Goal: Task Accomplishment & Management: Manage account settings

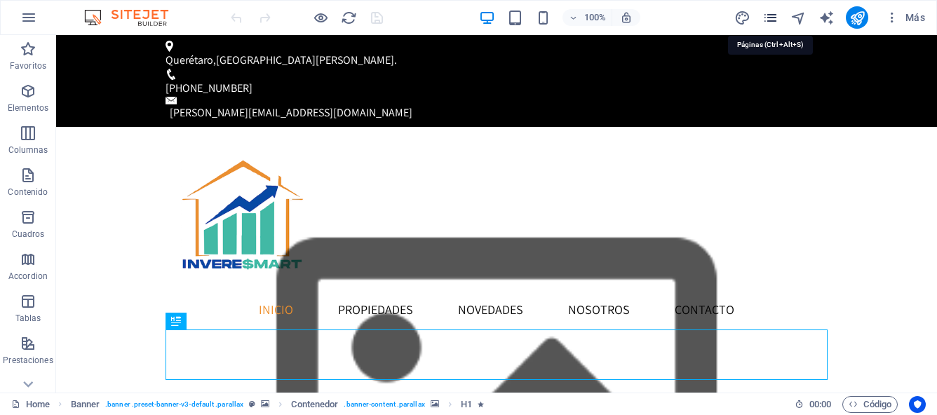
click at [775, 18] on icon "pages" at bounding box center [770, 18] width 16 height 16
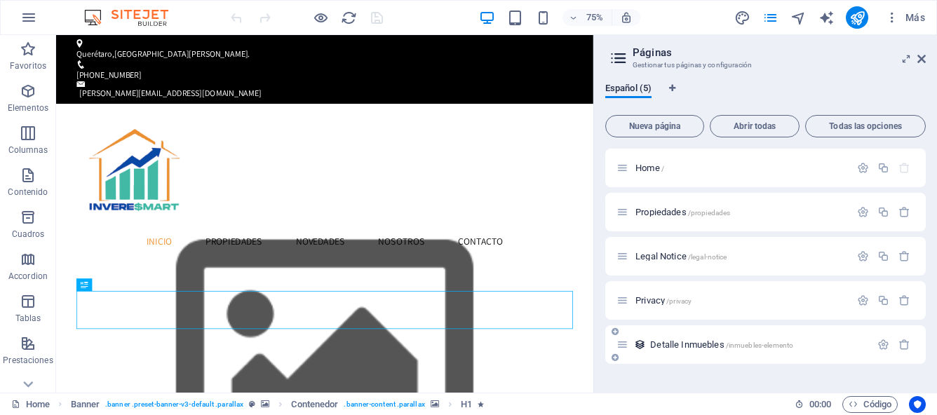
click at [681, 348] on span "Detalle Inmuebles /inmuebles-elemento" at bounding box center [721, 344] width 143 height 11
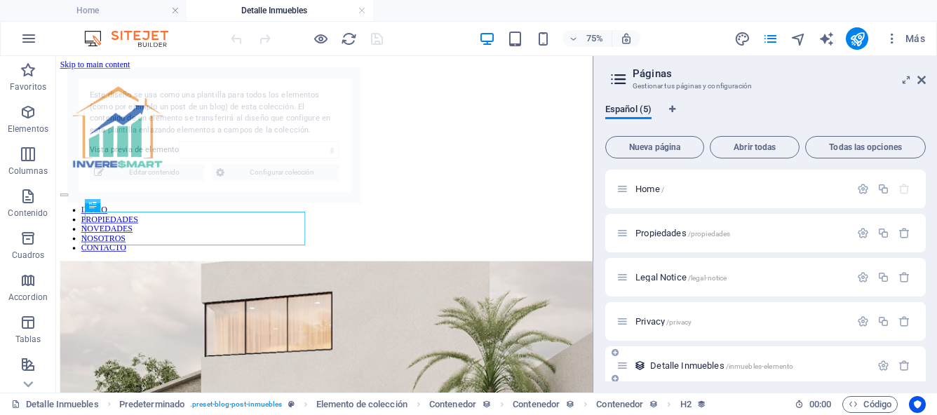
scroll to position [356, 0]
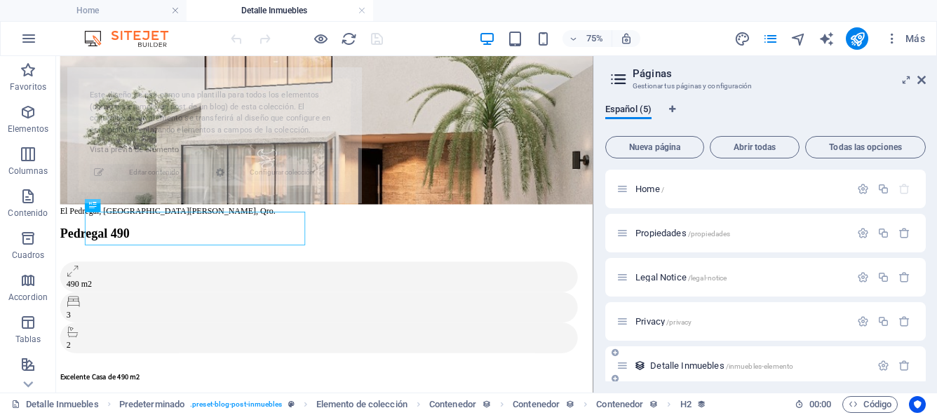
select select "68bb4d186a1bf5a7fa01d972"
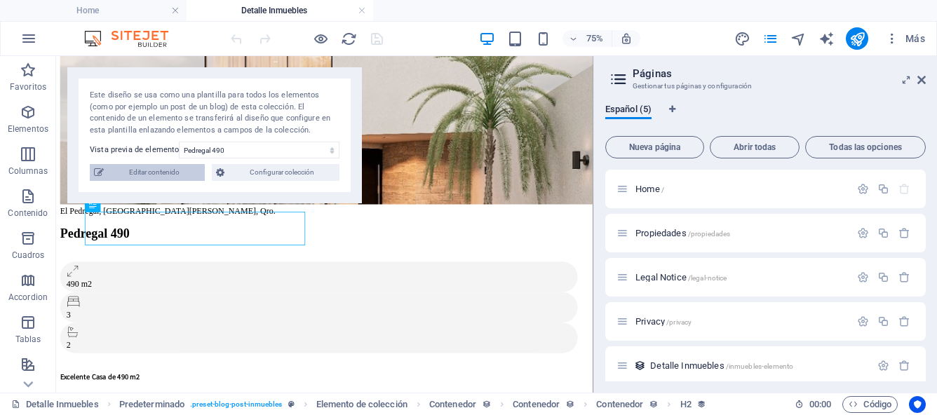
click at [149, 168] on span "Editar contenido" at bounding box center [154, 172] width 93 height 17
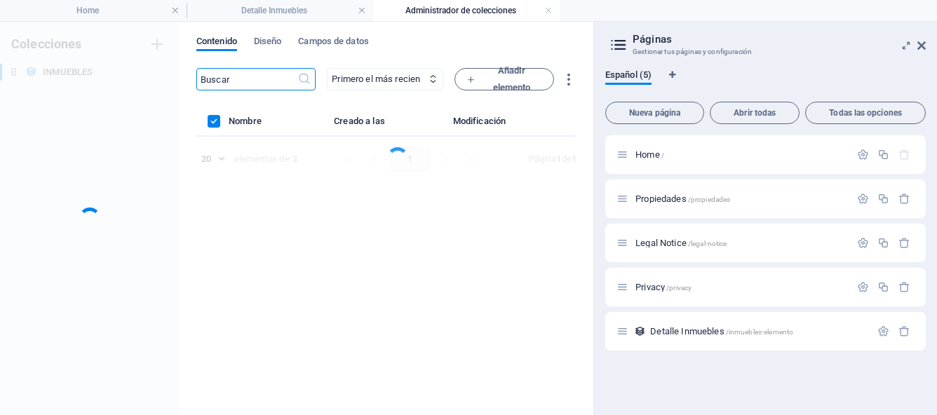
scroll to position [0, 0]
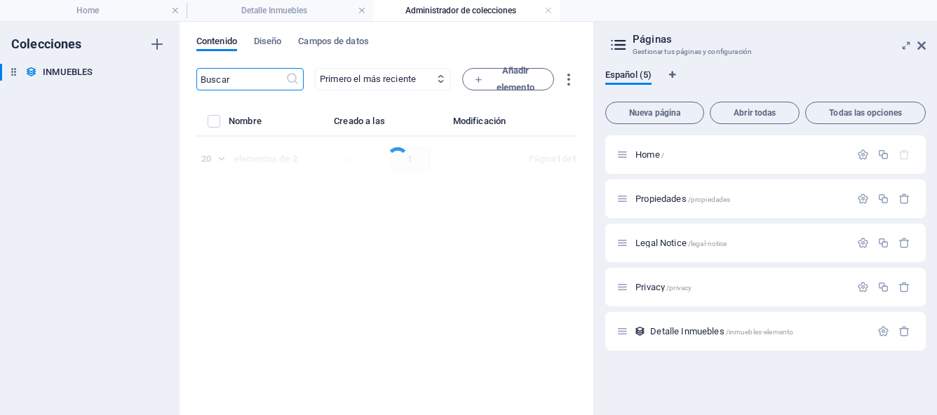
select select "Casa"
select select "Para Venta"
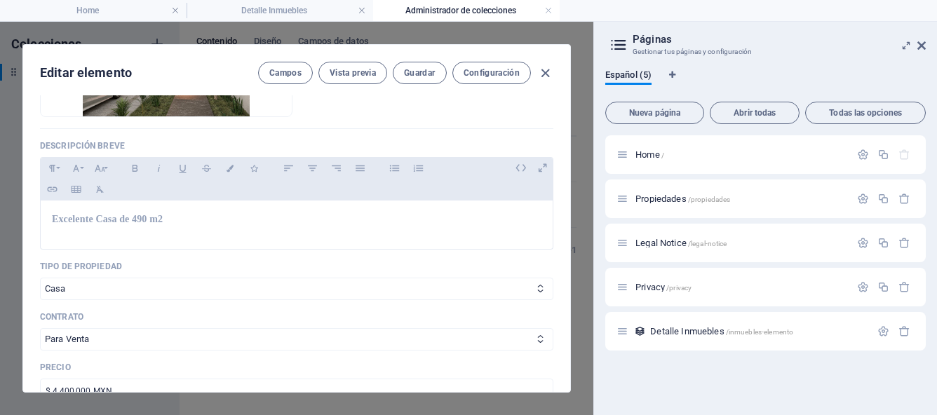
scroll to position [283, 0]
click at [161, 222] on span "Excelente Casa de 490 m2" at bounding box center [107, 221] width 111 height 11
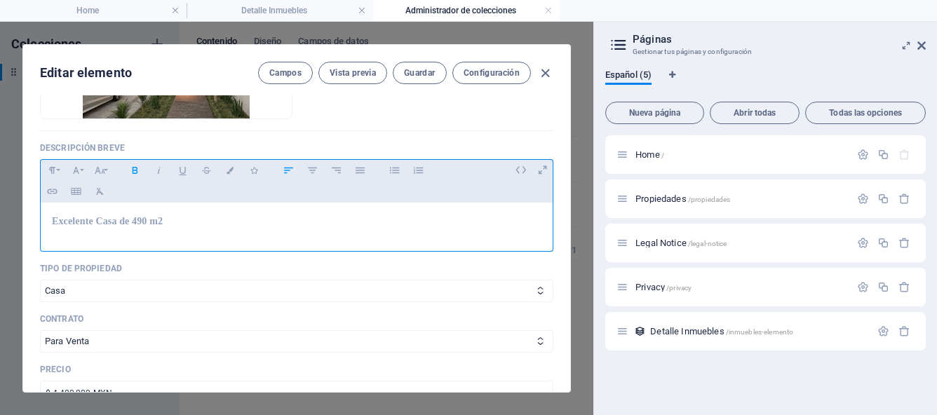
click at [165, 223] on p "Excelente Casa de 490 m2" at bounding box center [296, 221] width 489 height 15
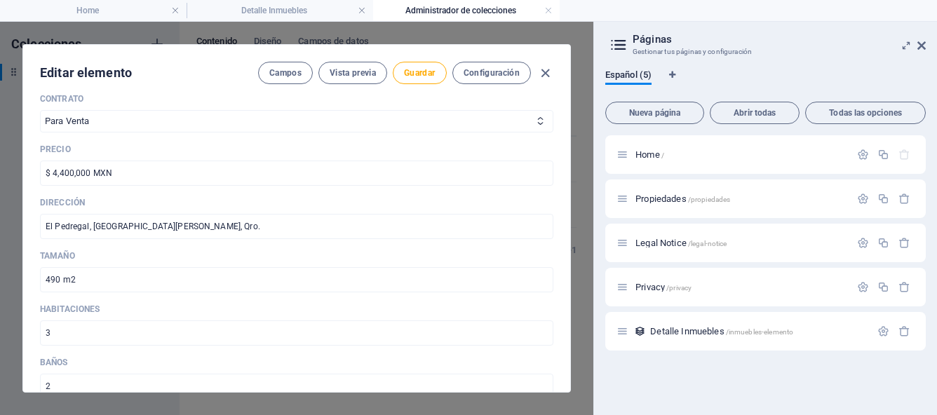
scroll to position [584, 0]
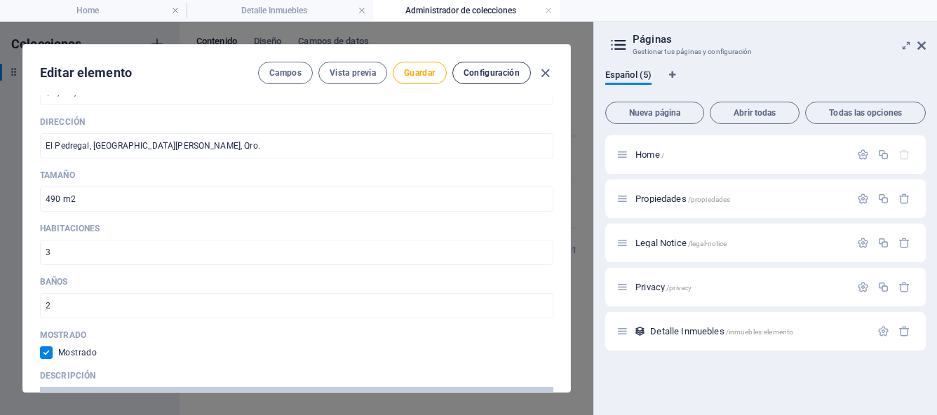
click at [478, 73] on span "Configuración" at bounding box center [491, 72] width 56 height 11
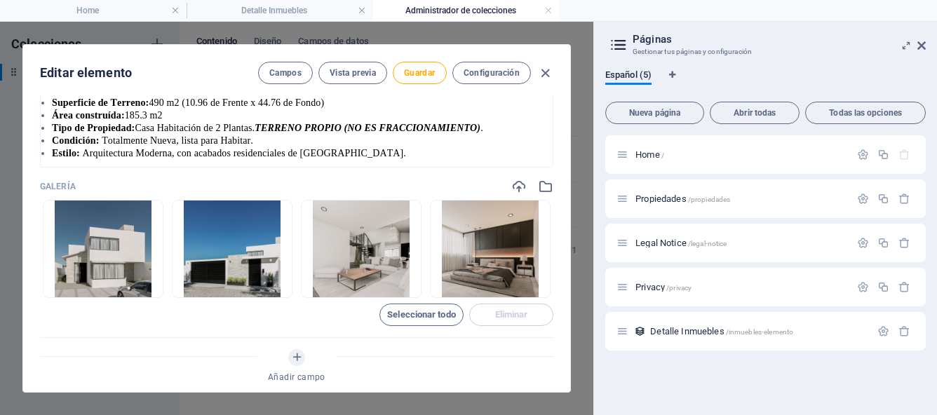
scroll to position [1057, 0]
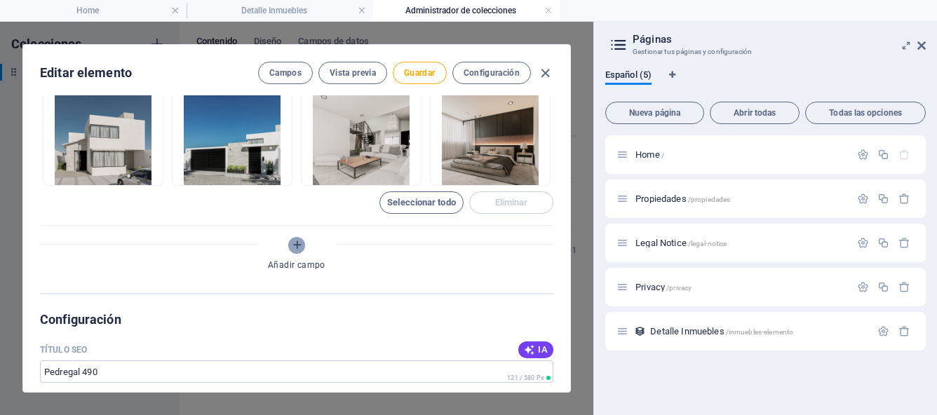
click at [294, 250] on icon "Añadir campo" at bounding box center [297, 245] width 12 height 12
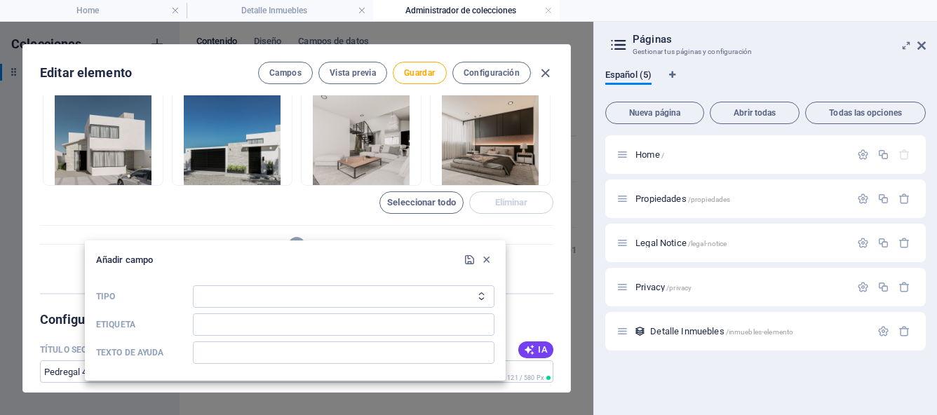
scroll to position [1070, 0]
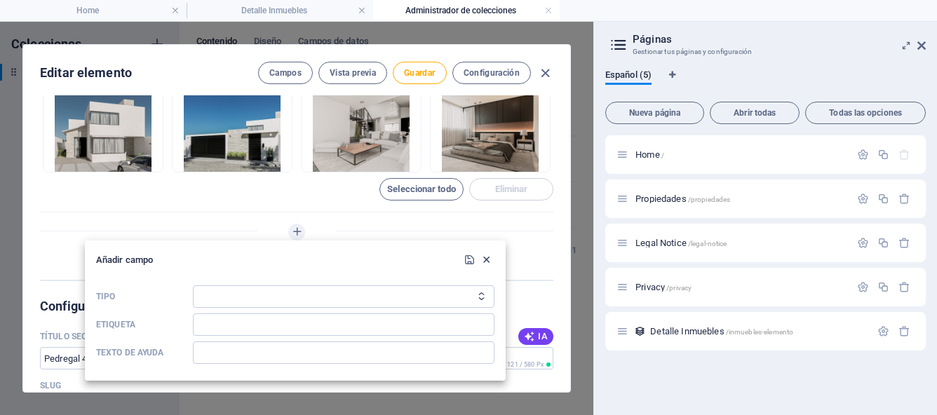
click at [486, 258] on icon "button" at bounding box center [486, 260] width 12 height 12
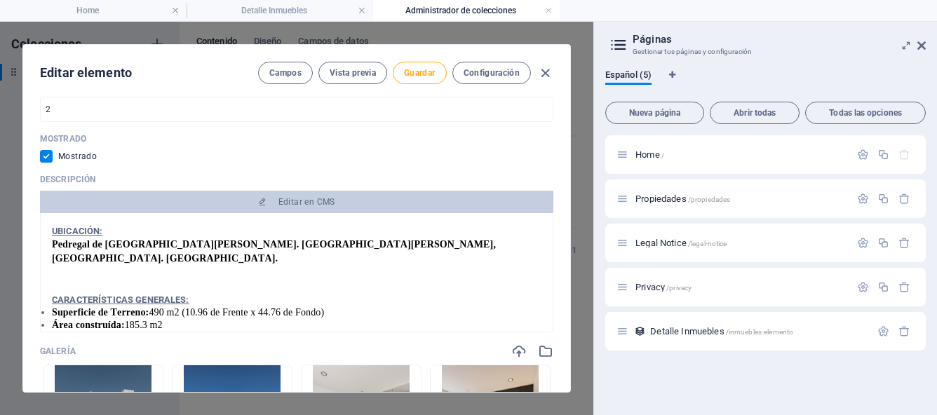
scroll to position [0, 0]
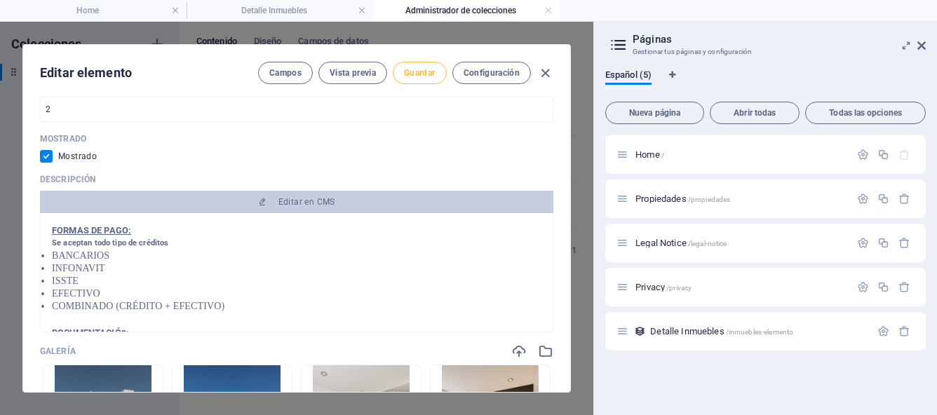
click at [420, 77] on span "Guardar" at bounding box center [419, 72] width 31 height 11
click at [543, 74] on icon "button" at bounding box center [545, 73] width 16 height 16
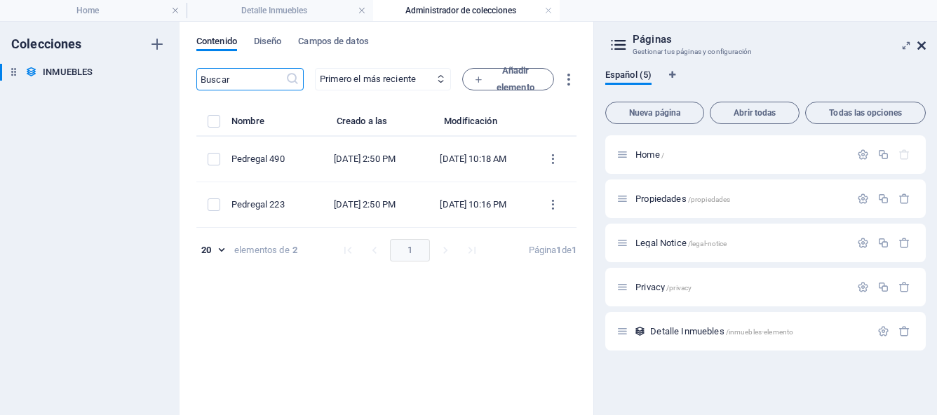
click at [0, 0] on icon at bounding box center [0, 0] width 0 height 0
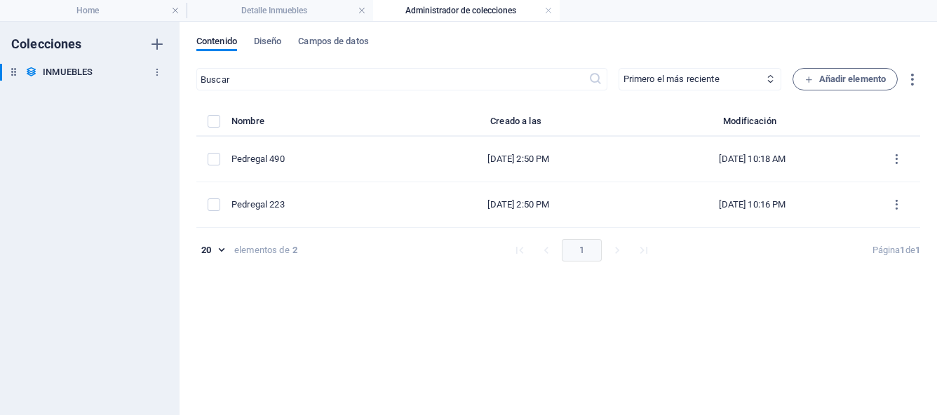
click at [93, 74] on h6 "INMUEBLES" at bounding box center [68, 72] width 50 height 17
click at [154, 73] on icon "button" at bounding box center [157, 72] width 10 height 10
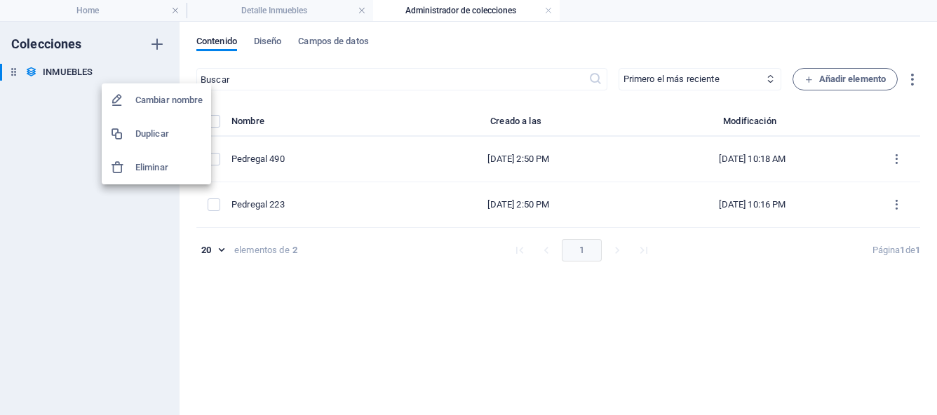
click at [292, 295] on div at bounding box center [468, 207] width 937 height 415
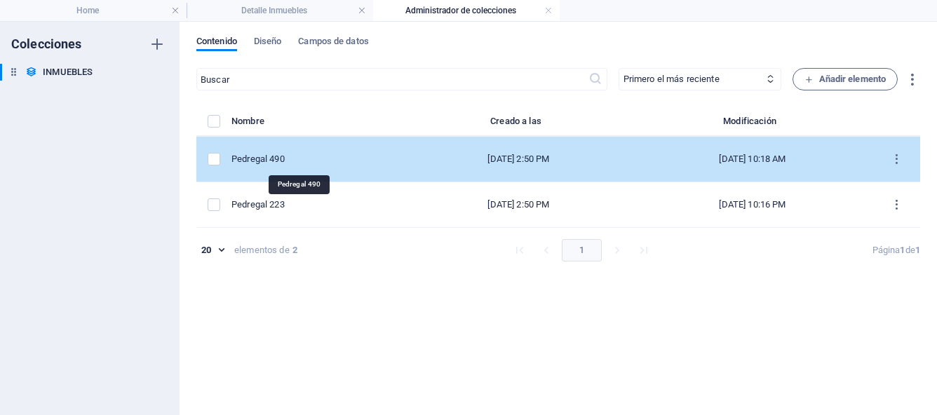
click at [250, 159] on div "Pedregal 490" at bounding box center [312, 159] width 163 height 13
select select "Casa"
select select "Para Venta"
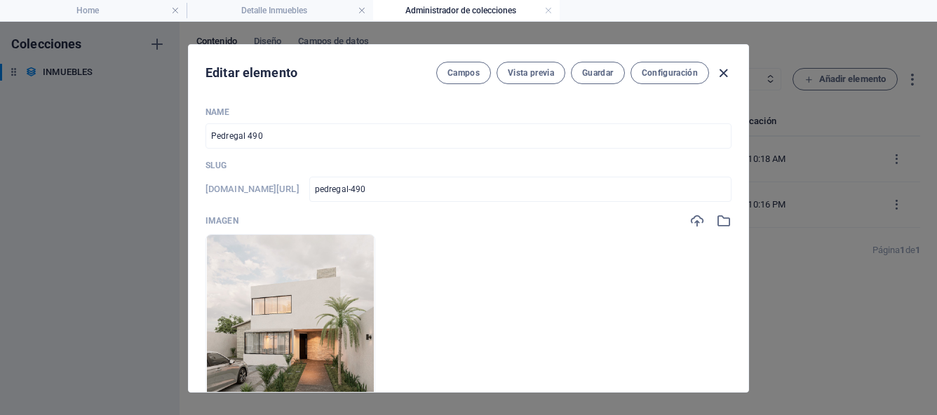
click at [726, 74] on icon "button" at bounding box center [723, 73] width 16 height 16
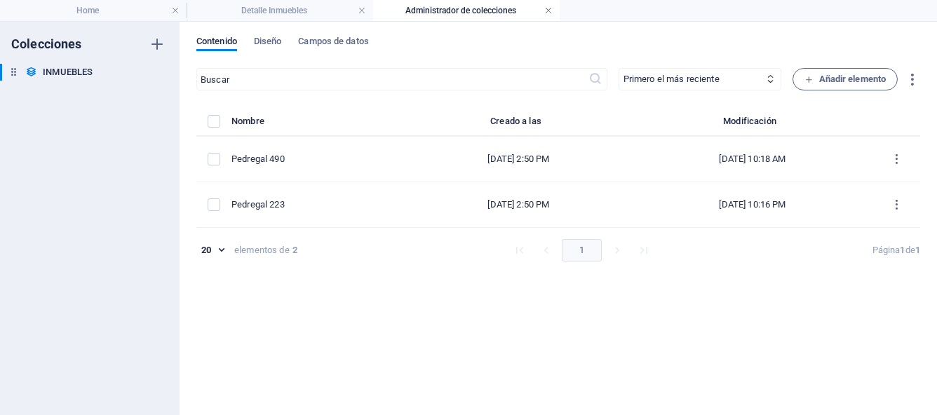
click at [547, 11] on link at bounding box center [548, 10] width 8 height 13
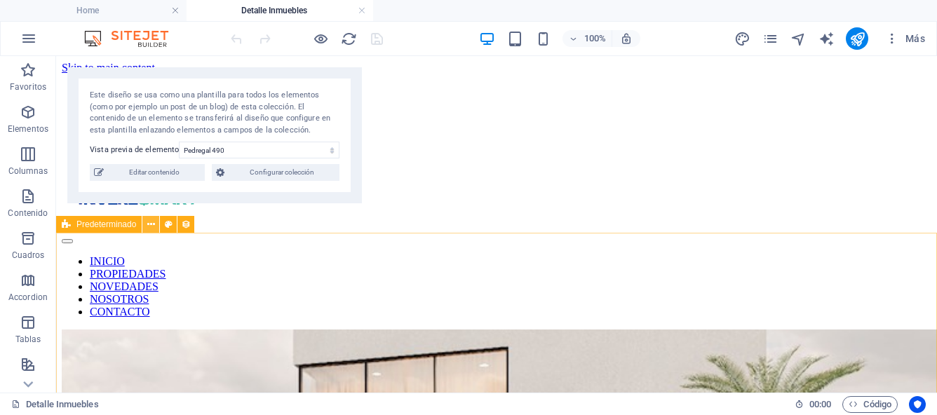
click at [152, 227] on icon at bounding box center [151, 224] width 8 height 15
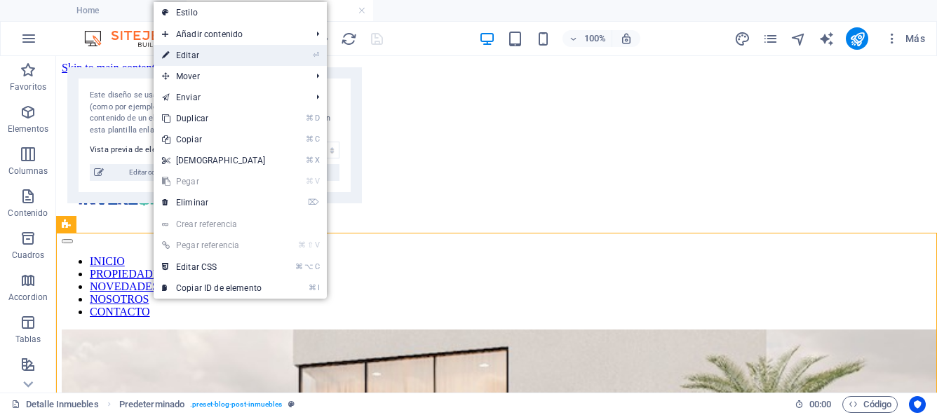
click at [189, 53] on link "⏎ Editar" at bounding box center [214, 55] width 121 height 21
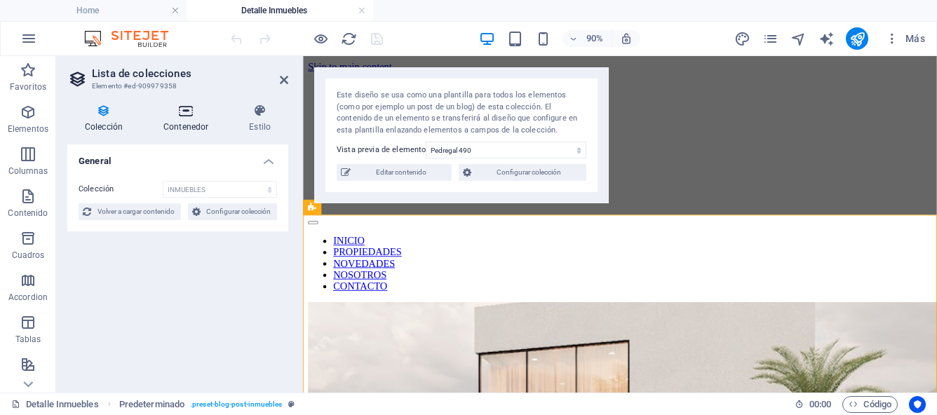
click at [183, 123] on h4 "Contenedor" at bounding box center [189, 118] width 86 height 29
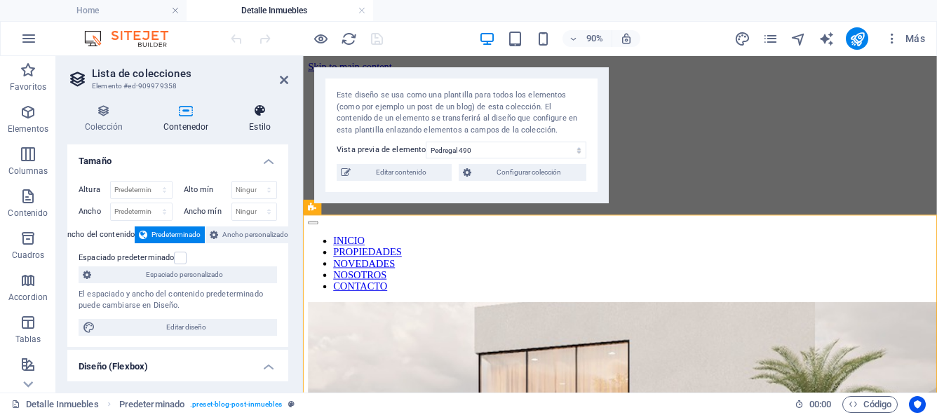
click at [259, 117] on icon at bounding box center [259, 111] width 57 height 14
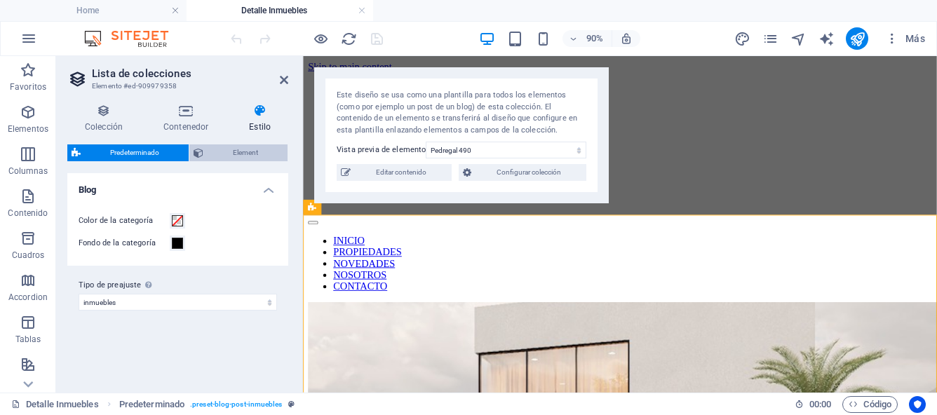
click at [262, 154] on span "Element" at bounding box center [245, 152] width 76 height 17
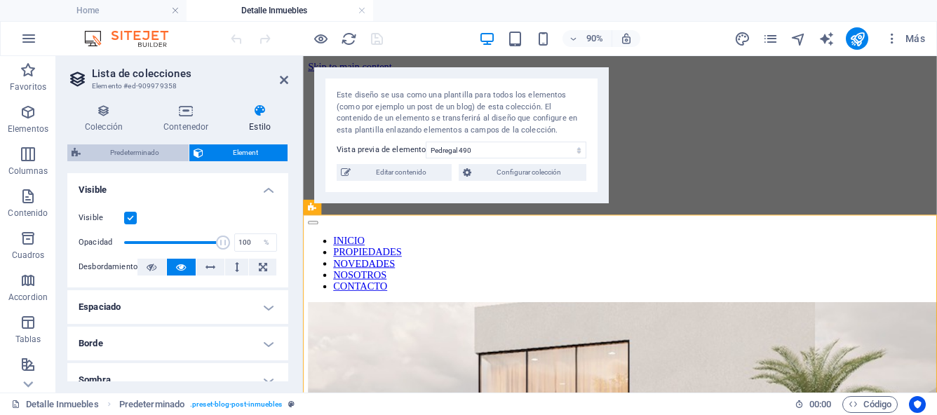
click at [154, 157] on span "Predeterminado" at bounding box center [135, 152] width 100 height 17
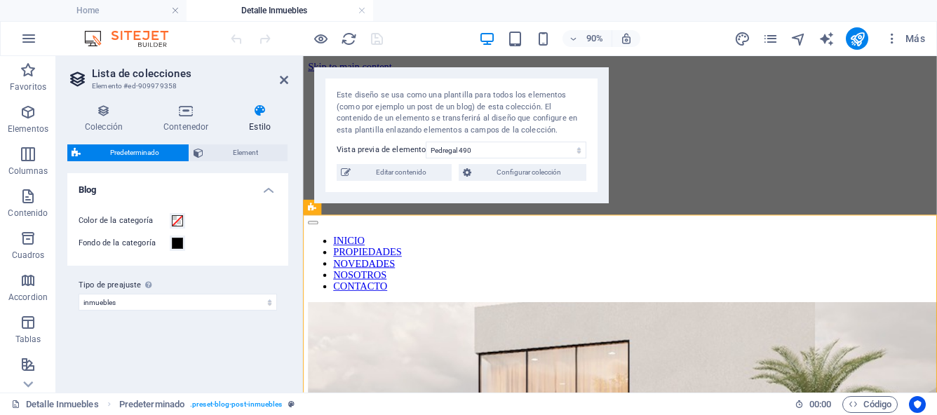
click at [269, 191] on h4 "Blog" at bounding box center [177, 185] width 221 height 25
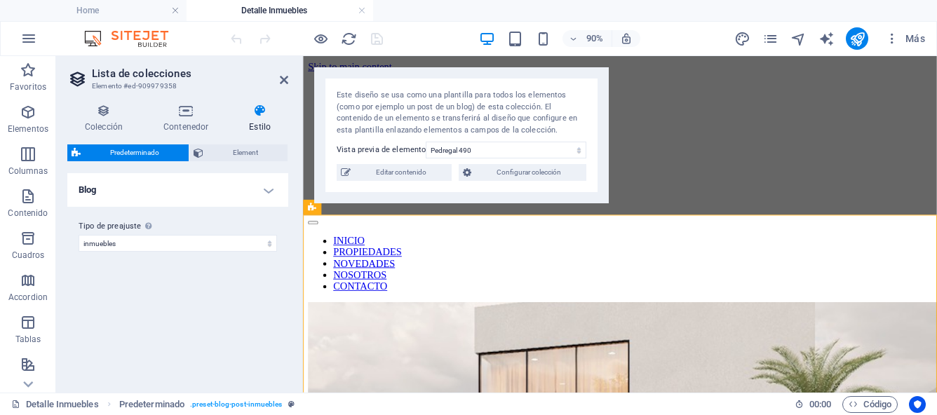
click at [269, 191] on h4 "Blog" at bounding box center [177, 190] width 221 height 34
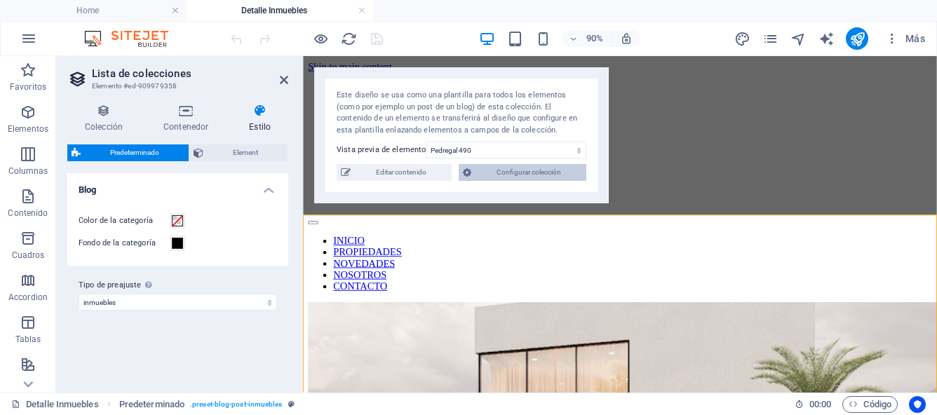
click at [526, 175] on span "Configurar colección" at bounding box center [528, 172] width 107 height 17
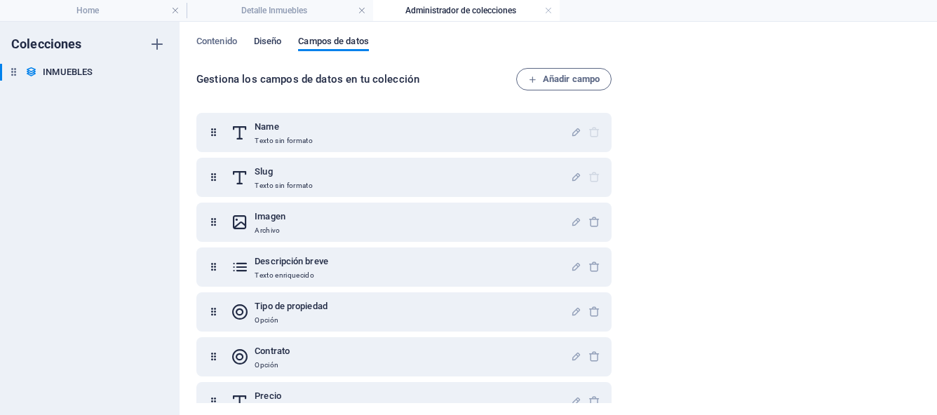
click at [280, 45] on span "Diseño" at bounding box center [268, 43] width 28 height 20
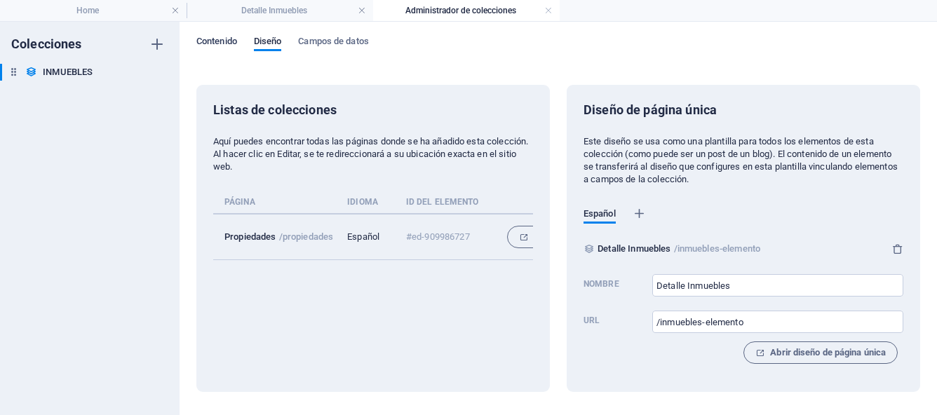
click at [231, 47] on span "Contenido" at bounding box center [216, 43] width 41 height 20
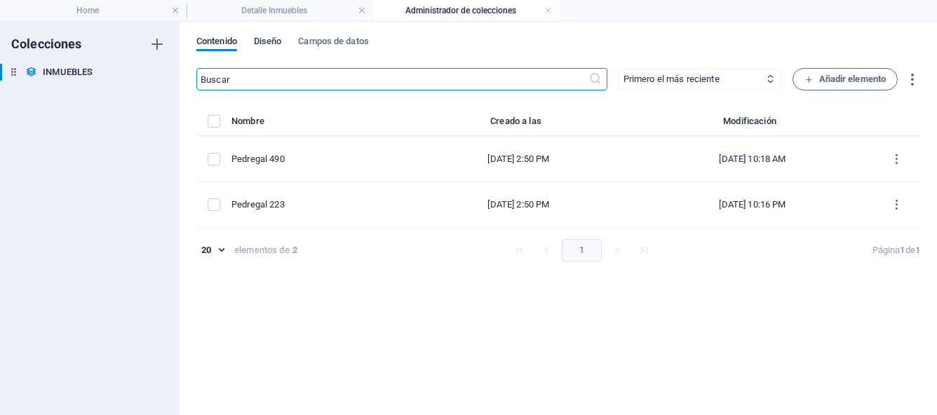
click at [278, 48] on span "Diseño" at bounding box center [268, 43] width 28 height 20
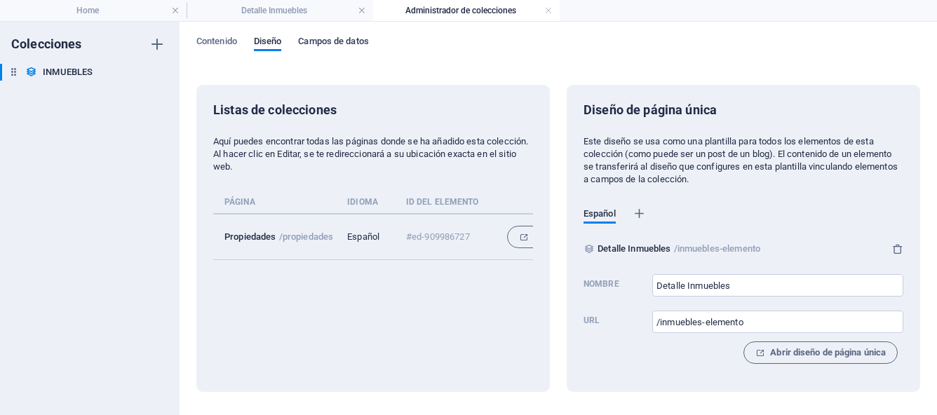
click at [341, 43] on span "Campos de datos" at bounding box center [333, 43] width 70 height 20
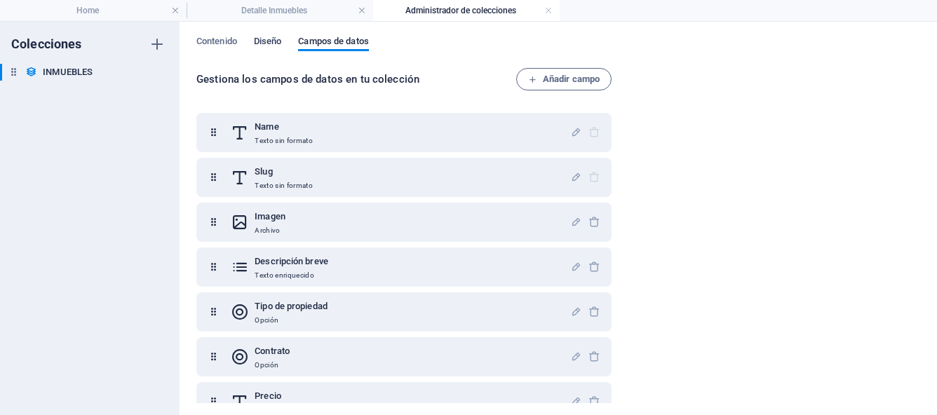
click at [279, 41] on span "Diseño" at bounding box center [268, 43] width 28 height 20
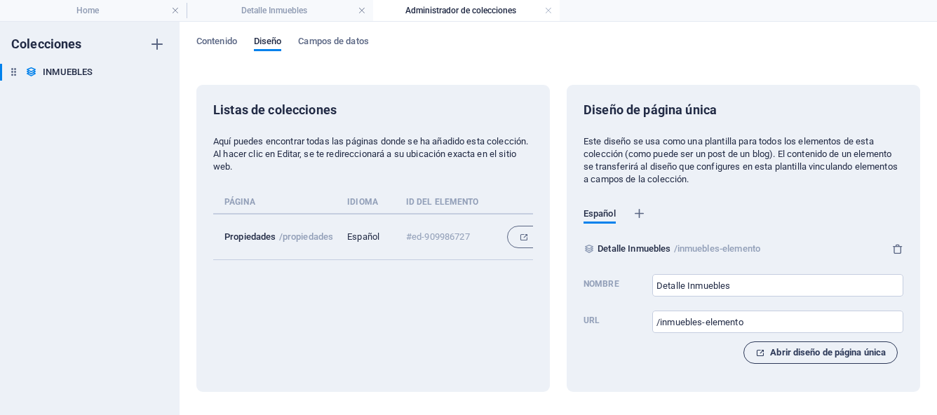
click at [784, 355] on span "Abrir diseño de página única" at bounding box center [820, 352] width 130 height 17
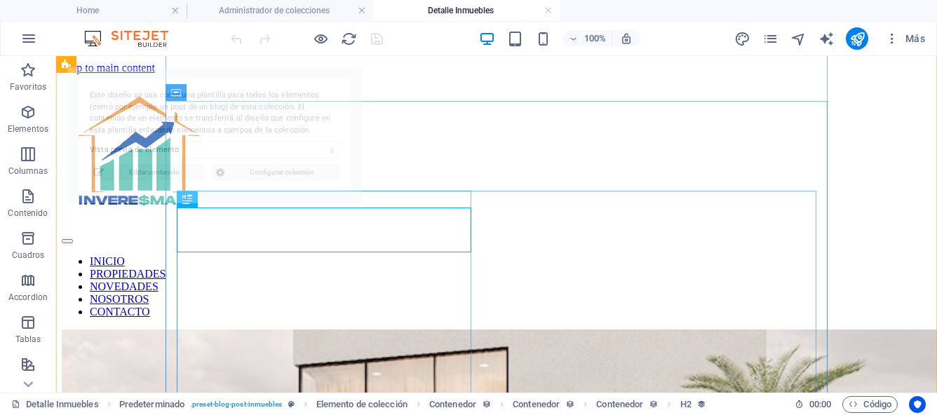
scroll to position [412, 0]
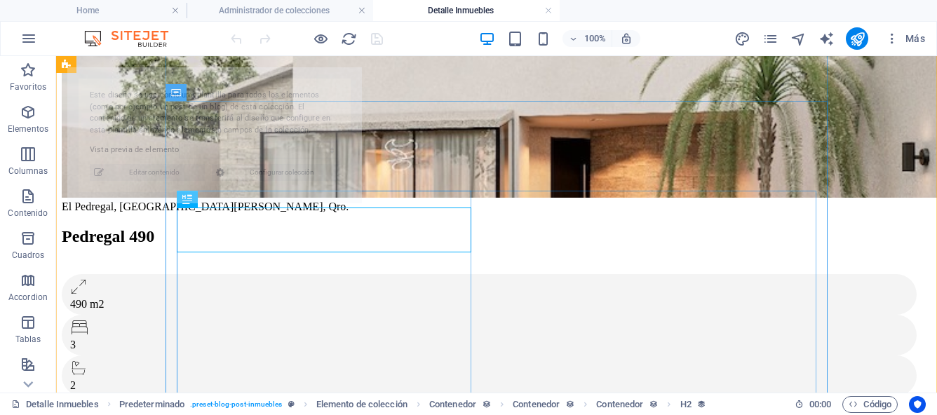
select select "68bb4d186a1bf5a7fa01d972"
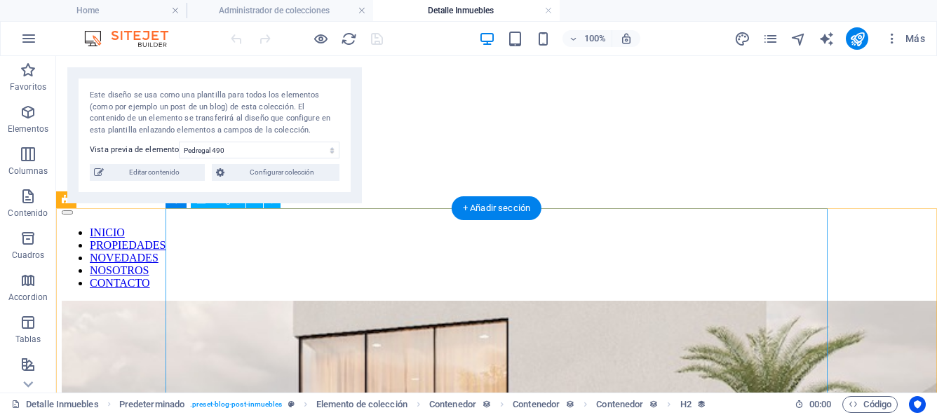
scroll to position [0, 0]
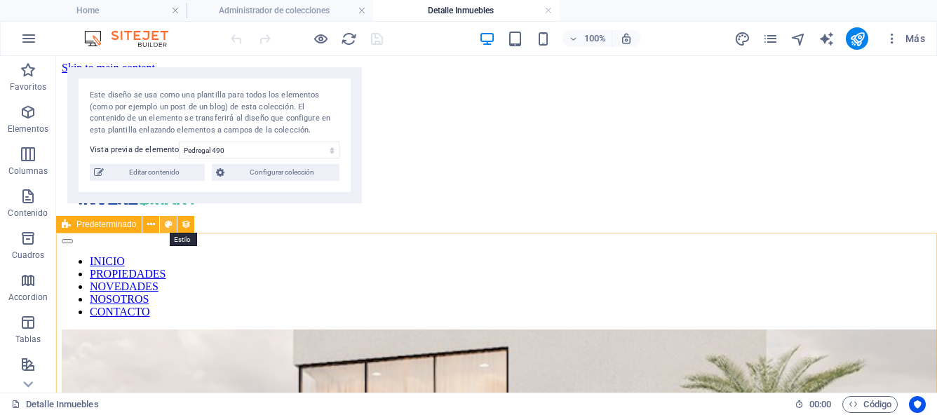
click at [171, 223] on icon at bounding box center [169, 224] width 8 height 15
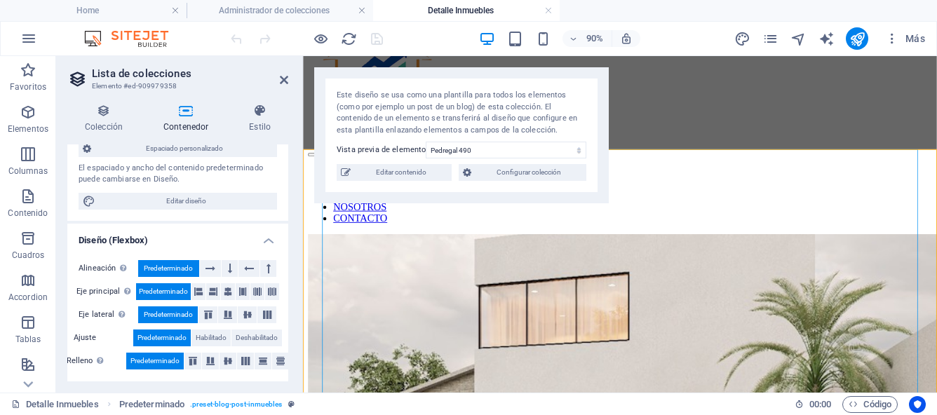
scroll to position [73, 0]
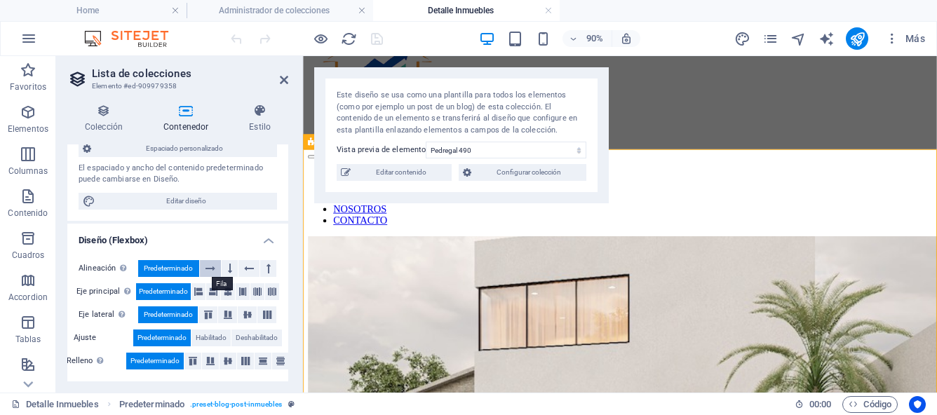
click at [212, 269] on icon at bounding box center [210, 268] width 10 height 17
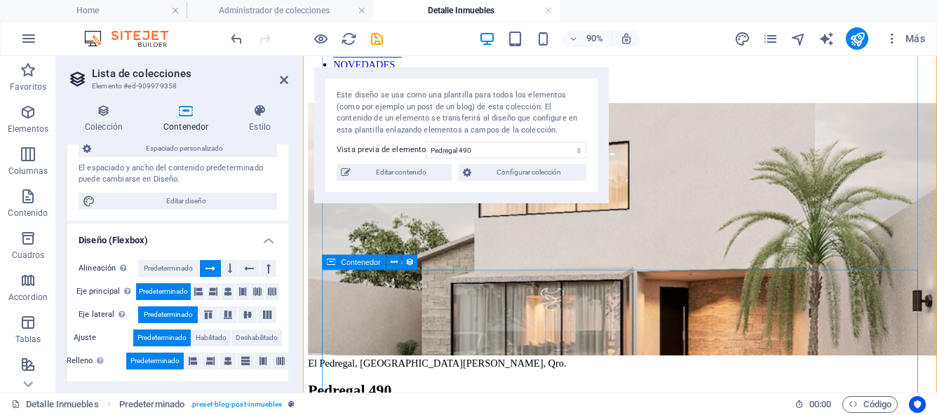
scroll to position [213, 0]
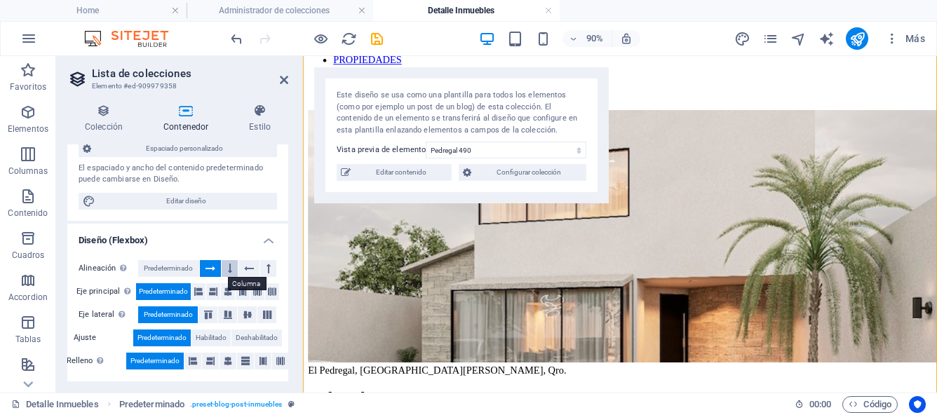
click at [228, 267] on icon at bounding box center [230, 268] width 4 height 17
click at [246, 273] on icon at bounding box center [249, 268] width 10 height 17
click at [266, 272] on icon at bounding box center [268, 268] width 4 height 17
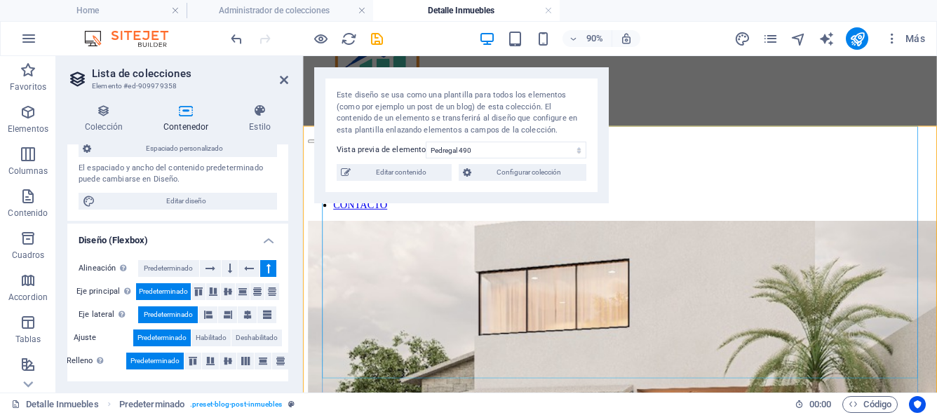
scroll to position [104, 0]
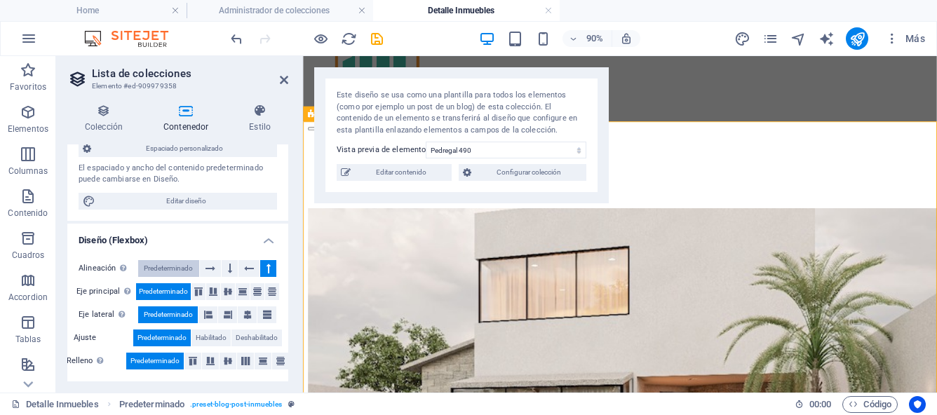
click at [176, 270] on span "Predeterminado" at bounding box center [168, 268] width 49 height 17
click at [199, 296] on icon at bounding box center [198, 291] width 8 height 17
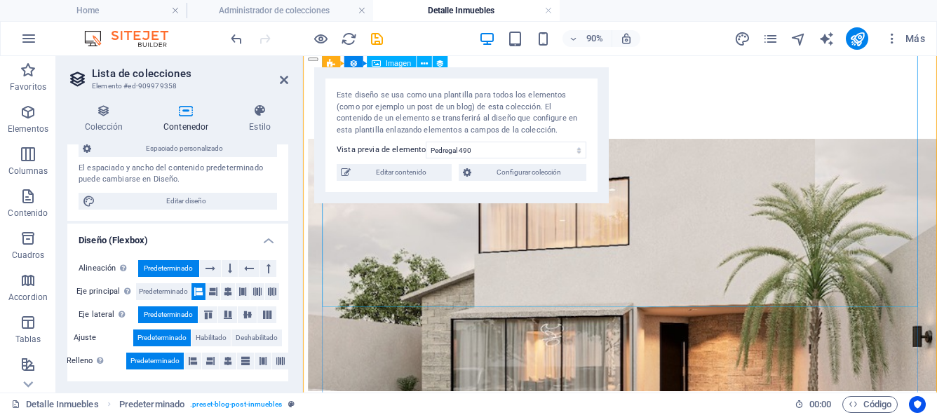
scroll to position [175, 0]
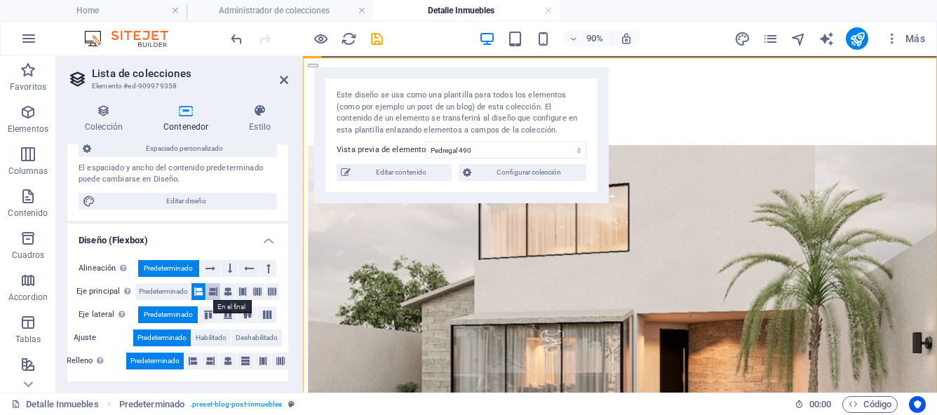
click at [211, 294] on icon at bounding box center [213, 291] width 8 height 17
click at [229, 293] on icon at bounding box center [228, 291] width 8 height 17
click at [243, 294] on icon at bounding box center [242, 291] width 8 height 17
click at [255, 296] on icon at bounding box center [257, 291] width 8 height 17
click at [244, 317] on icon at bounding box center [247, 315] width 17 height 8
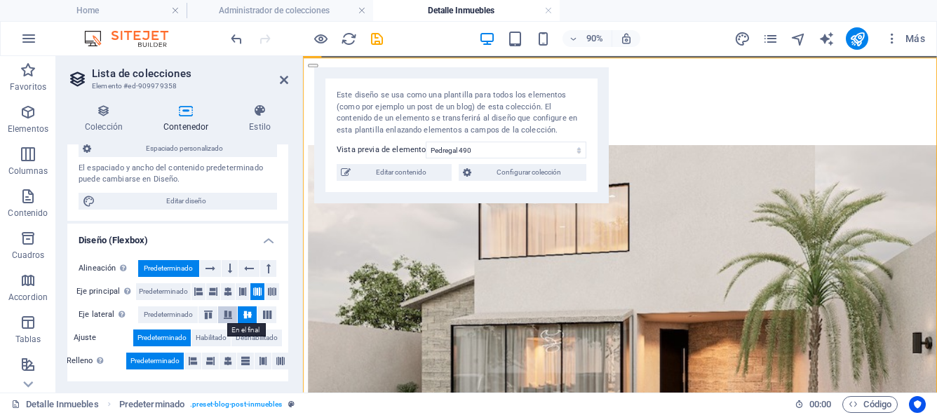
click at [226, 316] on icon at bounding box center [227, 315] width 17 height 8
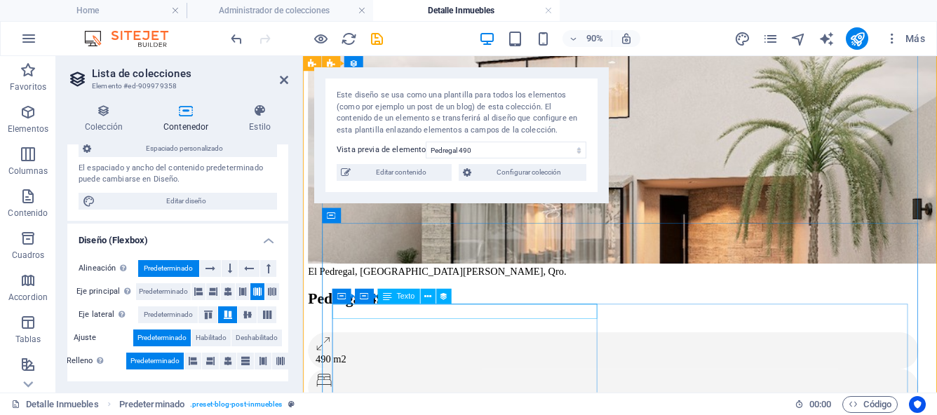
scroll to position [237, 0]
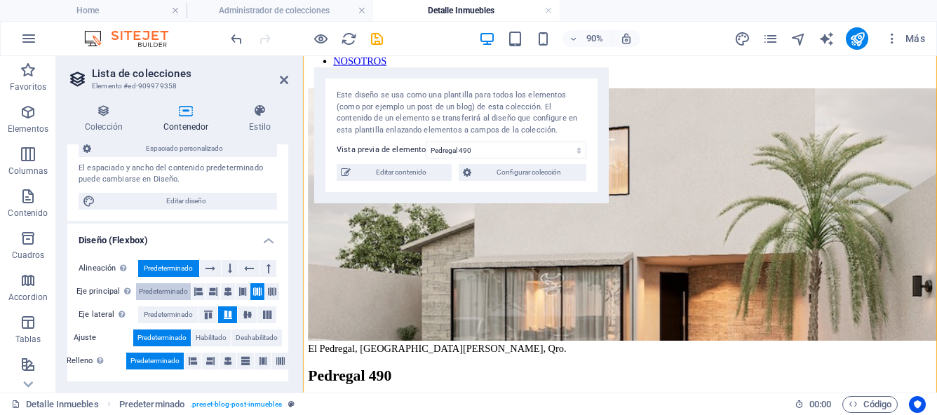
click at [171, 294] on span "Predeterminado" at bounding box center [163, 291] width 49 height 17
click at [163, 312] on span "Predeterminado" at bounding box center [168, 314] width 49 height 17
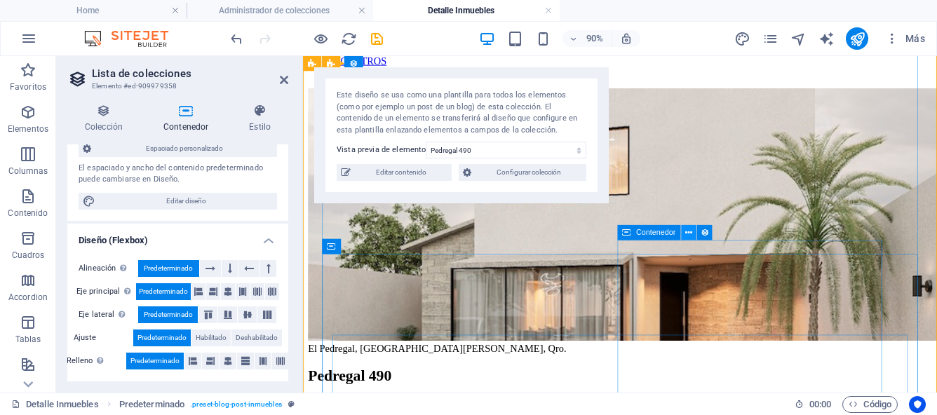
click at [691, 232] on icon at bounding box center [688, 232] width 7 height 13
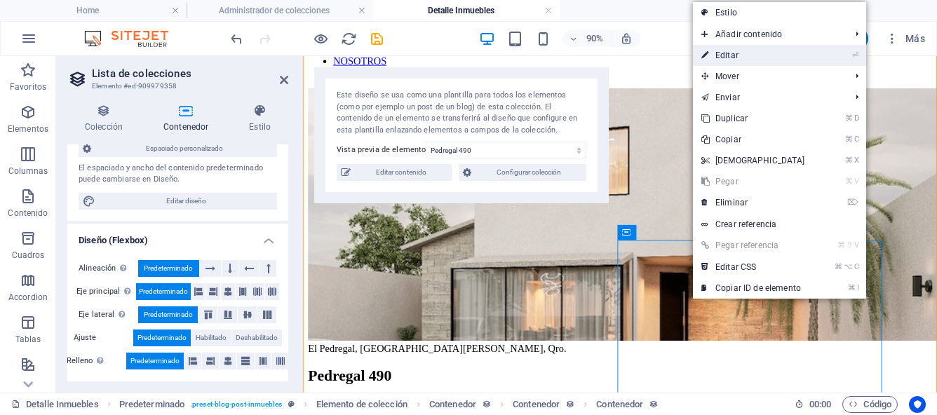
click at [732, 60] on link "⏎ Editar" at bounding box center [753, 55] width 121 height 21
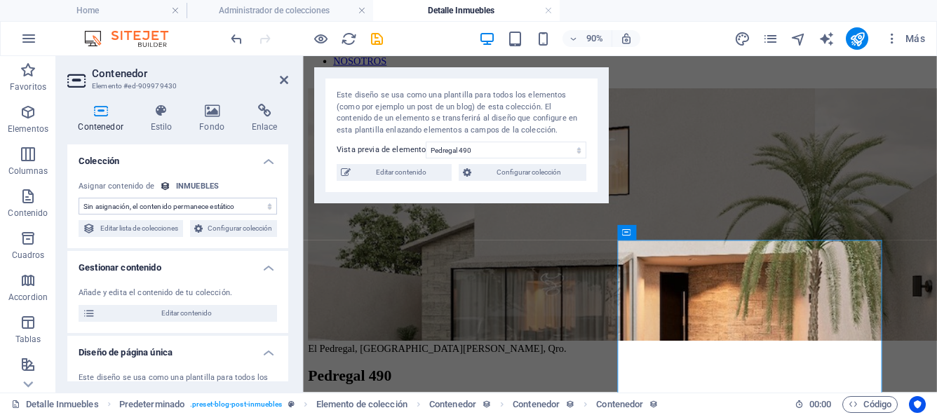
click at [268, 210] on select "Sin asignación, el contenido permanece estático Creado a las (Fecha) Actualizad…" at bounding box center [178, 206] width 198 height 17
click at [269, 207] on select "Sin asignación, el contenido permanece estático Creado a las (Fecha) Actualizad…" at bounding box center [178, 206] width 198 height 17
click at [267, 206] on select "Sin asignación, el contenido permanece estático Creado a las (Fecha) Actualizad…" at bounding box center [178, 206] width 198 height 17
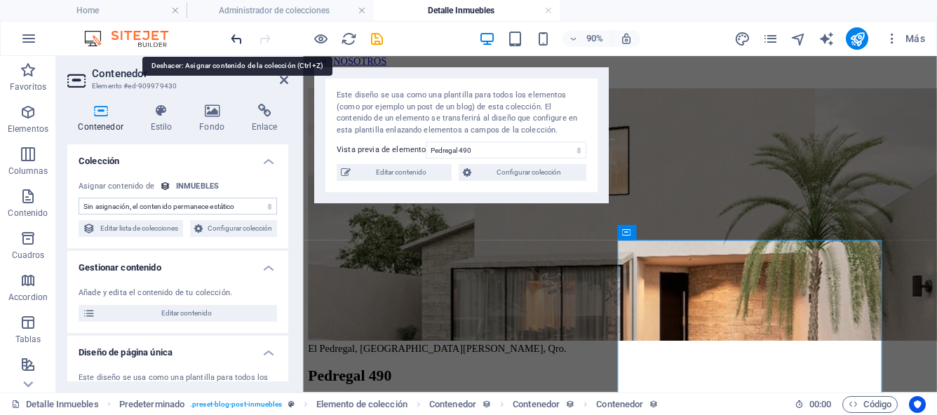
click at [239, 43] on icon "undo" at bounding box center [237, 39] width 16 height 16
click at [261, 42] on icon "redo" at bounding box center [265, 39] width 16 height 16
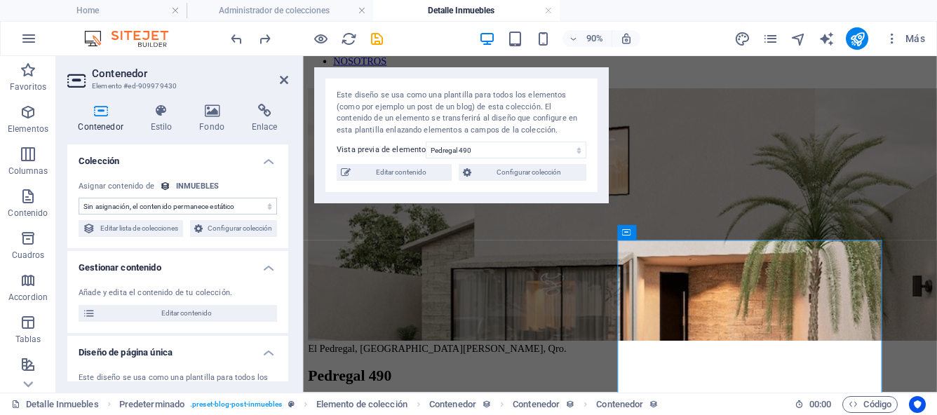
click at [268, 210] on select "Sin asignación, el contenido permanece estático Creado a las (Fecha) Actualizad…" at bounding box center [178, 206] width 198 height 17
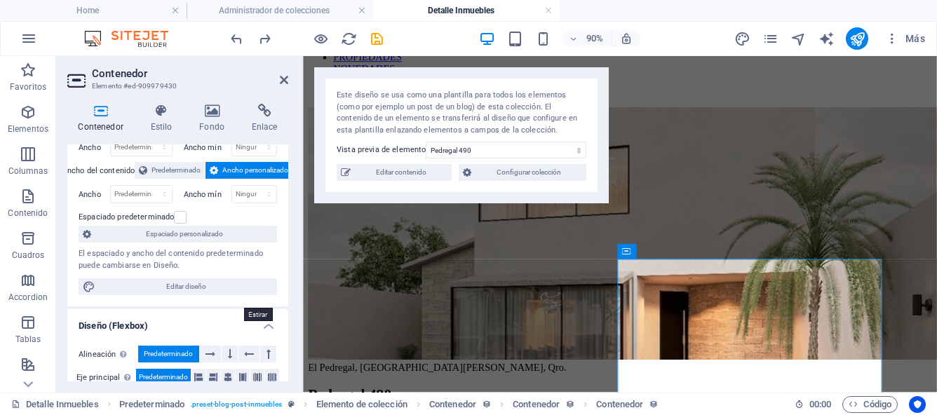
scroll to position [384, 0]
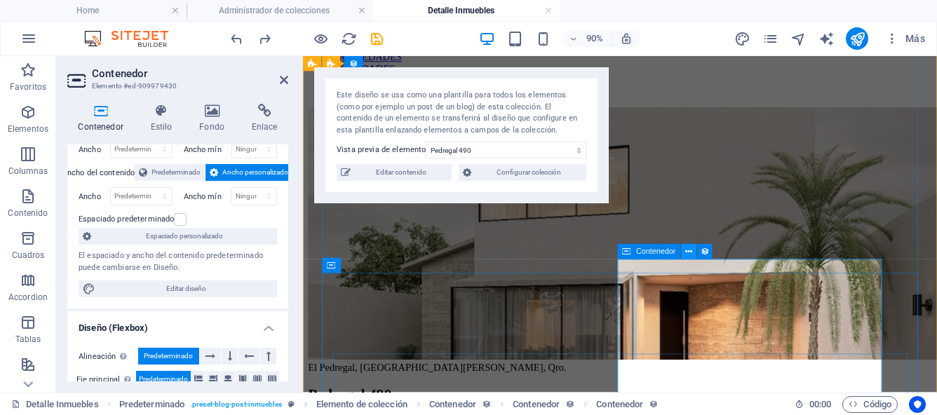
click at [688, 251] on icon at bounding box center [688, 251] width 7 height 13
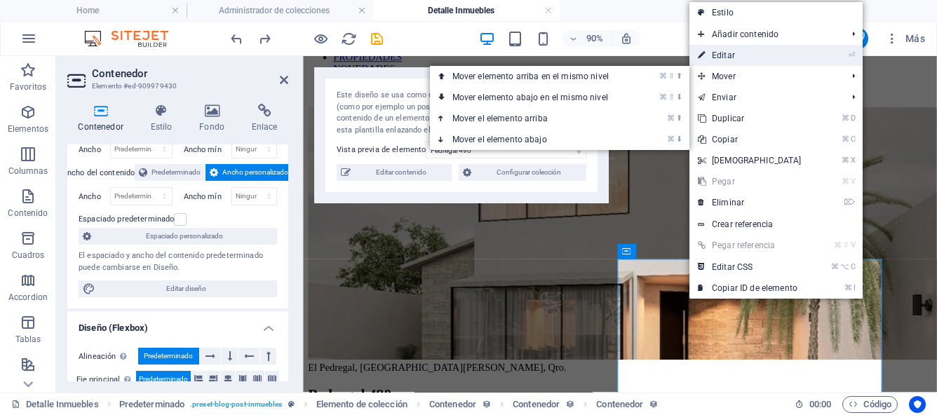
click at [728, 55] on link "⏎ Editar" at bounding box center [749, 55] width 121 height 21
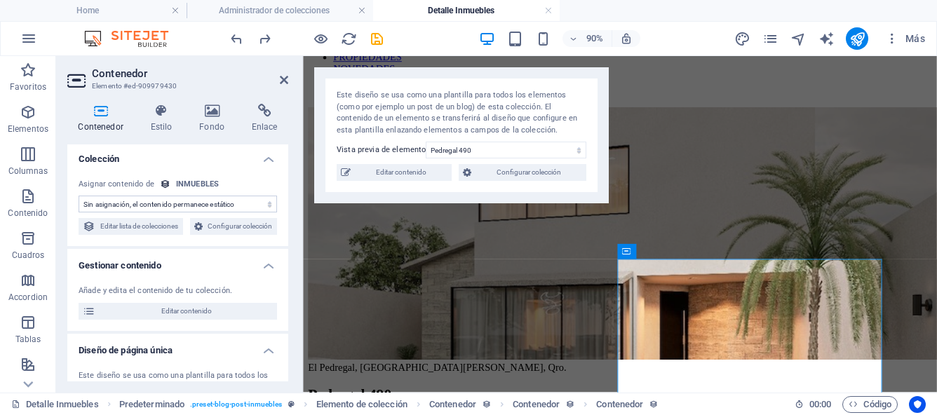
scroll to position [0, 0]
click at [269, 204] on select "Sin asignación, el contenido permanece estático Creado a las (Fecha) Actualizad…" at bounding box center [178, 206] width 198 height 17
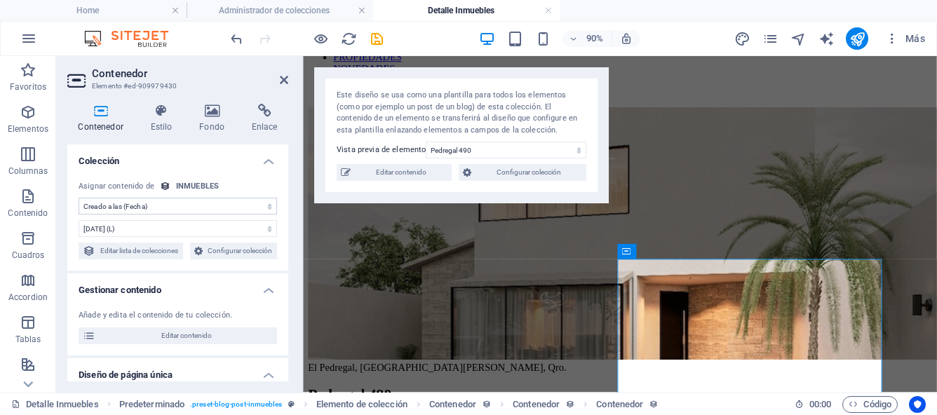
click at [264, 203] on select "Sin asignación, el contenido permanece estático Creado a las (Fecha) Actualizad…" at bounding box center [178, 206] width 198 height 17
click at [268, 210] on select "Sin asignación, el contenido permanece estático Creado a las (Fecha) Actualizad…" at bounding box center [178, 206] width 198 height 17
click at [164, 115] on icon at bounding box center [160, 111] width 43 height 14
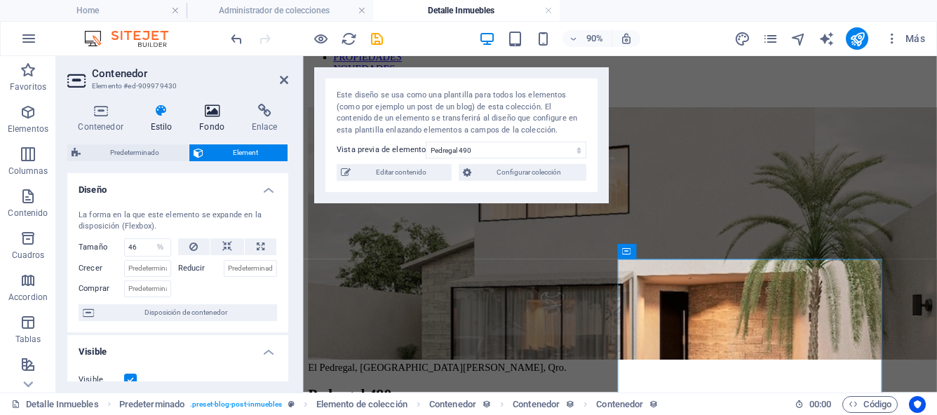
click at [212, 118] on h4 "Fondo" at bounding box center [215, 118] width 53 height 29
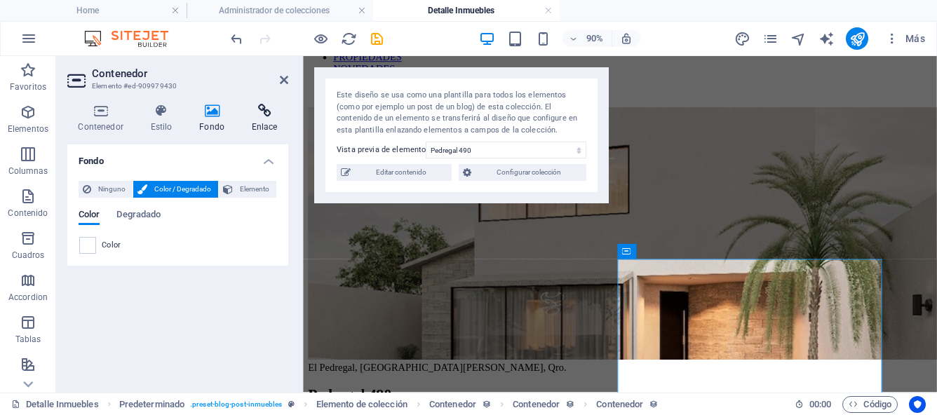
click at [259, 115] on icon at bounding box center [264, 111] width 48 height 14
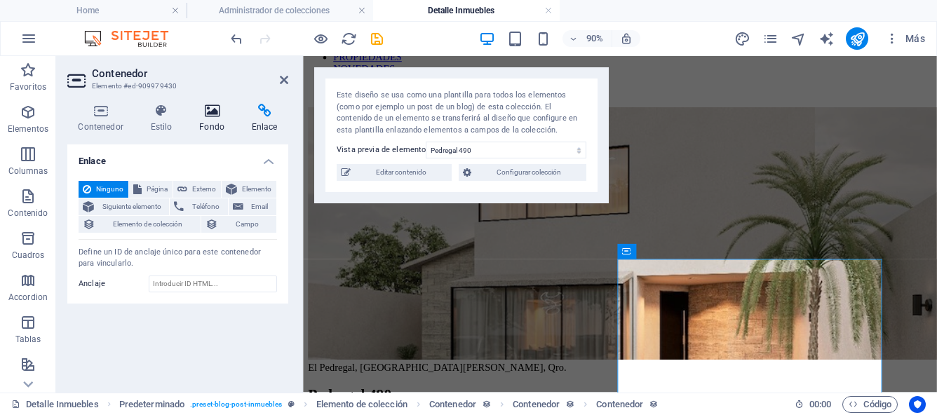
click at [212, 119] on h4 "Fondo" at bounding box center [215, 118] width 53 height 29
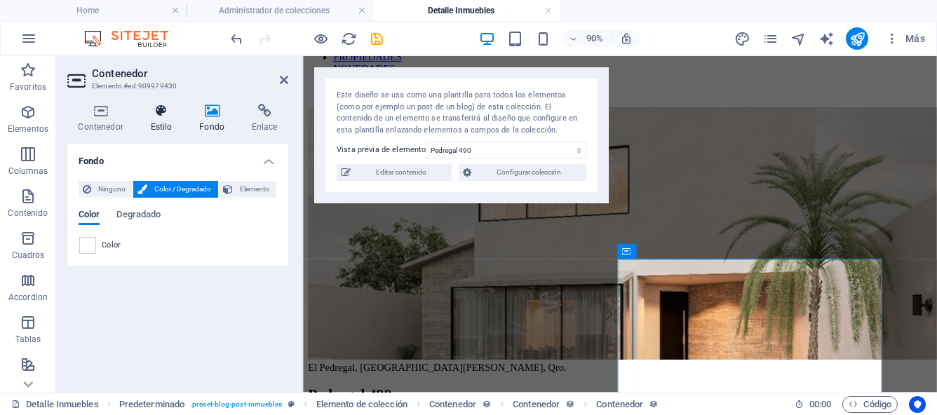
click at [159, 127] on h4 "Estilo" at bounding box center [163, 118] width 49 height 29
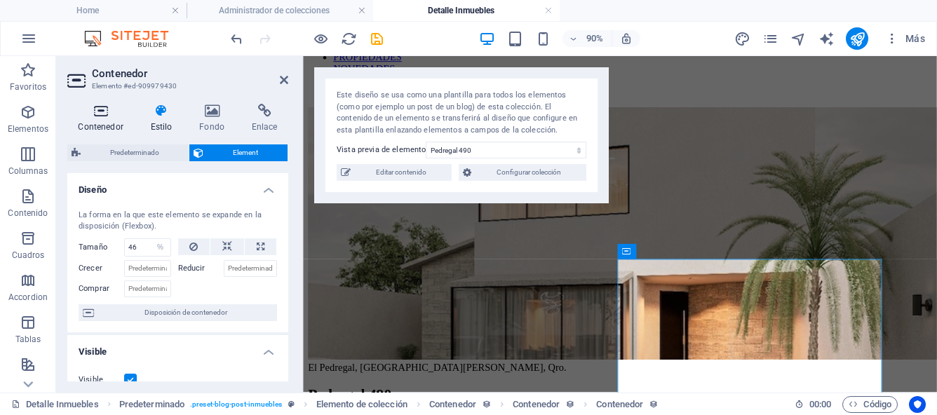
click at [115, 118] on h4 "Contenedor" at bounding box center [103, 118] width 72 height 29
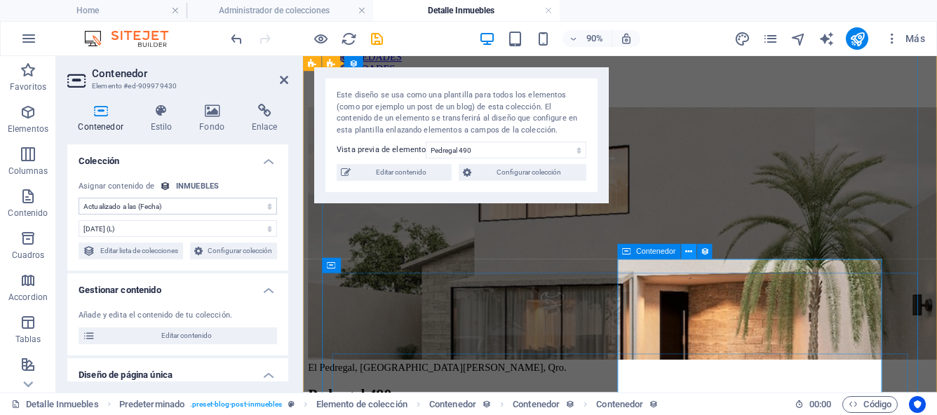
click at [691, 254] on icon at bounding box center [688, 251] width 7 height 13
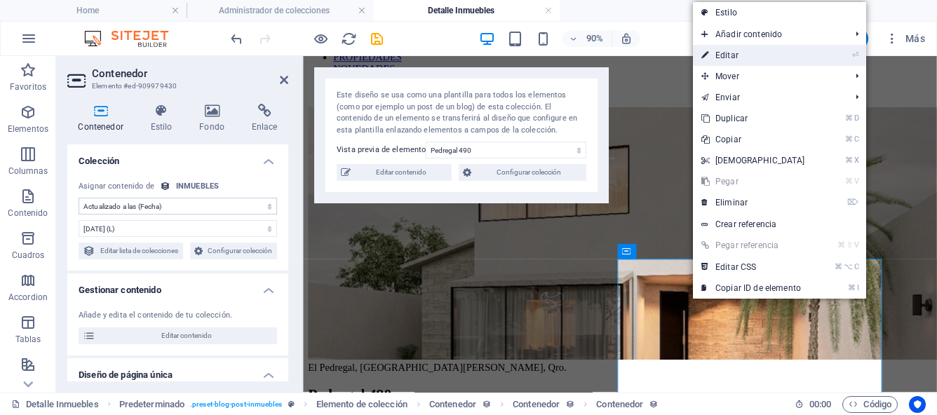
click at [733, 59] on link "⏎ Editar" at bounding box center [753, 55] width 121 height 21
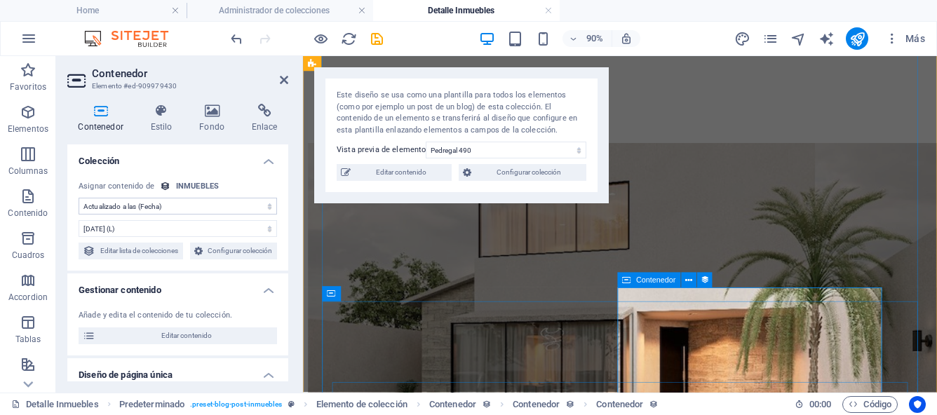
scroll to position [239, 0]
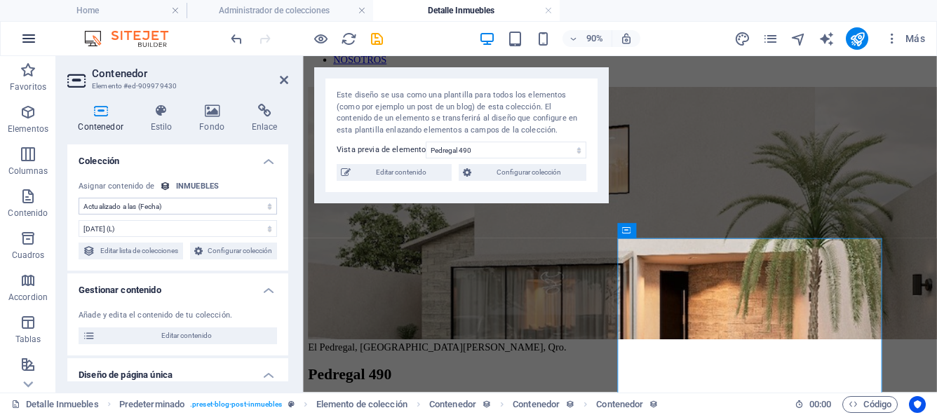
click at [31, 38] on icon "button" at bounding box center [28, 38] width 17 height 17
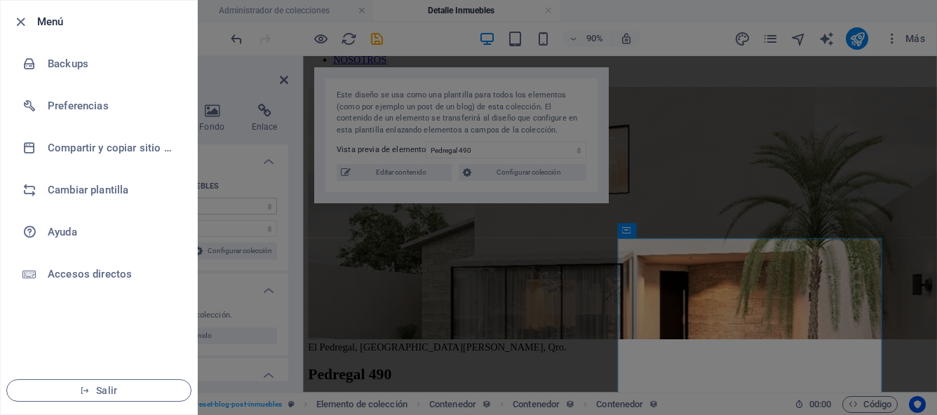
click at [627, 10] on div at bounding box center [468, 207] width 937 height 415
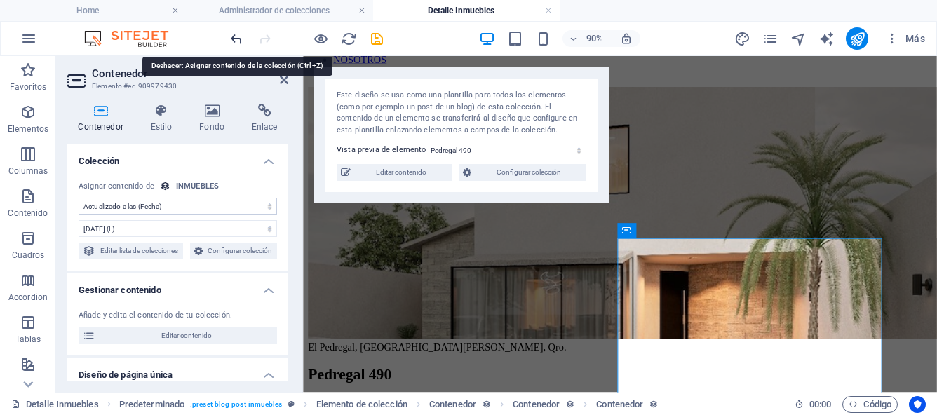
click at [236, 43] on icon "undo" at bounding box center [237, 39] width 16 height 16
select select "remainStatic"
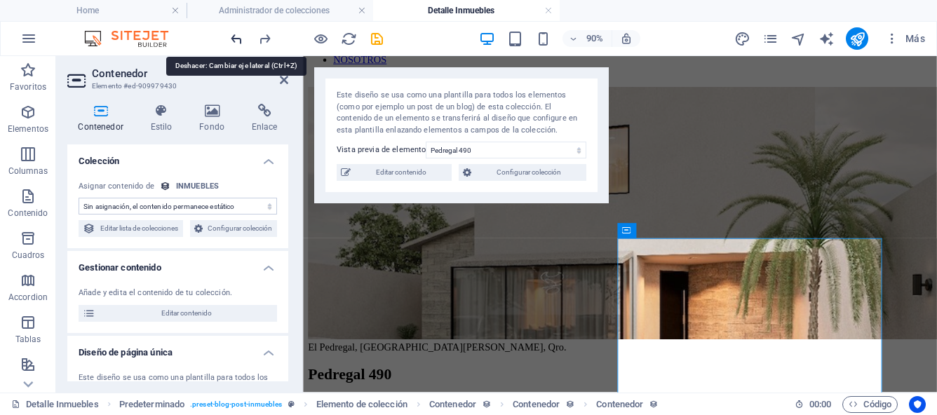
click at [236, 43] on icon "undo" at bounding box center [237, 39] width 16 height 16
click at [259, 45] on icon "redo" at bounding box center [265, 39] width 16 height 16
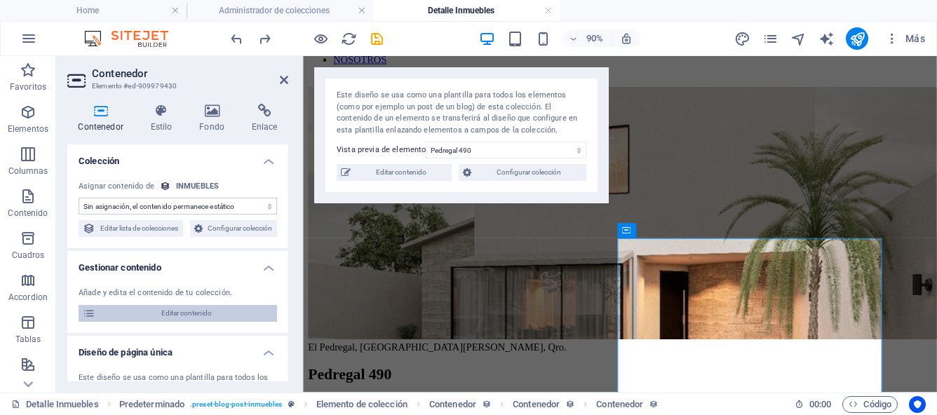
click at [243, 322] on span "Editar contenido" at bounding box center [186, 313] width 173 height 17
select select "Casa"
select select "Para Venta"
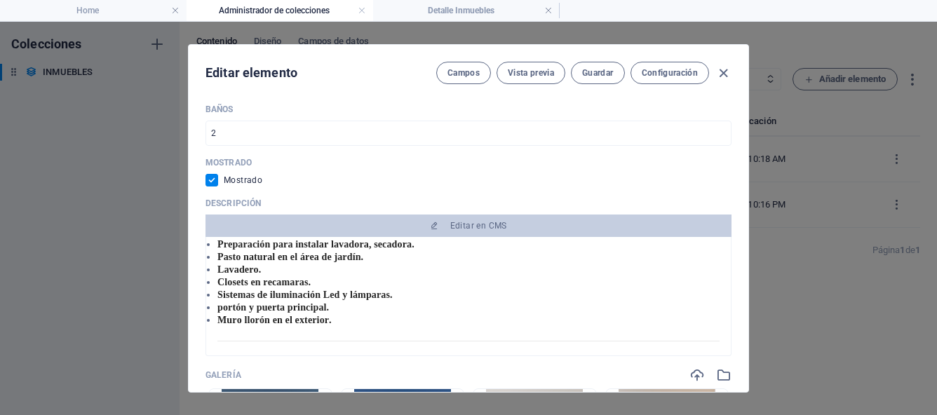
scroll to position [827, 0]
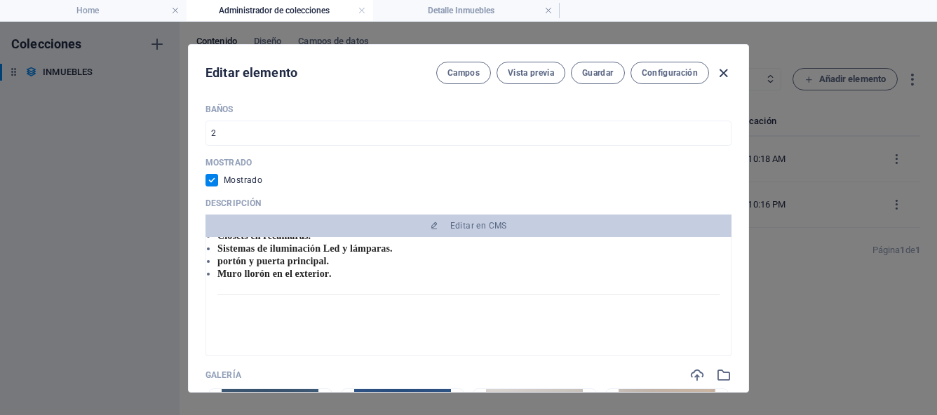
click at [723, 73] on icon "button" at bounding box center [723, 73] width 16 height 16
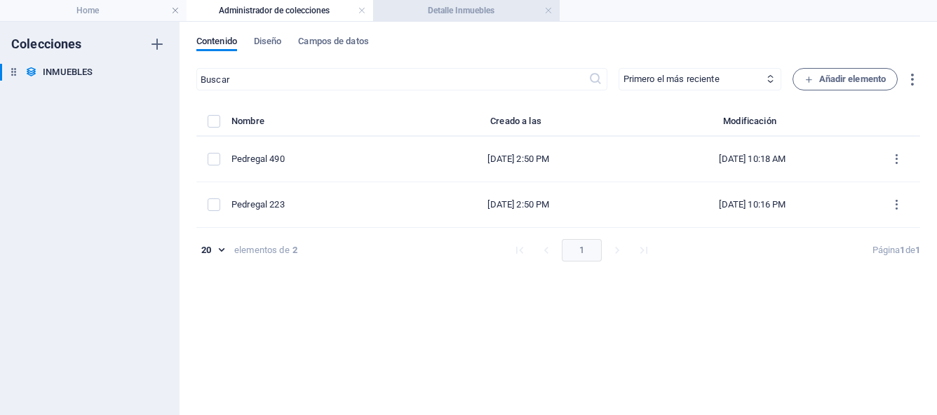
click at [485, 14] on h4 "Detalle Inmuebles" at bounding box center [466, 10] width 186 height 15
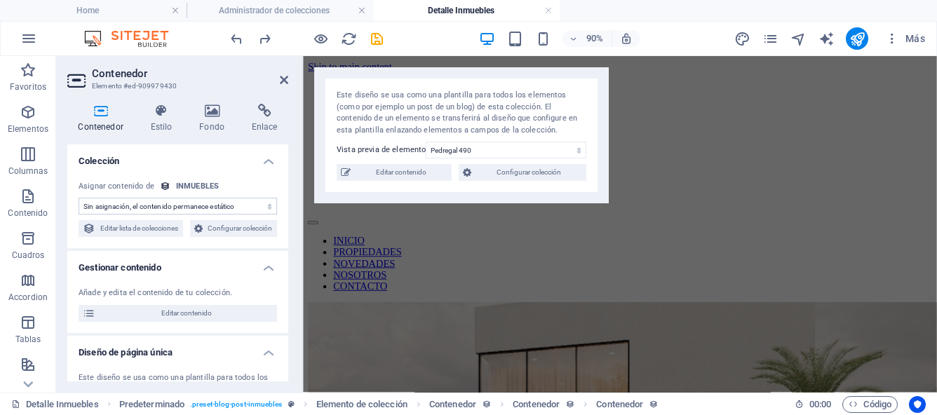
scroll to position [239, 0]
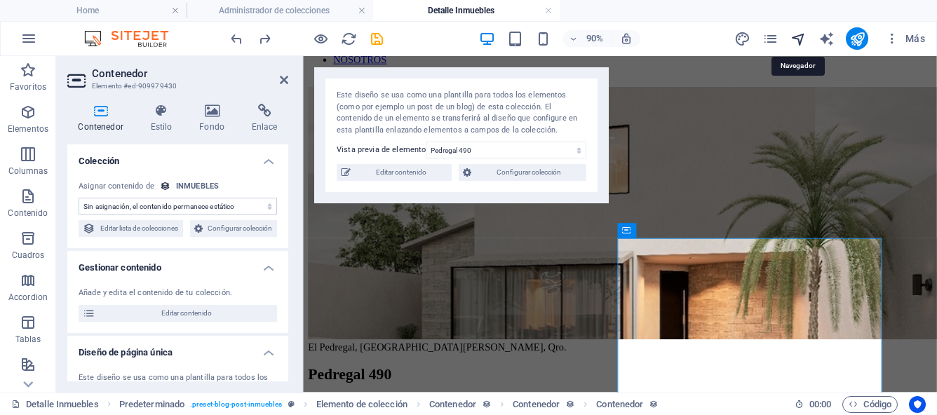
click at [798, 38] on icon "navigator" at bounding box center [798, 39] width 16 height 16
select select "17043486-es"
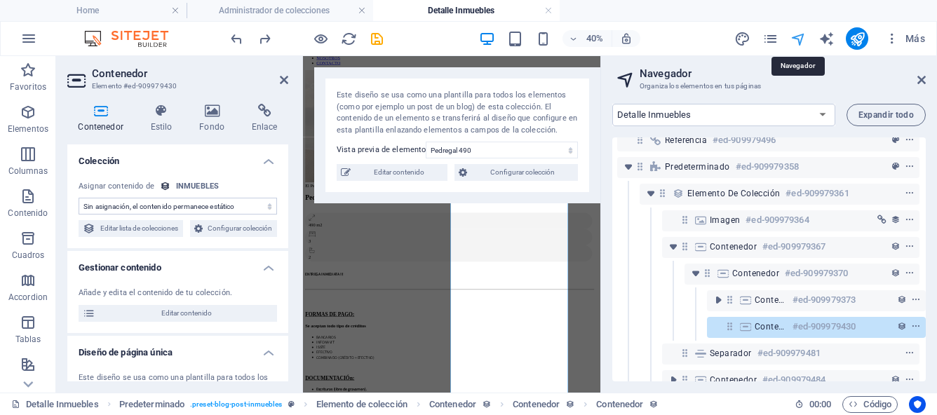
scroll to position [39, 4]
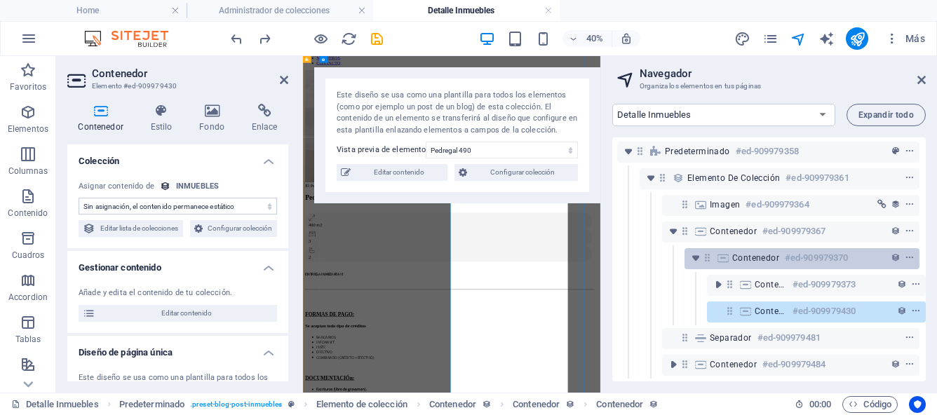
click at [717, 253] on div "Contenedor #ed-909979370" at bounding box center [801, 258] width 235 height 21
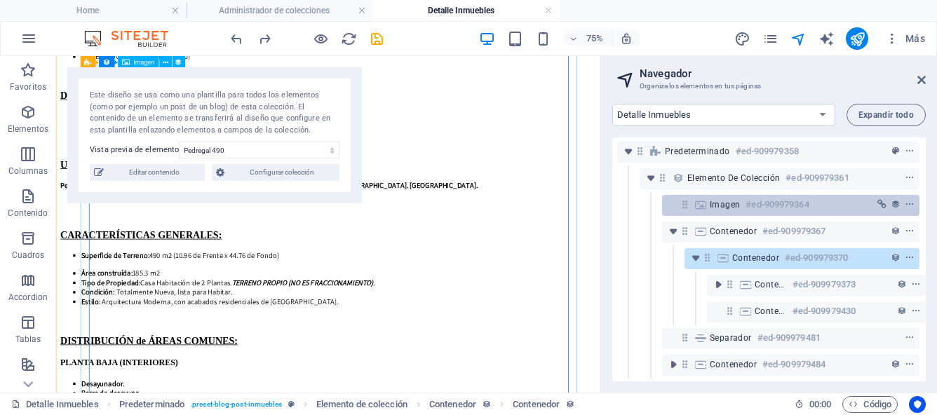
click at [730, 199] on span "Imagen" at bounding box center [724, 204] width 30 height 11
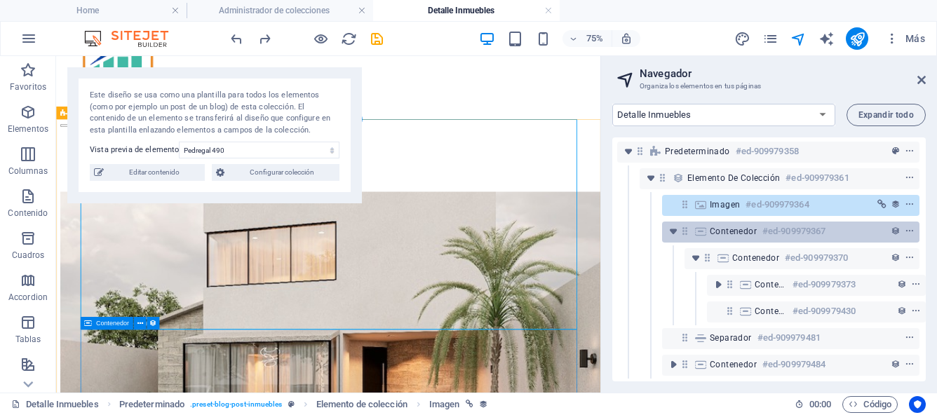
click at [730, 226] on span "Contenedor" at bounding box center [732, 231] width 47 height 11
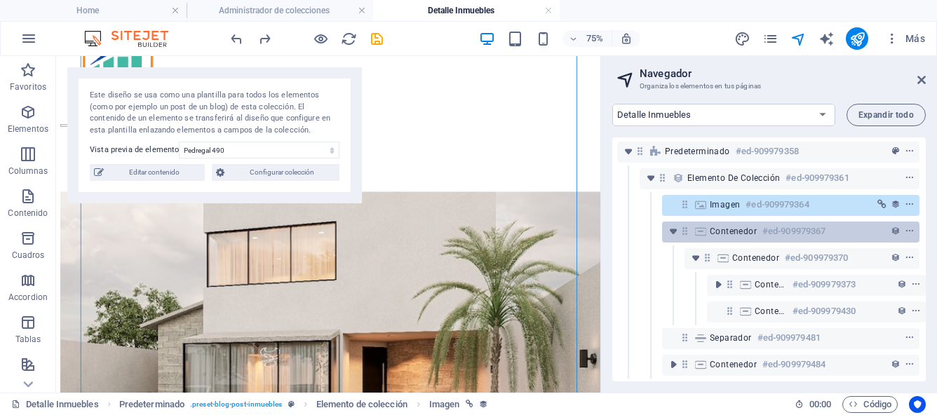
scroll to position [1187, 0]
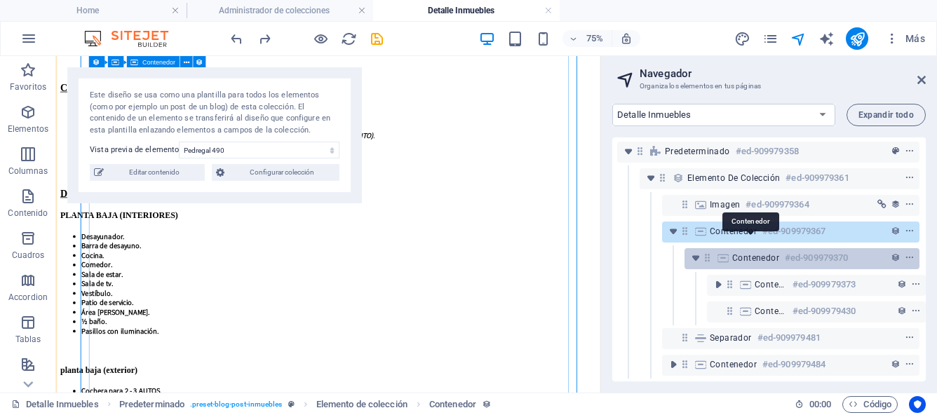
click at [732, 252] on span "Contenedor" at bounding box center [755, 257] width 47 height 11
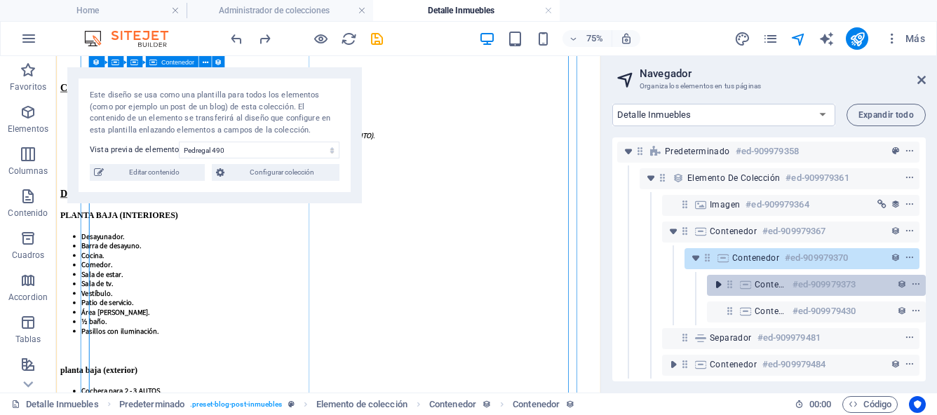
click at [716, 278] on icon "toggle-expand" at bounding box center [718, 285] width 14 height 14
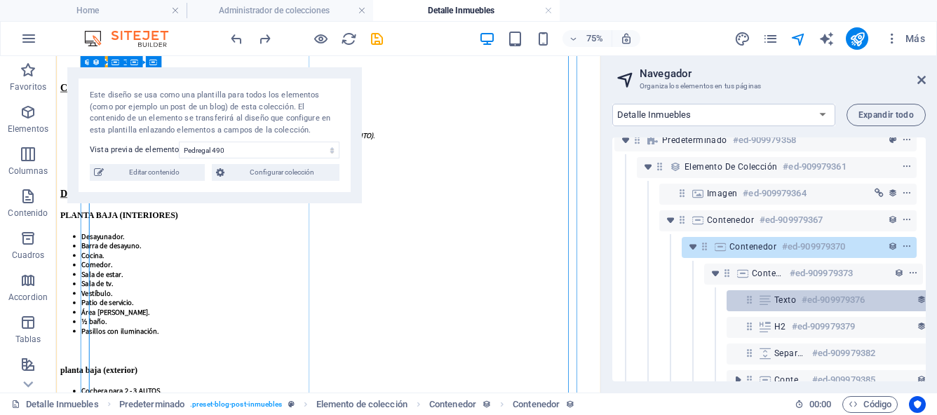
click at [768, 296] on icon at bounding box center [764, 299] width 15 height 11
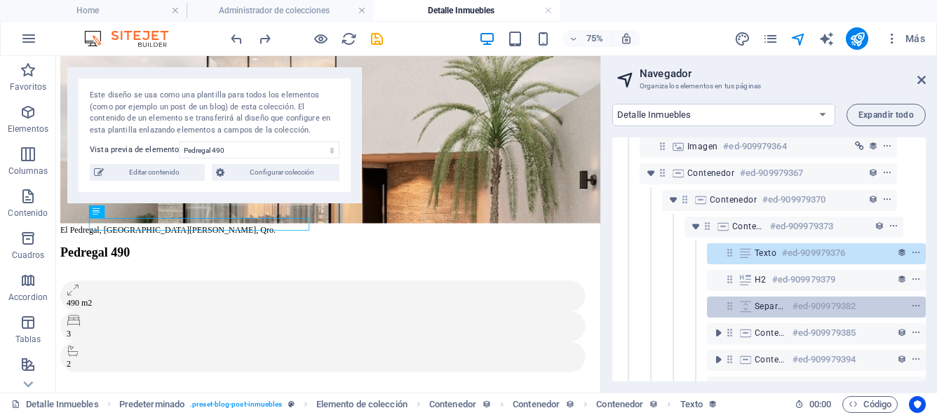
scroll to position [157, 26]
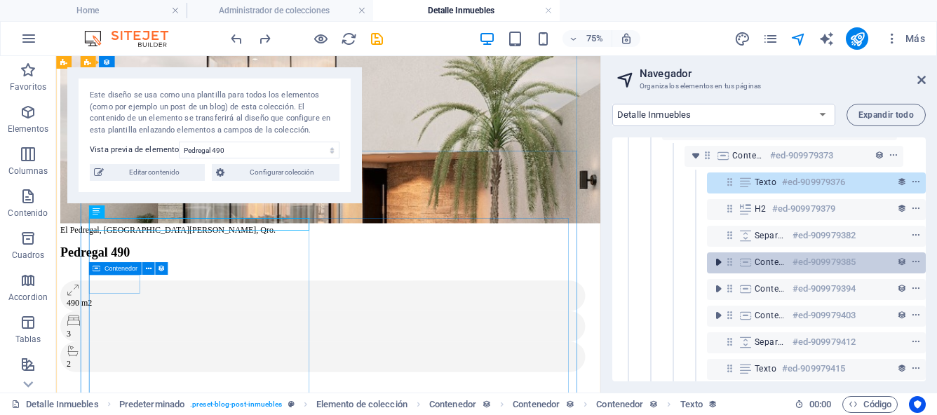
click at [716, 266] on icon "toggle-expand" at bounding box center [718, 262] width 14 height 14
click at [716, 264] on icon "toggle-expand" at bounding box center [715, 262] width 14 height 14
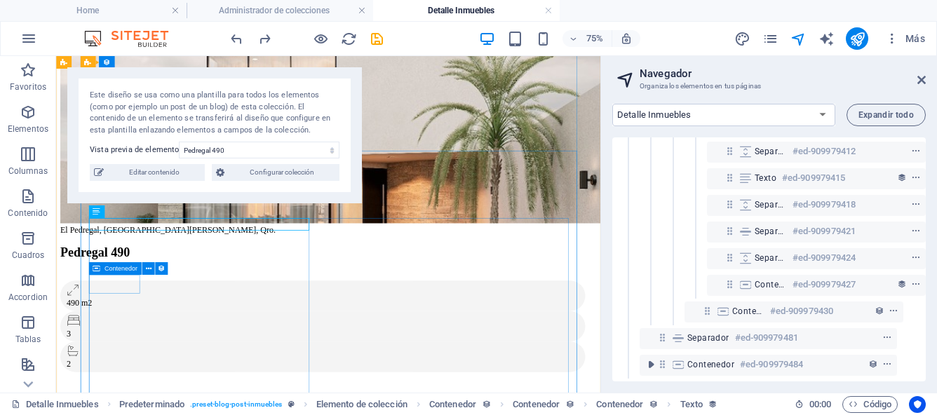
scroll to position [359, 26]
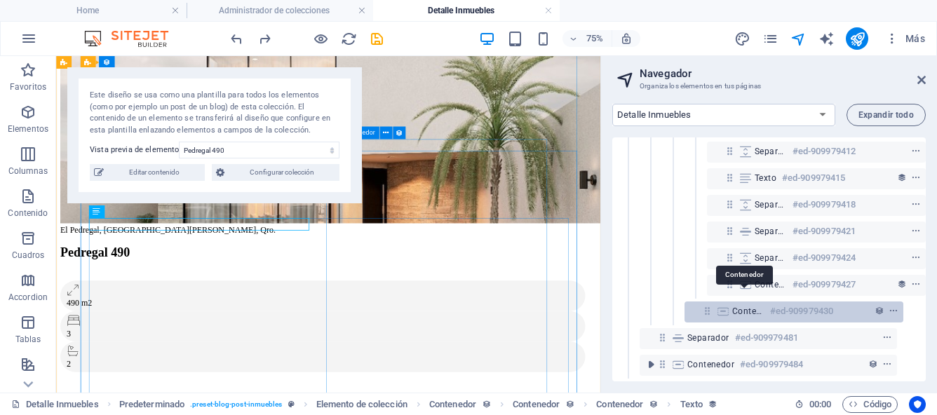
click at [740, 306] on span "Contenedor" at bounding box center [748, 311] width 32 height 11
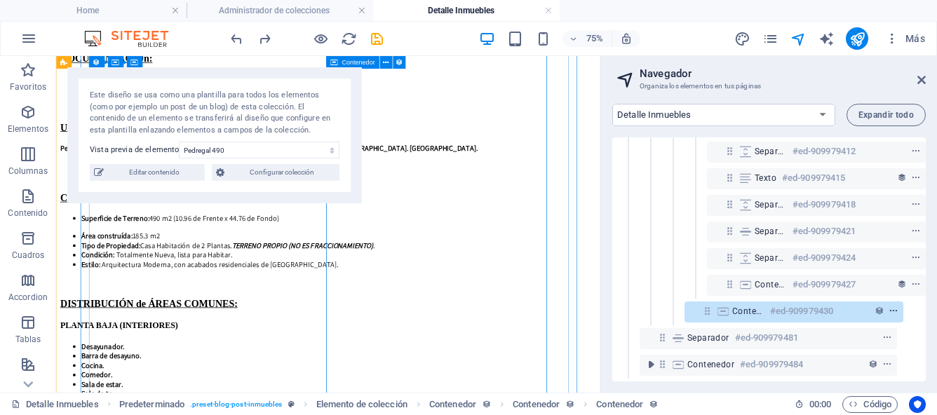
click at [890, 306] on icon "context-menu" at bounding box center [893, 311] width 10 height 10
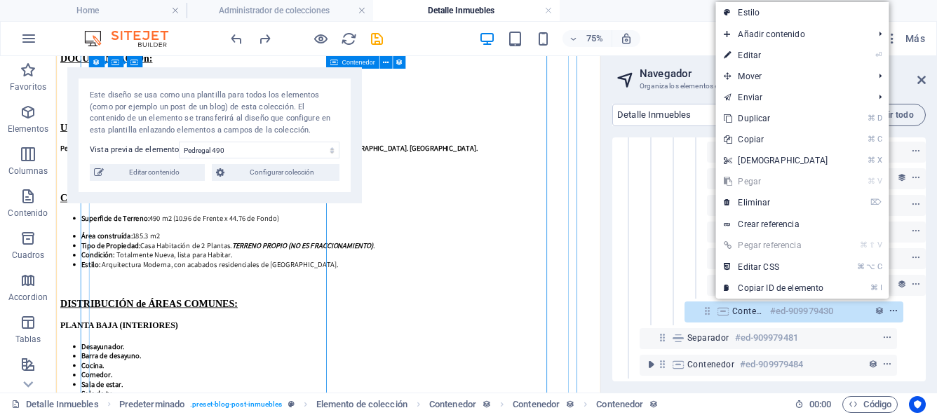
scroll to position [1227, 0]
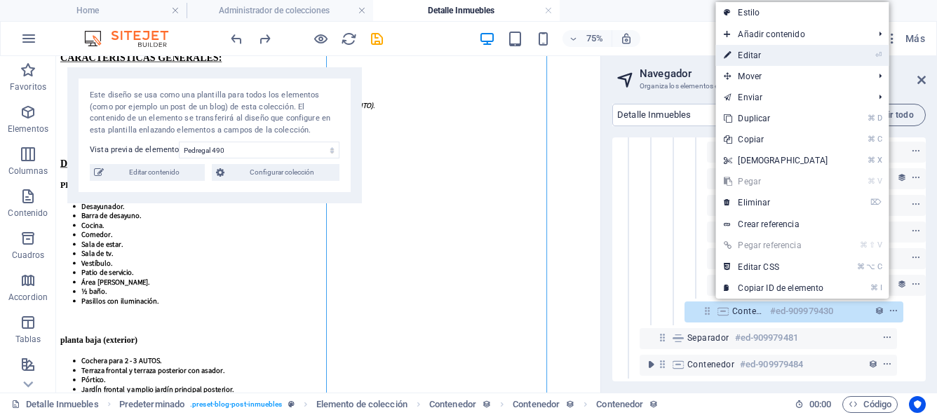
click at [795, 54] on link "⏎ Editar" at bounding box center [775, 55] width 121 height 21
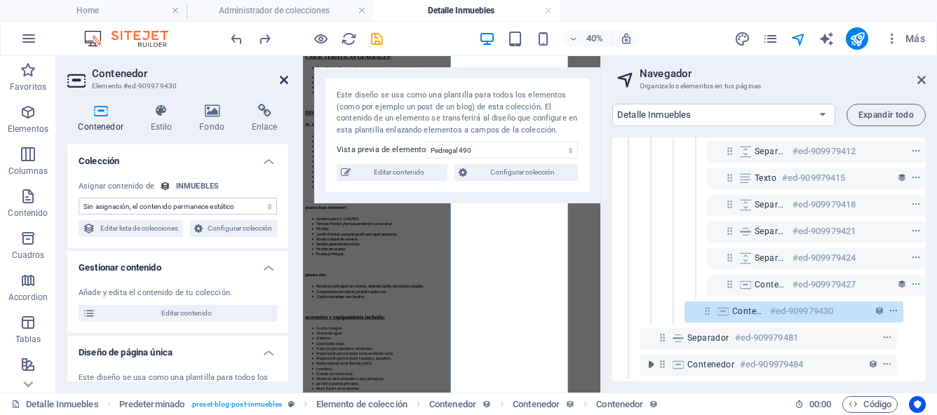
click at [283, 76] on icon at bounding box center [284, 79] width 8 height 11
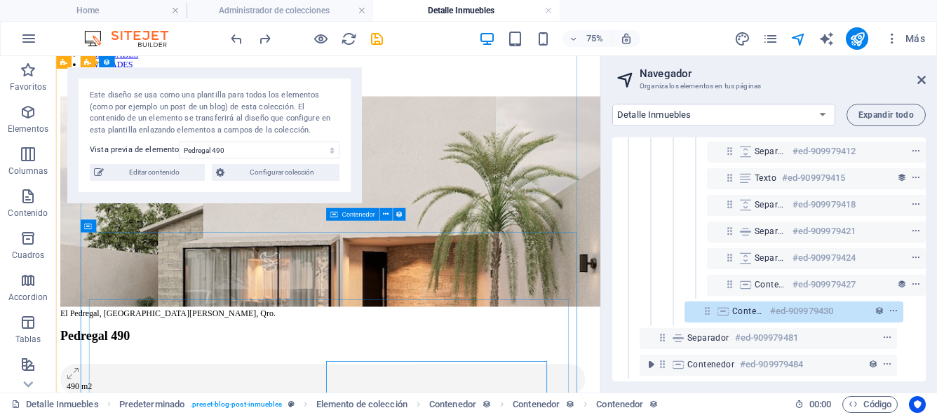
scroll to position [219, 0]
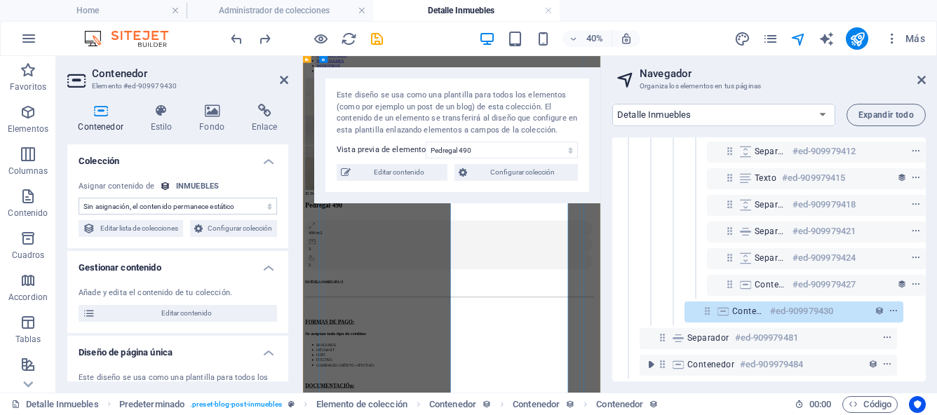
click at [892, 306] on icon "context-menu" at bounding box center [893, 311] width 10 height 10
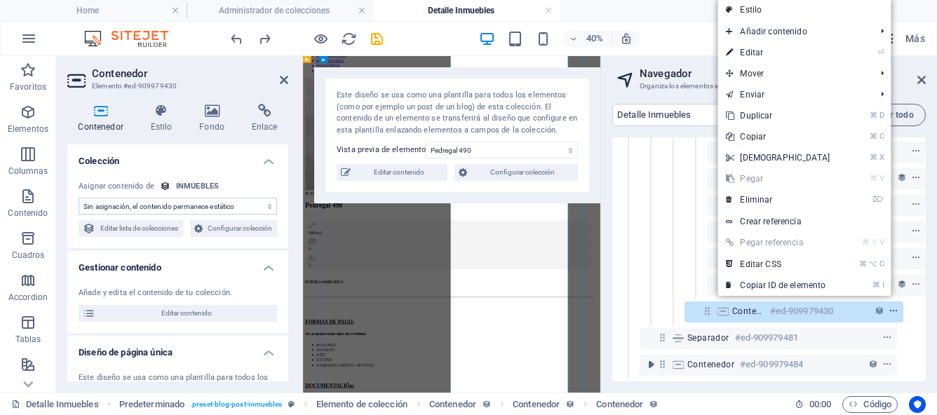
scroll to position [844, 0]
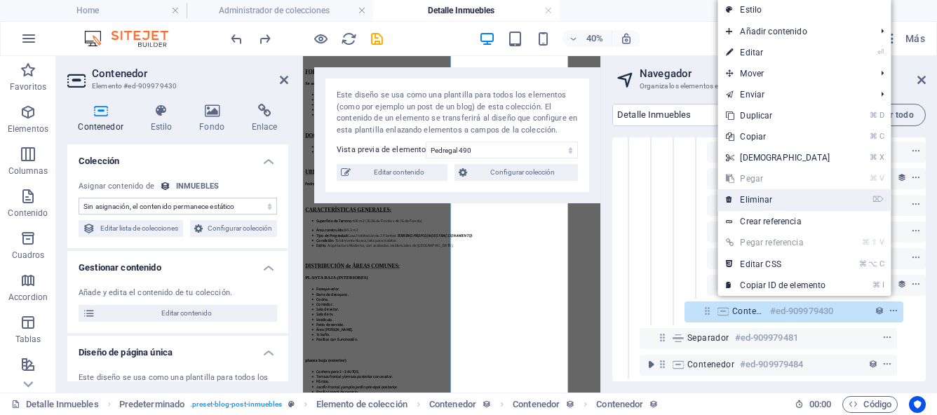
click at [769, 198] on link "⌦ Eliminar" at bounding box center [777, 199] width 121 height 21
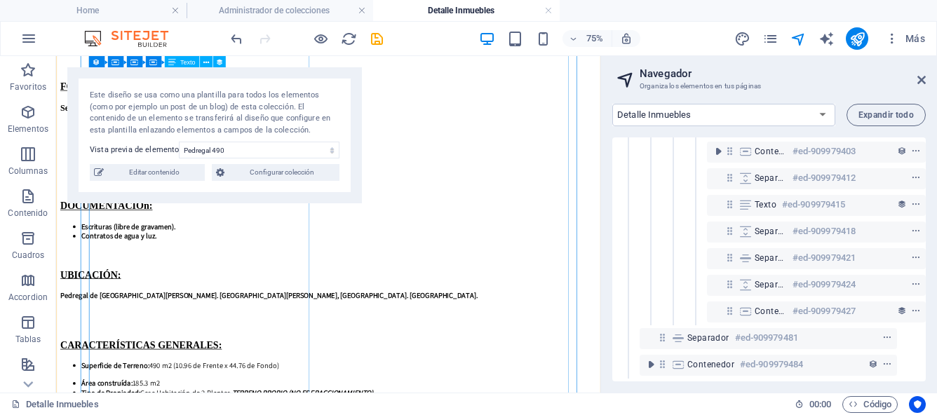
scroll to position [332, 26]
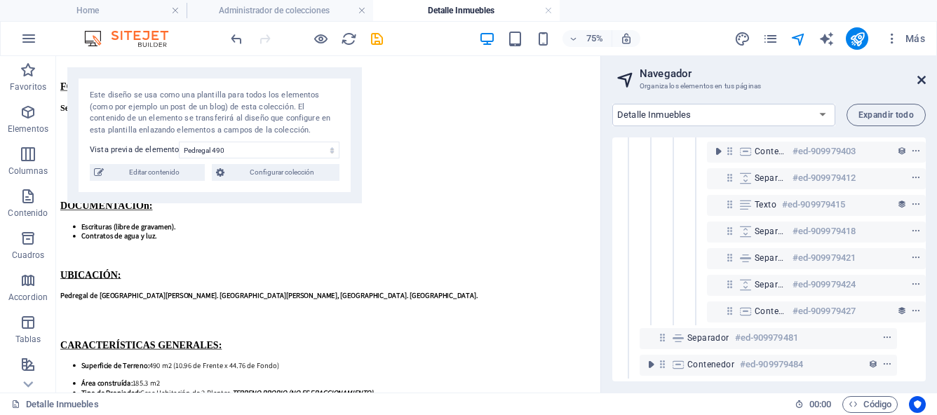
click at [921, 82] on icon at bounding box center [921, 79] width 8 height 11
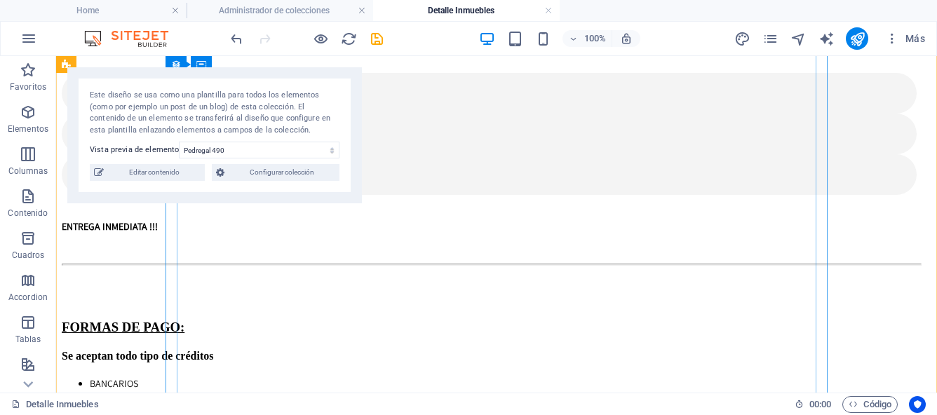
scroll to position [614, 0]
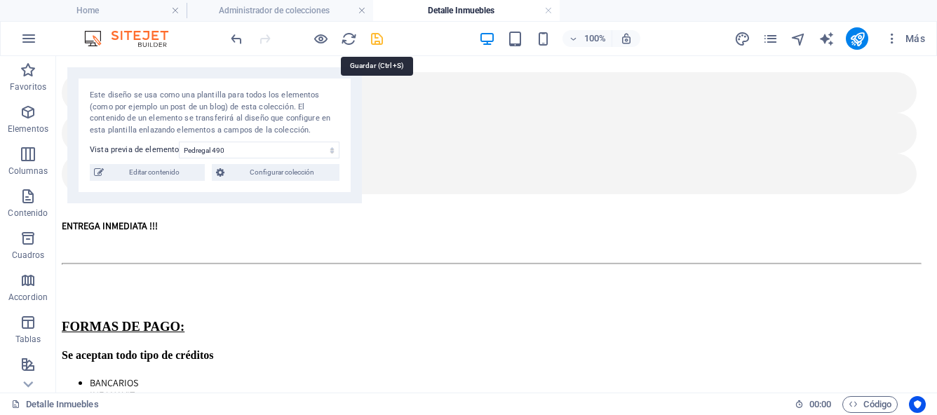
click at [379, 40] on icon "save" at bounding box center [377, 39] width 16 height 16
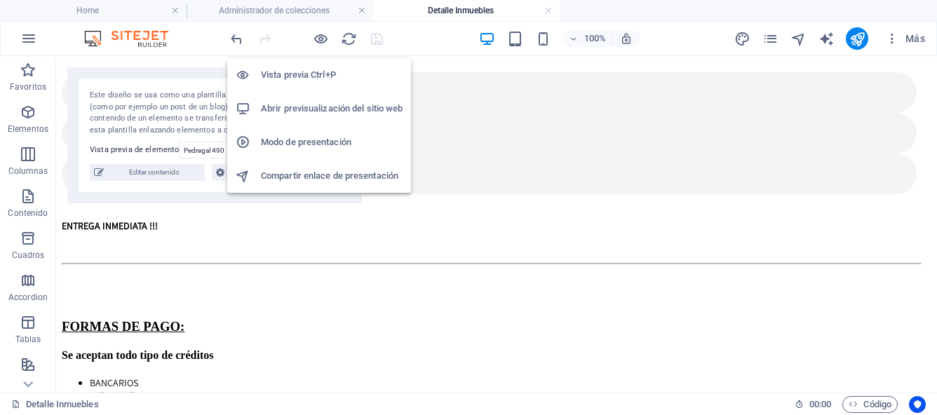
click at [325, 108] on h6 "Abrir previsualización del sitio web" at bounding box center [332, 108] width 142 height 17
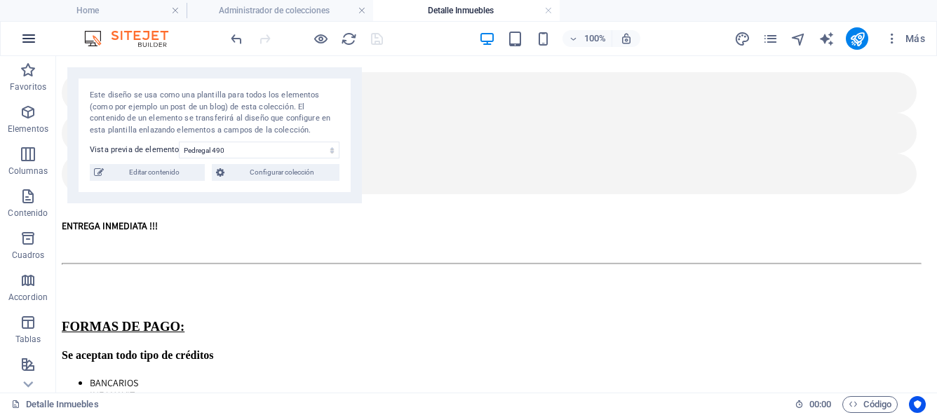
click at [22, 40] on icon "button" at bounding box center [28, 38] width 17 height 17
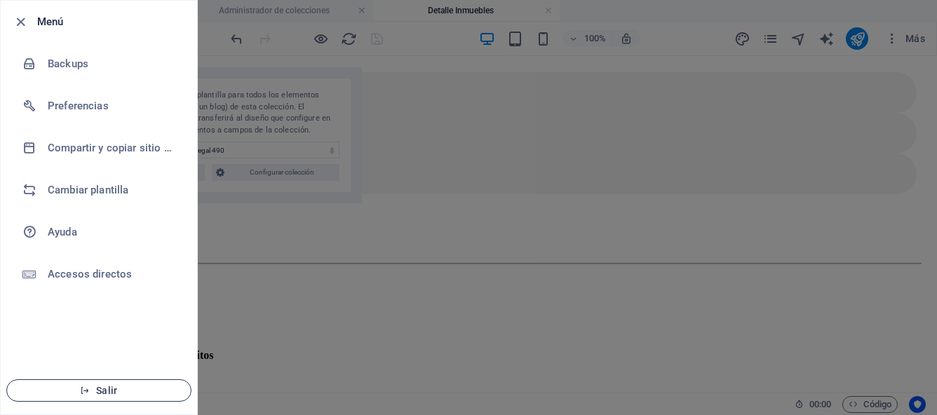
click at [116, 386] on span "Salir" at bounding box center [98, 390] width 161 height 11
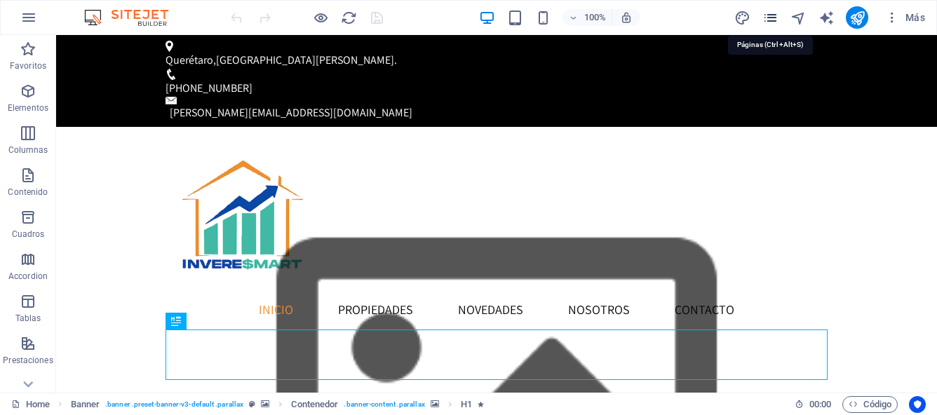
click at [772, 23] on icon "pages" at bounding box center [770, 18] width 16 height 16
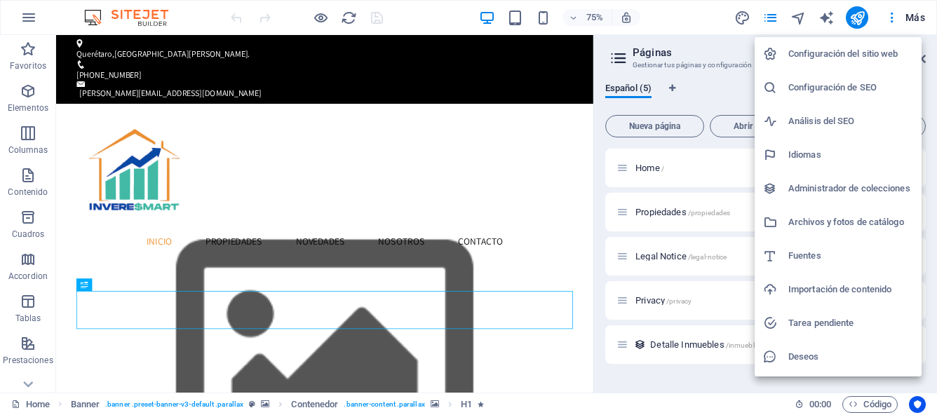
click at [887, 186] on h6 "Administrador de colecciones" at bounding box center [850, 188] width 125 height 17
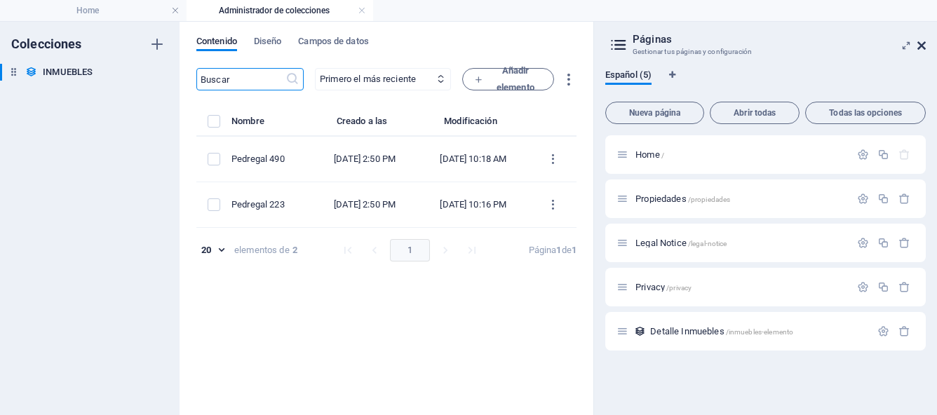
click at [921, 45] on icon at bounding box center [921, 45] width 8 height 11
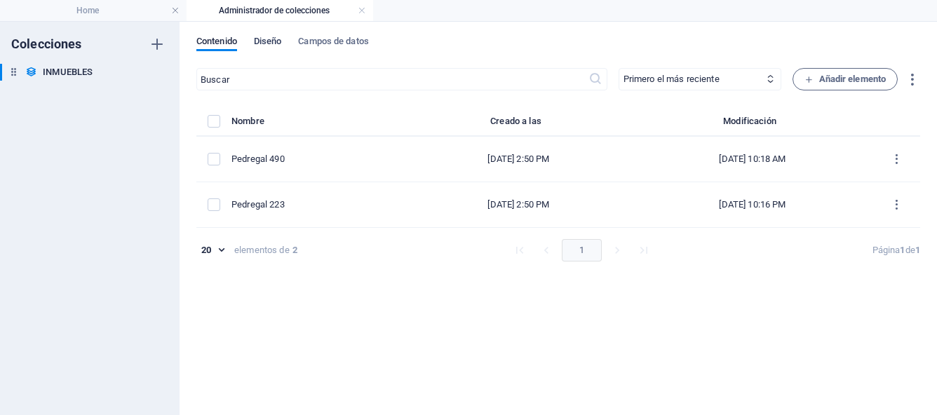
click at [280, 43] on span "Diseño" at bounding box center [268, 43] width 28 height 20
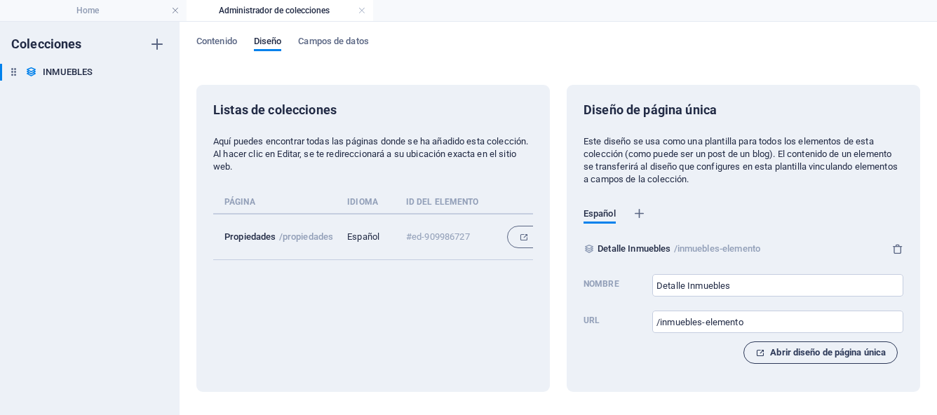
click at [778, 352] on span "Abrir diseño de página única" at bounding box center [820, 352] width 130 height 17
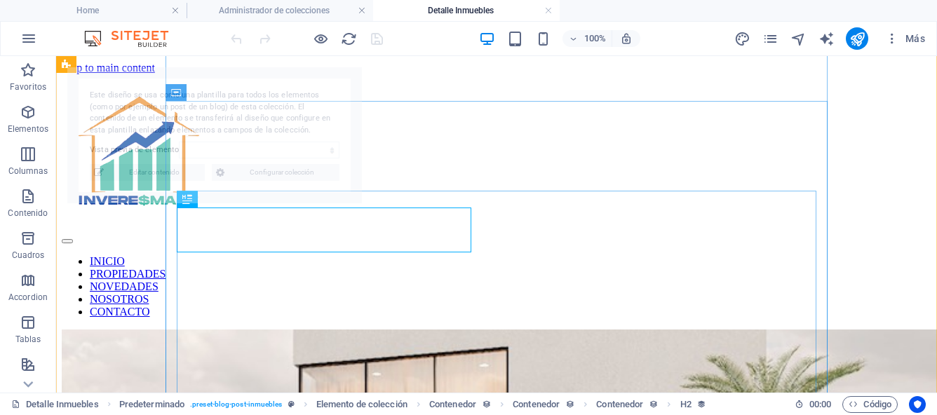
scroll to position [412, 0]
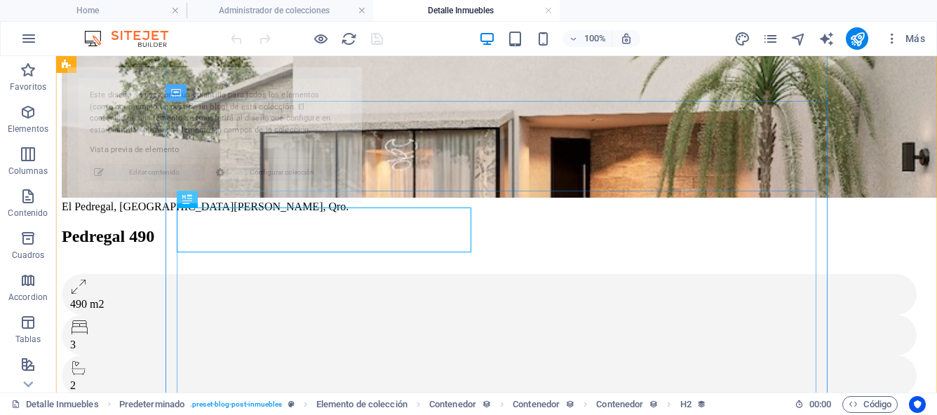
select select "68bb4d186a1bf5a7fa01d972"
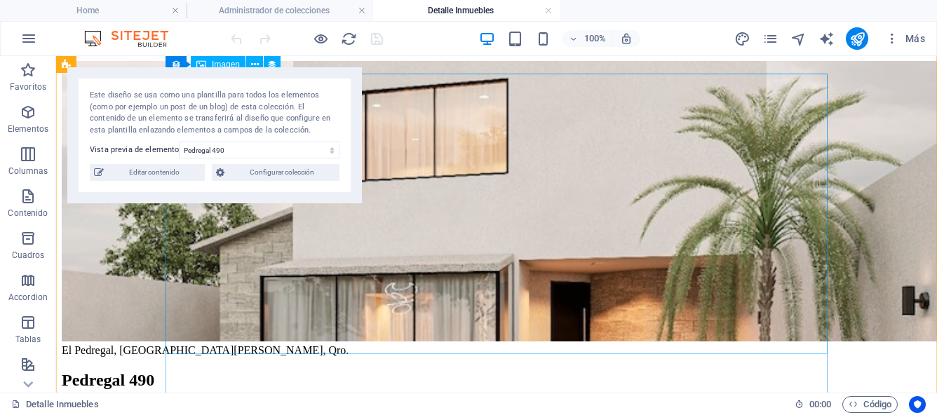
scroll to position [0, 0]
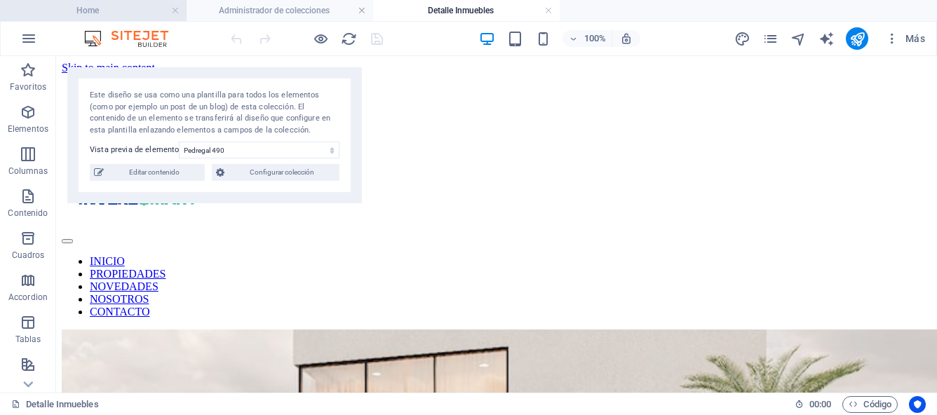
click at [128, 13] on h4 "Home" at bounding box center [93, 10] width 186 height 15
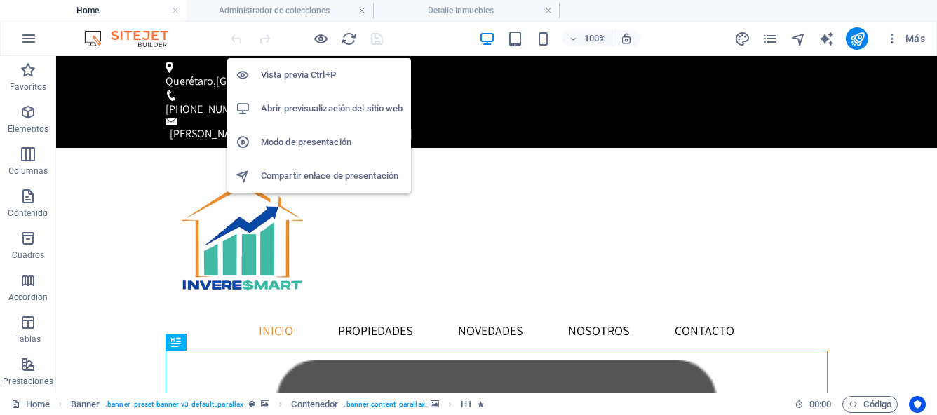
click at [336, 111] on h6 "Abrir previsualización del sitio web" at bounding box center [332, 108] width 142 height 17
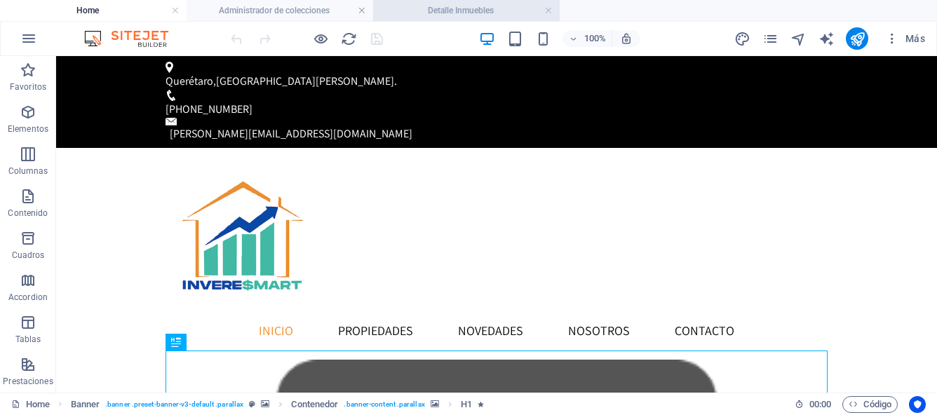
click at [489, 13] on h4 "Detalle Inmuebles" at bounding box center [466, 10] width 186 height 15
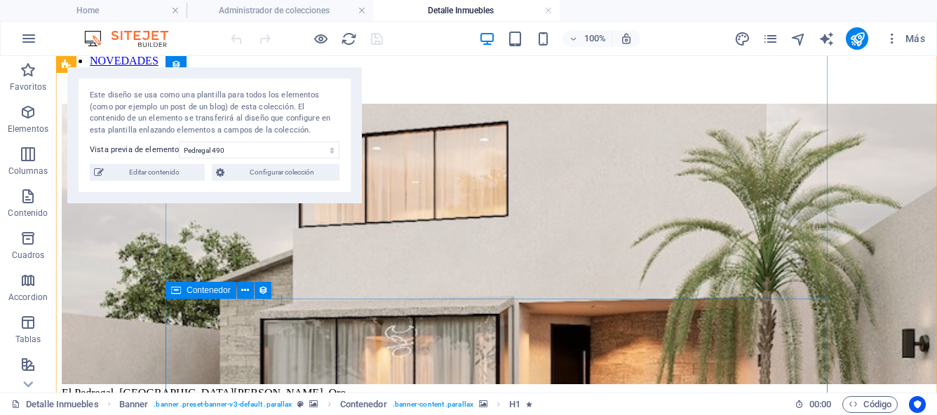
scroll to position [214, 0]
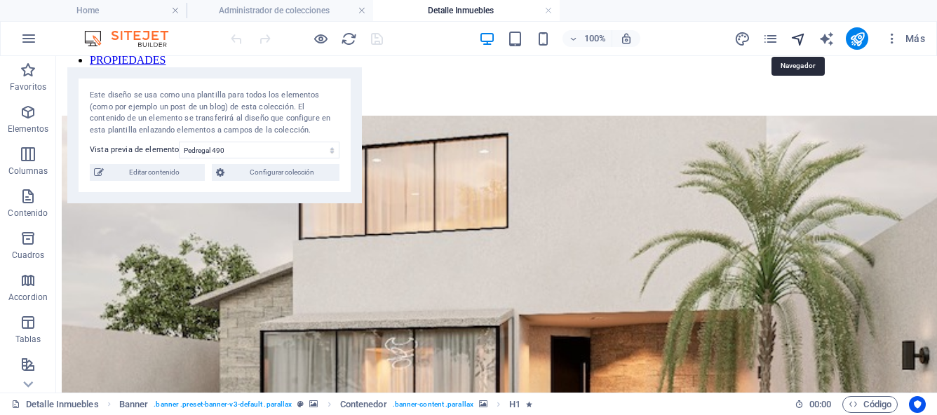
click at [798, 40] on icon "navigator" at bounding box center [798, 39] width 16 height 16
select select "17043486-es"
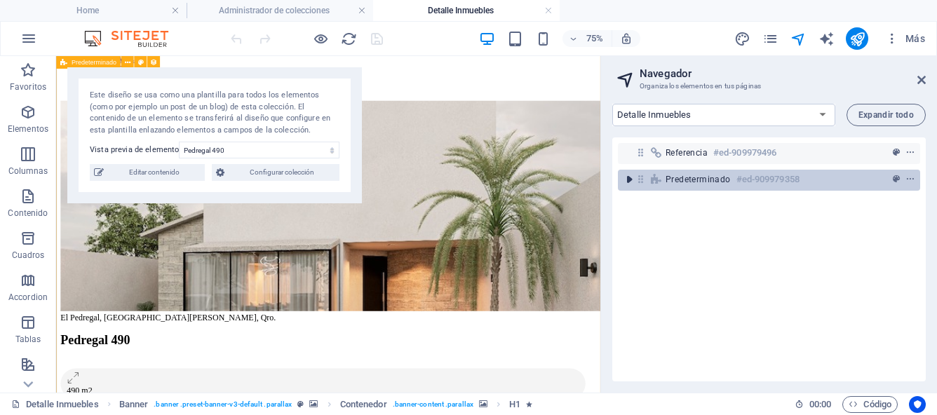
click at [629, 183] on icon "toggle-expand" at bounding box center [629, 179] width 14 height 14
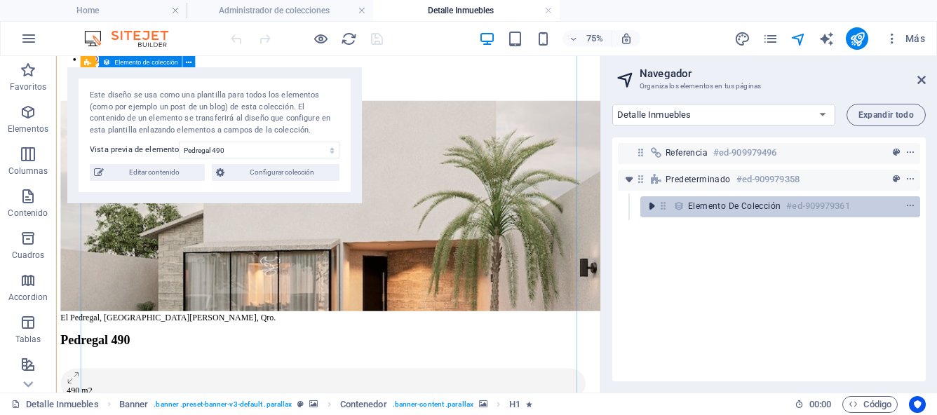
click at [646, 207] on icon "toggle-expand" at bounding box center [651, 206] width 14 height 14
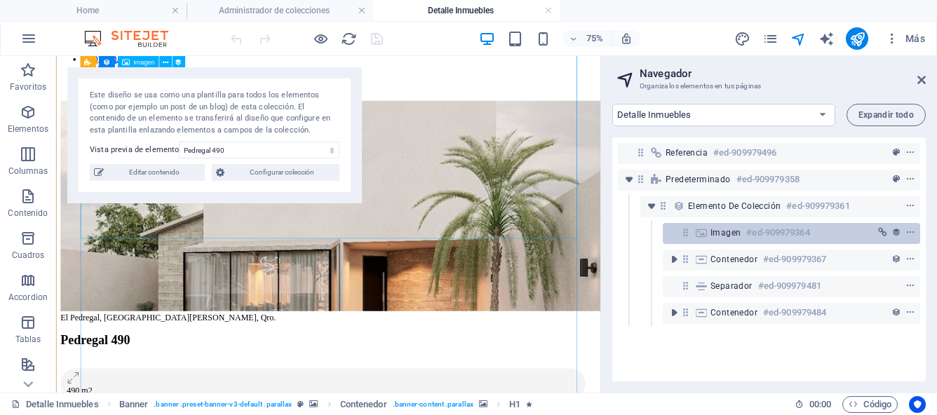
click at [712, 234] on span "Imagen" at bounding box center [725, 232] width 30 height 11
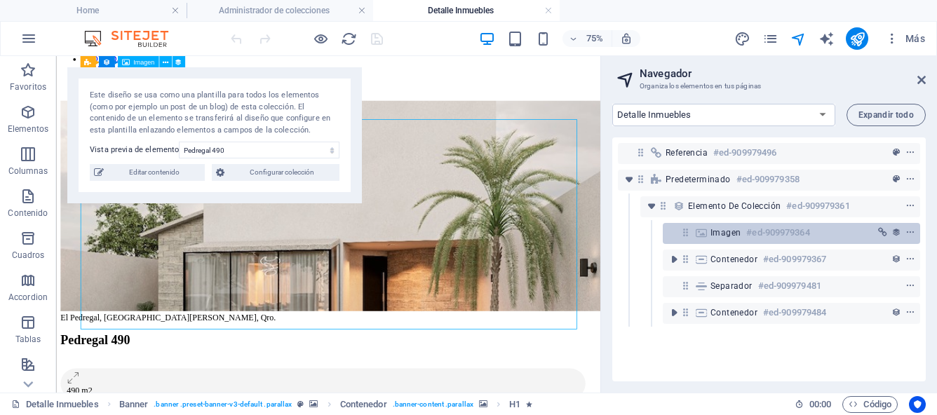
scroll to position [93, 0]
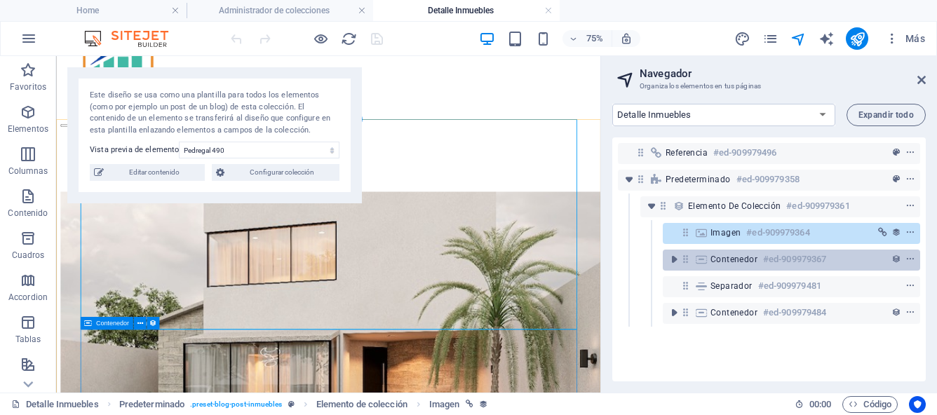
click at [720, 259] on span "Contenedor" at bounding box center [733, 259] width 47 height 11
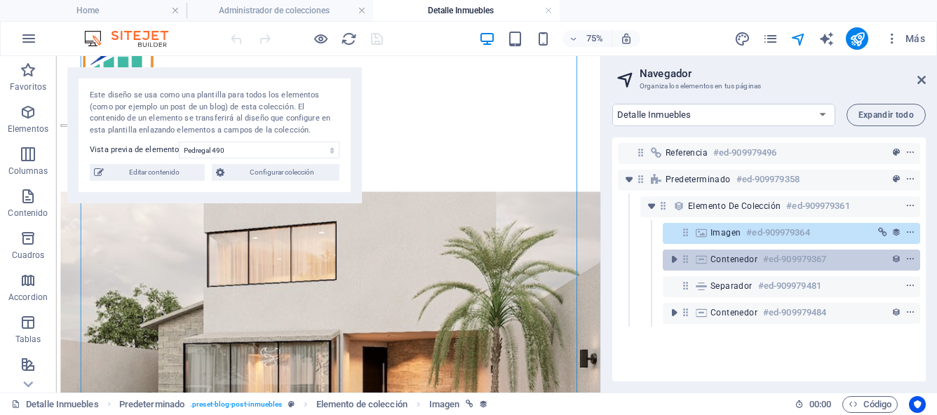
scroll to position [1187, 0]
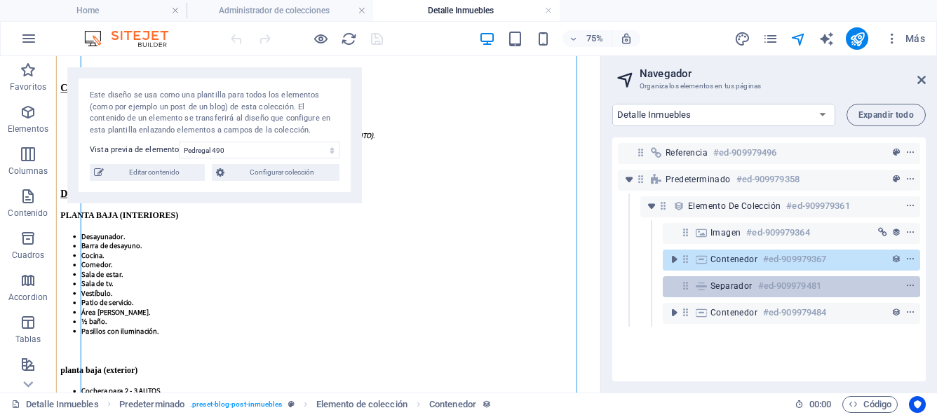
click at [730, 284] on span "Separador" at bounding box center [731, 285] width 42 height 11
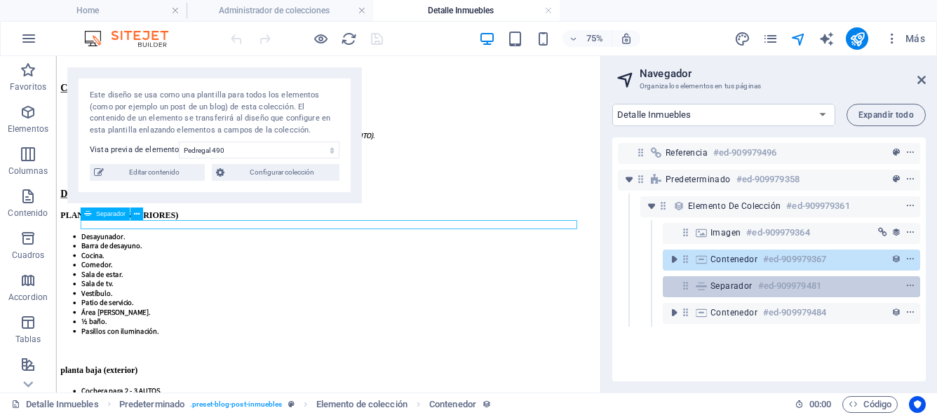
scroll to position [2146, 0]
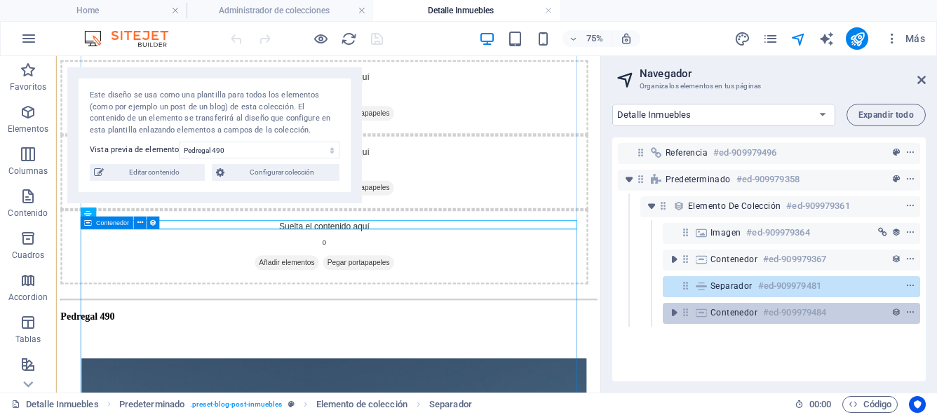
click at [737, 315] on span "Contenedor" at bounding box center [733, 312] width 47 height 11
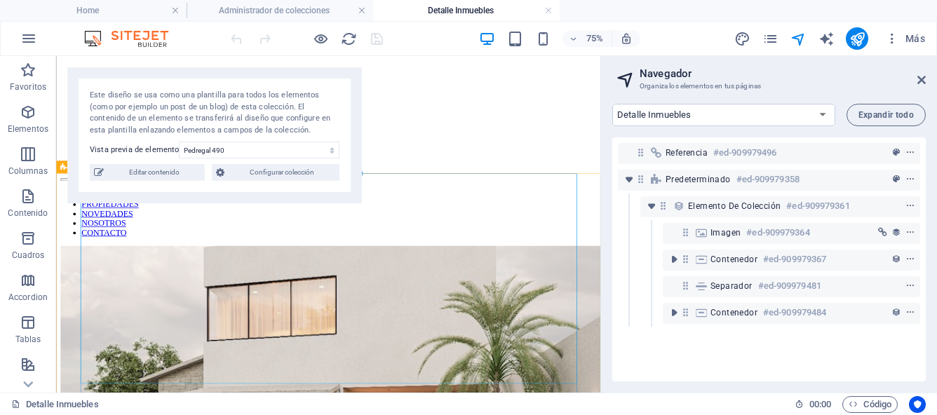
scroll to position [75, 0]
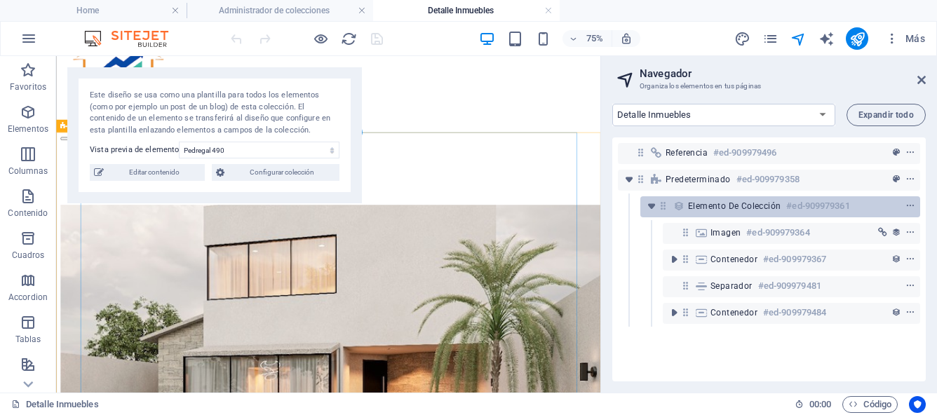
click at [703, 210] on span "Elemento de colección" at bounding box center [734, 205] width 93 height 11
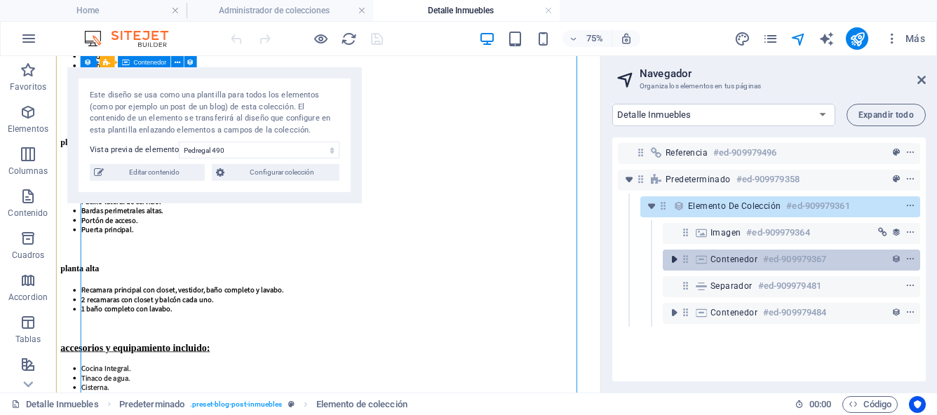
click at [674, 262] on icon "toggle-expand" at bounding box center [674, 259] width 14 height 14
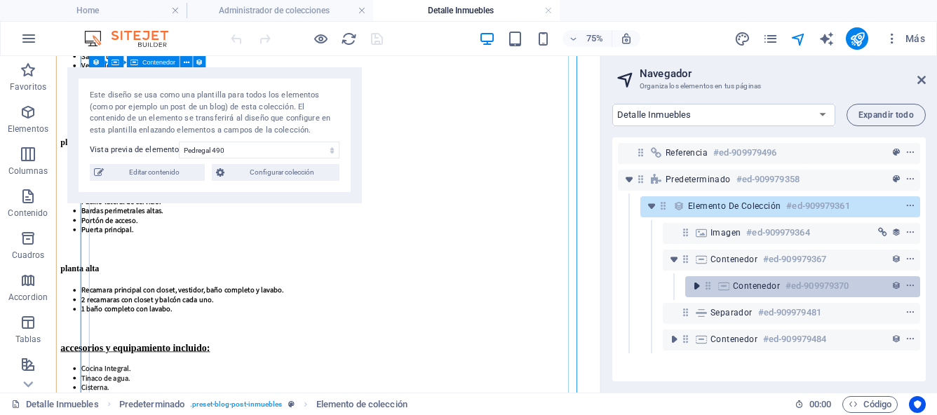
click at [696, 286] on icon "toggle-expand" at bounding box center [696, 286] width 14 height 14
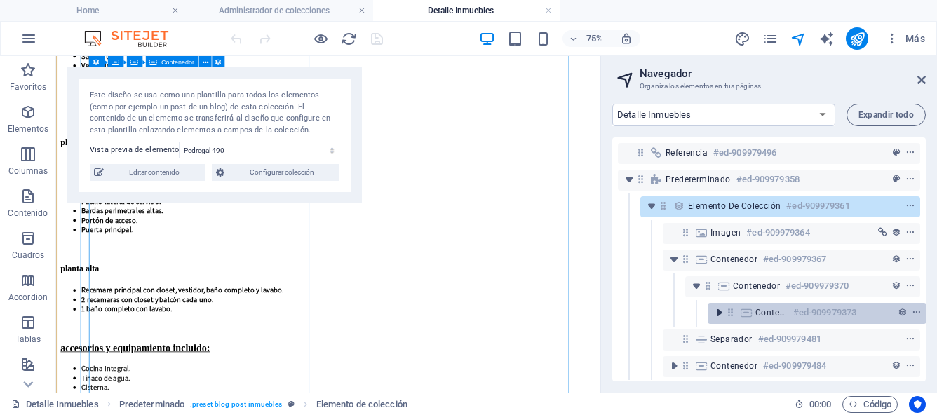
click at [719, 315] on icon "toggle-expand" at bounding box center [719, 313] width 14 height 14
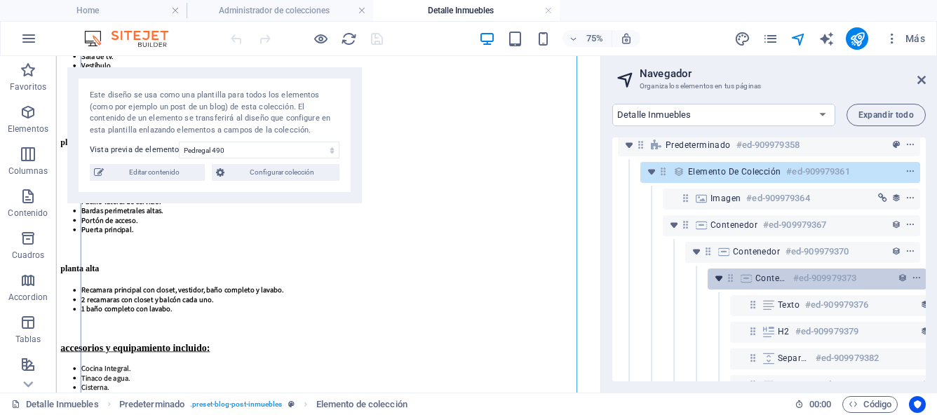
scroll to position [81, 0]
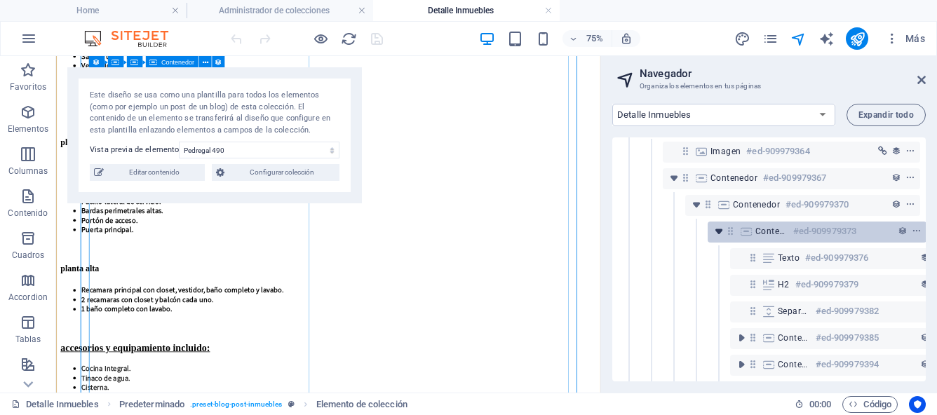
click at [716, 230] on icon "toggle-expand" at bounding box center [719, 231] width 14 height 14
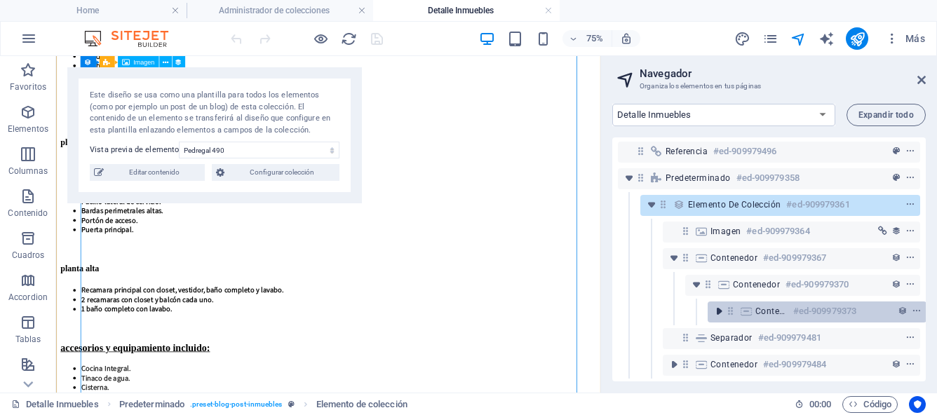
scroll to position [13, 0]
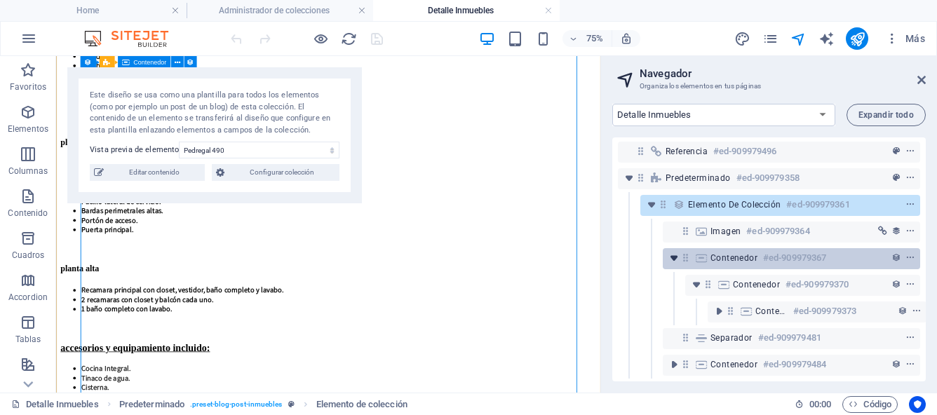
click at [678, 251] on icon "toggle-expand" at bounding box center [674, 258] width 14 height 14
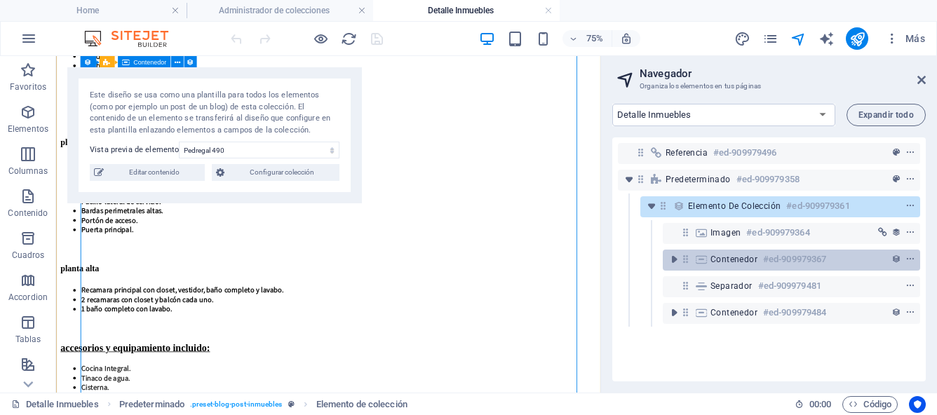
click at [838, 257] on div "Contenedor #ed-909979367" at bounding box center [779, 259] width 139 height 17
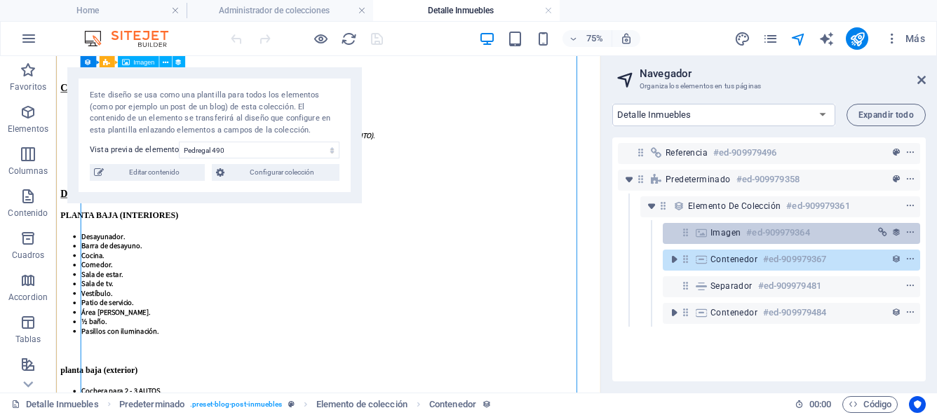
click at [829, 234] on div "Imagen #ed-909979364" at bounding box center [779, 232] width 139 height 17
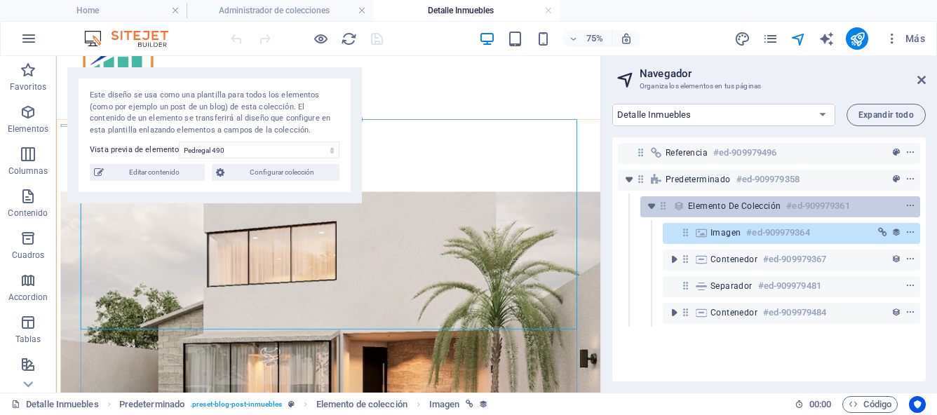
click at [851, 210] on div at bounding box center [884, 206] width 66 height 17
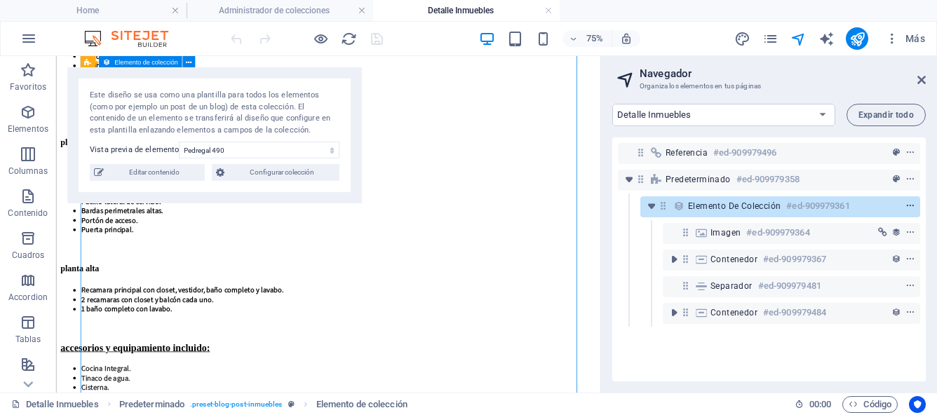
click at [907, 208] on icon "context-menu" at bounding box center [910, 206] width 10 height 10
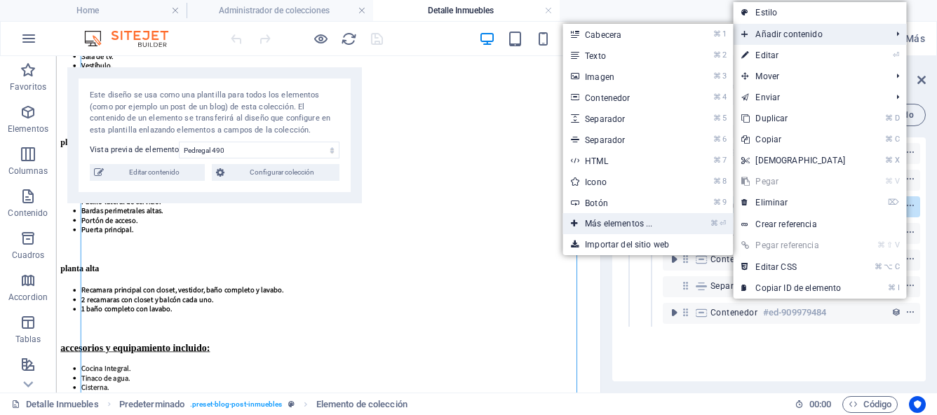
click at [634, 222] on link "⌘ ⏎ Más elementos ..." at bounding box center [621, 223] width 118 height 21
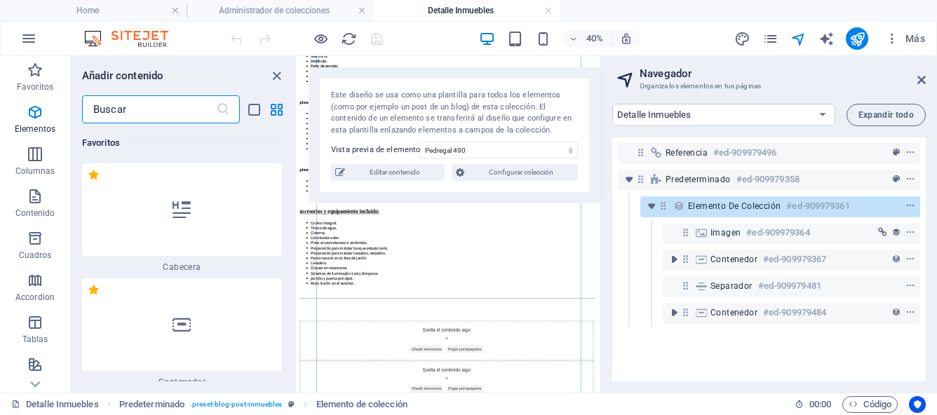
scroll to position [264, 0]
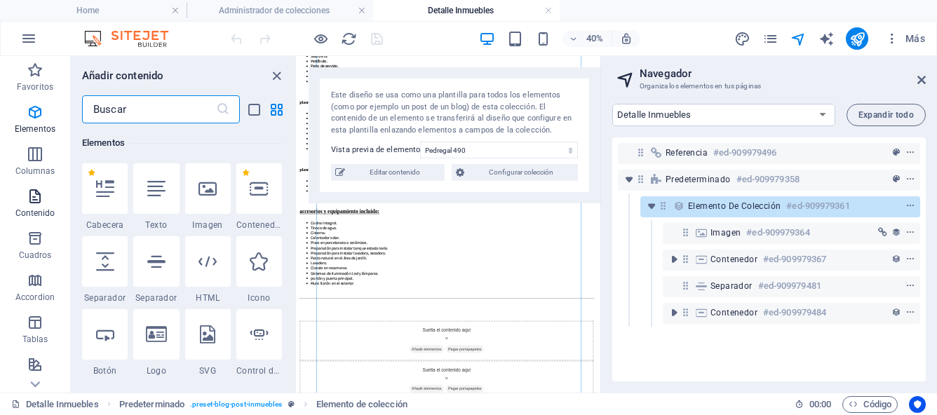
click at [34, 196] on icon "button" at bounding box center [35, 196] width 17 height 17
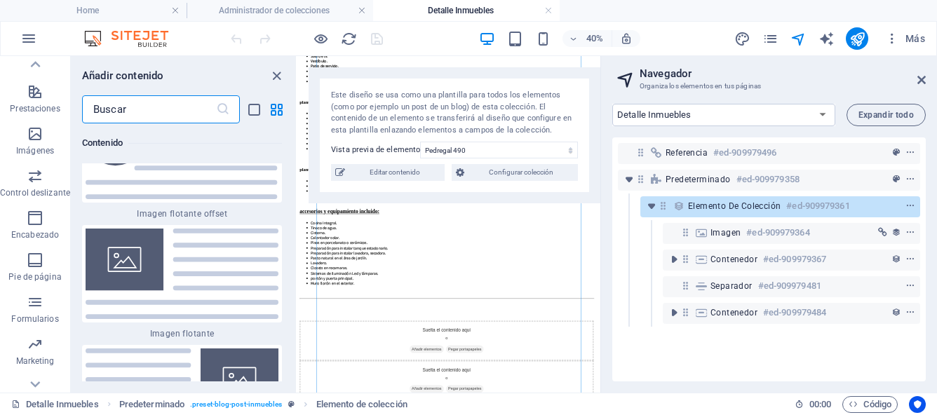
scroll to position [294, 0]
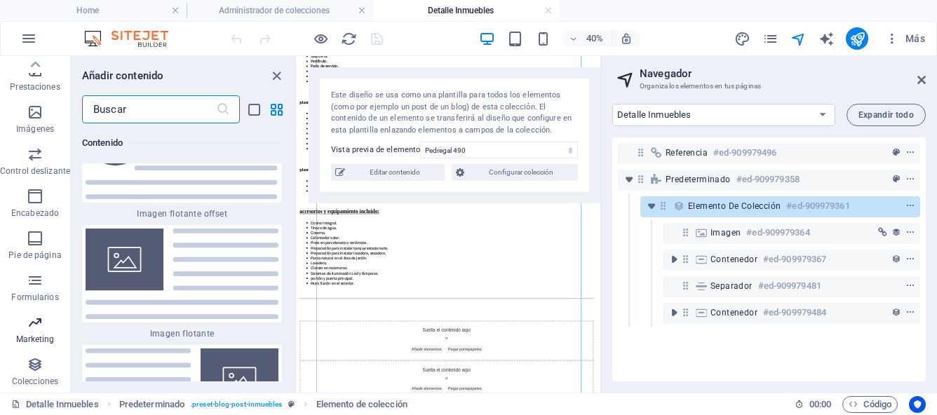
click at [34, 327] on icon "button" at bounding box center [35, 322] width 17 height 17
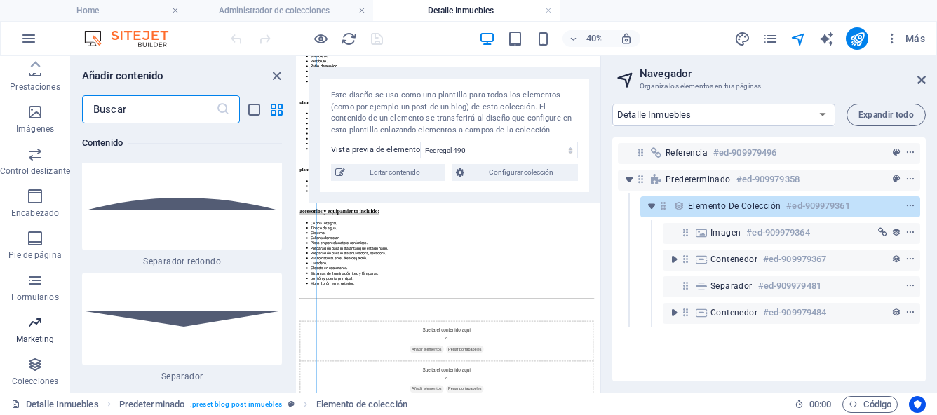
scroll to position [22807, 0]
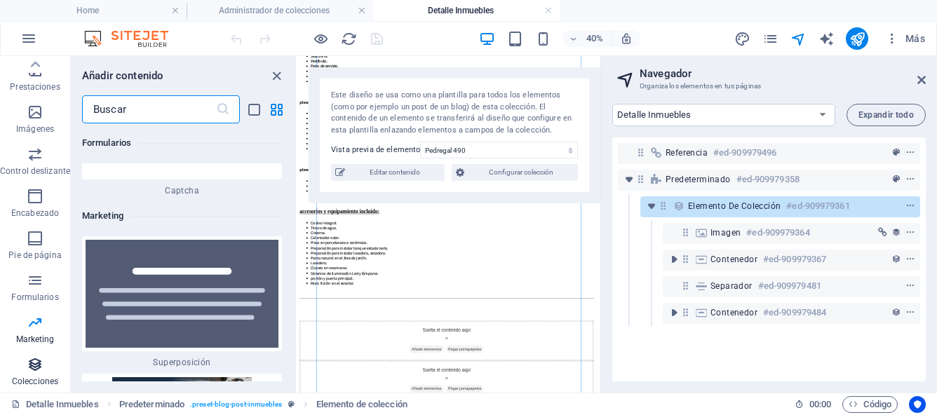
click at [33, 367] on icon "button" at bounding box center [35, 364] width 17 height 17
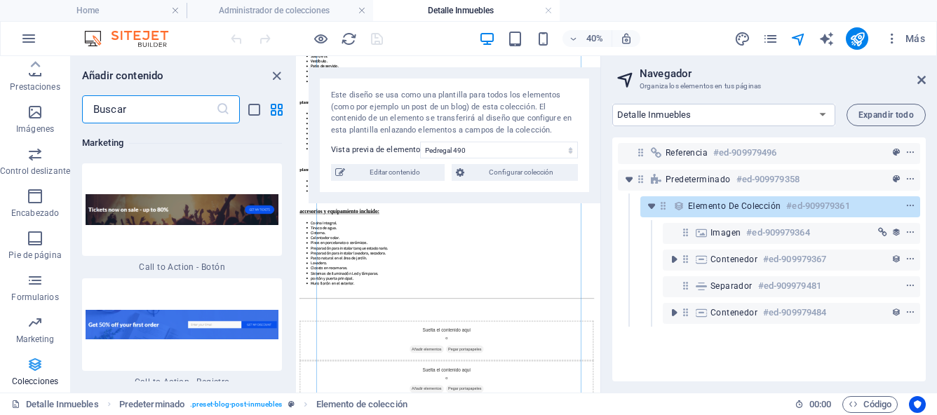
scroll to position [25874, 0]
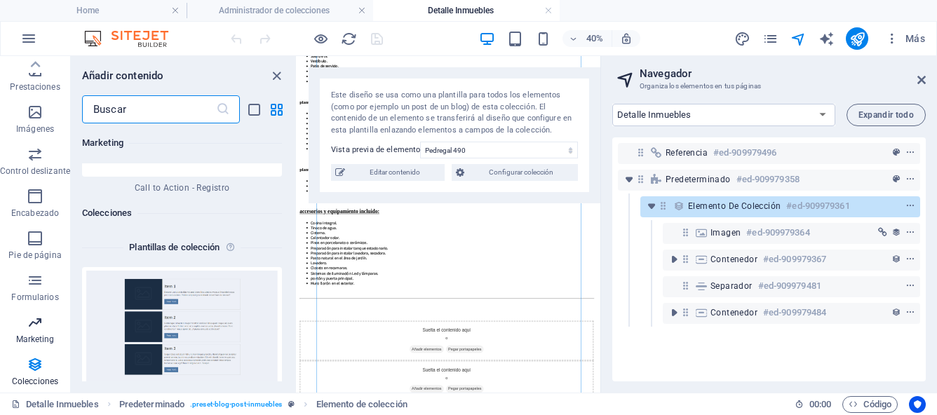
click at [37, 329] on icon "button" at bounding box center [35, 322] width 17 height 17
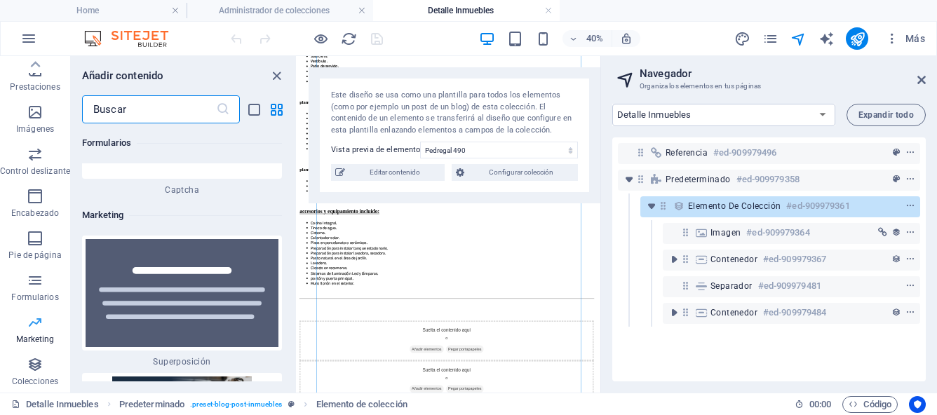
scroll to position [22807, 0]
click at [37, 288] on icon "button" at bounding box center [35, 280] width 17 height 17
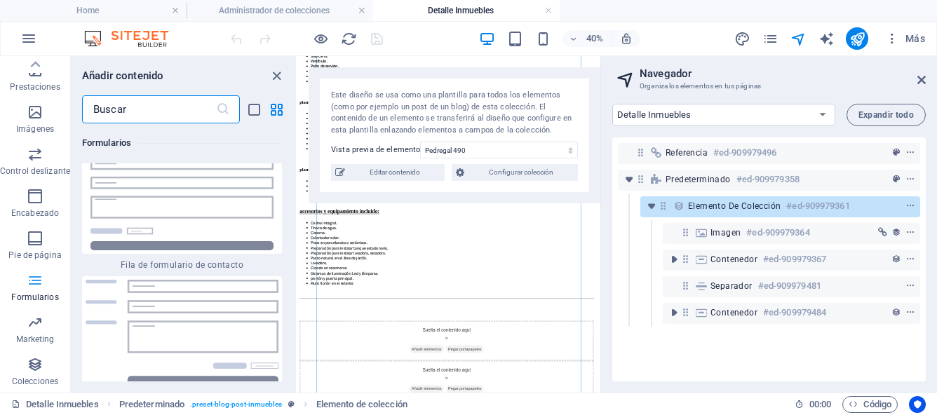
scroll to position [20526, 0]
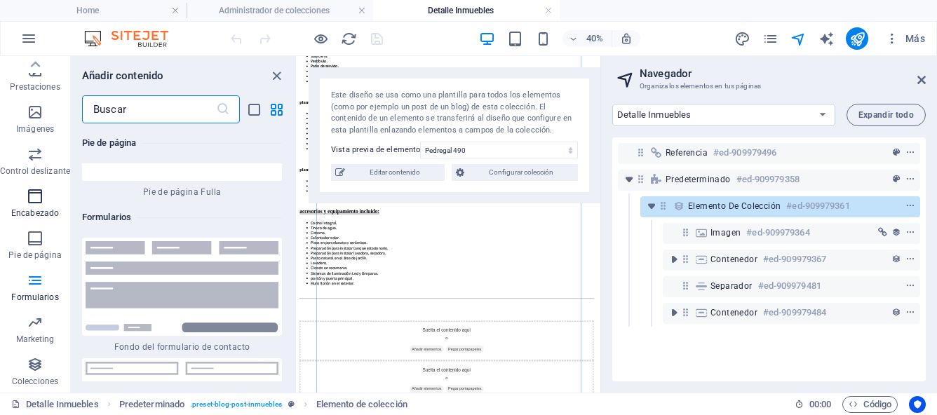
click at [39, 193] on icon "button" at bounding box center [35, 196] width 17 height 17
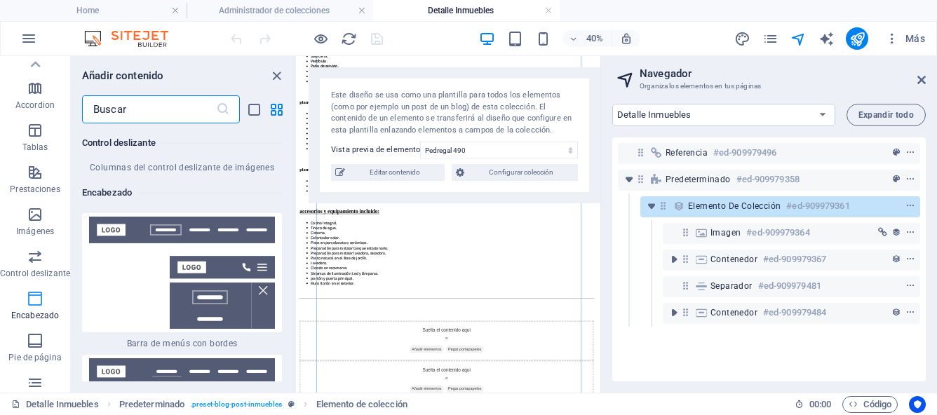
scroll to position [182, 0]
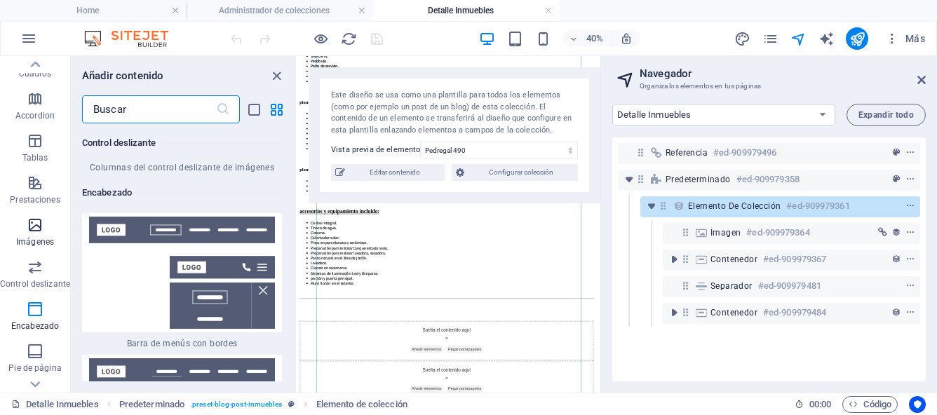
click at [35, 229] on icon "button" at bounding box center [35, 225] width 17 height 17
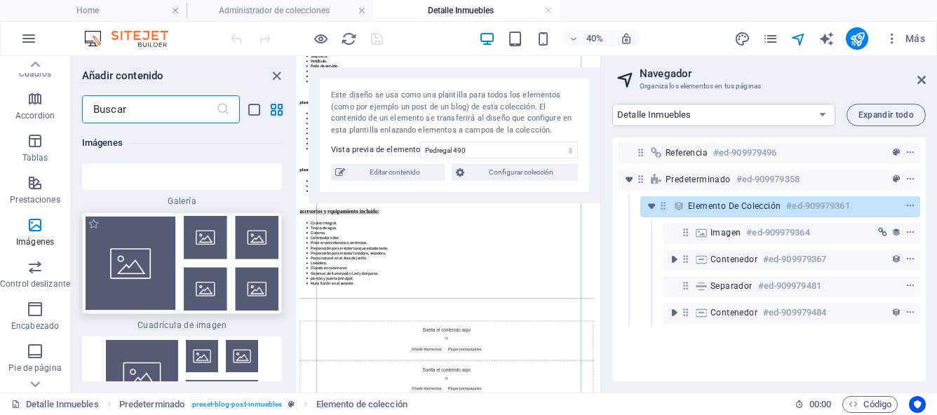
scroll to position [14503, 0]
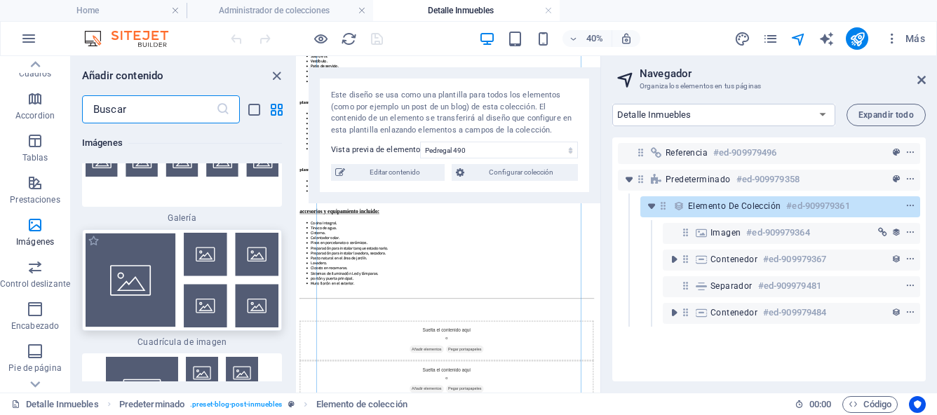
click at [158, 236] on img at bounding box center [182, 280] width 193 height 95
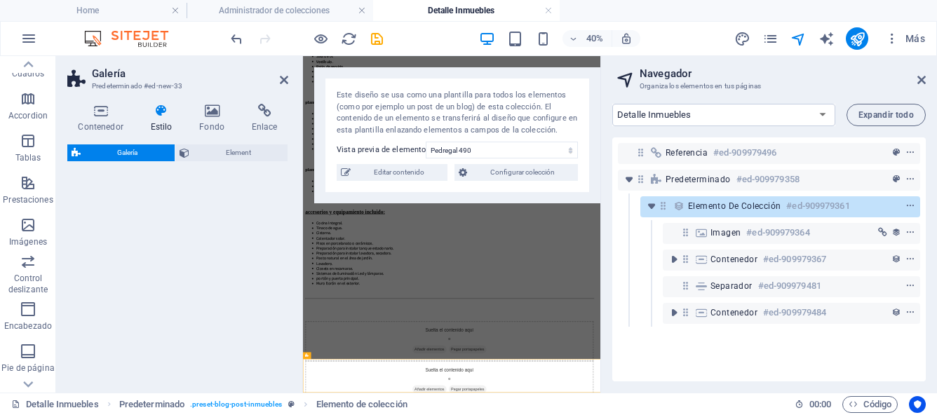
select select "rem"
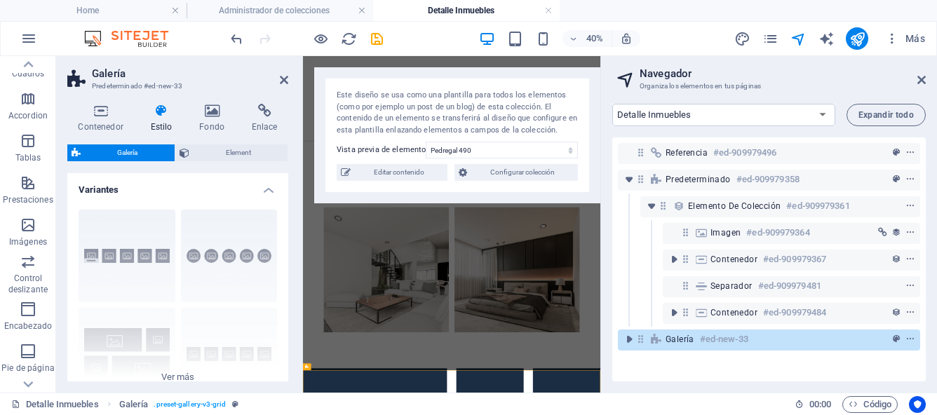
scroll to position [2496, 0]
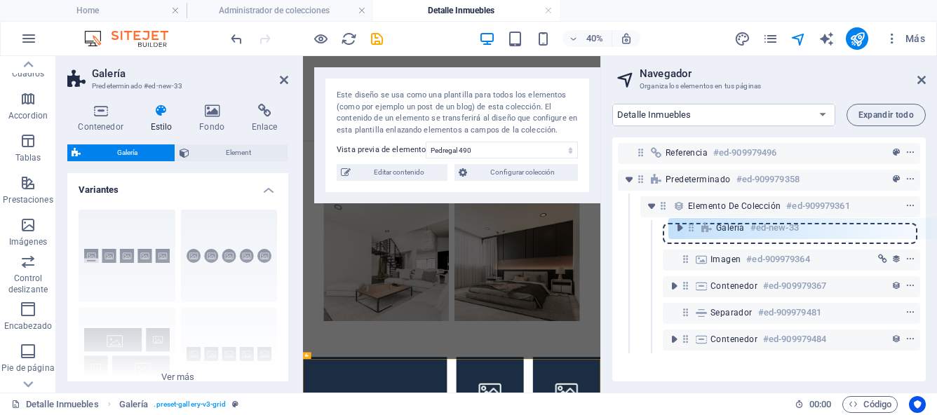
drag, startPoint x: 641, startPoint y: 339, endPoint x: 691, endPoint y: 220, distance: 129.4
click at [691, 220] on div "Referencia #ed-909979496 Predeterminado #ed-909979358 Elemento de colección #ed…" at bounding box center [768, 259] width 313 height 244
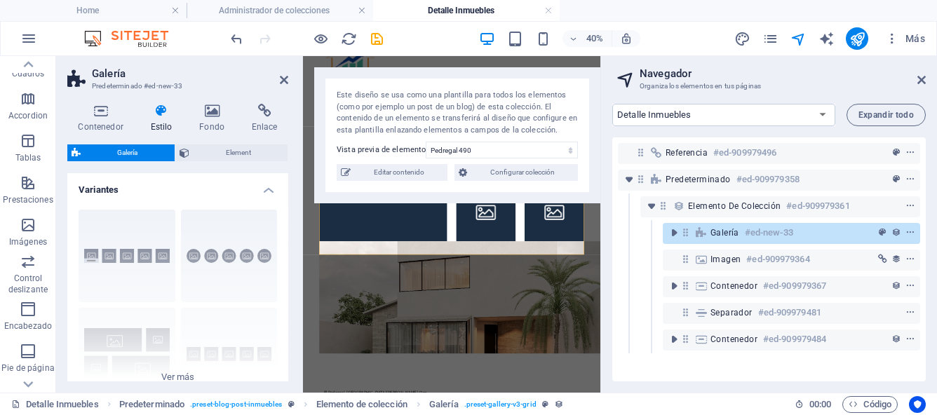
scroll to position [0, 0]
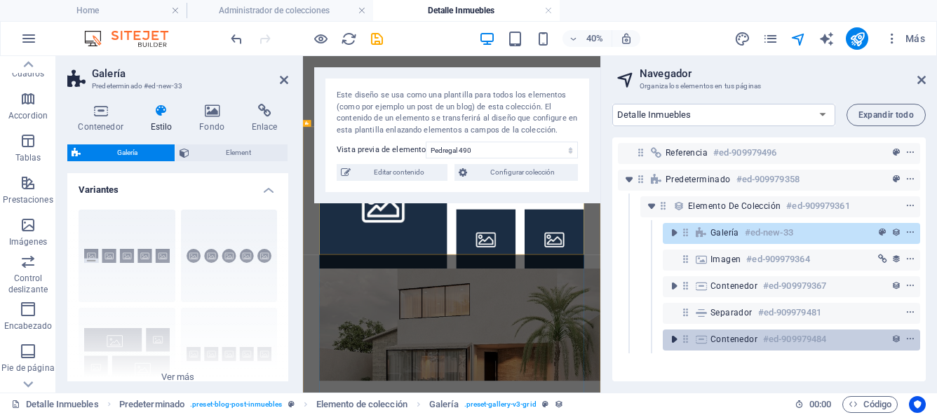
click at [672, 341] on icon "toggle-expand" at bounding box center [674, 339] width 14 height 14
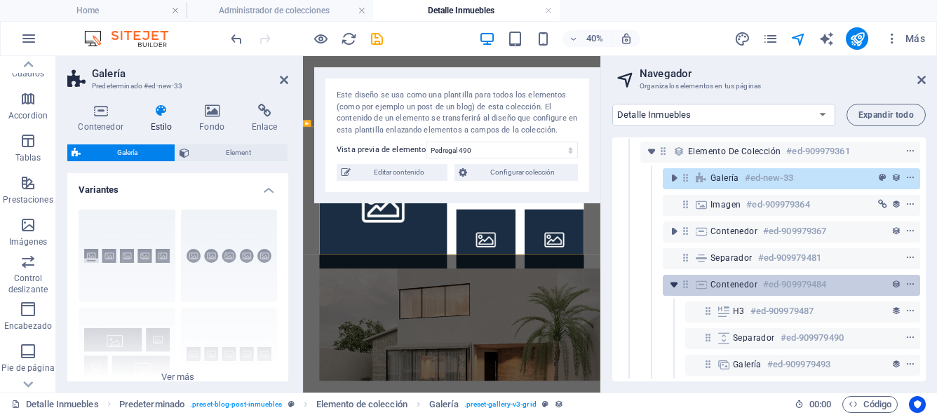
scroll to position [66, 0]
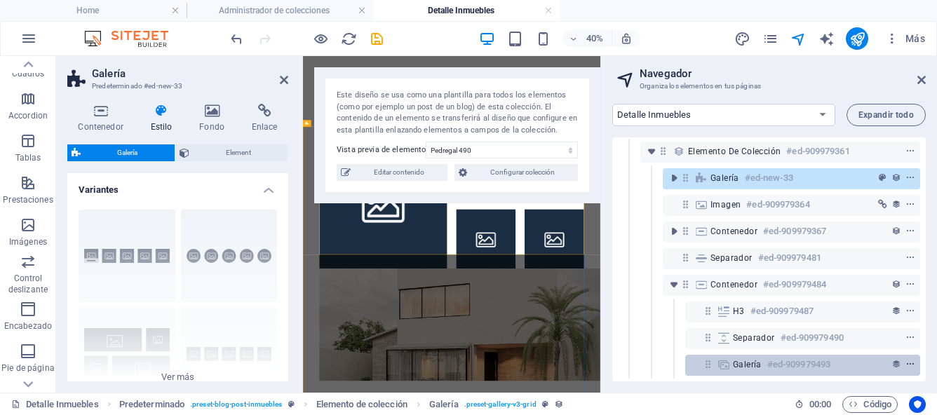
click at [912, 360] on span "context-menu" at bounding box center [910, 365] width 14 height 10
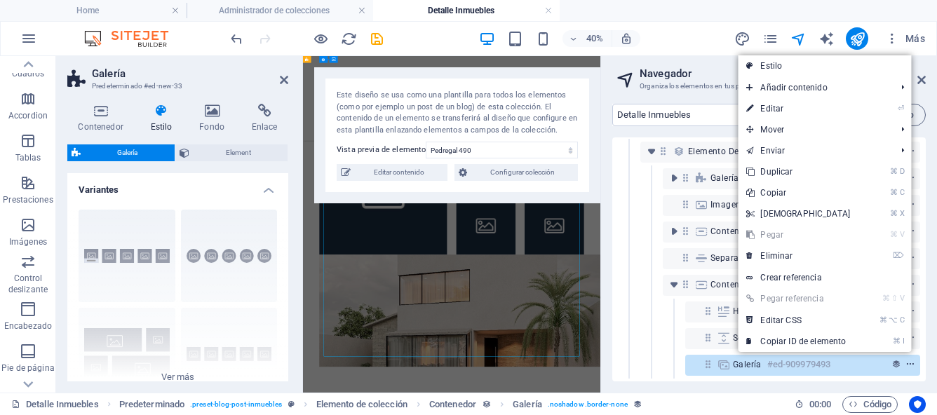
scroll to position [2732, 0]
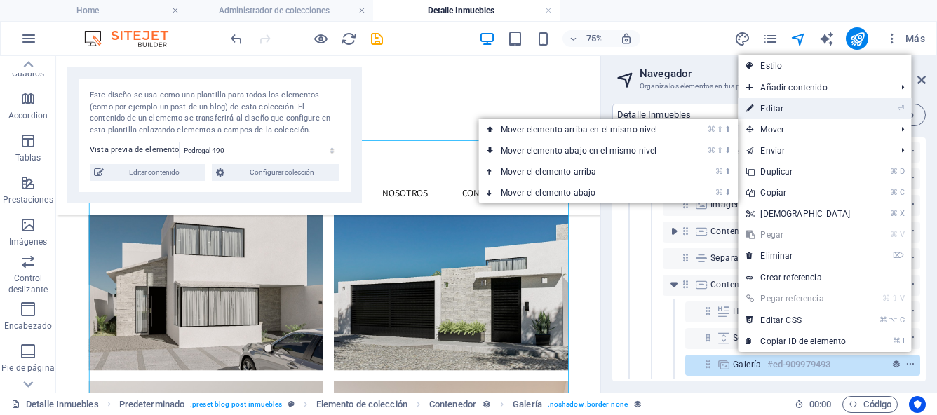
click at [794, 104] on link "⏎ Editar" at bounding box center [797, 108] width 121 height 21
select select "gallery"
select select "4"
select select "%"
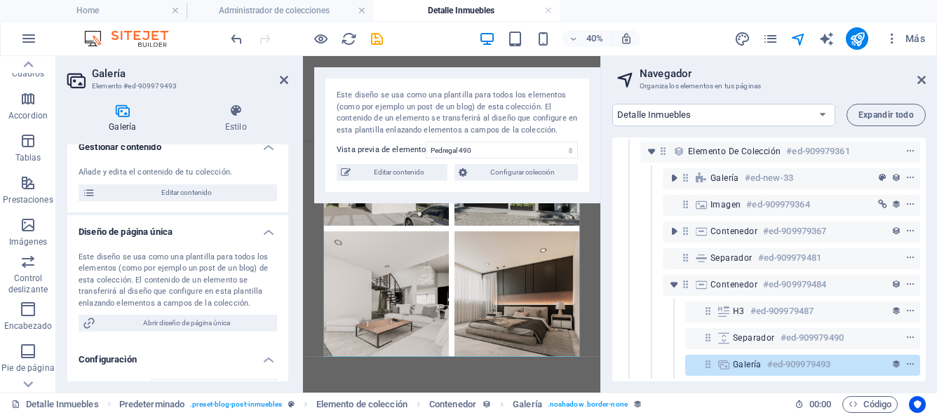
scroll to position [0, 0]
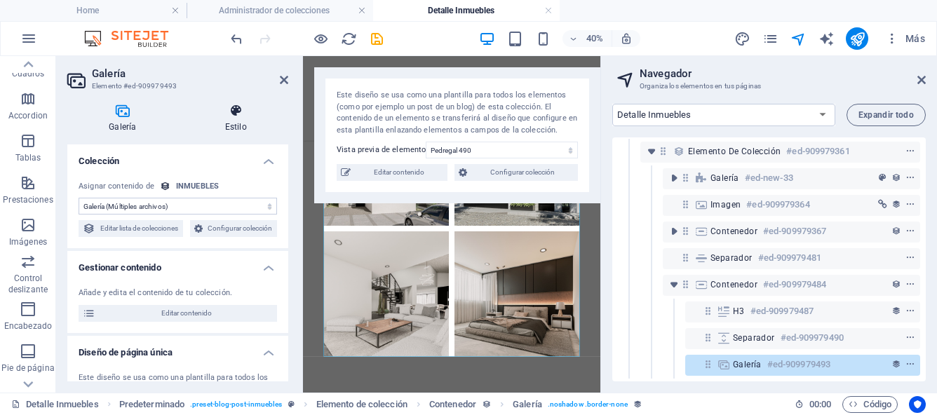
click at [233, 122] on h4 "Estilo" at bounding box center [236, 118] width 104 height 29
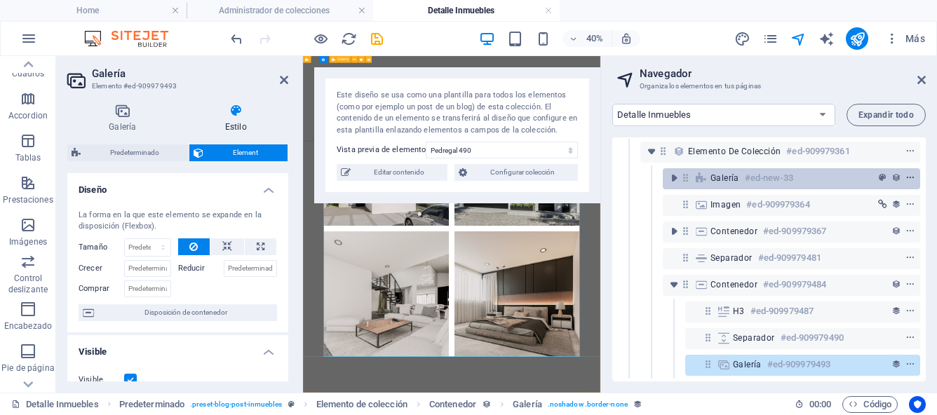
click at [911, 173] on icon "context-menu" at bounding box center [910, 178] width 10 height 10
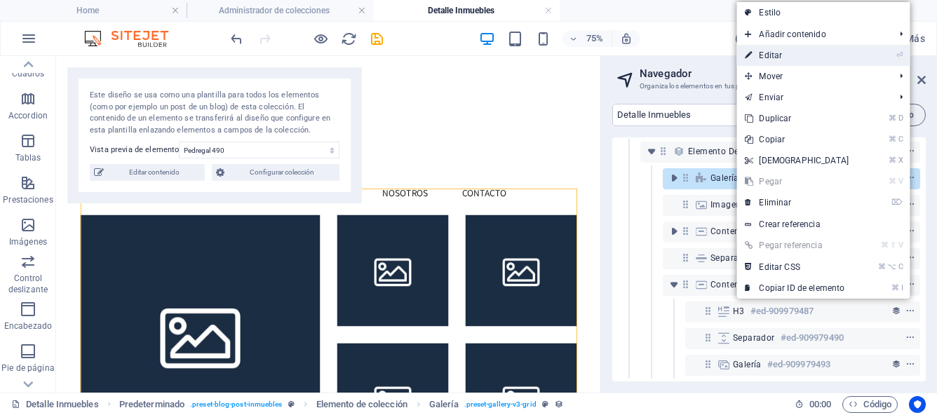
click at [796, 57] on link "⏎ Editar" at bounding box center [796, 55] width 121 height 21
select select "rem"
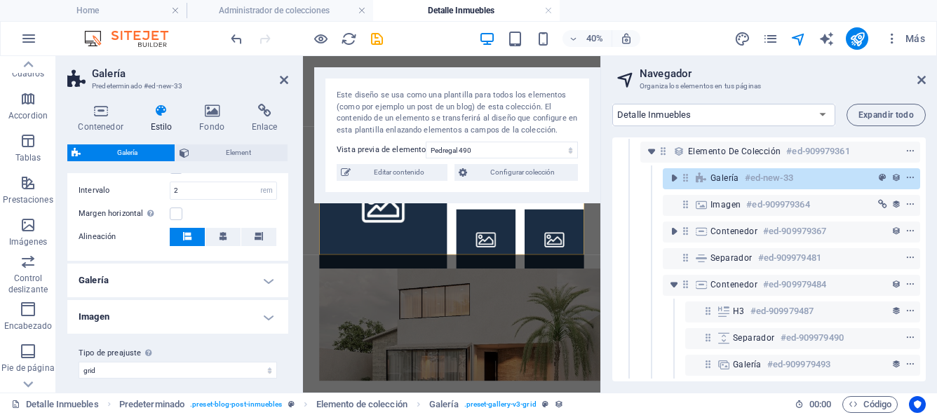
scroll to position [323, 0]
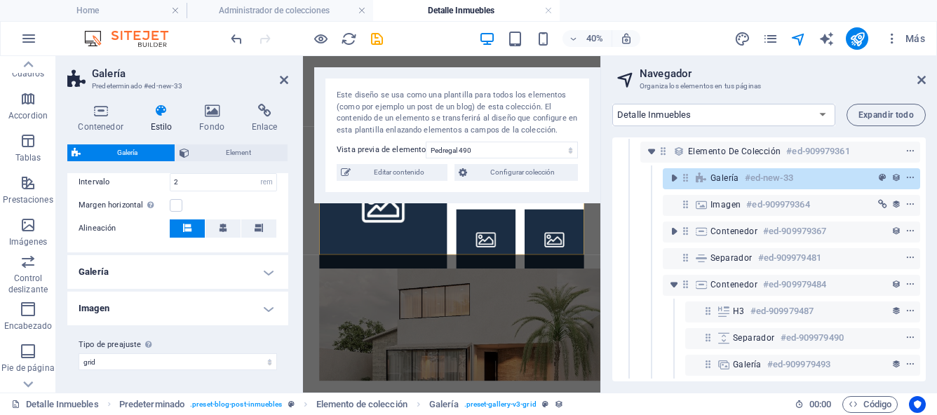
click at [264, 274] on h4 "Galería" at bounding box center [177, 272] width 221 height 34
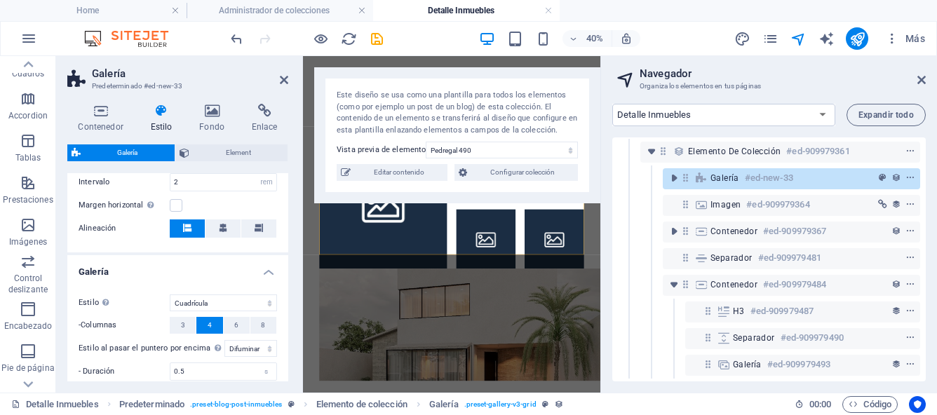
click at [264, 274] on h4 "Galería" at bounding box center [177, 267] width 221 height 25
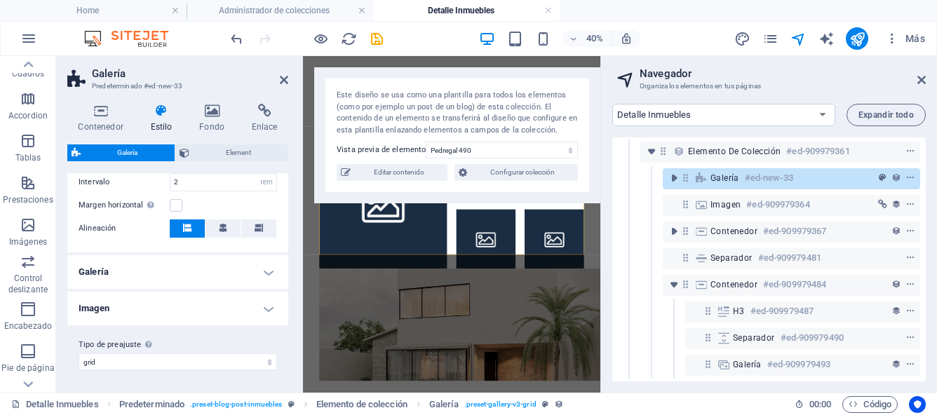
click at [265, 311] on h4 "Imagen" at bounding box center [177, 309] width 221 height 34
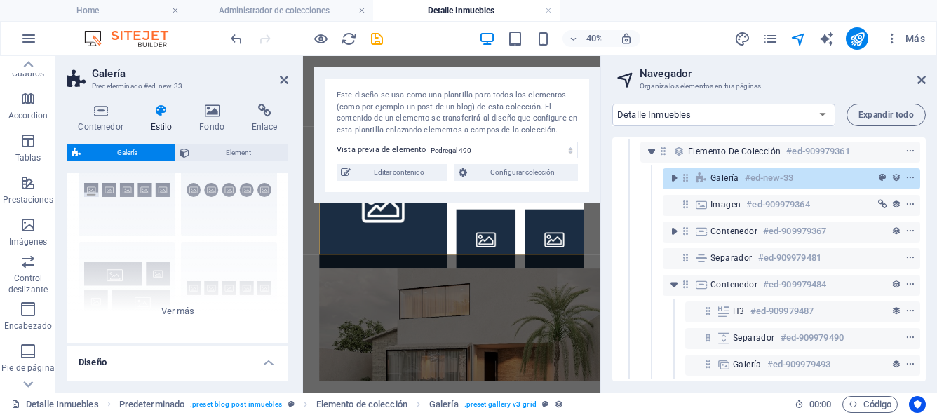
scroll to position [0, 0]
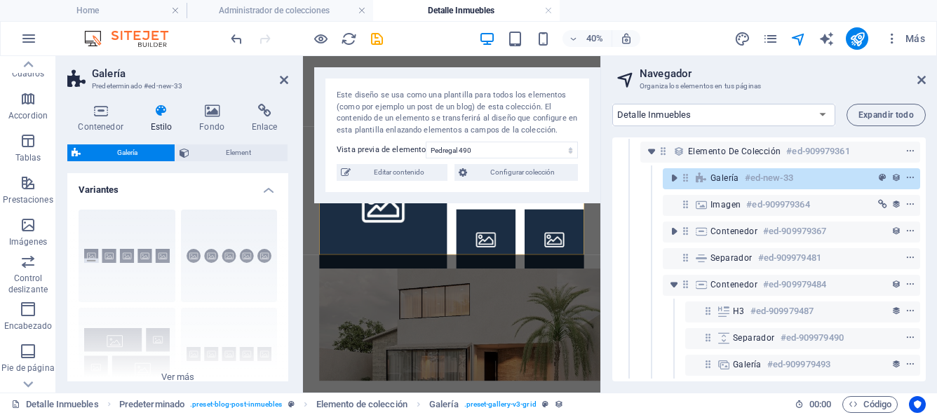
click at [268, 192] on h4 "Variantes" at bounding box center [177, 185] width 221 height 25
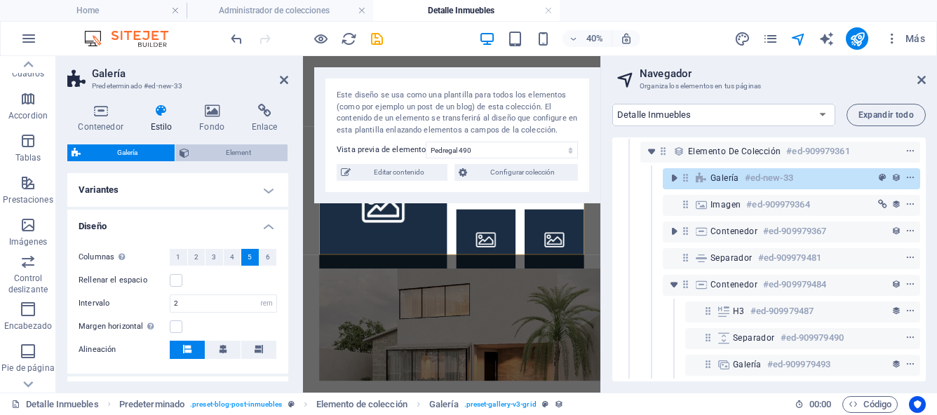
click at [241, 158] on span "Element" at bounding box center [238, 152] width 90 height 17
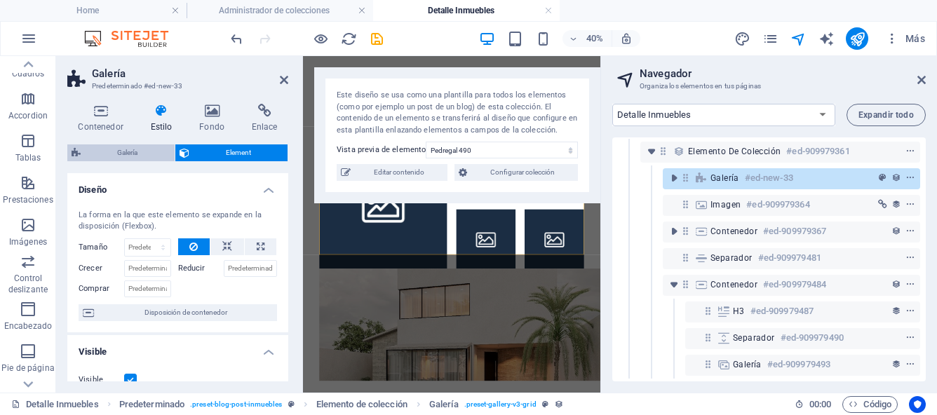
click at [151, 156] on span "Galería" at bounding box center [128, 152] width 86 height 17
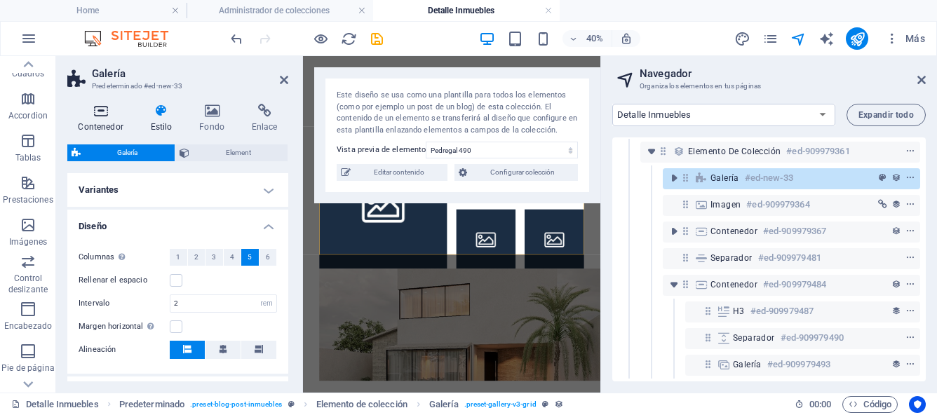
click at [104, 121] on h4 "Contenedor" at bounding box center [103, 118] width 72 height 29
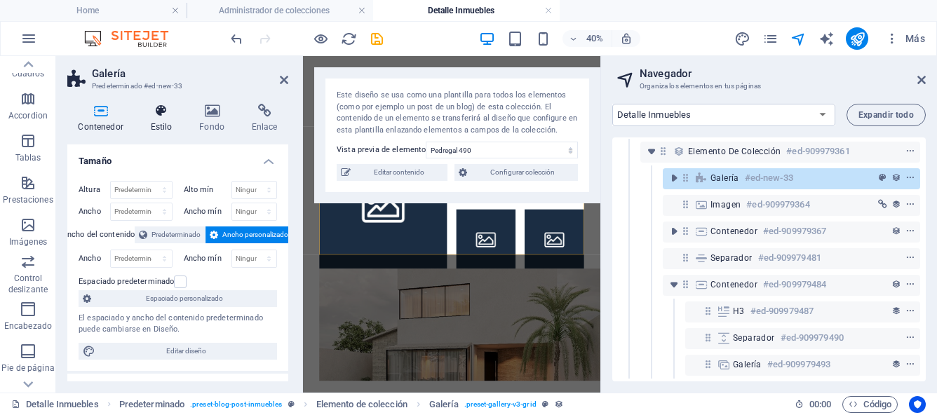
click at [165, 123] on h4 "Estilo" at bounding box center [163, 118] width 49 height 29
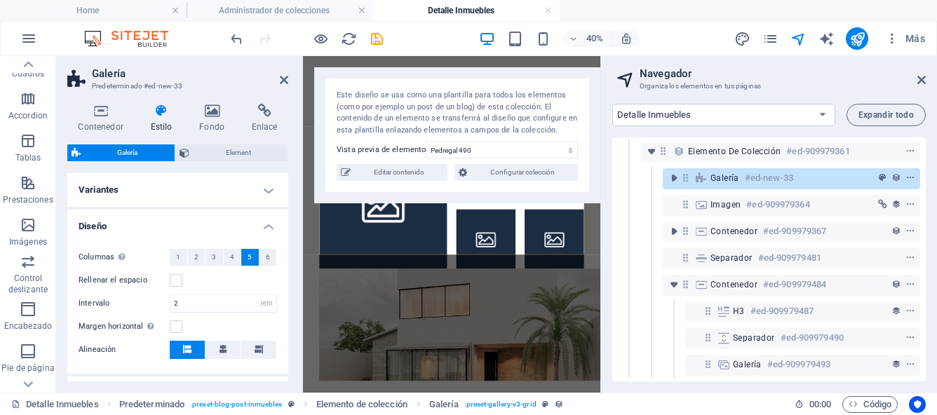
click at [266, 188] on h4 "Variantes" at bounding box center [177, 190] width 221 height 34
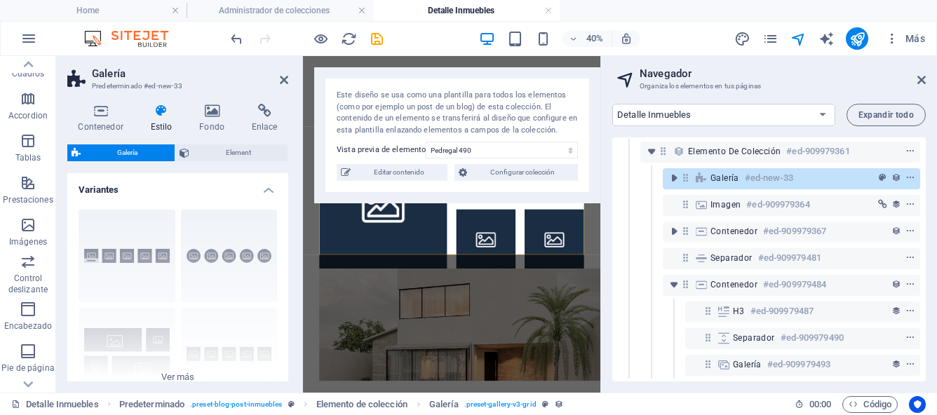
click at [266, 188] on h4 "Variantes" at bounding box center [177, 185] width 221 height 25
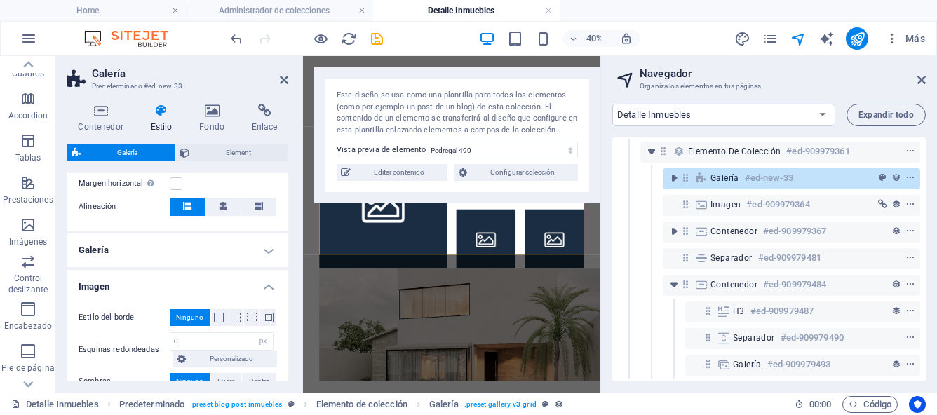
scroll to position [157, 0]
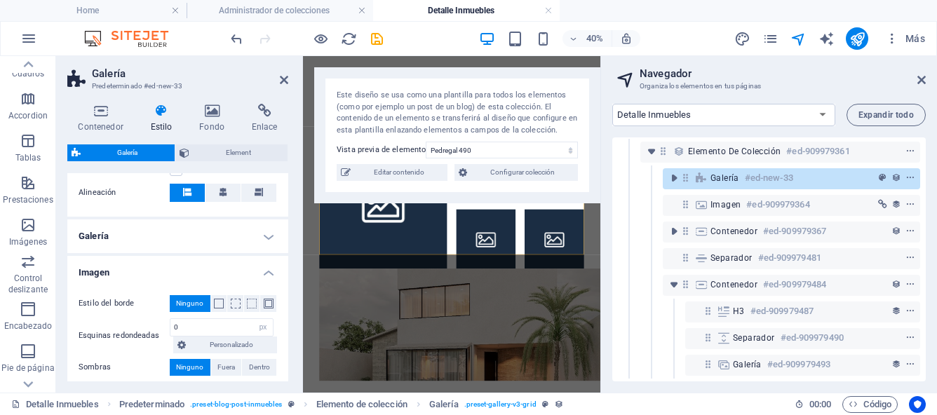
click at [266, 238] on h4 "Galería" at bounding box center [177, 236] width 221 height 34
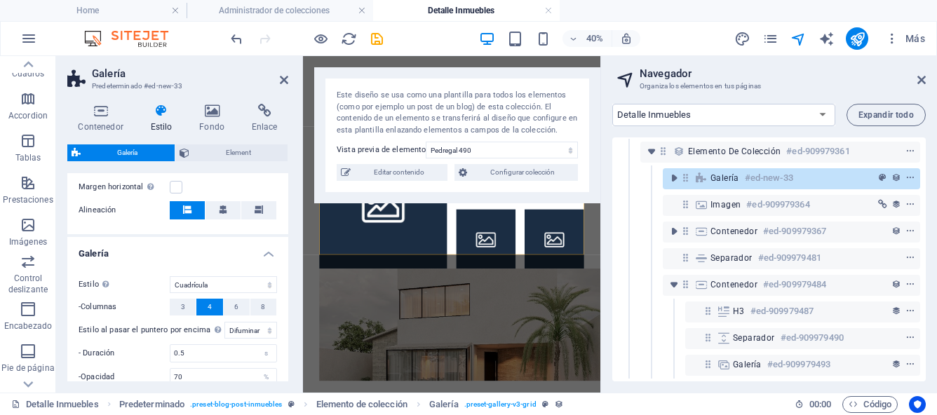
scroll to position [0, 0]
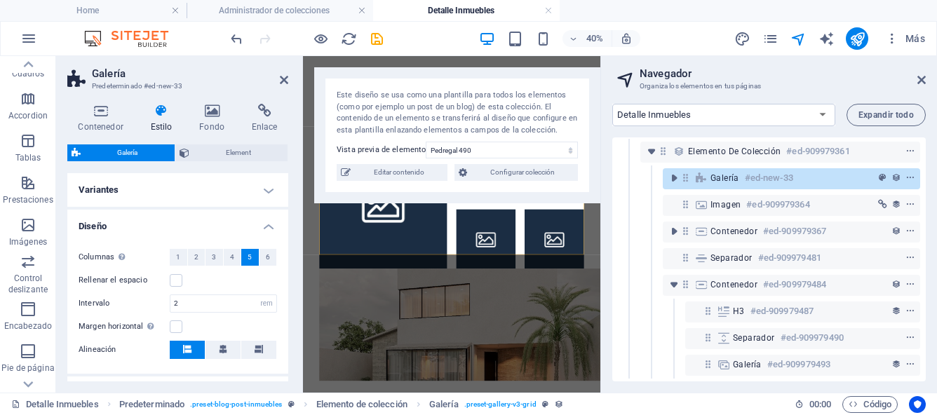
click at [266, 222] on h4 "Diseño" at bounding box center [177, 222] width 221 height 25
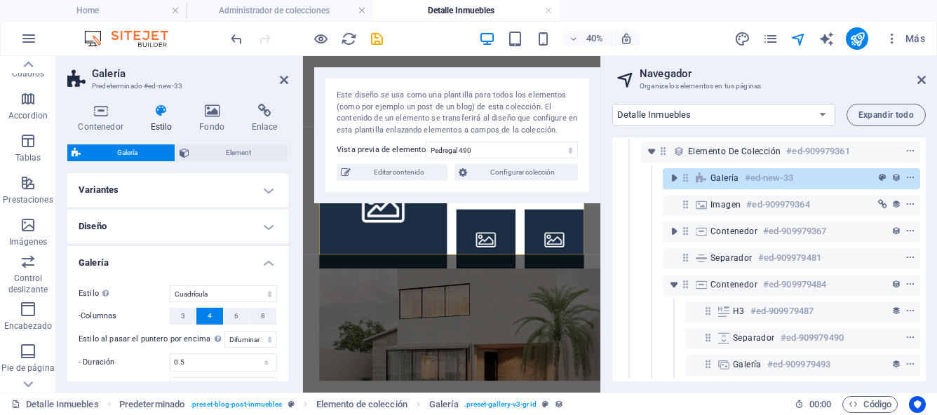
click at [264, 261] on h4 "Galería" at bounding box center [177, 258] width 221 height 25
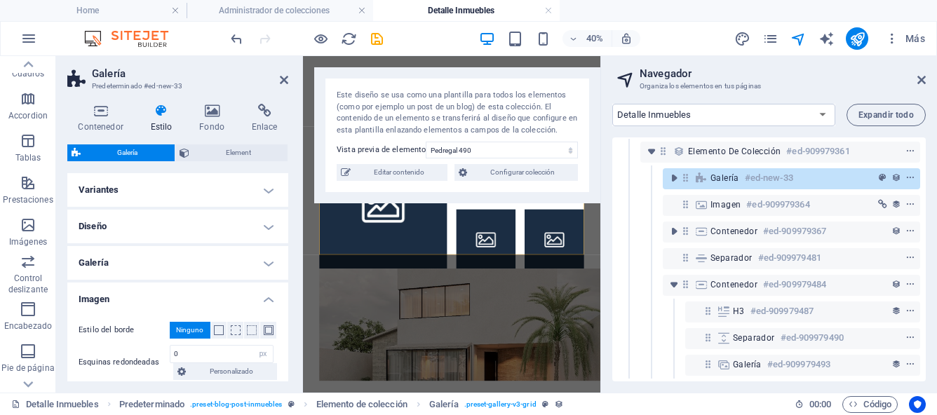
click at [268, 299] on h4 "Imagen" at bounding box center [177, 295] width 221 height 25
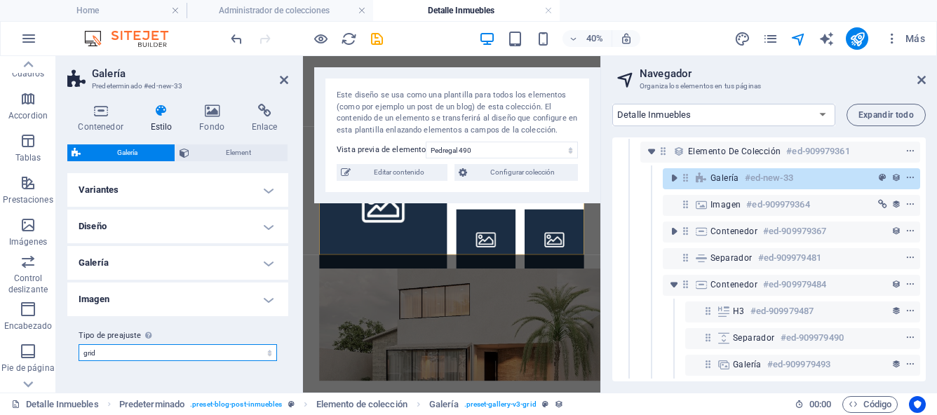
click at [268, 354] on select "grid Añadir tipo de preajuste" at bounding box center [178, 352] width 198 height 17
click at [212, 111] on icon at bounding box center [212, 111] width 47 height 14
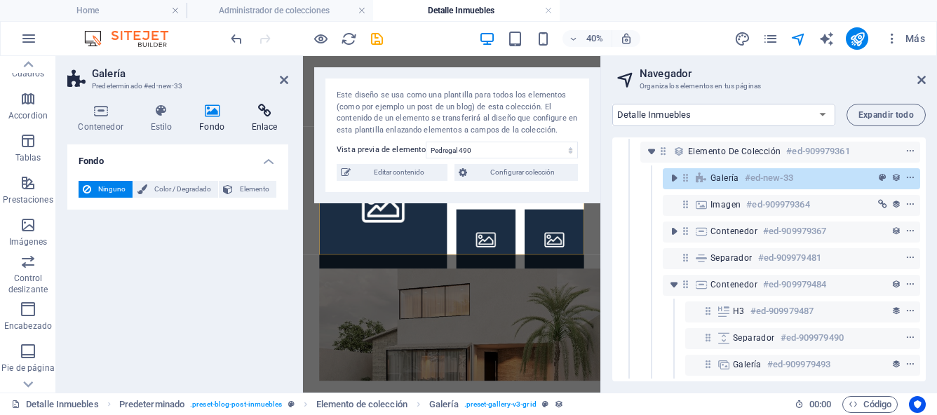
click at [260, 118] on h4 "Enlace" at bounding box center [264, 118] width 48 height 29
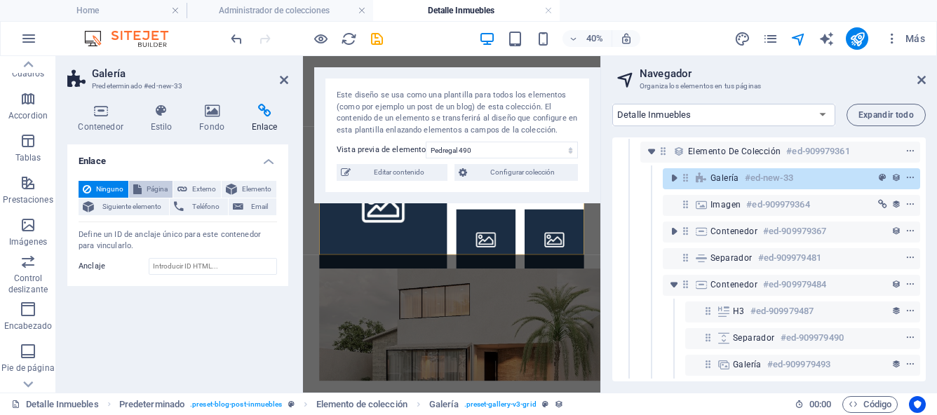
click at [150, 191] on span "Página" at bounding box center [157, 189] width 22 height 17
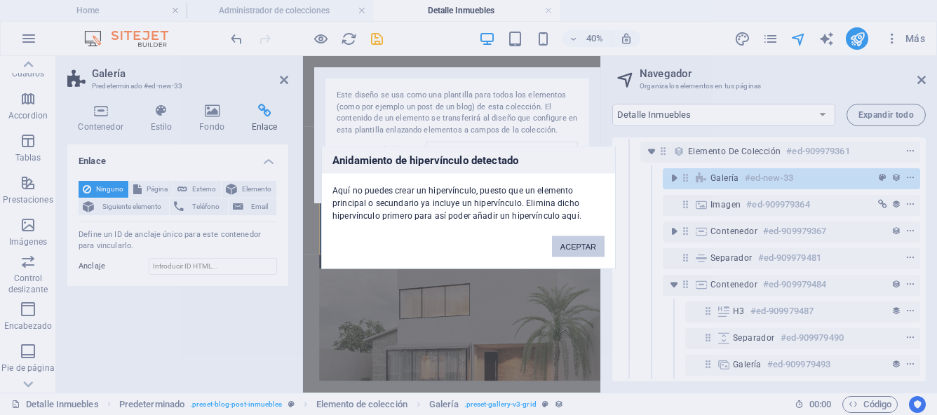
click at [565, 244] on button "ACEPTAR" at bounding box center [578, 246] width 53 height 21
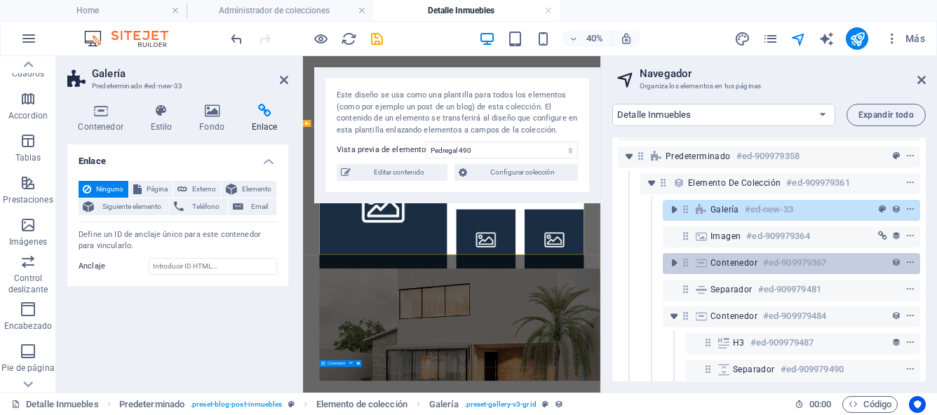
scroll to position [22, 0]
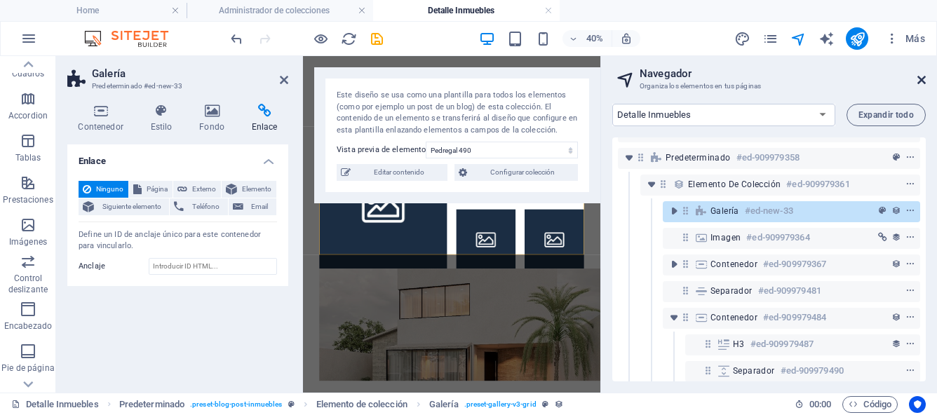
click at [921, 79] on icon at bounding box center [921, 79] width 8 height 11
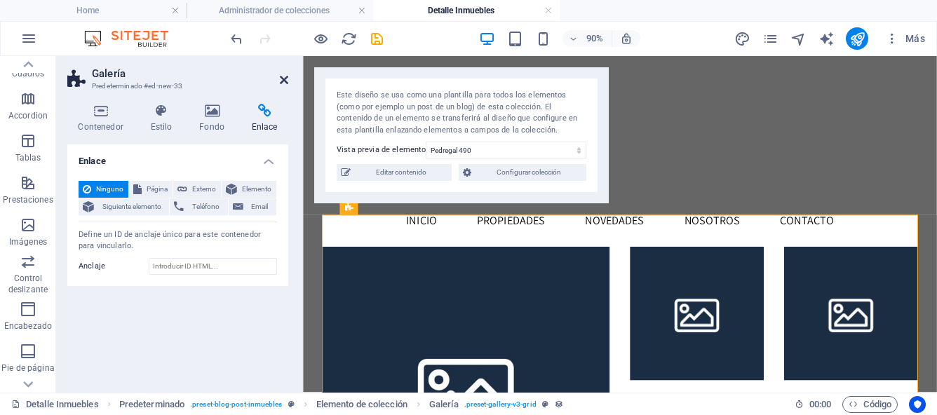
click at [284, 82] on icon at bounding box center [284, 79] width 8 height 11
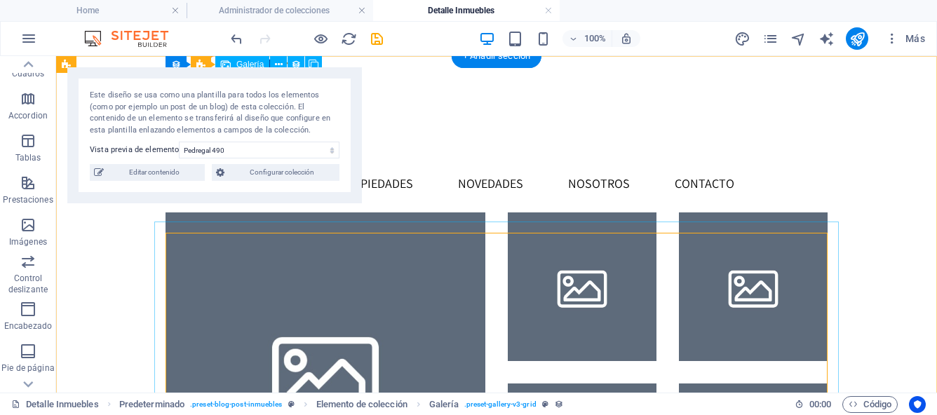
scroll to position [0, 0]
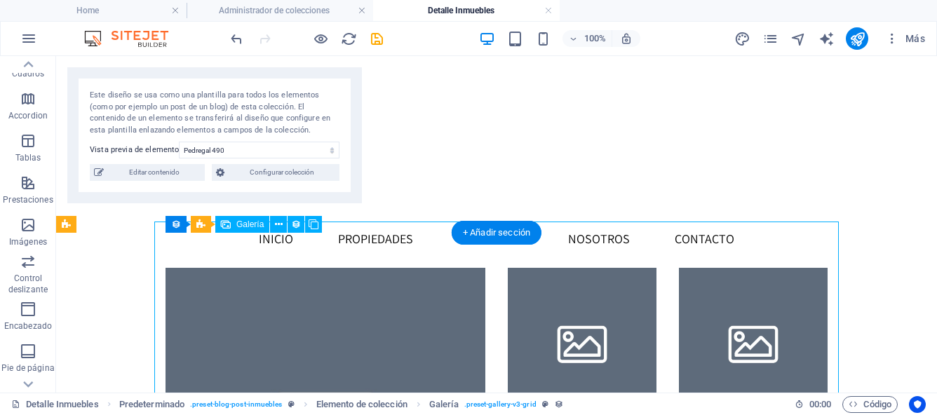
select select "4"
select select "px"
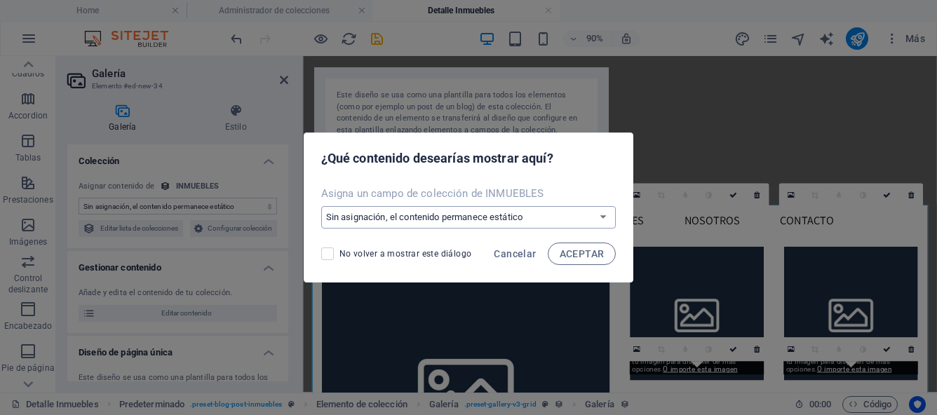
click at [602, 215] on select "Sin asignación, el contenido permanece estático Crear un campo nuevo Creado a l…" at bounding box center [468, 217] width 295 height 22
select select "image"
click at [566, 253] on span "ACEPTAR" at bounding box center [581, 253] width 45 height 11
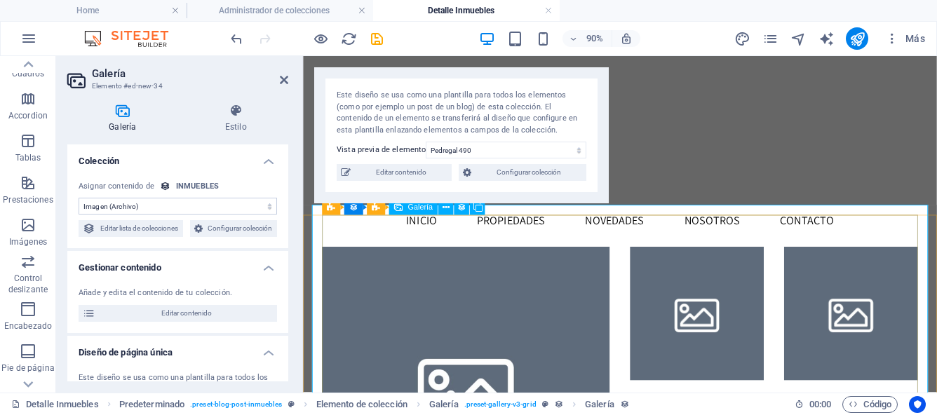
click at [721, 295] on li at bounding box center [740, 342] width 149 height 149
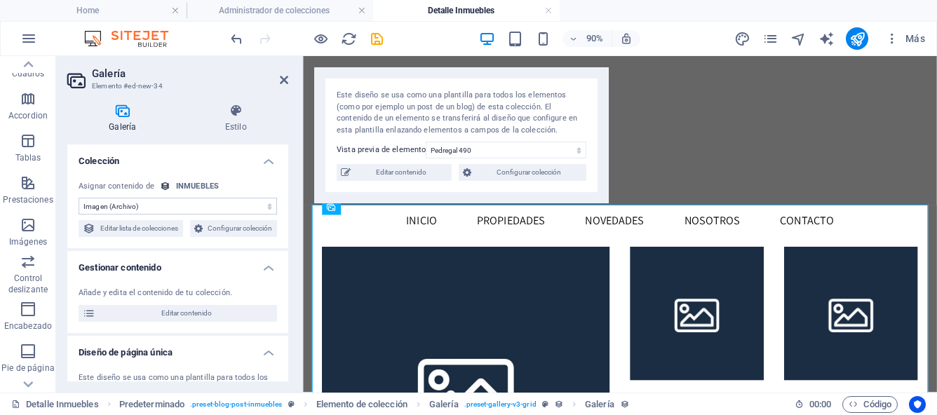
click at [268, 207] on select "Sin asignación, el contenido permanece estático Creado a las (Fecha) Actualizad…" at bounding box center [178, 206] width 198 height 17
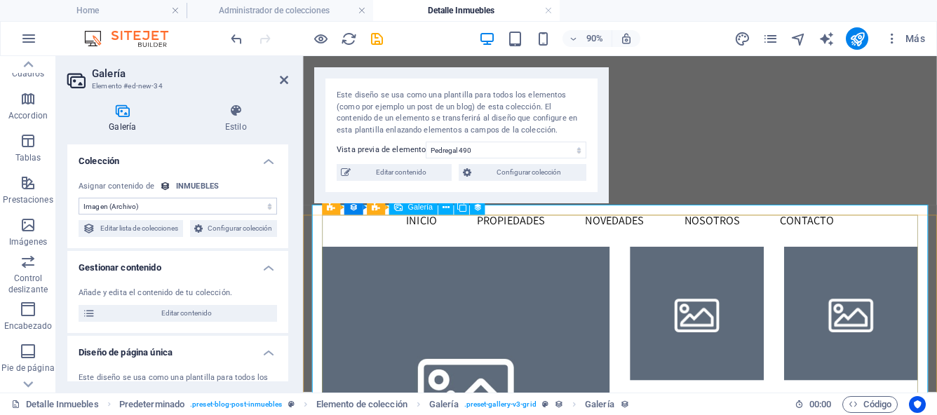
click at [730, 324] on li at bounding box center [740, 342] width 149 height 149
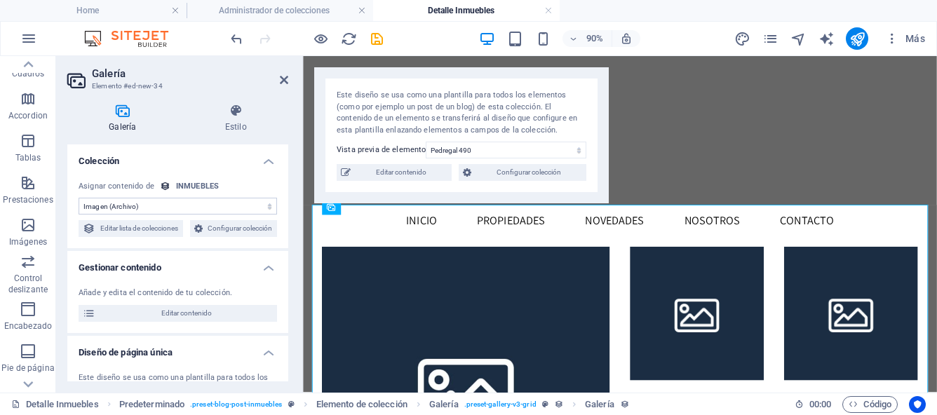
click at [271, 207] on select "Sin asignación, el contenido permanece estático Creado a las (Fecha) Actualizad…" at bounding box center [178, 206] width 198 height 17
select select "gallery"
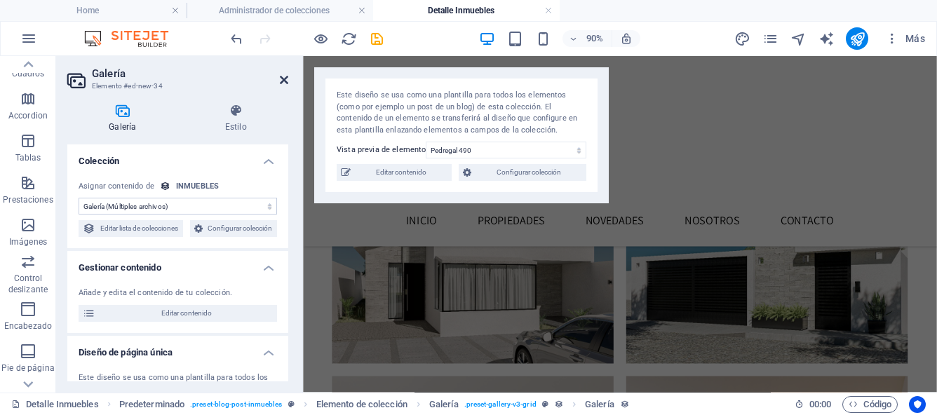
click at [282, 81] on icon at bounding box center [284, 79] width 8 height 11
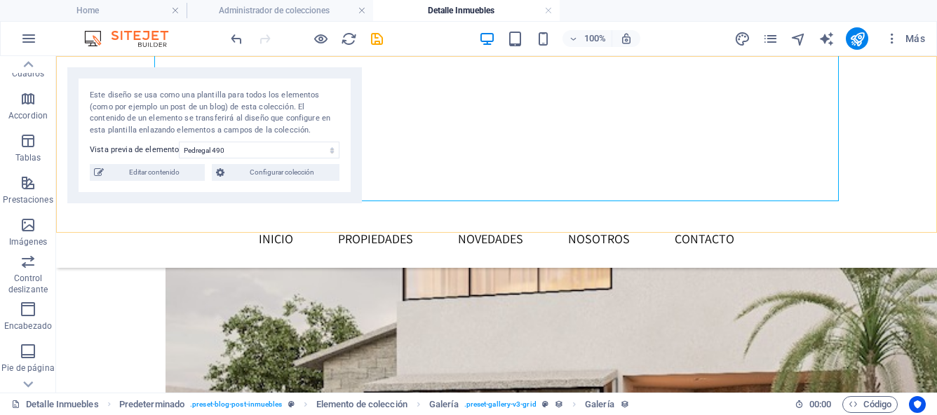
scroll to position [362, 0]
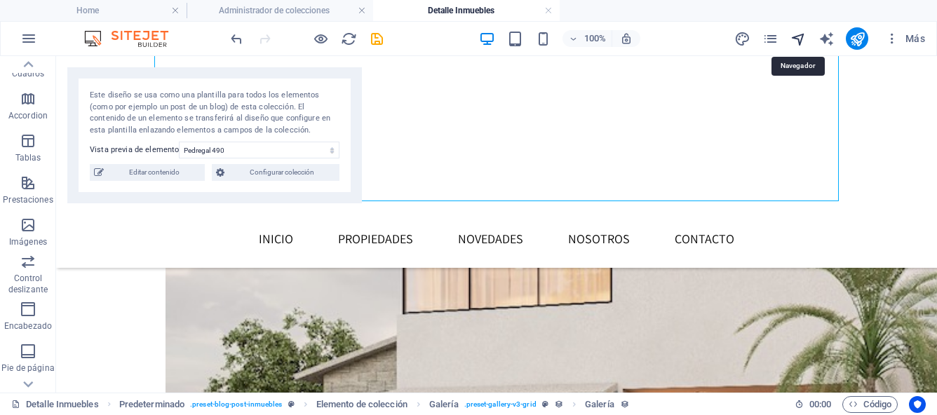
click at [799, 40] on icon "navigator" at bounding box center [798, 39] width 16 height 16
select select "17043486-es"
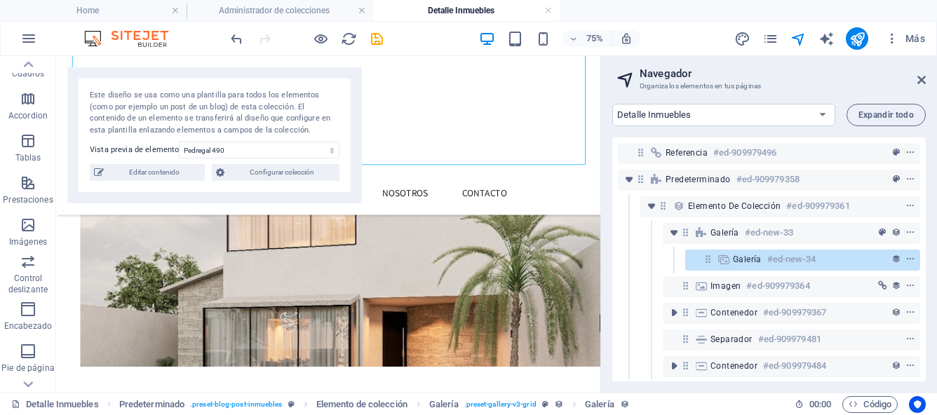
scroll to position [13, 0]
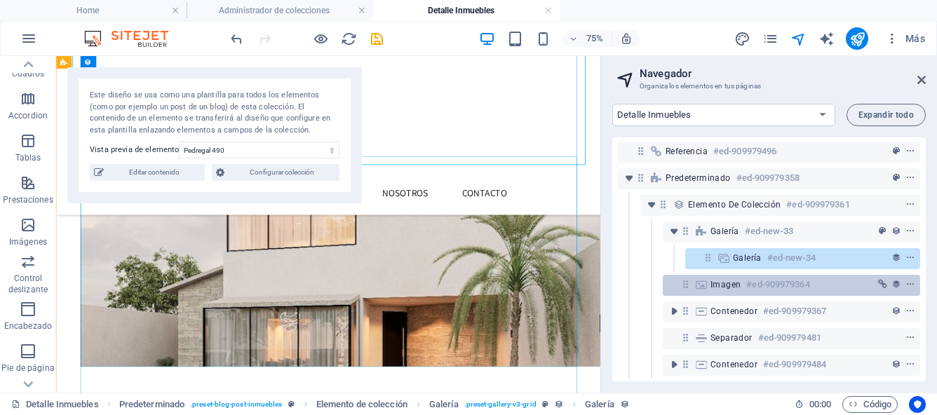
click at [686, 278] on icon at bounding box center [685, 284] width 12 height 12
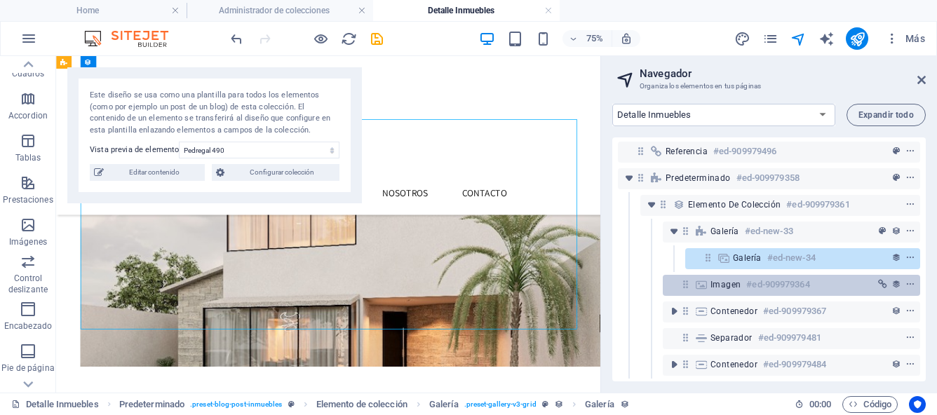
scroll to position [412, 0]
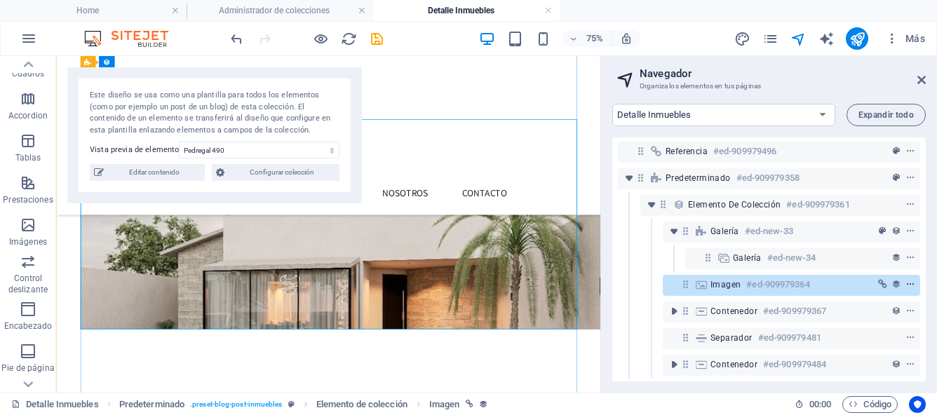
click at [908, 280] on icon "context-menu" at bounding box center [910, 285] width 10 height 10
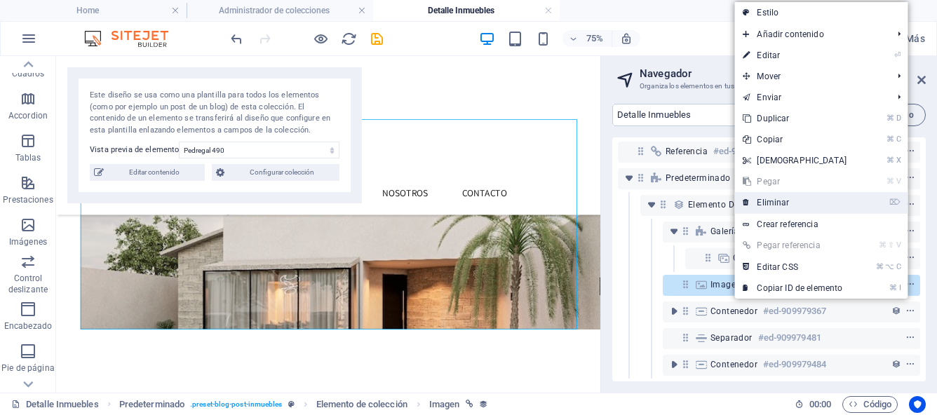
click at [788, 203] on link "⌦ Eliminar" at bounding box center [794, 202] width 121 height 21
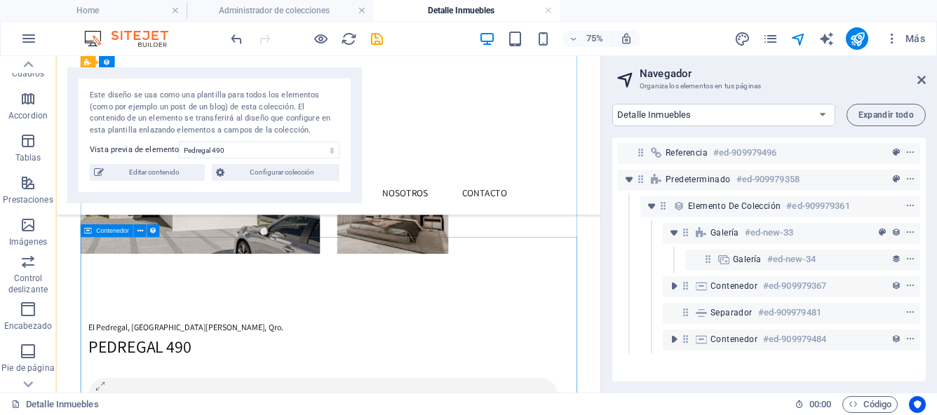
scroll to position [263, 0]
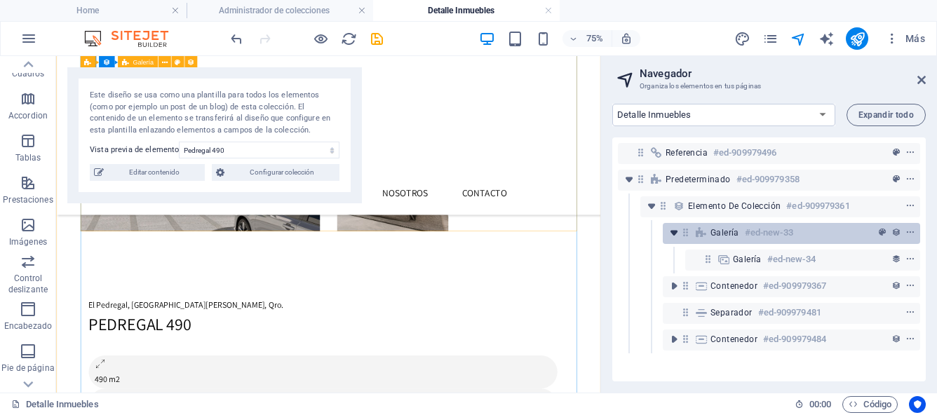
click at [674, 234] on icon "toggle-expand" at bounding box center [674, 233] width 14 height 14
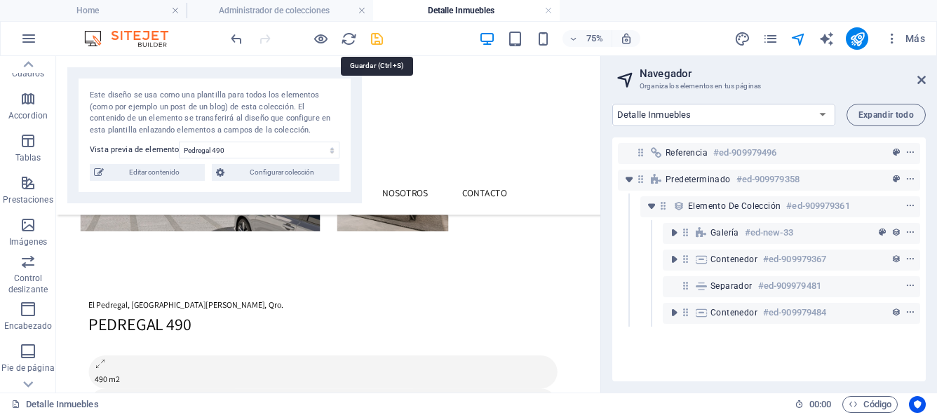
click at [376, 36] on icon "save" at bounding box center [377, 39] width 16 height 16
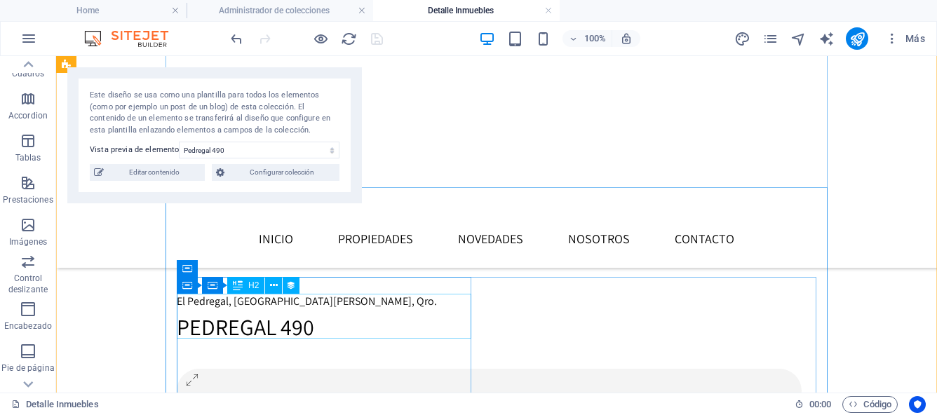
scroll to position [310, 0]
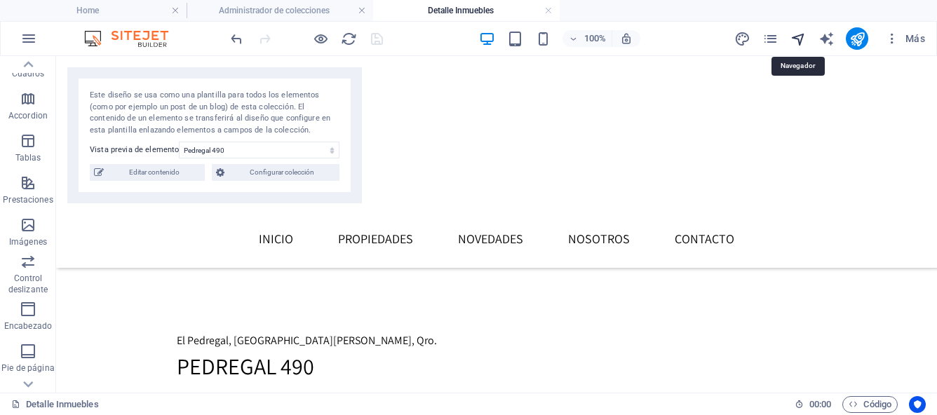
click at [798, 36] on icon "navigator" at bounding box center [798, 39] width 16 height 16
select select "17043486-es"
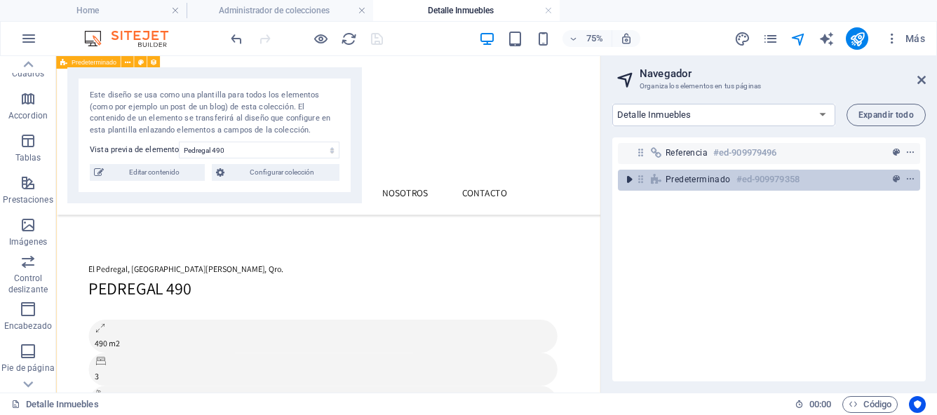
click at [630, 179] on icon "toggle-expand" at bounding box center [629, 179] width 14 height 14
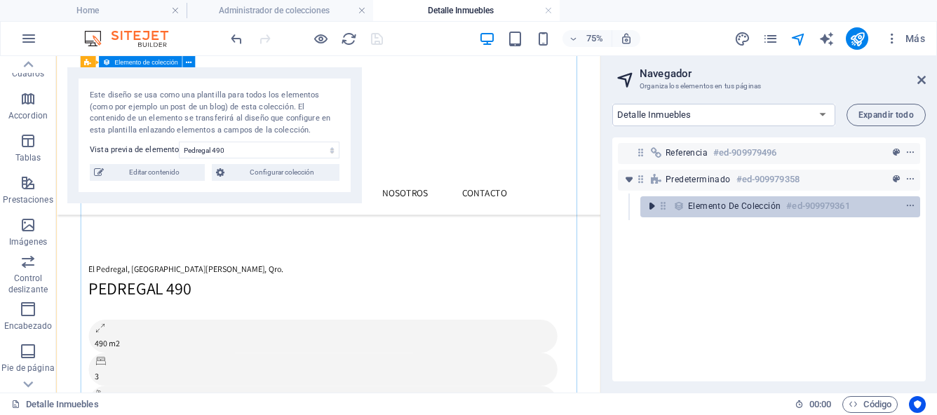
click at [650, 205] on icon "toggle-expand" at bounding box center [651, 206] width 14 height 14
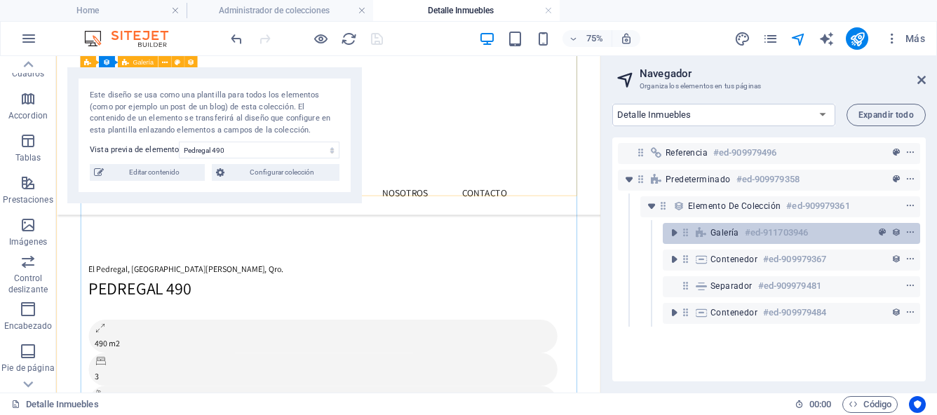
click at [686, 232] on icon at bounding box center [685, 232] width 12 height 12
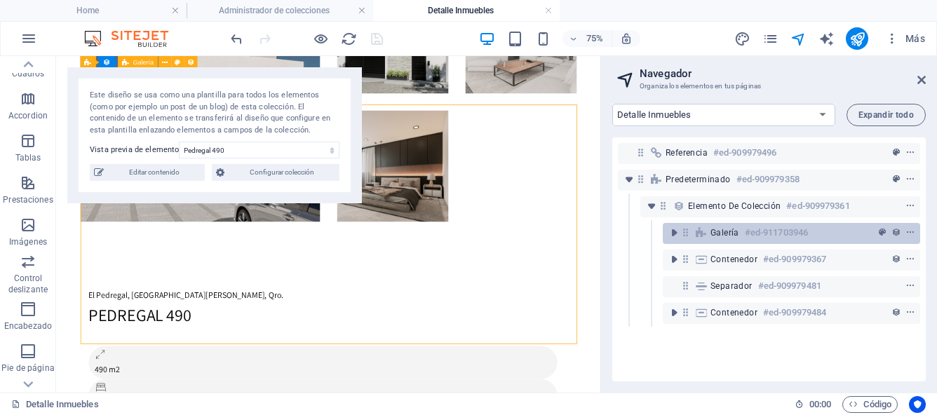
scroll to position [112, 0]
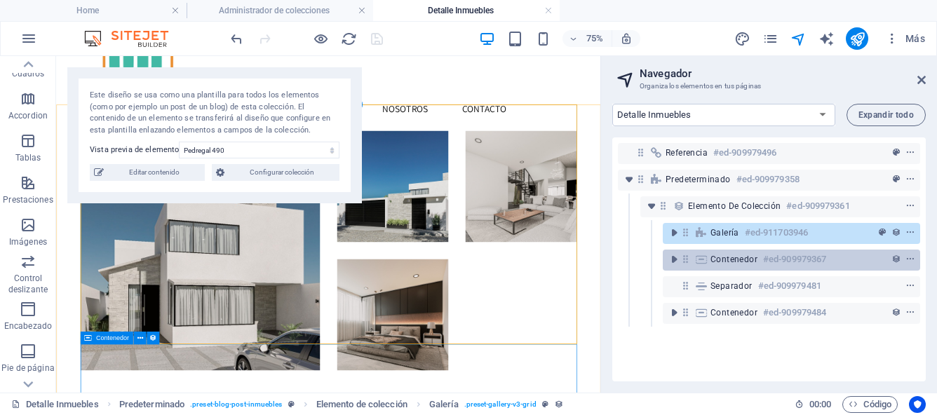
click at [707, 260] on icon at bounding box center [700, 259] width 15 height 11
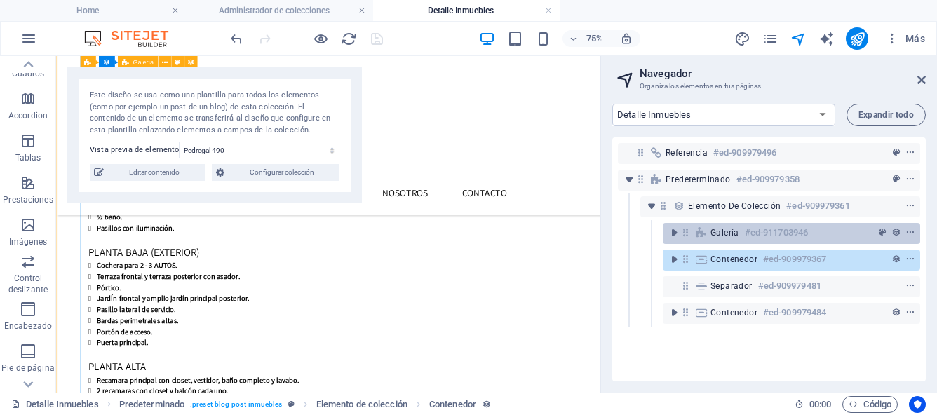
click at [721, 234] on span "Galería" at bounding box center [724, 232] width 29 height 11
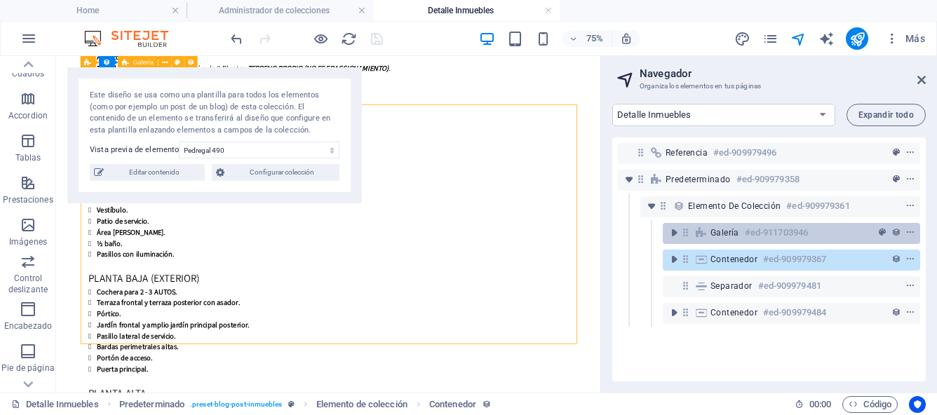
scroll to position [112, 0]
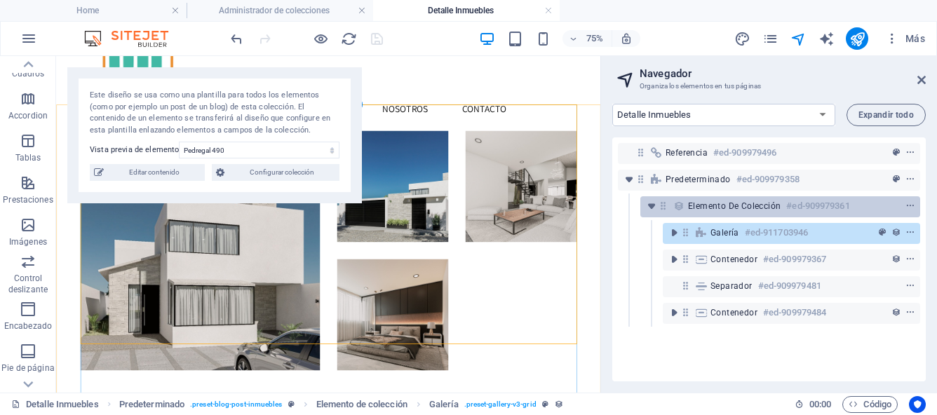
click at [859, 206] on div at bounding box center [884, 206] width 66 height 17
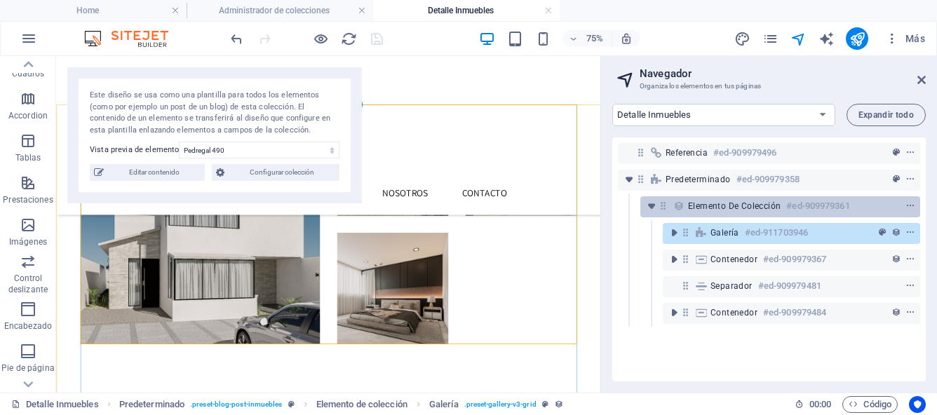
scroll to position [1510, 0]
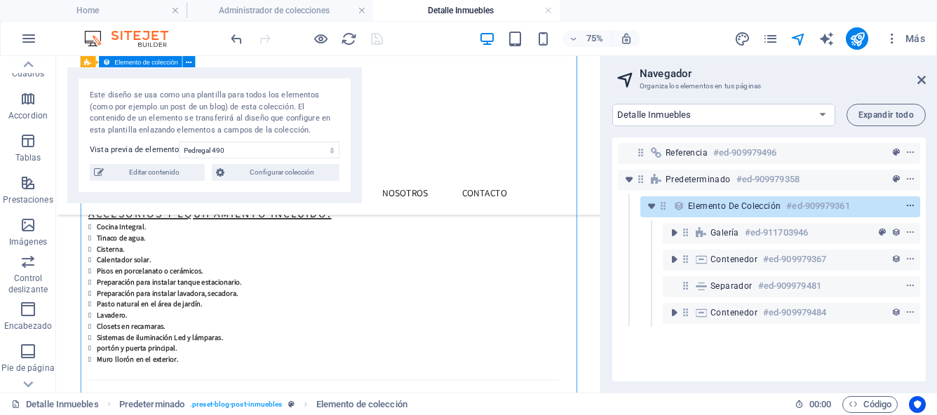
click at [906, 207] on icon "context-menu" at bounding box center [910, 206] width 10 height 10
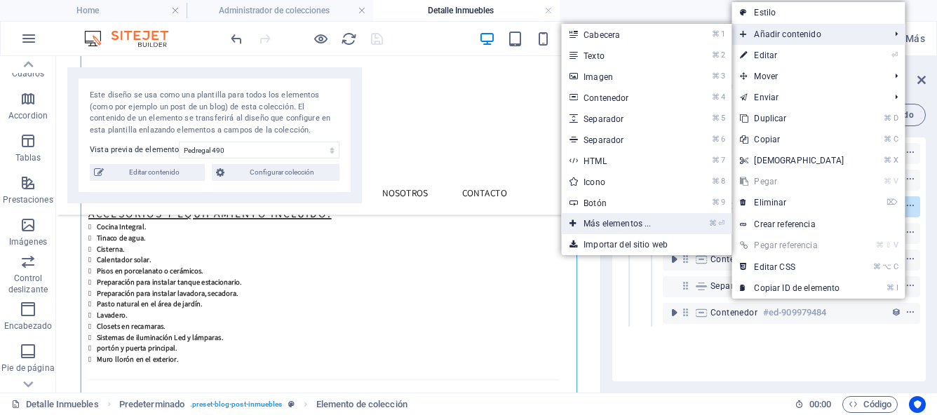
click at [608, 223] on link "⌘ ⏎ Más elementos ..." at bounding box center [620, 223] width 118 height 21
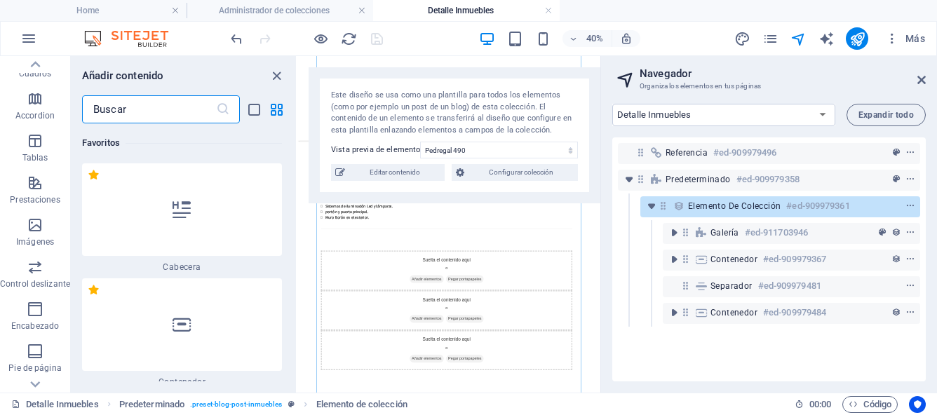
scroll to position [264, 0]
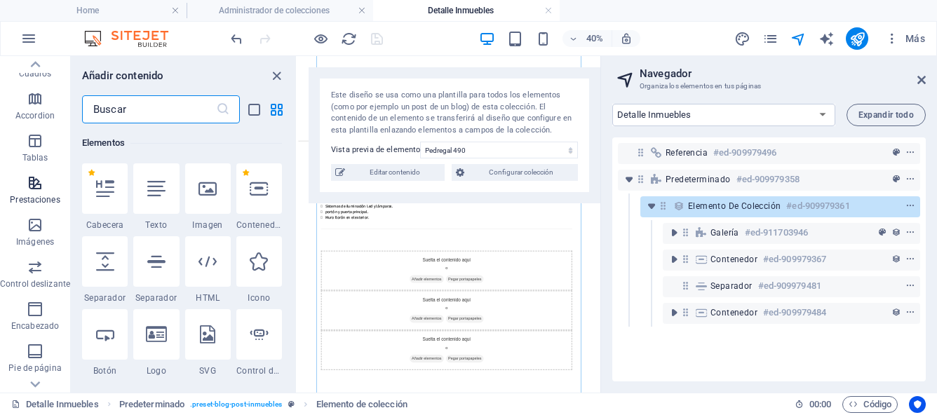
click at [19, 197] on p "Prestaciones" at bounding box center [35, 199] width 50 height 11
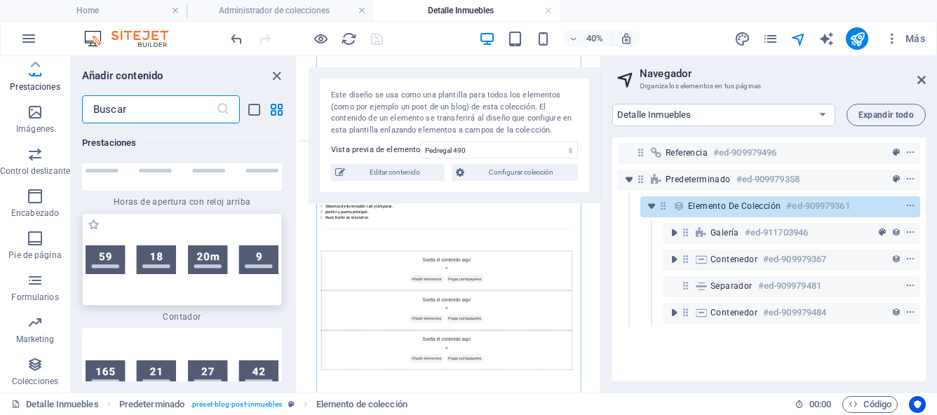
scroll to position [12455, 0]
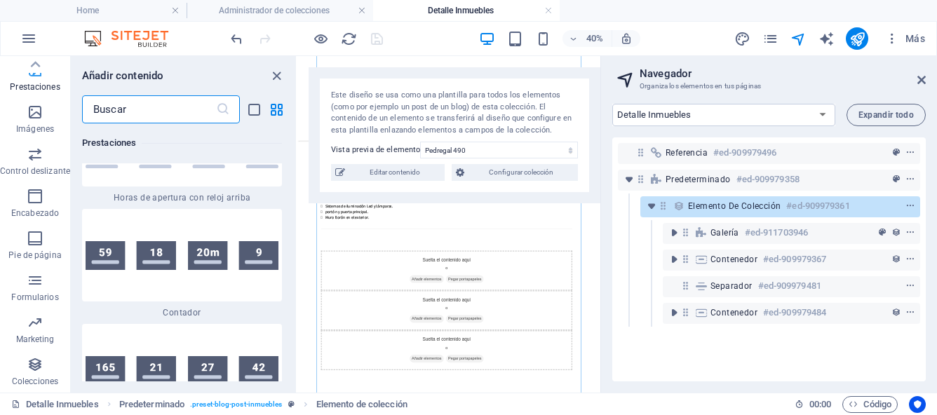
click at [34, 88] on p "Prestaciones" at bounding box center [35, 86] width 50 height 11
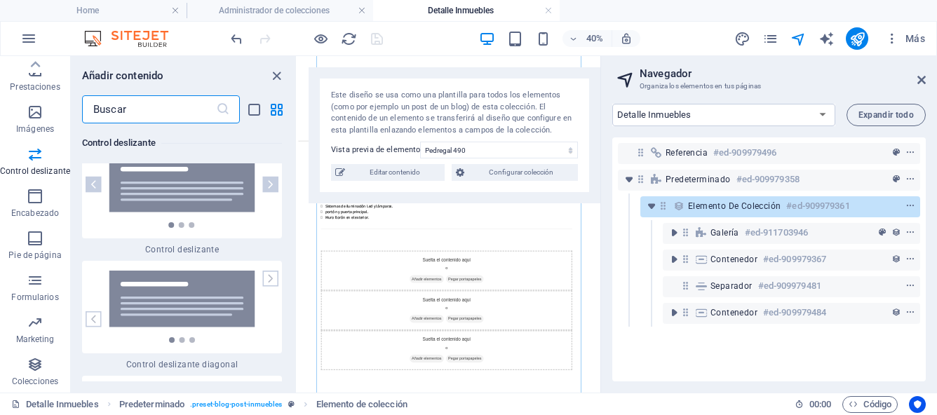
scroll to position [16078, 0]
click at [143, 300] on div at bounding box center [182, 307] width 200 height 93
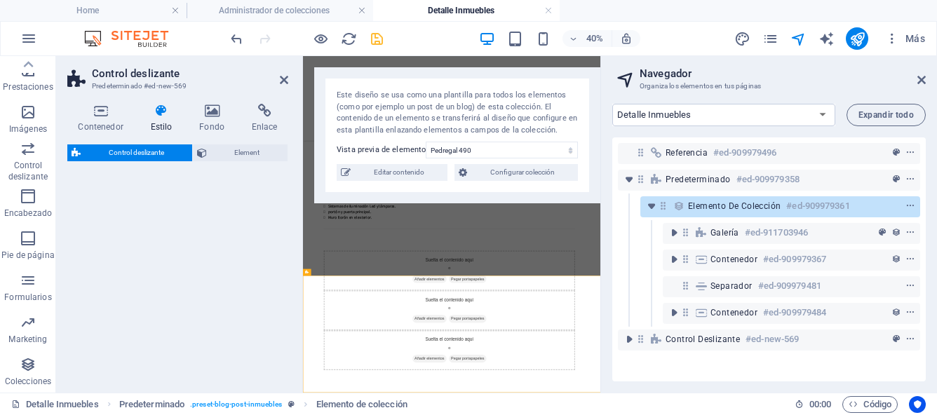
select select "rem"
select select "px"
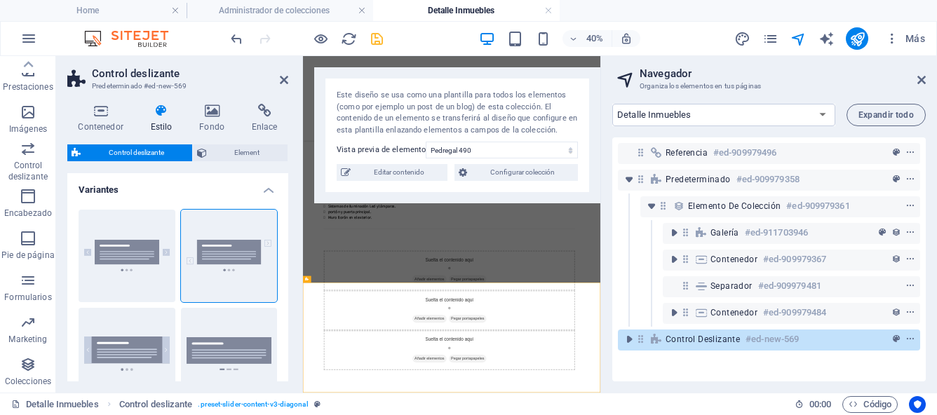
scroll to position [2726, 0]
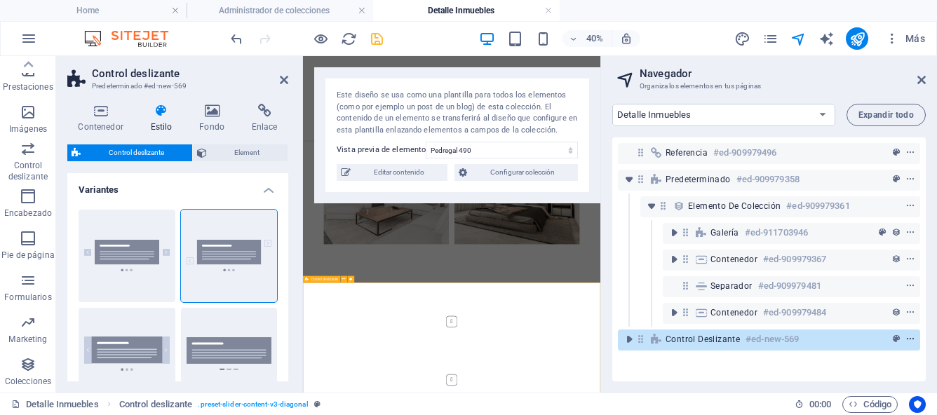
click at [908, 339] on icon "context-menu" at bounding box center [910, 339] width 10 height 10
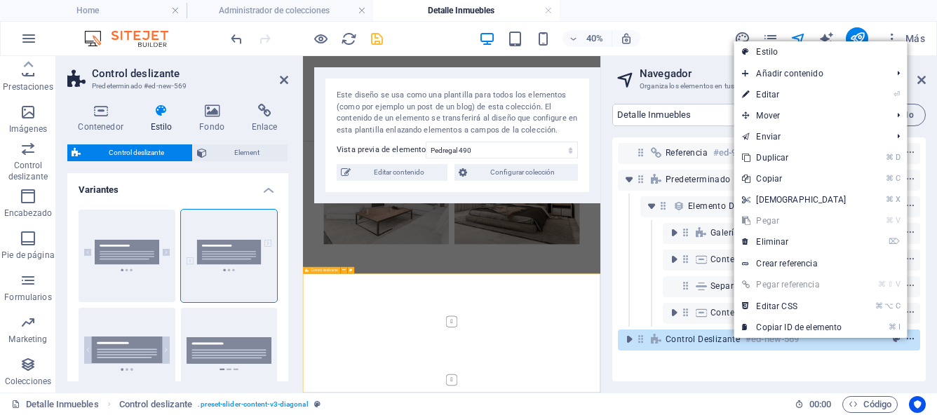
scroll to position [2749, 0]
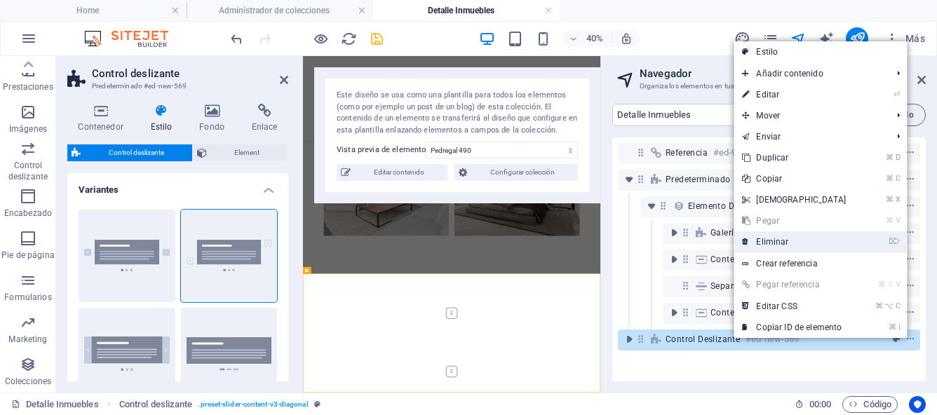
click at [776, 238] on link "⌦ Eliminar" at bounding box center [793, 241] width 121 height 21
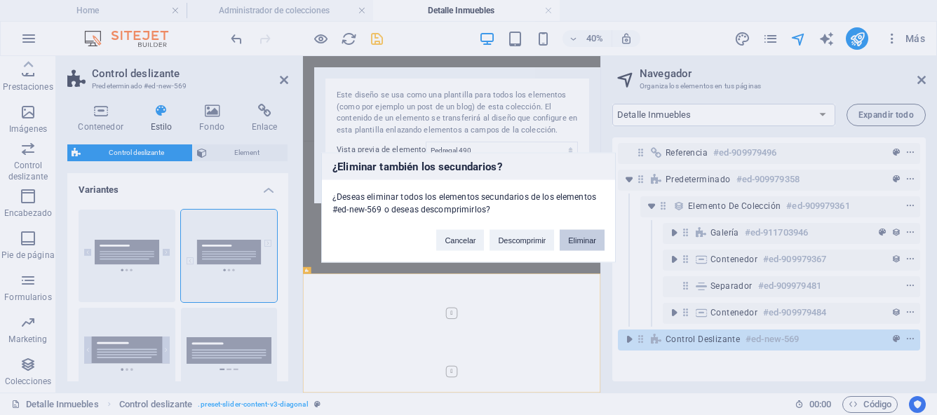
click at [590, 243] on button "Eliminar" at bounding box center [581, 240] width 45 height 21
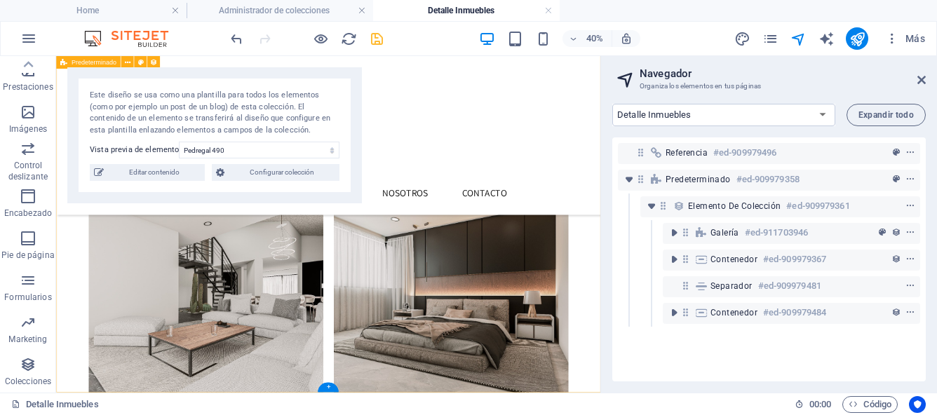
scroll to position [2844, 0]
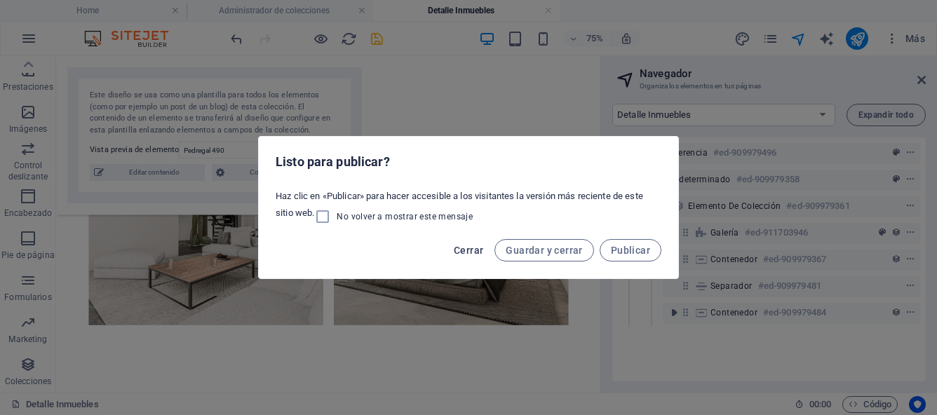
click at [475, 252] on span "Cerrar" at bounding box center [468, 250] width 29 height 11
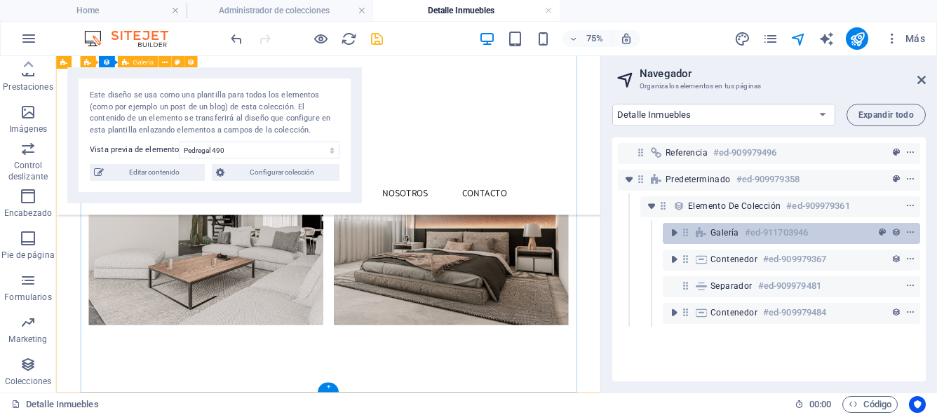
click at [702, 233] on icon at bounding box center [700, 232] width 15 height 11
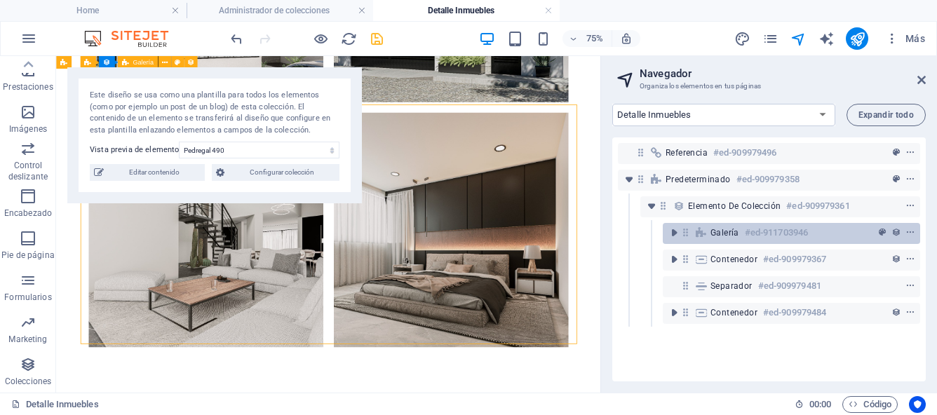
scroll to position [112, 0]
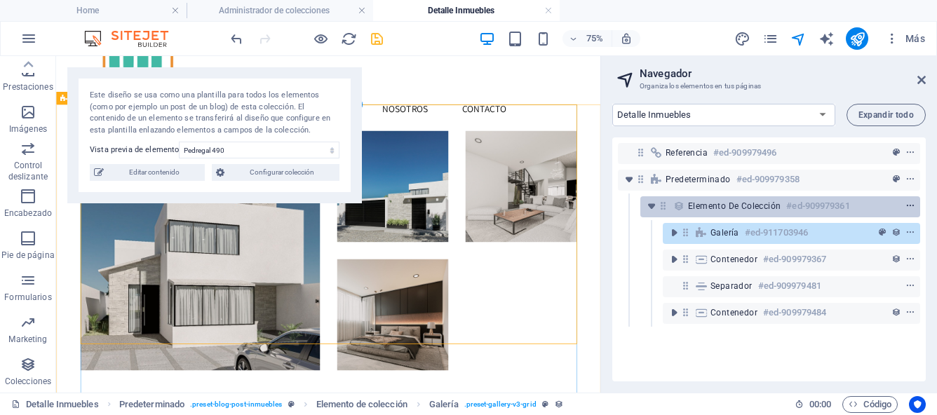
click at [908, 205] on icon "context-menu" at bounding box center [910, 206] width 10 height 10
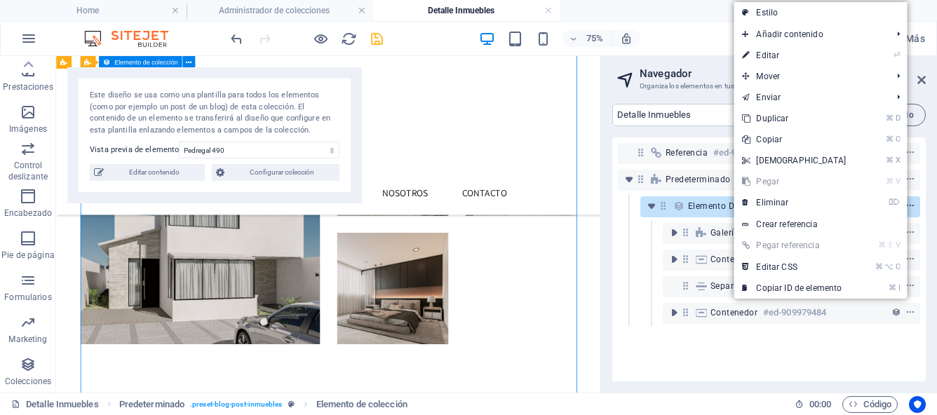
scroll to position [1510, 0]
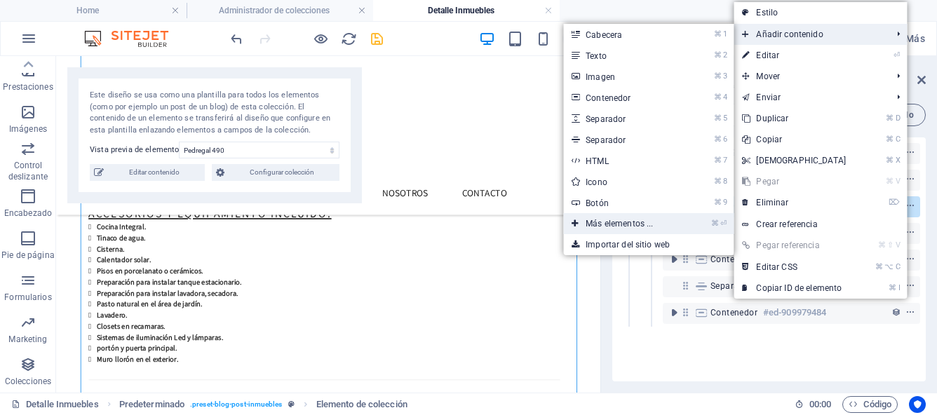
click at [625, 223] on link "⌘ ⏎ Más elementos ..." at bounding box center [622, 223] width 118 height 21
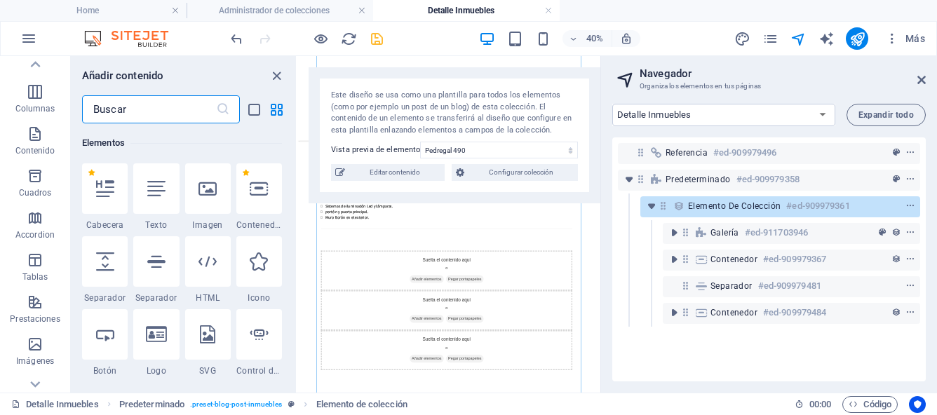
scroll to position [43, 0]
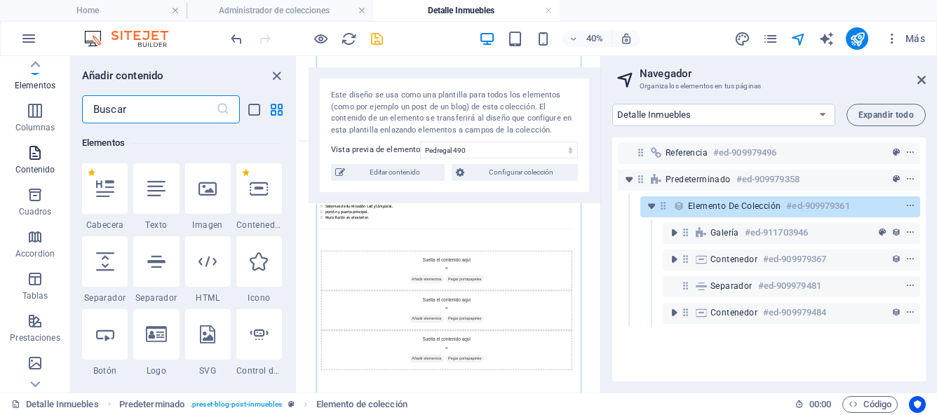
click at [36, 170] on p "Contenido" at bounding box center [35, 169] width 40 height 11
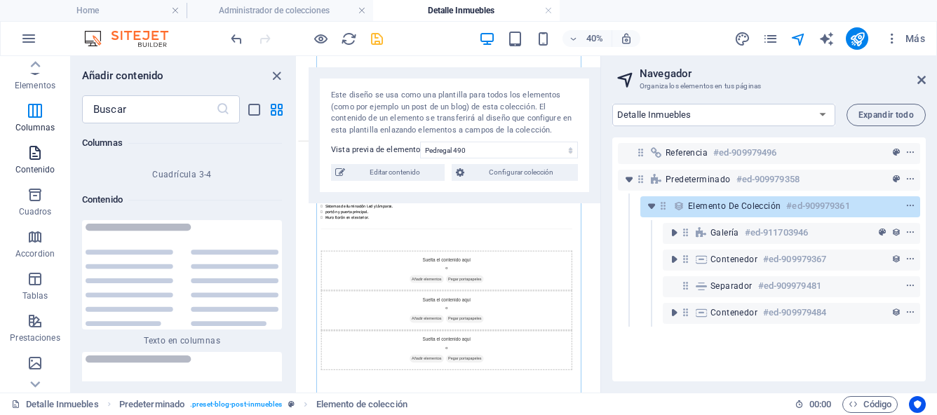
scroll to position [4755, 0]
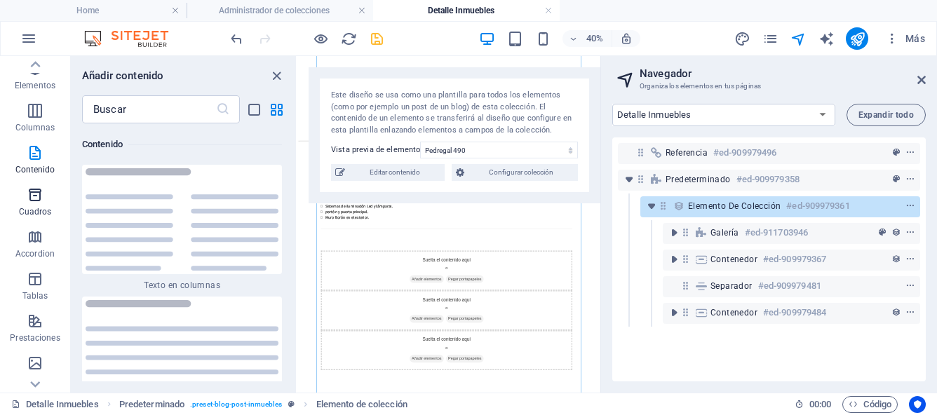
click at [38, 197] on icon "button" at bounding box center [35, 194] width 17 height 17
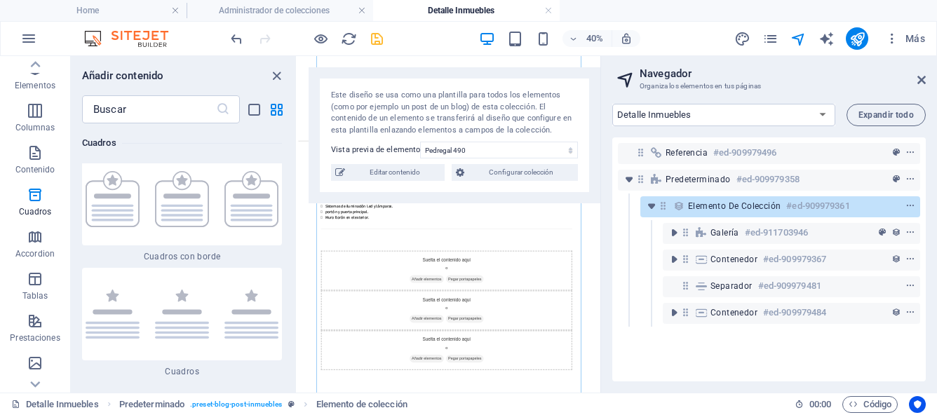
scroll to position [7710, 0]
click at [196, 236] on div at bounding box center [182, 198] width 200 height 93
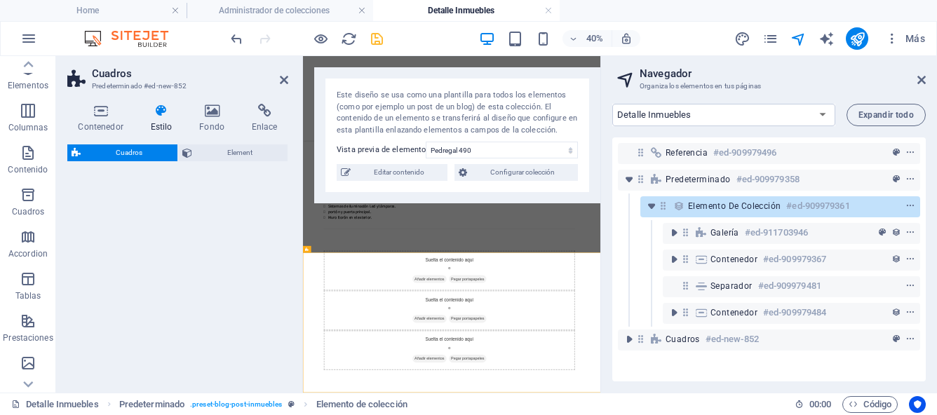
select select "rem"
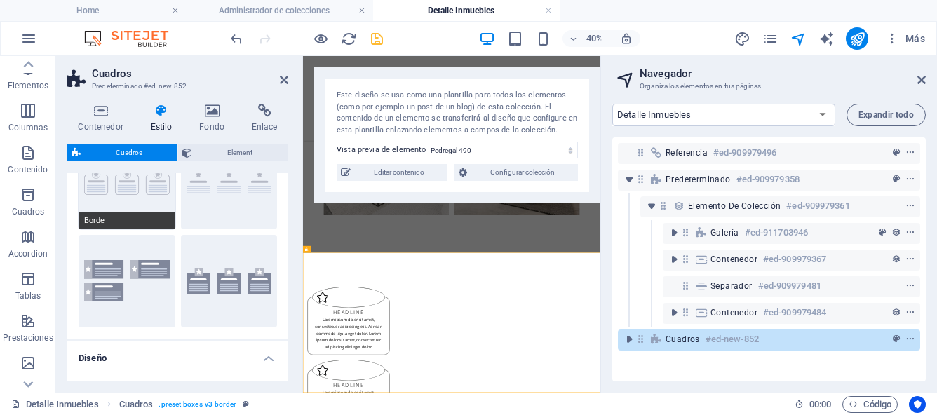
scroll to position [80, 0]
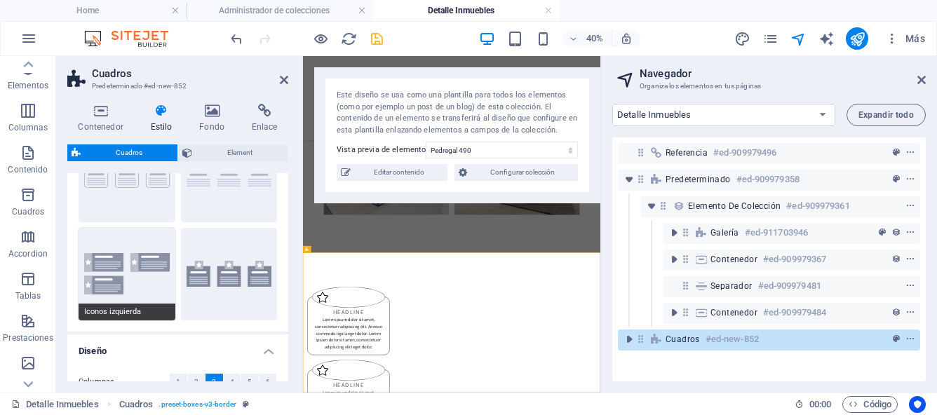
click at [147, 287] on button "Iconos izquierda" at bounding box center [127, 274] width 97 height 93
type input "1"
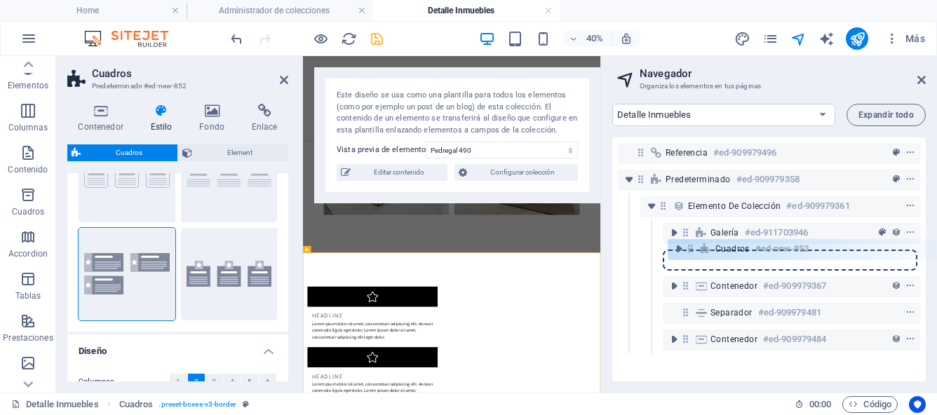
drag, startPoint x: 644, startPoint y: 343, endPoint x: 695, endPoint y: 247, distance: 108.8
click at [695, 247] on div "Referencia #ed-909979496 Predeterminado #ed-909979358 Elemento de colección #ed…" at bounding box center [768, 259] width 313 height 244
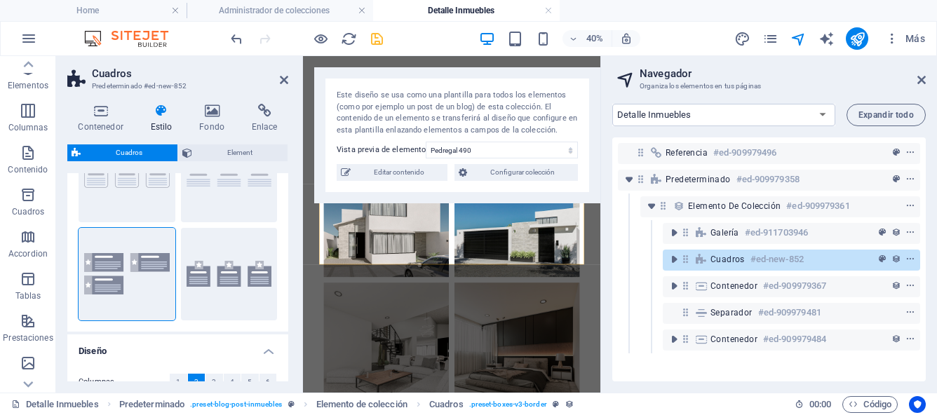
scroll to position [176, 0]
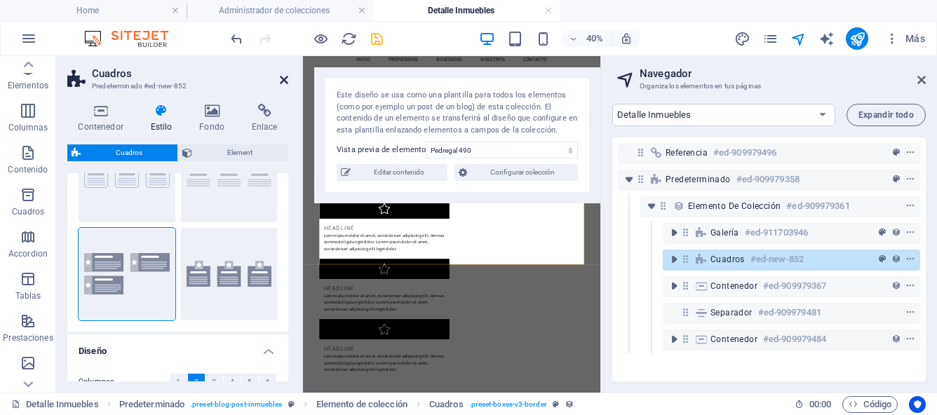
click at [283, 79] on icon at bounding box center [284, 79] width 8 height 11
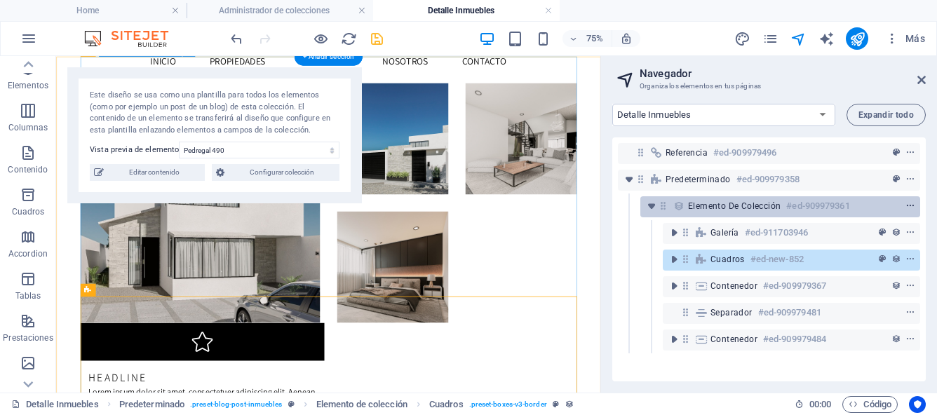
click at [907, 204] on icon "context-menu" at bounding box center [910, 206] width 10 height 10
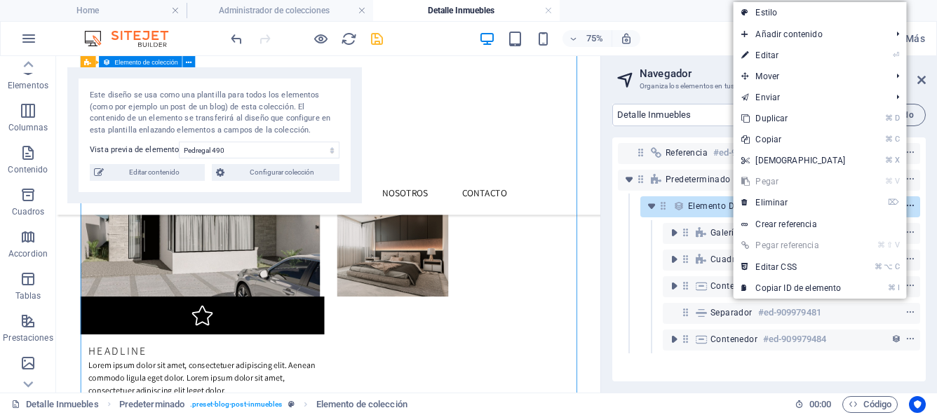
scroll to position [1610, 0]
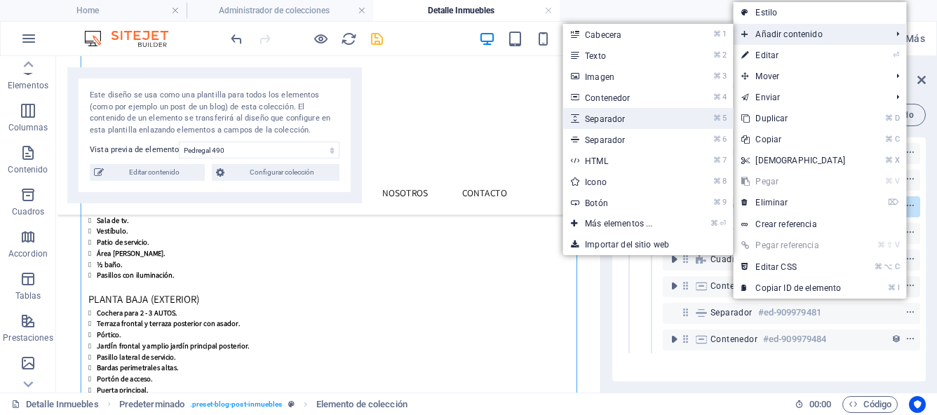
click at [620, 123] on link "⌘ 5 Separador" at bounding box center [621, 118] width 118 height 21
select select "px"
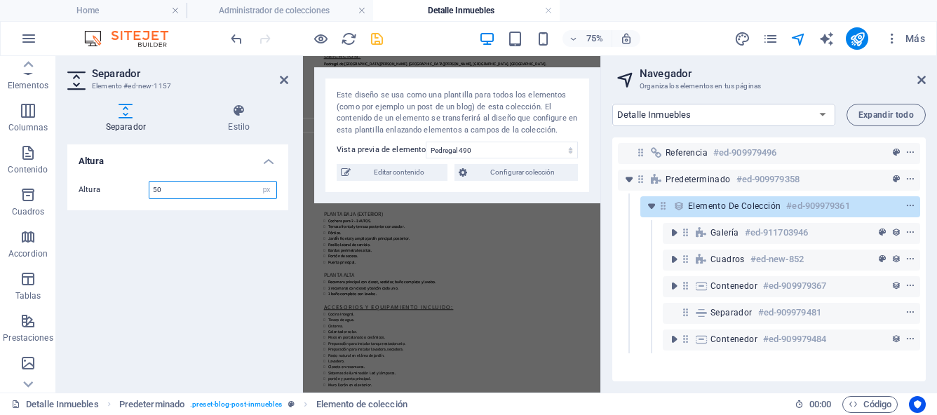
scroll to position [0, 0]
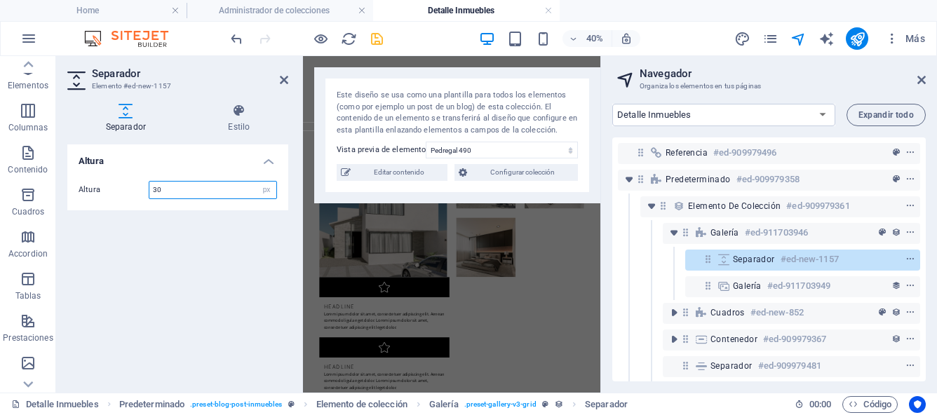
type input "3"
type input "50"
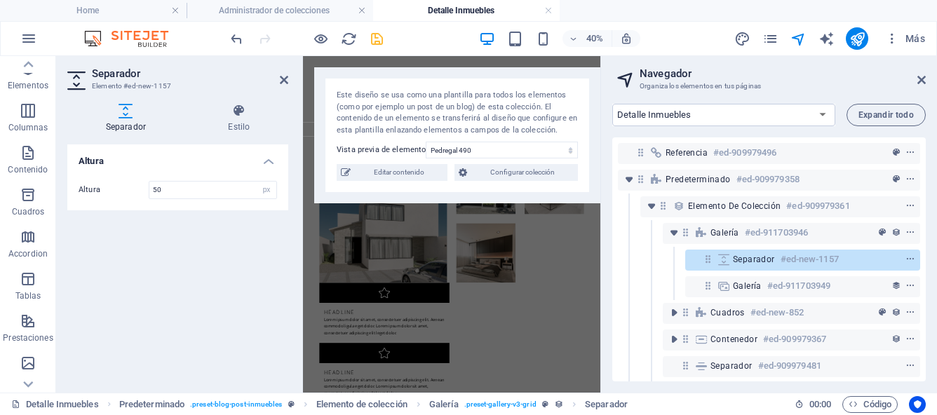
click at [189, 234] on div "Altura Altura 50 px rem vh vw" at bounding box center [177, 262] width 221 height 237
click at [283, 82] on icon at bounding box center [284, 79] width 8 height 11
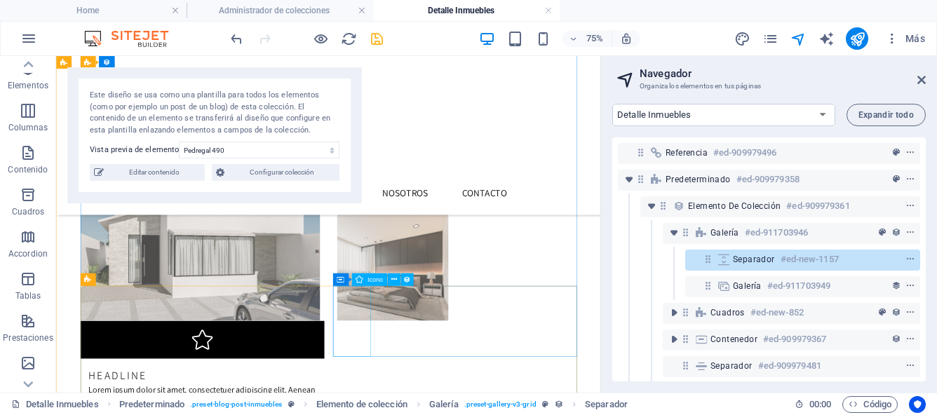
scroll to position [247, 0]
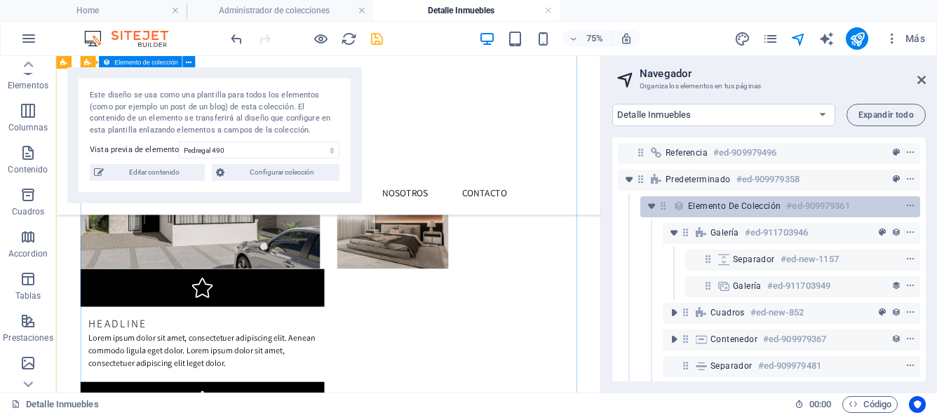
click at [707, 210] on span "Elemento de colección" at bounding box center [734, 205] width 93 height 11
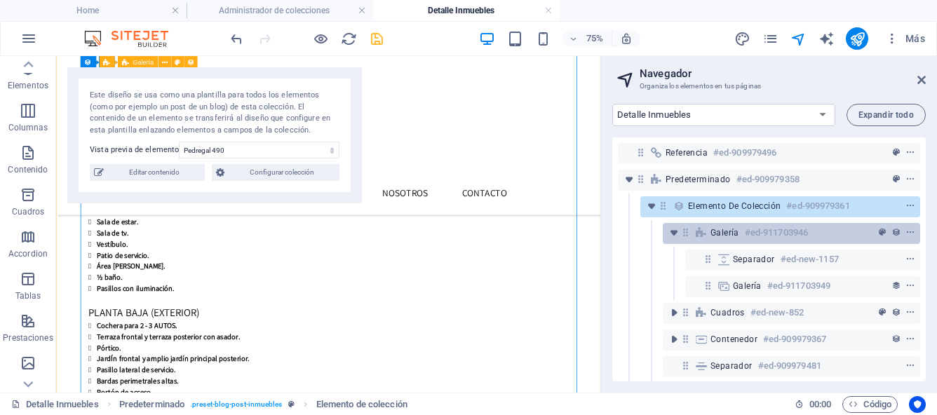
click at [710, 230] on span "Galería" at bounding box center [724, 232] width 29 height 11
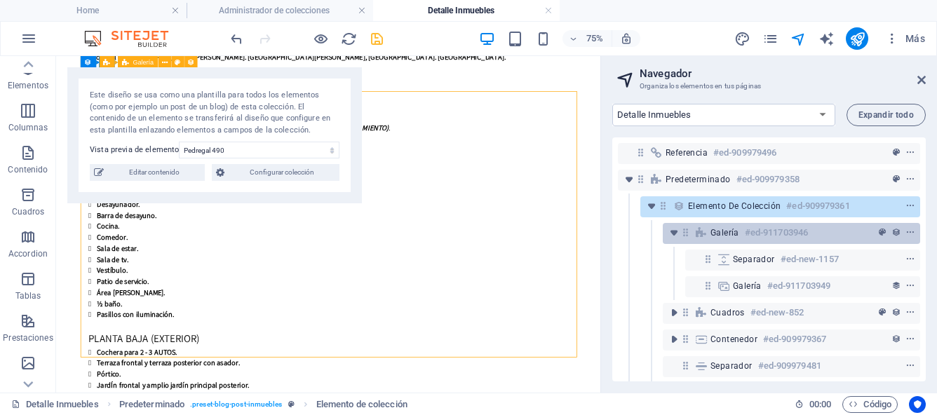
scroll to position [130, 0]
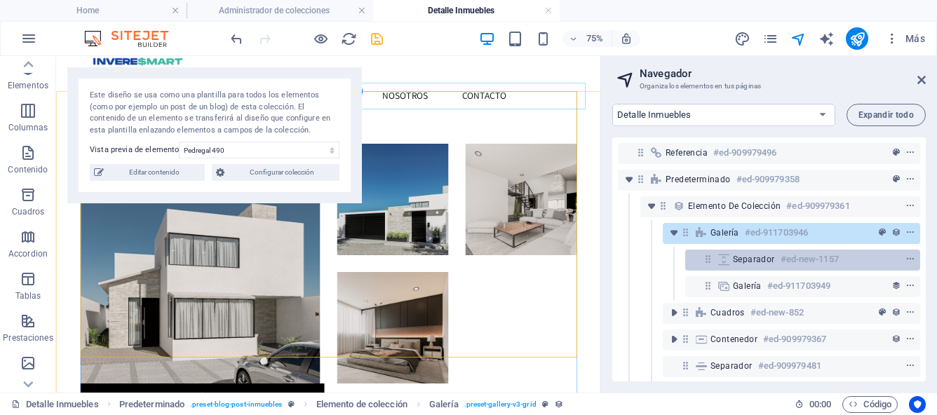
click at [717, 259] on icon at bounding box center [723, 259] width 15 height 11
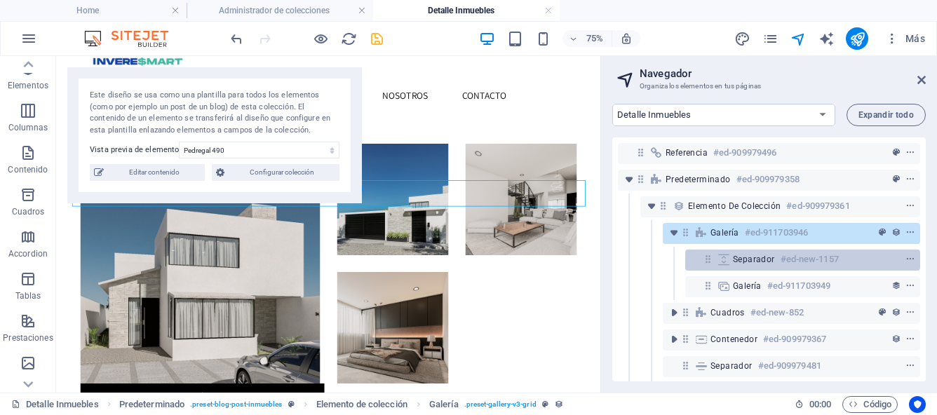
scroll to position [0, 0]
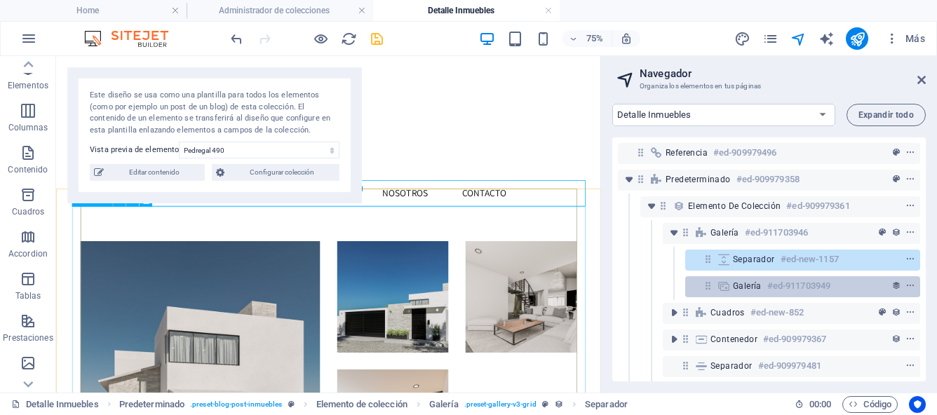
click at [717, 284] on icon at bounding box center [723, 285] width 15 height 11
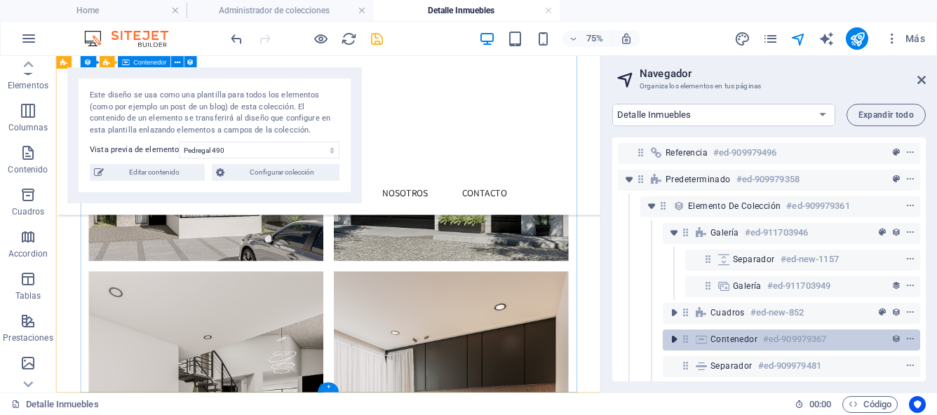
scroll to position [39, 0]
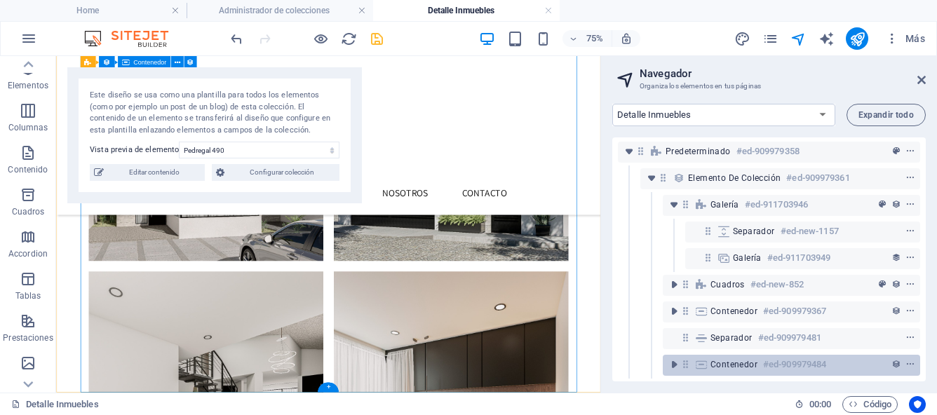
click at [701, 359] on icon at bounding box center [700, 364] width 15 height 11
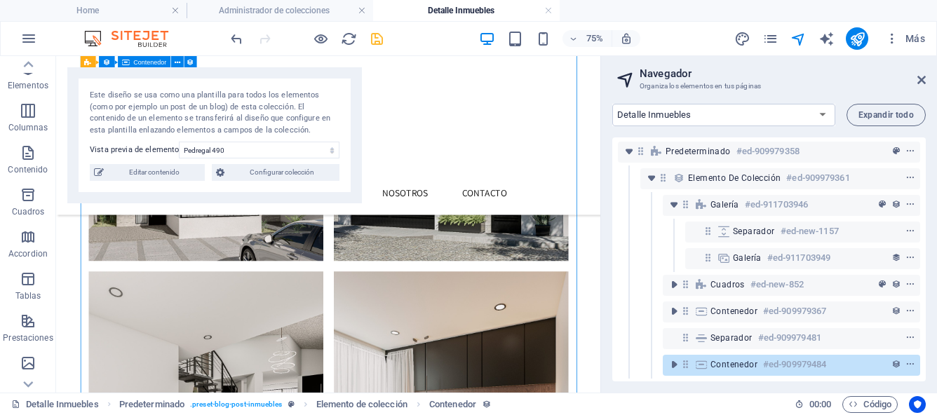
scroll to position [2866, 0]
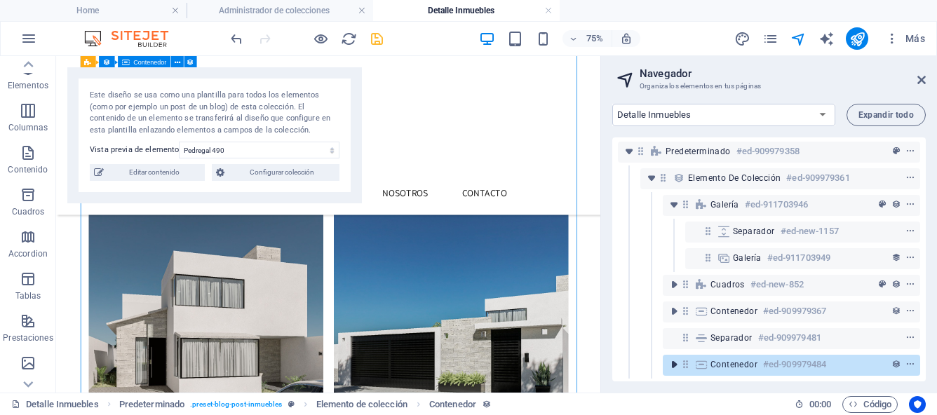
click at [674, 358] on icon "toggle-expand" at bounding box center [674, 365] width 14 height 14
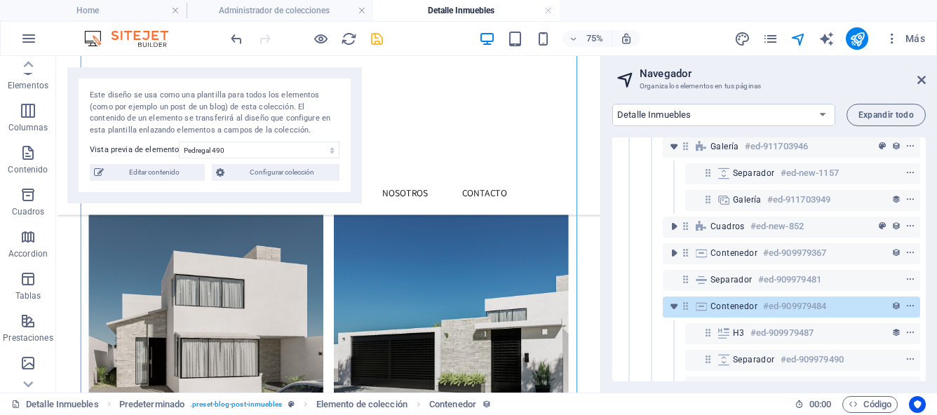
scroll to position [119, 0]
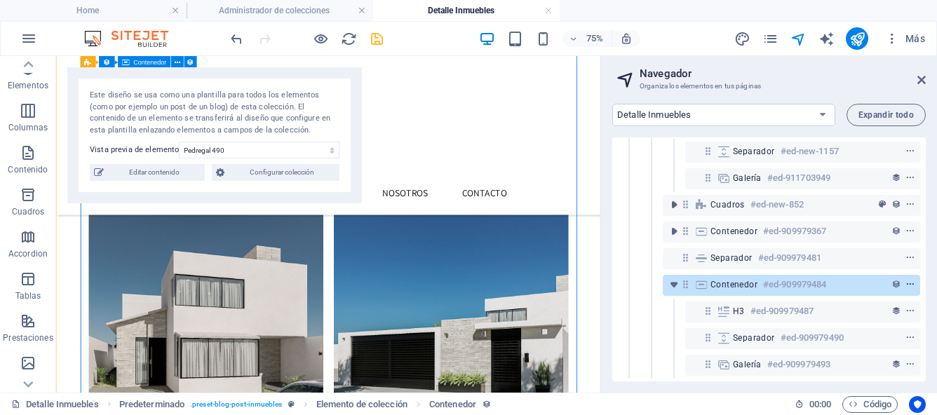
click at [906, 280] on icon "context-menu" at bounding box center [910, 285] width 10 height 10
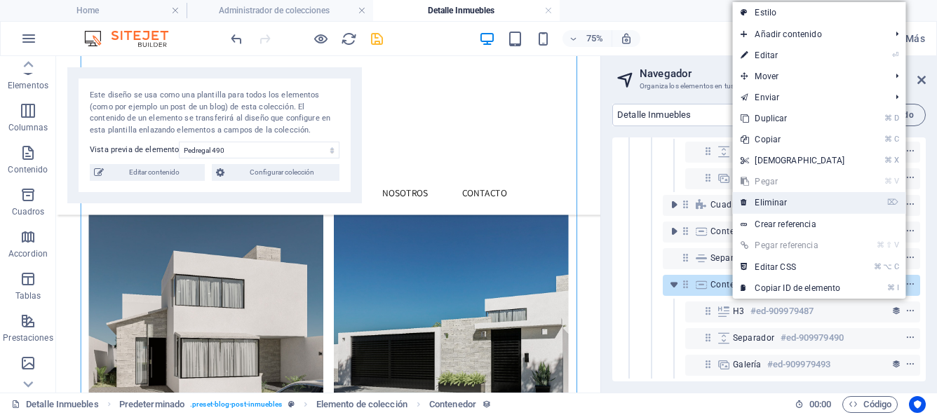
click at [789, 204] on link "⌦ Eliminar" at bounding box center [792, 202] width 121 height 21
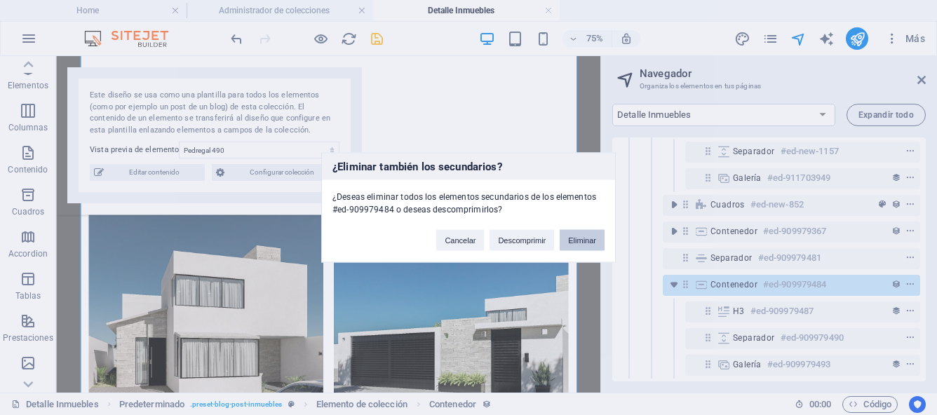
click at [573, 247] on button "Eliminar" at bounding box center [581, 240] width 45 height 21
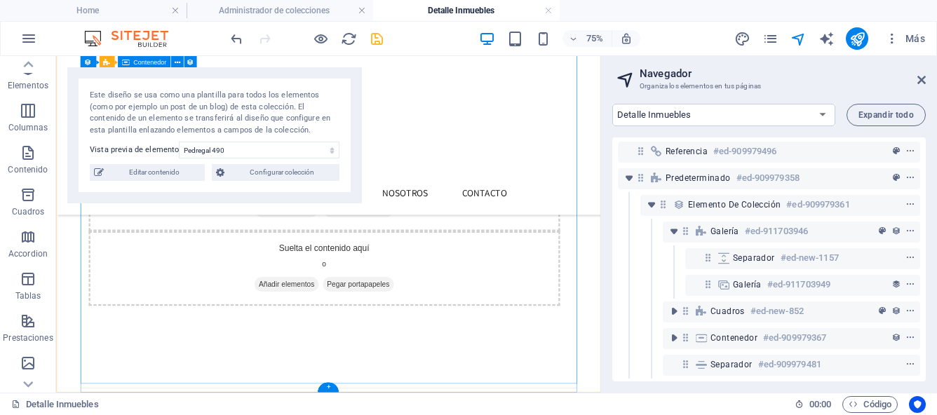
scroll to position [2204, 0]
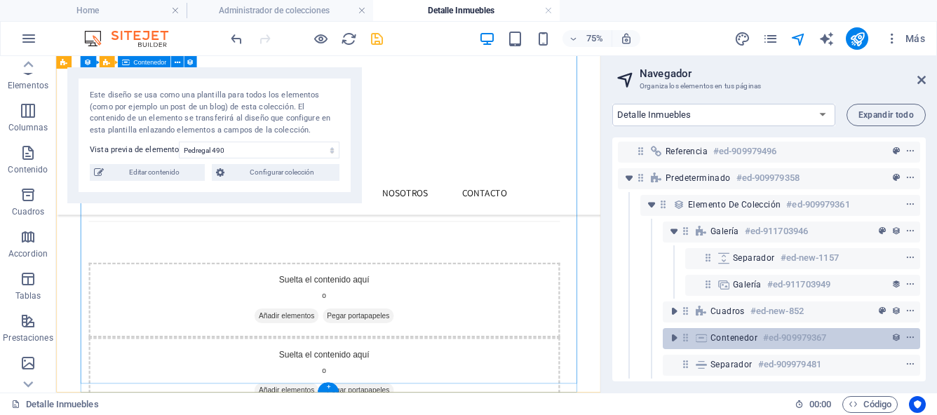
click at [718, 332] on span "Contenedor" at bounding box center [733, 337] width 47 height 11
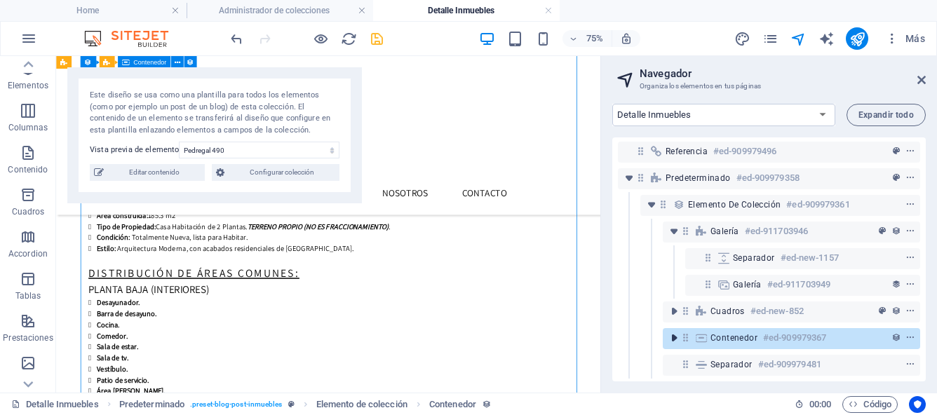
click at [674, 331] on icon "toggle-expand" at bounding box center [674, 338] width 14 height 14
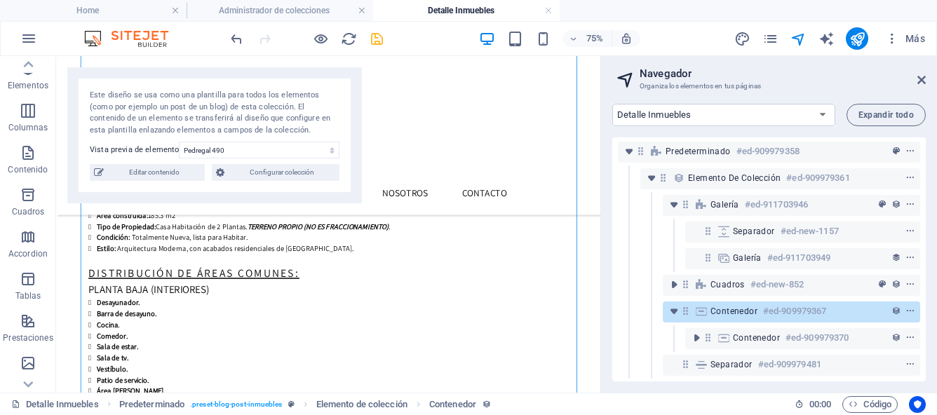
scroll to position [39, 0]
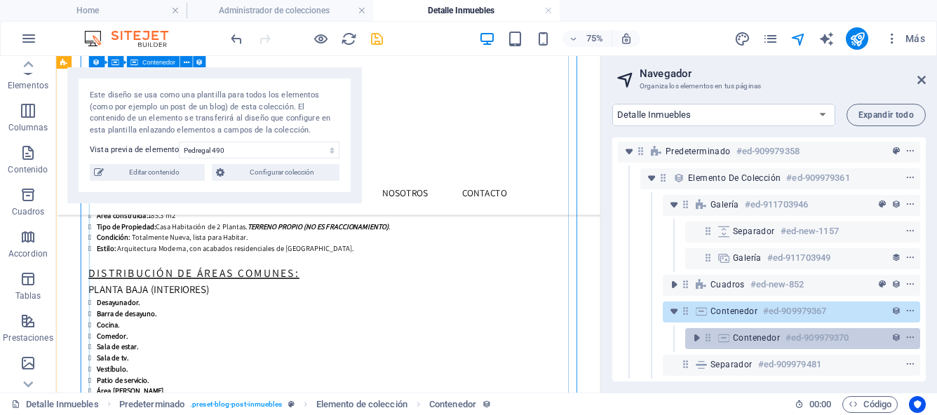
click at [707, 332] on icon at bounding box center [708, 338] width 12 height 12
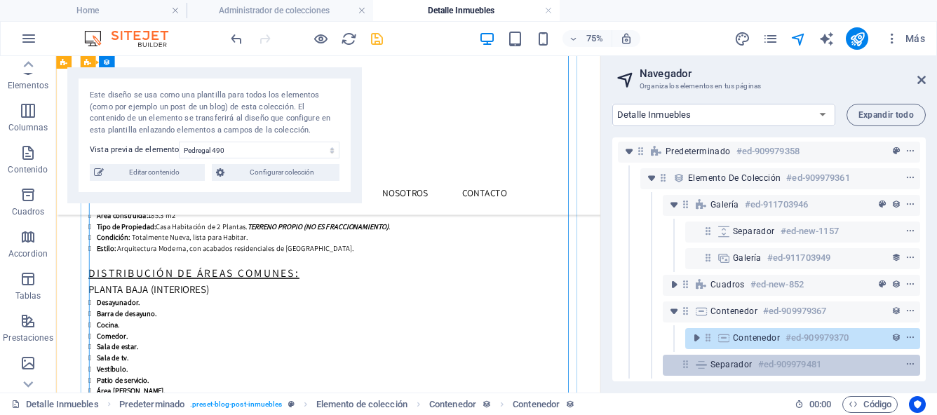
click at [719, 359] on span "Separador" at bounding box center [731, 364] width 42 height 11
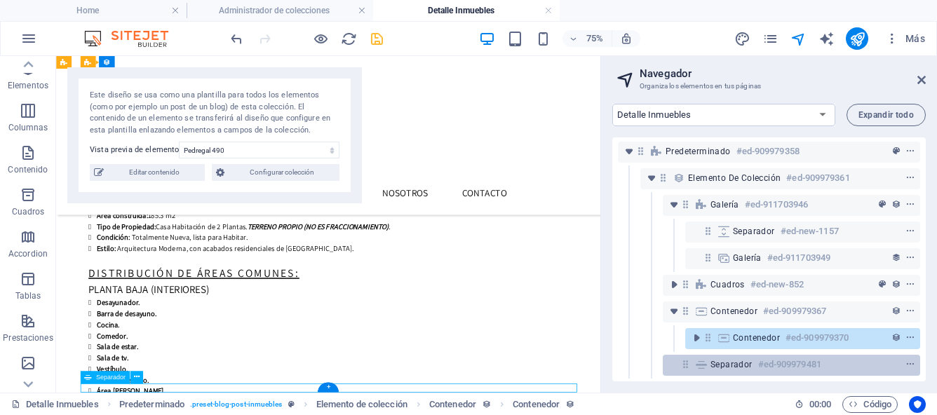
scroll to position [2204, 0]
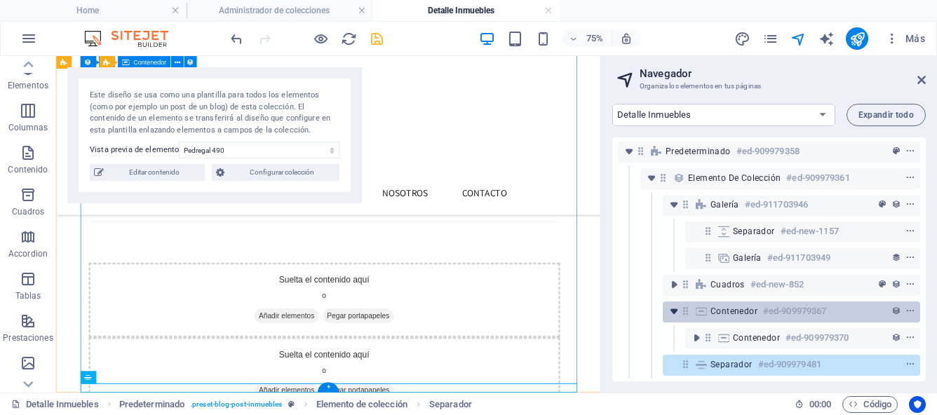
click at [677, 304] on icon "toggle-expand" at bounding box center [674, 311] width 14 height 14
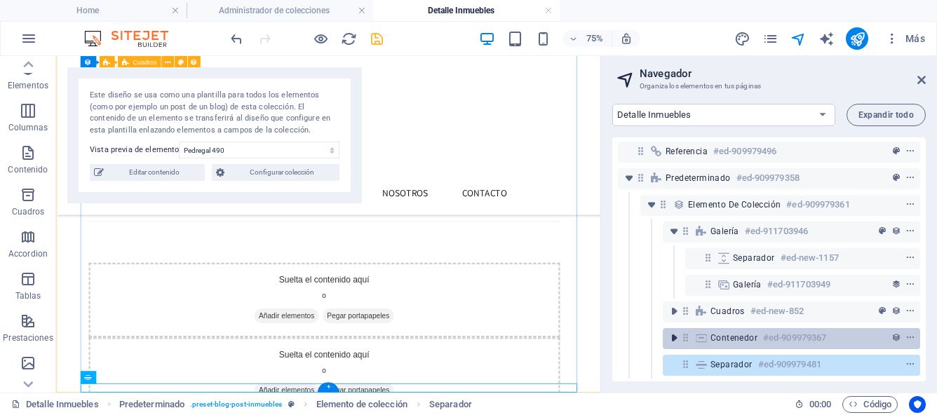
scroll to position [13, 0]
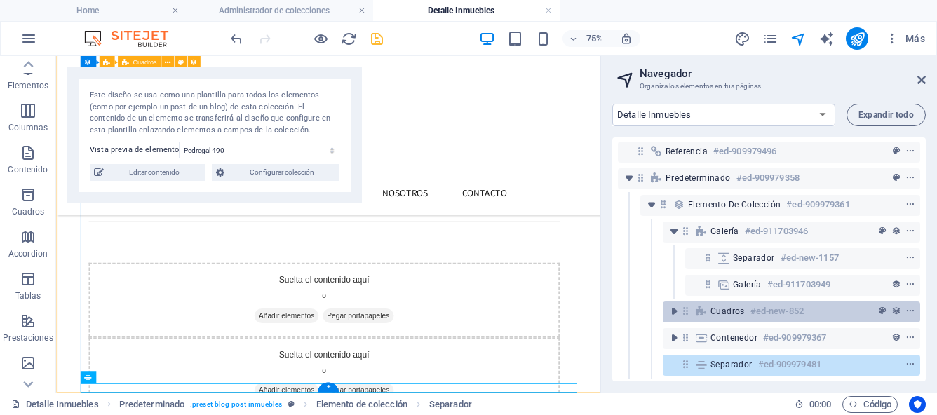
click at [702, 306] on icon at bounding box center [700, 311] width 15 height 11
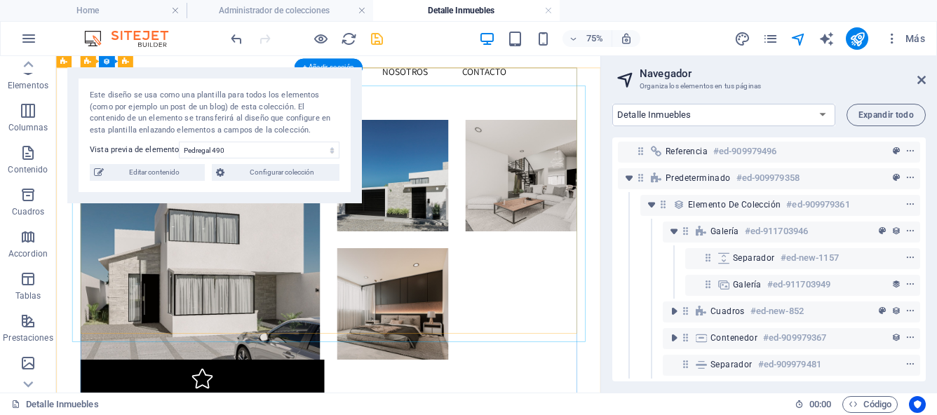
scroll to position [238, 0]
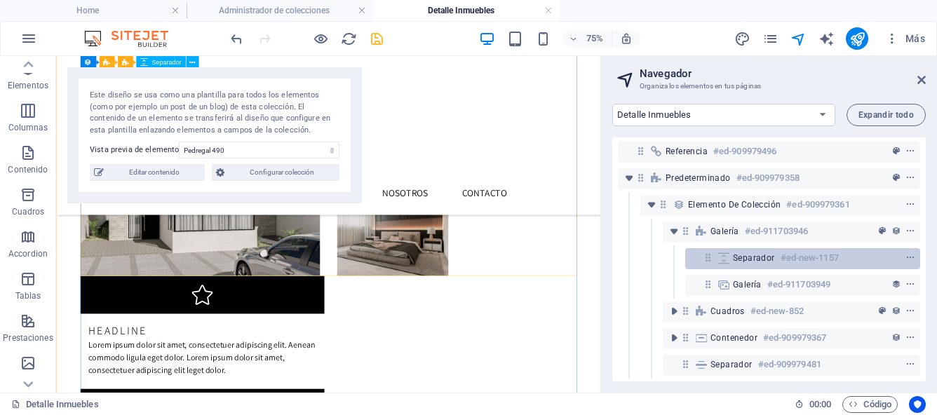
drag, startPoint x: 752, startPoint y: 247, endPoint x: 764, endPoint y: 239, distance: 14.6
click at [764, 250] on div "Separador #ed-new-1157" at bounding box center [791, 258] width 117 height 17
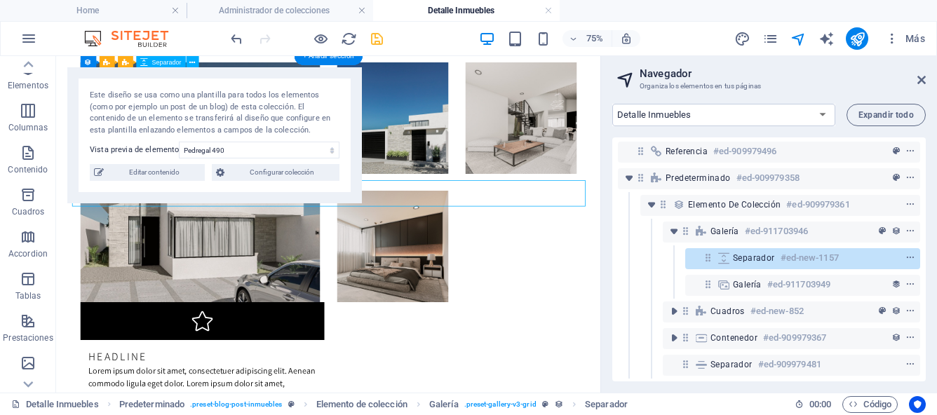
scroll to position [0, 0]
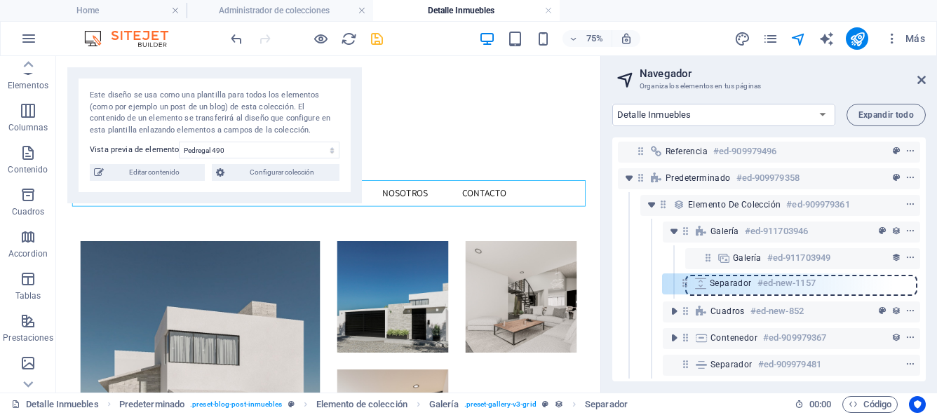
drag, startPoint x: 702, startPoint y: 247, endPoint x: 677, endPoint y: 288, distance: 47.9
click at [677, 288] on div "Referencia #ed-909979496 Predeterminado #ed-909979358 Elemento de colección #ed…" at bounding box center [768, 259] width 313 height 244
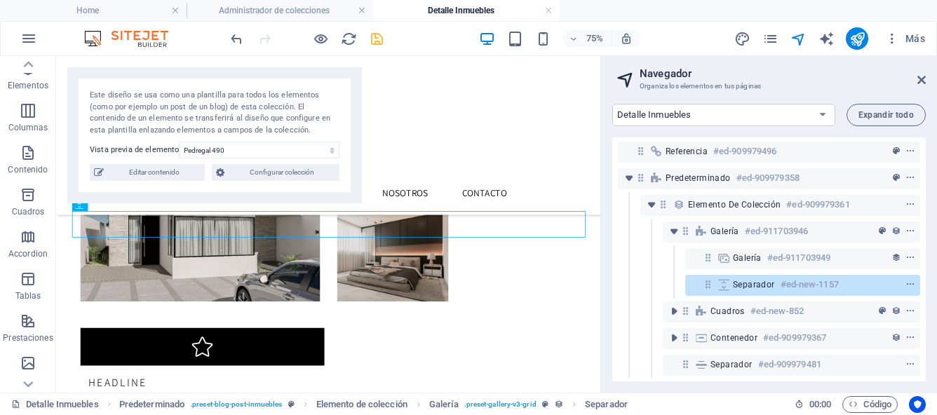
scroll to position [301, 0]
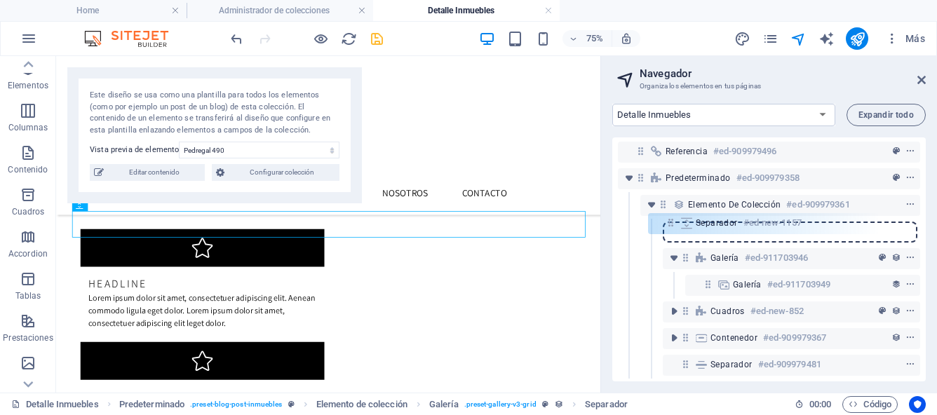
drag, startPoint x: 711, startPoint y: 276, endPoint x: 671, endPoint y: 220, distance: 68.9
click at [671, 220] on div "Referencia #ed-909979496 Predeterminado #ed-909979358 Elemento de colección #ed…" at bounding box center [768, 259] width 313 height 244
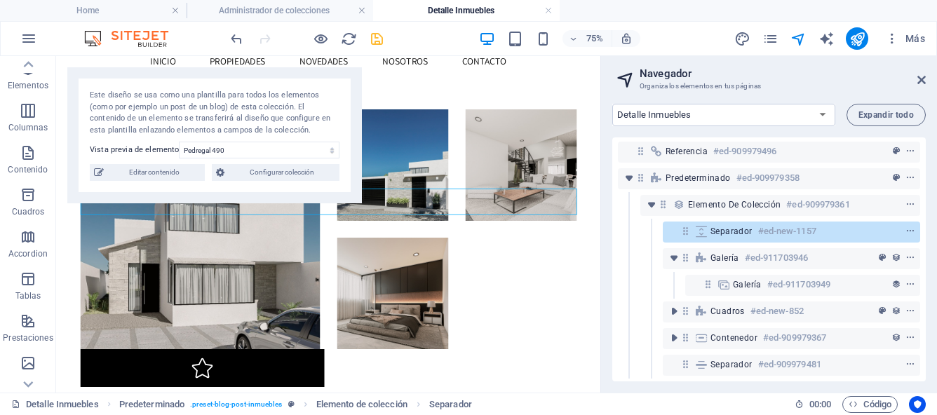
scroll to position [0, 0]
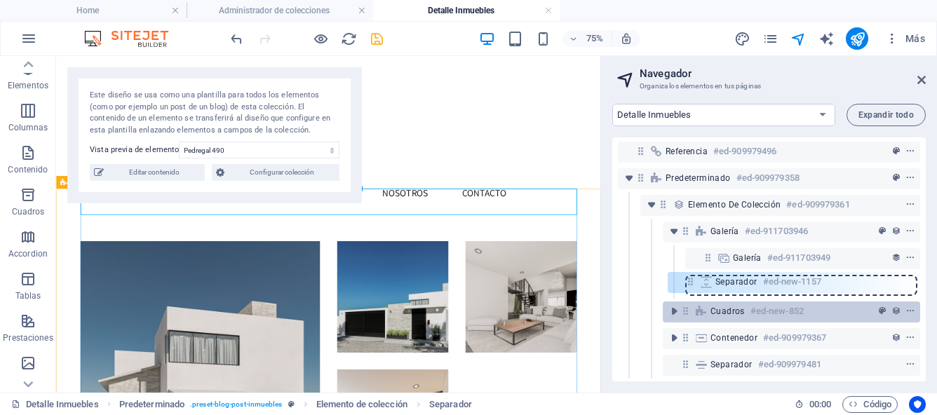
drag, startPoint x: 686, startPoint y: 226, endPoint x: 691, endPoint y: 294, distance: 68.2
click at [691, 294] on div "Referencia #ed-909979496 Predeterminado #ed-909979358 Elemento de colección #ed…" at bounding box center [768, 259] width 313 height 244
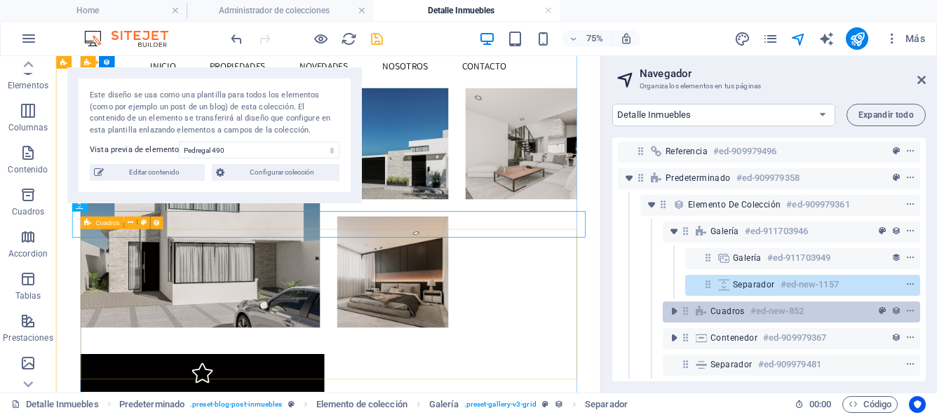
scroll to position [301, 0]
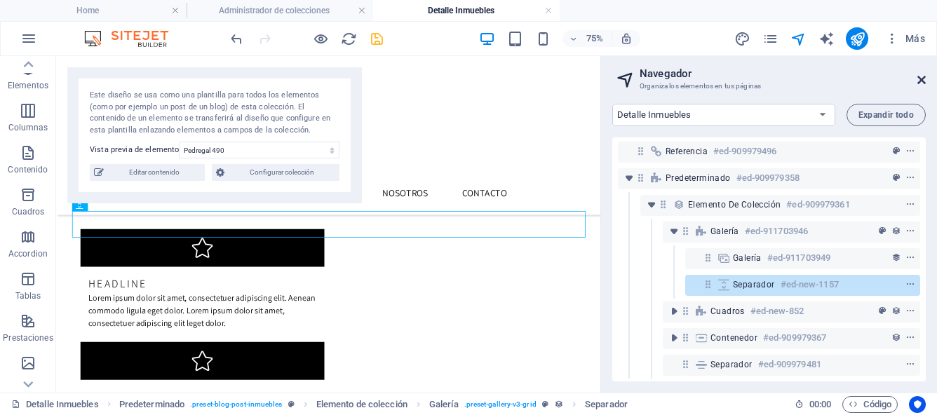
click at [921, 78] on icon at bounding box center [921, 79] width 8 height 11
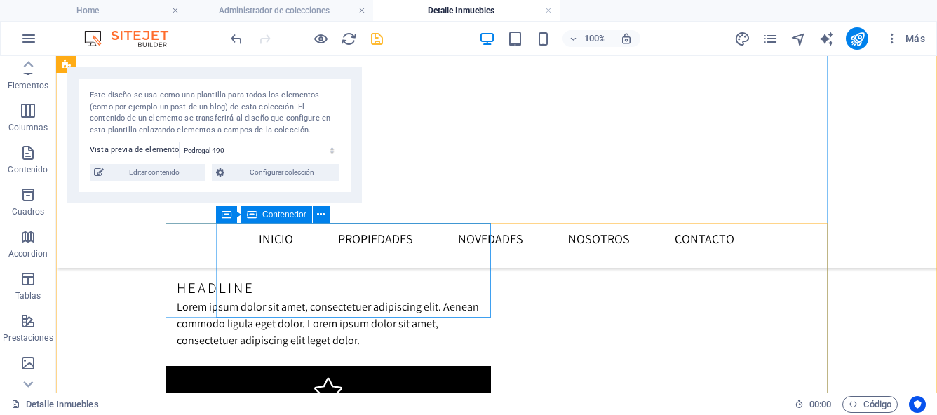
scroll to position [338, 0]
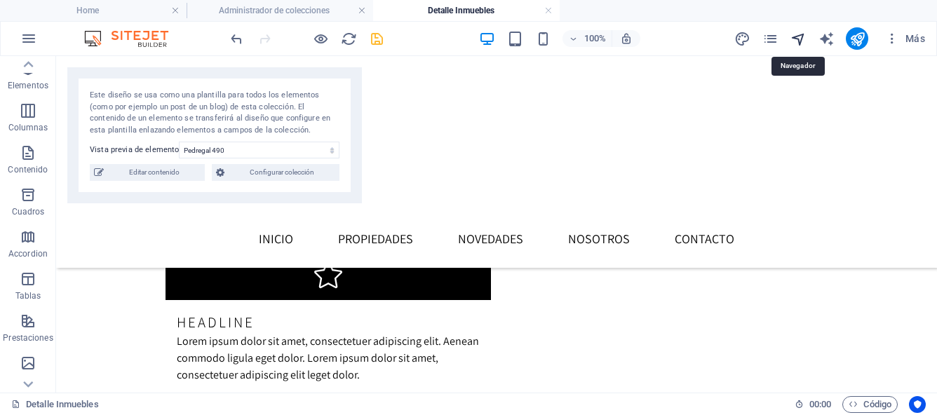
click at [802, 38] on icon "navigator" at bounding box center [798, 39] width 16 height 16
select select "17043486-es"
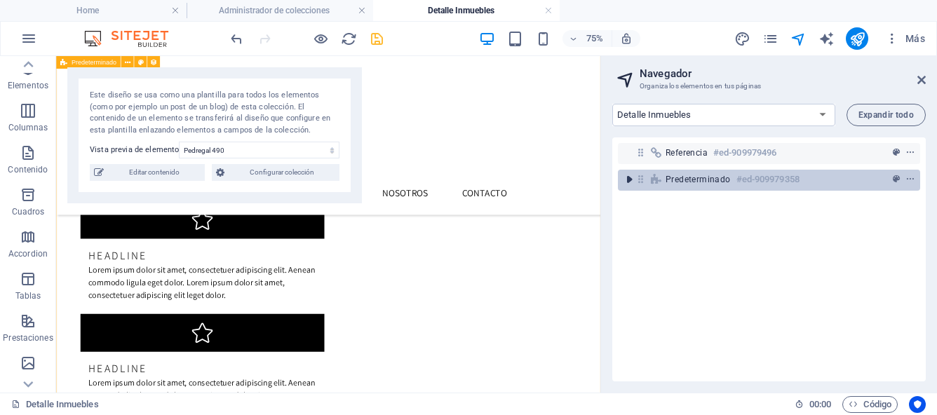
click at [632, 176] on icon "toggle-expand" at bounding box center [629, 179] width 14 height 14
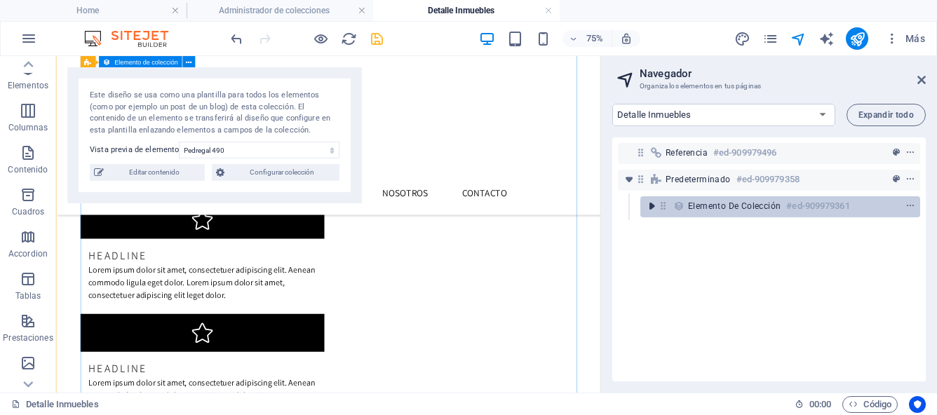
click at [653, 207] on icon "toggle-expand" at bounding box center [651, 206] width 14 height 14
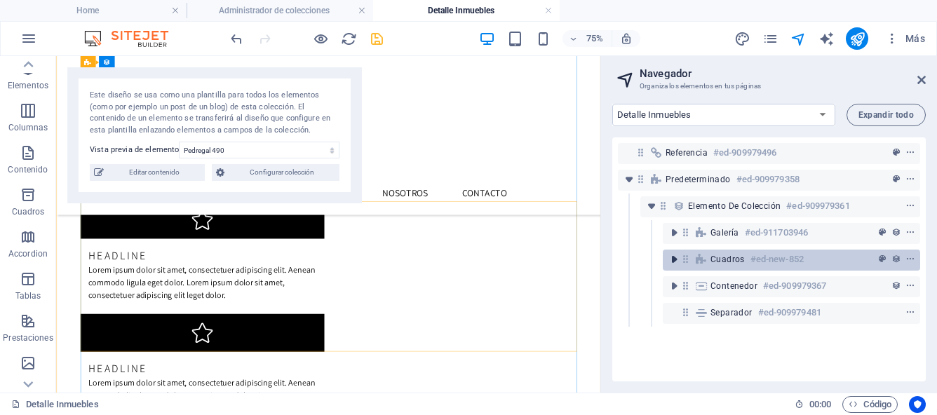
click at [675, 263] on icon "toggle-expand" at bounding box center [674, 259] width 14 height 14
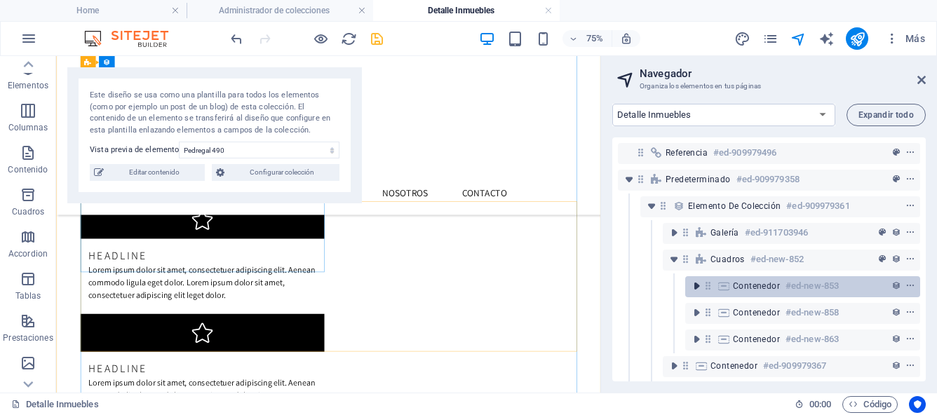
click at [696, 283] on icon "toggle-expand" at bounding box center [696, 286] width 14 height 14
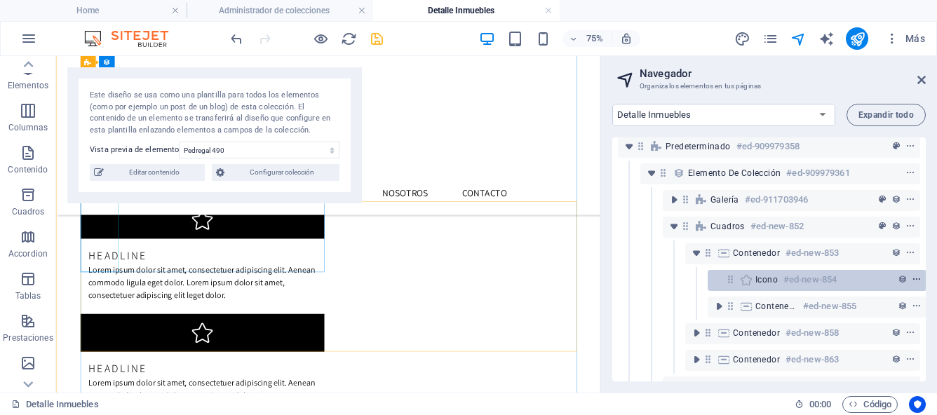
click at [917, 279] on icon "context-menu" at bounding box center [916, 280] width 10 height 10
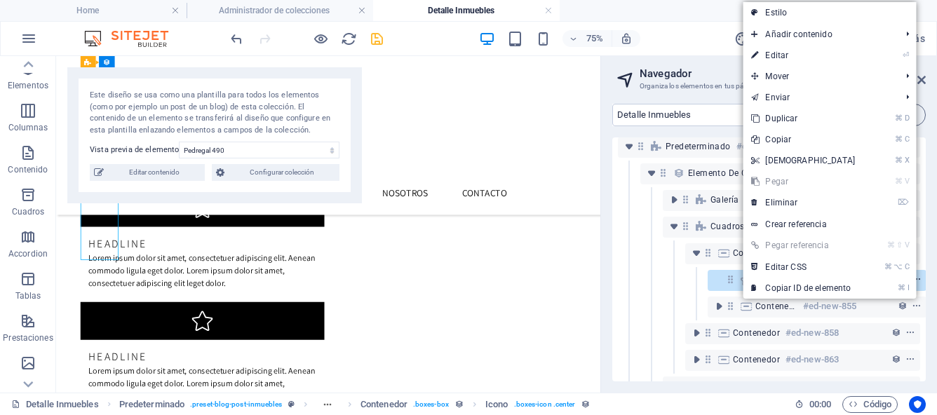
scroll to position [60, 4]
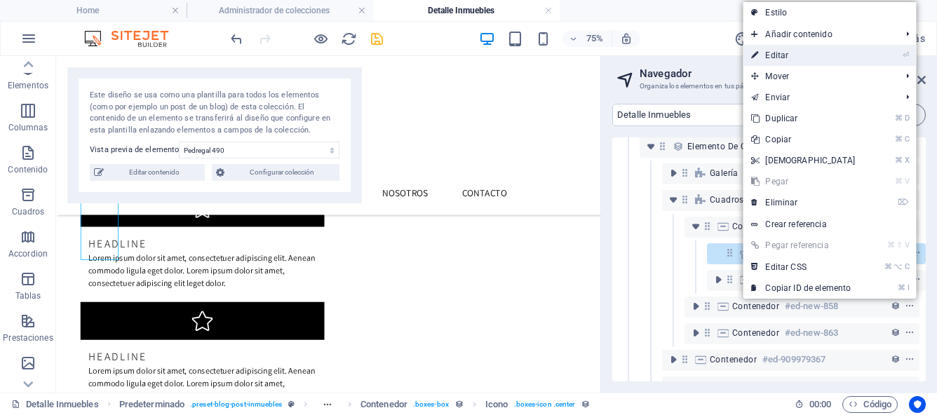
click at [786, 58] on link "⏎ Editar" at bounding box center [802, 55] width 121 height 21
select select "xMidYMid"
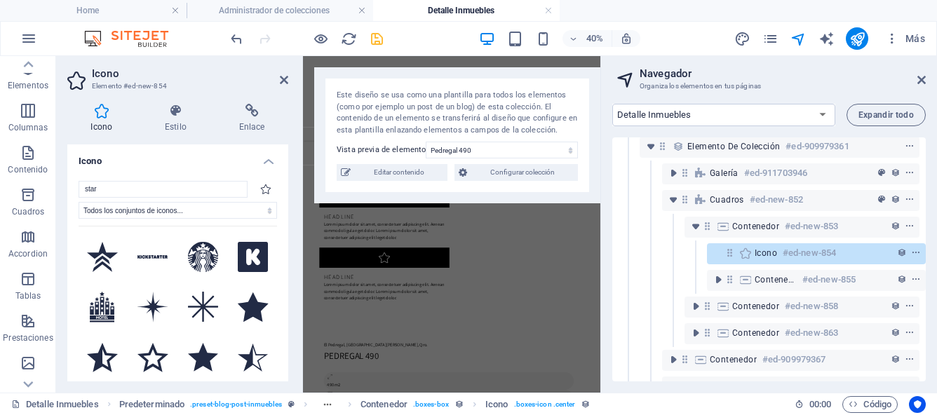
type input "$"
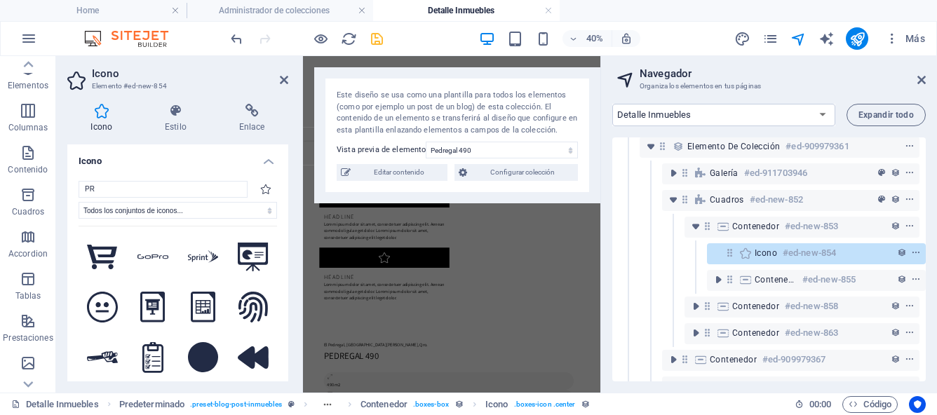
type input "P"
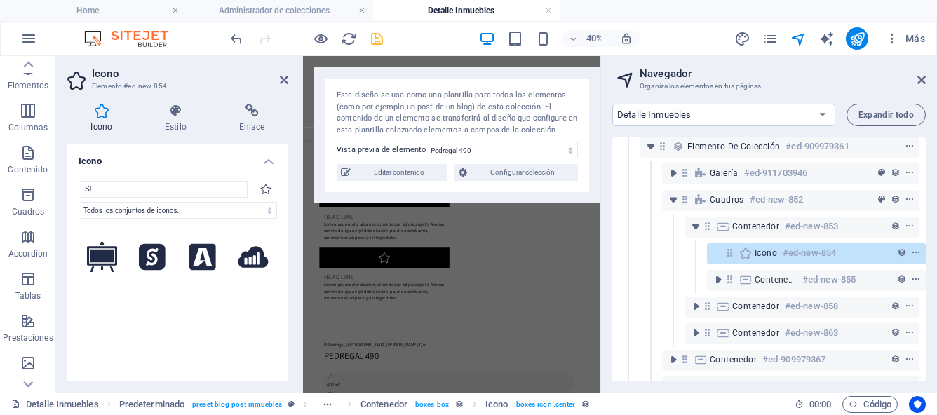
type input "S"
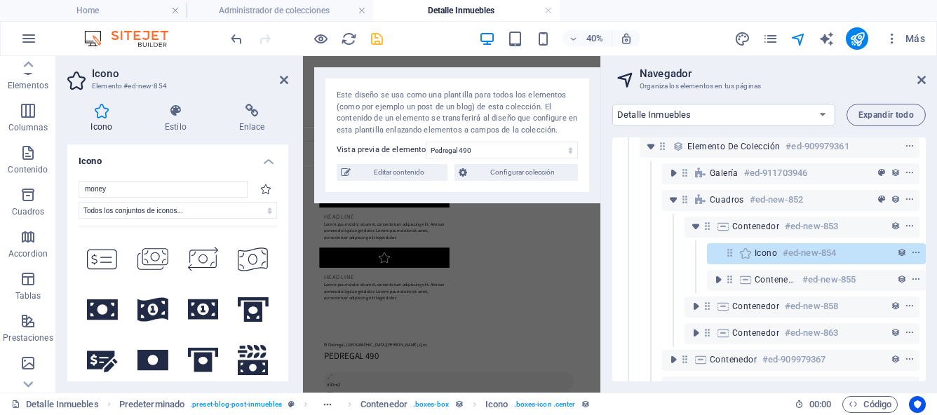
scroll to position [1111, 0]
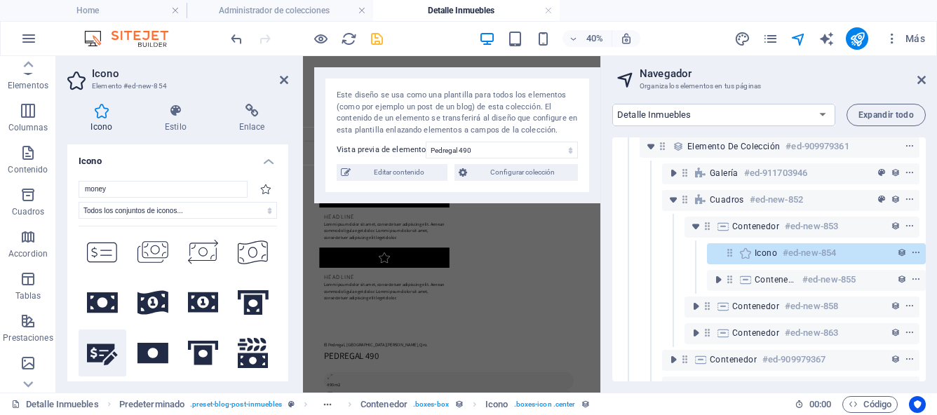
type input "money"
click at [99, 343] on icon at bounding box center [102, 354] width 31 height 22
click at [281, 80] on icon at bounding box center [284, 79] width 8 height 11
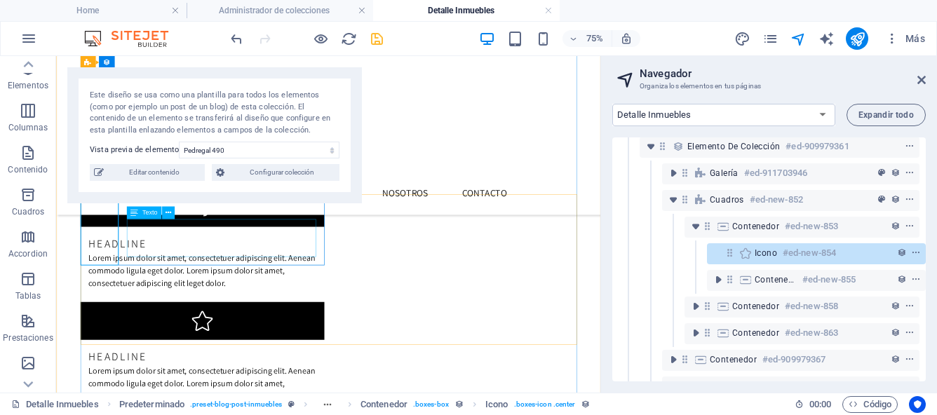
scroll to position [306, 0]
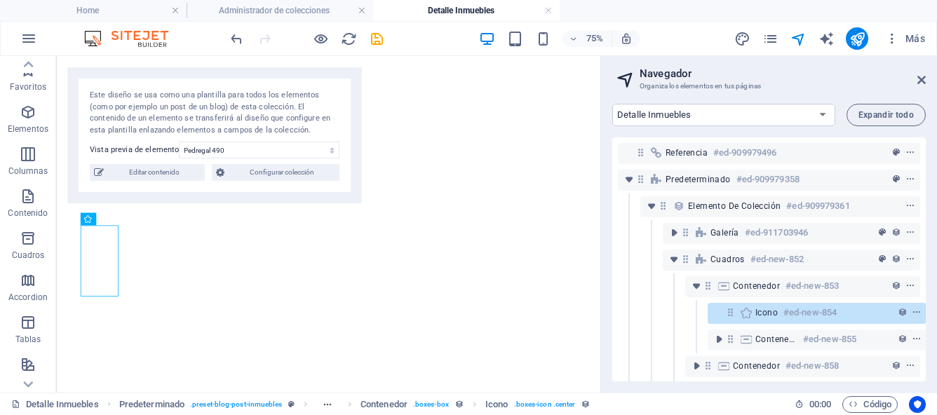
select select "17043486-es"
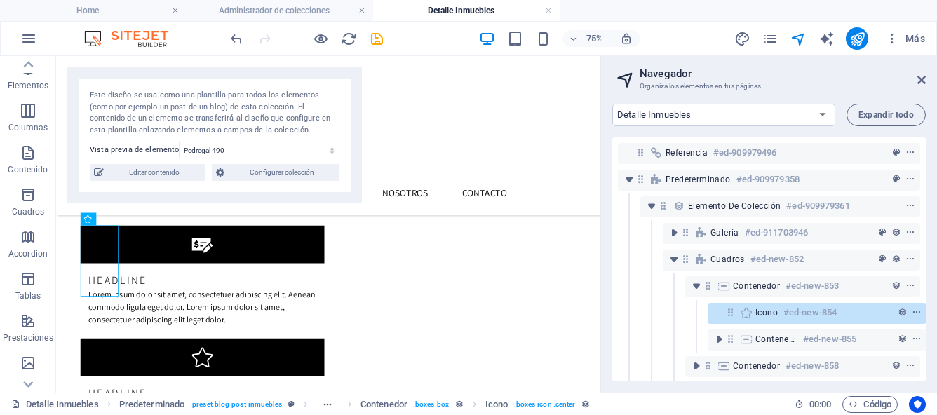
scroll to position [60, 4]
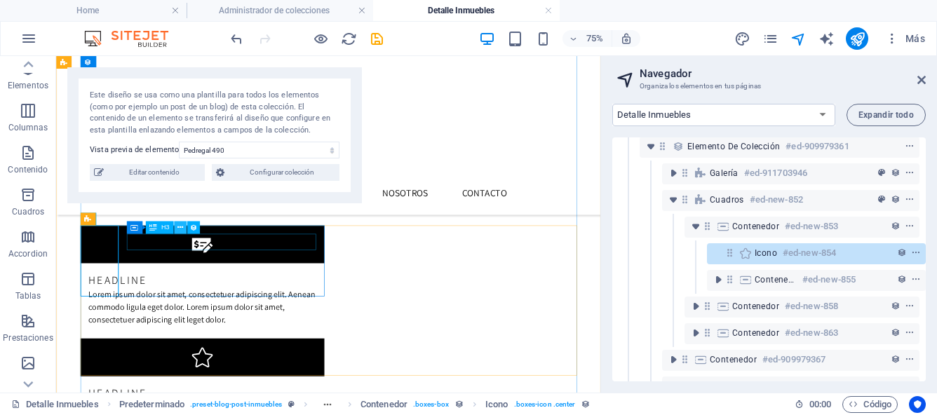
click at [180, 231] on icon at bounding box center [180, 227] width 6 height 11
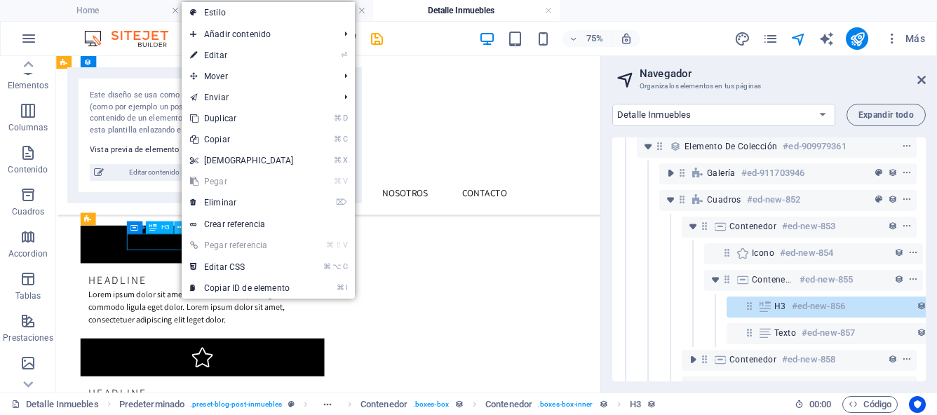
scroll to position [113, 26]
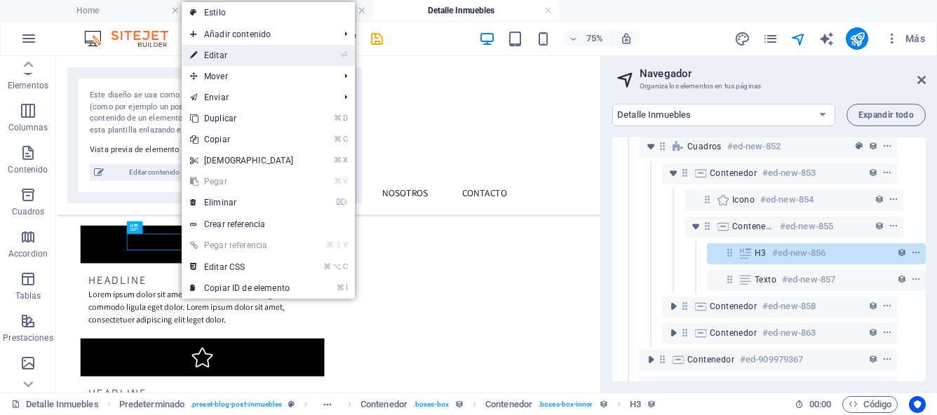
click at [232, 55] on link "⏎ Editar" at bounding box center [242, 55] width 121 height 21
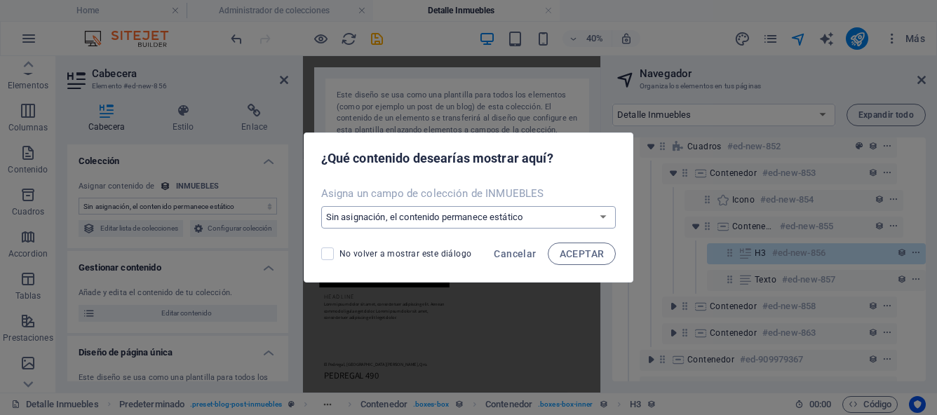
click at [601, 220] on select "Sin asignación, el contenido permanece estático Crear un campo nuevo Creado a l…" at bounding box center [468, 217] width 295 height 22
select select "property_type"
click at [565, 259] on span "ACEPTAR" at bounding box center [581, 253] width 45 height 11
select select "property_type"
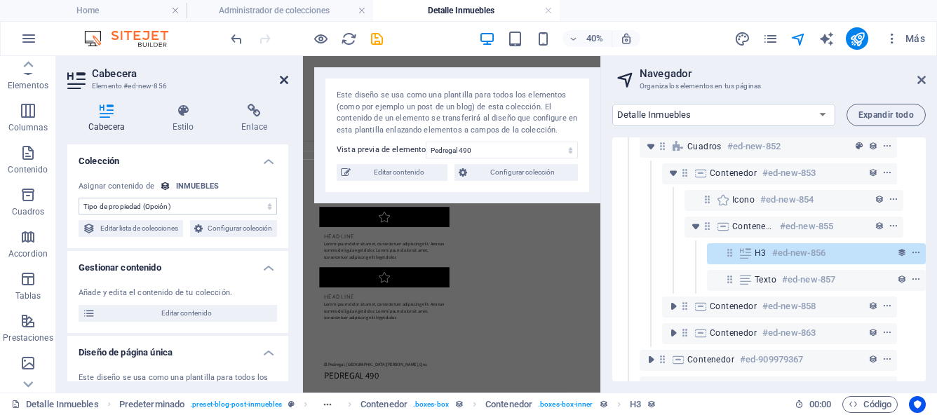
click at [283, 82] on icon at bounding box center [284, 79] width 8 height 11
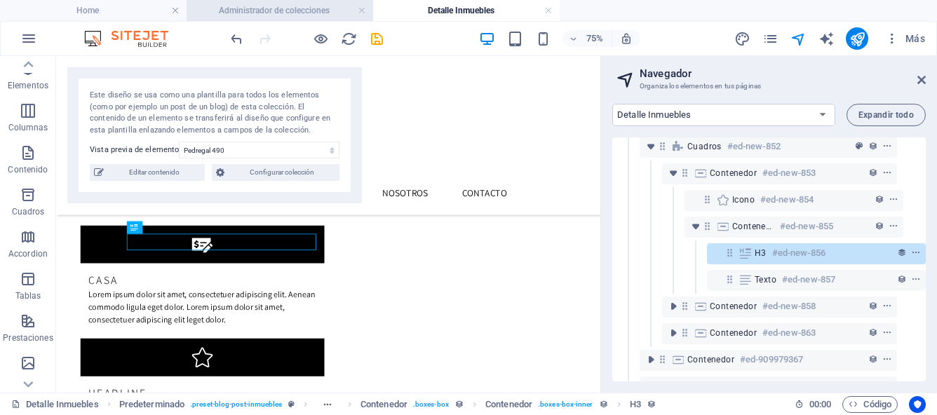
click at [283, 11] on h4 "Administrador de colecciones" at bounding box center [279, 10] width 186 height 15
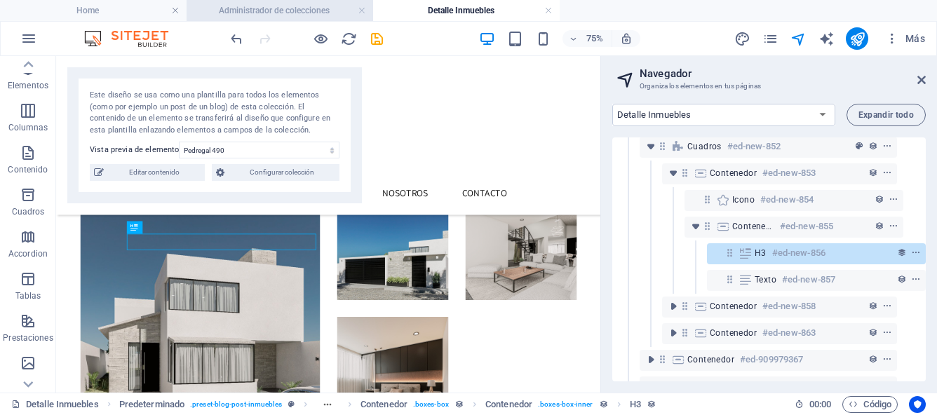
select select
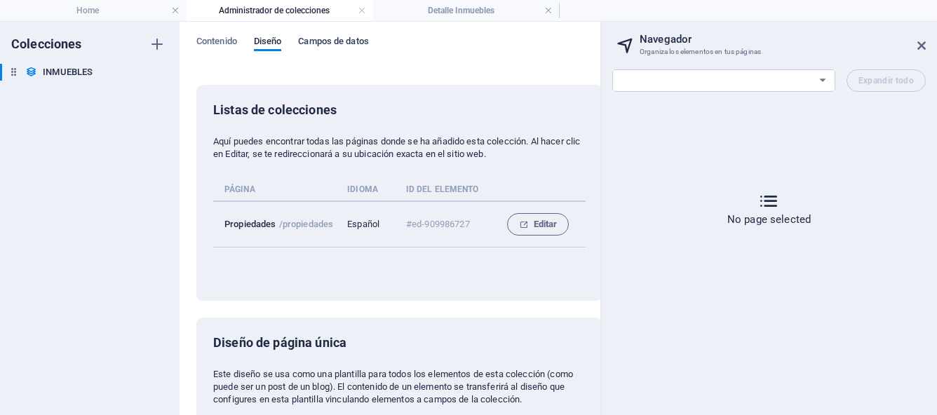
click at [315, 43] on span "Campos de datos" at bounding box center [333, 43] width 70 height 20
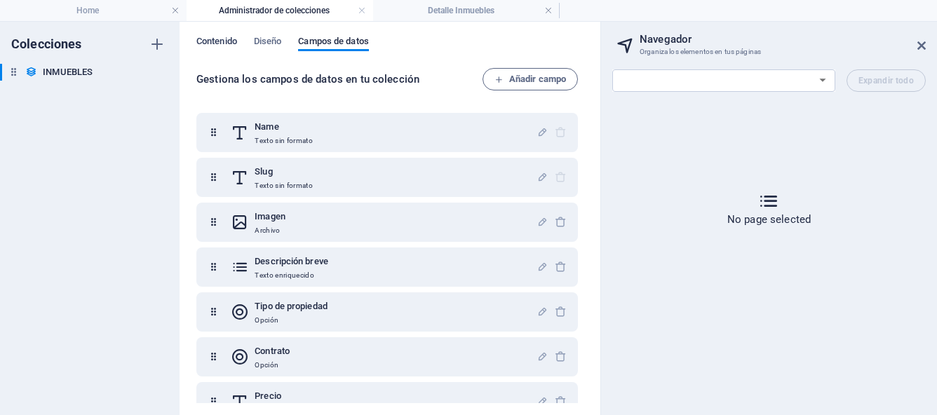
click at [225, 43] on span "Contenido" at bounding box center [216, 43] width 41 height 20
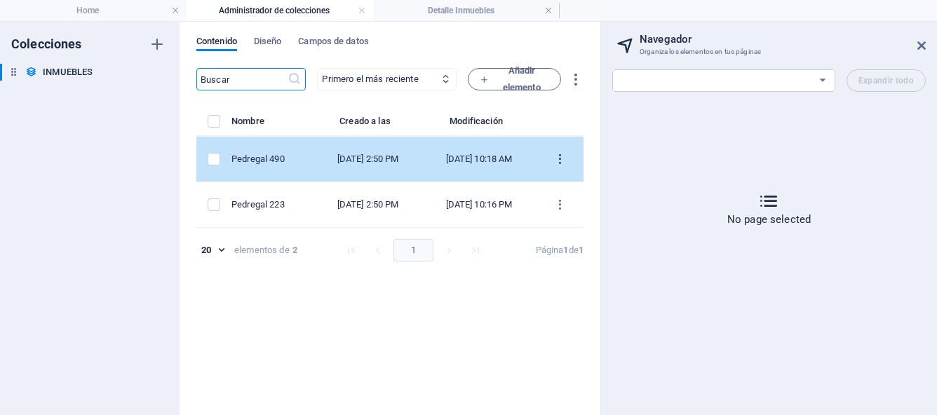
click at [559, 158] on icon "items list" at bounding box center [559, 159] width 13 height 13
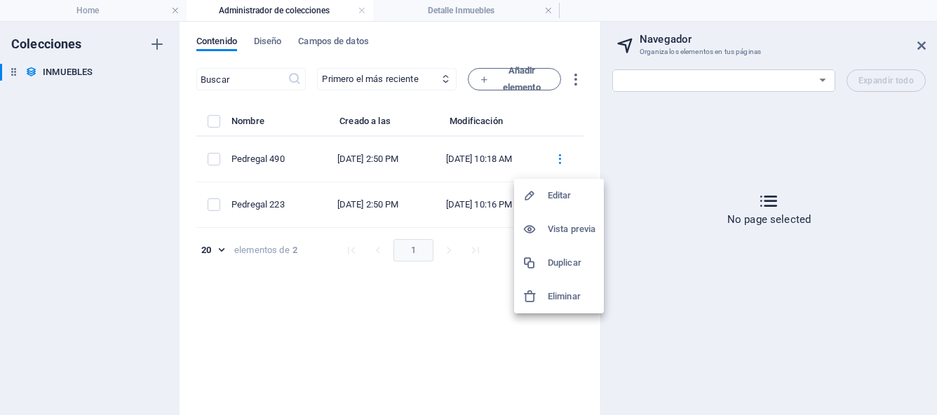
click at [565, 191] on h6 "Editar" at bounding box center [571, 195] width 48 height 17
select select "Casa"
select select "Para Venta"
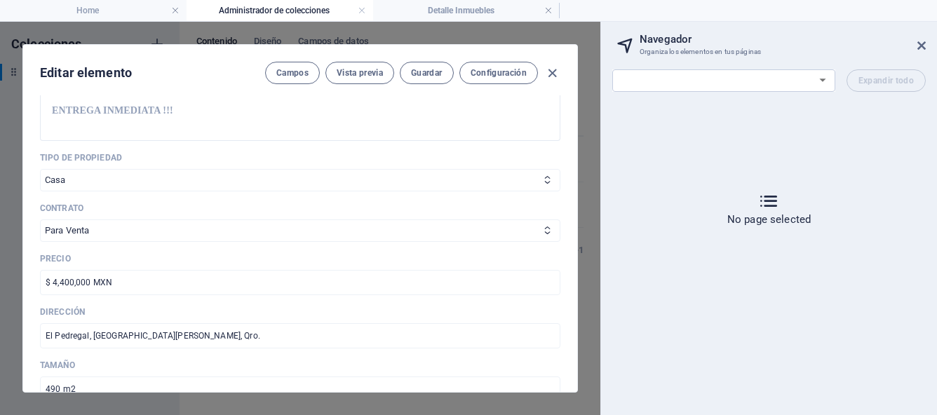
scroll to position [396, 0]
click at [550, 78] on icon "button" at bounding box center [552, 73] width 16 height 16
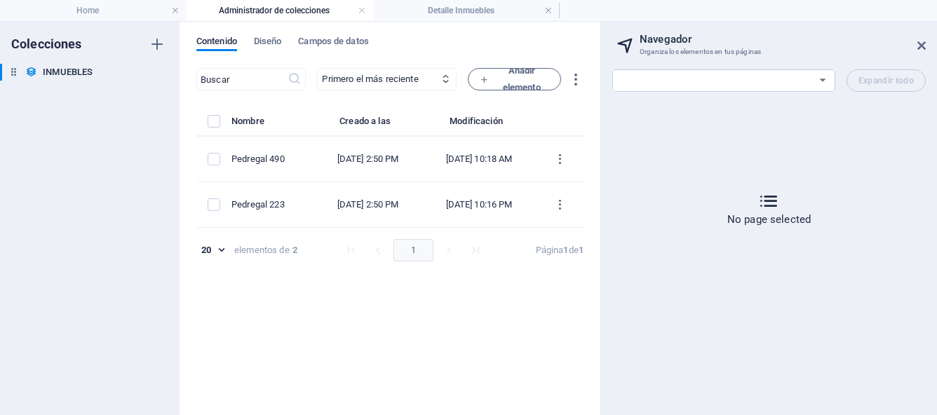
scroll to position [0, 0]
click at [447, 12] on h4 "Detalle Inmuebles" at bounding box center [466, 10] width 186 height 15
select select "17043486-es"
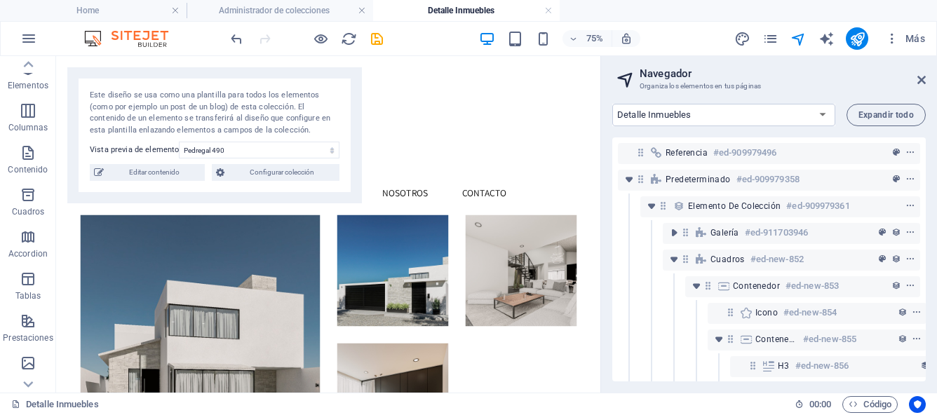
scroll to position [306, 0]
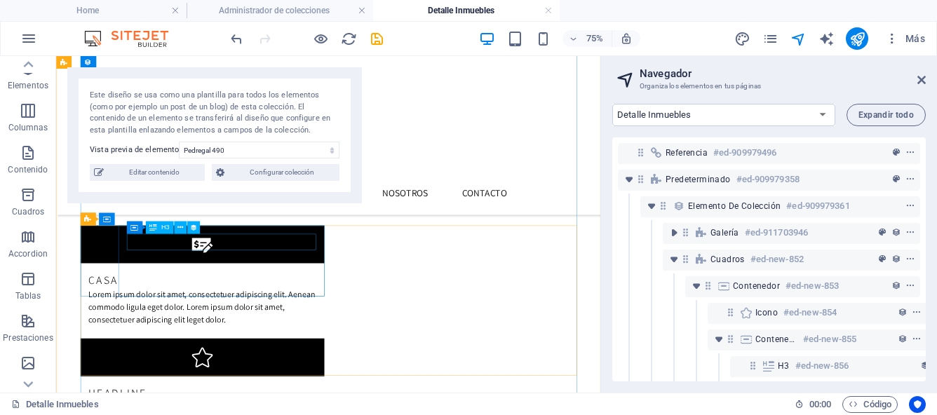
click at [171, 343] on div "Casa" at bounding box center [251, 354] width 303 height 22
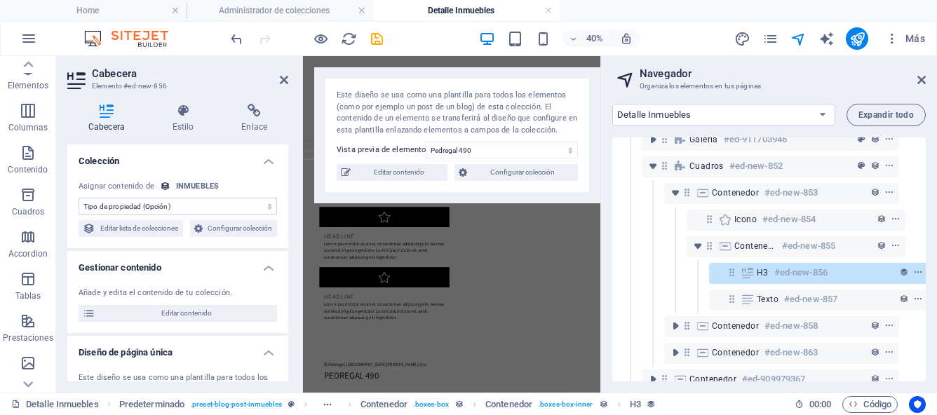
scroll to position [113, 26]
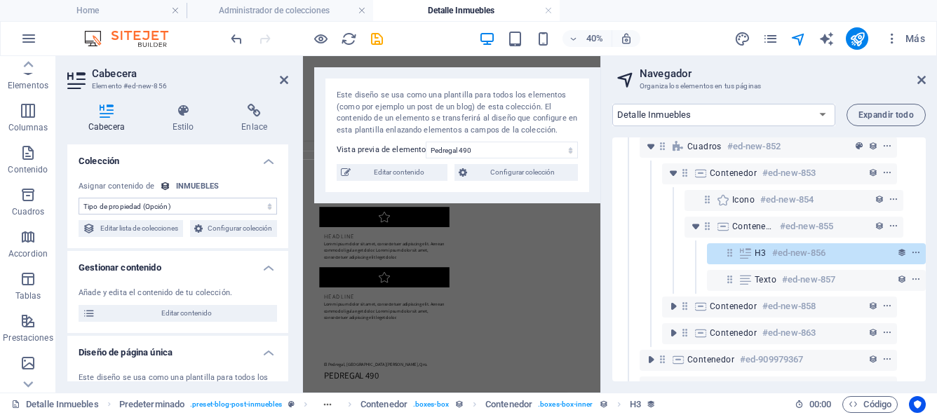
click at [265, 207] on select "Sin asignación, el contenido permanece estático Creado a las (Fecha) Actualizad…" at bounding box center [178, 206] width 198 height 17
select select "contract"
click at [282, 80] on icon at bounding box center [284, 79] width 8 height 11
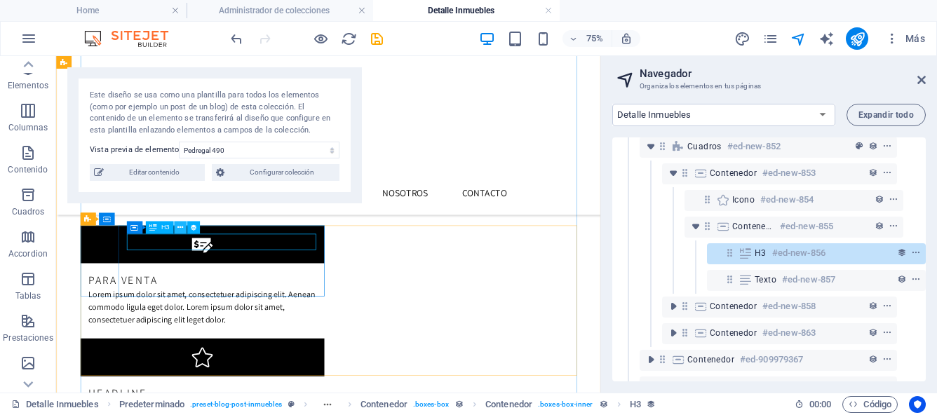
click at [184, 230] on button at bounding box center [180, 228] width 13 height 13
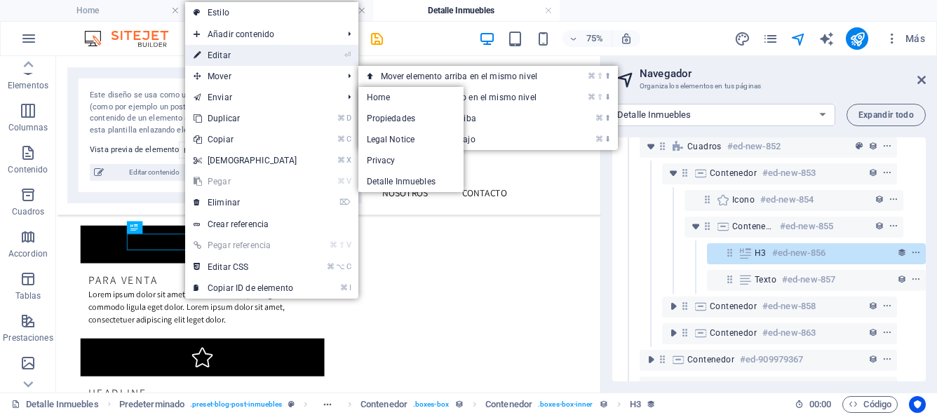
click at [231, 53] on link "⏎ Editar" at bounding box center [245, 55] width 121 height 21
select select "contract"
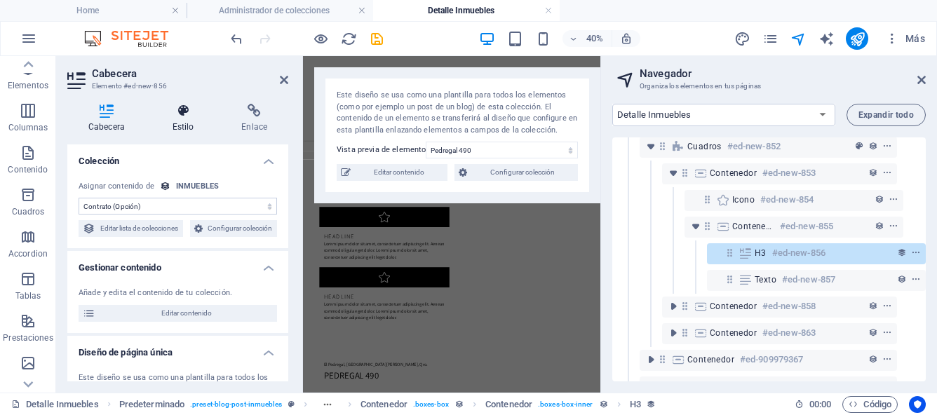
click at [185, 111] on icon at bounding box center [183, 111] width 64 height 14
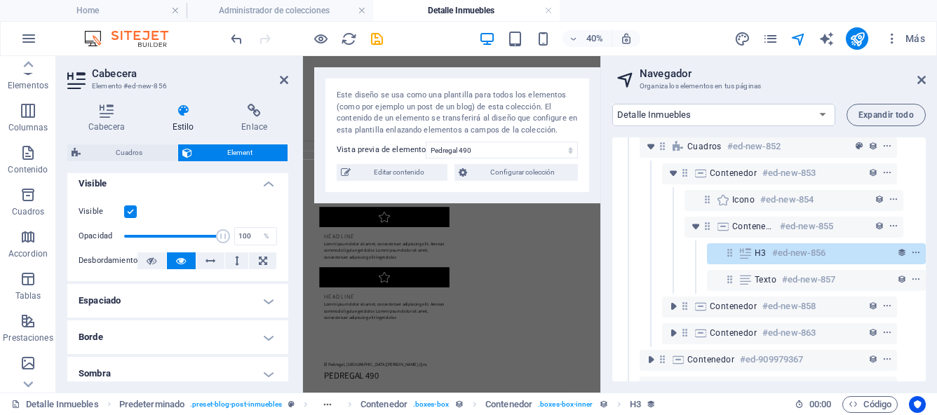
scroll to position [182, 0]
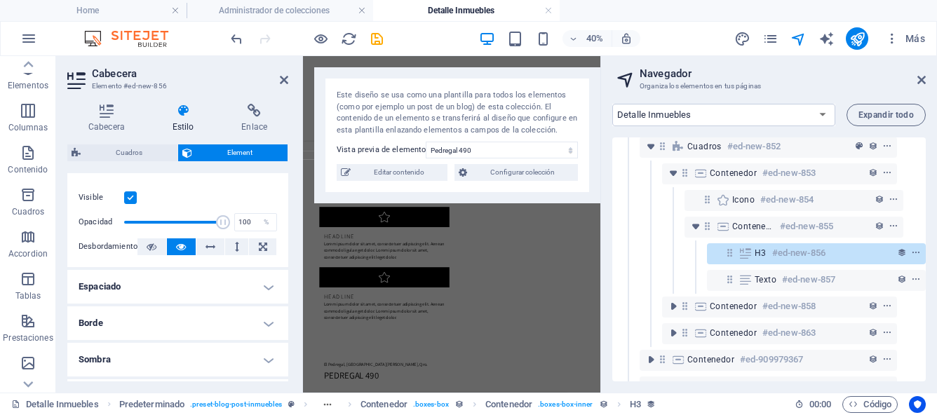
click at [266, 327] on h4 "Borde" at bounding box center [177, 323] width 221 height 34
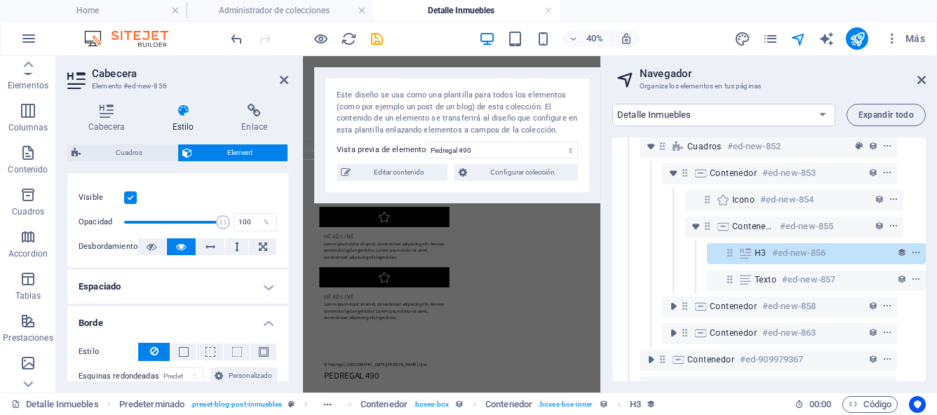
click at [266, 327] on h4 "Borde" at bounding box center [177, 318] width 221 height 25
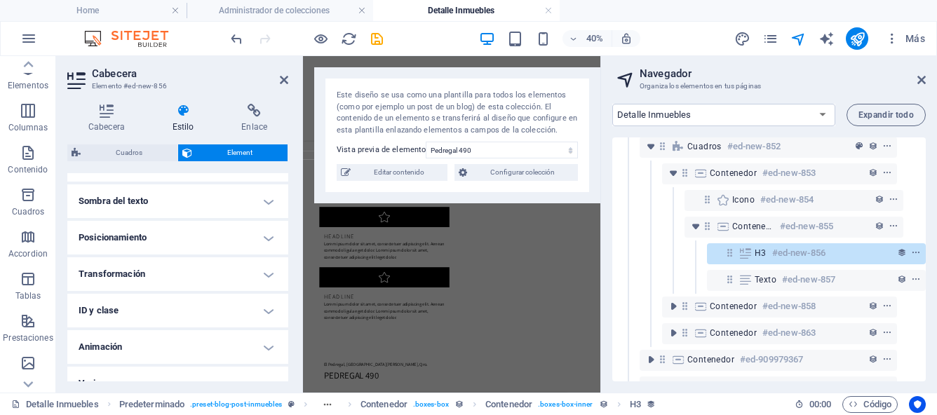
scroll to position [396, 0]
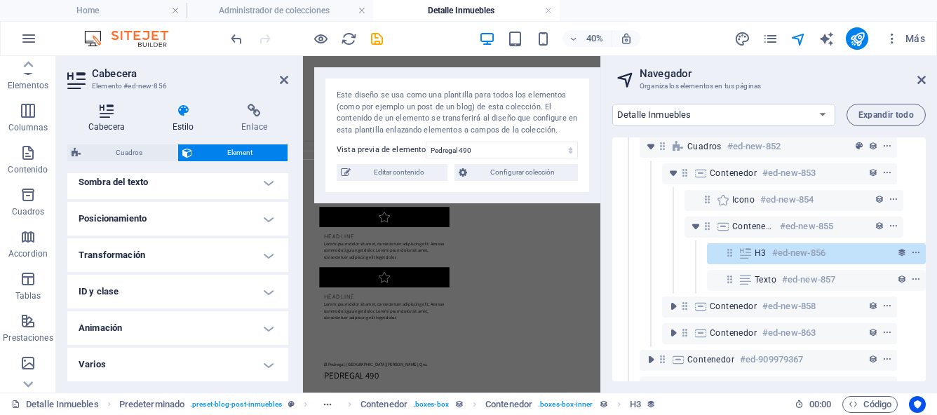
click at [105, 117] on icon at bounding box center [106, 111] width 79 height 14
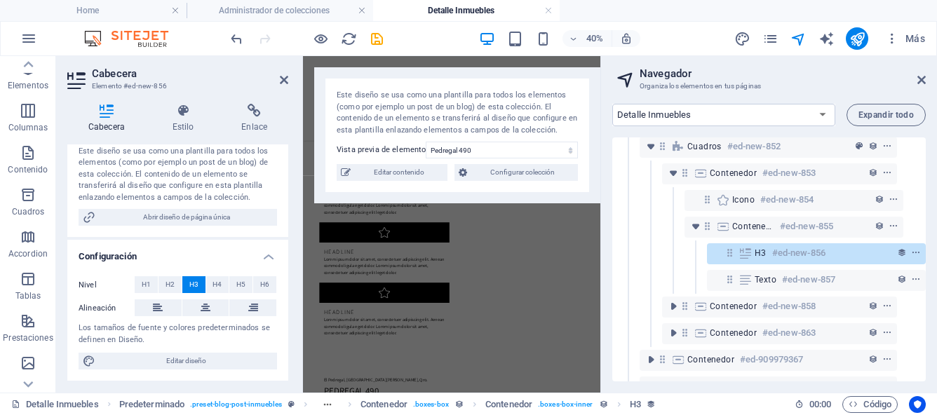
scroll to position [243, 0]
click at [219, 284] on span "H4" at bounding box center [216, 284] width 9 height 17
click at [165, 282] on span "H2" at bounding box center [169, 284] width 9 height 17
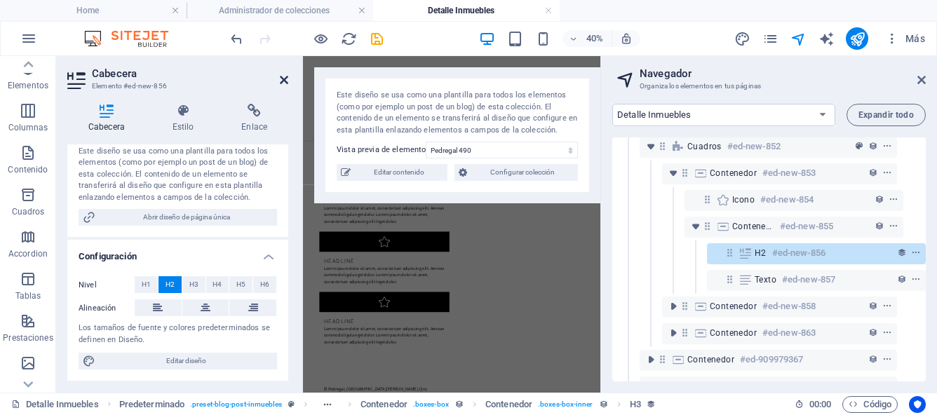
click at [283, 82] on icon at bounding box center [284, 79] width 8 height 11
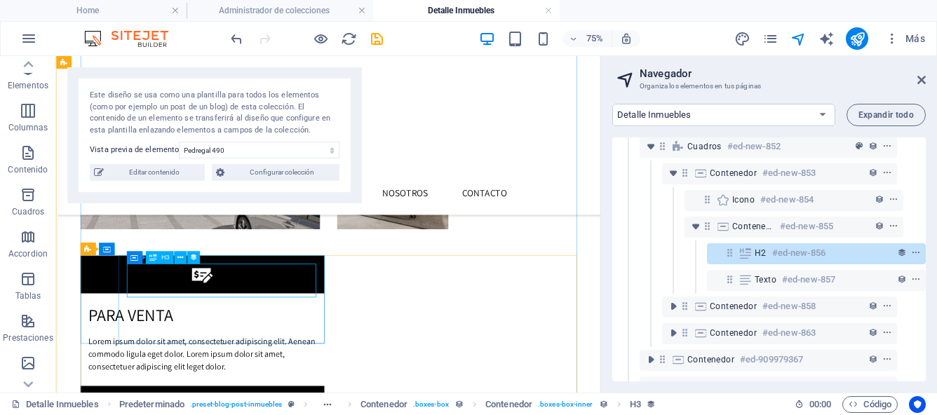
click at [243, 383] on div "Para Venta" at bounding box center [251, 400] width 303 height 34
select select "contract"
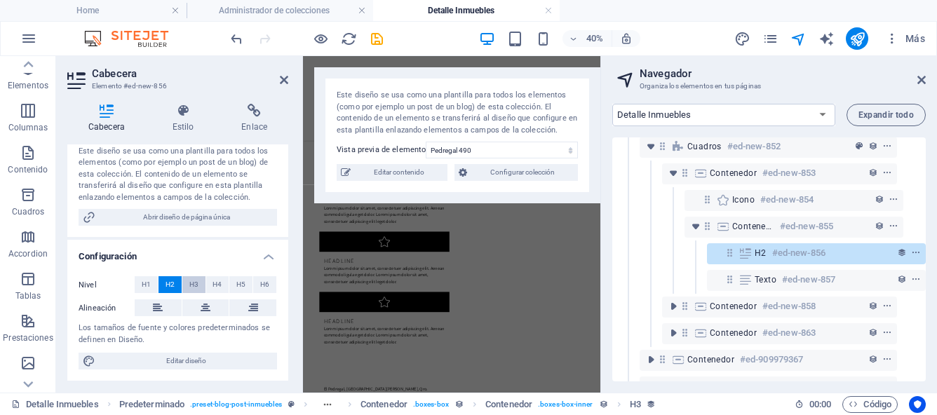
click at [191, 285] on span "H3" at bounding box center [193, 284] width 9 height 17
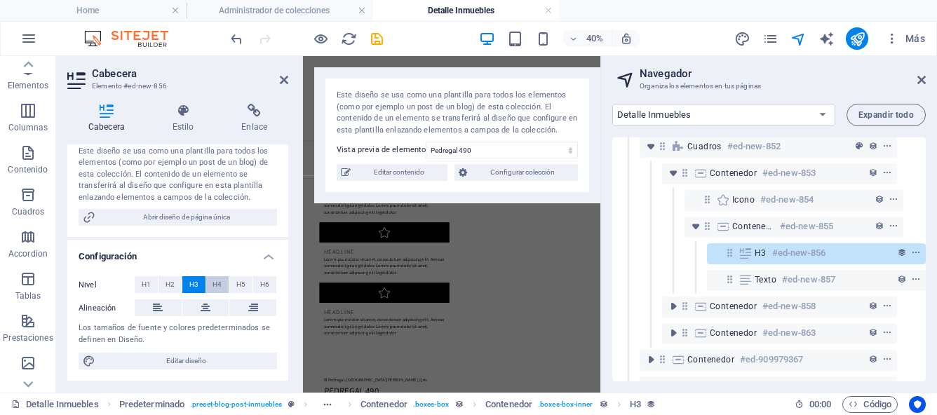
click at [210, 285] on button "H4" at bounding box center [217, 284] width 23 height 17
click at [283, 81] on icon at bounding box center [284, 79] width 8 height 11
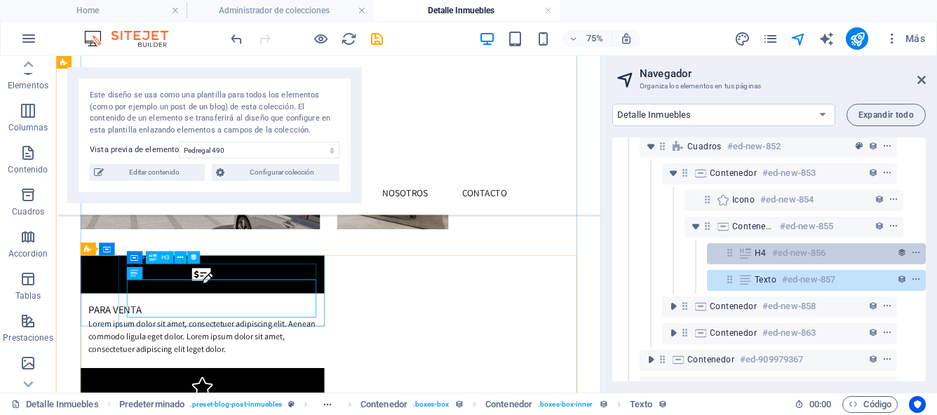
click at [739, 254] on icon at bounding box center [744, 252] width 15 height 11
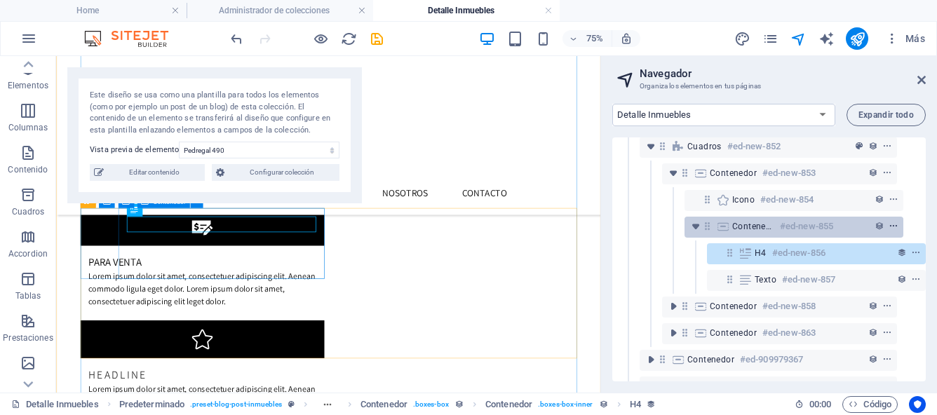
click at [893, 225] on icon "context-menu" at bounding box center [893, 227] width 10 height 10
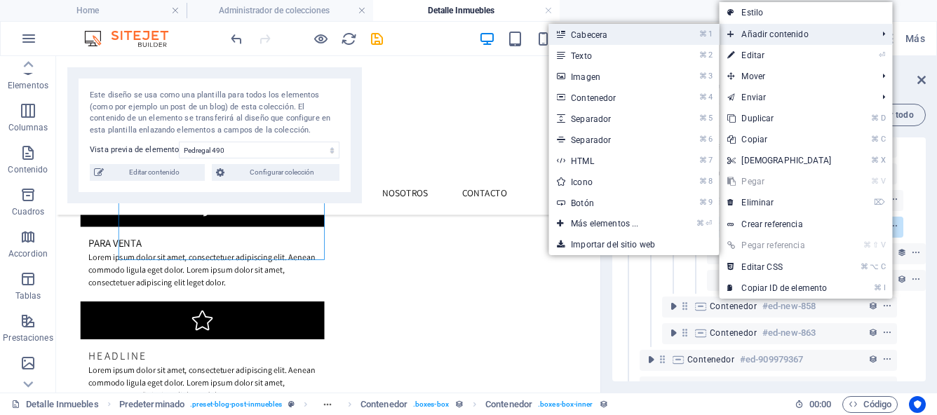
click at [612, 38] on link "⌘ 1 Cabecera" at bounding box center [607, 34] width 118 height 21
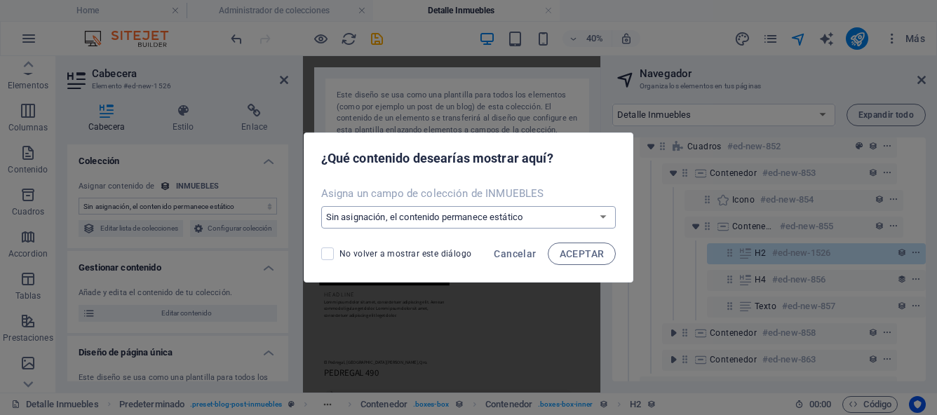
click at [601, 221] on select "Sin asignación, el contenido permanece estático Crear un campo nuevo Creado a l…" at bounding box center [468, 217] width 295 height 22
select select "price"
click at [594, 256] on span "ACEPTAR" at bounding box center [581, 253] width 45 height 11
select select "price"
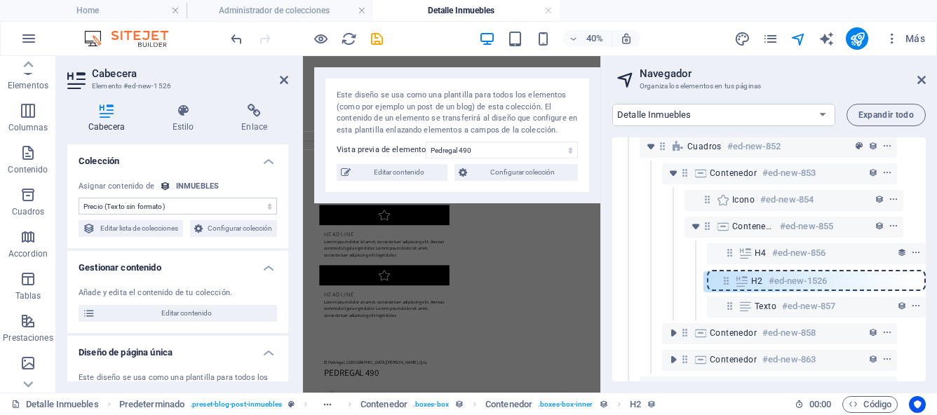
drag, startPoint x: 725, startPoint y: 253, endPoint x: 724, endPoint y: 285, distance: 31.6
click at [724, 285] on div "Referencia #ed-909979496 Predeterminado #ed-909979358 Elemento de colección #ed…" at bounding box center [768, 259] width 313 height 244
click at [285, 81] on icon at bounding box center [284, 79] width 8 height 11
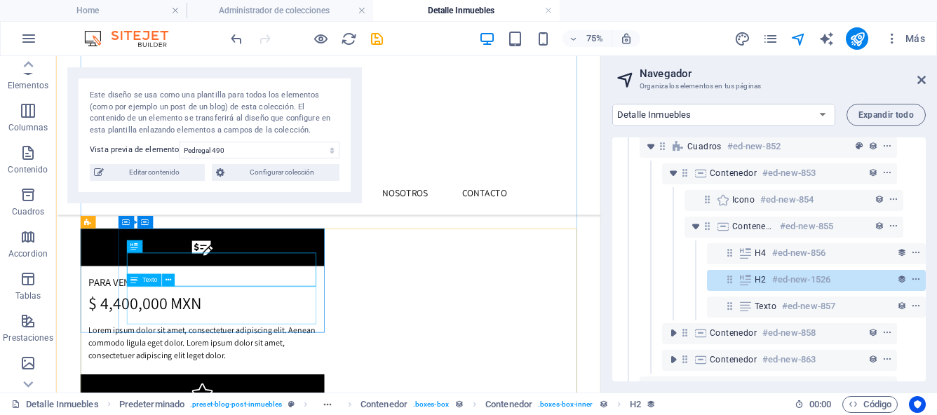
scroll to position [302, 0]
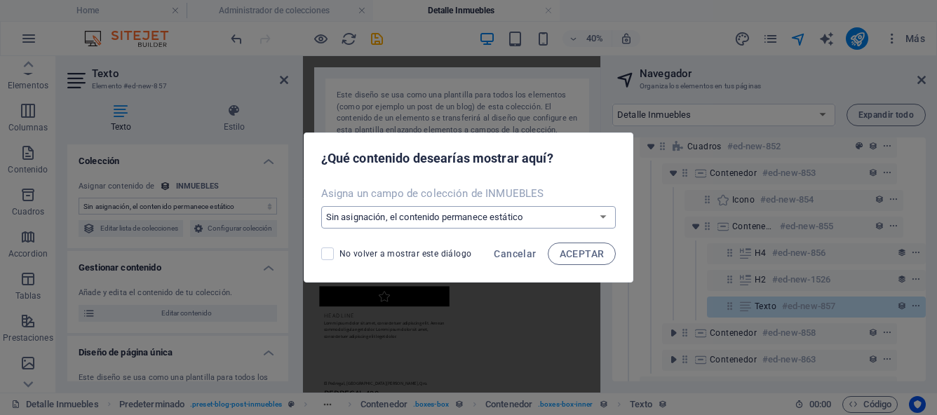
click at [599, 216] on select "Sin asignación, el contenido permanece estático Crear un campo nuevo Creado a l…" at bounding box center [468, 217] width 295 height 22
click at [572, 254] on span "ACEPTAR" at bounding box center [581, 253] width 45 height 11
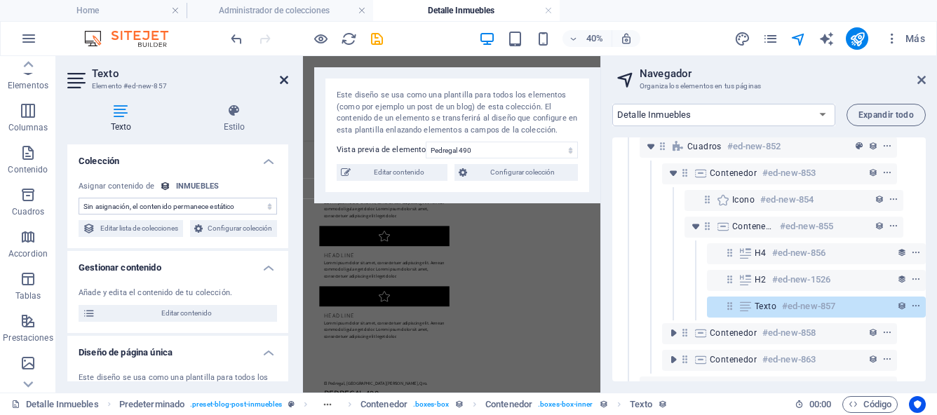
click at [283, 79] on icon at bounding box center [284, 79] width 8 height 11
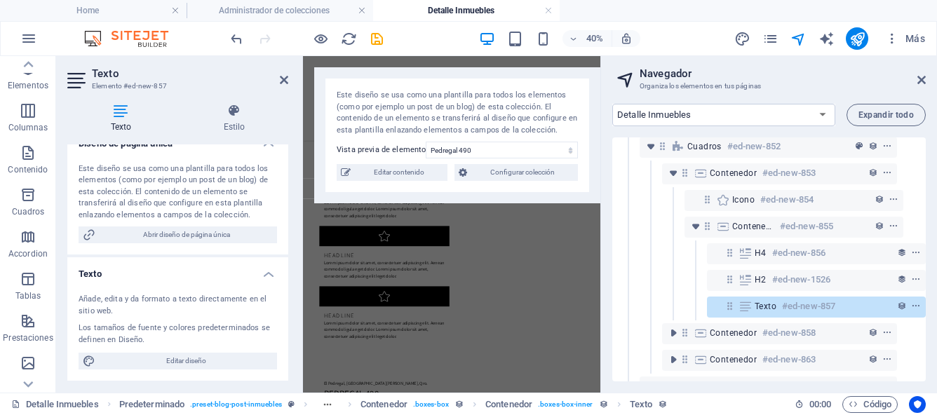
scroll to position [0, 0]
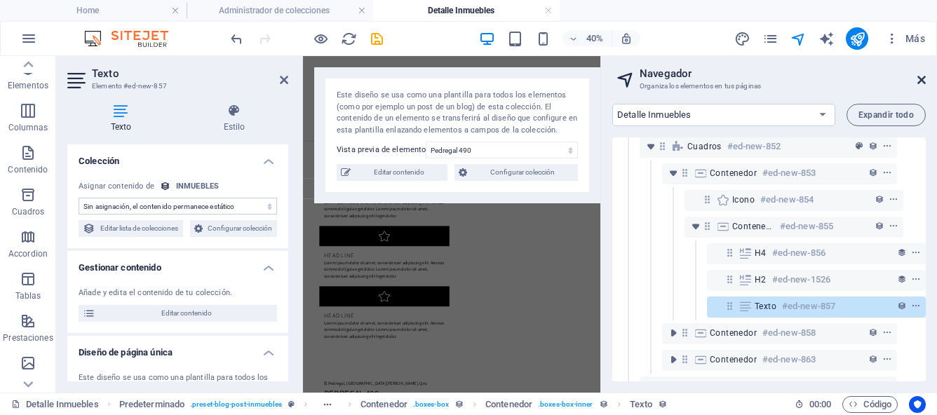
click at [920, 78] on icon at bounding box center [921, 79] width 8 height 11
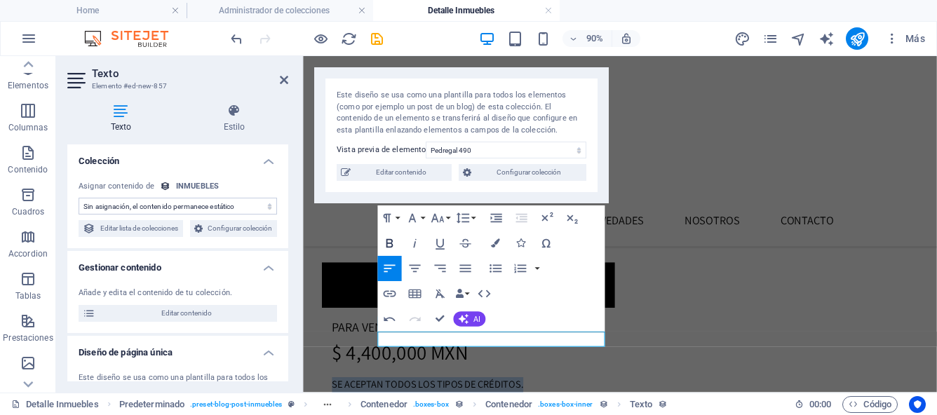
click at [393, 245] on icon "button" at bounding box center [389, 243] width 15 height 15
click at [423, 219] on button "Font Family" at bounding box center [414, 217] width 24 height 25
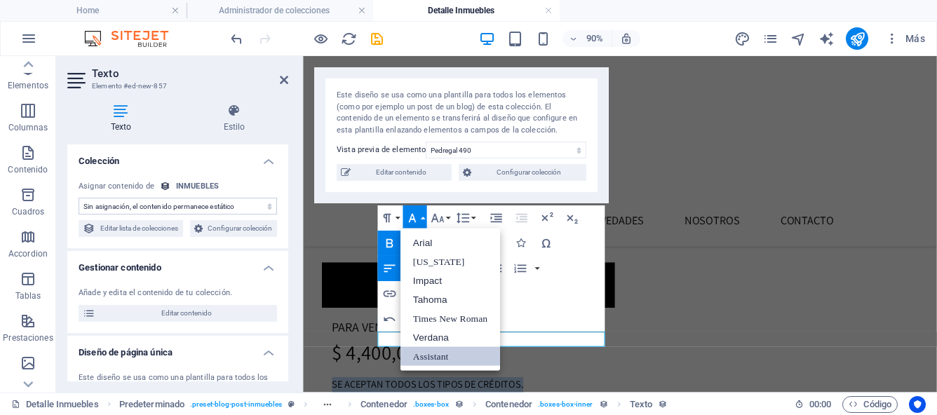
click at [444, 355] on link "Assistant" at bounding box center [450, 356] width 100 height 19
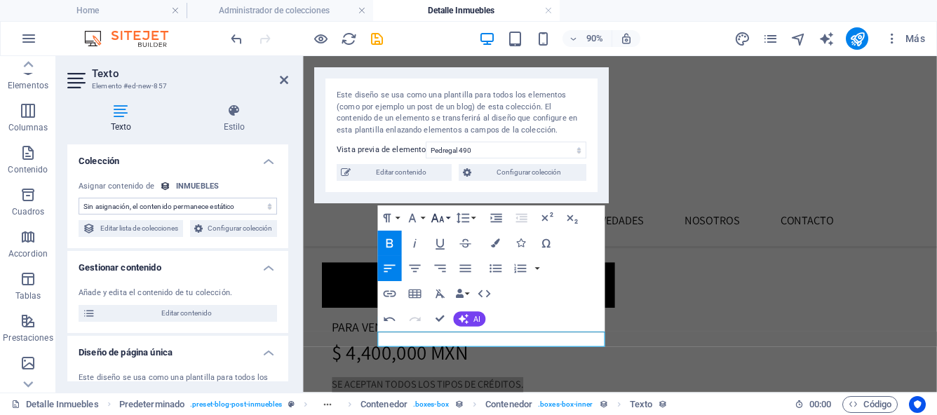
click at [447, 216] on button "Font Size" at bounding box center [440, 217] width 24 height 25
click at [447, 218] on button "Font Size" at bounding box center [440, 217] width 24 height 25
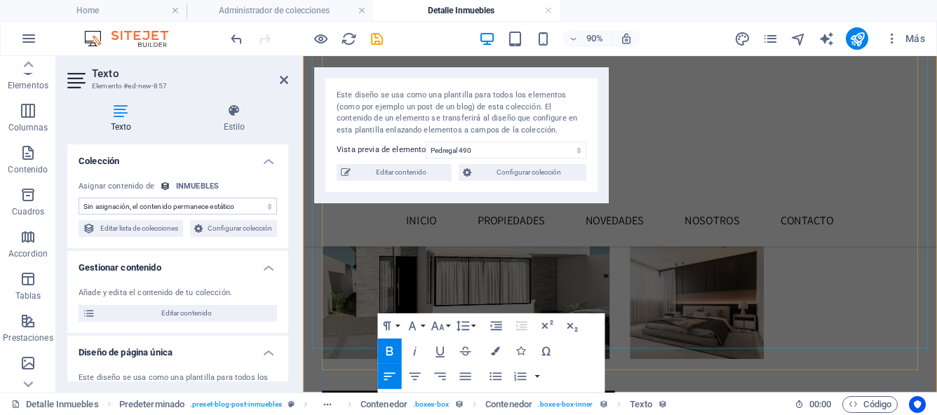
scroll to position [184, 0]
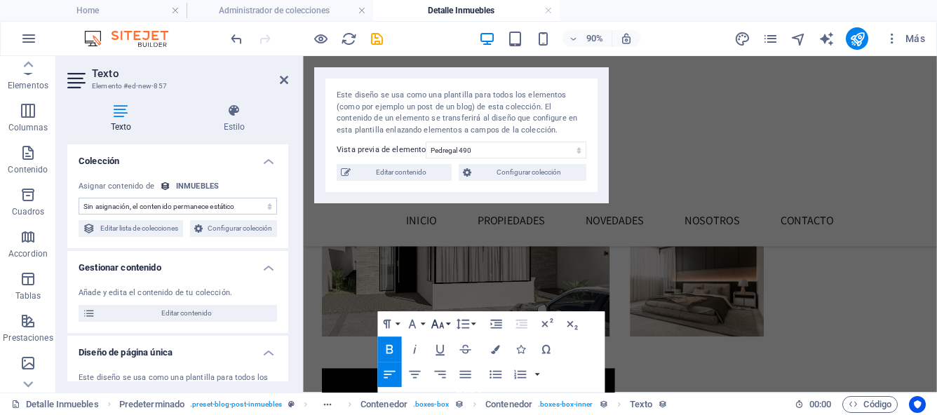
click at [450, 324] on button "Font Size" at bounding box center [440, 324] width 24 height 25
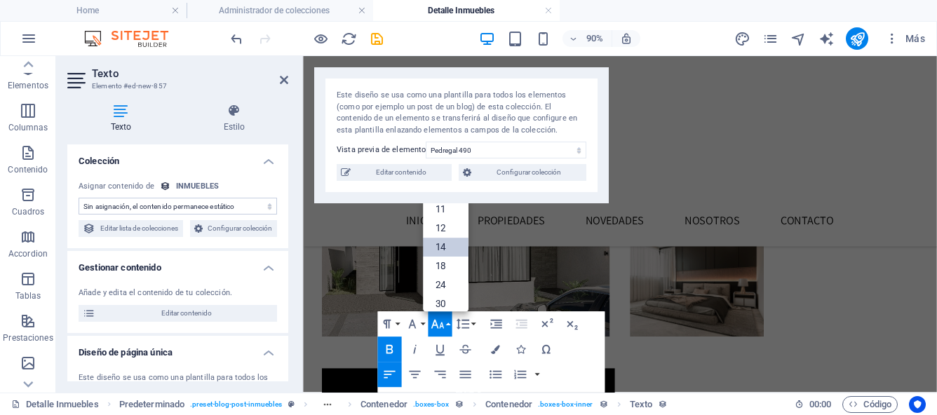
click at [449, 244] on link "14" at bounding box center [446, 247] width 46 height 19
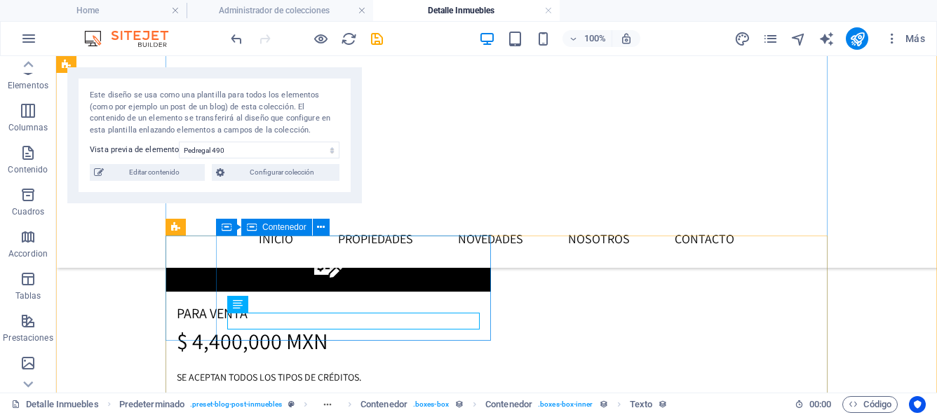
scroll to position [352, 0]
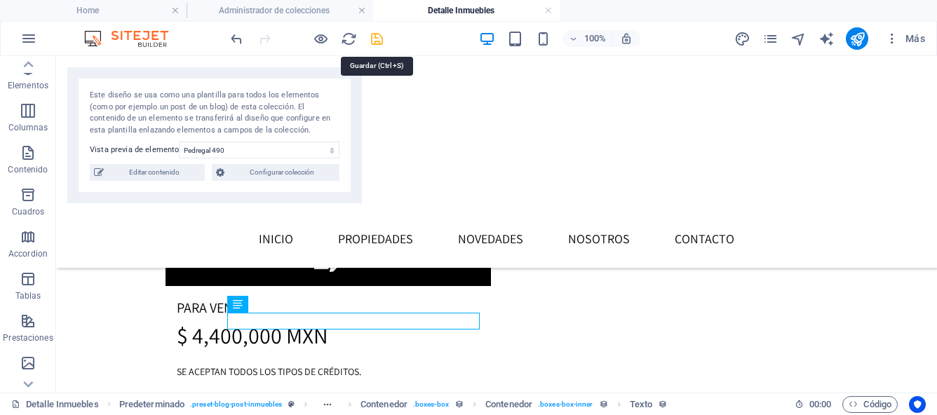
click at [377, 39] on icon "save" at bounding box center [377, 39] width 16 height 16
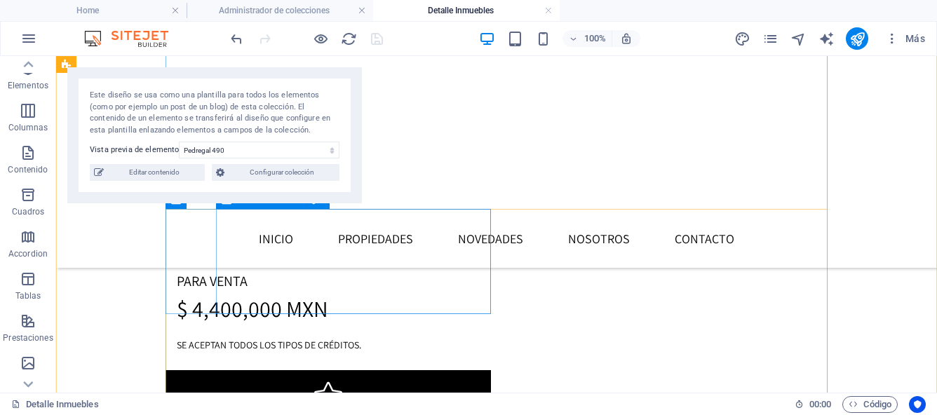
scroll to position [363, 0]
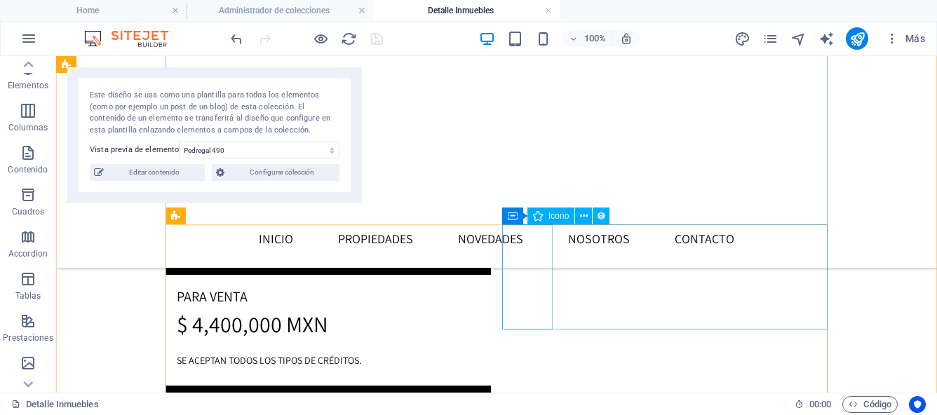
click at [491, 386] on figure at bounding box center [327, 411] width 325 height 50
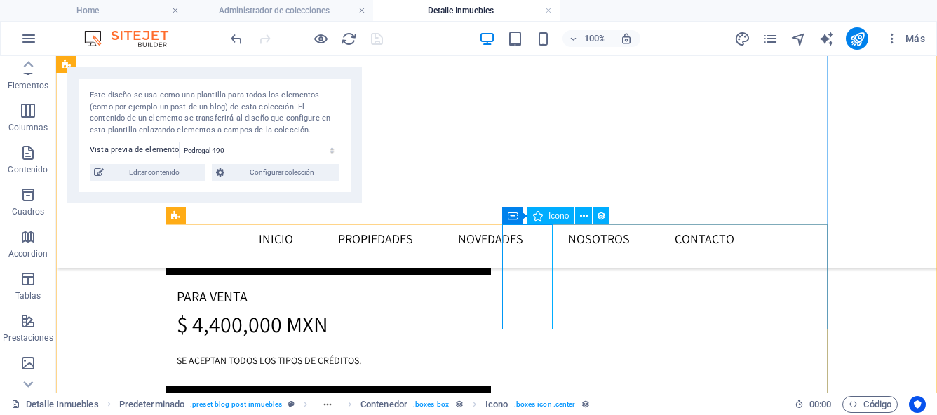
click at [491, 386] on figure at bounding box center [327, 411] width 325 height 50
select select "xMidYMid"
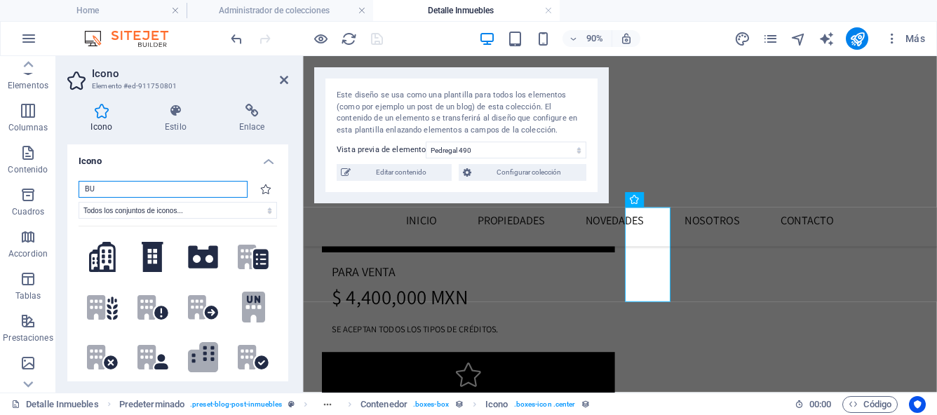
type input "B"
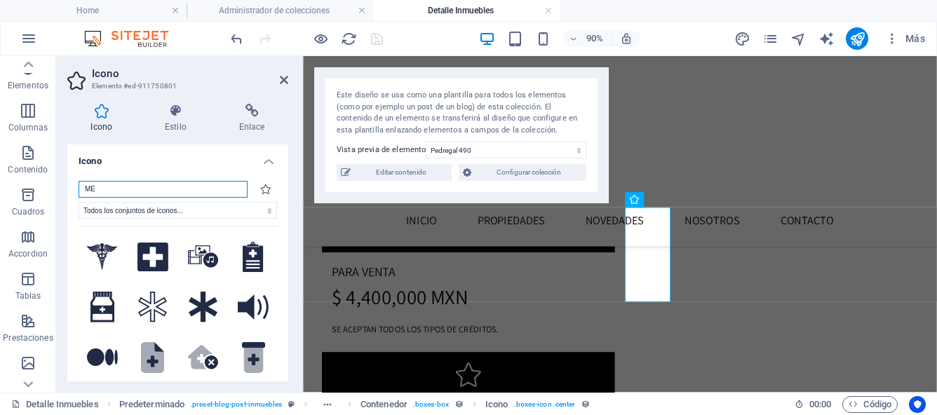
type input "M"
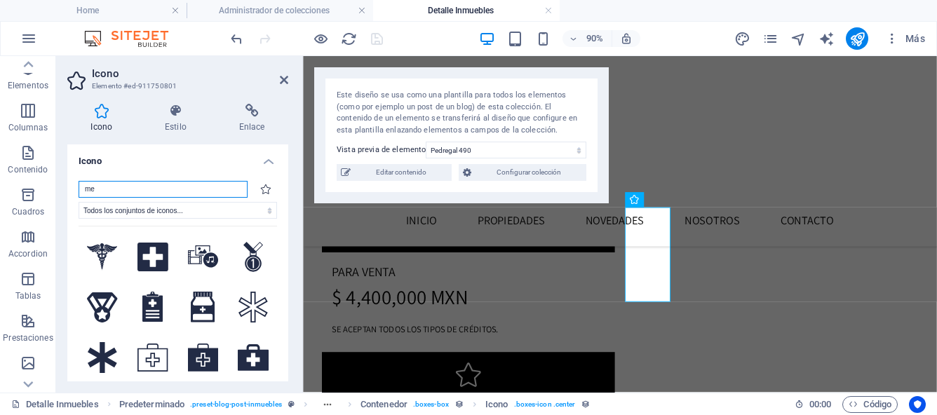
type input "m"
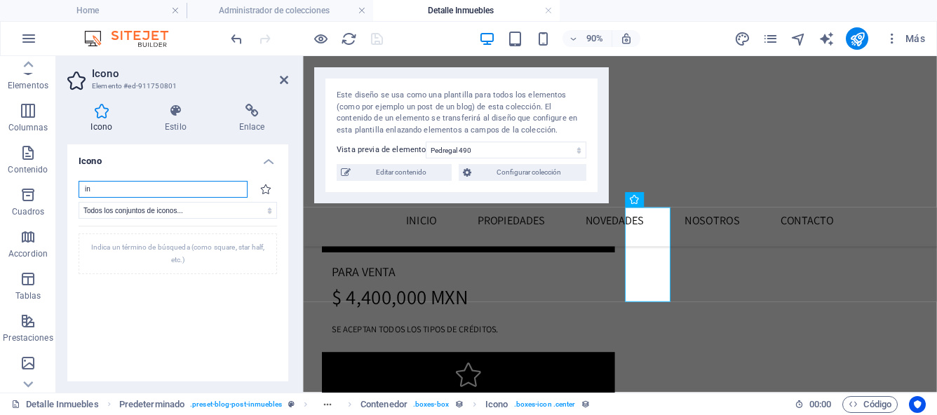
type input "inf"
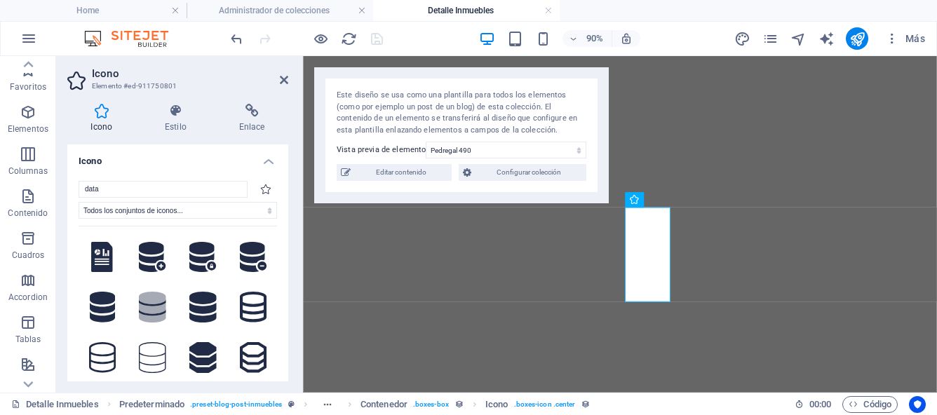
select select "xMidYMid"
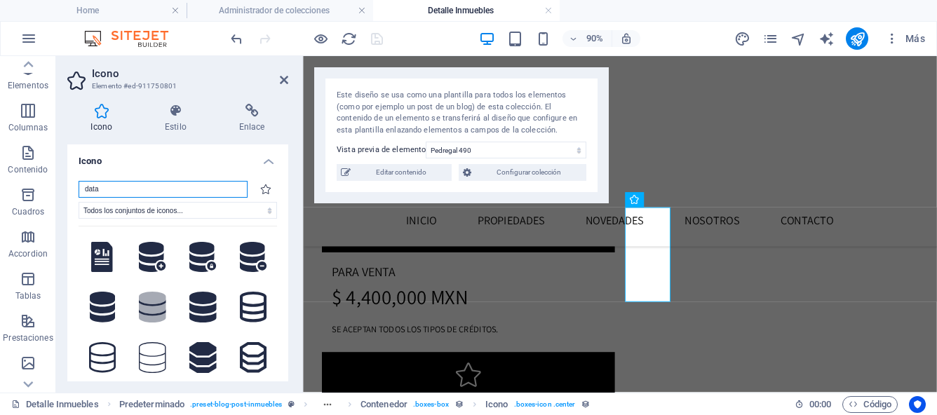
scroll to position [363, 0]
type input "d"
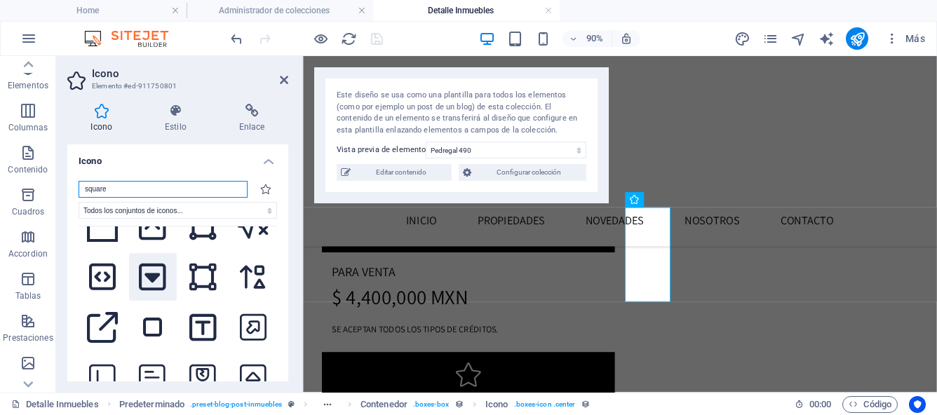
scroll to position [5298, 0]
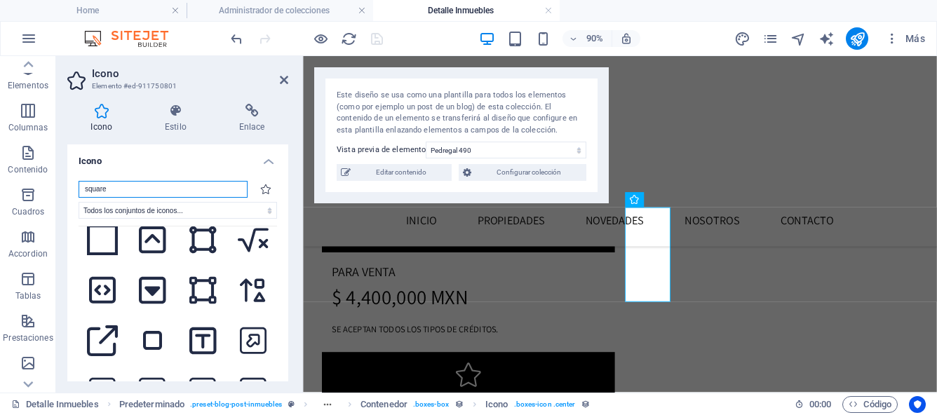
type input "square"
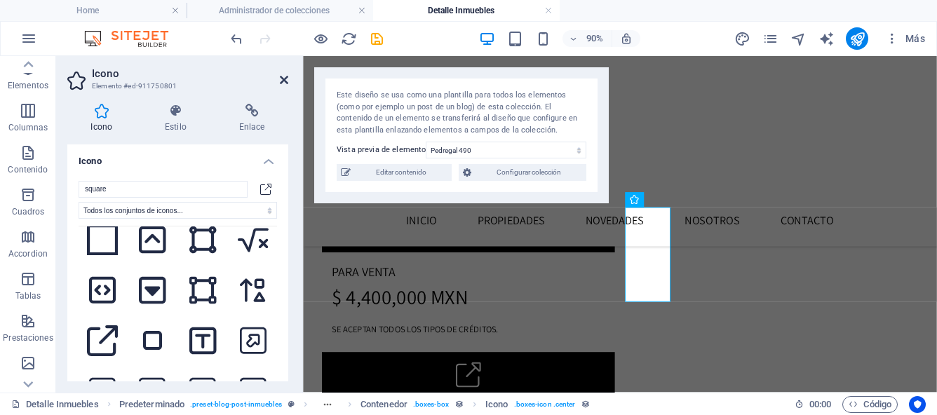
click at [283, 77] on icon at bounding box center [284, 79] width 8 height 11
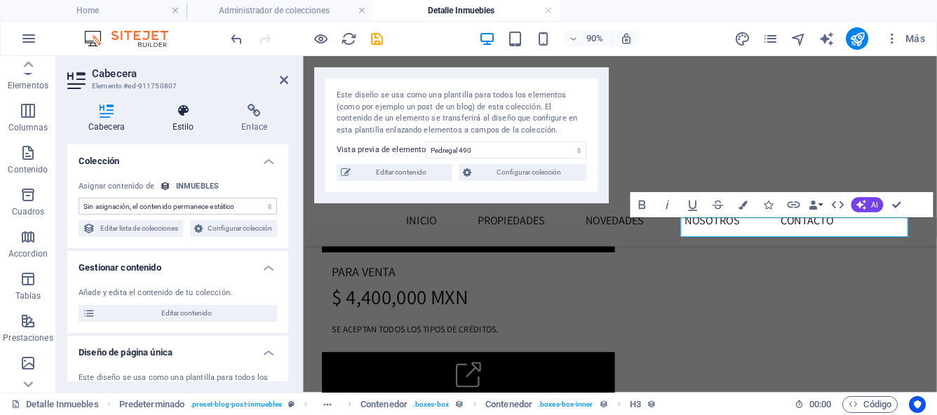
click at [183, 131] on h4 "Estilo" at bounding box center [185, 118] width 69 height 29
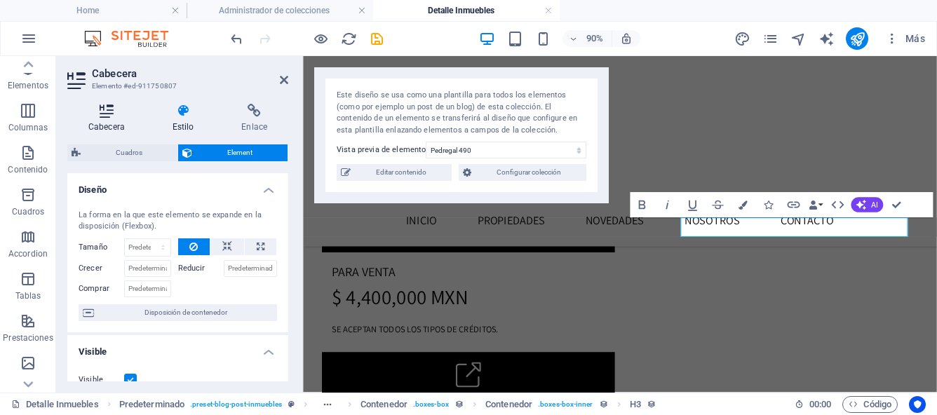
click at [116, 104] on icon at bounding box center [106, 111] width 79 height 14
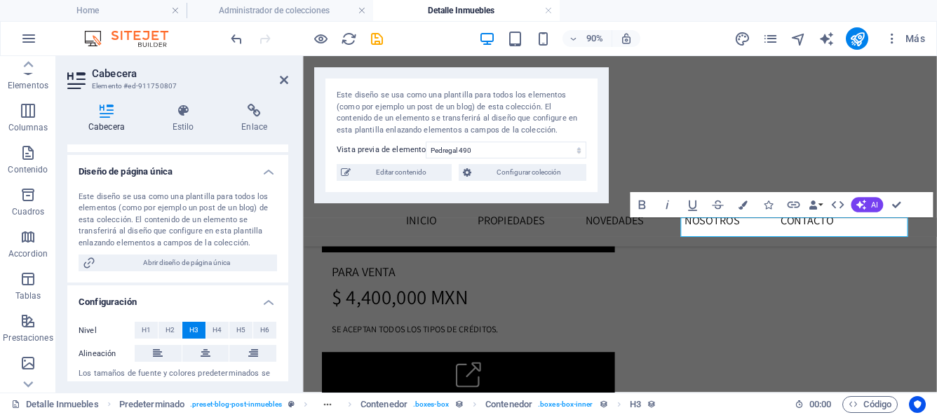
scroll to position [243, 0]
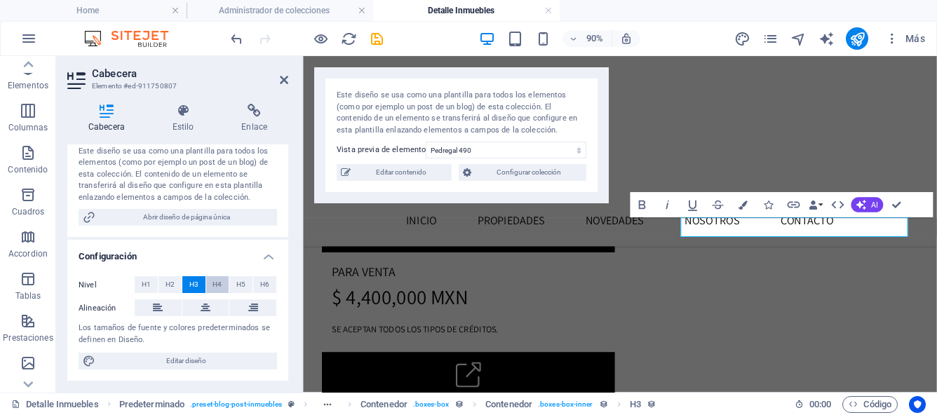
click at [212, 285] on span "H4" at bounding box center [216, 284] width 9 height 17
click at [641, 210] on icon "button" at bounding box center [641, 205] width 15 height 15
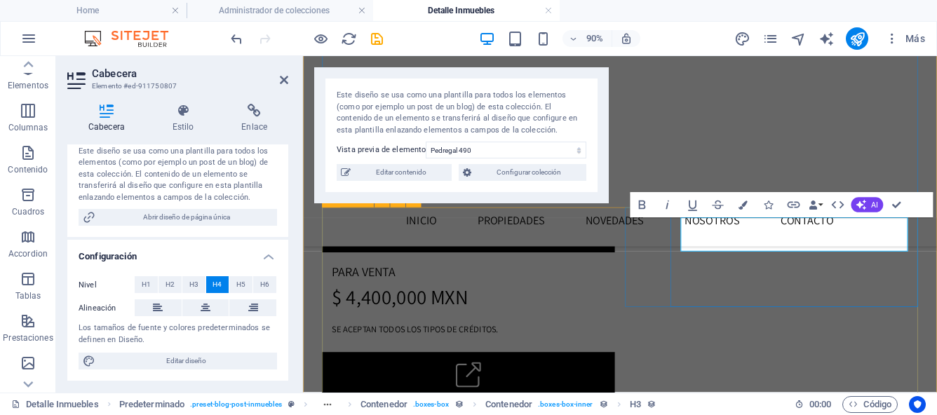
click at [644, 207] on icon "button" at bounding box center [641, 204] width 7 height 9
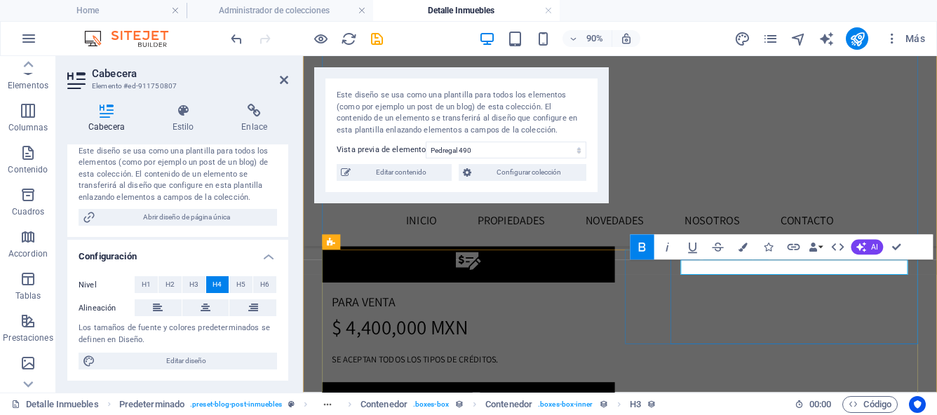
scroll to position [316, 0]
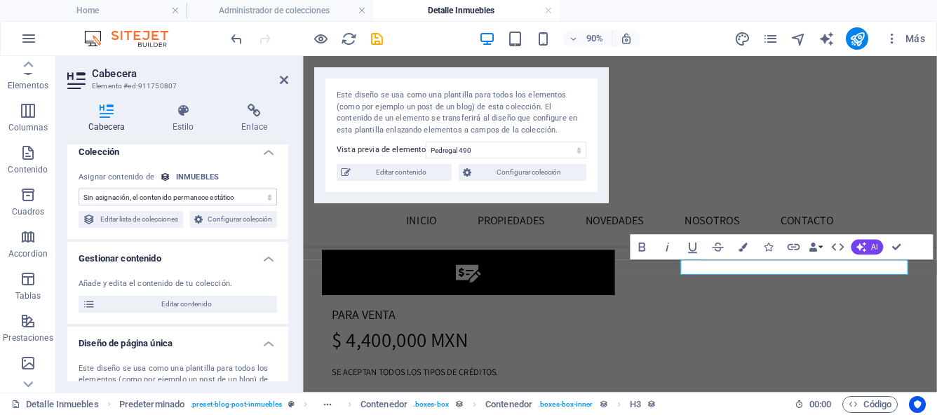
scroll to position [0, 0]
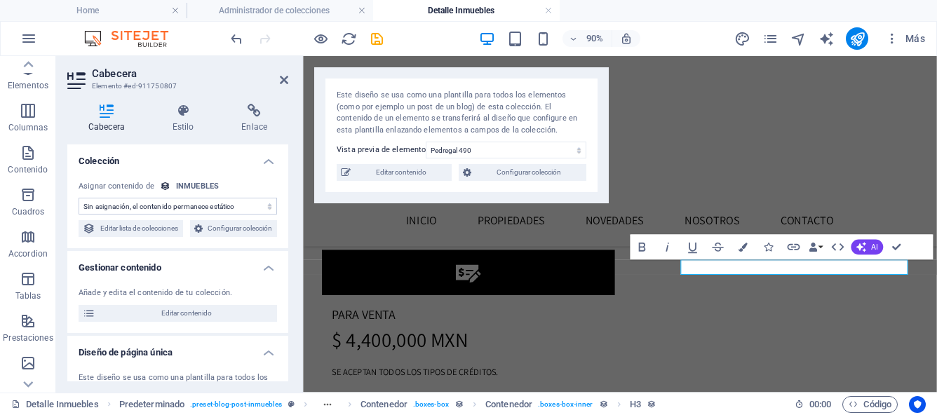
click at [268, 207] on select "Sin asignación, el contenido permanece estático Creado a las (Fecha) Actualizad…" at bounding box center [178, 206] width 198 height 17
select select "address"
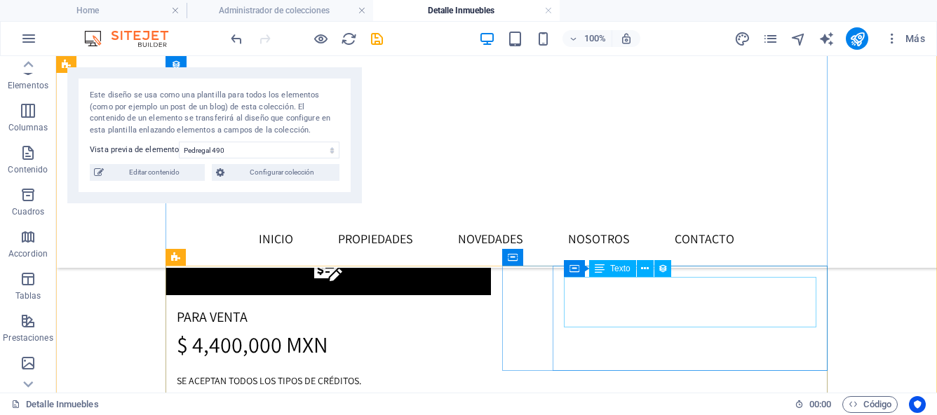
scroll to position [343, 0]
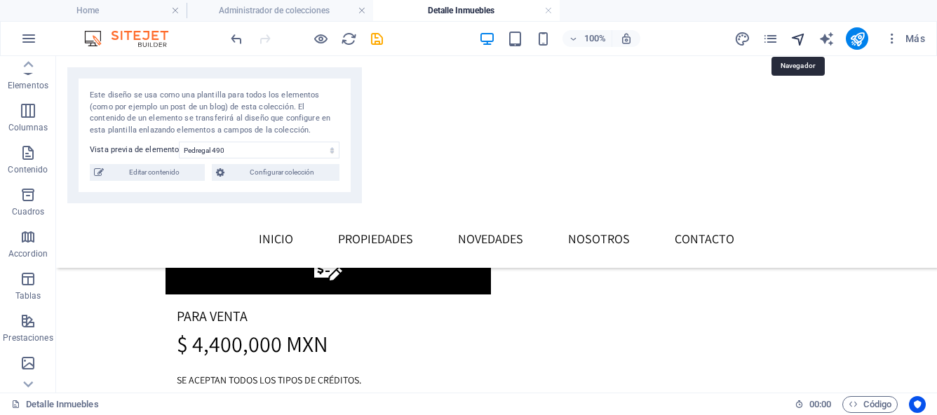
click at [799, 38] on icon "navigator" at bounding box center [798, 39] width 16 height 16
select select "17043486-es"
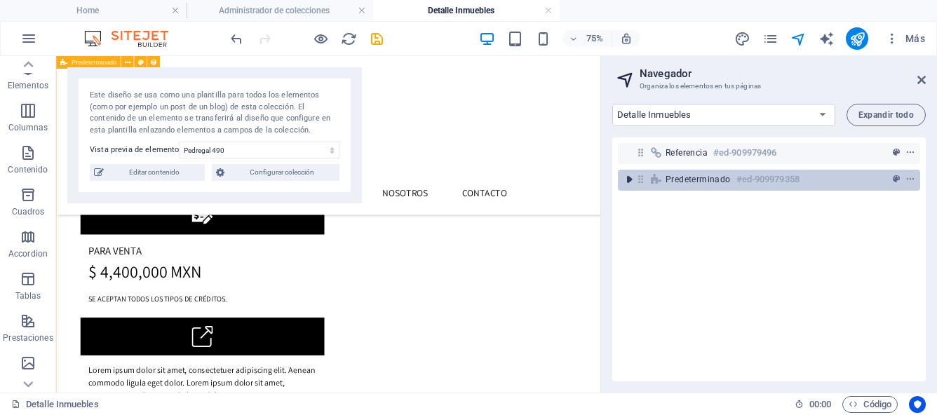
click at [627, 184] on icon "toggle-expand" at bounding box center [629, 179] width 14 height 14
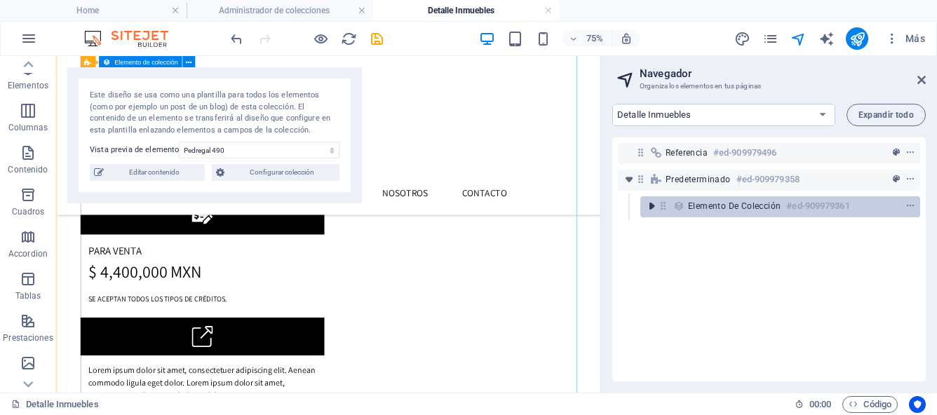
click at [653, 212] on icon "toggle-expand" at bounding box center [651, 206] width 14 height 14
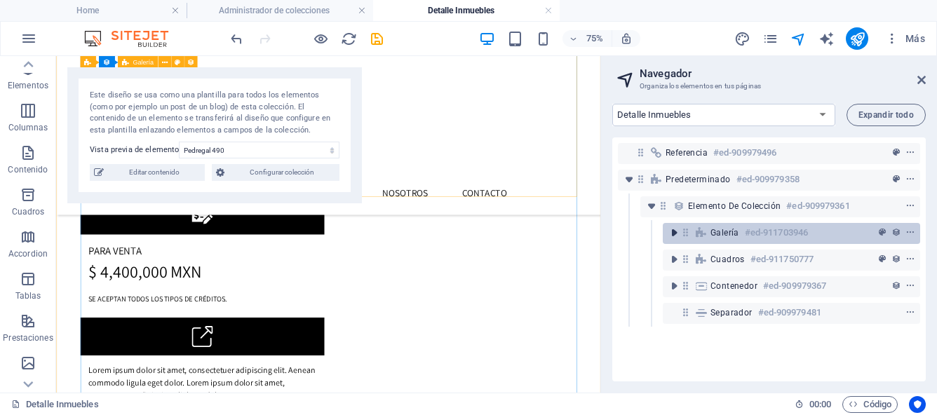
click at [668, 235] on icon "toggle-expand" at bounding box center [674, 233] width 14 height 14
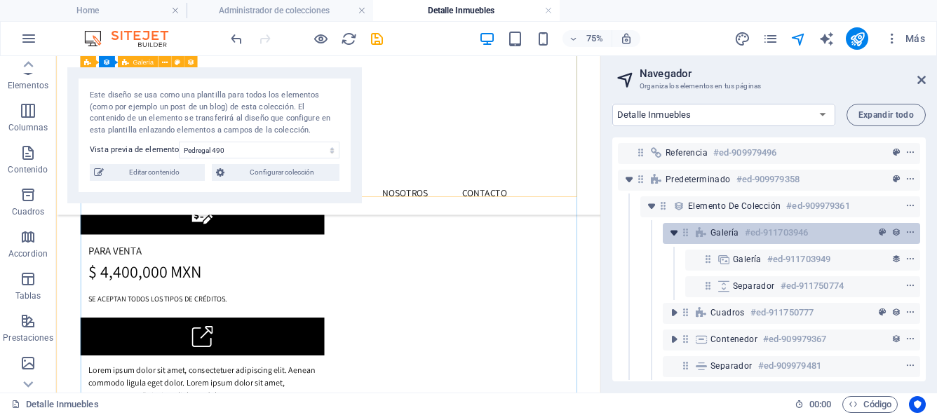
click at [668, 235] on icon "toggle-expand" at bounding box center [674, 233] width 14 height 14
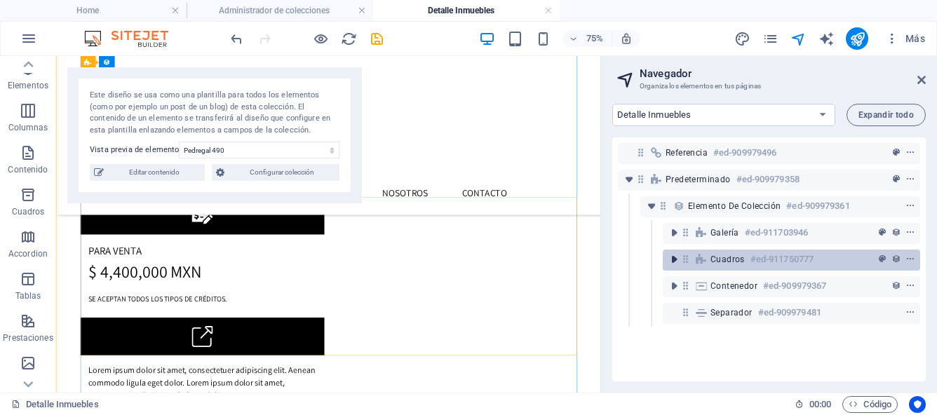
click at [673, 266] on icon "toggle-expand" at bounding box center [674, 259] width 14 height 14
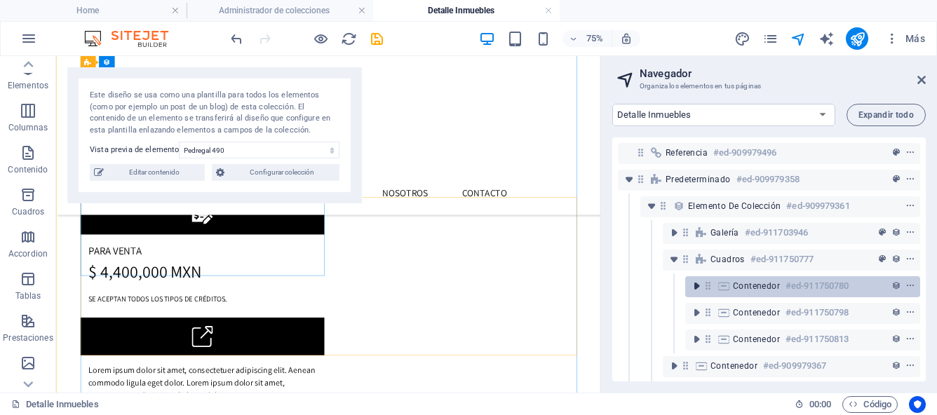
click at [693, 287] on icon "toggle-expand" at bounding box center [696, 286] width 14 height 14
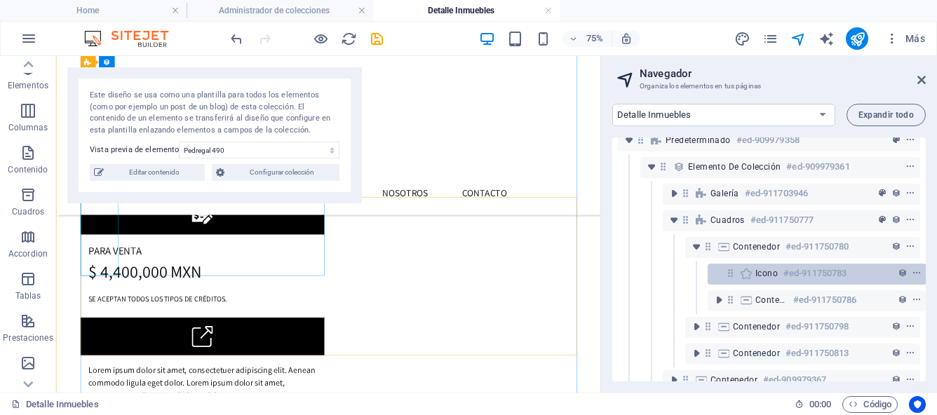
scroll to position [53, 0]
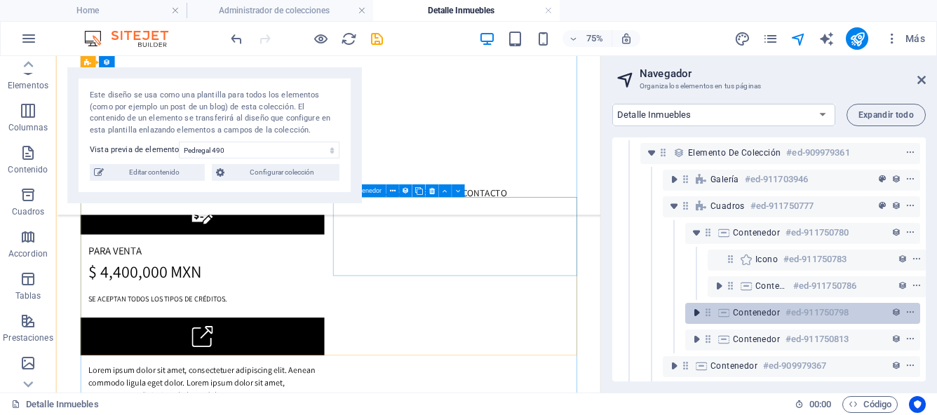
click at [699, 313] on icon "toggle-expand" at bounding box center [696, 313] width 14 height 14
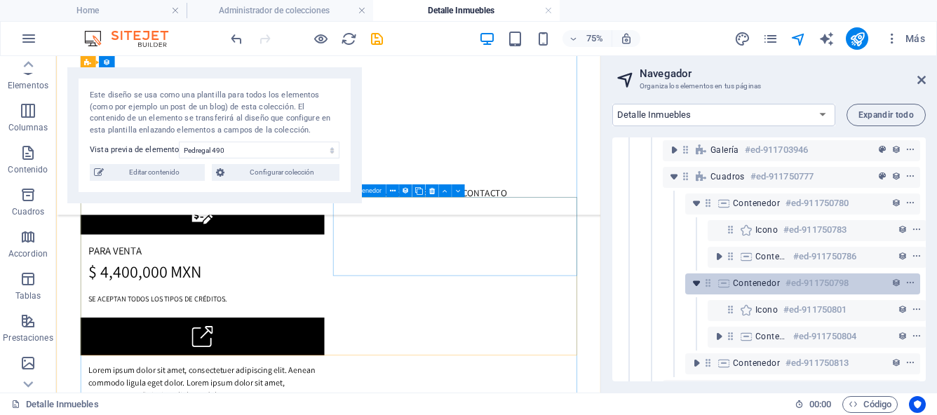
scroll to position [86, 0]
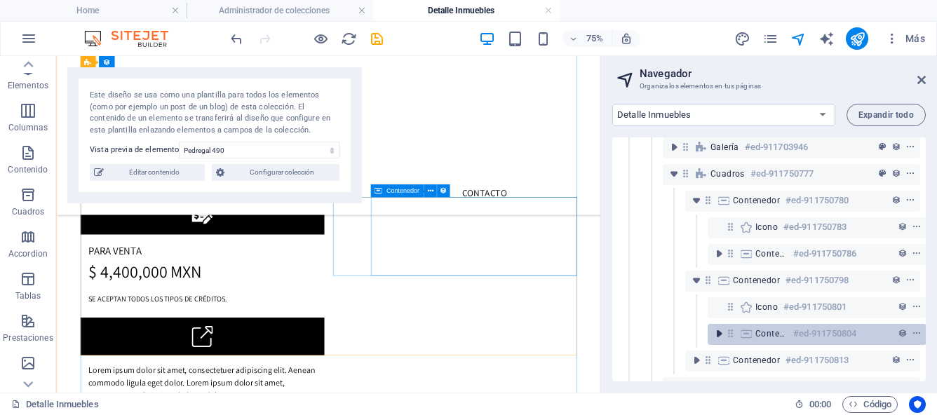
click at [719, 334] on icon "toggle-expand" at bounding box center [719, 334] width 14 height 14
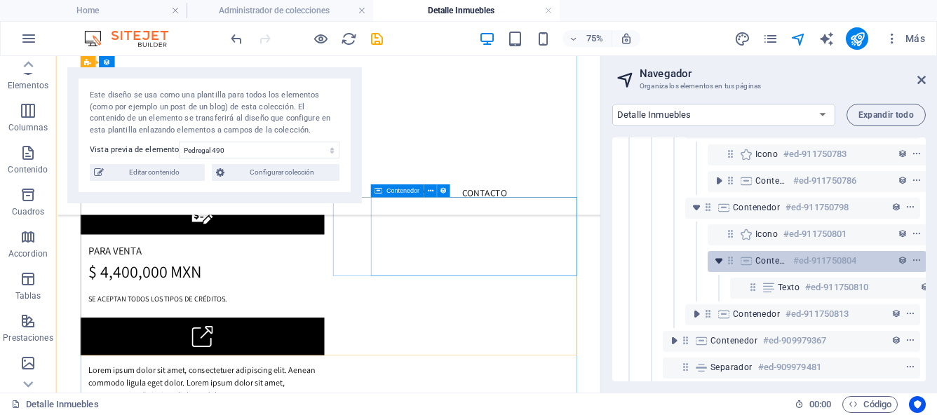
scroll to position [160, 0]
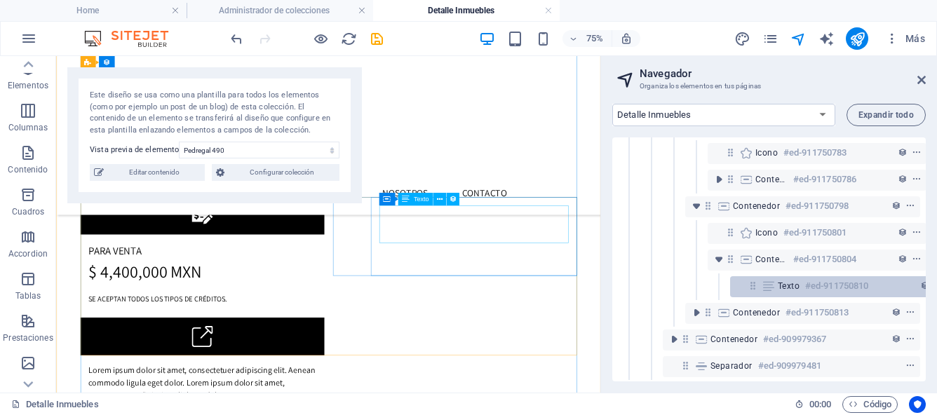
click at [768, 287] on icon at bounding box center [768, 285] width 15 height 11
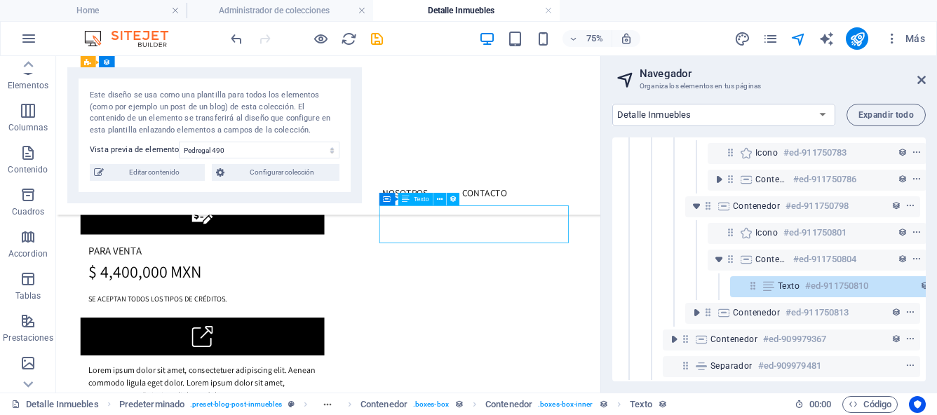
scroll to position [172, 26]
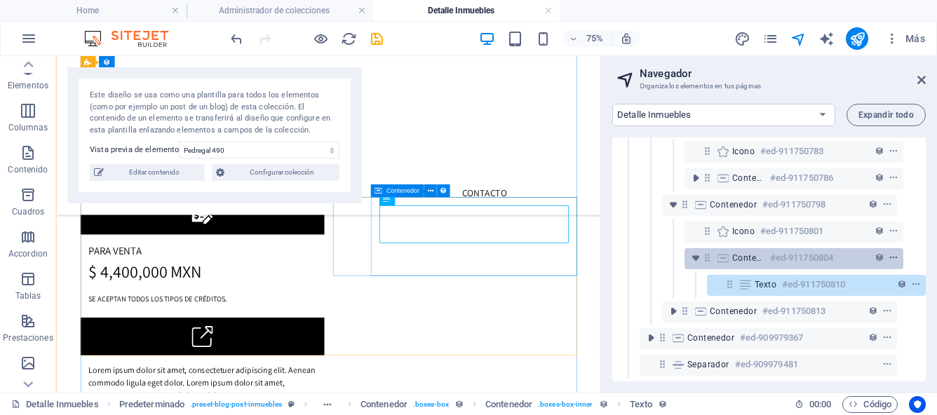
click at [892, 253] on icon "context-menu" at bounding box center [893, 258] width 10 height 10
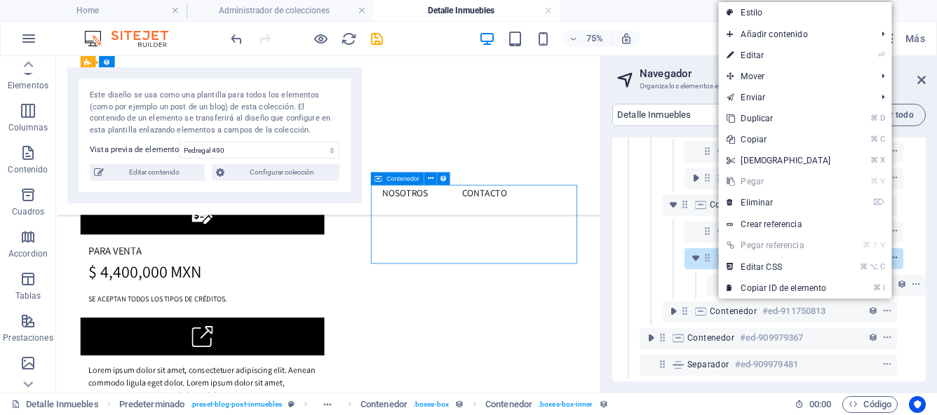
scroll to position [360, 0]
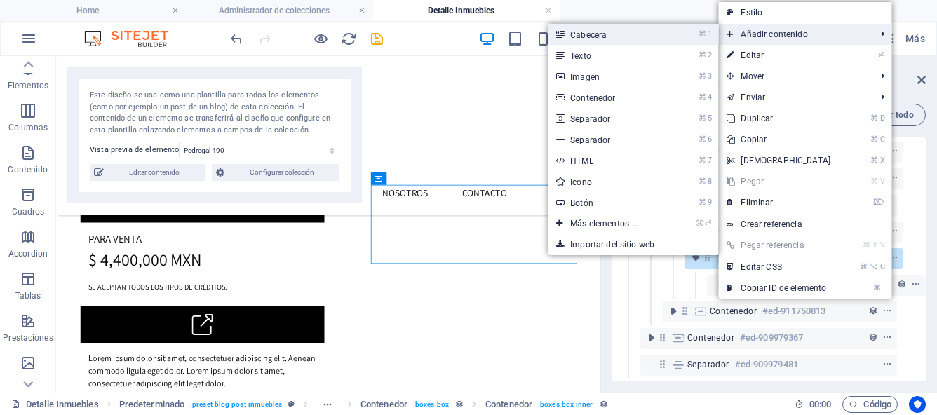
click at [644, 36] on link "⌘ 1 Cabecera" at bounding box center [606, 34] width 118 height 21
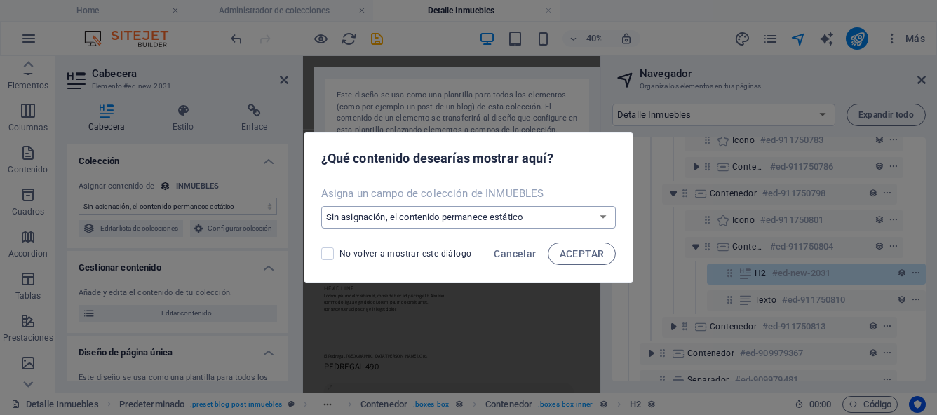
click at [602, 218] on select "Sin asignación, el contenido permanece estático Crear un campo nuevo Creado a l…" at bounding box center [468, 217] width 295 height 22
select select "address"
click at [576, 256] on span "ACEPTAR" at bounding box center [581, 253] width 45 height 11
select select "address"
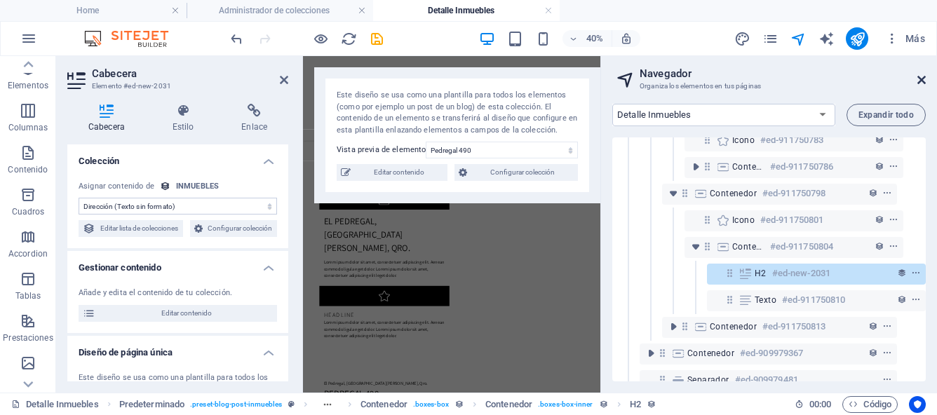
click at [919, 79] on icon at bounding box center [921, 79] width 8 height 11
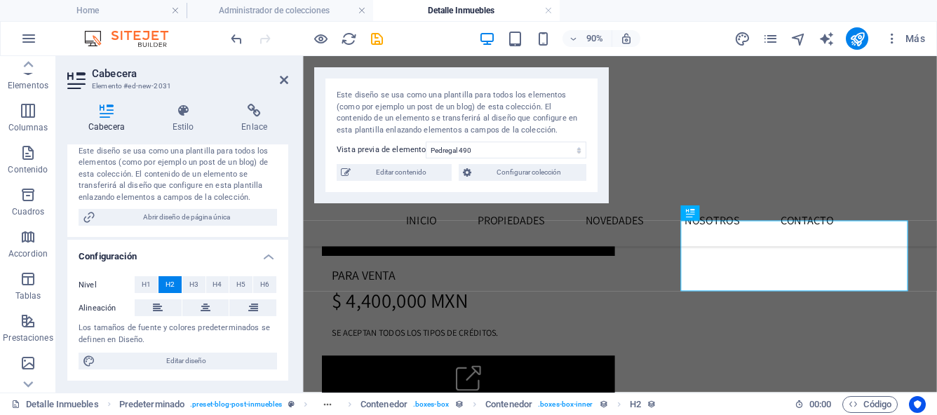
scroll to position [243, 0]
click at [191, 282] on span "H3" at bounding box center [193, 284] width 9 height 17
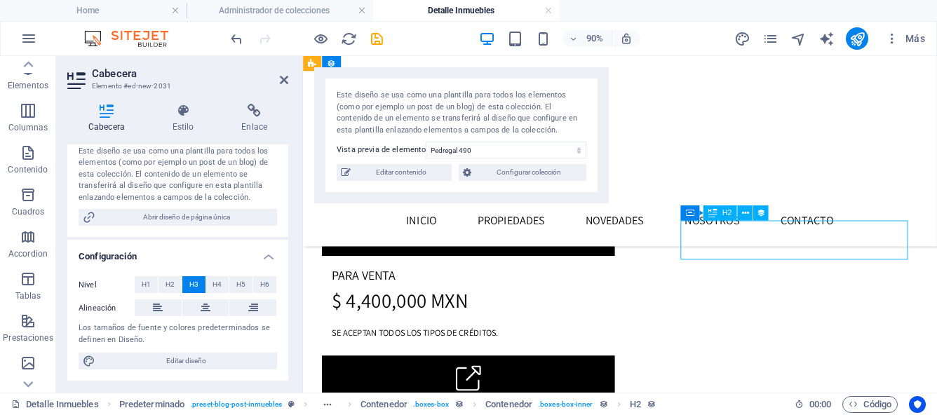
drag, startPoint x: 793, startPoint y: 273, endPoint x: 763, endPoint y: 272, distance: 29.5
click at [745, 215] on icon at bounding box center [744, 213] width 7 height 13
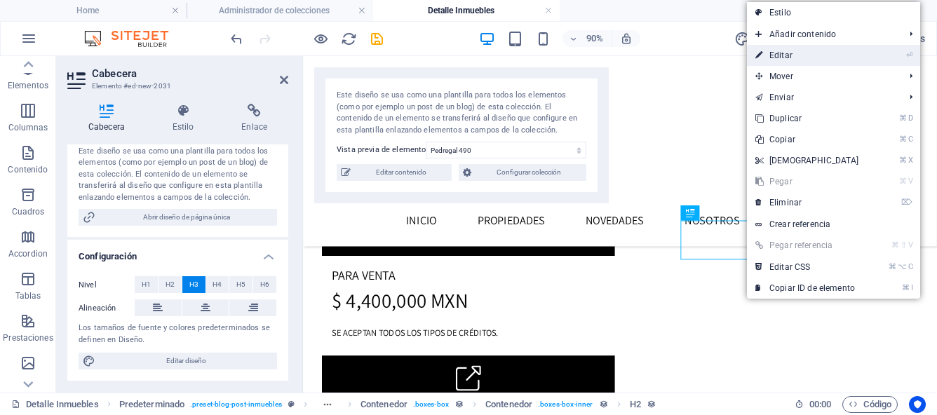
click at [774, 56] on link "⏎ Editar" at bounding box center [807, 55] width 121 height 21
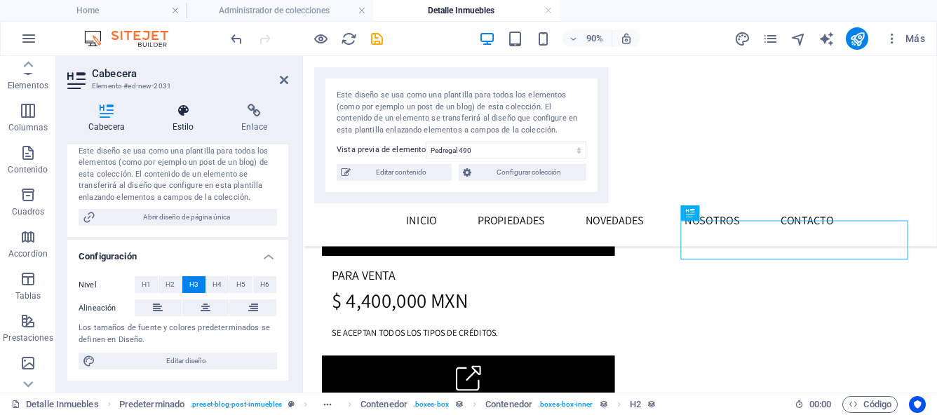
click at [183, 121] on h4 "Estilo" at bounding box center [185, 118] width 69 height 29
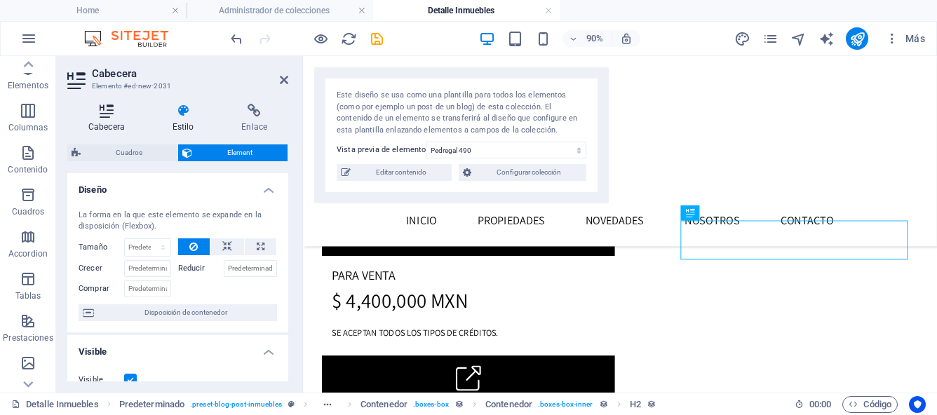
click at [108, 113] on icon at bounding box center [106, 111] width 79 height 14
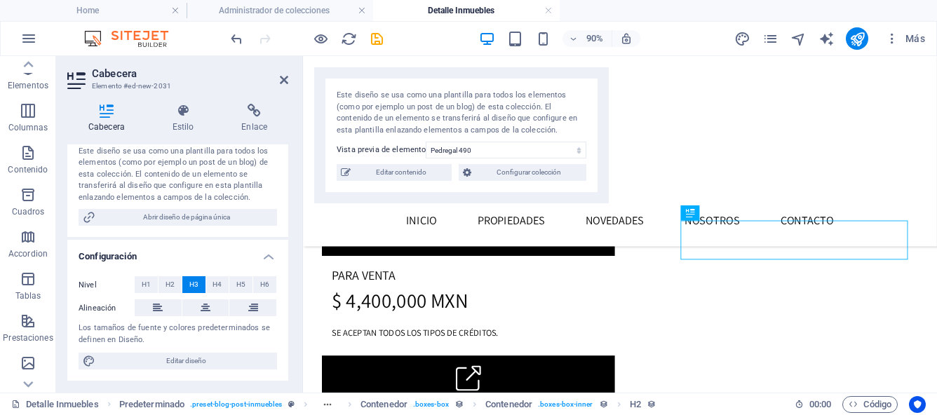
scroll to position [0, 0]
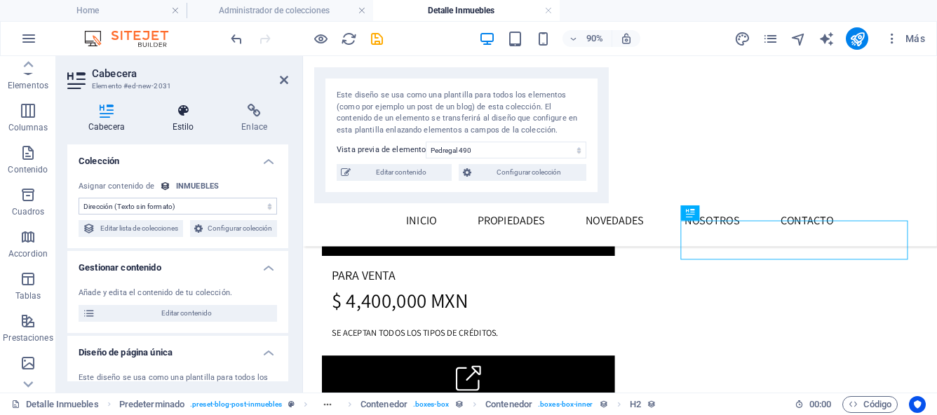
click at [182, 121] on h4 "Estilo" at bounding box center [185, 118] width 69 height 29
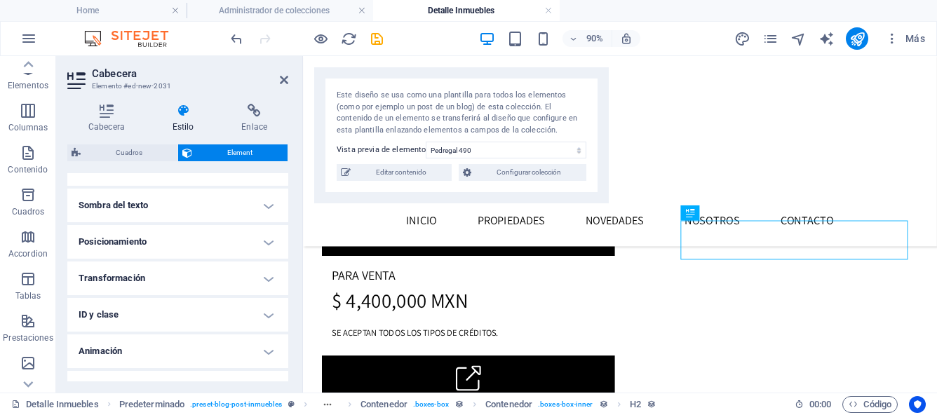
scroll to position [396, 0]
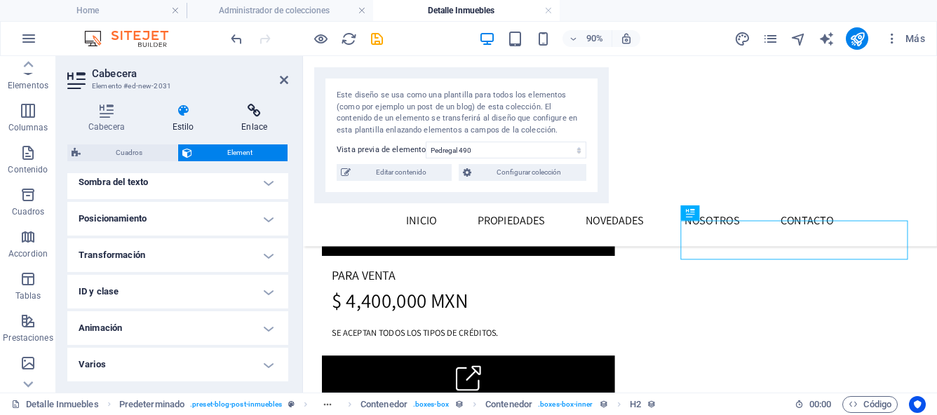
click at [259, 115] on icon at bounding box center [254, 111] width 68 height 14
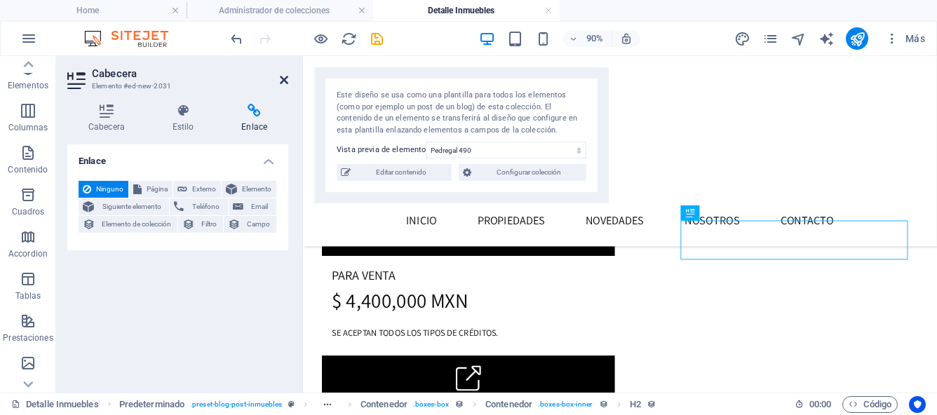
click at [285, 80] on icon at bounding box center [284, 79] width 8 height 11
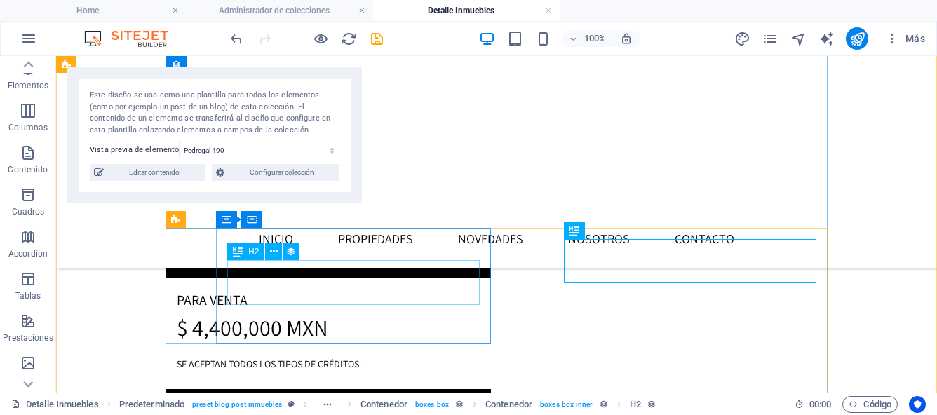
click at [353, 311] on div "$ 4,400,000 MXN" at bounding box center [328, 328] width 303 height 34
select select "price"
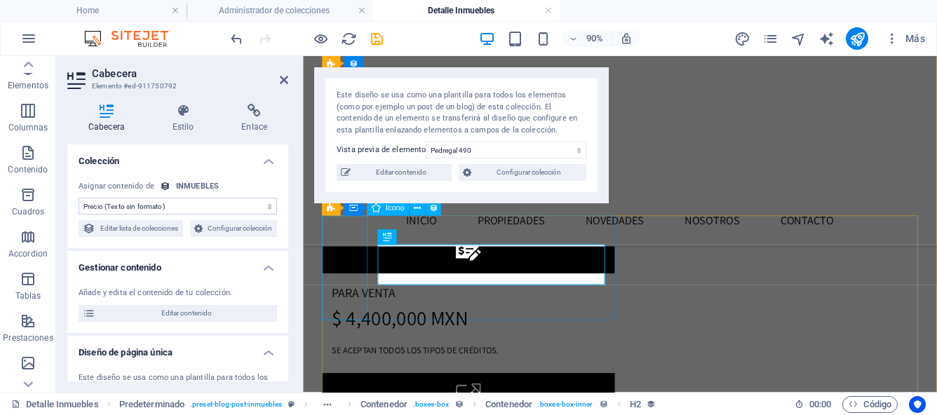
scroll to position [322, 0]
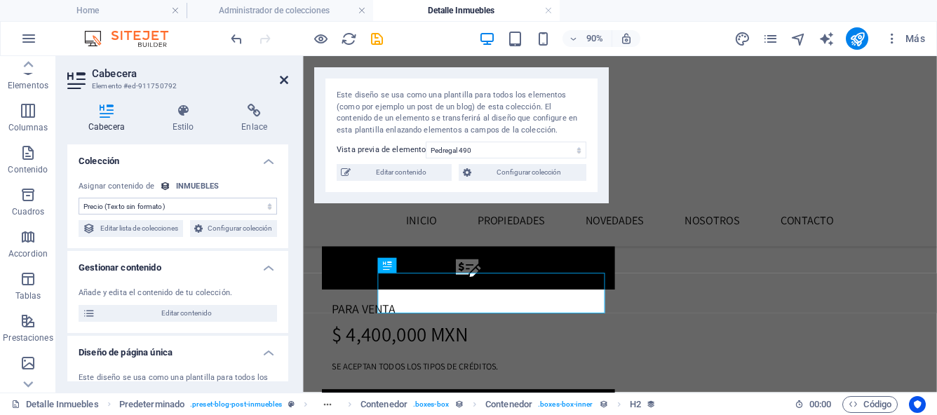
click at [280, 79] on icon at bounding box center [284, 79] width 8 height 11
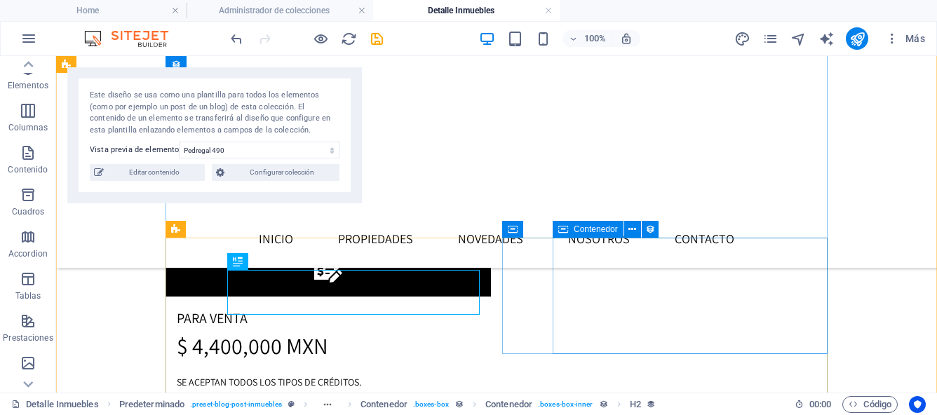
scroll to position [360, 0]
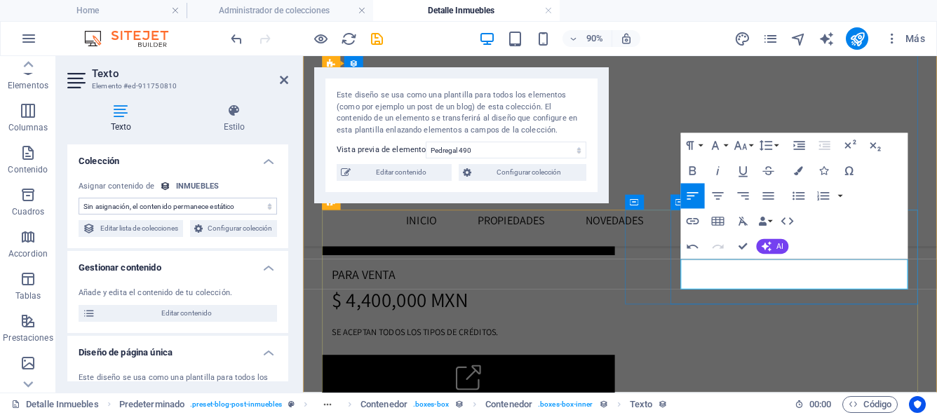
click at [693, 170] on icon "button" at bounding box center [692, 170] width 15 height 15
click at [721, 147] on icon "button" at bounding box center [714, 145] width 15 height 15
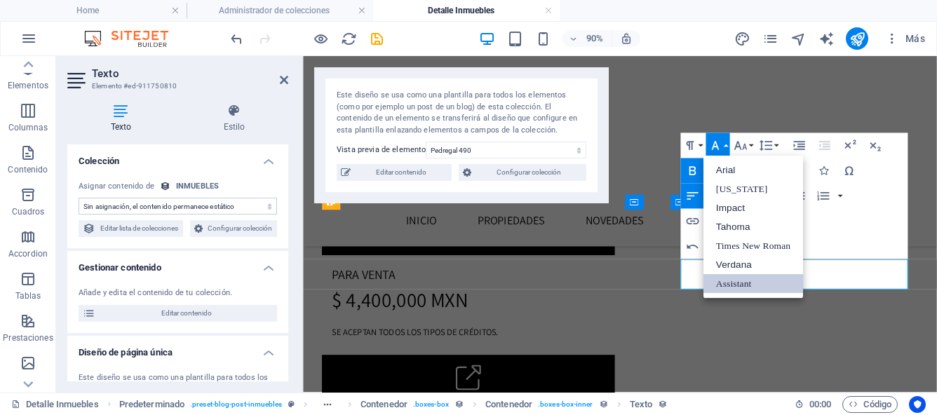
scroll to position [0, 0]
click at [749, 282] on link "Assistant" at bounding box center [753, 284] width 100 height 19
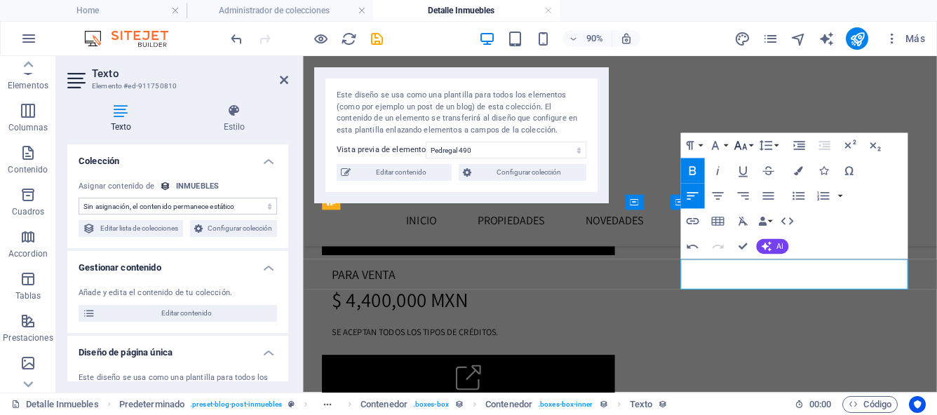
click at [750, 144] on button "Font Size" at bounding box center [742, 145] width 24 height 25
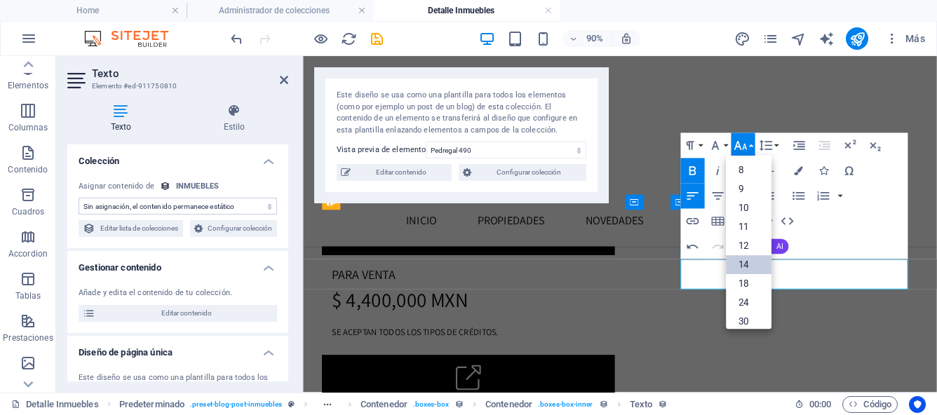
click at [751, 263] on link "14" at bounding box center [749, 265] width 46 height 19
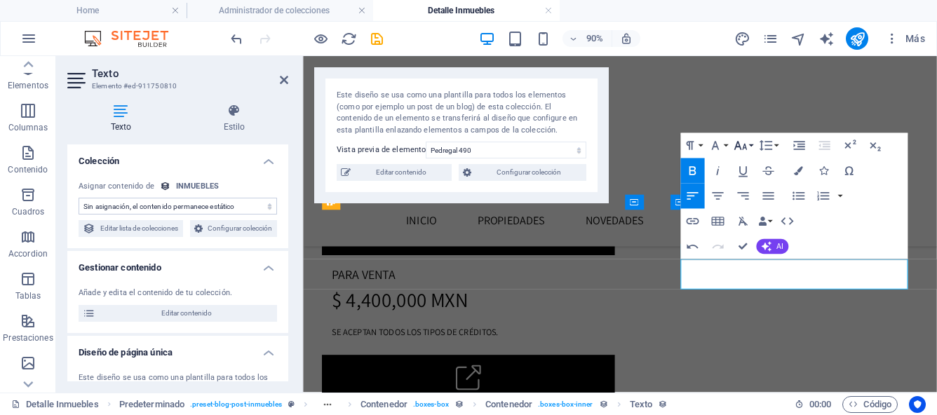
click at [748, 147] on button "Font Size" at bounding box center [742, 145] width 24 height 25
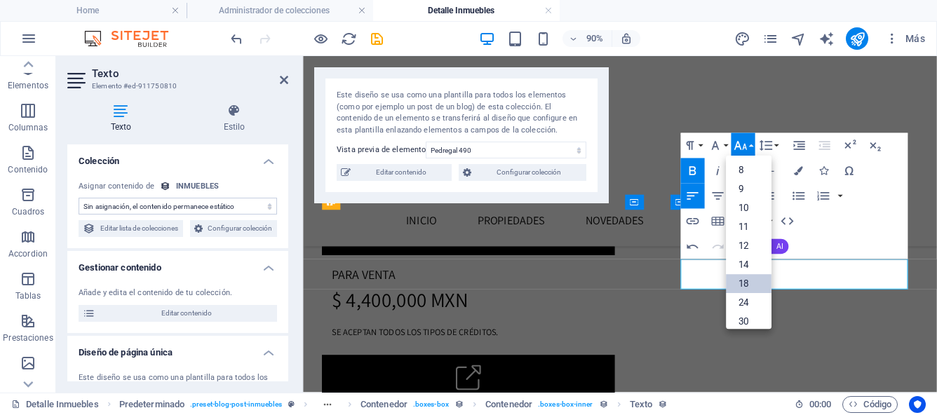
click at [748, 278] on link "18" at bounding box center [749, 284] width 46 height 19
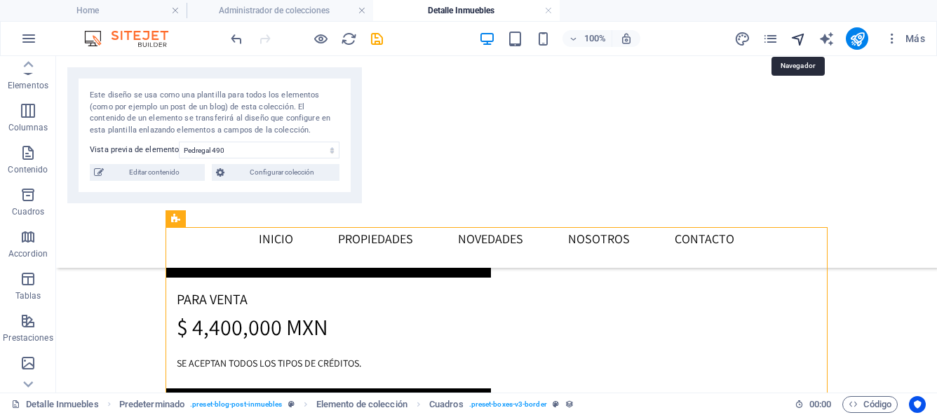
click at [800, 40] on icon "navigator" at bounding box center [798, 39] width 16 height 16
select select "17043486-es"
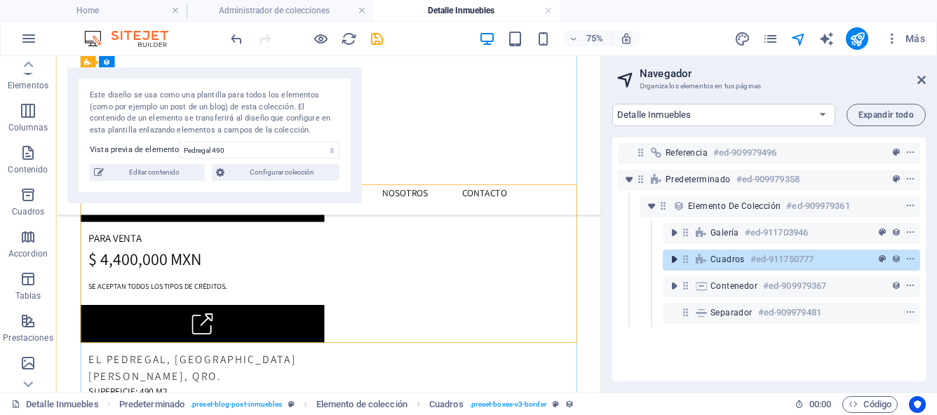
click at [674, 264] on icon "toggle-expand" at bounding box center [674, 259] width 14 height 14
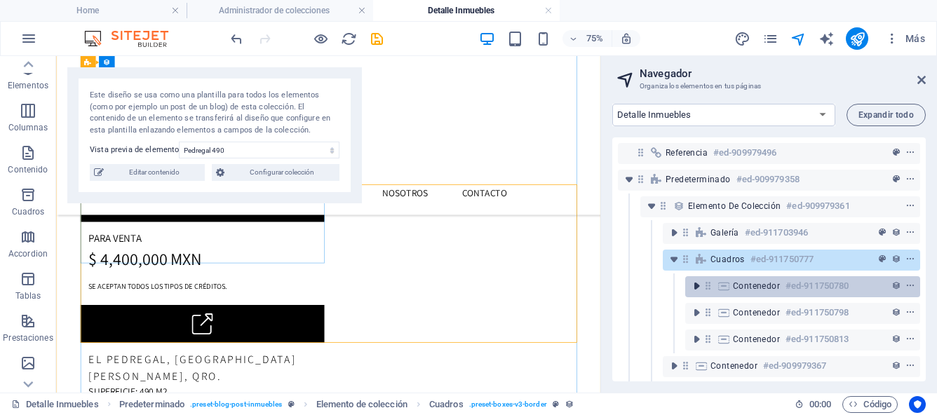
click at [694, 287] on icon "toggle-expand" at bounding box center [696, 286] width 14 height 14
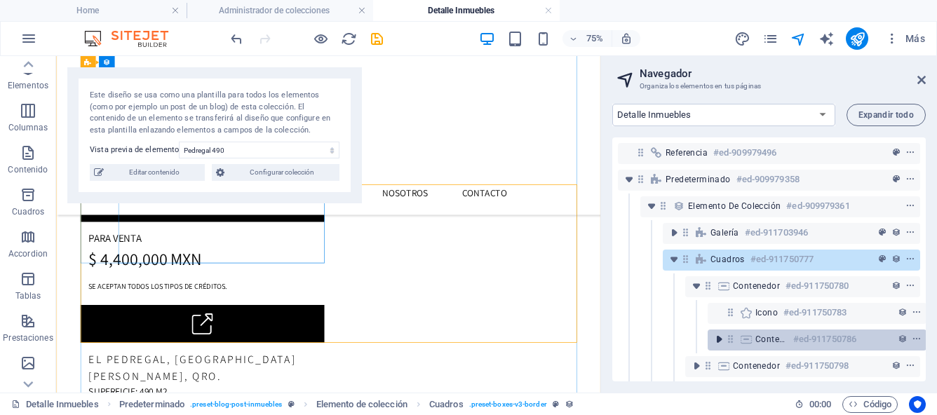
click at [721, 339] on icon "toggle-expand" at bounding box center [719, 339] width 14 height 14
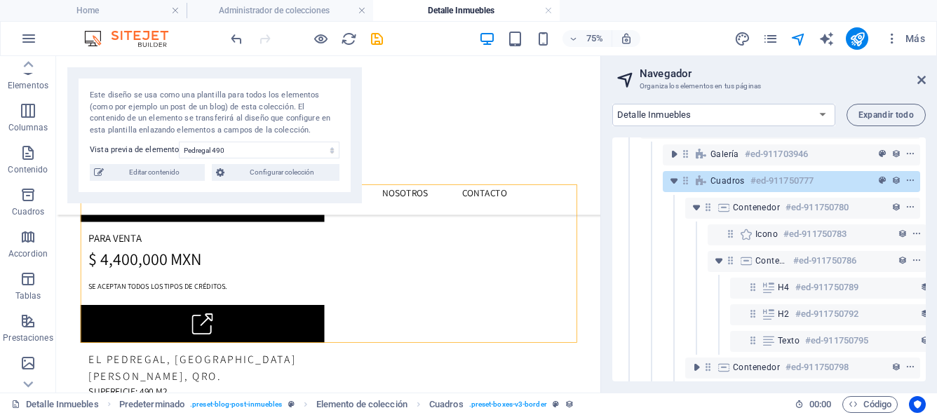
scroll to position [97, 0]
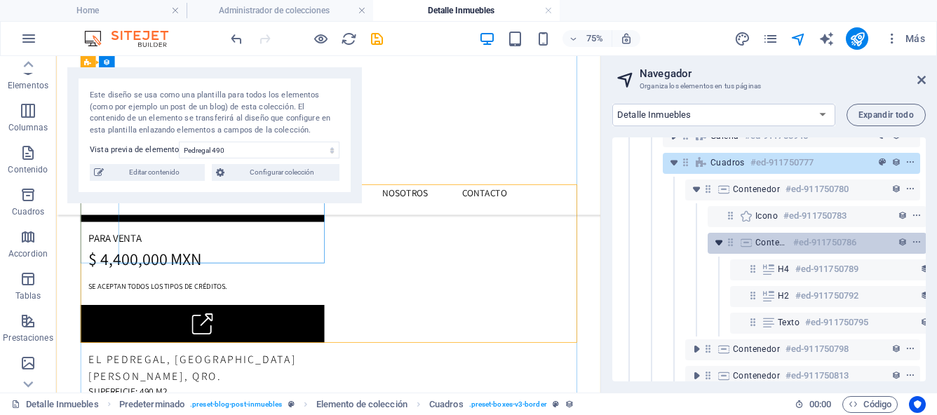
click at [716, 245] on icon "toggle-expand" at bounding box center [719, 243] width 14 height 14
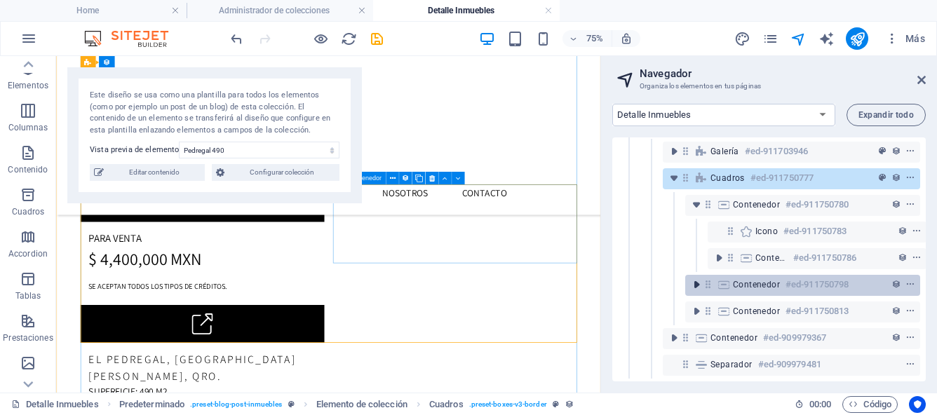
click at [695, 278] on icon "toggle-expand" at bounding box center [696, 285] width 14 height 14
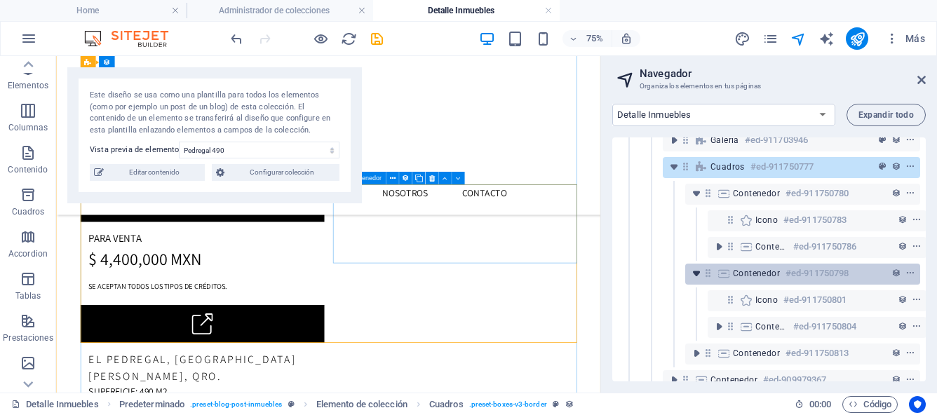
scroll to position [146, 0]
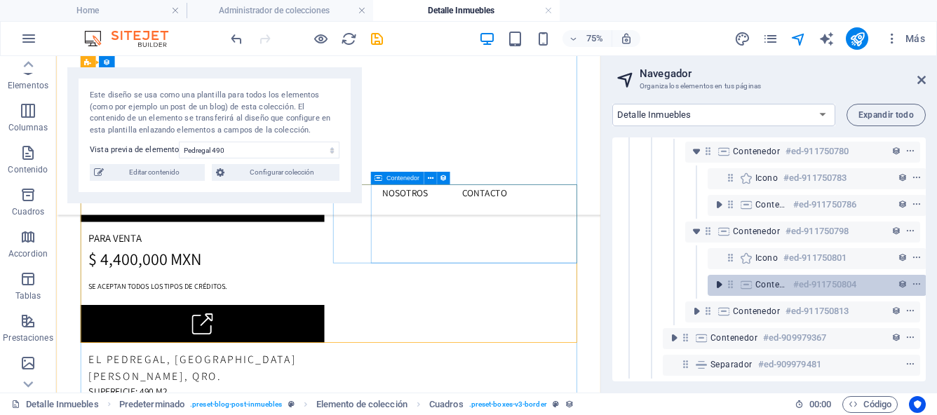
click at [714, 278] on icon "toggle-expand" at bounding box center [719, 285] width 14 height 14
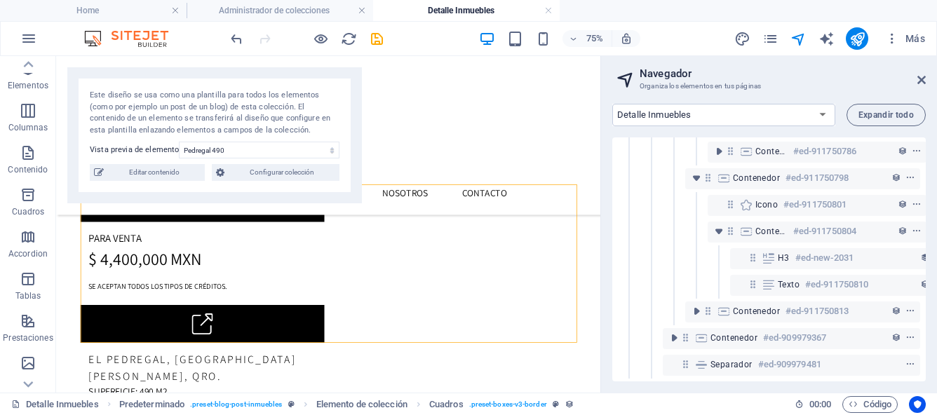
scroll to position [191, 0]
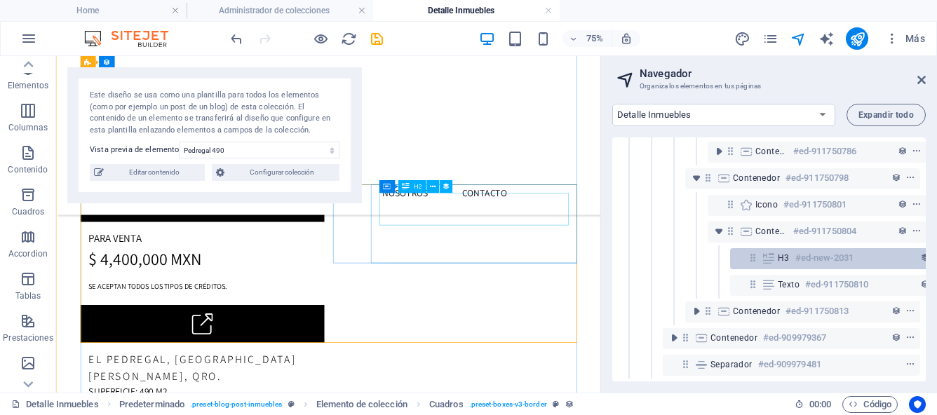
click at [759, 259] on div "H3 #ed-new-2031" at bounding box center [839, 258] width 219 height 21
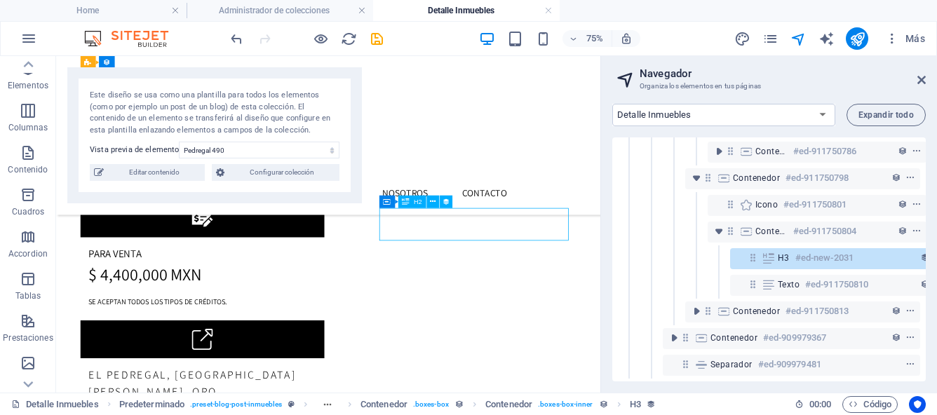
scroll to position [193, 26]
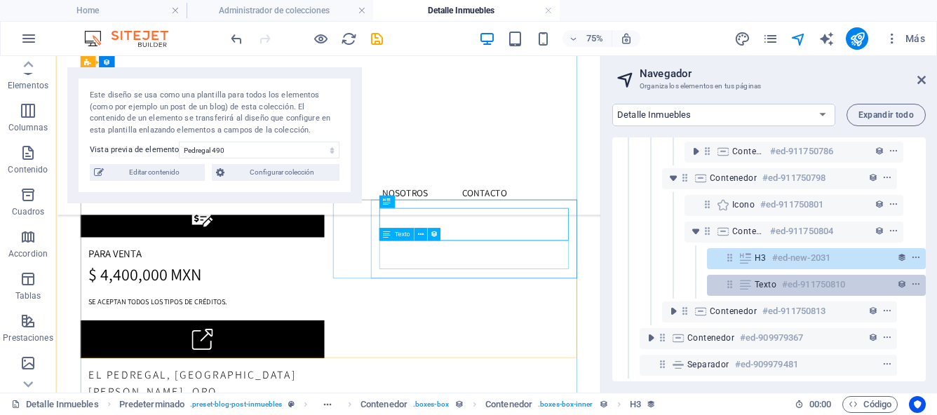
click at [759, 280] on span "Texto" at bounding box center [765, 284] width 22 height 11
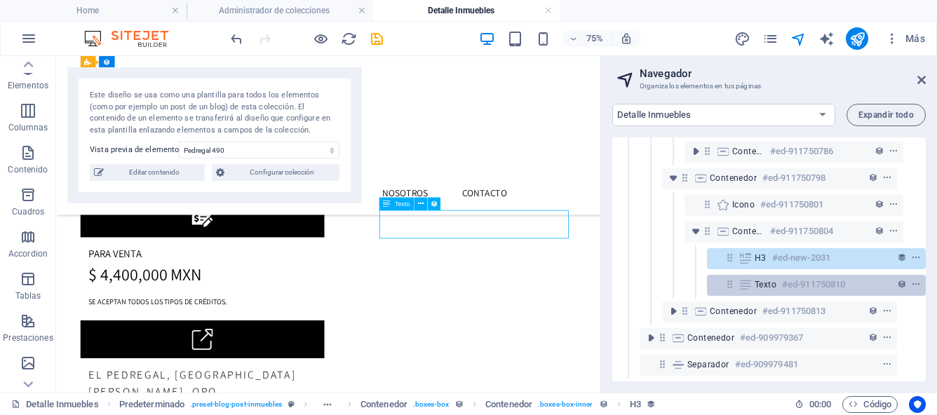
scroll to position [381, 0]
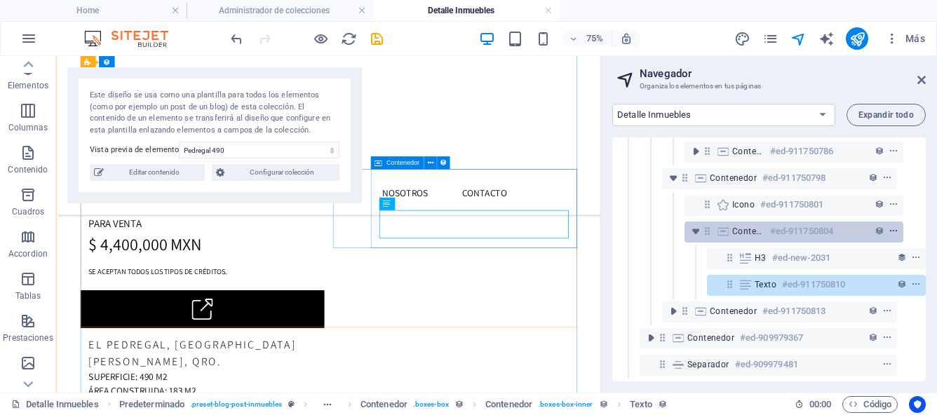
click at [892, 226] on icon "context-menu" at bounding box center [893, 231] width 10 height 10
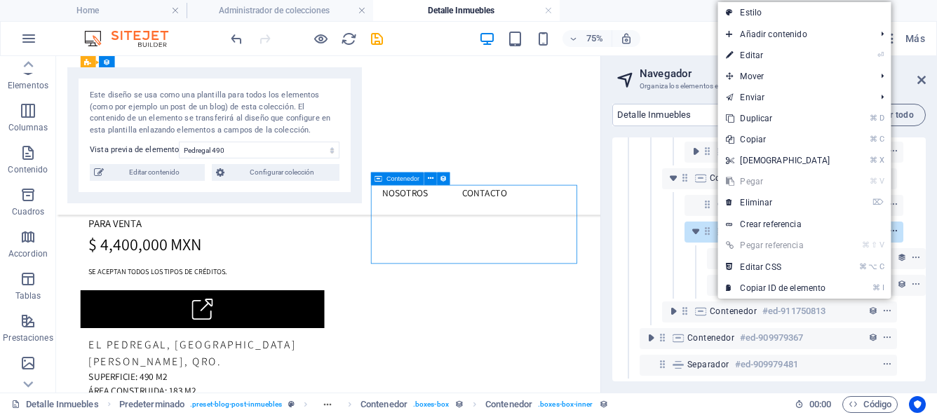
scroll to position [360, 0]
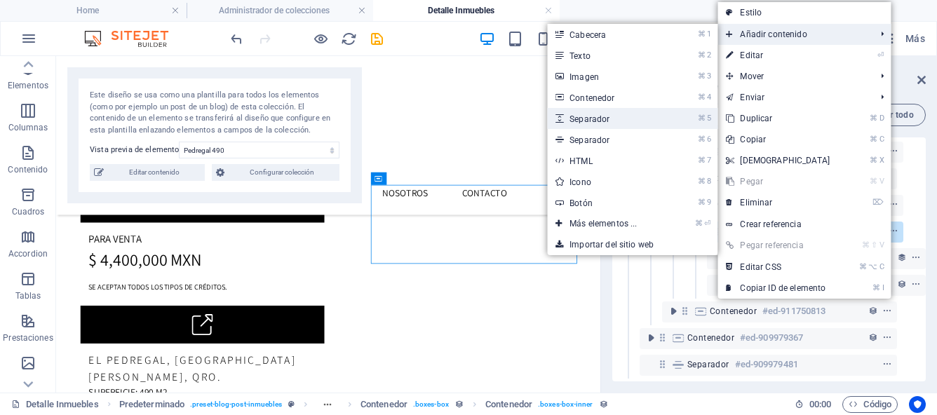
click at [601, 118] on link "⌘ 5 Separador" at bounding box center [606, 118] width 118 height 21
select select "px"
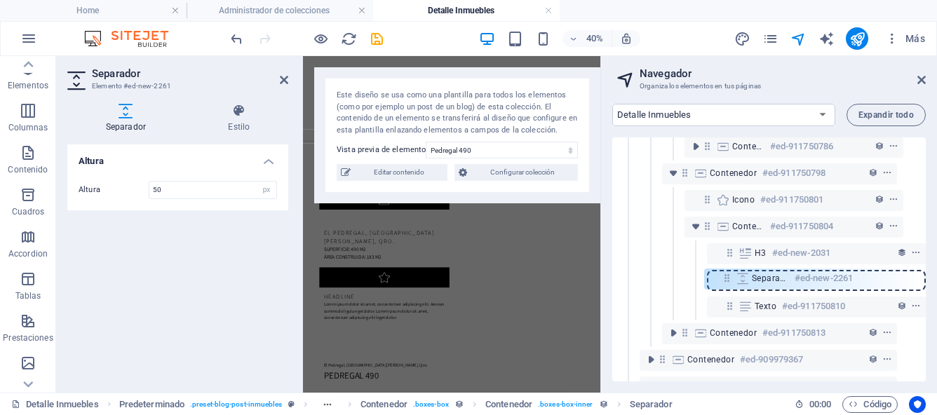
drag, startPoint x: 726, startPoint y: 254, endPoint x: 726, endPoint y: 283, distance: 29.4
click at [726, 283] on div "Referencia #ed-909979496 Predeterminado #ed-909979358 Elemento de colección #ed…" at bounding box center [768, 259] width 313 height 244
click at [922, 78] on icon at bounding box center [921, 79] width 8 height 11
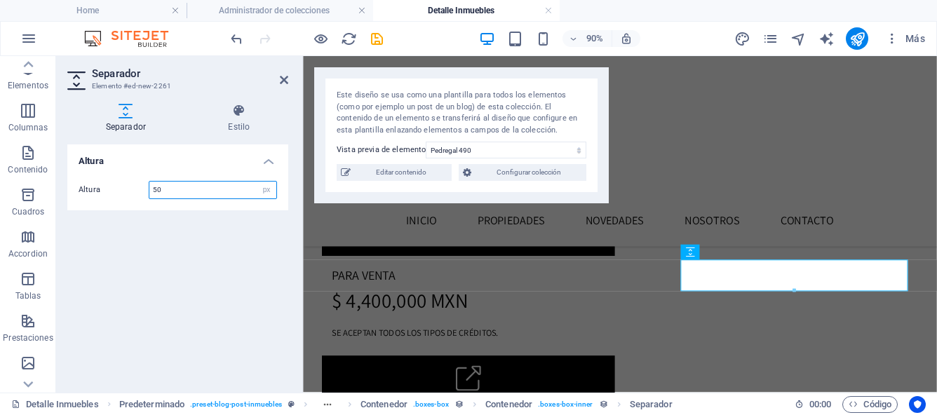
click at [198, 197] on input "50" at bounding box center [212, 190] width 127 height 17
type input "5"
type input "20"
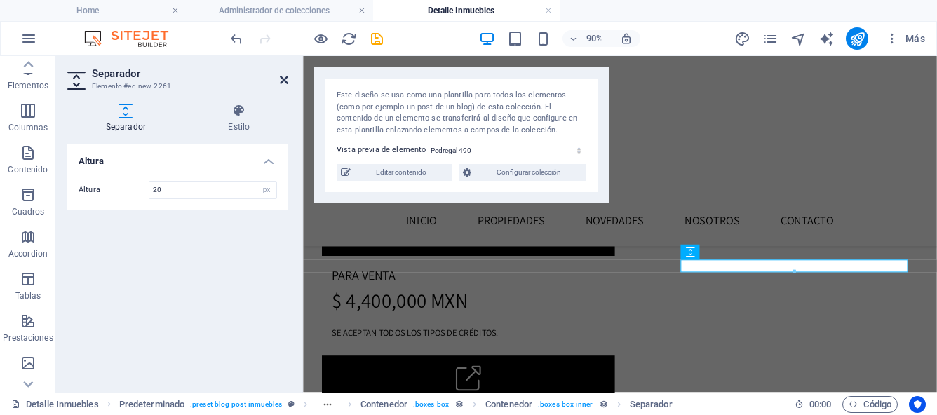
click at [280, 76] on icon at bounding box center [284, 79] width 8 height 11
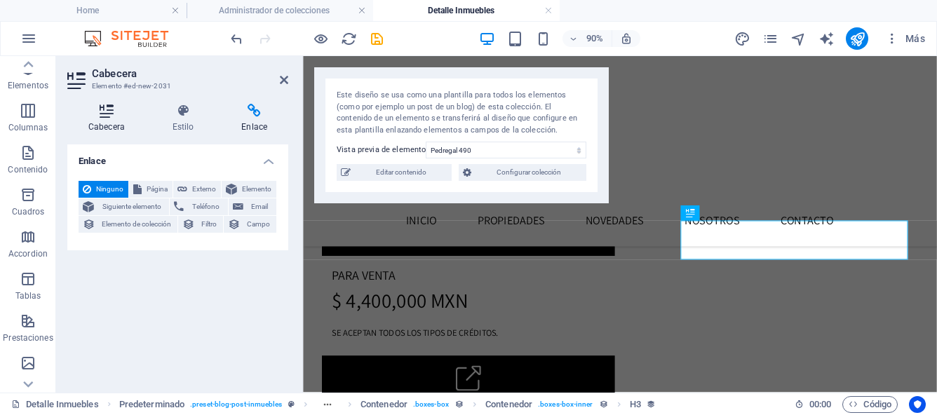
click at [116, 120] on h4 "Cabecera" at bounding box center [109, 118] width 84 height 29
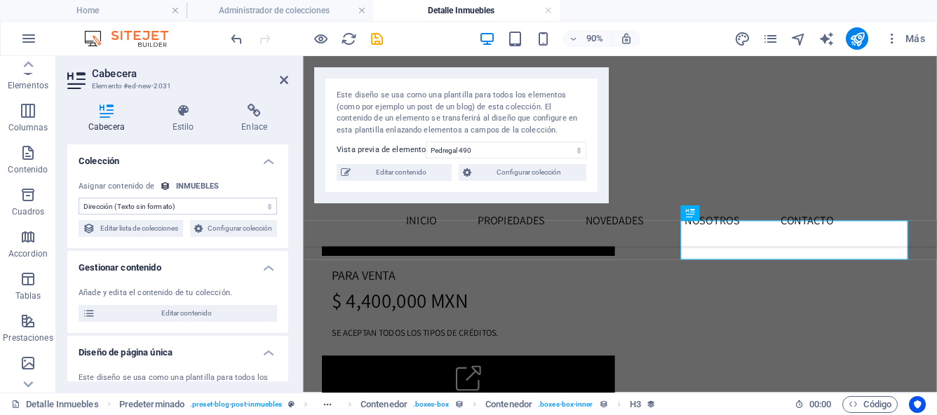
click at [267, 207] on select "Sin asignación, el contenido permanece estático Creado a las (Fecha) Actualizad…" at bounding box center [178, 206] width 198 height 17
select select "property_type"
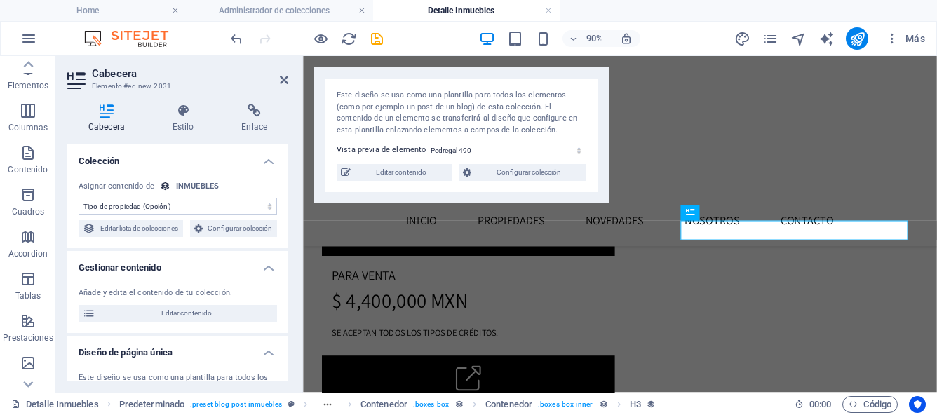
click at [268, 203] on select "Sin asignación, el contenido permanece estático Creado a las (Fecha) Actualizad…" at bounding box center [178, 206] width 198 height 17
click at [285, 82] on icon at bounding box center [284, 79] width 8 height 11
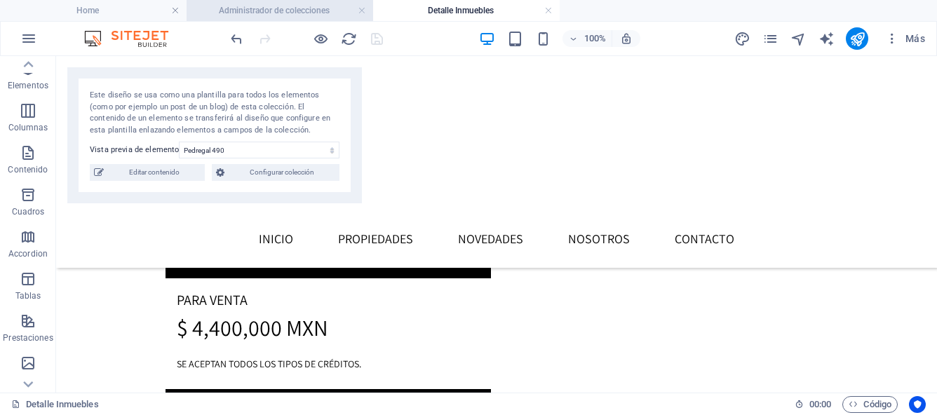
click at [315, 14] on h4 "Administrador de colecciones" at bounding box center [279, 10] width 186 height 15
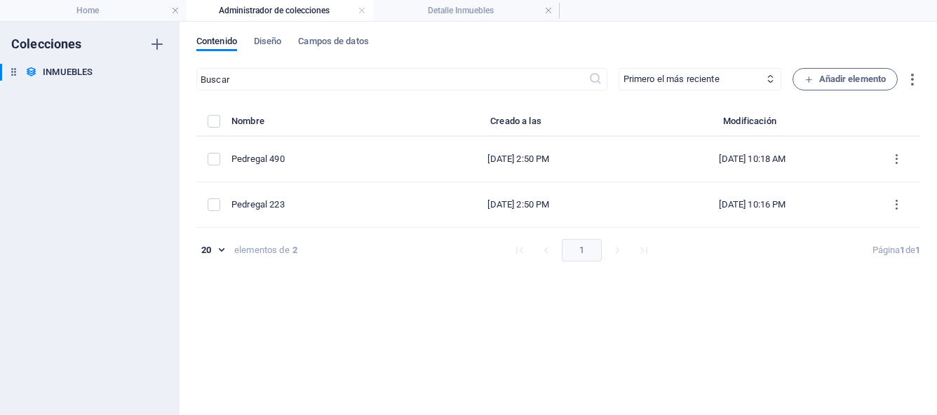
scroll to position [0, 0]
click at [345, 43] on span "Campos de datos" at bounding box center [333, 43] width 70 height 20
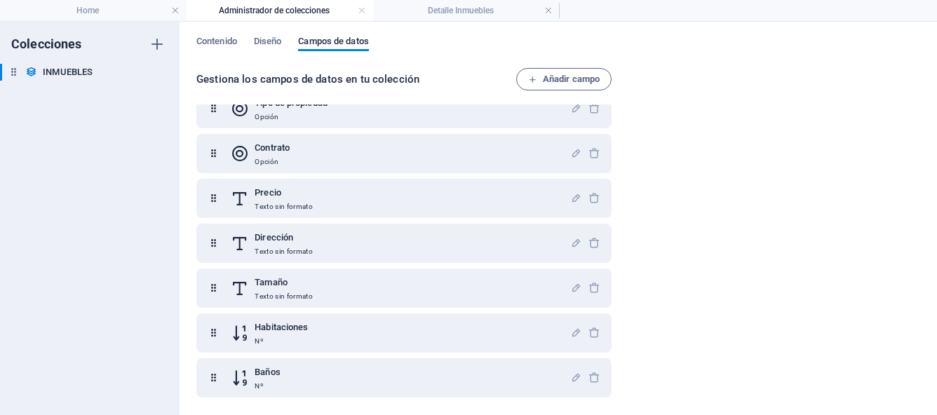
scroll to position [207, 0]
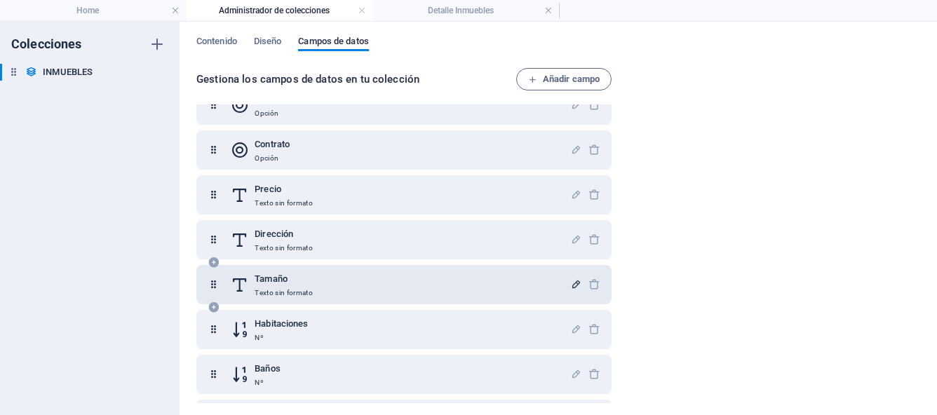
click at [575, 285] on icon "button" at bounding box center [576, 284] width 12 height 12
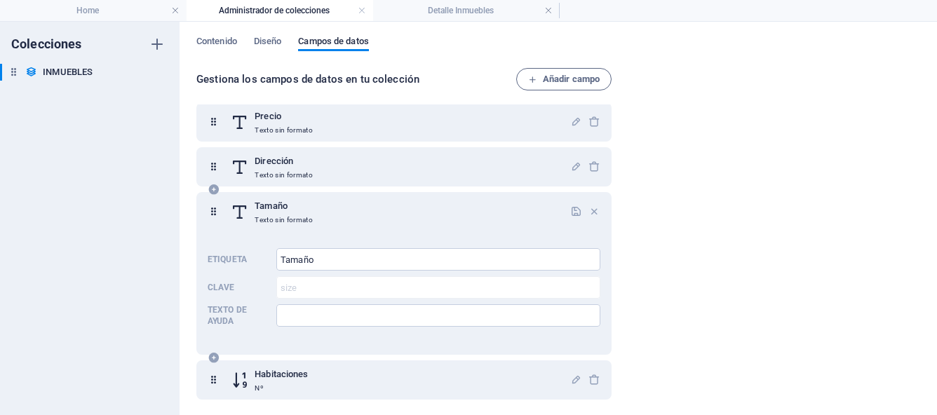
scroll to position [277, 0]
click at [589, 213] on icon "button" at bounding box center [594, 214] width 12 height 12
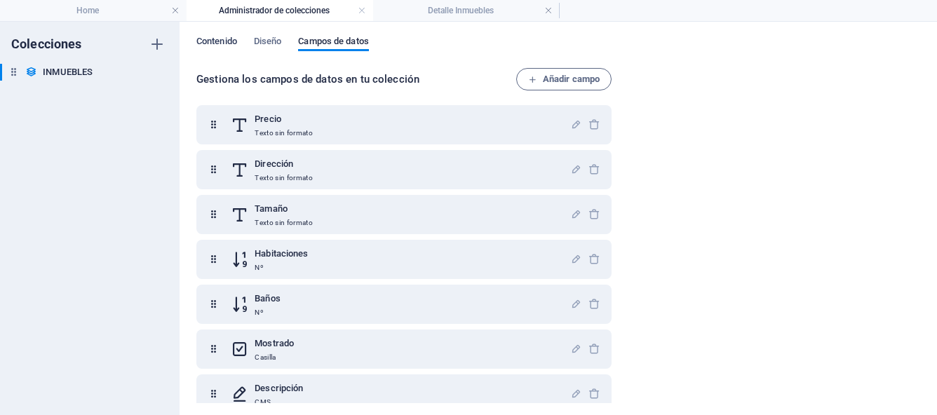
click at [220, 42] on span "Contenido" at bounding box center [216, 43] width 41 height 20
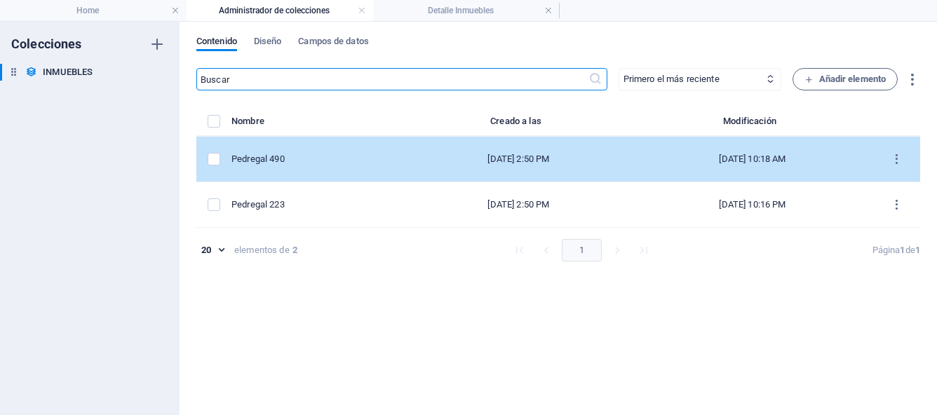
click at [280, 164] on div "Pedregal 490" at bounding box center [312, 159] width 163 height 13
select select "Casa"
select select "Para Venta"
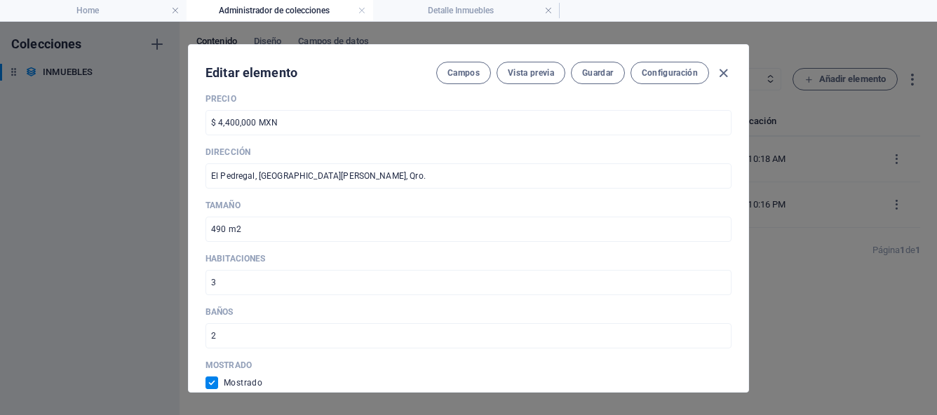
scroll to position [538, 0]
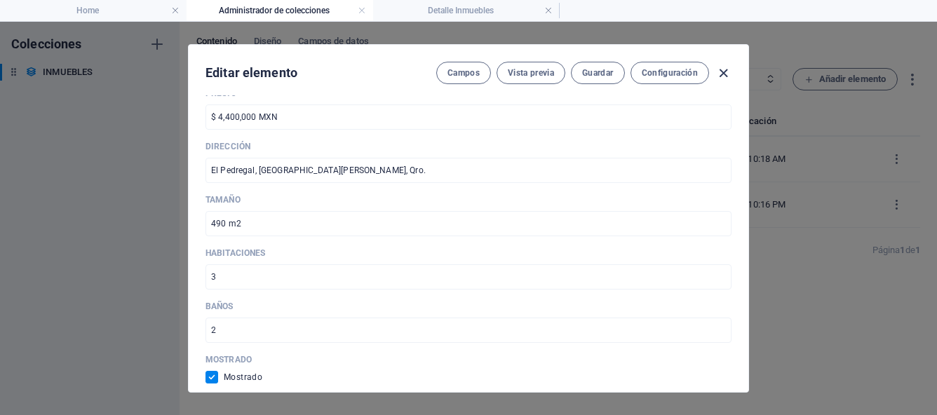
click at [721, 70] on icon "button" at bounding box center [723, 73] width 16 height 16
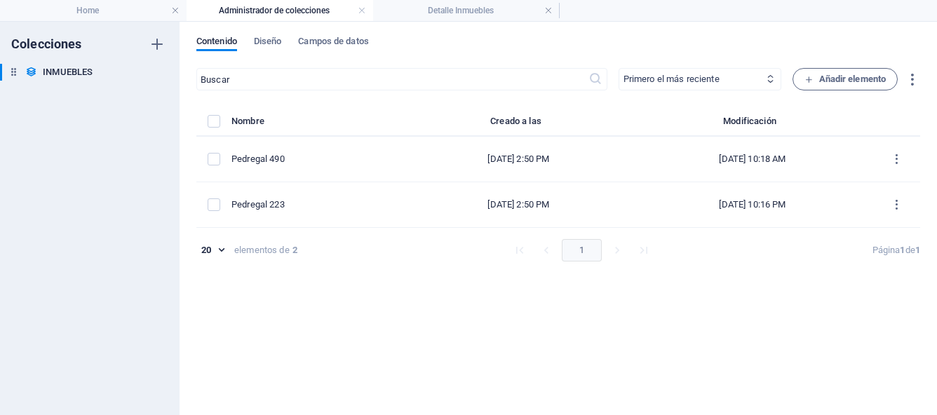
click at [722, 76] on select "Primero el más reciente Primero el más antiguo Última modificación Name (ascend…" at bounding box center [699, 79] width 163 height 22
click at [358, 45] on span "Campos de datos" at bounding box center [333, 43] width 70 height 20
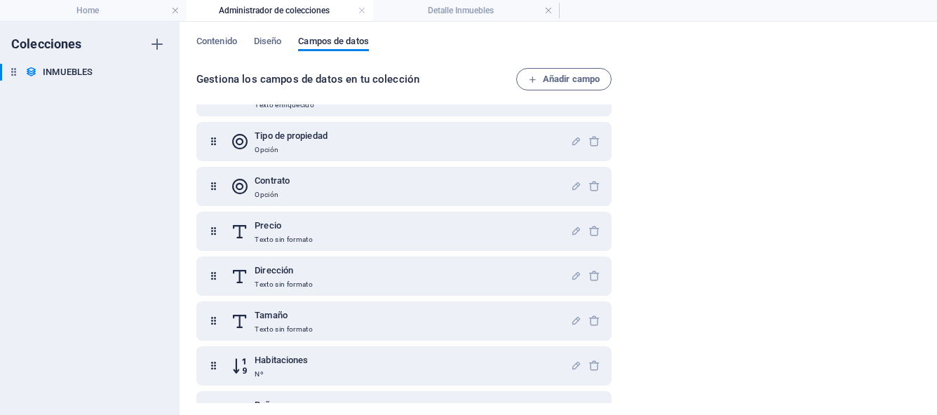
scroll to position [171, 0]
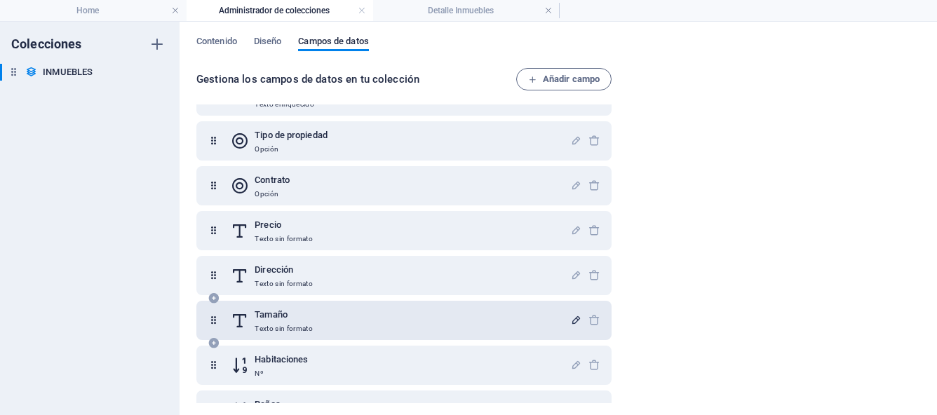
click at [570, 322] on icon "button" at bounding box center [576, 320] width 12 height 12
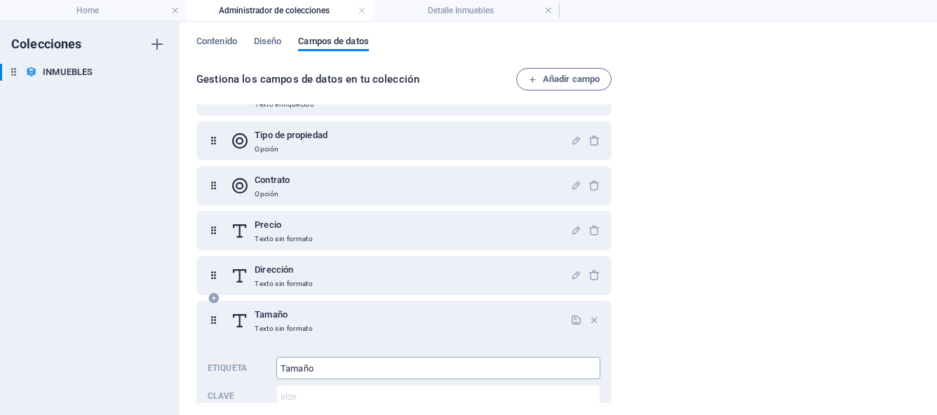
click at [386, 363] on input "Tamaño" at bounding box center [438, 368] width 324 height 22
type input "T"
type input "Superficie"
click at [573, 321] on icon "button" at bounding box center [576, 320] width 12 height 12
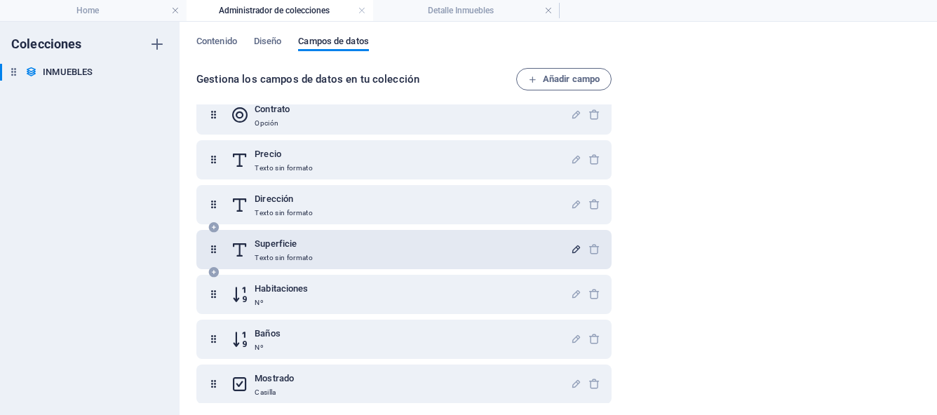
scroll to position [338, 0]
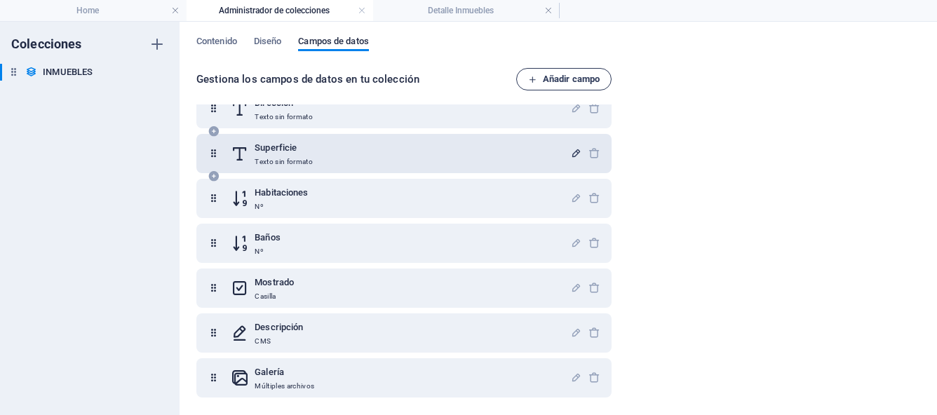
click at [576, 84] on span "Añadir campo" at bounding box center [564, 79] width 72 height 17
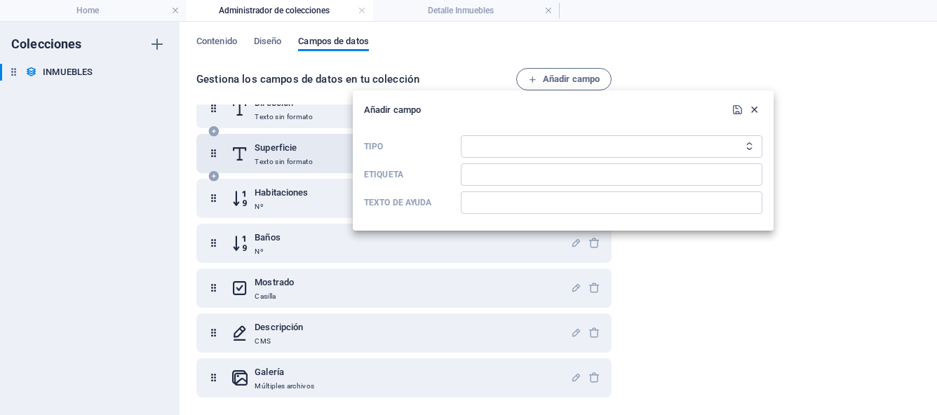
click at [755, 111] on icon "button" at bounding box center [754, 110] width 12 height 12
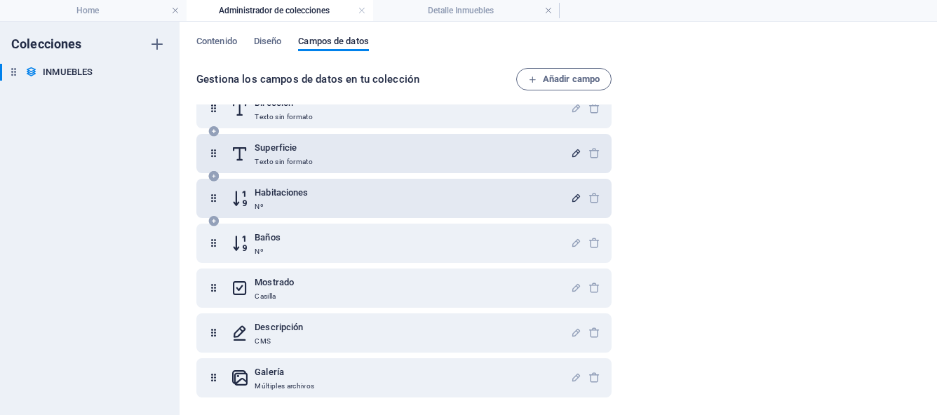
click at [570, 198] on icon "button" at bounding box center [576, 198] width 12 height 12
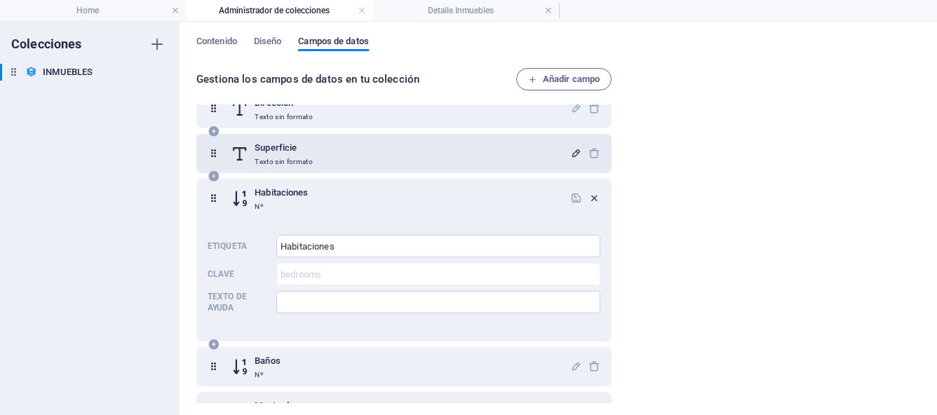
click at [593, 196] on icon "button" at bounding box center [594, 198] width 12 height 12
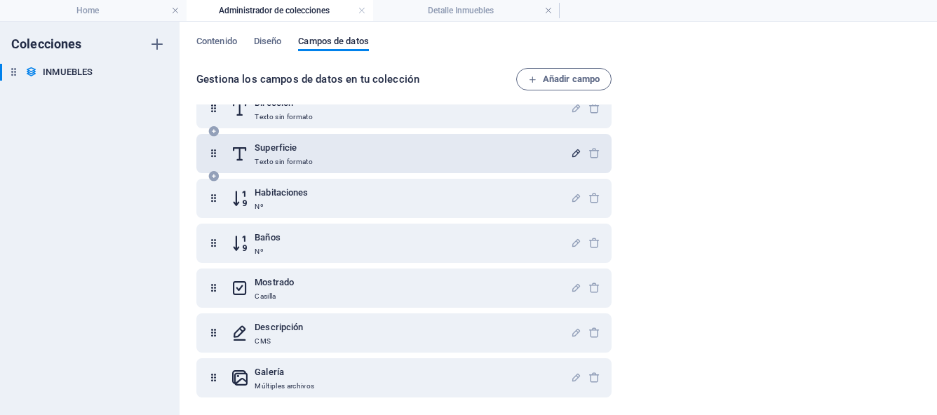
click at [573, 156] on icon "button" at bounding box center [576, 153] width 12 height 12
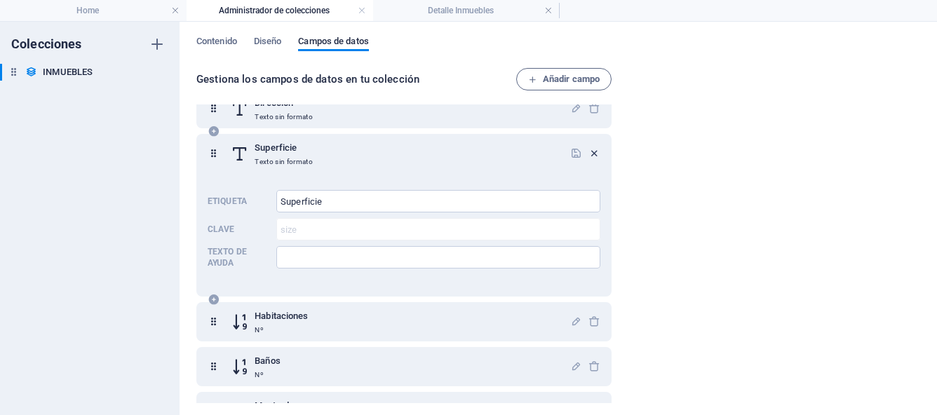
click at [592, 152] on icon "button" at bounding box center [594, 153] width 12 height 12
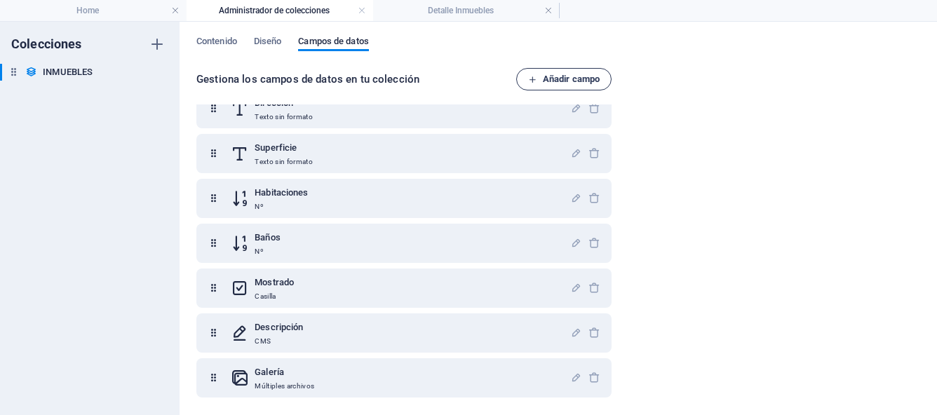
click at [557, 84] on span "Añadir campo" at bounding box center [564, 79] width 72 height 17
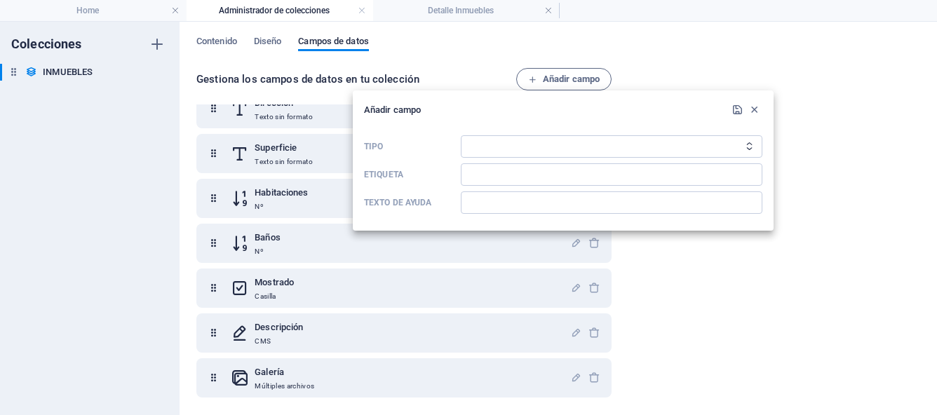
click at [746, 147] on icon "Tipo" at bounding box center [748, 146] width 9 height 9
click at [728, 149] on select "Texto sin formato Enlace CMS Texto enriquecido Archivo Múltiples archivos Casil…" at bounding box center [611, 146] width 301 height 22
click at [632, 172] on input "Etiqueta" at bounding box center [611, 174] width 301 height 22
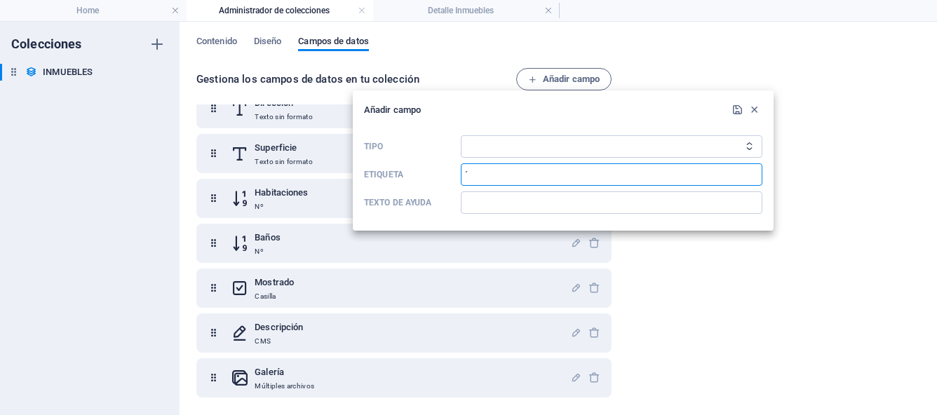
type input "Á"
type input "Area Construida"
click at [739, 110] on icon "submit" at bounding box center [737, 110] width 12 height 12
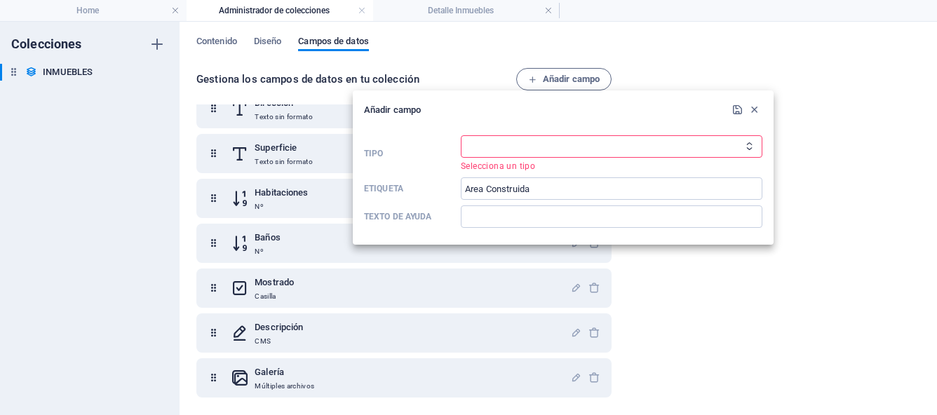
click at [746, 145] on icon "Tipo" at bounding box center [748, 146] width 9 height 9
click at [749, 148] on icon "Tipo" at bounding box center [748, 146] width 9 height 9
click at [727, 154] on select "Texto sin formato Enlace CMS Texto enriquecido Archivo Múltiples archivos Casil…" at bounding box center [611, 146] width 301 height 22
select select "text"
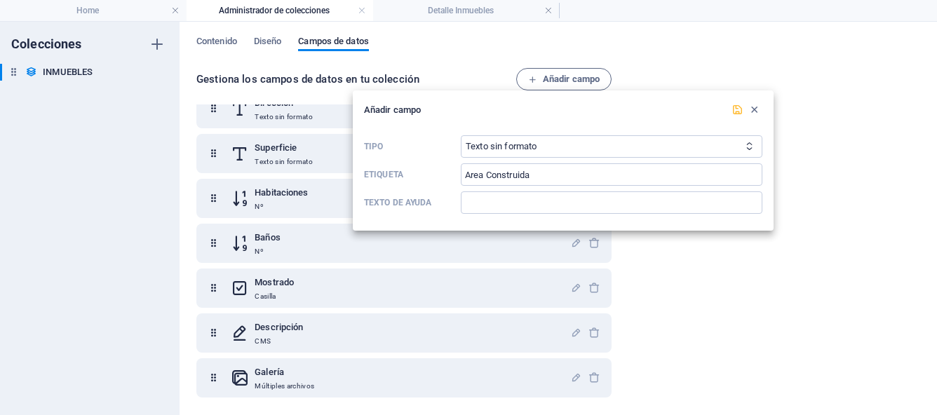
click at [737, 111] on icon "submit" at bounding box center [737, 110] width 12 height 12
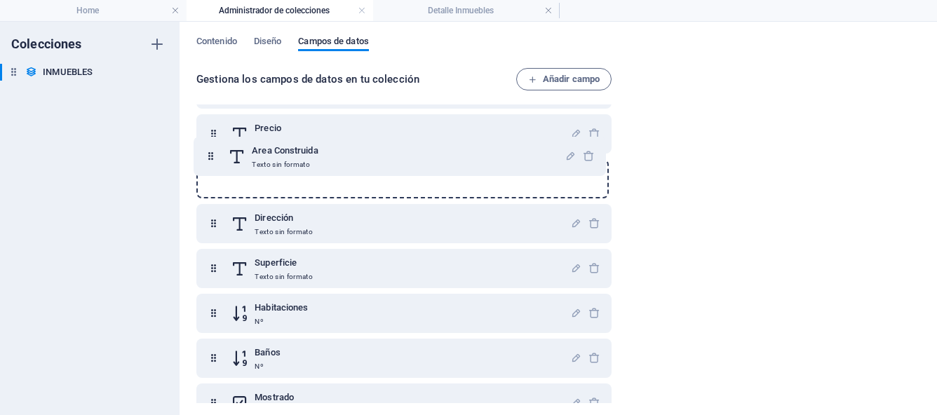
scroll to position [267, 0]
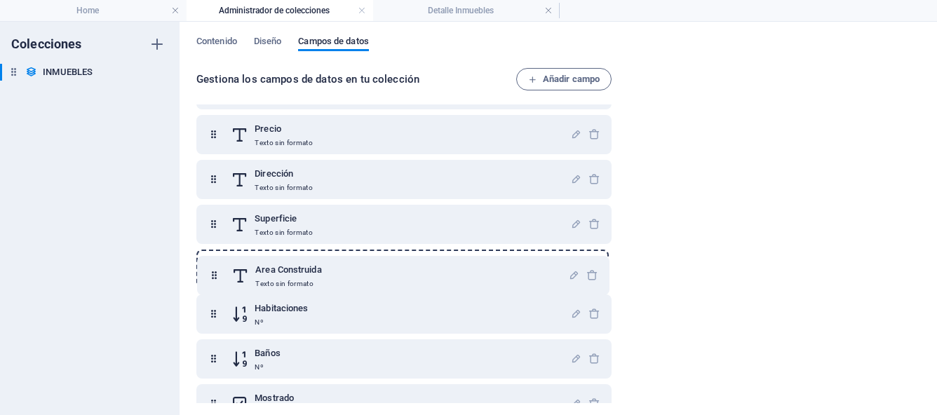
drag, startPoint x: 212, startPoint y: 376, endPoint x: 213, endPoint y: 262, distance: 114.3
click at [213, 262] on div "Name Texto sin formato Slug Texto sin formato Imagen Archivo Descripción breve …" at bounding box center [403, 179] width 415 height 667
click at [165, 280] on div "Colecciones INMUEBLES INMUEBLES" at bounding box center [89, 218] width 179 height 393
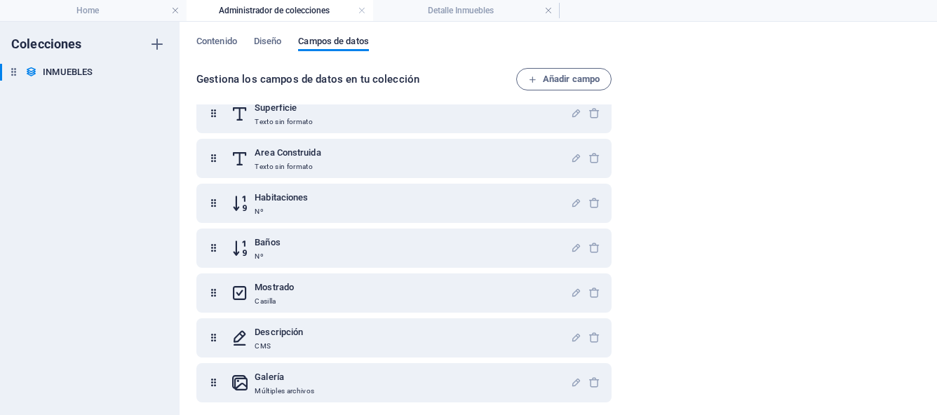
scroll to position [383, 0]
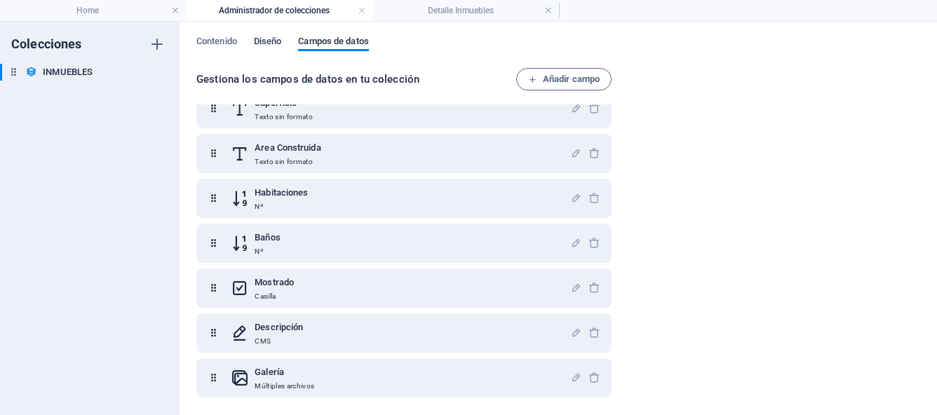
click at [267, 39] on span "Diseño" at bounding box center [268, 43] width 28 height 20
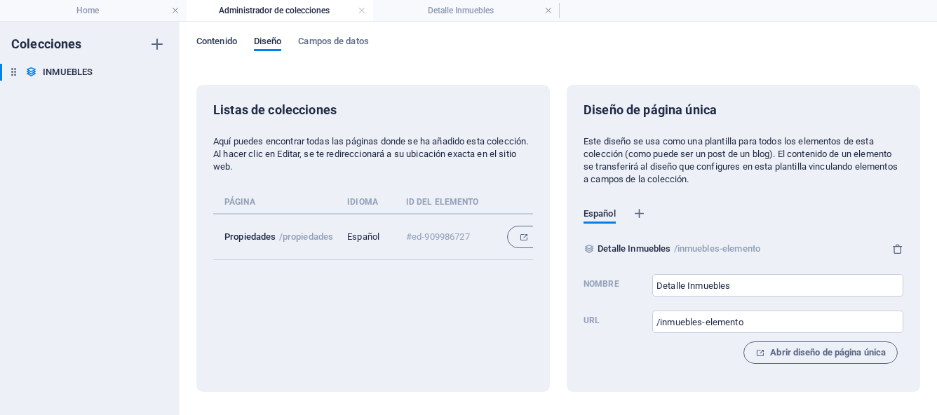
click at [229, 36] on span "Contenido" at bounding box center [216, 43] width 41 height 20
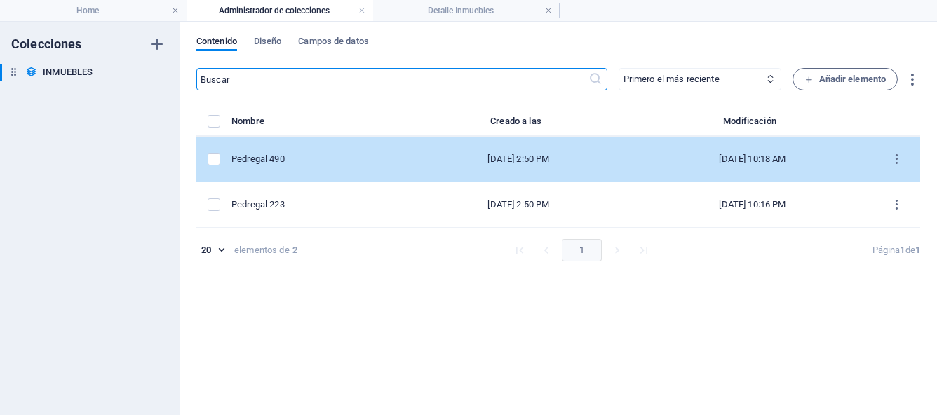
click at [369, 166] on td "Pedregal 490" at bounding box center [318, 160] width 174 height 46
select select "Casa"
select select "Para Venta"
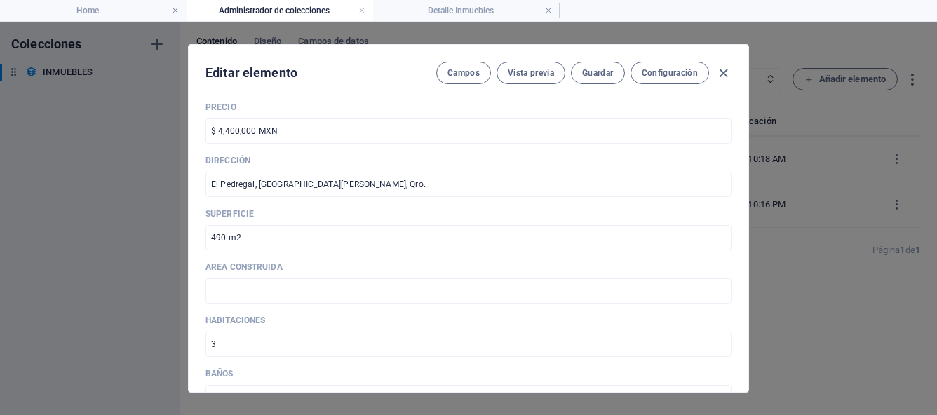
scroll to position [551, 0]
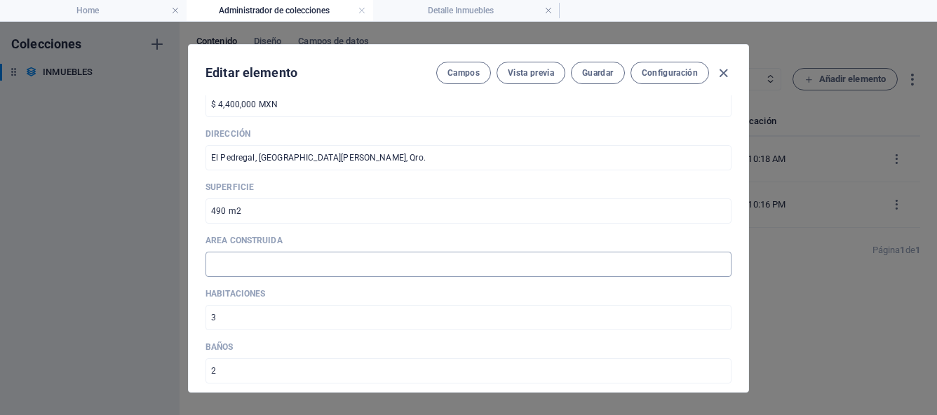
click at [355, 266] on input "text" at bounding box center [468, 264] width 526 height 25
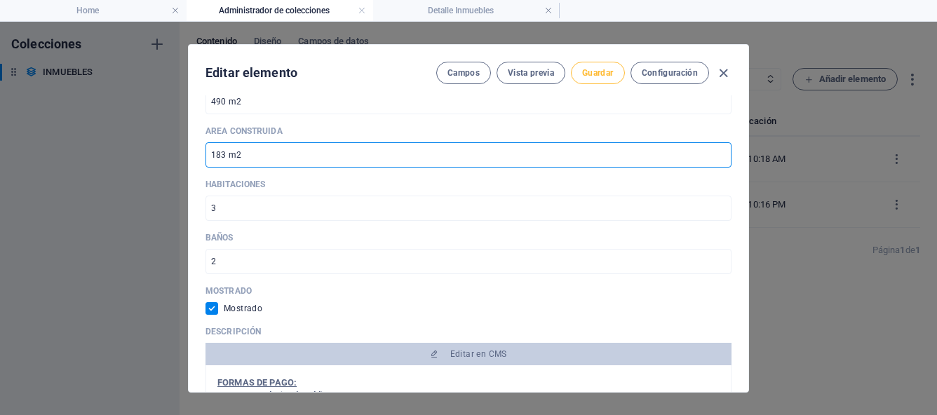
scroll to position [875, 0]
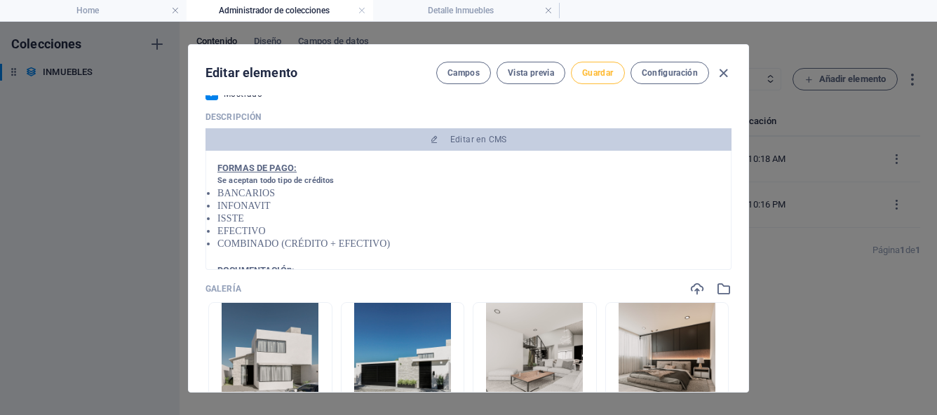
type input "183 m2"
click at [604, 76] on span "Guardar" at bounding box center [597, 72] width 31 height 11
click at [724, 74] on icon "button" at bounding box center [723, 73] width 16 height 16
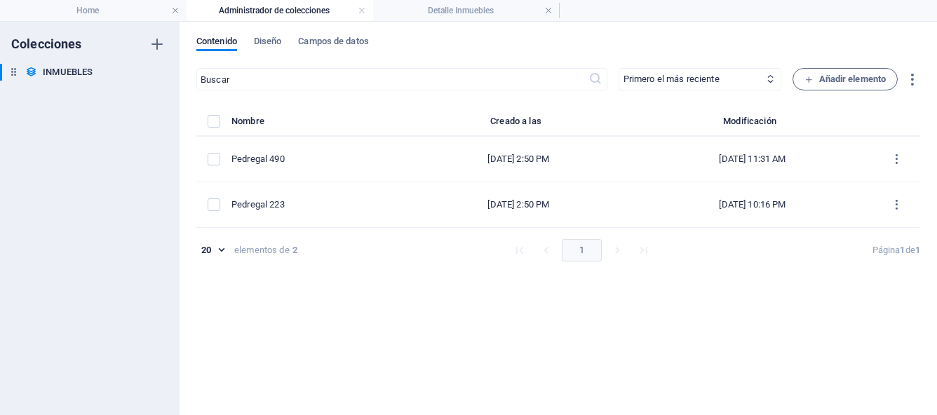
scroll to position [0, 0]
click at [480, 9] on h4 "Detalle Inmuebles" at bounding box center [466, 10] width 186 height 15
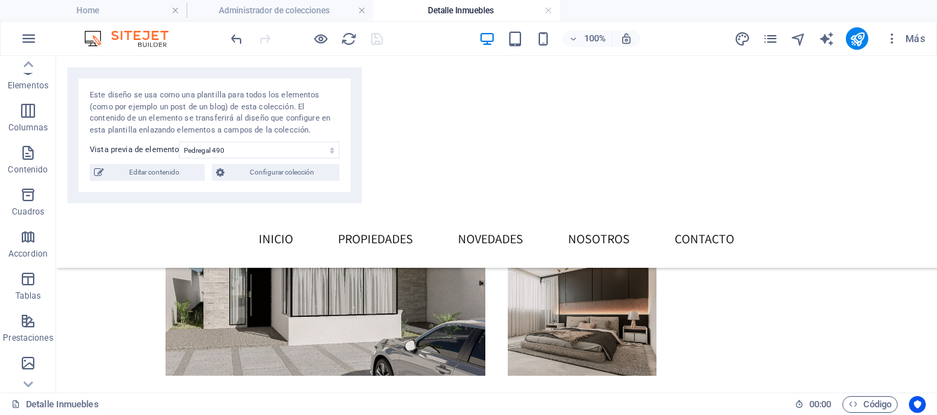
scroll to position [360, 0]
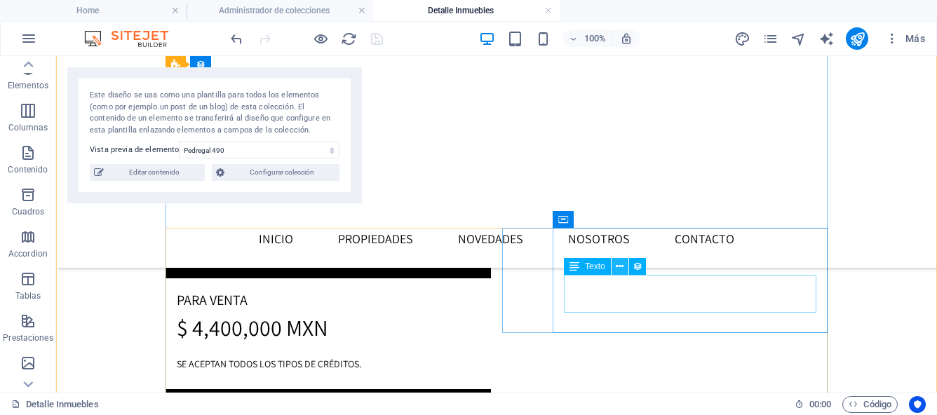
click at [618, 269] on icon at bounding box center [619, 266] width 8 height 15
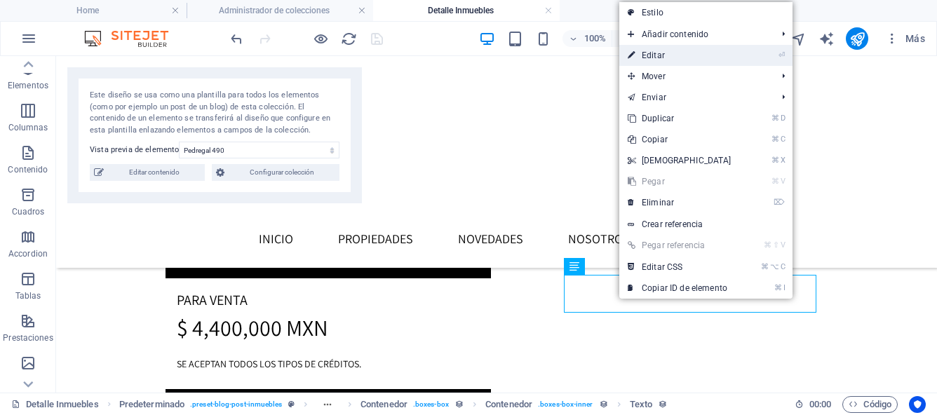
click at [668, 55] on link "⏎ Editar" at bounding box center [679, 55] width 121 height 21
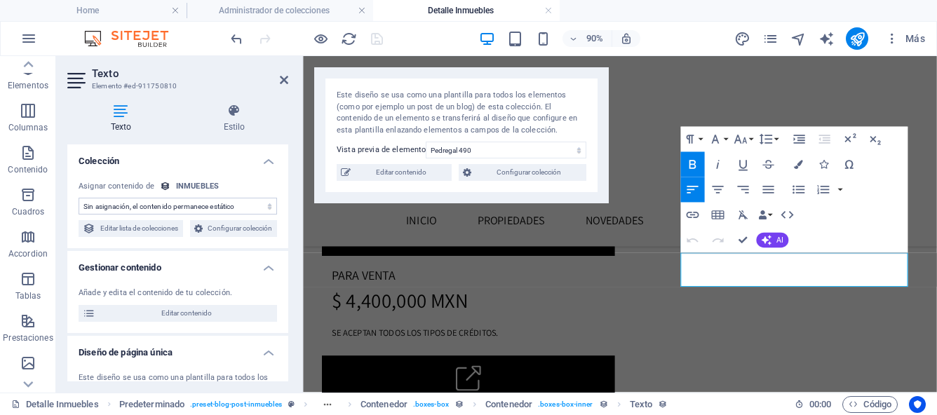
click at [265, 203] on select "Sin asignación, el contenido permanece estático Creado a las (Fecha) Actualizad…" at bounding box center [178, 206] width 198 height 17
select select "size"
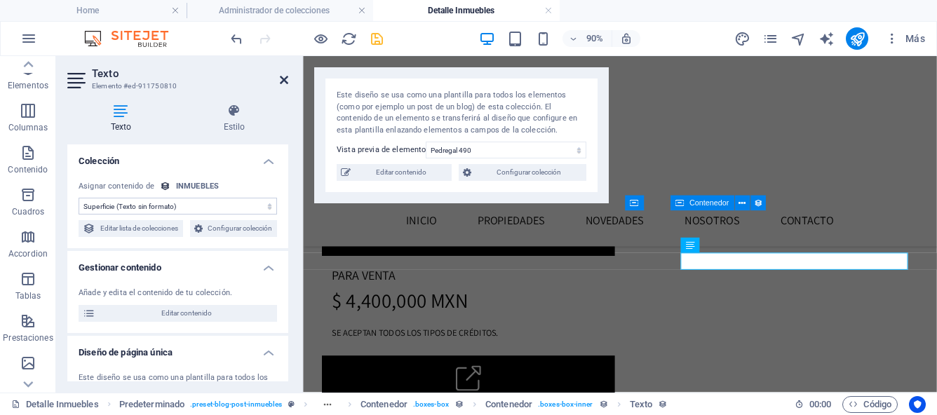
click at [284, 84] on icon at bounding box center [284, 79] width 8 height 11
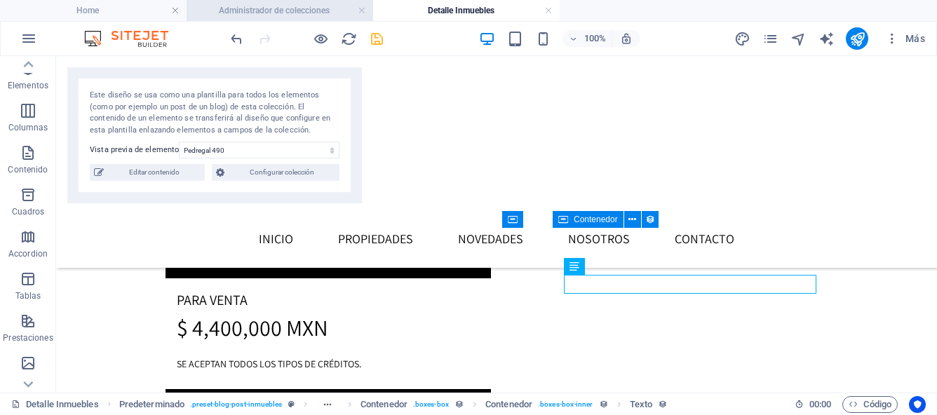
click at [315, 15] on h4 "Administrador de colecciones" at bounding box center [279, 10] width 186 height 15
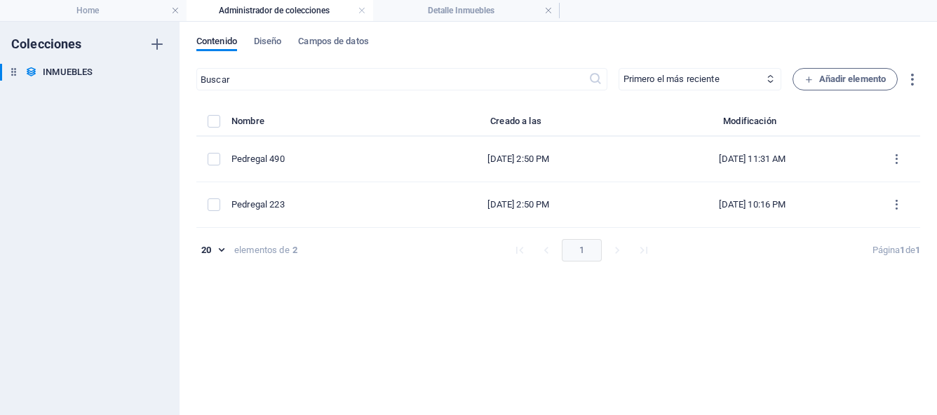
scroll to position [0, 0]
click at [315, 42] on span "Campos de datos" at bounding box center [333, 43] width 70 height 20
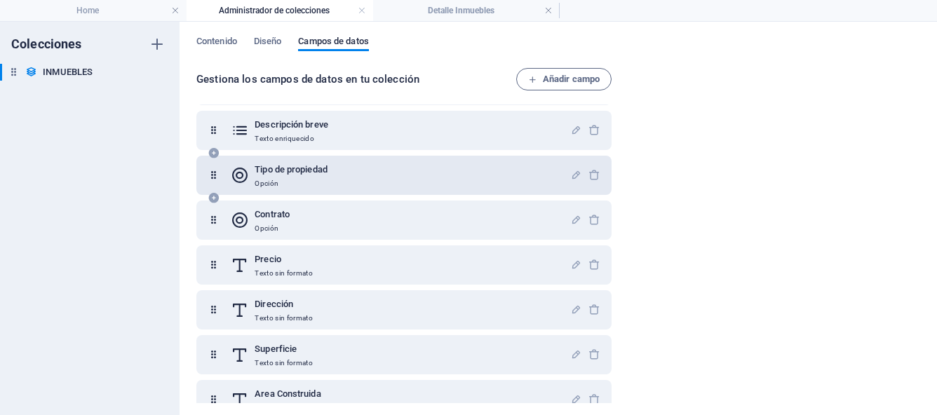
scroll to position [207, 0]
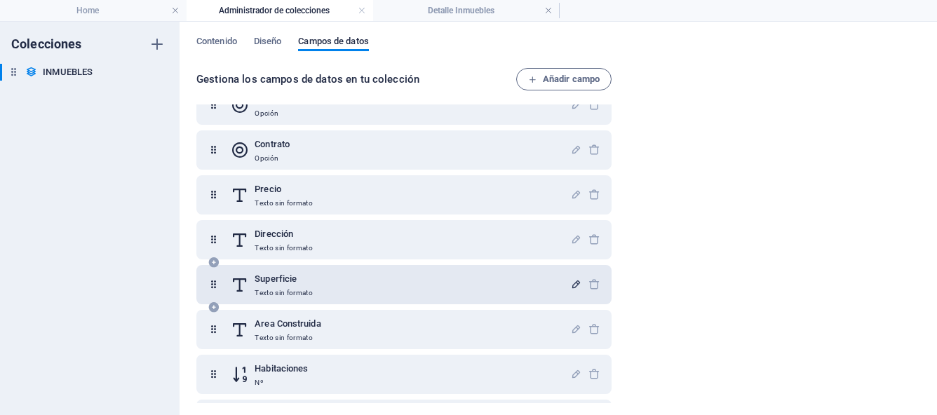
click at [573, 284] on icon "button" at bounding box center [576, 284] width 12 height 12
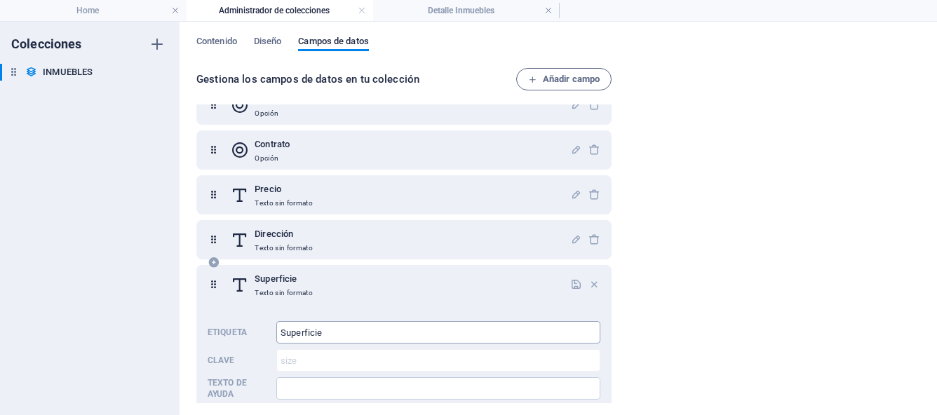
scroll to position [249, 0]
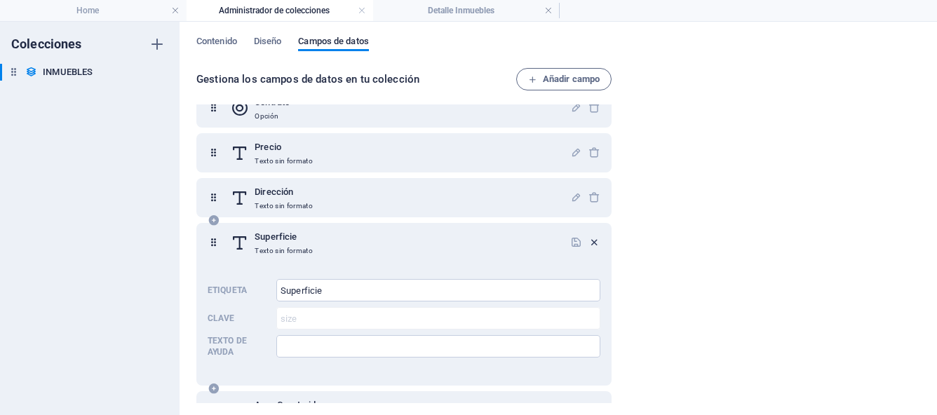
click at [592, 243] on icon "button" at bounding box center [594, 242] width 12 height 12
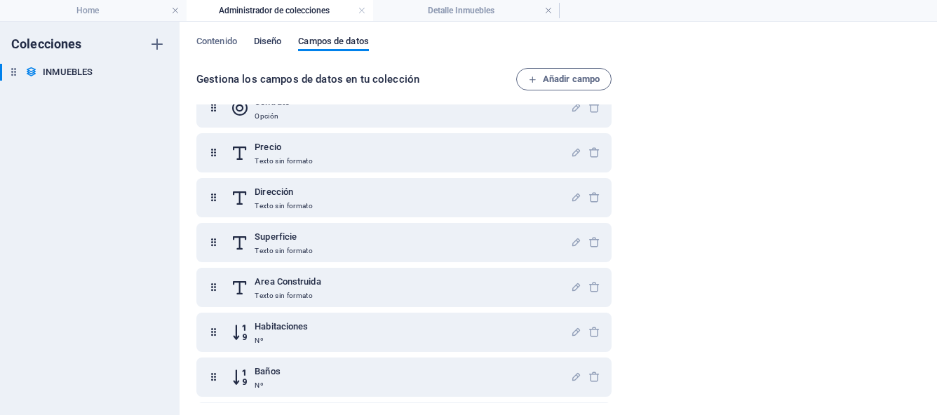
click at [277, 45] on span "Diseño" at bounding box center [268, 43] width 28 height 20
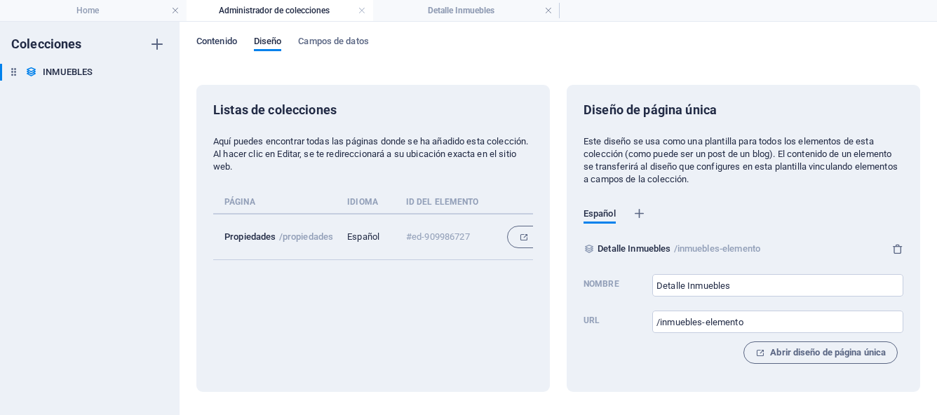
click at [229, 39] on span "Contenido" at bounding box center [216, 43] width 41 height 20
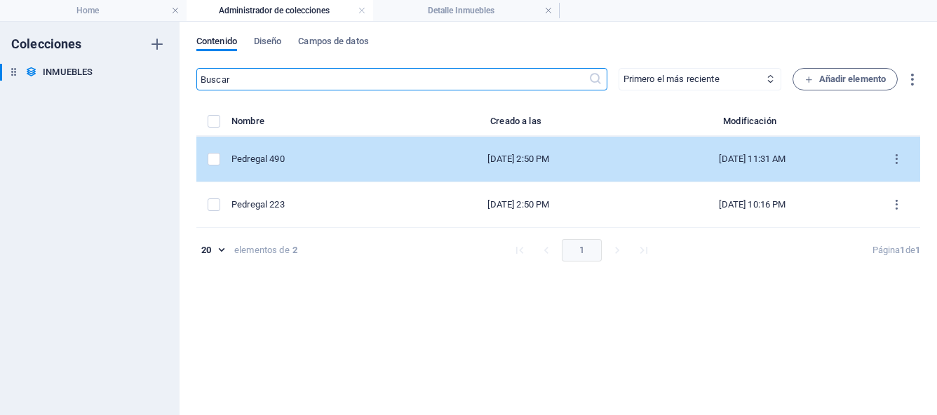
click at [290, 162] on div "Pedregal 490" at bounding box center [312, 159] width 163 height 13
select select "Casa"
select select "Para Venta"
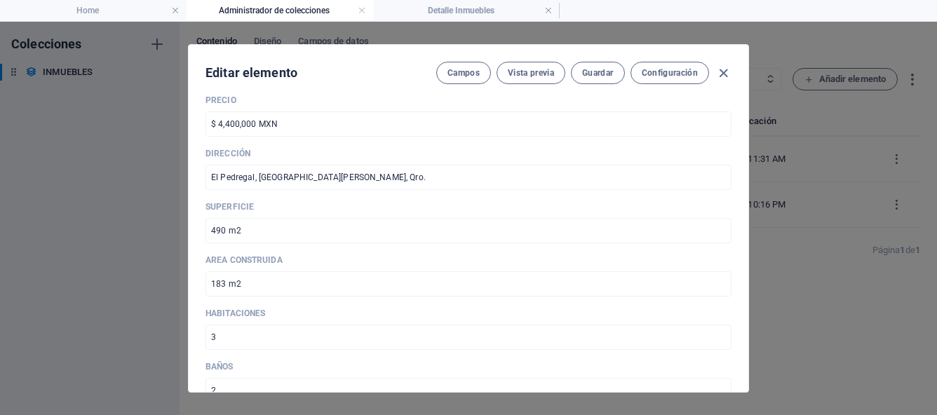
scroll to position [543, 0]
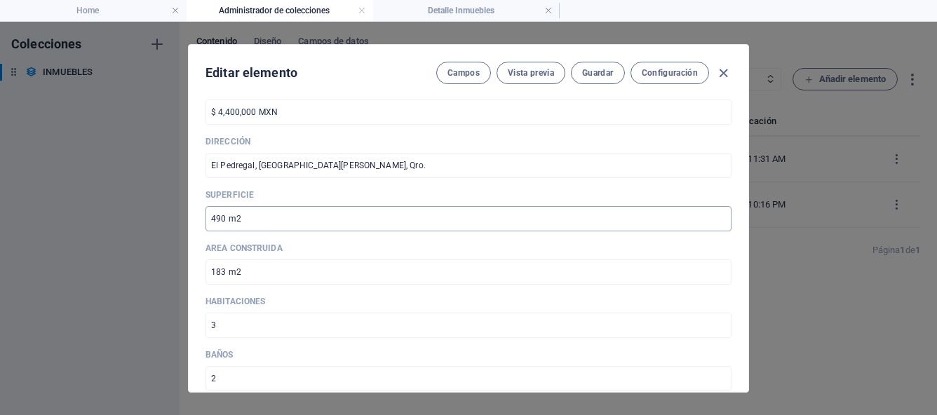
click at [212, 219] on input "490 m2" at bounding box center [468, 218] width 526 height 25
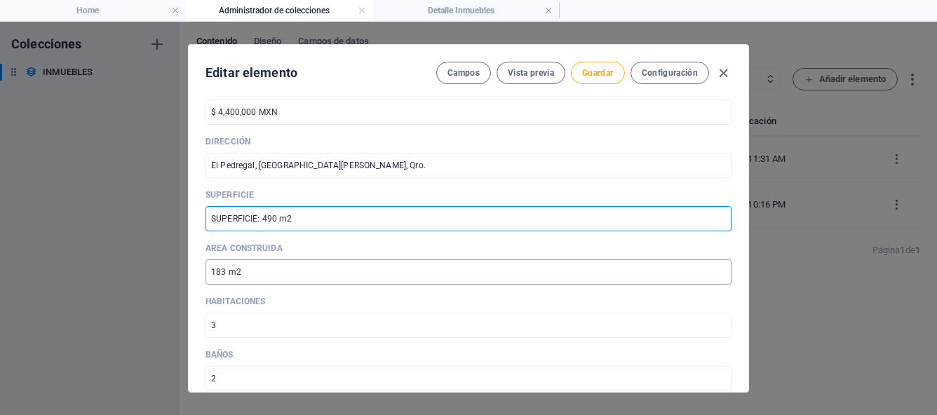
type input "SUPERFICIE: 490 m2"
click at [213, 267] on input "183 m2" at bounding box center [468, 271] width 526 height 25
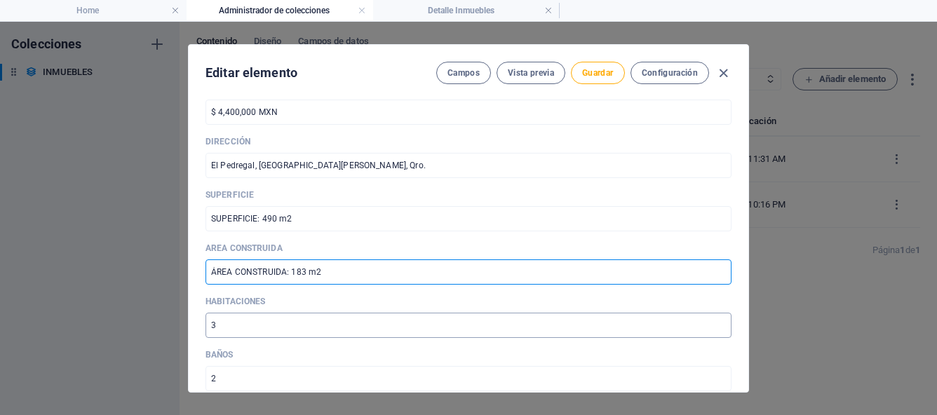
type input "ÁREA CONSTRUIDA: 183 m2"
click at [210, 330] on input "3" at bounding box center [468, 325] width 526 height 25
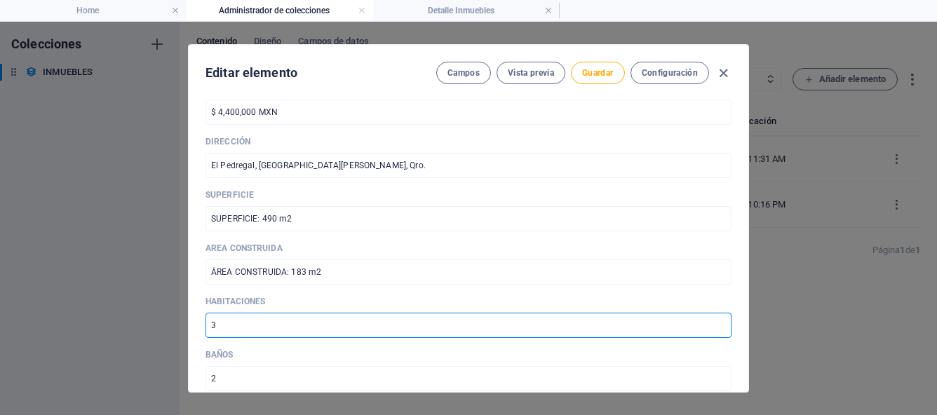
click at [325, 355] on p "Baños" at bounding box center [468, 354] width 526 height 11
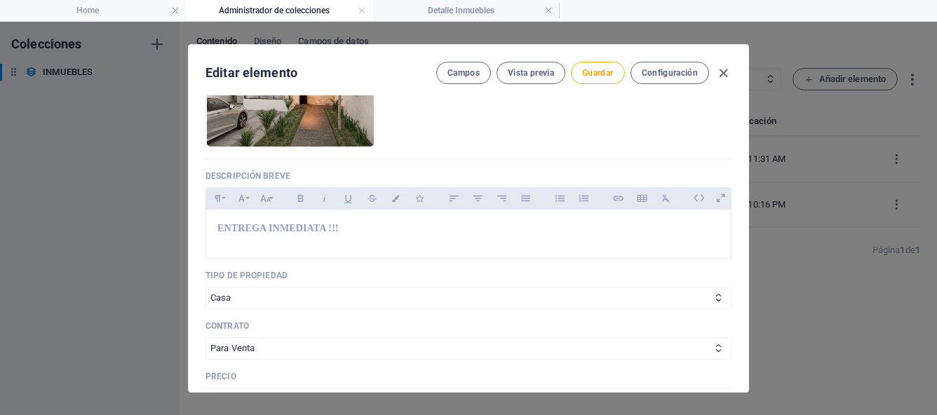
scroll to position [254, 0]
click at [600, 79] on button "Guardar" at bounding box center [597, 73] width 53 height 22
click at [725, 75] on icon "button" at bounding box center [723, 73] width 16 height 16
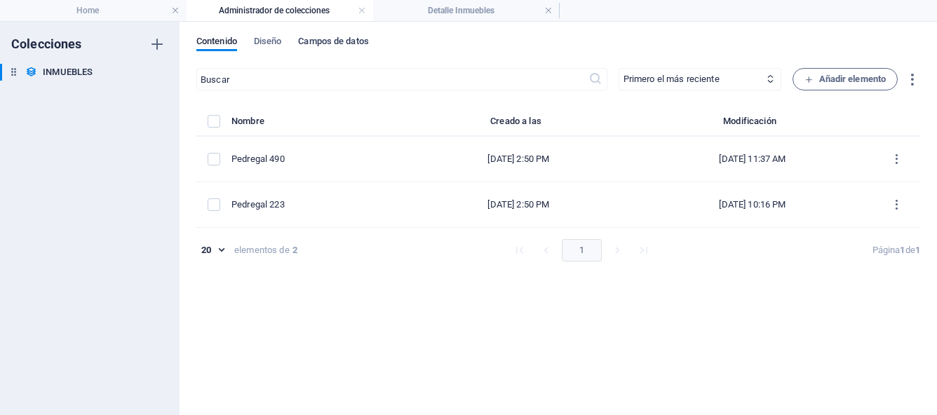
click at [336, 43] on span "Campos de datos" at bounding box center [333, 43] width 70 height 20
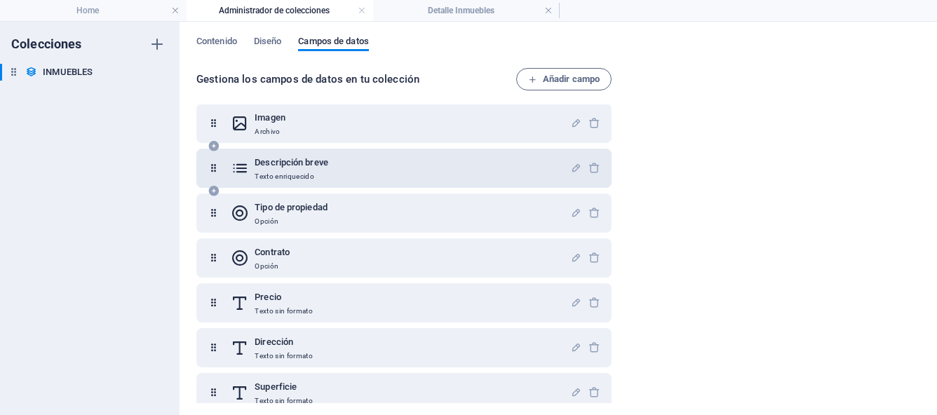
scroll to position [102, 0]
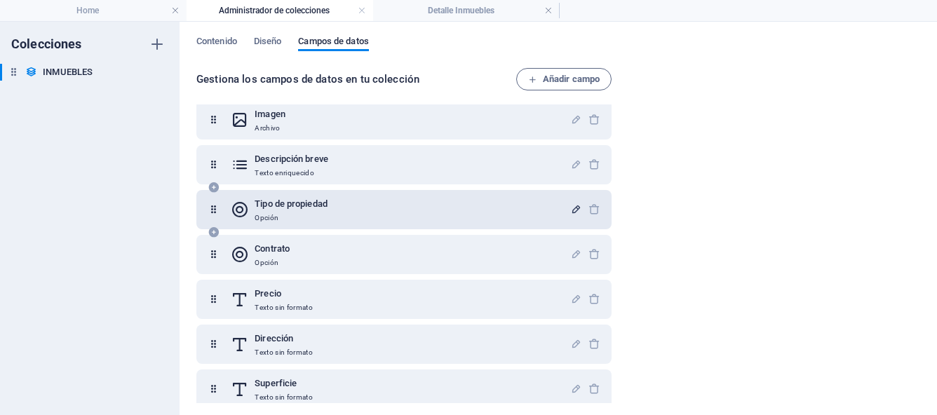
click at [571, 211] on icon "button" at bounding box center [576, 209] width 12 height 12
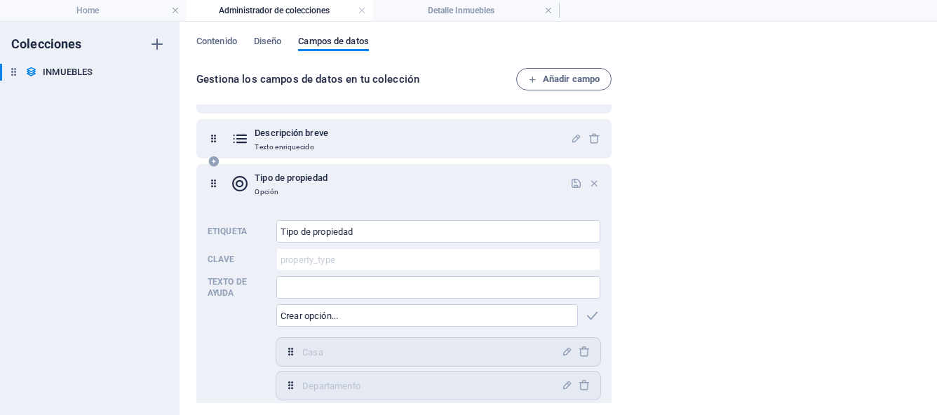
scroll to position [125, 0]
click at [590, 185] on icon "button" at bounding box center [594, 186] width 12 height 12
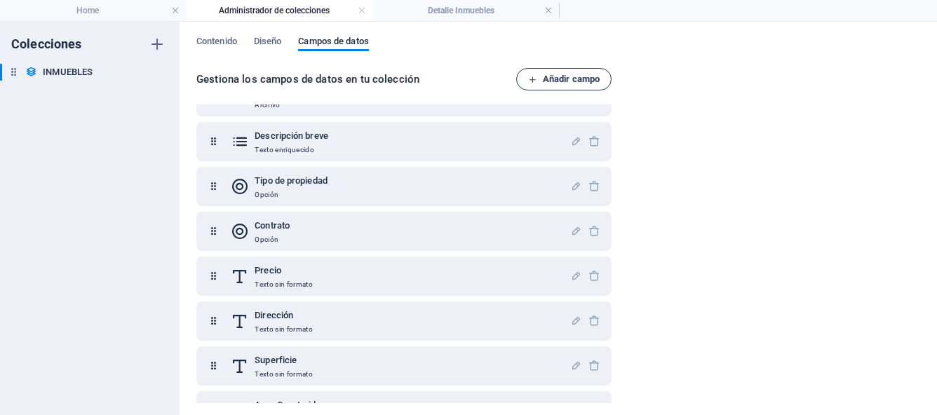
click at [554, 77] on span "Añadir campo" at bounding box center [564, 79] width 72 height 17
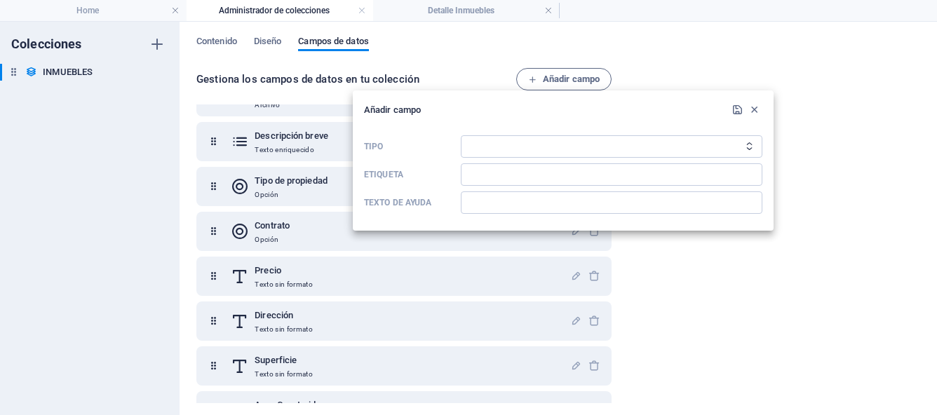
click at [748, 147] on icon "Tipo" at bounding box center [748, 146] width 9 height 9
click at [734, 149] on select "Texto sin formato Enlace CMS Texto enriquecido Archivo Múltiples archivos Casil…" at bounding box center [611, 146] width 301 height 22
click at [753, 110] on icon "button" at bounding box center [754, 110] width 12 height 12
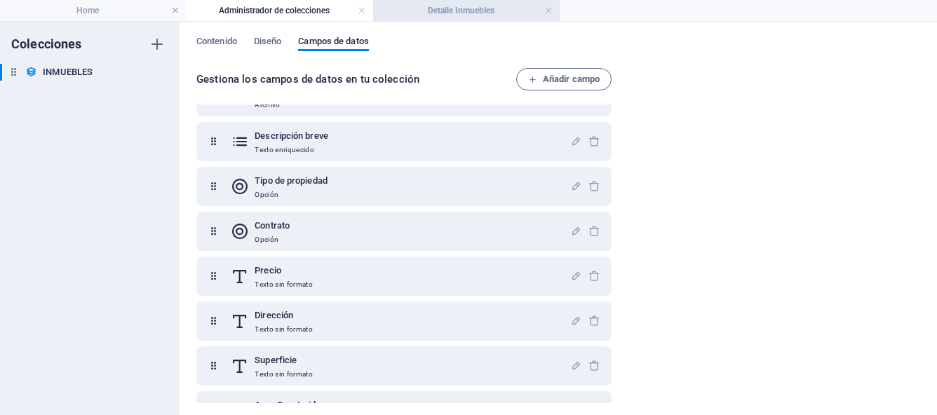
click at [469, 13] on h4 "Detalle Inmuebles" at bounding box center [466, 10] width 186 height 15
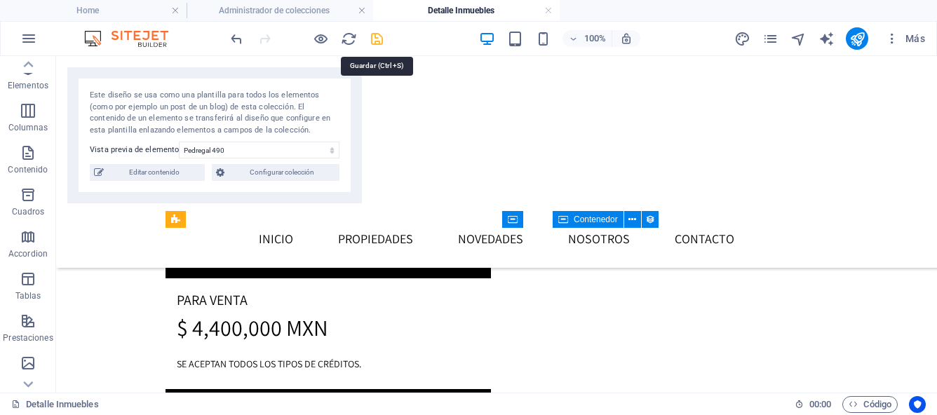
click at [376, 43] on icon "save" at bounding box center [377, 39] width 16 height 16
click at [349, 39] on icon "reload" at bounding box center [349, 39] width 16 height 16
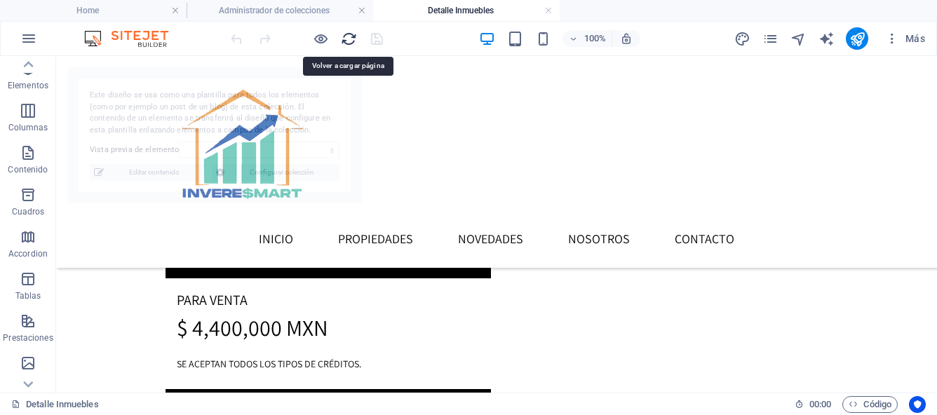
select select "68bb4d186a1bf5a7fa01d972"
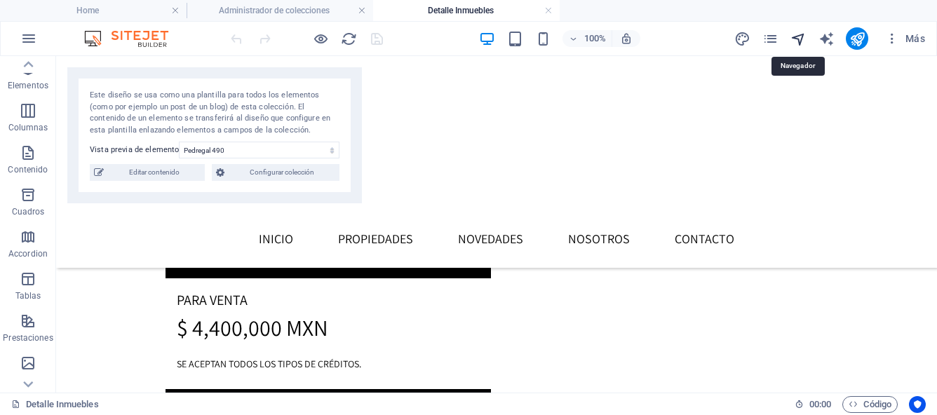
click at [798, 42] on icon "navigator" at bounding box center [798, 39] width 16 height 16
select select "17043486-es"
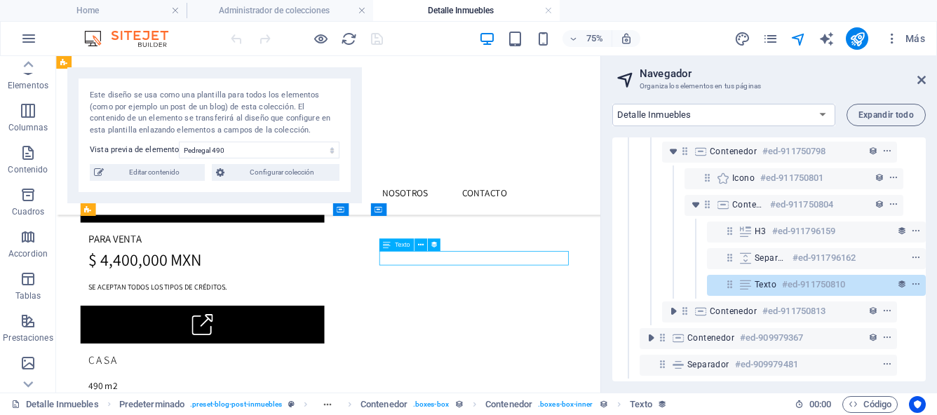
scroll to position [172, 26]
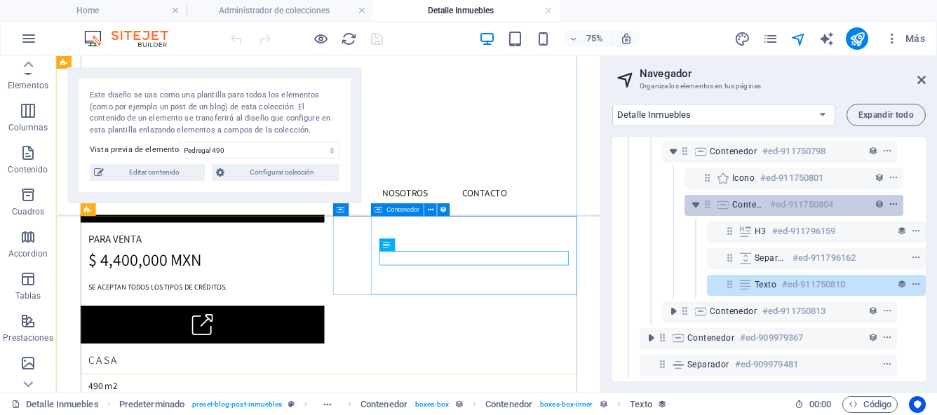
click at [890, 200] on icon "context-menu" at bounding box center [893, 205] width 10 height 10
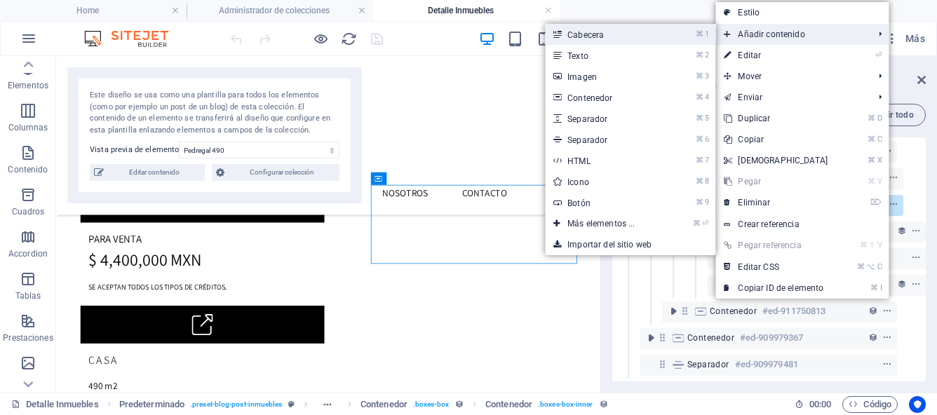
click at [613, 37] on link "⌘ 1 Cabecera" at bounding box center [604, 34] width 118 height 21
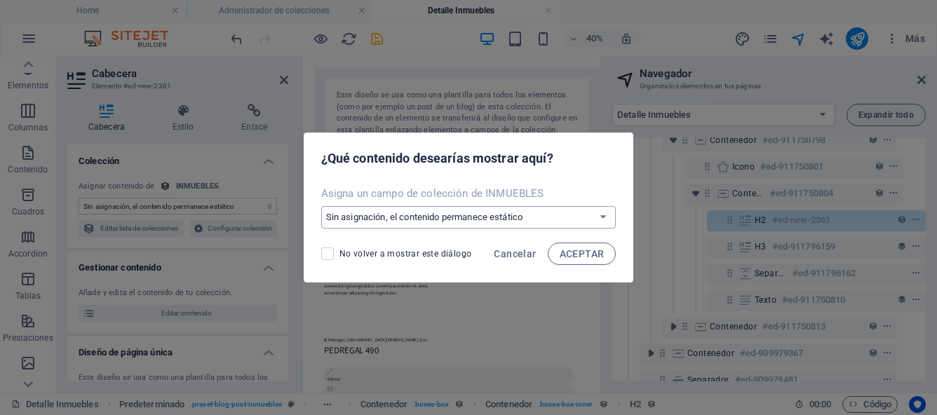
click at [601, 220] on select "Sin asignación, el contenido permanece estático Crear un campo nuevo Creado a l…" at bounding box center [468, 217] width 295 height 22
select select "size"
click at [566, 257] on span "ACEPTAR" at bounding box center [581, 253] width 45 height 11
select select "size"
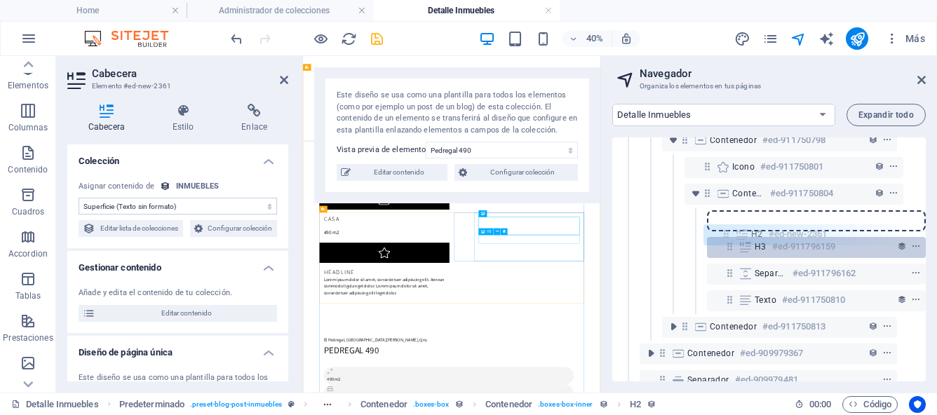
drag, startPoint x: 729, startPoint y: 222, endPoint x: 728, endPoint y: 240, distance: 17.5
click at [728, 240] on div "Referencia #ed-909979496 Predeterminado #ed-909979358 Elemento de colección #ed…" at bounding box center [768, 259] width 313 height 244
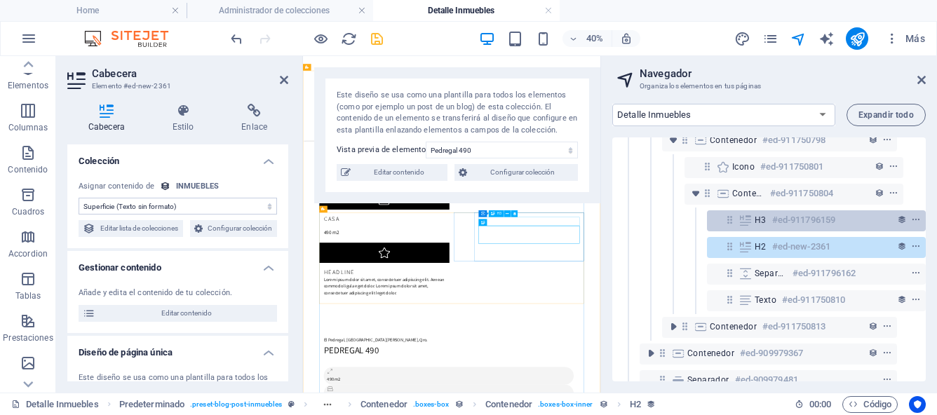
click at [758, 221] on span "H3" at bounding box center [760, 220] width 12 height 11
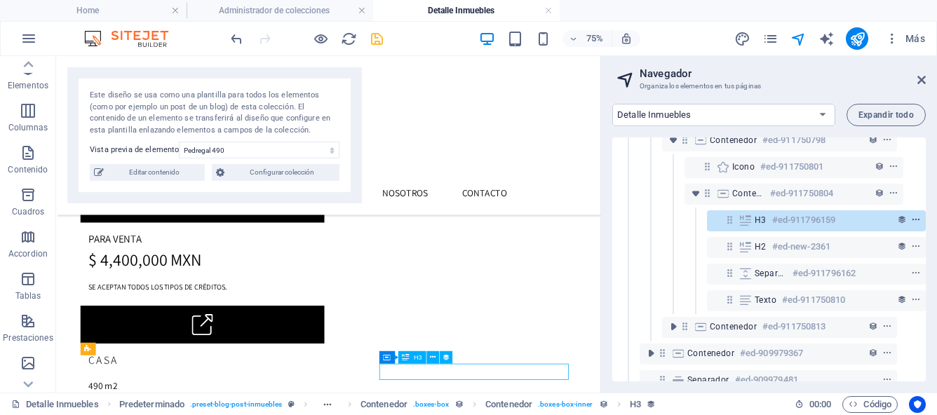
click at [912, 218] on icon "context-menu" at bounding box center [916, 220] width 10 height 10
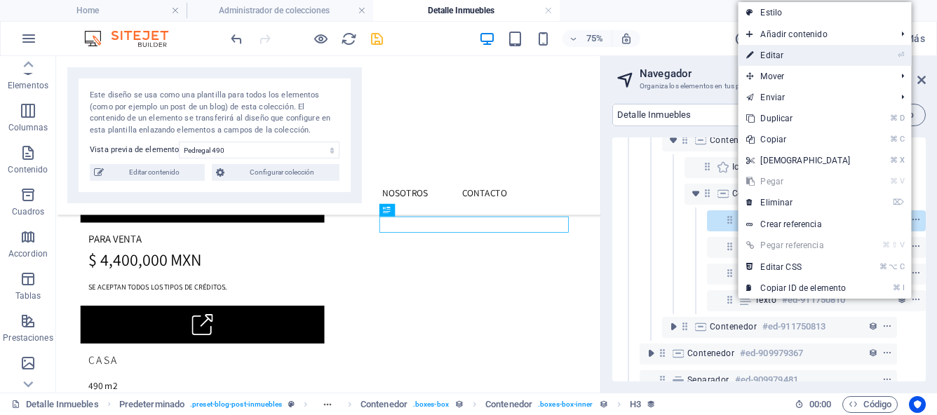
click at [783, 57] on link "⏎ Editar" at bounding box center [797, 55] width 121 height 21
select select "property_type"
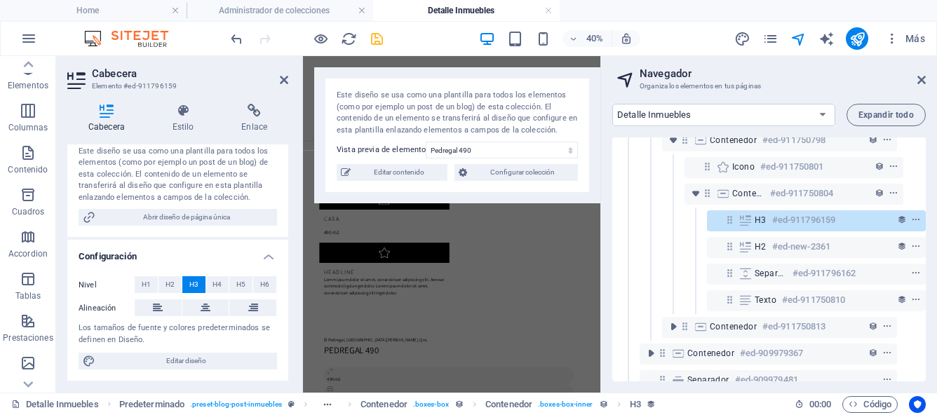
scroll to position [243, 0]
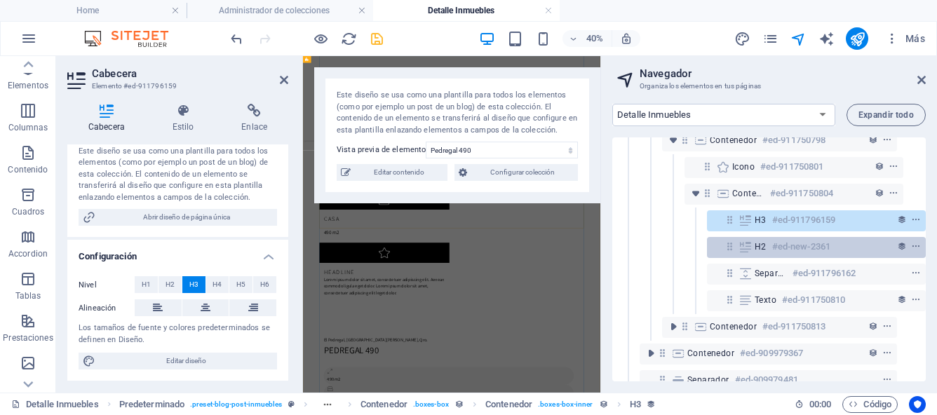
click at [747, 250] on icon at bounding box center [744, 246] width 15 height 11
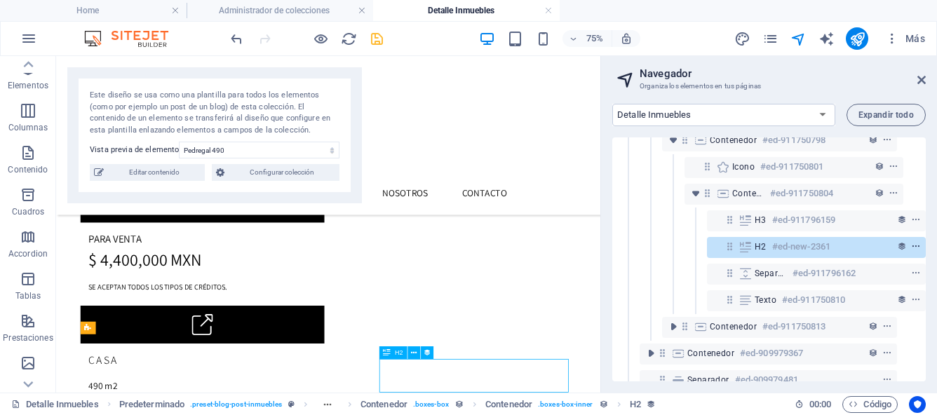
click at [913, 245] on icon "context-menu" at bounding box center [916, 247] width 10 height 10
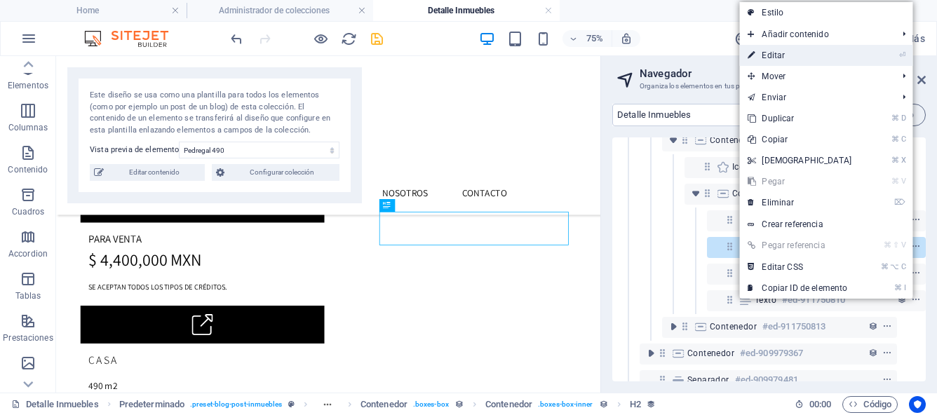
click at [798, 57] on link "⏎ Editar" at bounding box center [799, 55] width 121 height 21
select select "size"
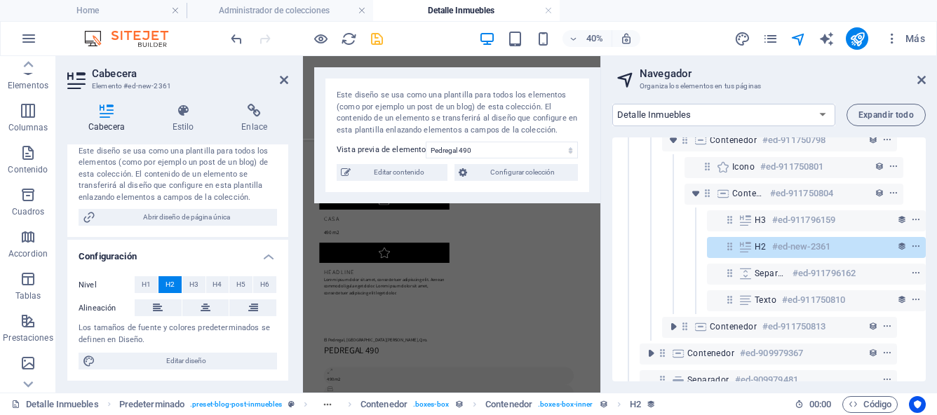
scroll to position [236, 0]
click at [193, 292] on span "H3" at bounding box center [193, 284] width 9 height 17
click at [923, 78] on icon at bounding box center [921, 79] width 8 height 11
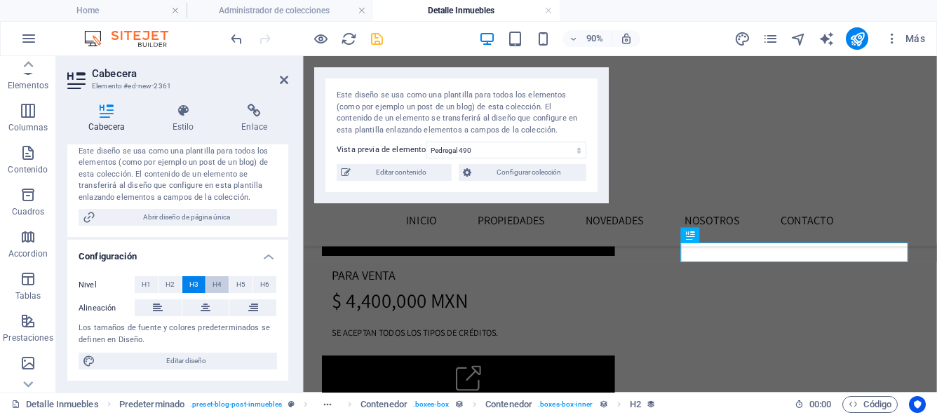
click at [219, 293] on span "H4" at bounding box center [216, 284] width 9 height 17
click at [189, 293] on span "H3" at bounding box center [193, 284] width 9 height 17
click at [213, 292] on span "H4" at bounding box center [216, 284] width 9 height 17
click at [283, 82] on icon at bounding box center [284, 79] width 8 height 11
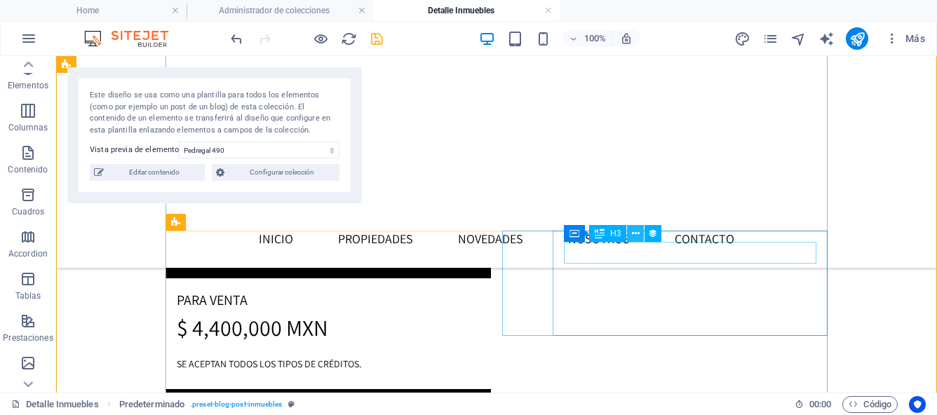
click at [636, 237] on icon at bounding box center [636, 233] width 8 height 15
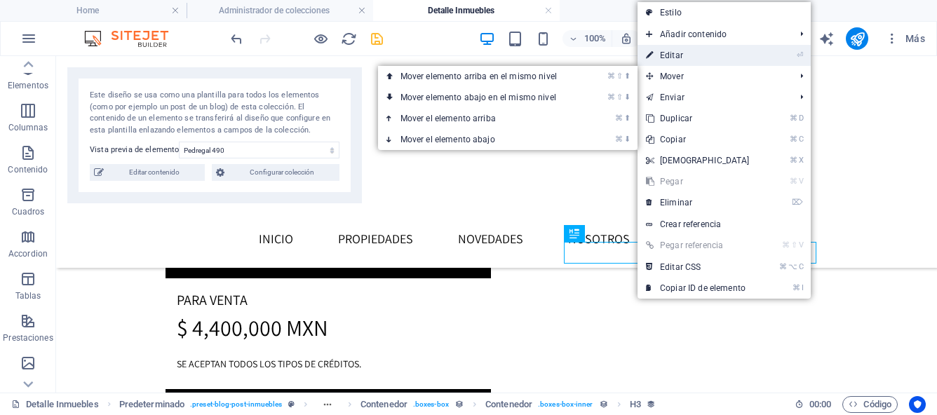
click at [659, 51] on link "⏎ Editar" at bounding box center [697, 55] width 121 height 21
select select "property_type"
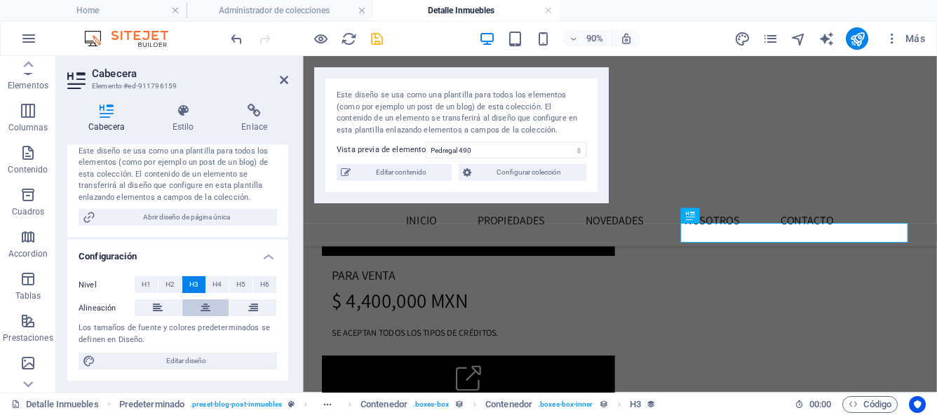
scroll to position [239, 0]
click at [214, 287] on span "H4" at bounding box center [216, 284] width 9 height 17
click at [283, 81] on icon at bounding box center [284, 79] width 8 height 11
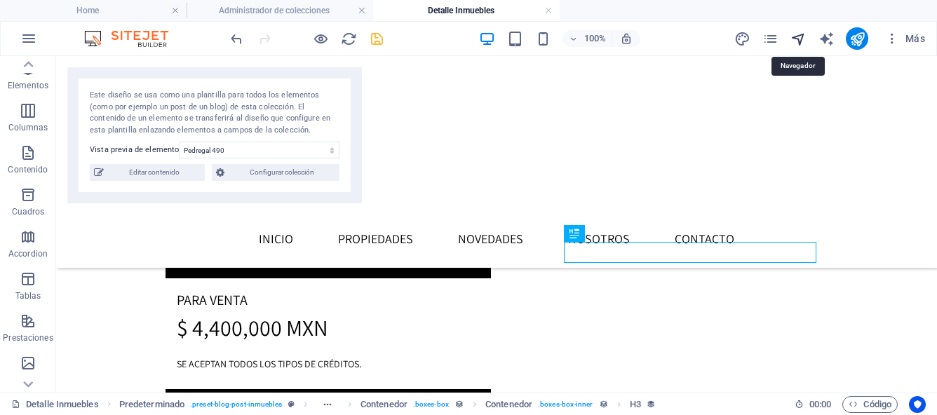
click at [801, 41] on icon "navigator" at bounding box center [798, 39] width 16 height 16
select select "17043486-es"
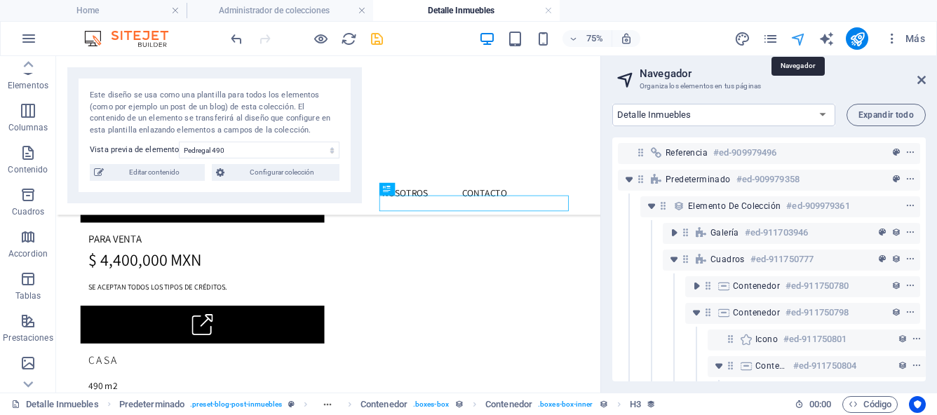
scroll to position [139, 26]
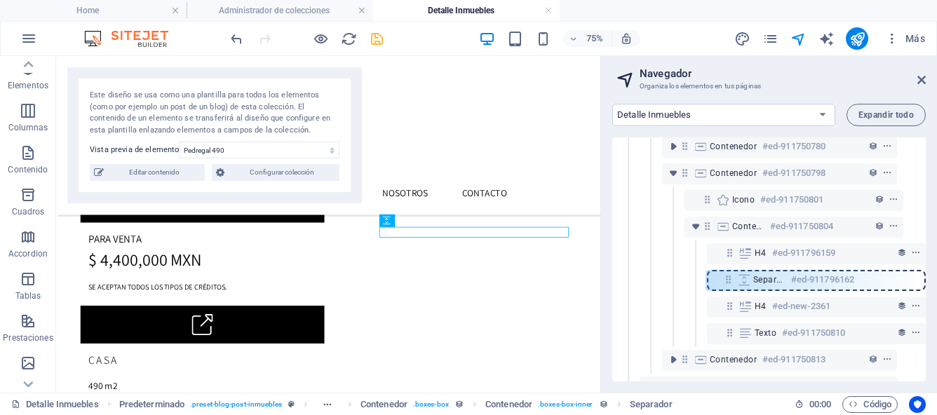
drag, startPoint x: 723, startPoint y: 307, endPoint x: 723, endPoint y: 275, distance: 31.6
click at [723, 275] on div "Referencia #ed-909979496 Predeterminado #ed-909979358 Elemento de colección #ed…" at bounding box center [768, 259] width 313 height 244
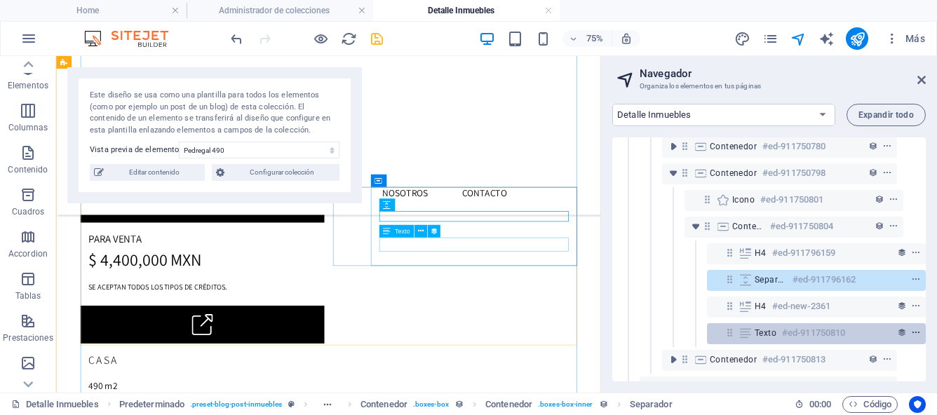
click at [913, 333] on icon "context-menu" at bounding box center [916, 333] width 10 height 10
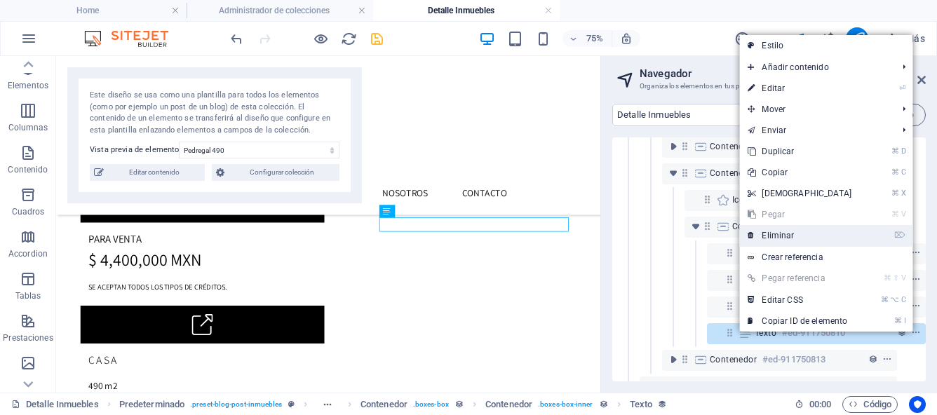
click at [784, 234] on link "⌦ Eliminar" at bounding box center [799, 235] width 121 height 21
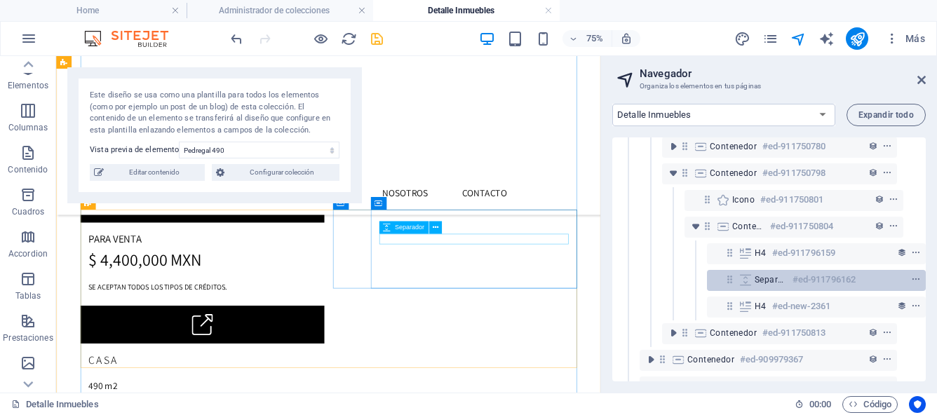
click at [744, 278] on icon at bounding box center [744, 279] width 15 height 11
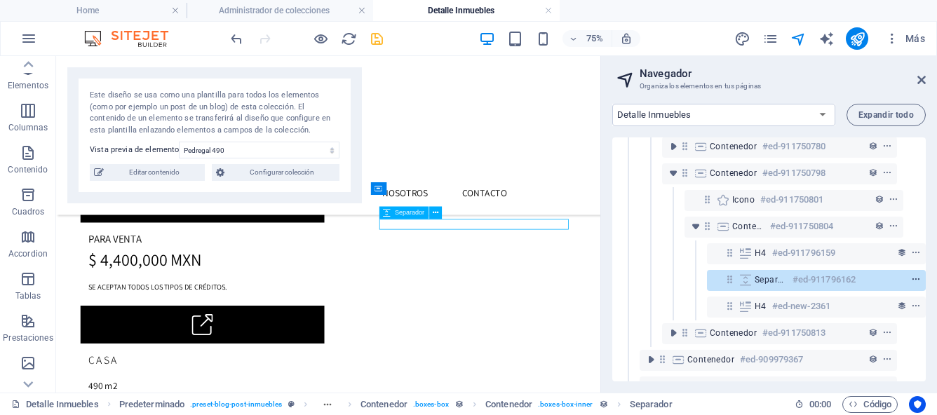
click at [911, 280] on icon "context-menu" at bounding box center [916, 280] width 10 height 10
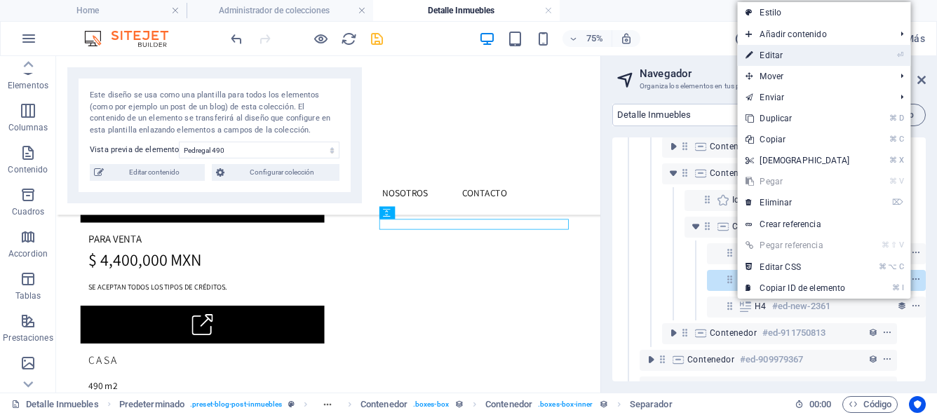
click at [768, 55] on link "⏎ Editar" at bounding box center [797, 55] width 121 height 21
select select "px"
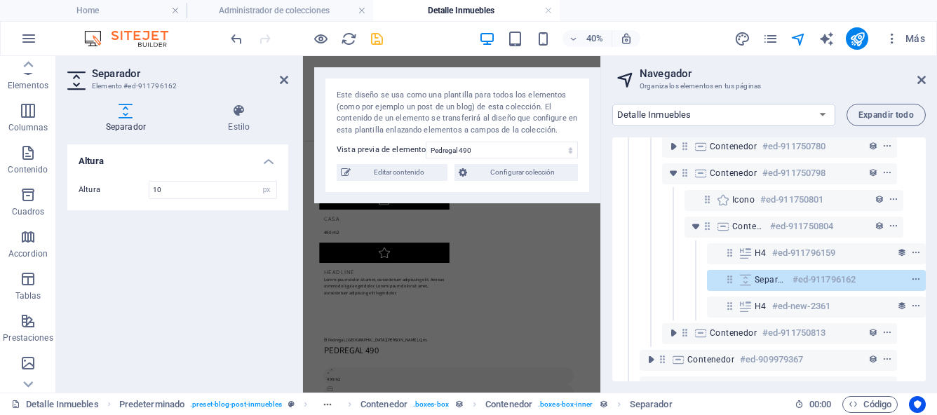
type input "10"
click at [163, 225] on div "Altura Altura 10 px rem vh vw" at bounding box center [177, 262] width 221 height 237
click at [285, 81] on icon at bounding box center [284, 79] width 8 height 11
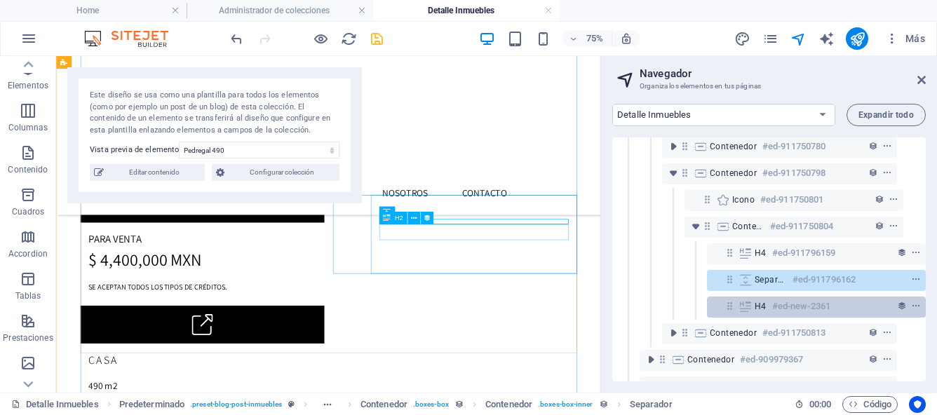
click at [806, 304] on h6 "#ed-new-2361" at bounding box center [801, 306] width 58 height 17
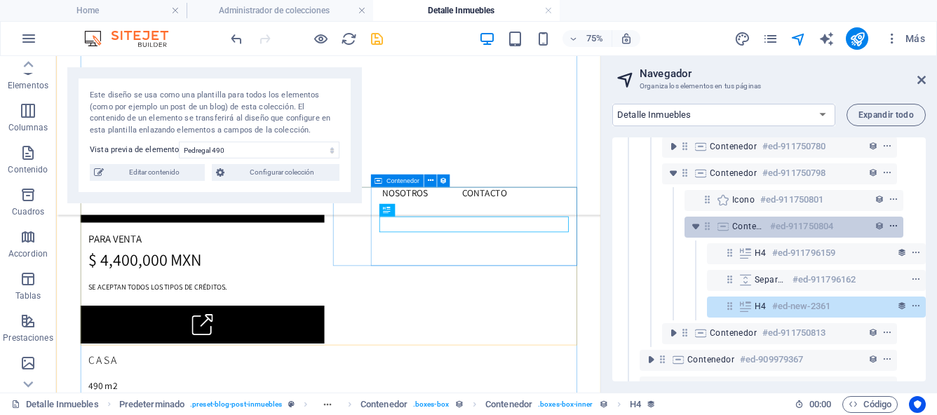
click at [889, 226] on icon "context-menu" at bounding box center [893, 227] width 10 height 10
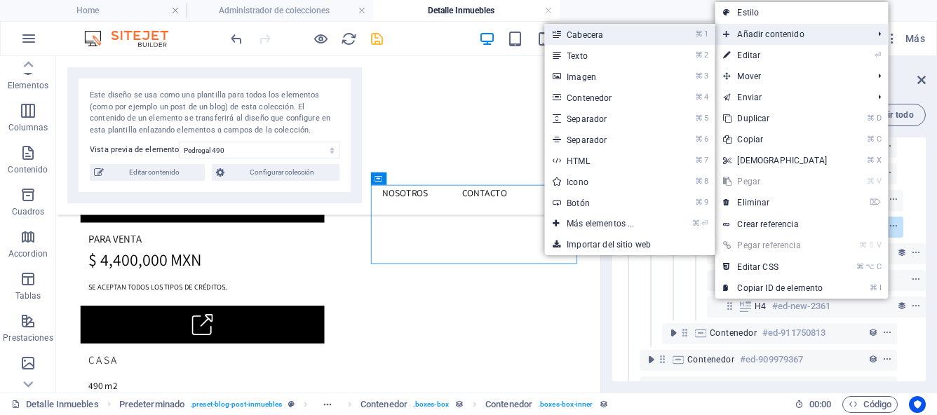
click at [597, 34] on link "⌘ 1 Cabecera" at bounding box center [603, 34] width 118 height 21
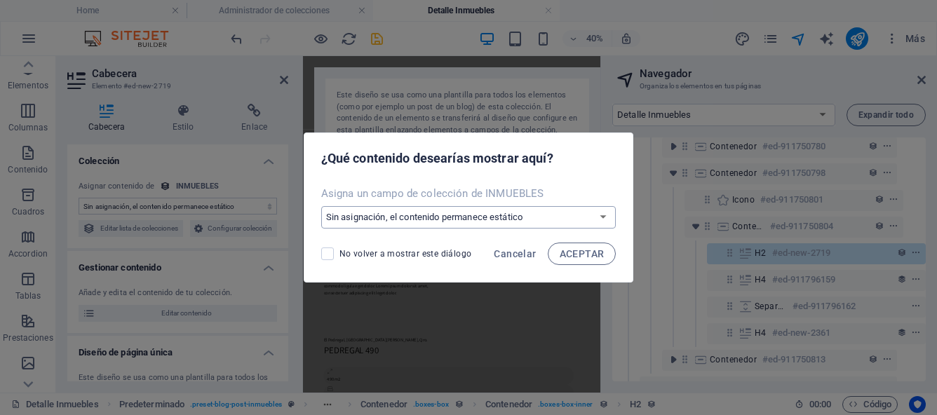
click at [604, 218] on select "Sin asignación, el contenido permanece estático Crear un campo nuevo Creado a l…" at bounding box center [468, 217] width 295 height 22
select select "area-construida"
click at [580, 258] on span "ACEPTAR" at bounding box center [581, 253] width 45 height 11
select select "area-construida"
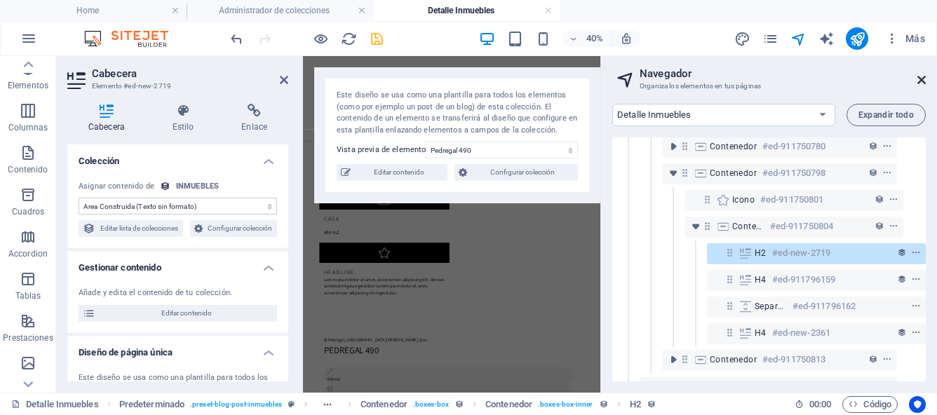
click at [924, 83] on icon at bounding box center [921, 79] width 8 height 11
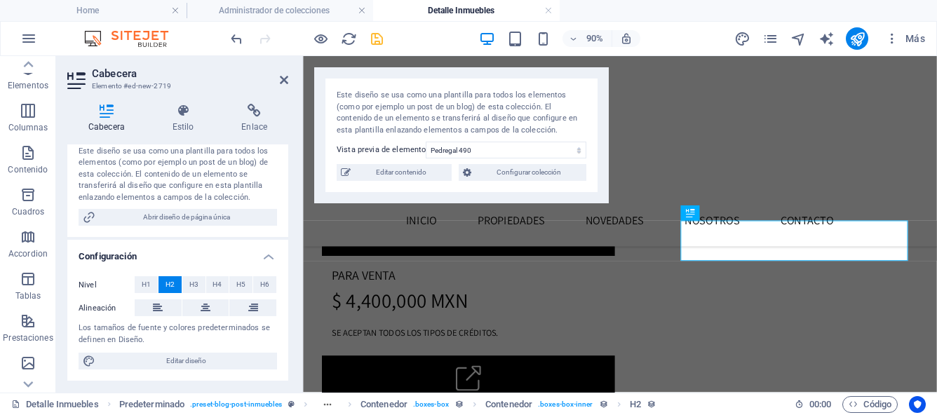
scroll to position [243, 0]
click at [210, 287] on button "H4" at bounding box center [217, 284] width 23 height 17
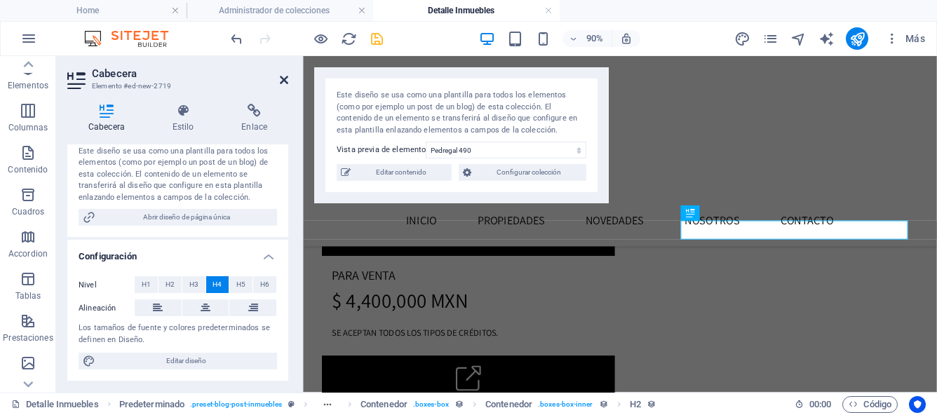
click at [285, 83] on icon at bounding box center [284, 79] width 8 height 11
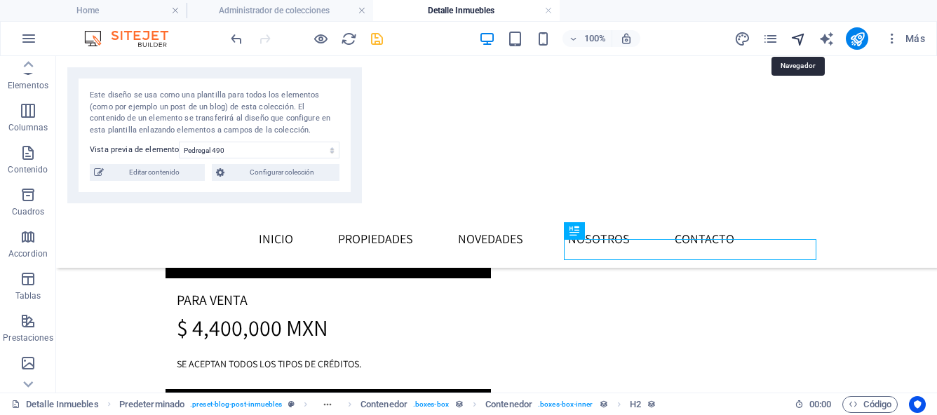
click at [800, 40] on icon "navigator" at bounding box center [798, 39] width 16 height 16
select select "17043486-es"
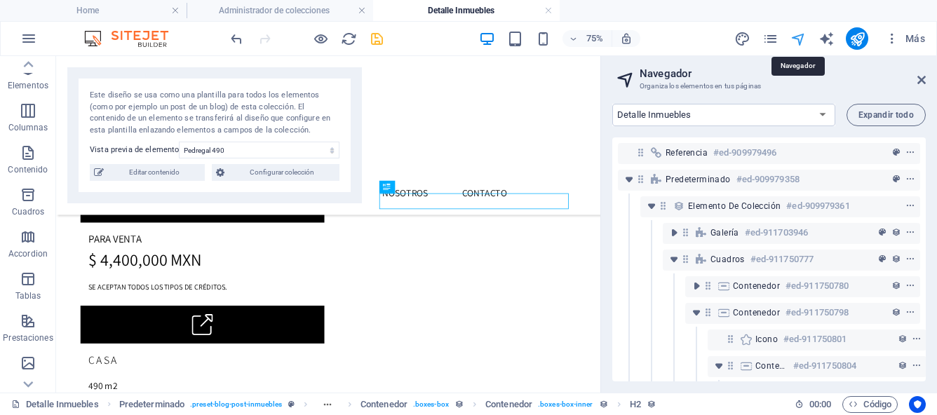
scroll to position [139, 26]
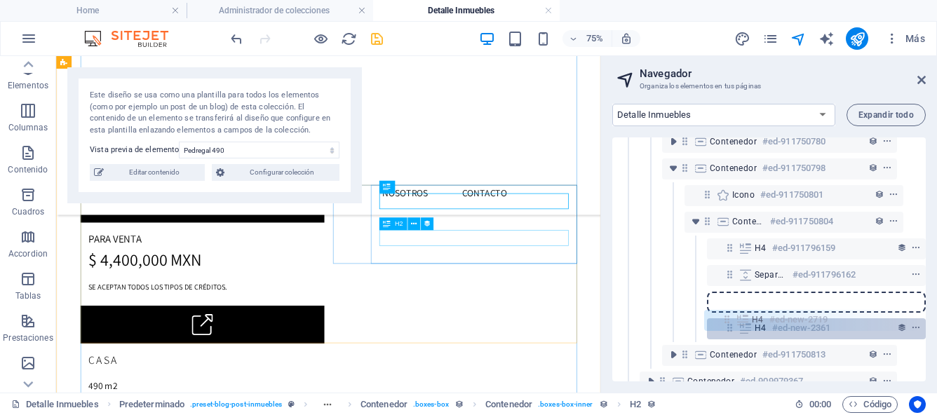
drag, startPoint x: 726, startPoint y: 257, endPoint x: 726, endPoint y: 329, distance: 72.2
click at [726, 329] on div "Referencia #ed-909979496 Predeterminado #ed-909979358 Elemento de colección #ed…" at bounding box center [768, 259] width 313 height 244
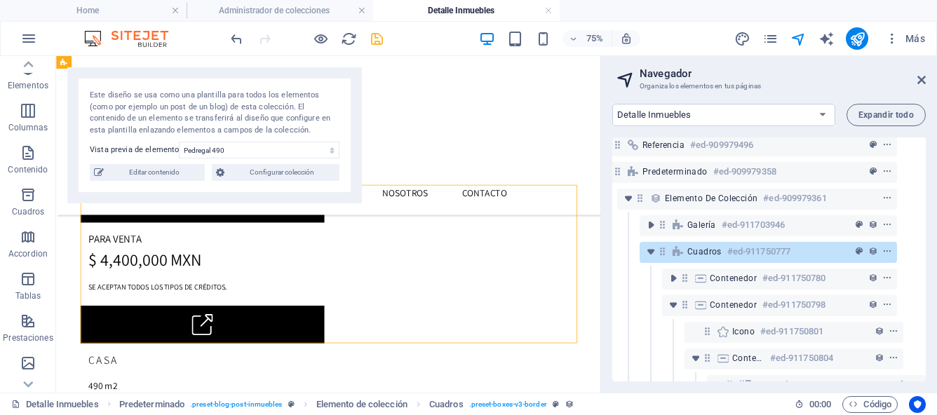
scroll to position [6, 26]
click at [301, 13] on h4 "Administrador de colecciones" at bounding box center [279, 10] width 186 height 15
select select
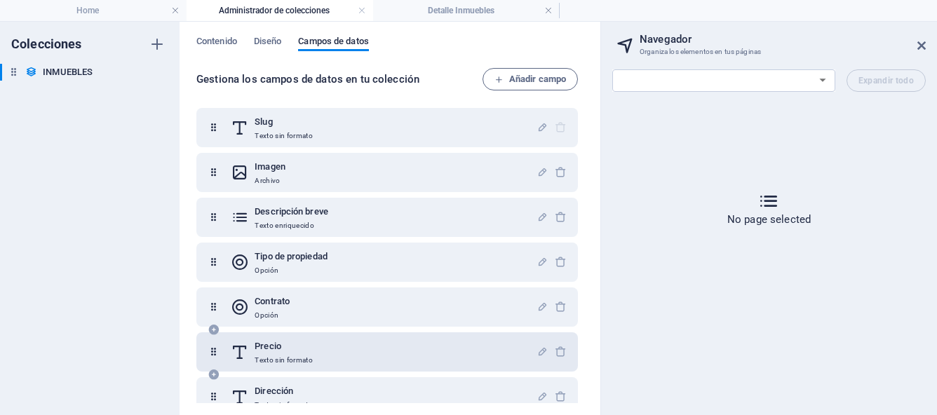
scroll to position [0, 0]
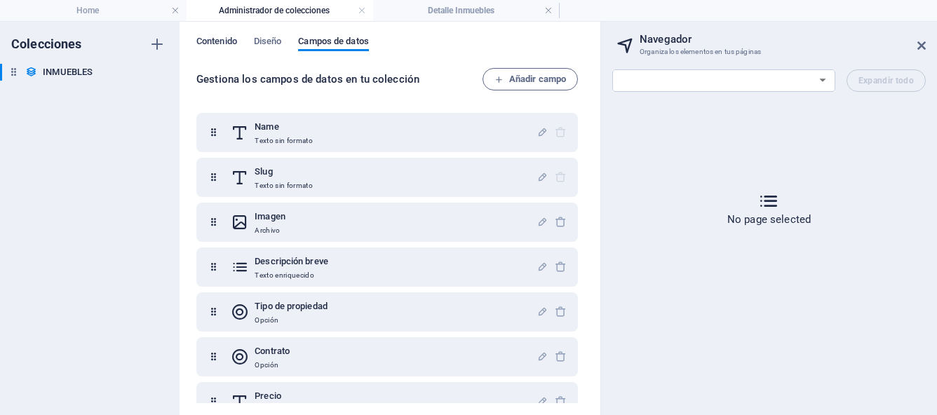
click at [217, 49] on button "Contenido" at bounding box center [216, 43] width 41 height 15
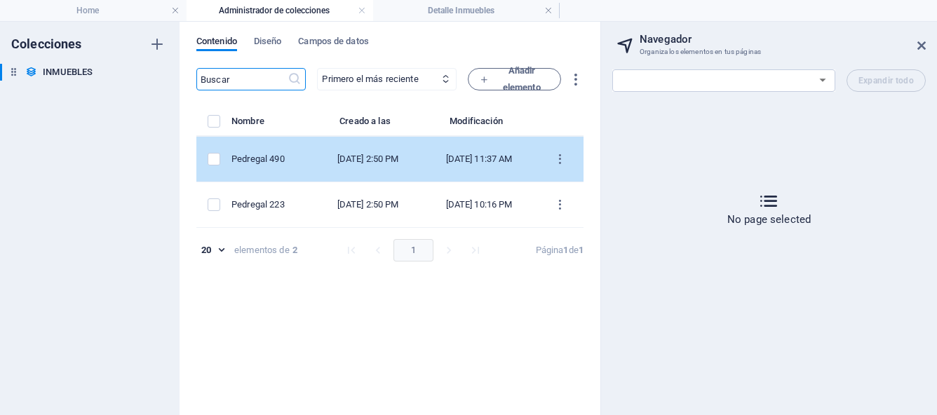
click at [257, 165] on td "Pedregal 490" at bounding box center [272, 160] width 83 height 46
select select "Casa"
select select "Para Venta"
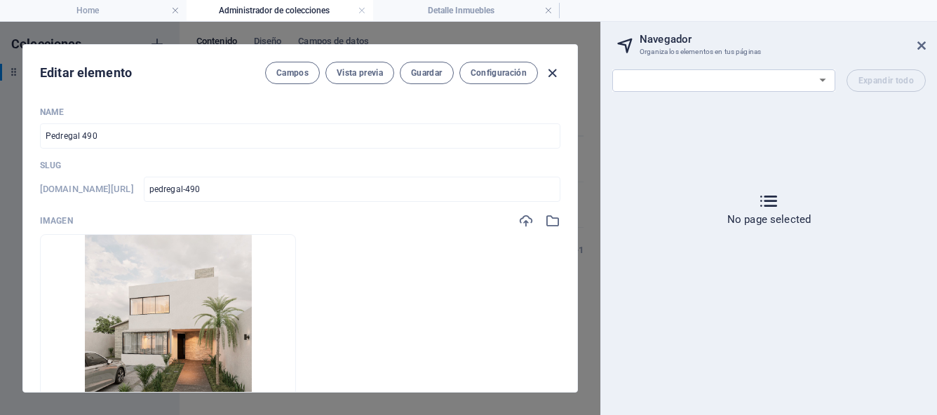
click at [550, 75] on icon "button" at bounding box center [552, 73] width 16 height 16
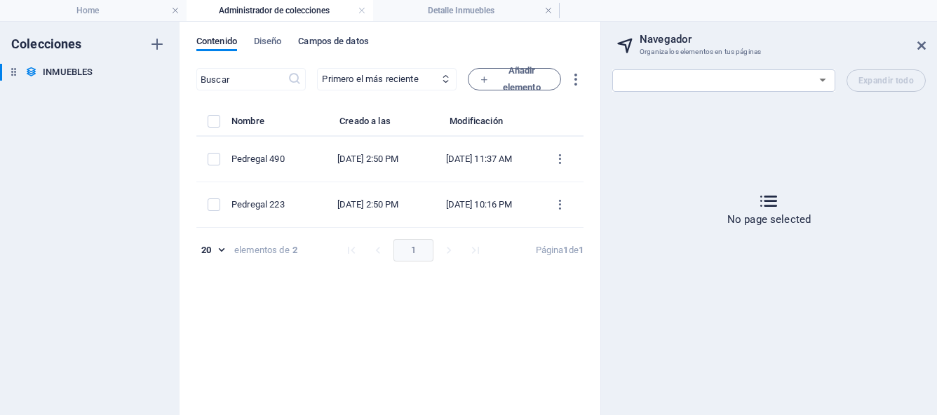
click at [317, 45] on span "Campos de datos" at bounding box center [333, 43] width 70 height 20
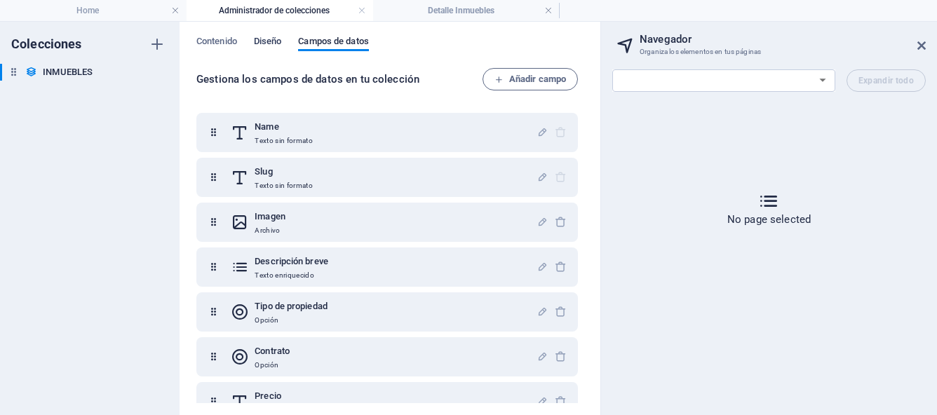
click at [275, 42] on span "Diseño" at bounding box center [268, 43] width 28 height 20
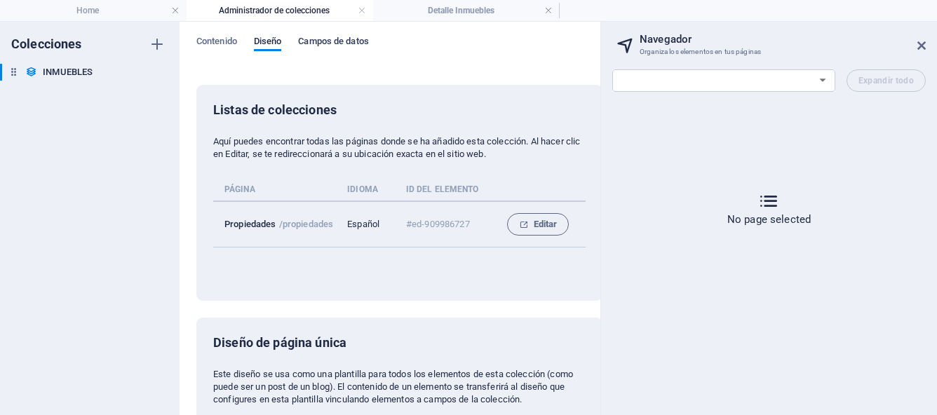
click at [332, 43] on span "Campos de datos" at bounding box center [333, 43] width 70 height 20
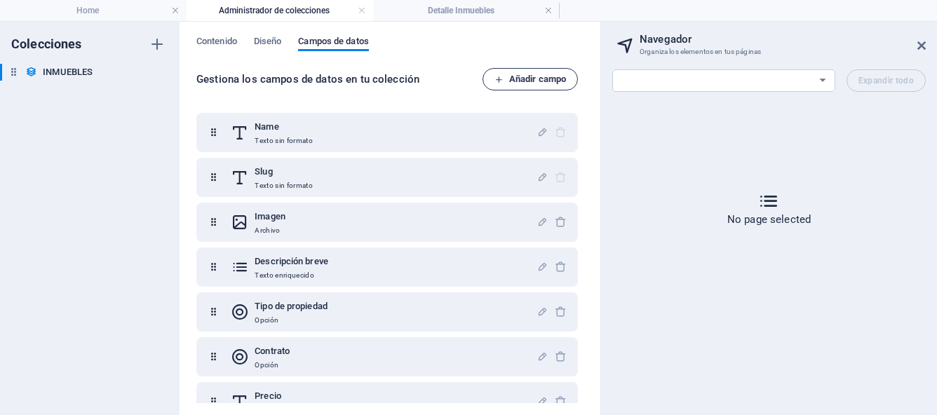
click at [511, 74] on span "Añadir campo" at bounding box center [530, 79] width 72 height 17
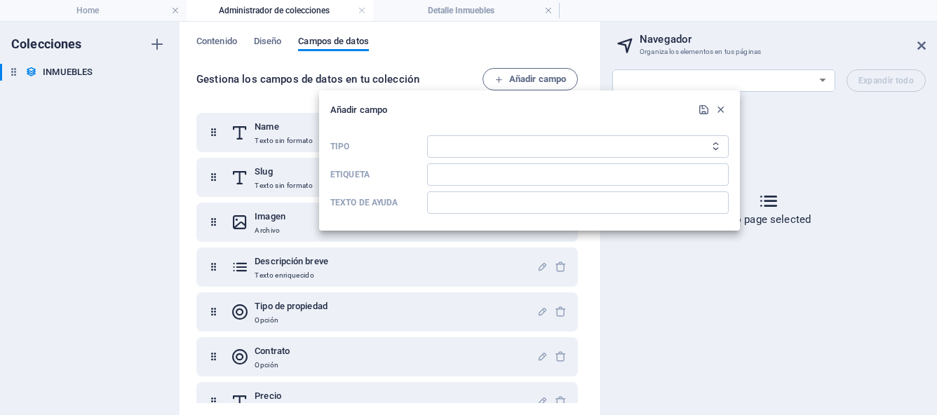
click at [712, 148] on icon "Tipo" at bounding box center [715, 146] width 9 height 9
click at [719, 151] on select "Texto sin formato Enlace CMS Texto enriquecido Archivo Múltiples archivos Casil…" at bounding box center [577, 146] width 301 height 22
select select "choice"
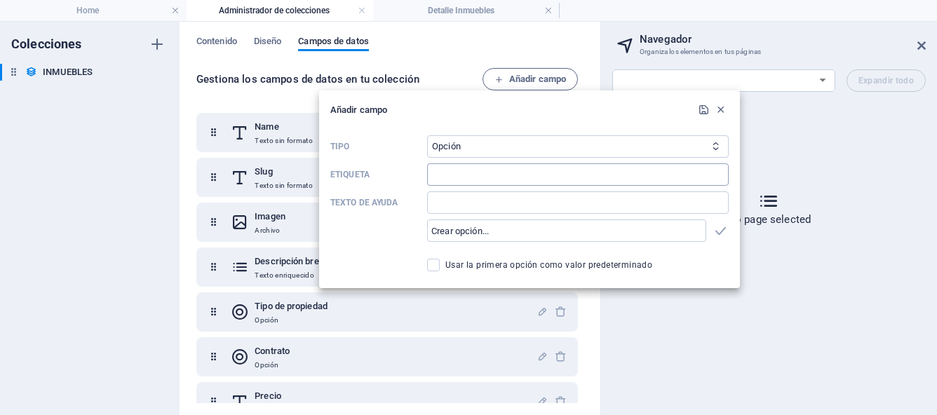
click at [515, 184] on input "Etiqueta" at bounding box center [577, 174] width 301 height 22
type input "Condición"
click at [599, 206] on input "Texto de ayuda" at bounding box center [577, 202] width 301 height 22
click at [677, 238] on input "text" at bounding box center [566, 230] width 279 height 22
type input "n"
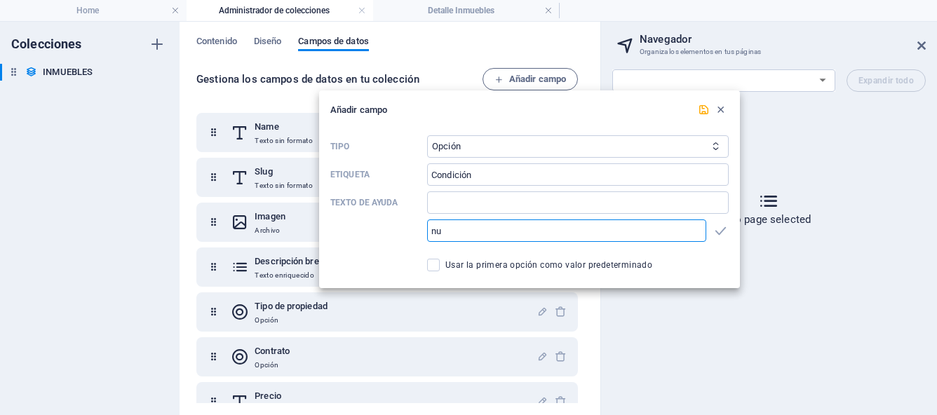
type input "n"
type input "NUEVA"
click at [720, 236] on icon "button" at bounding box center [720, 231] width 16 height 16
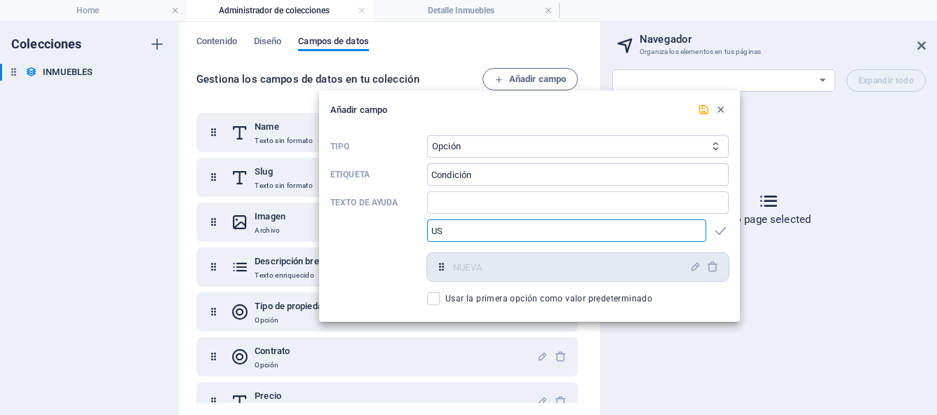
type input "U"
type input "O"
type input "C"
type input "USADA"
click at [702, 110] on icon "submit" at bounding box center [703, 110] width 12 height 12
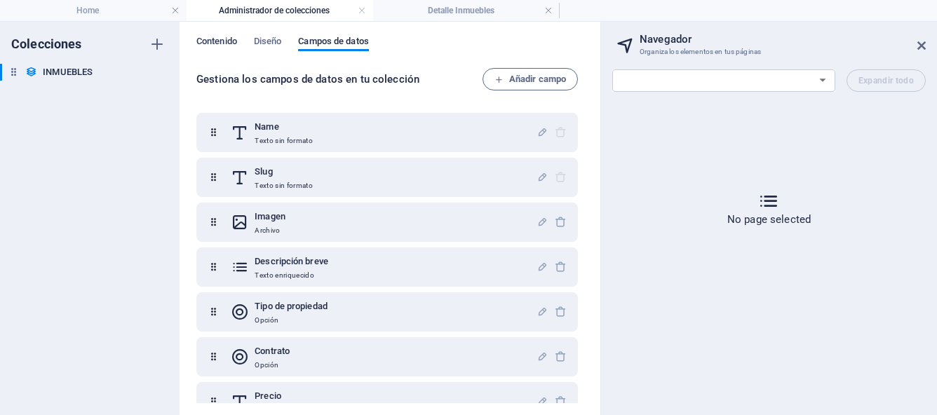
click at [235, 42] on span "Contenido" at bounding box center [216, 43] width 41 height 20
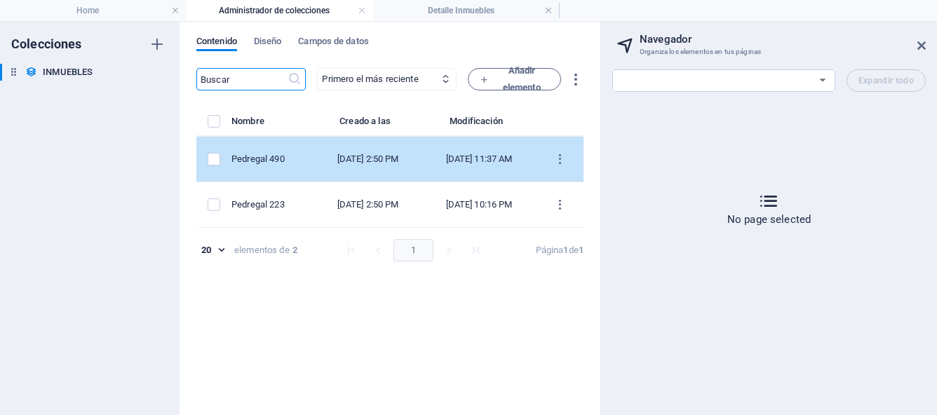
click at [285, 162] on div "Pedregal 490" at bounding box center [267, 159] width 72 height 13
select select "Casa"
select select "Para Venta"
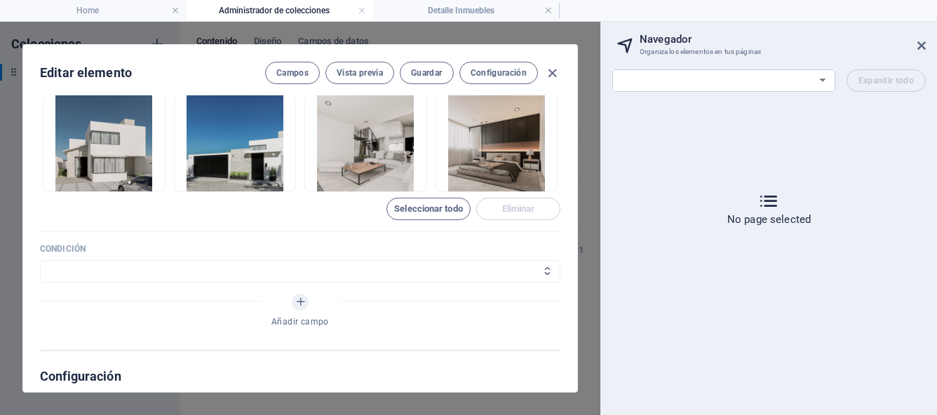
scroll to position [1070, 0]
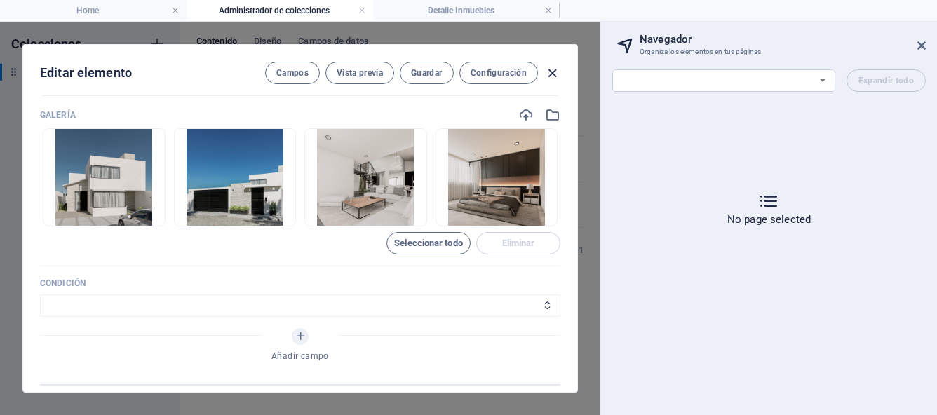
click at [556, 75] on icon "button" at bounding box center [552, 73] width 16 height 16
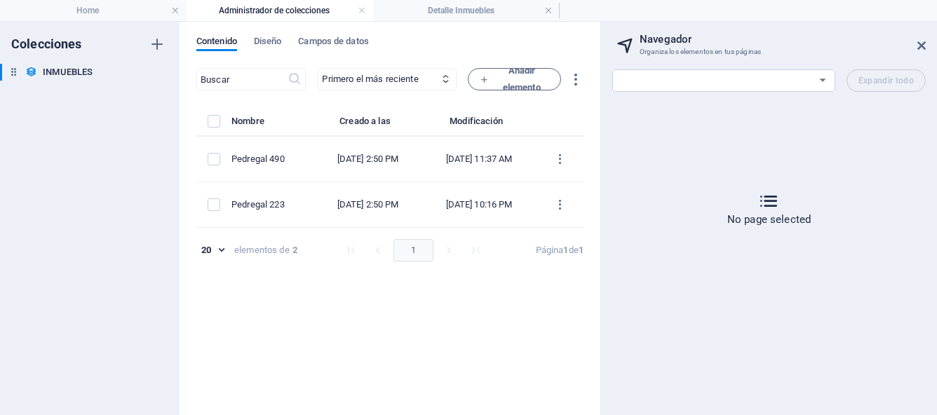
scroll to position [0, 0]
click at [341, 43] on span "Campos de datos" at bounding box center [333, 43] width 70 height 20
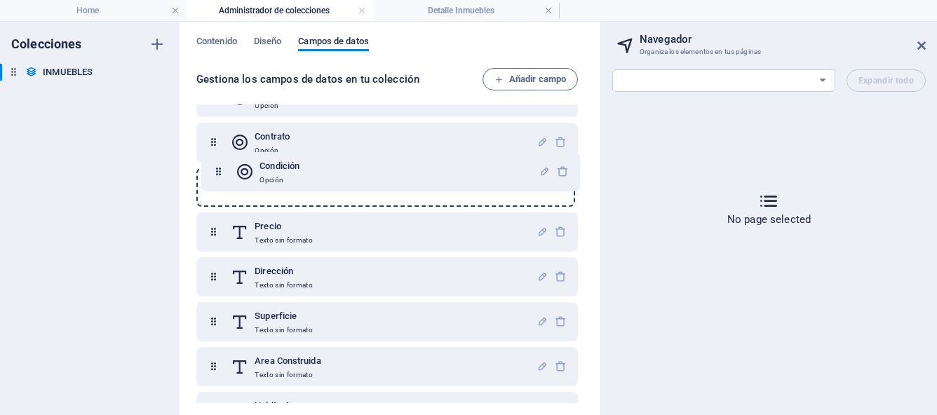
scroll to position [213, 0]
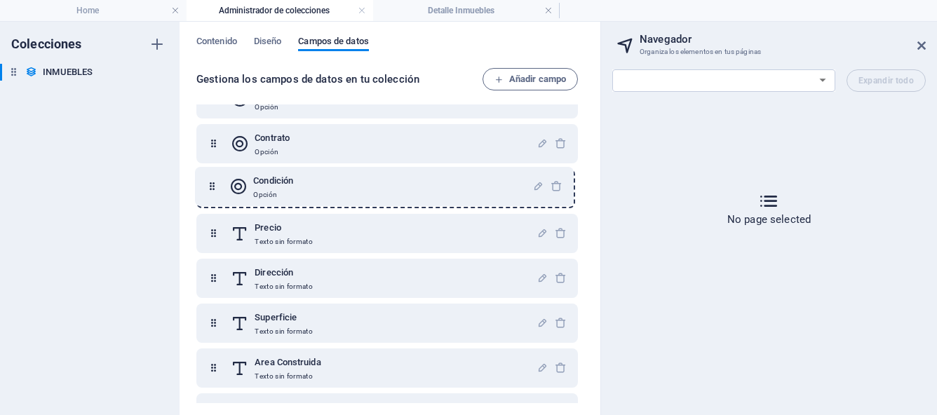
drag, startPoint x: 214, startPoint y: 378, endPoint x: 212, endPoint y: 184, distance: 194.2
click at [212, 184] on div "Name Texto sin formato Slug Texto sin formato Imagen Archivo Descripción breve …" at bounding box center [386, 256] width 381 height 712
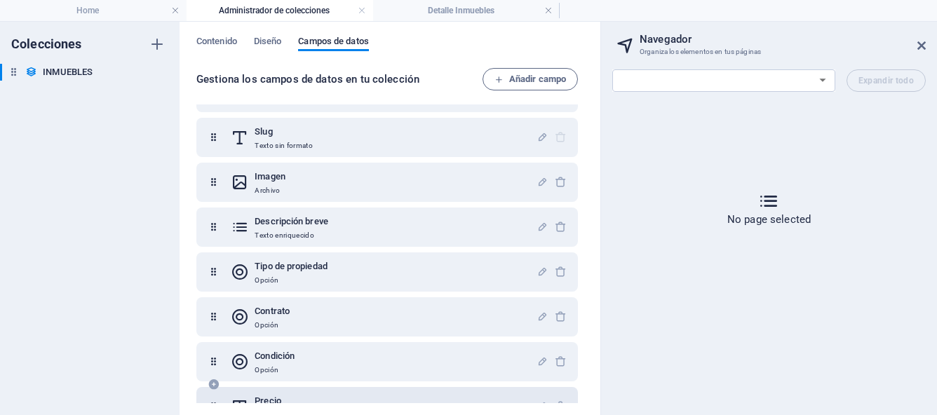
scroll to position [39, 0]
click at [222, 41] on span "Contenido" at bounding box center [216, 43] width 41 height 20
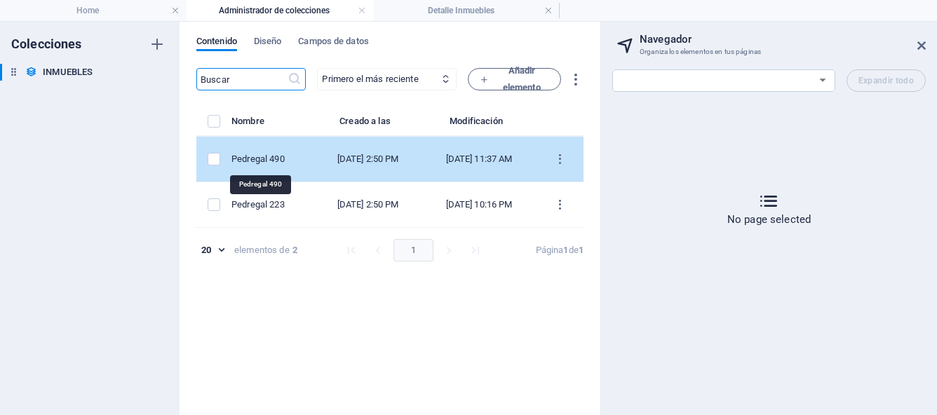
click at [254, 158] on div "Pedregal 490" at bounding box center [267, 159] width 72 height 13
select select "Casa"
select select "Para Venta"
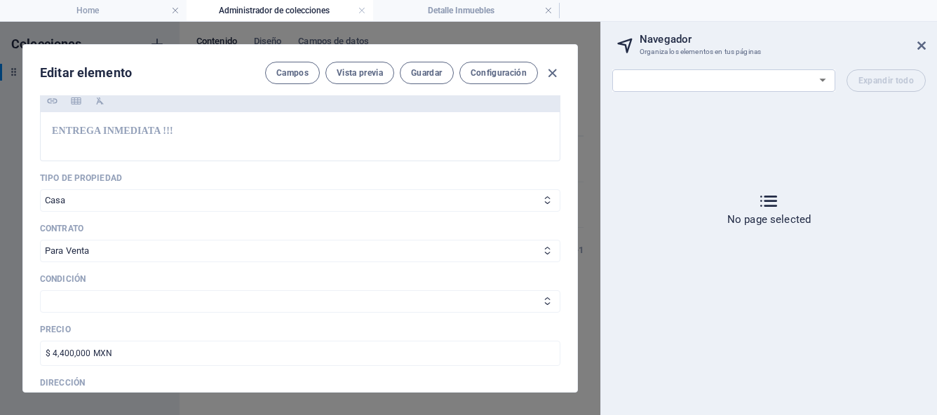
scroll to position [373, 0]
click at [543, 299] on icon at bounding box center [547, 301] width 9 height 9
click at [547, 303] on icon at bounding box center [547, 301] width 9 height 9
click at [507, 306] on select "NUEVA" at bounding box center [300, 302] width 520 height 22
select select "NUEVA"
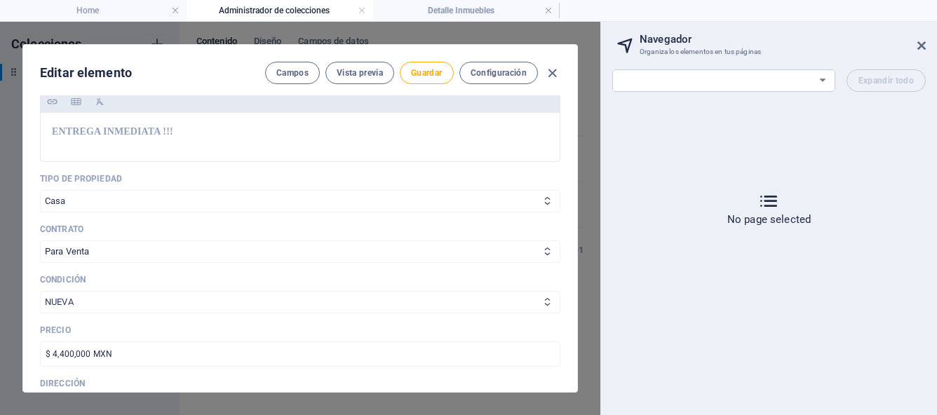
click at [547, 302] on icon at bounding box center [547, 301] width 9 height 9
click at [536, 302] on select "NUEVA" at bounding box center [300, 302] width 520 height 22
click at [433, 70] on span "Guardar" at bounding box center [426, 72] width 31 height 11
click at [549, 74] on icon "button" at bounding box center [552, 73] width 16 height 16
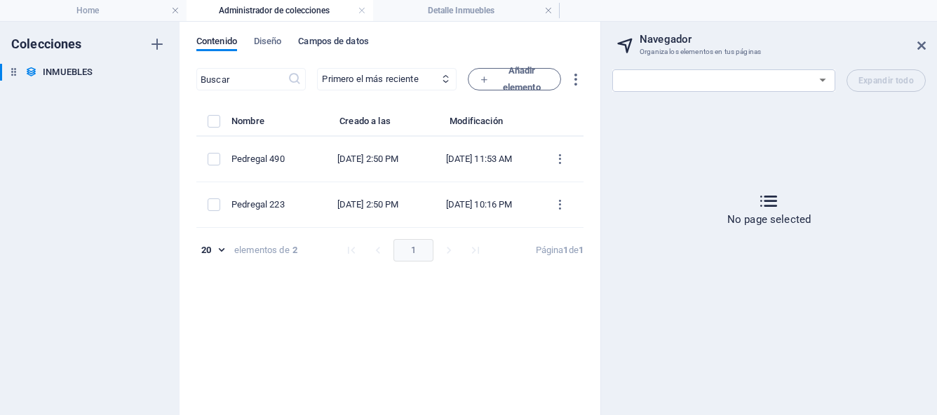
click at [350, 42] on span "Campos de datos" at bounding box center [333, 43] width 70 height 20
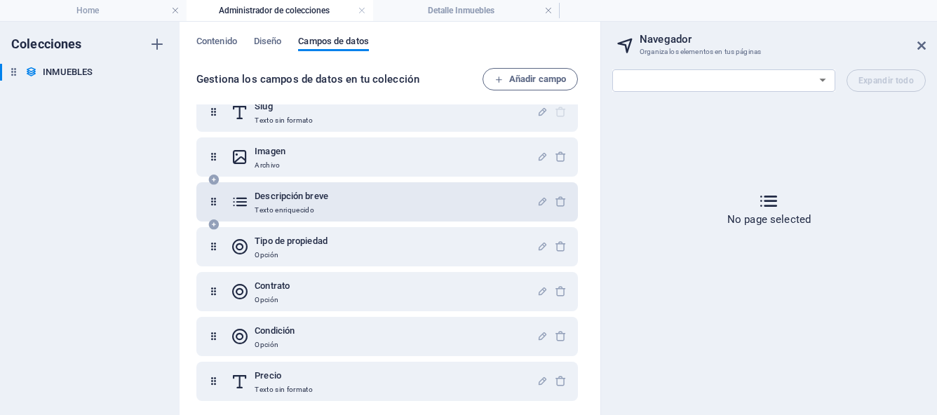
scroll to position [68, 0]
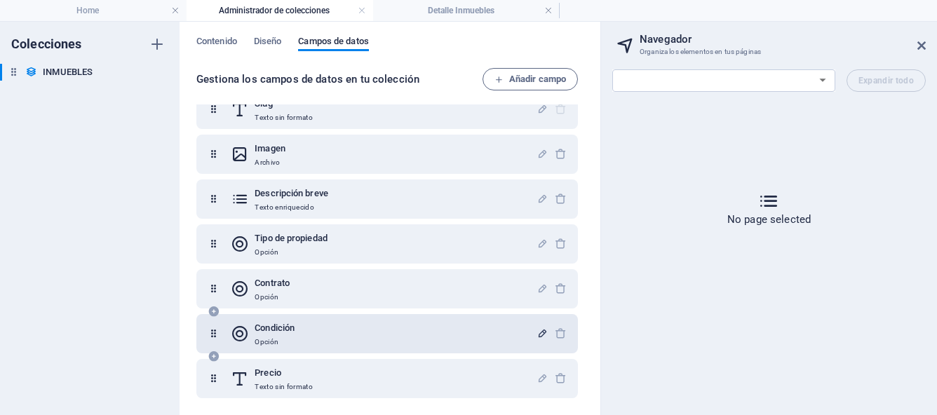
click at [540, 334] on icon "button" at bounding box center [542, 333] width 12 height 12
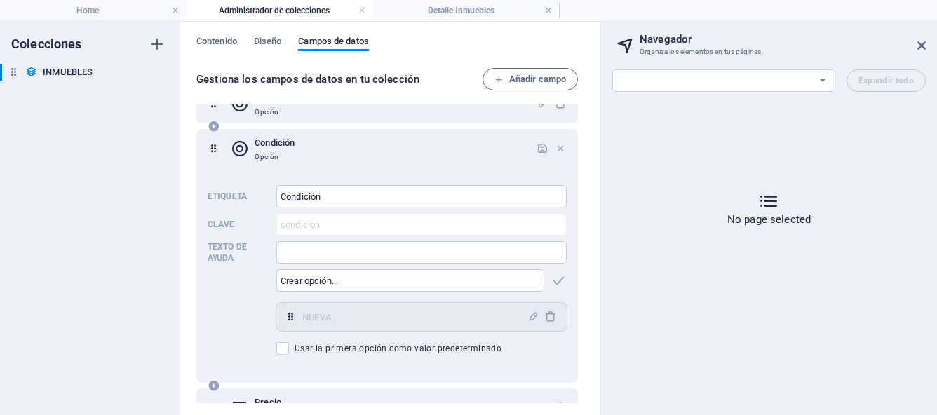
scroll to position [259, 0]
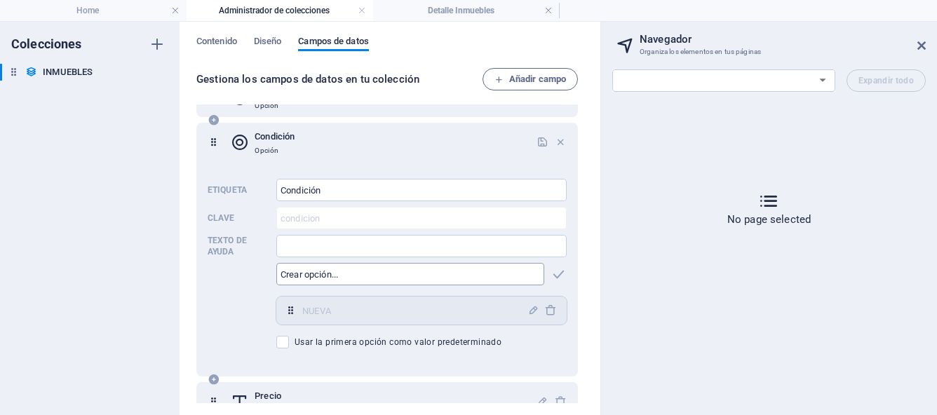
click at [461, 280] on input "text" at bounding box center [410, 274] width 268 height 22
type input "USADA"
click at [554, 275] on icon "button" at bounding box center [558, 274] width 16 height 16
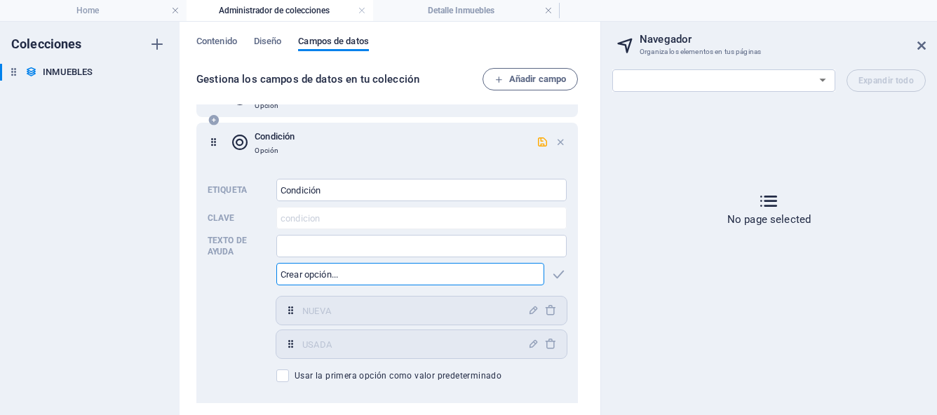
click at [233, 336] on div "Etiqueta Condición ​ Clave condicion ​ Texto de ayuda ​ ​ NUEVA,USADA NUEVA ​ U…" at bounding box center [386, 280] width 359 height 215
click at [540, 142] on icon "button" at bounding box center [542, 142] width 12 height 12
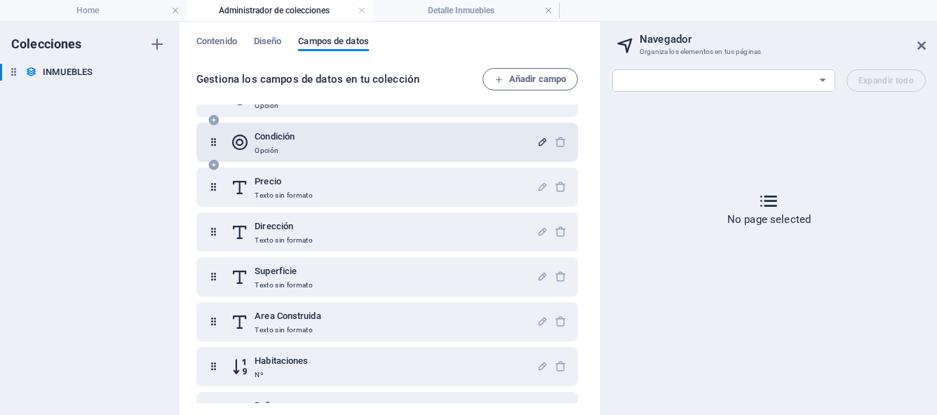
scroll to position [278, 0]
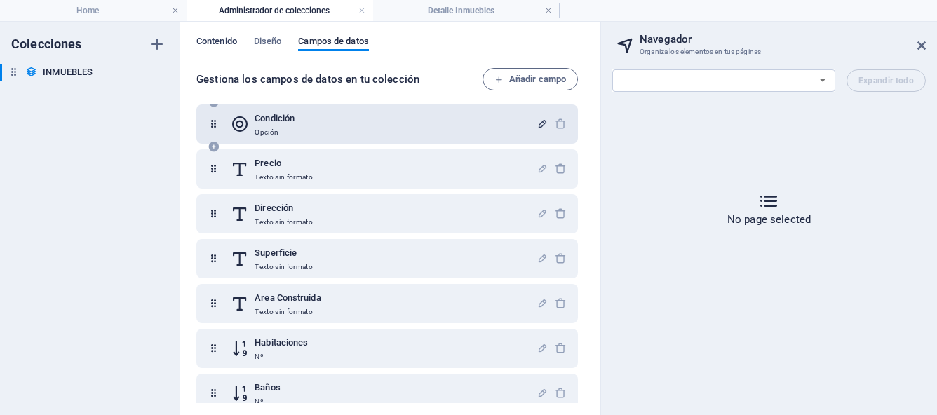
click at [226, 41] on span "Contenido" at bounding box center [216, 43] width 41 height 20
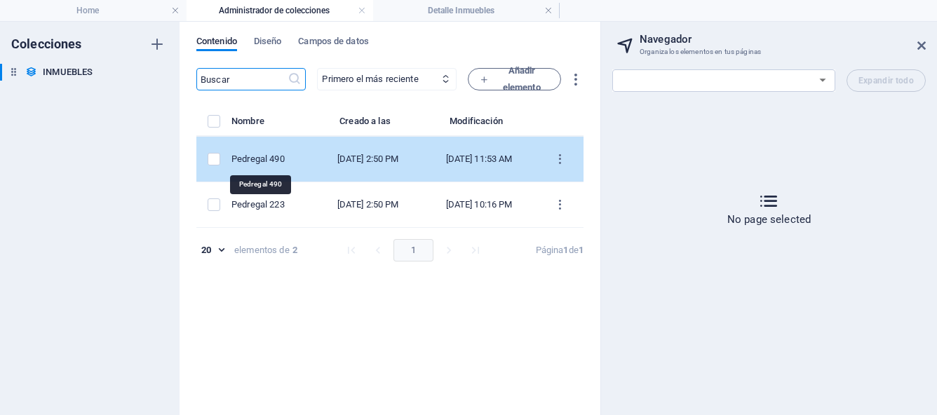
click at [271, 158] on div "Pedregal 490" at bounding box center [267, 159] width 72 height 13
select select "Casa"
select select "Para Venta"
select select "NUEVA"
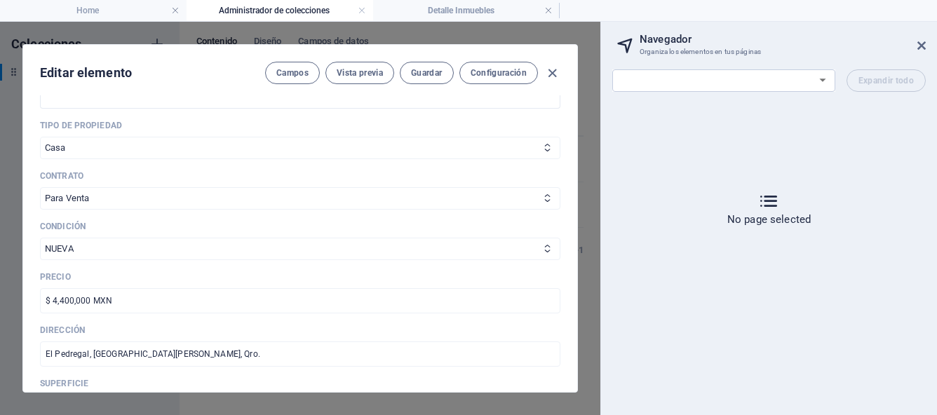
scroll to position [462, 0]
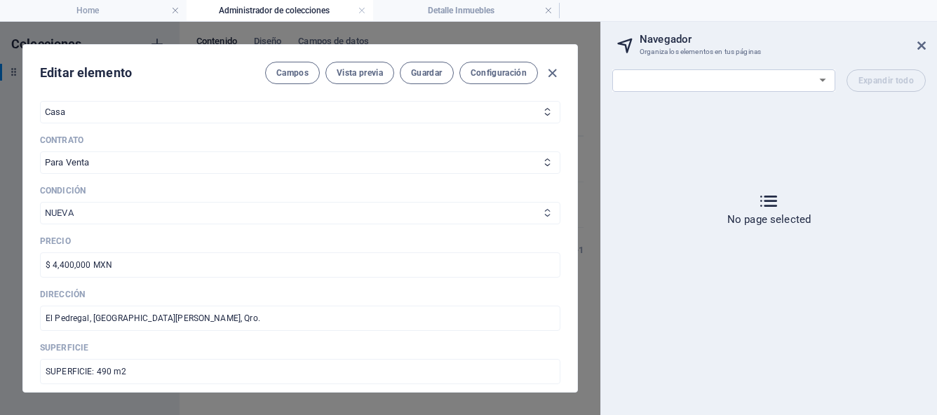
click at [510, 215] on select "NUEVA USADA" at bounding box center [300, 213] width 520 height 22
click at [554, 72] on icon "button" at bounding box center [552, 73] width 16 height 16
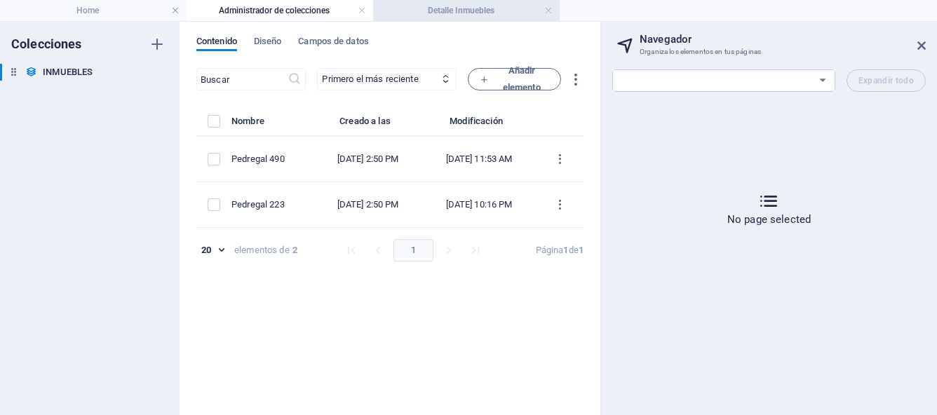
click at [426, 11] on h4 "Detalle Inmuebles" at bounding box center [466, 10] width 186 height 15
select select "17043486-es"
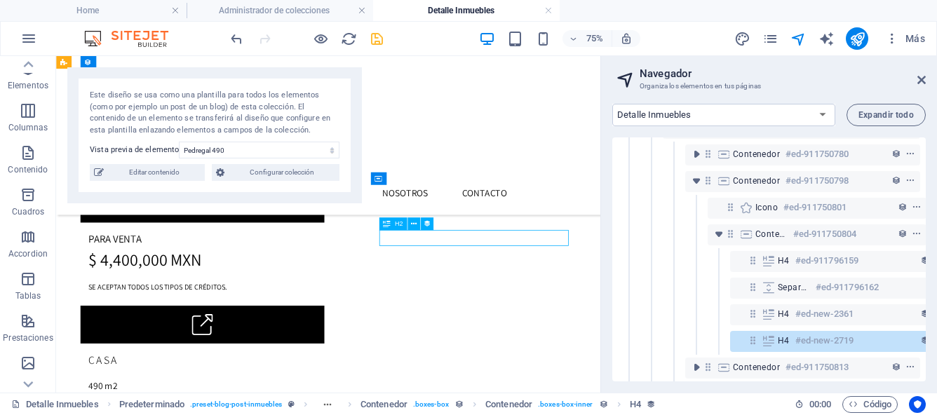
scroll to position [199, 26]
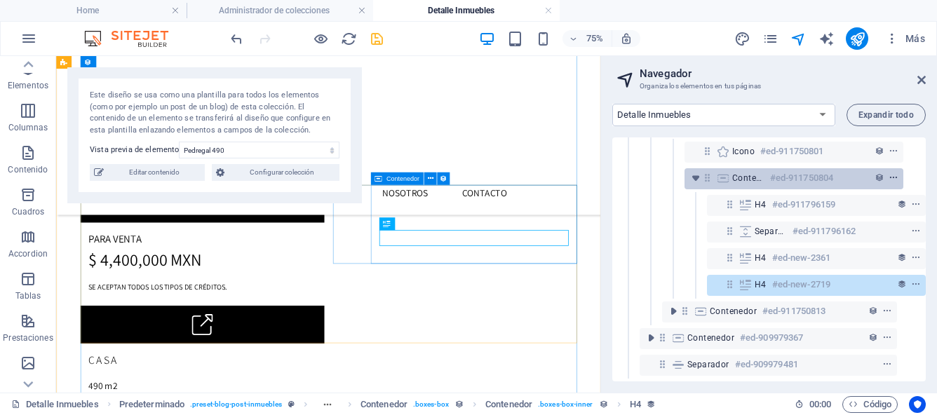
click at [892, 173] on icon "context-menu" at bounding box center [893, 178] width 10 height 10
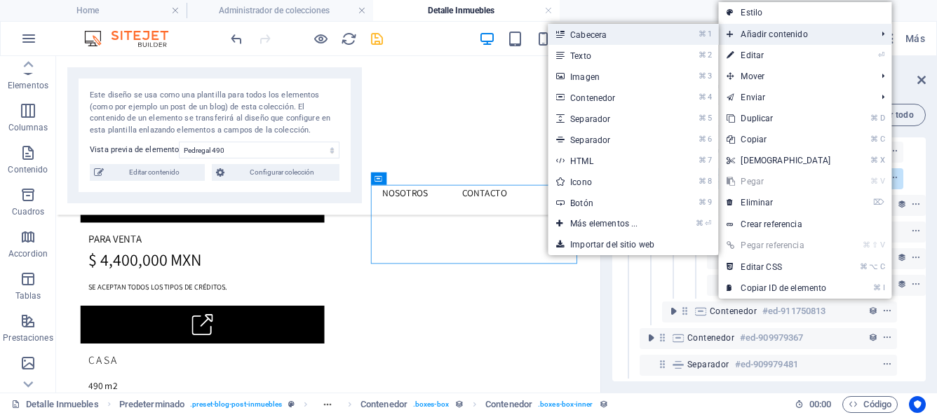
click at [645, 36] on link "⌘ 1 Cabecera" at bounding box center [606, 34] width 118 height 21
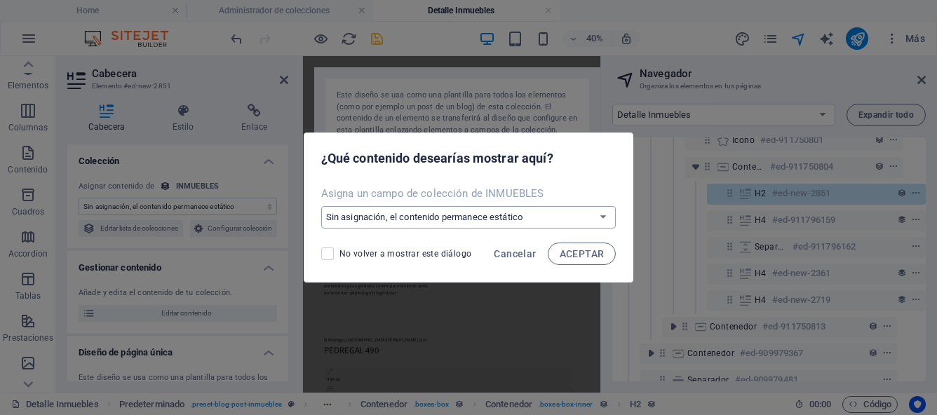
click at [601, 217] on select "Sin asignación, el contenido permanece estático Crear un campo nuevo Creado a l…" at bounding box center [468, 217] width 295 height 22
select select "condicion"
click at [573, 257] on span "ACEPTAR" at bounding box center [581, 253] width 45 height 11
select select "condicion"
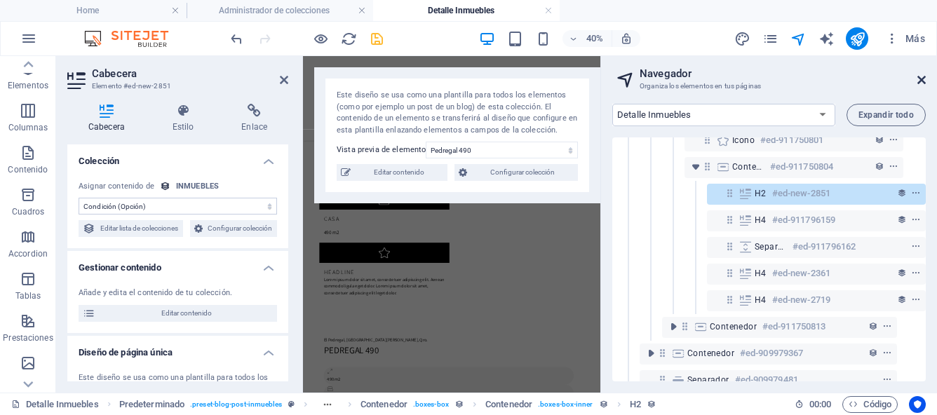
click at [919, 83] on icon at bounding box center [921, 79] width 8 height 11
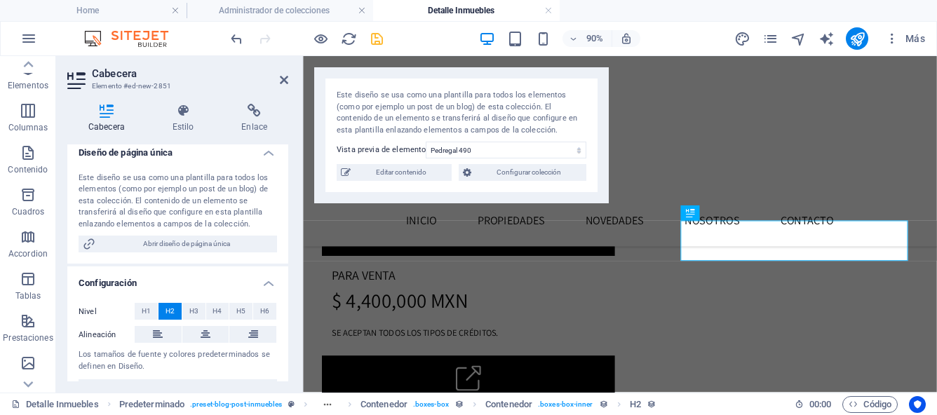
scroll to position [243, 0]
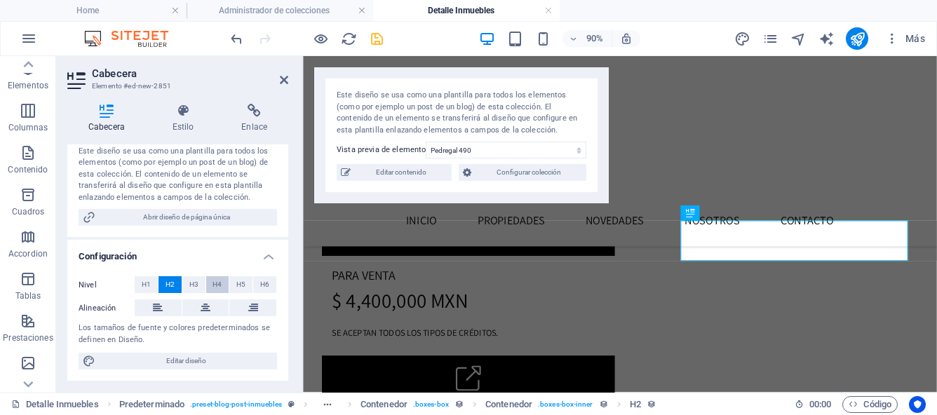
click at [217, 285] on span "H4" at bounding box center [216, 284] width 9 height 17
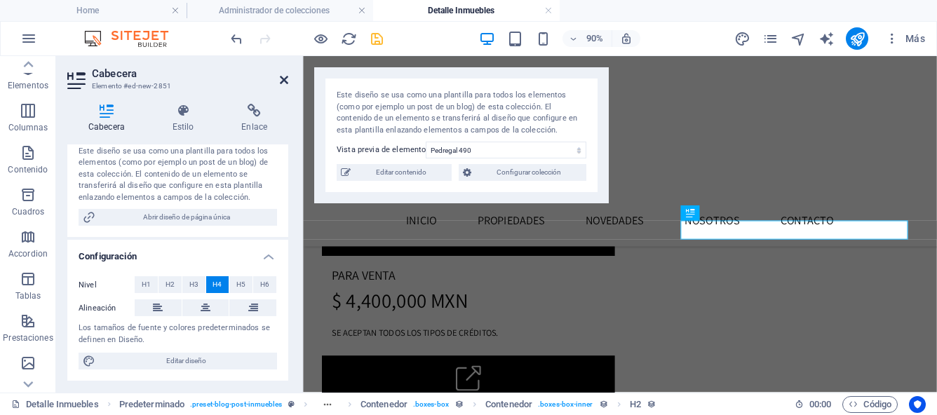
click at [283, 82] on icon at bounding box center [284, 79] width 8 height 11
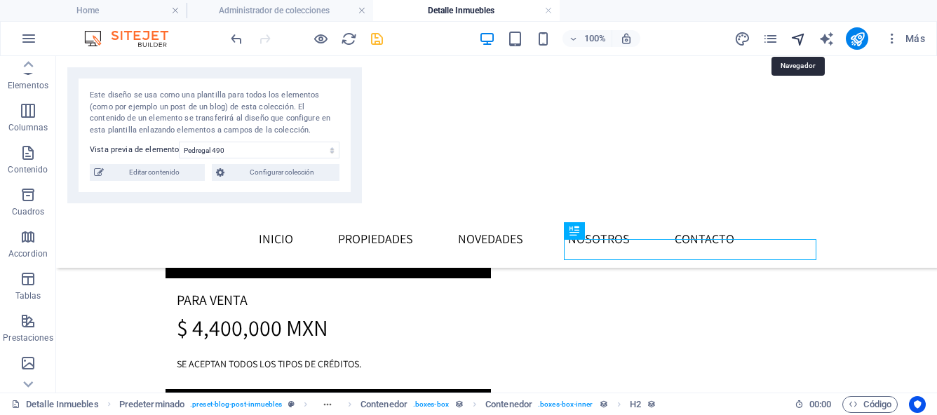
click at [798, 35] on icon "navigator" at bounding box center [798, 39] width 16 height 16
select select "17043486-es"
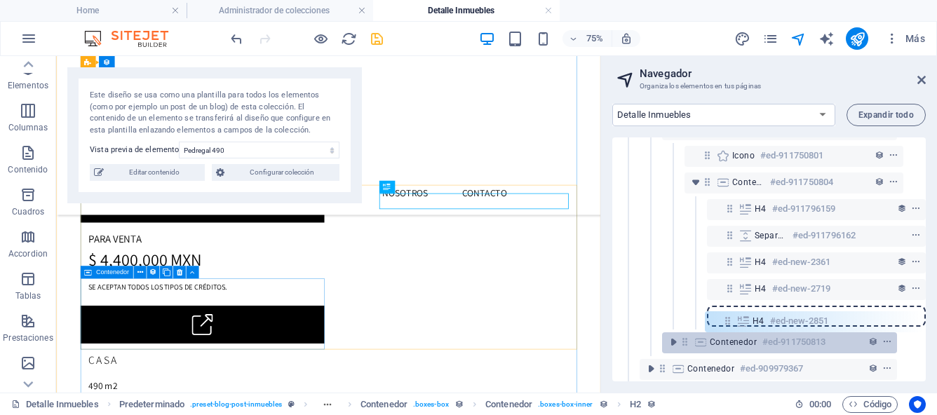
scroll to position [193, 26]
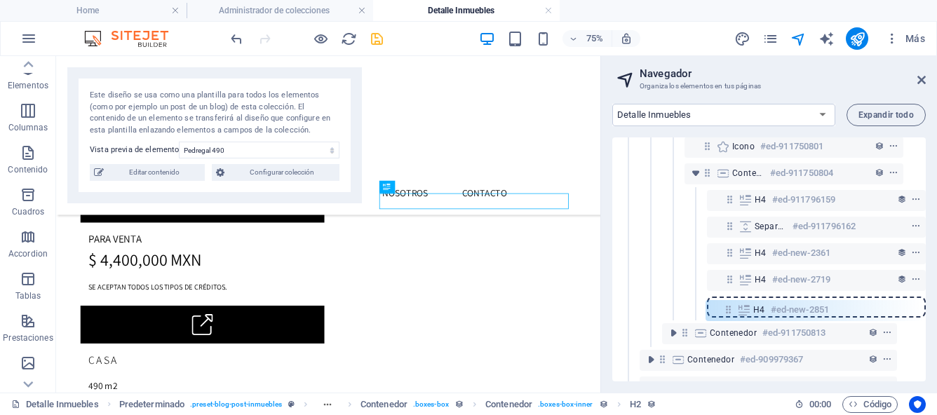
drag, startPoint x: 728, startPoint y: 255, endPoint x: 728, endPoint y: 318, distance: 63.1
click at [728, 318] on div "Referencia #ed-909979496 Predeterminado #ed-909979358 Elemento de colección #ed…" at bounding box center [768, 259] width 313 height 244
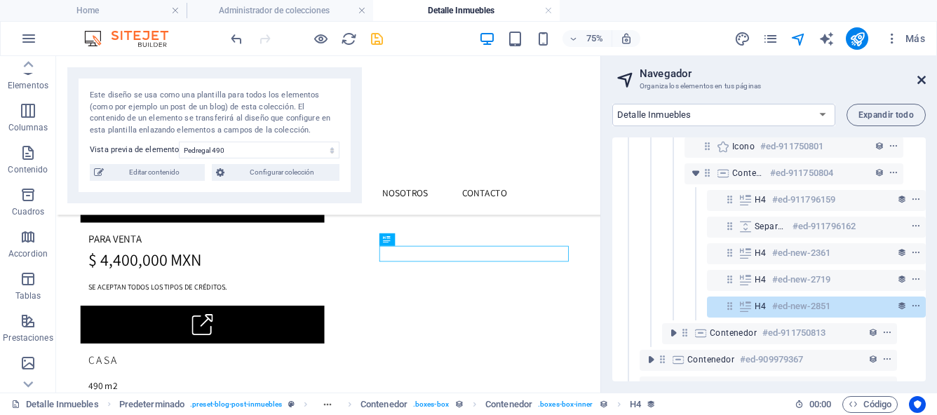
click at [924, 80] on icon at bounding box center [921, 79] width 8 height 11
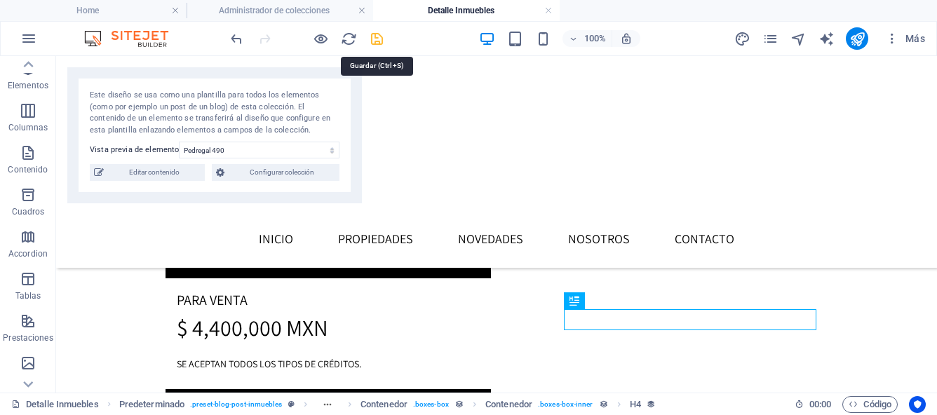
click at [379, 41] on icon "save" at bounding box center [377, 39] width 16 height 16
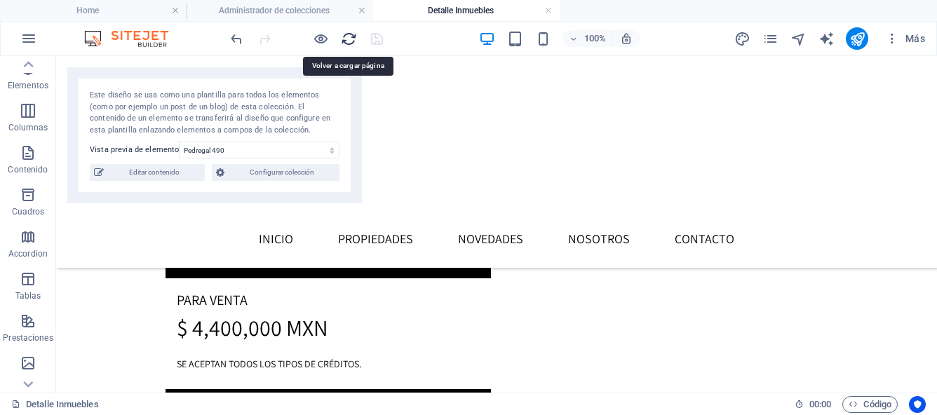
click at [350, 32] on icon "reload" at bounding box center [349, 39] width 16 height 16
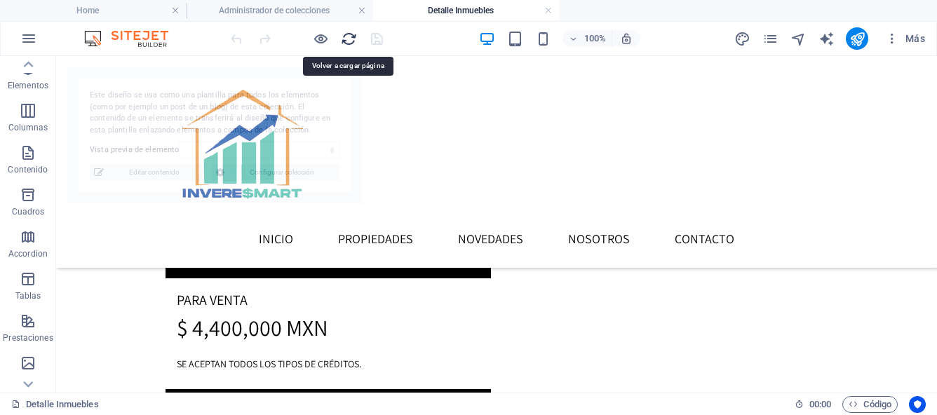
select select "68bb4d186a1bf5a7fa01d972"
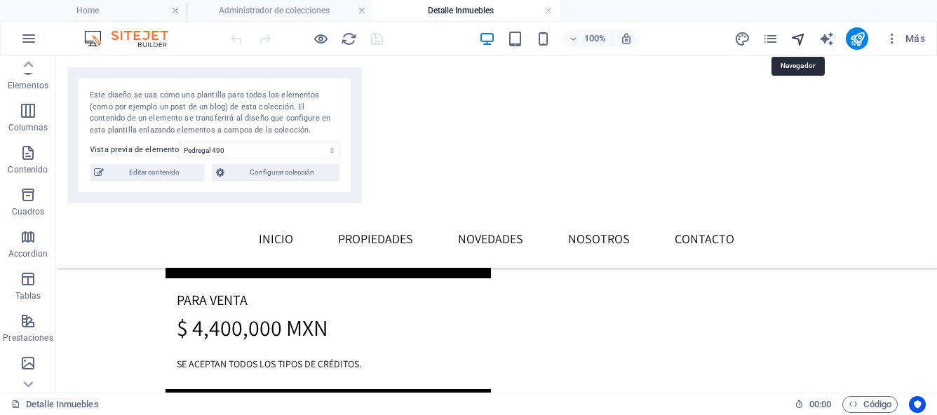
click at [800, 40] on icon "navigator" at bounding box center [798, 39] width 16 height 16
select select "17043486-es"
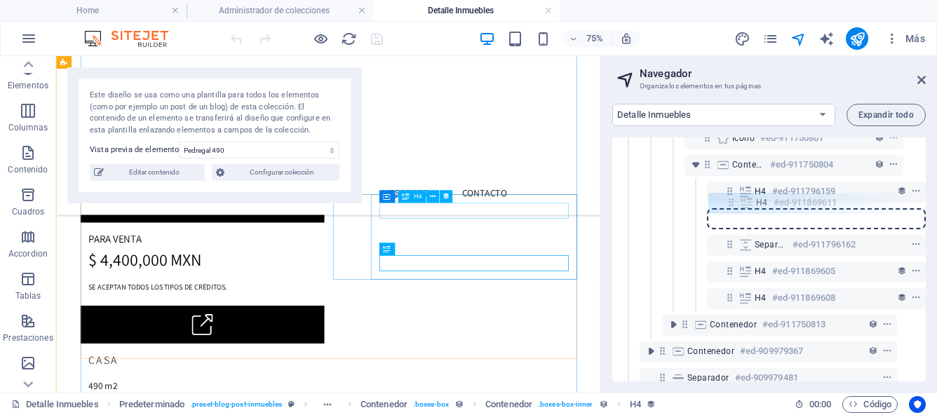
scroll to position [200, 26]
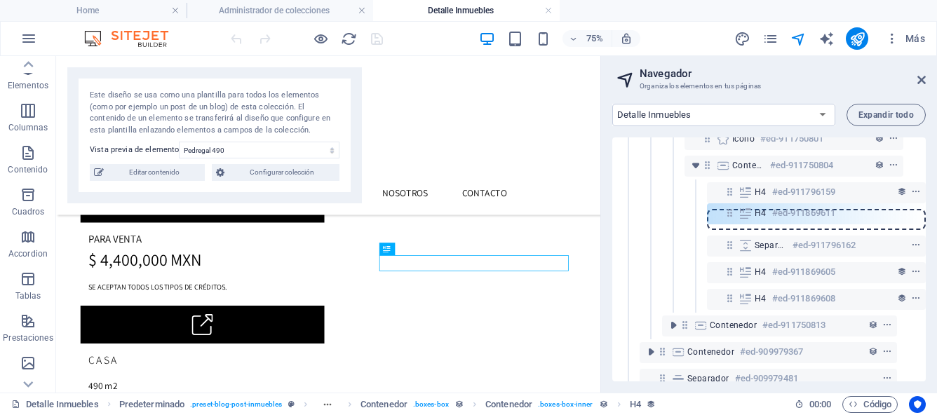
drag, startPoint x: 724, startPoint y: 278, endPoint x: 726, endPoint y: 211, distance: 66.6
click at [726, 211] on div "Referencia #ed-909979496 Predeterminado #ed-909979358 Elemento de colección #ed…" at bounding box center [768, 259] width 313 height 244
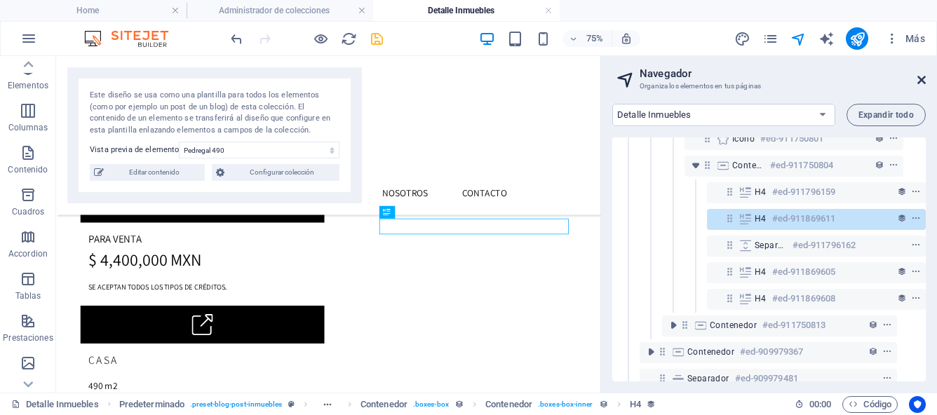
click at [918, 80] on icon at bounding box center [921, 79] width 8 height 11
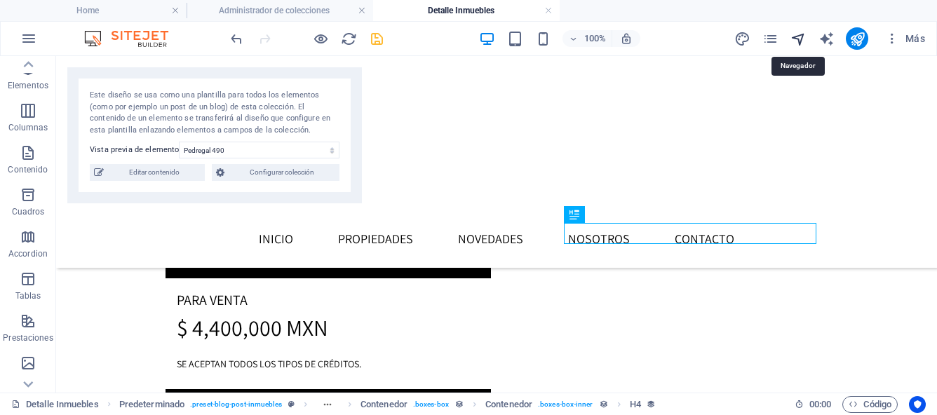
click at [798, 43] on icon "navigator" at bounding box center [798, 39] width 16 height 16
select select "17043486-es"
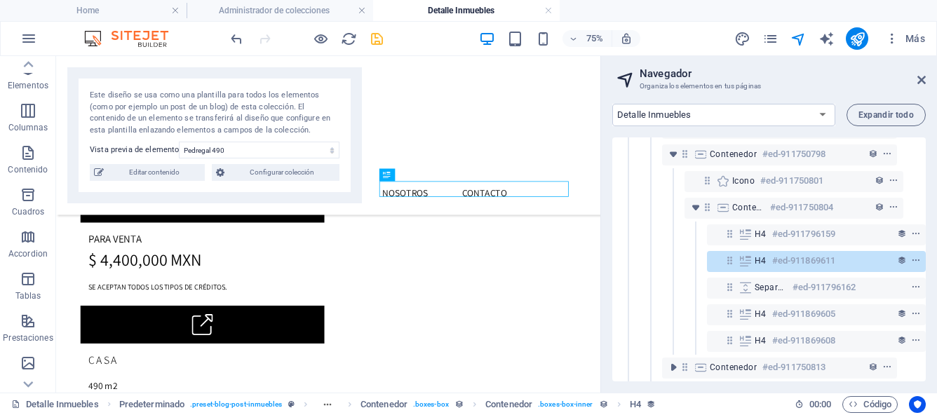
scroll to position [166, 26]
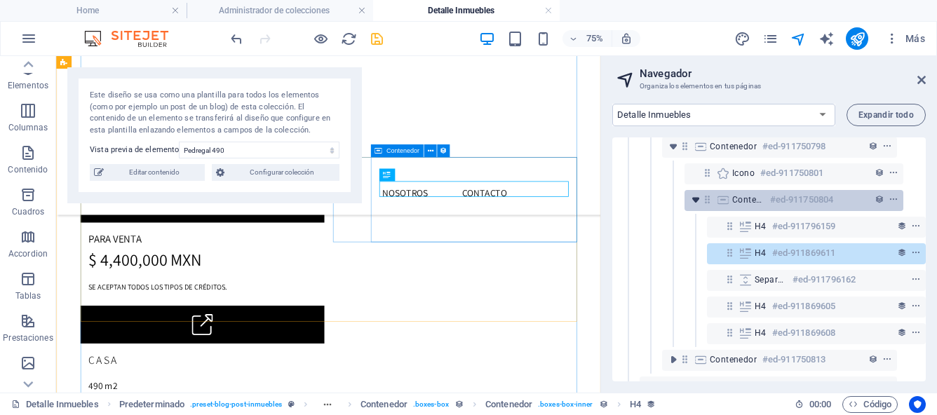
click at [690, 198] on icon "toggle-expand" at bounding box center [695, 200] width 14 height 14
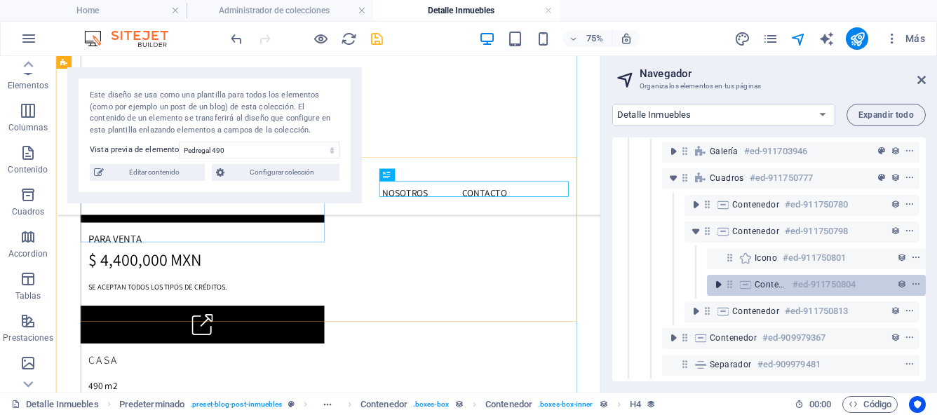
scroll to position [93, 4]
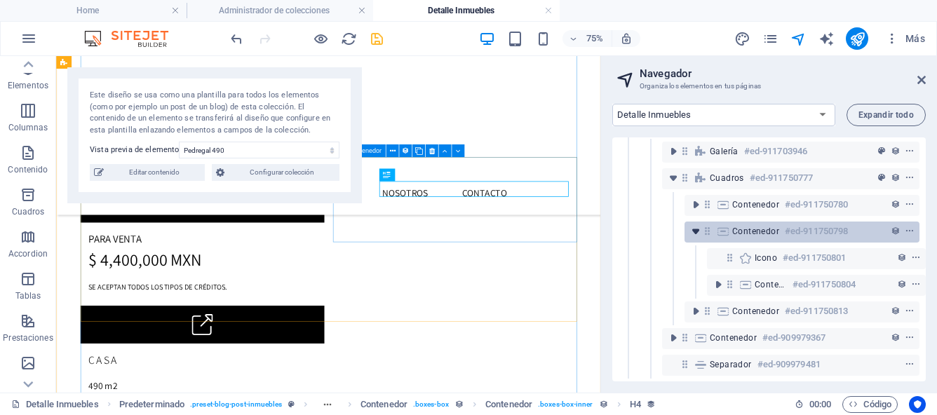
click at [692, 224] on icon "toggle-expand" at bounding box center [695, 231] width 14 height 14
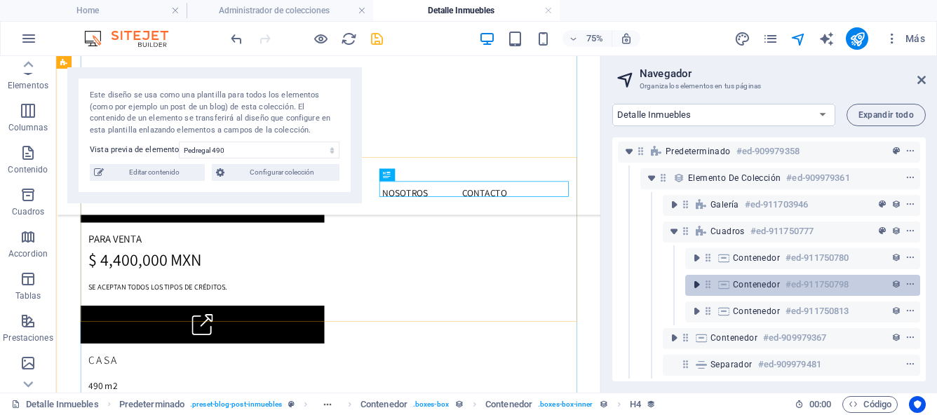
scroll to position [39, 0]
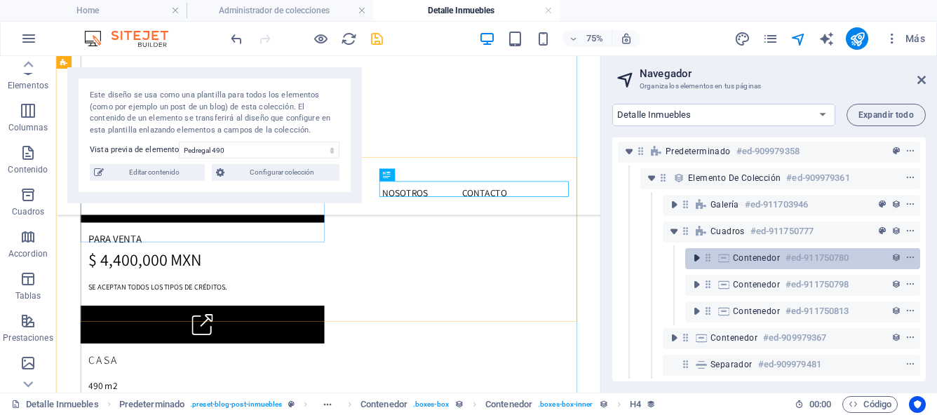
click at [690, 251] on icon "toggle-expand" at bounding box center [696, 258] width 14 height 14
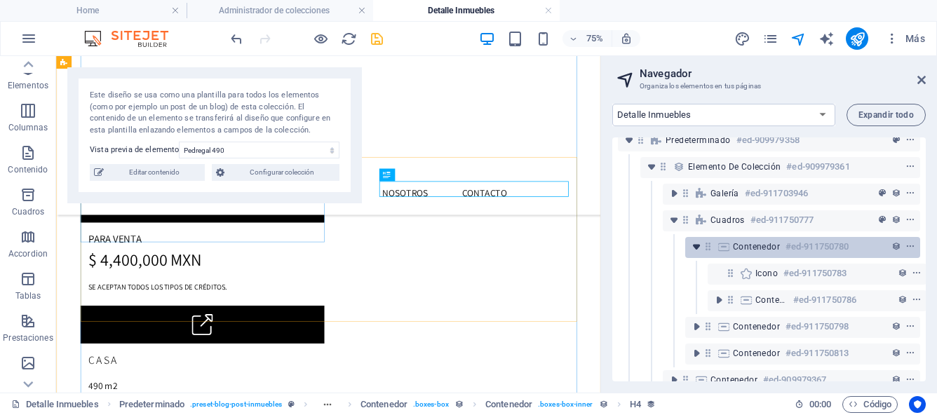
click at [697, 247] on icon "toggle-expand" at bounding box center [696, 247] width 14 height 14
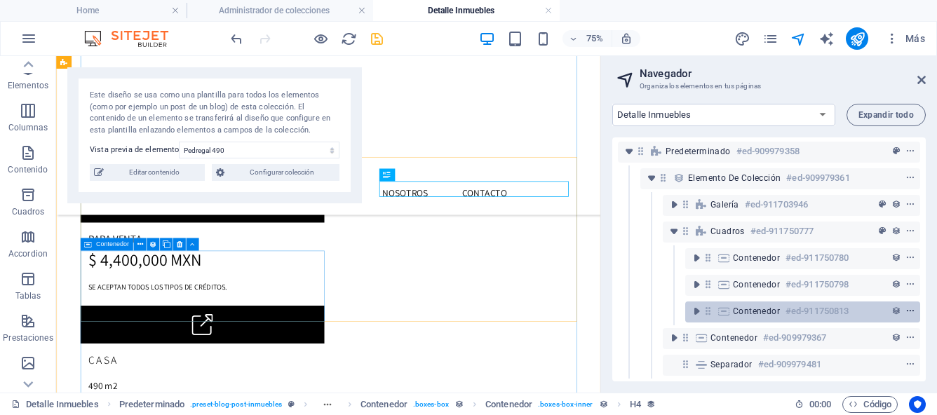
click at [907, 306] on icon "context-menu" at bounding box center [910, 311] width 10 height 10
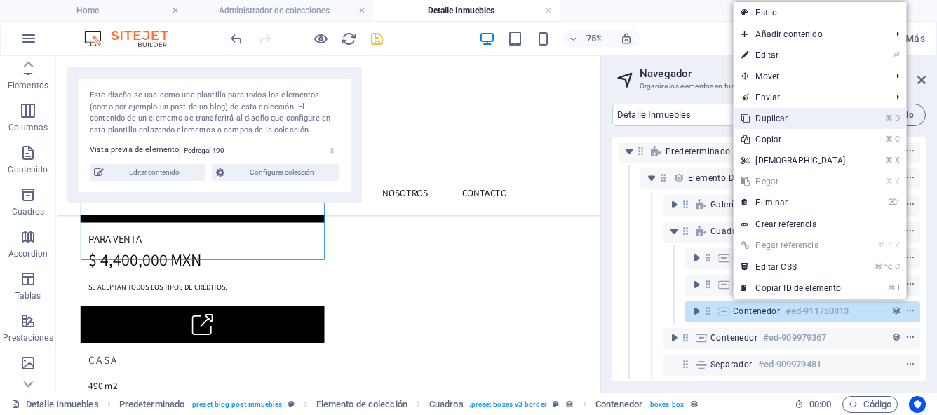
click at [792, 122] on link "⌘ D Duplicar" at bounding box center [793, 118] width 121 height 21
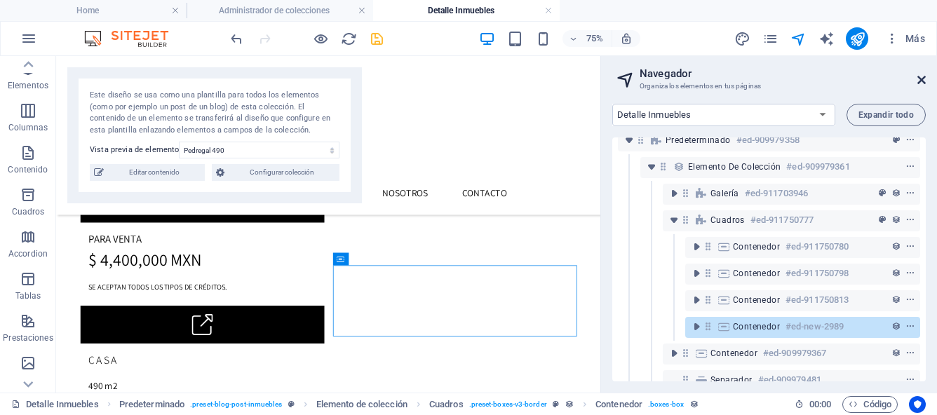
click at [919, 81] on icon at bounding box center [921, 79] width 8 height 11
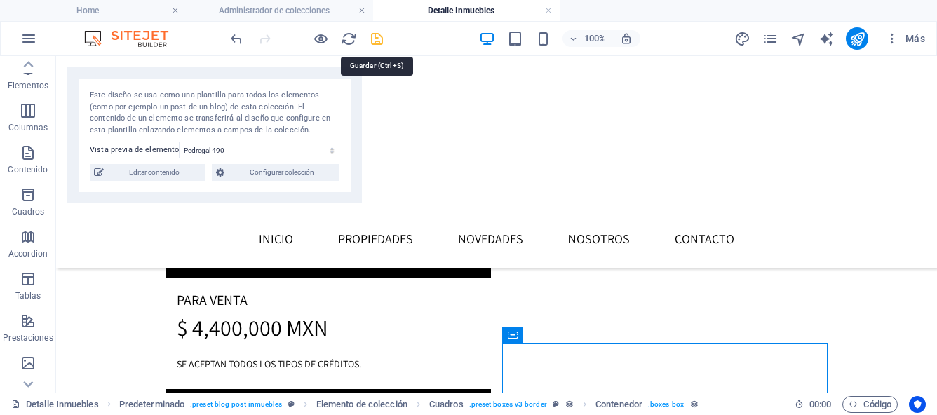
click at [377, 41] on icon "save" at bounding box center [377, 39] width 16 height 16
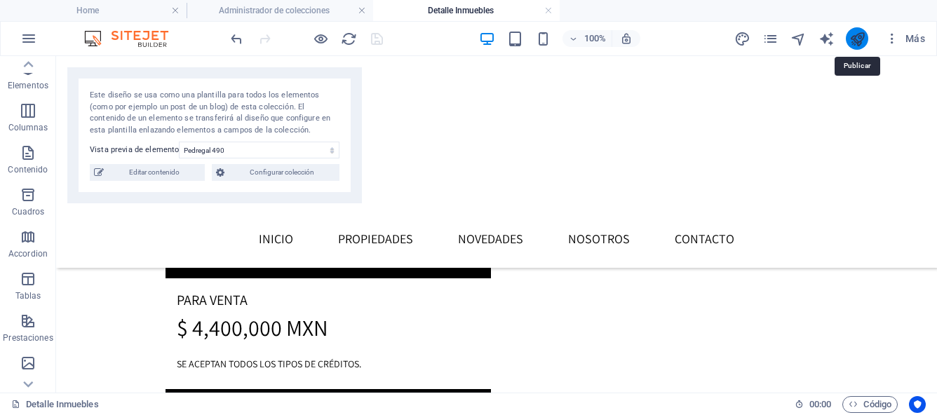
click at [857, 37] on icon "publish" at bounding box center [857, 39] width 16 height 16
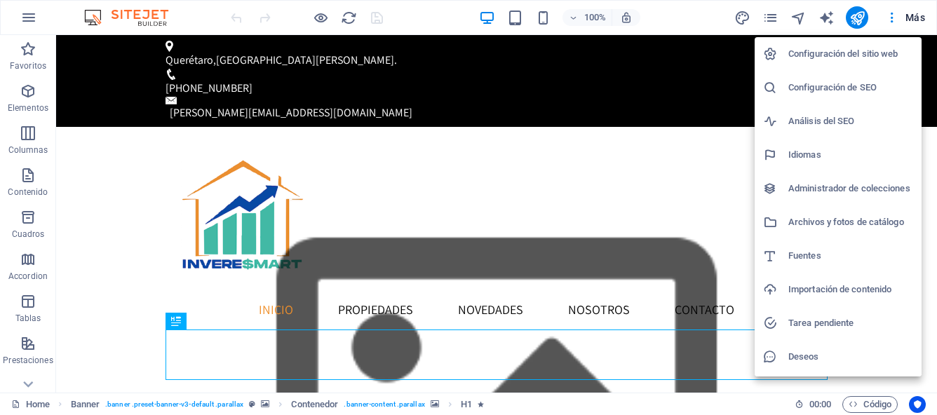
click at [876, 184] on h6 "Administrador de colecciones" at bounding box center [850, 188] width 125 height 17
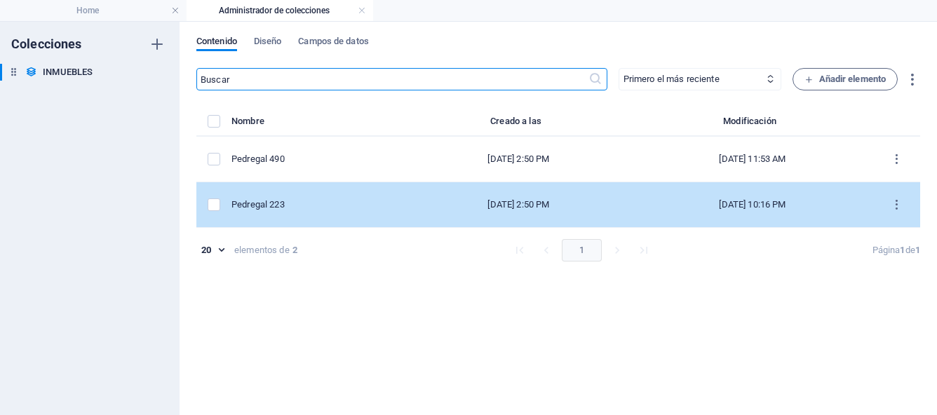
click at [289, 209] on div "Pedregal 223" at bounding box center [312, 204] width 163 height 13
select select "Casa"
select select "Para Venta"
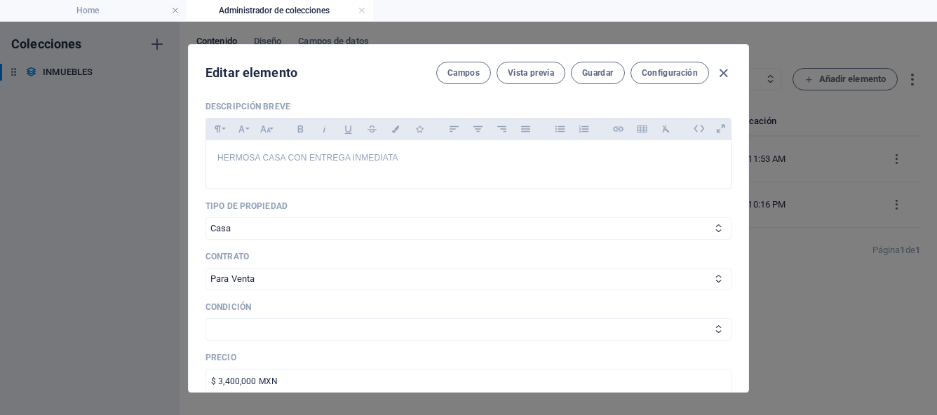
scroll to position [374, 0]
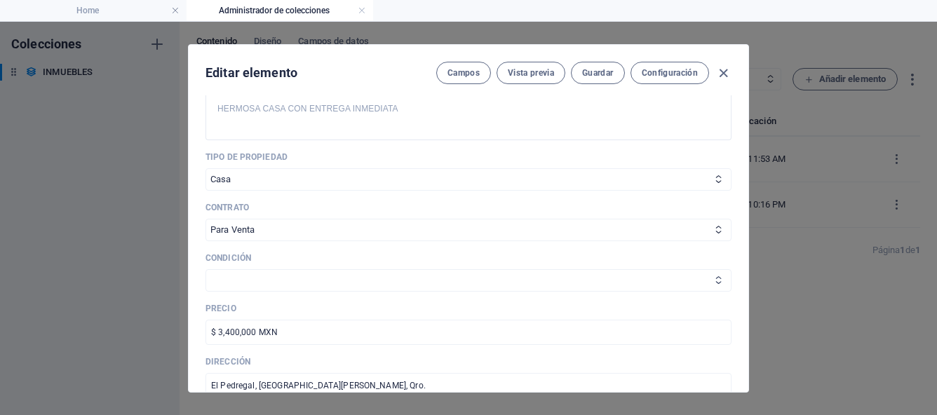
click at [267, 281] on select "NUEVA USADA" at bounding box center [468, 280] width 526 height 22
select select "NUEVA"
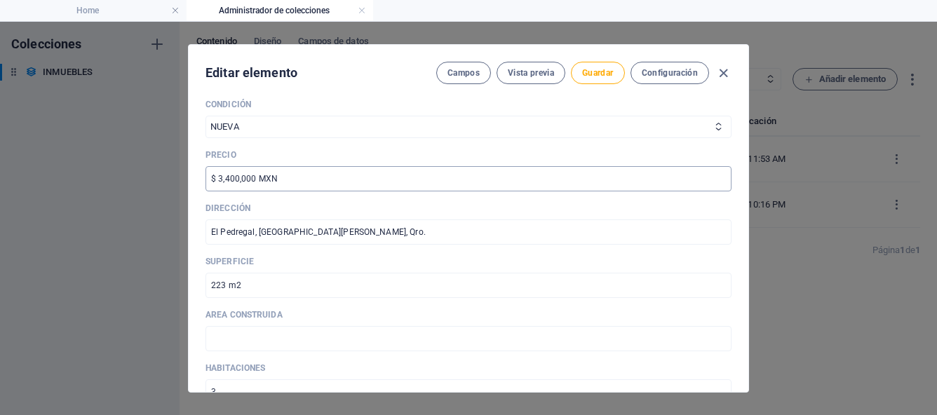
scroll to position [536, 0]
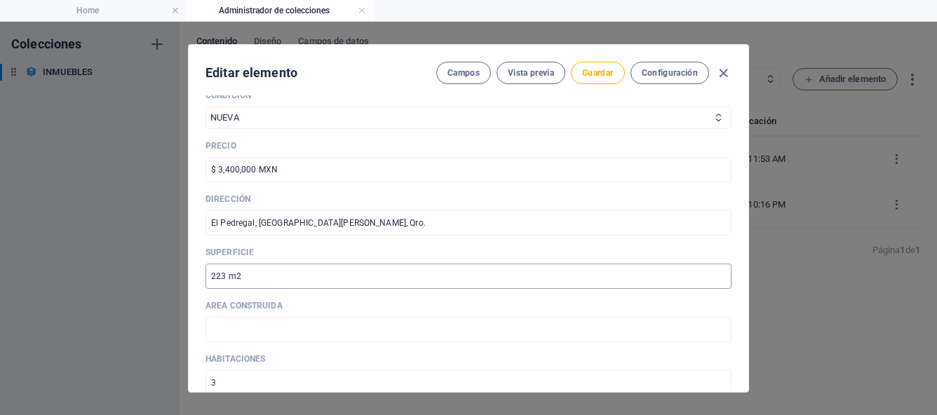
click at [212, 278] on input "223 m2" at bounding box center [468, 276] width 526 height 25
type input "SUPERFICIE: 223 m2"
click at [220, 334] on input "text" at bounding box center [468, 329] width 526 height 25
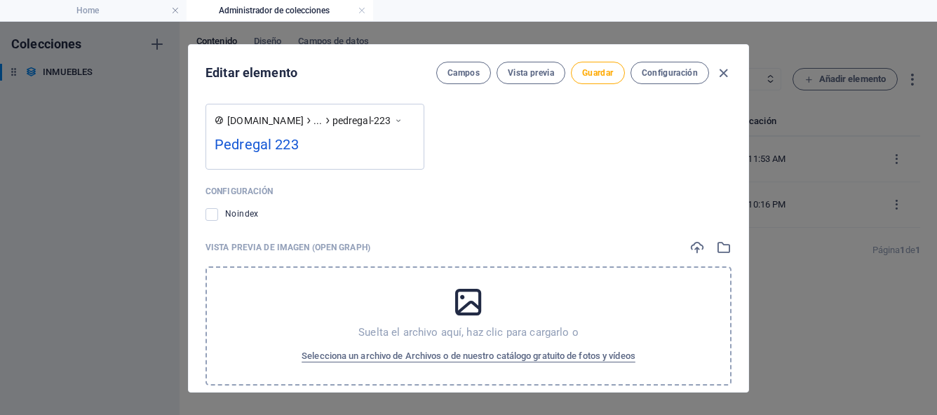
scroll to position [1831, 0]
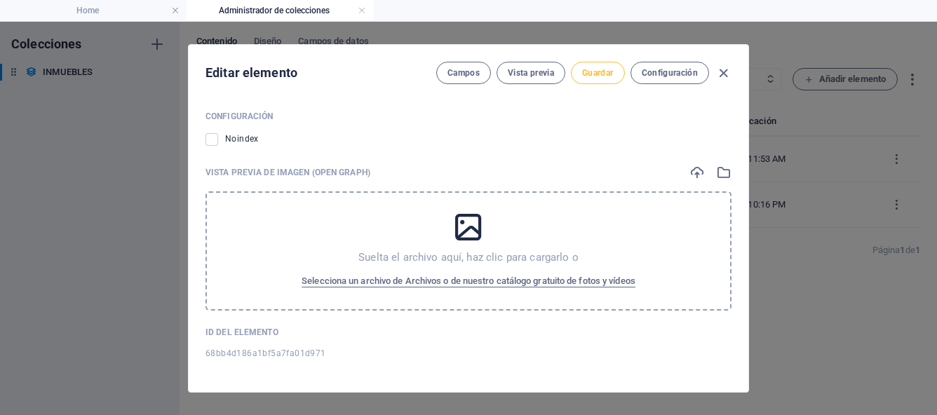
type input "ÁREA CONSTRUIDA: 151 M2"
click at [587, 71] on span "Guardar" at bounding box center [597, 72] width 31 height 11
click at [723, 70] on icon "button" at bounding box center [723, 73] width 16 height 16
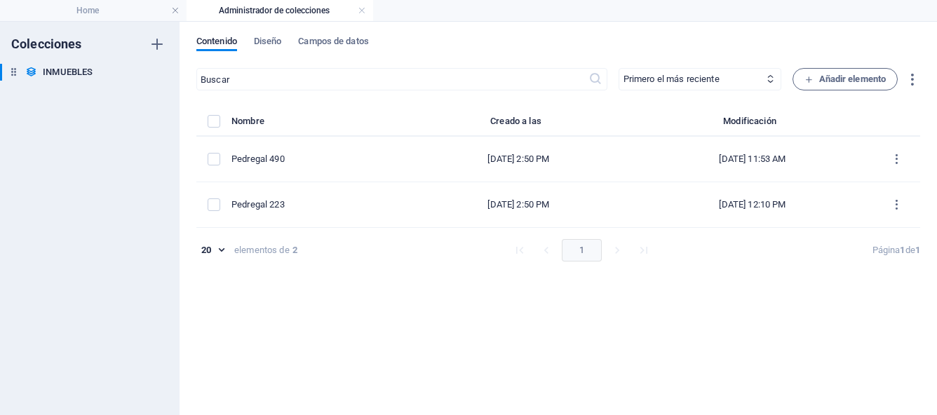
scroll to position [0, 0]
click at [278, 44] on span "Diseño" at bounding box center [268, 43] width 28 height 20
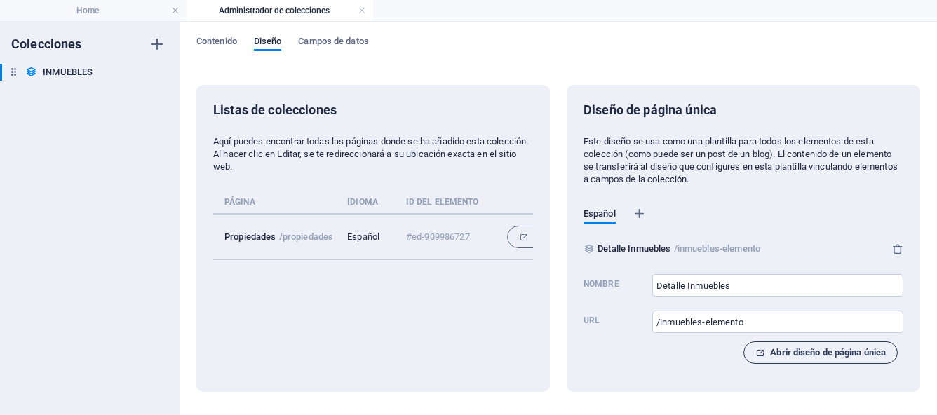
click at [774, 354] on span "Abrir diseño de página única" at bounding box center [820, 352] width 130 height 17
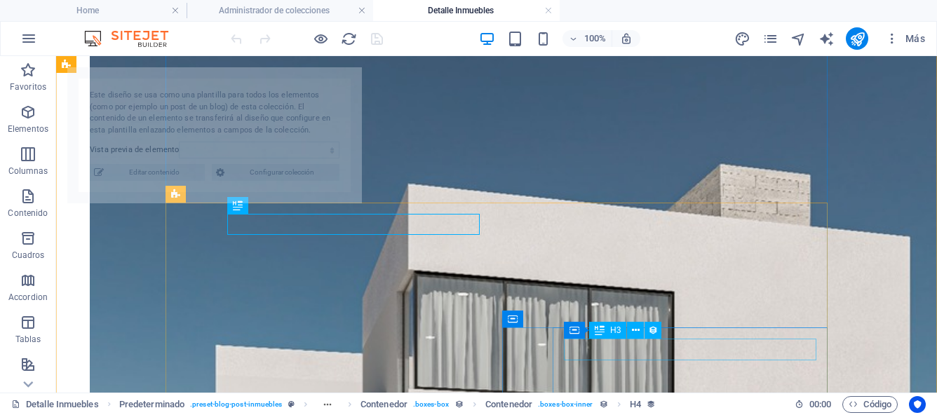
select select "68bb4d186a1bf5a7fa01d972"
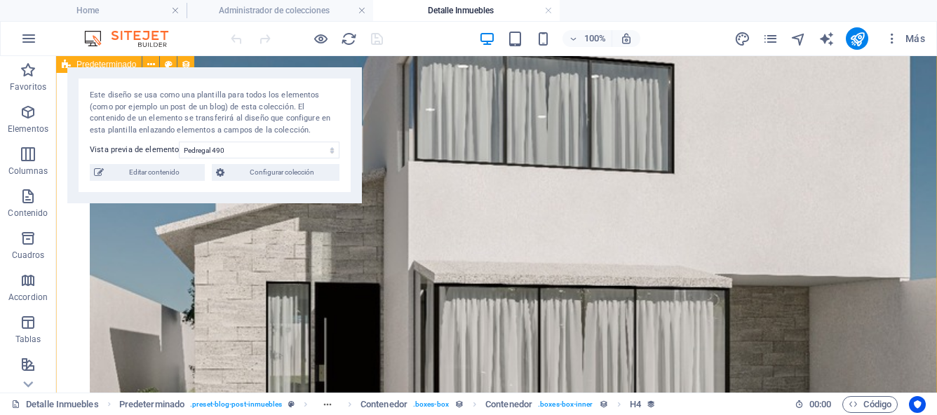
scroll to position [639, 0]
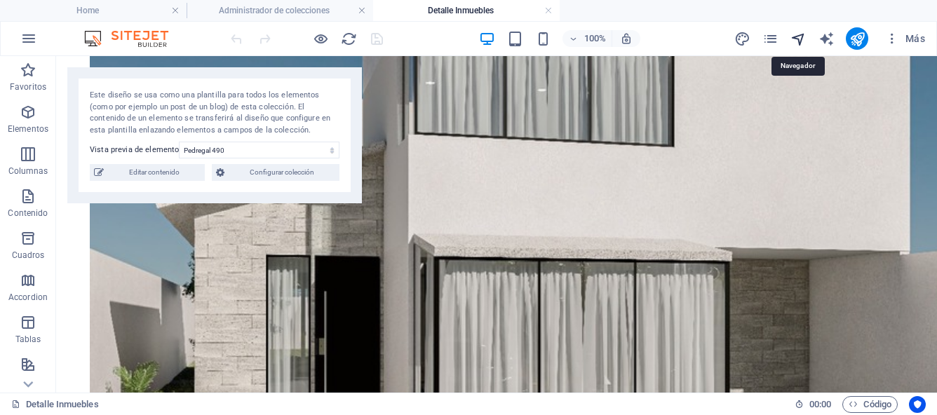
click at [798, 43] on icon "navigator" at bounding box center [798, 39] width 16 height 16
select select "17043486-es"
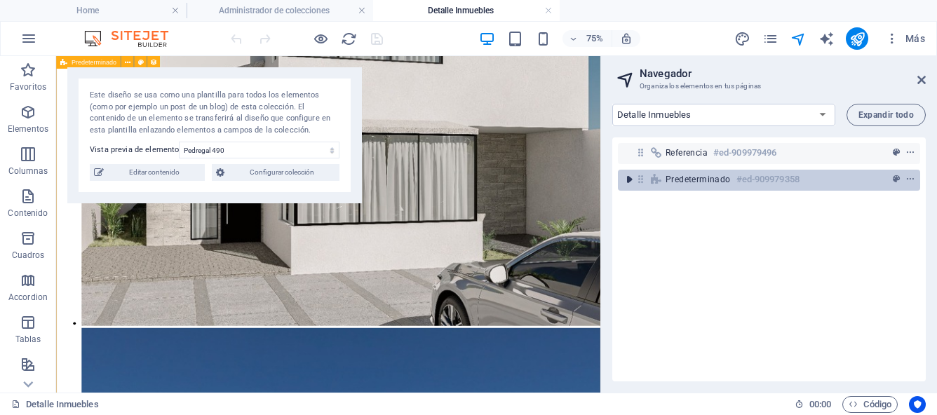
click at [627, 181] on icon "toggle-expand" at bounding box center [629, 179] width 14 height 14
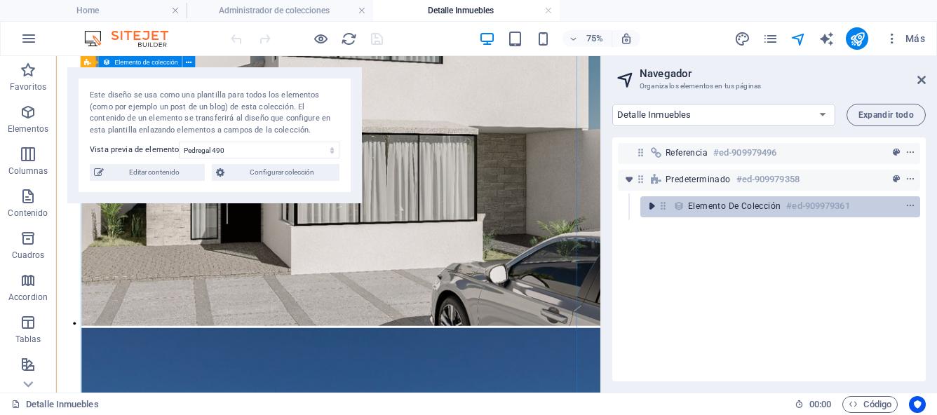
click at [647, 201] on icon "toggle-expand" at bounding box center [651, 206] width 14 height 14
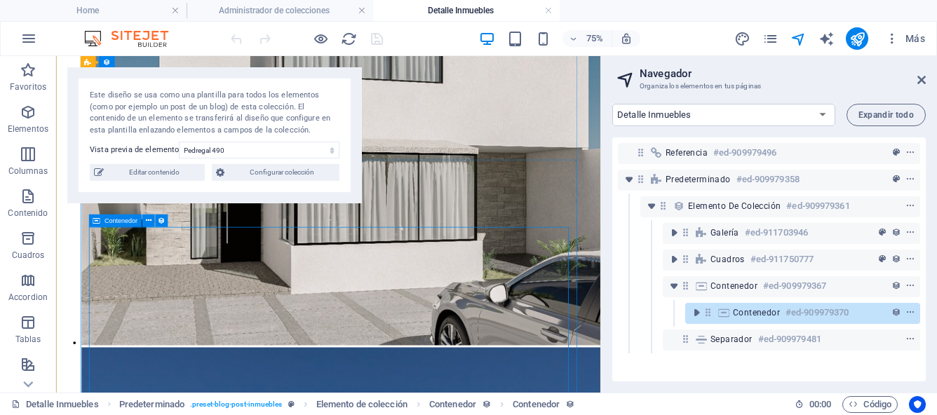
scroll to position [613, 0]
click at [695, 313] on icon "toggle-expand" at bounding box center [696, 313] width 14 height 14
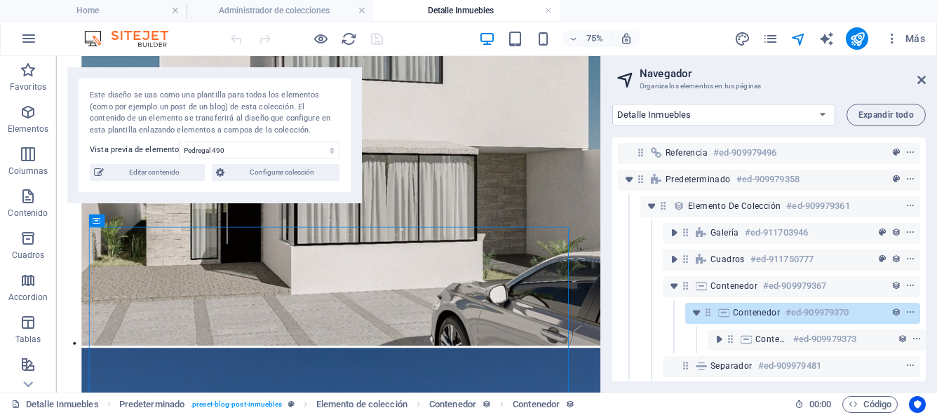
scroll to position [13, 0]
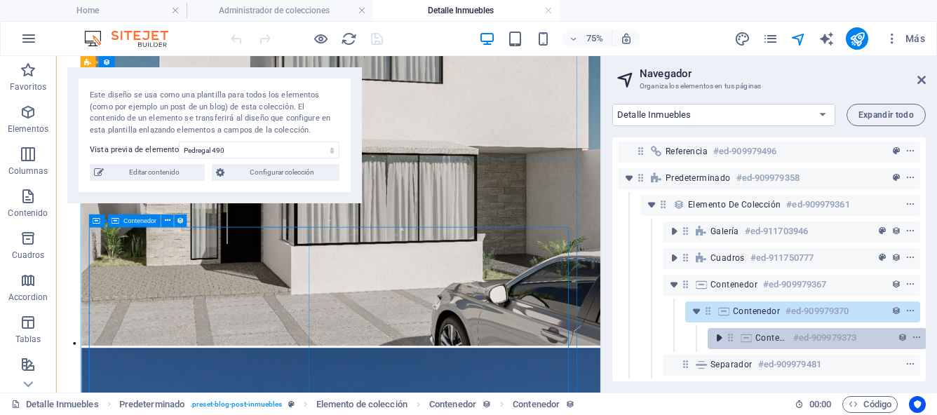
click at [716, 331] on icon "toggle-expand" at bounding box center [719, 338] width 14 height 14
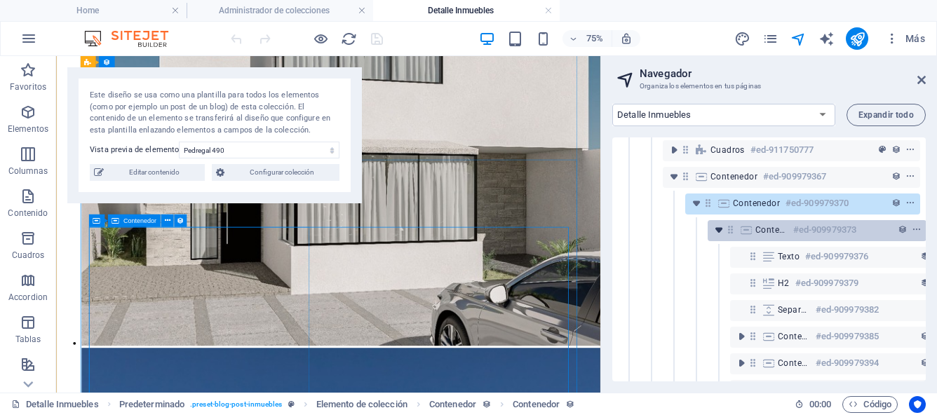
scroll to position [129, 0]
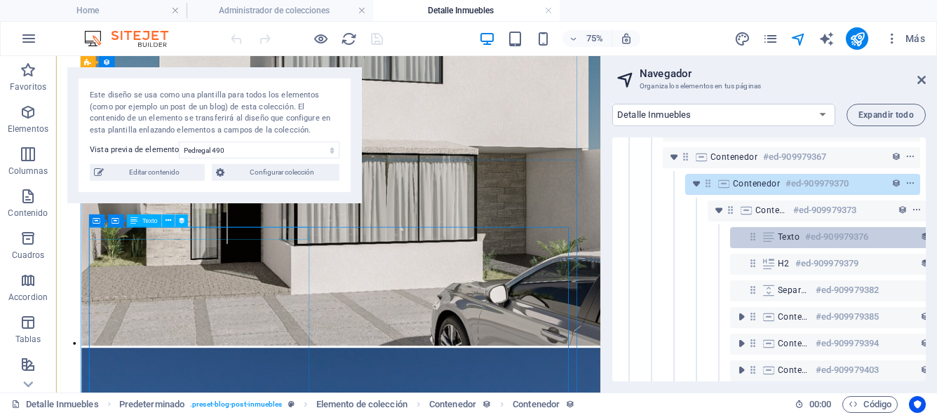
click at [785, 243] on div "Texto #ed-909979376" at bounding box center [827, 237] width 101 height 17
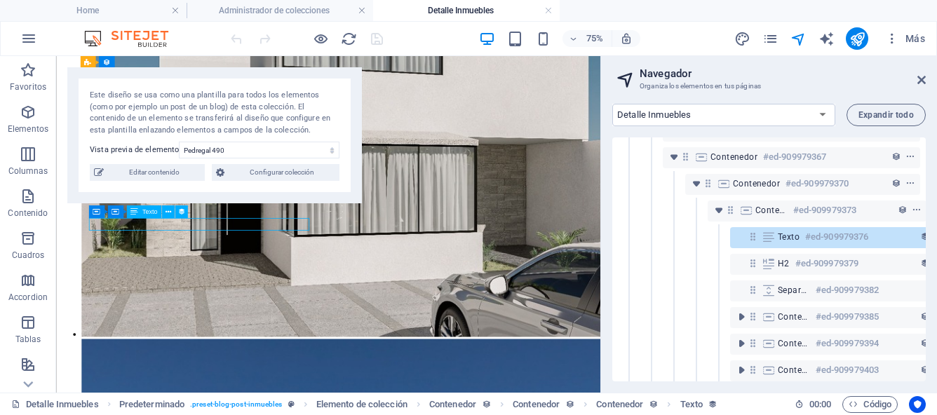
scroll to position [113, 26]
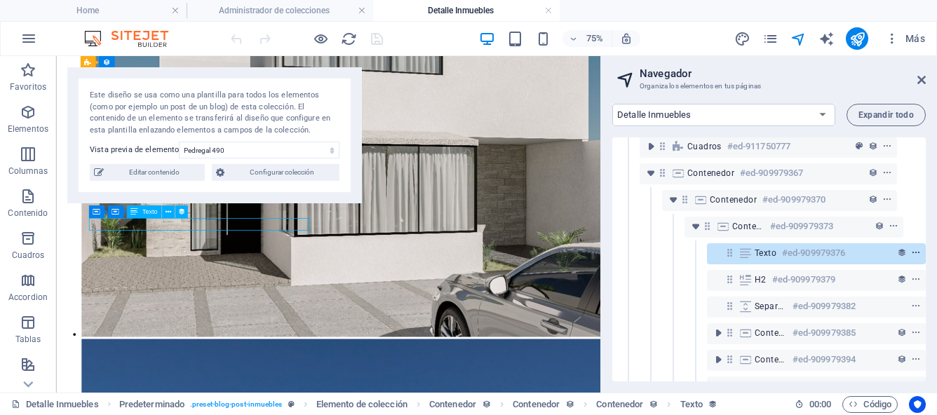
click at [914, 252] on icon "context-menu" at bounding box center [916, 253] width 10 height 10
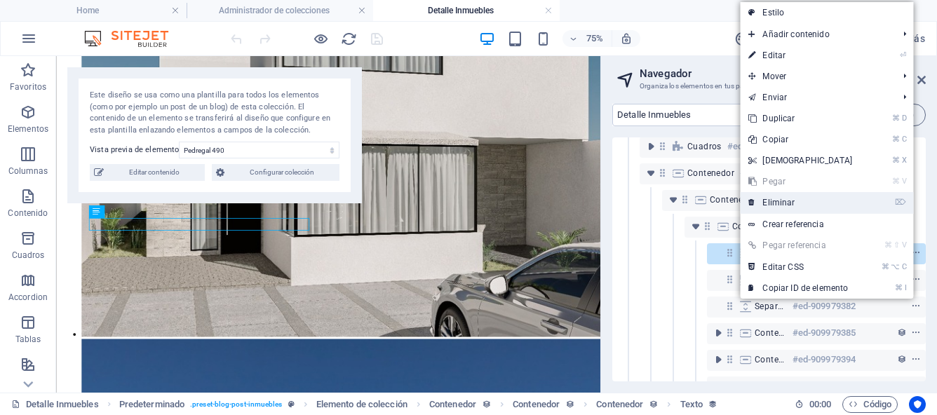
click at [794, 201] on link "⌦ Eliminar" at bounding box center [800, 202] width 121 height 21
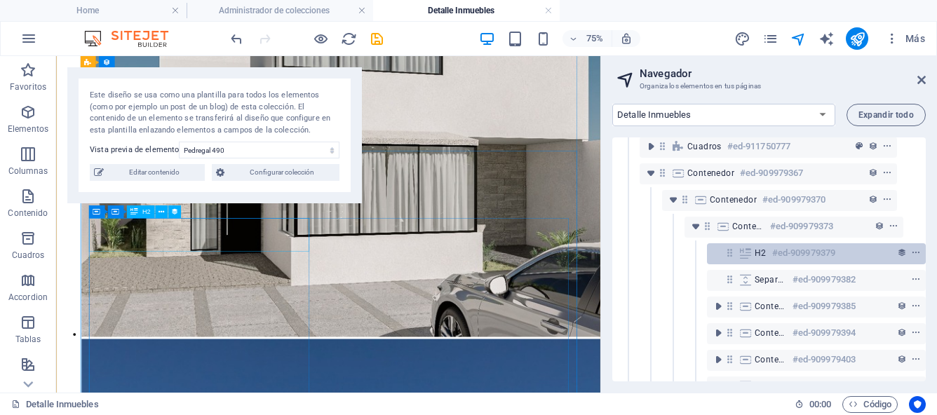
click at [840, 254] on div "H2 #ed-909979379" at bounding box center [804, 253] width 101 height 17
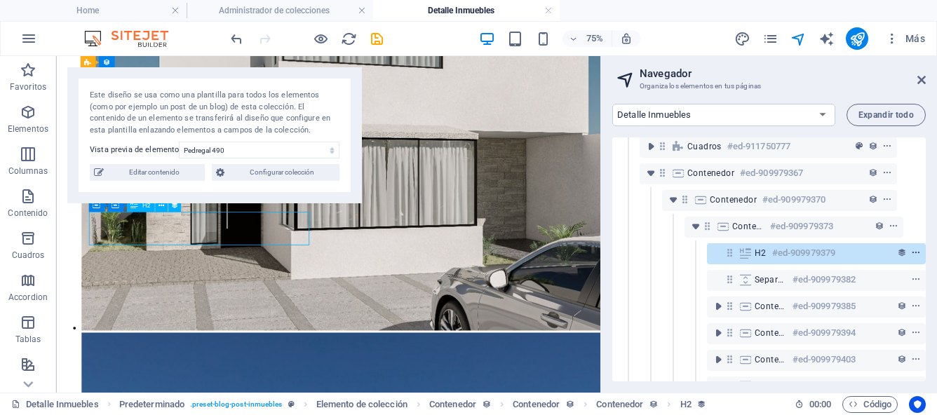
click at [913, 252] on icon "context-menu" at bounding box center [916, 253] width 10 height 10
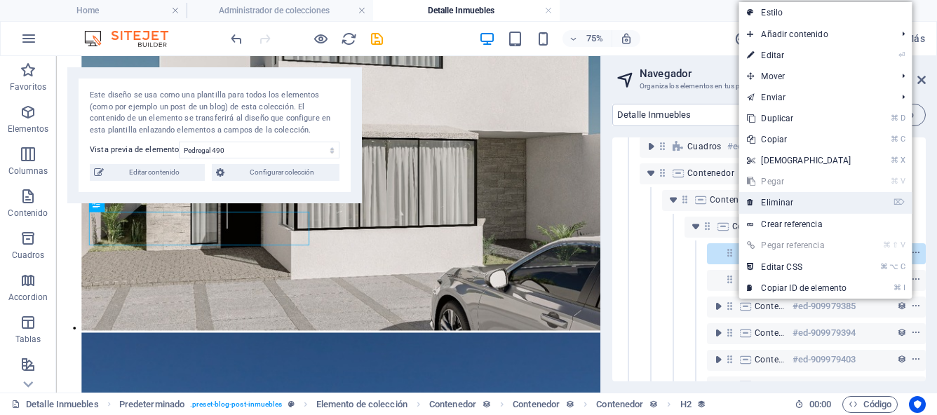
click at [796, 200] on link "⌦ Eliminar" at bounding box center [798, 202] width 121 height 21
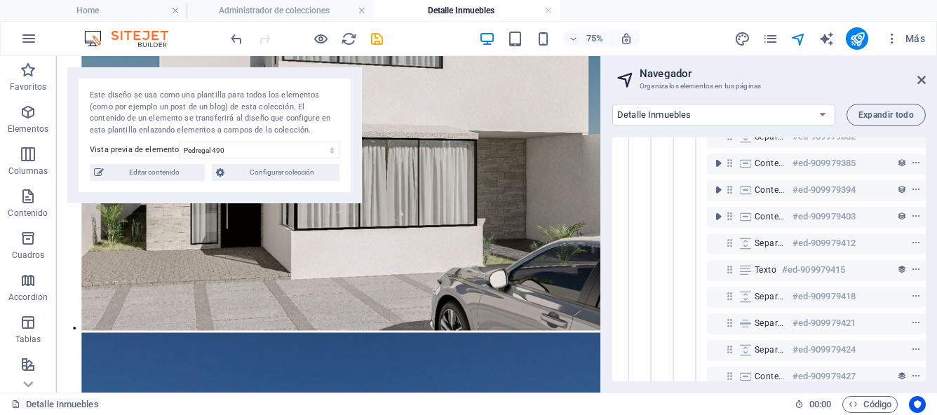
scroll to position [220, 26]
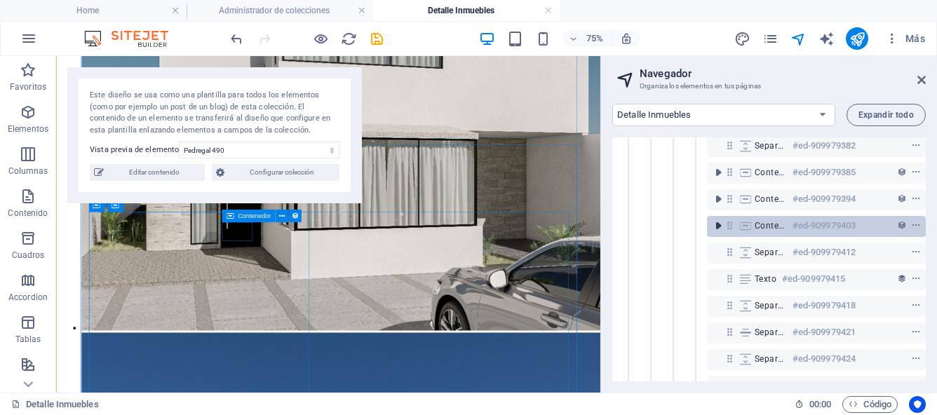
click at [716, 227] on icon "toggle-expand" at bounding box center [718, 226] width 14 height 14
click at [915, 225] on icon "context-menu" at bounding box center [913, 226] width 10 height 10
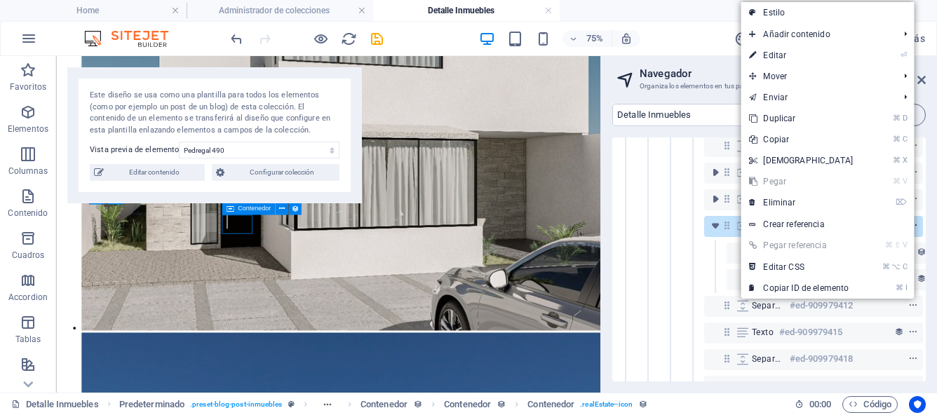
scroll to position [643, 0]
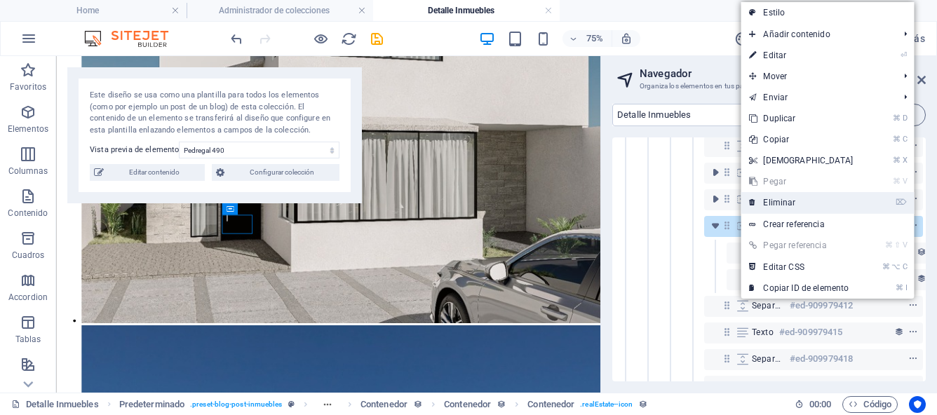
click at [791, 205] on link "⌦ Eliminar" at bounding box center [800, 202] width 121 height 21
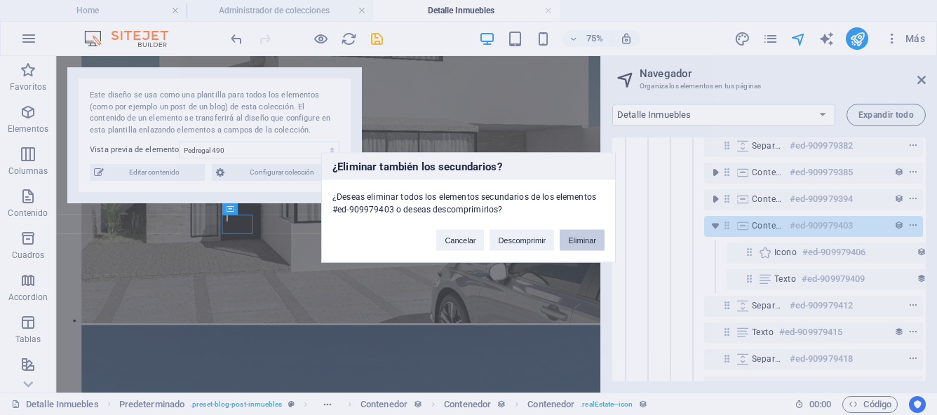
click at [576, 241] on button "Eliminar" at bounding box center [581, 240] width 45 height 21
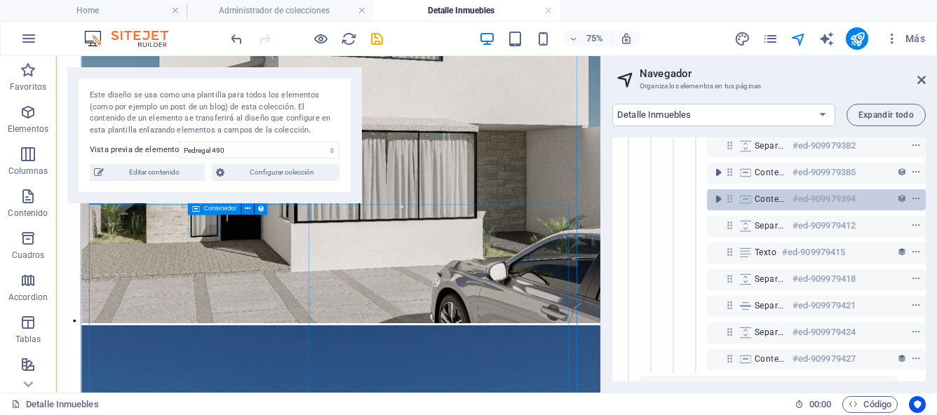
click at [817, 203] on h6 "#ed-909979394" at bounding box center [823, 199] width 63 height 17
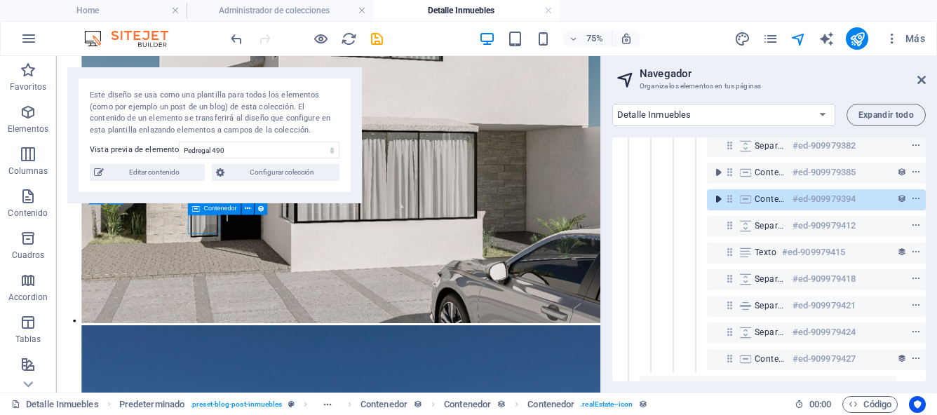
click at [716, 204] on icon "toggle-expand" at bounding box center [718, 199] width 14 height 14
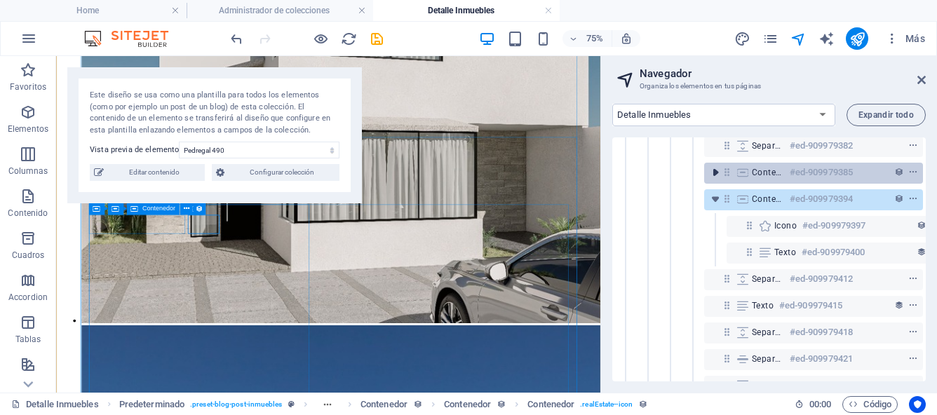
click at [716, 177] on icon "toggle-expand" at bounding box center [715, 172] width 14 height 14
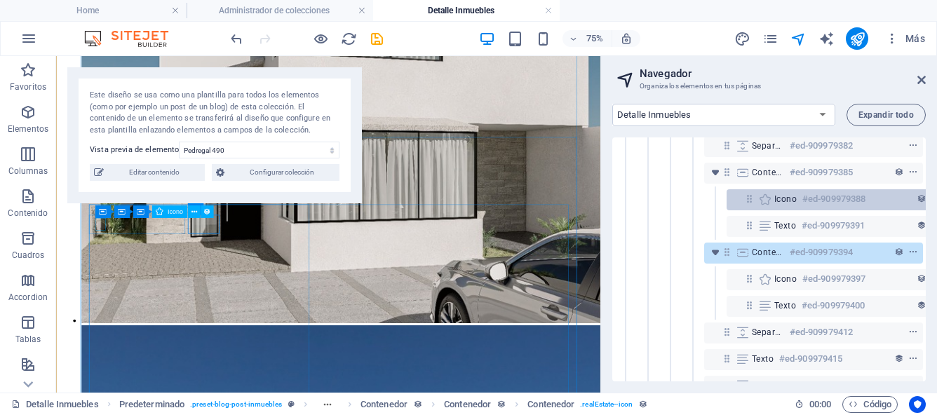
click at [739, 199] on div "Icono #ed-909979388" at bounding box center [835, 199] width 219 height 21
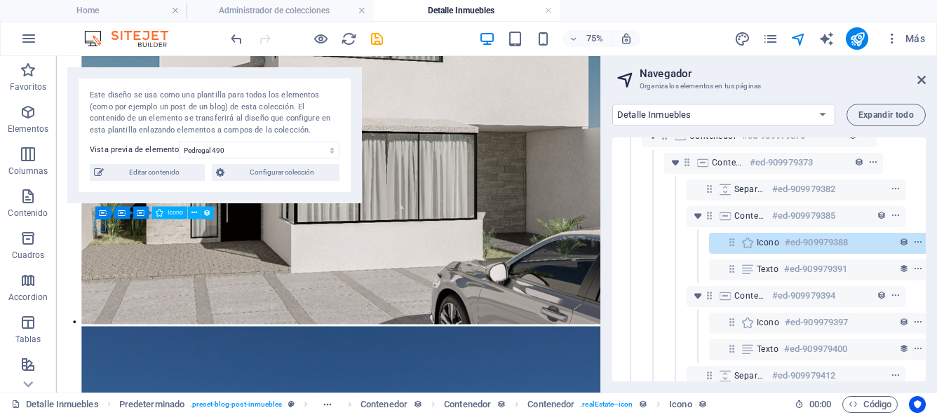
scroll to position [166, 48]
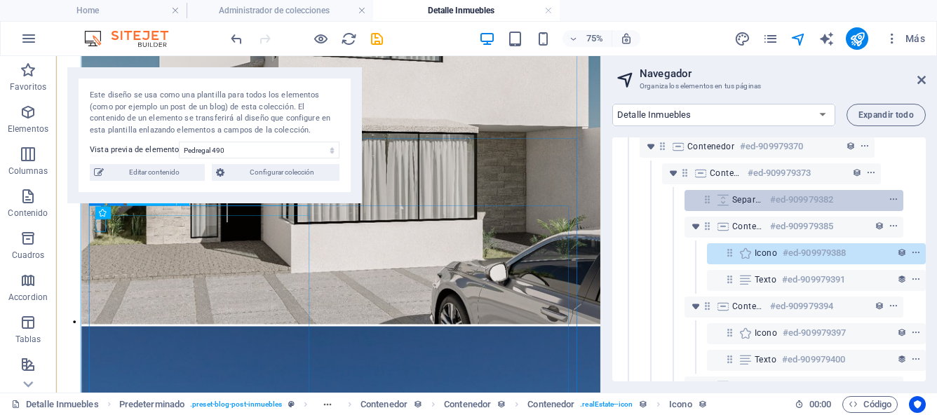
click at [693, 203] on div "Separador #ed-909979382" at bounding box center [793, 200] width 219 height 21
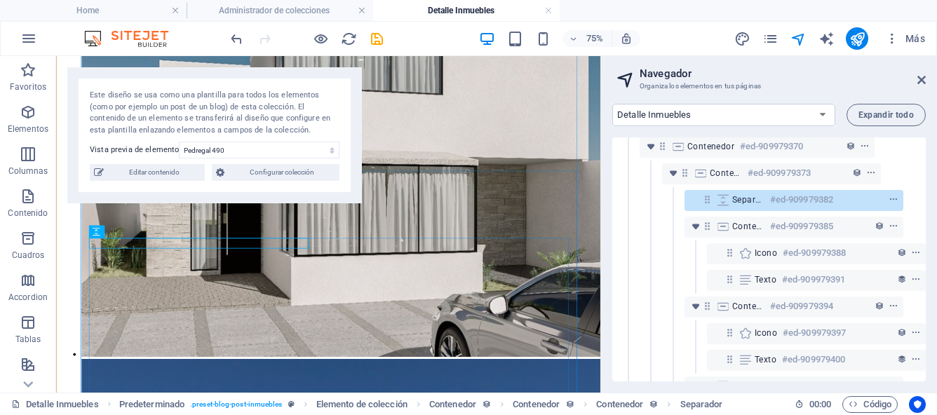
scroll to position [594, 0]
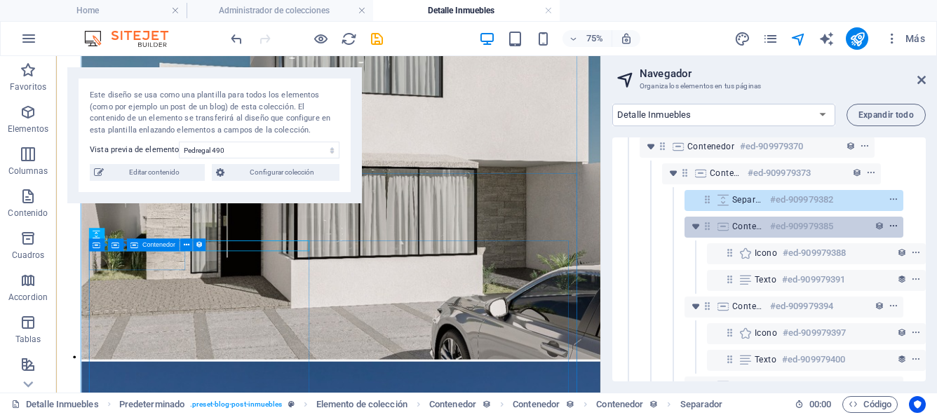
click at [888, 226] on icon "context-menu" at bounding box center [893, 227] width 10 height 10
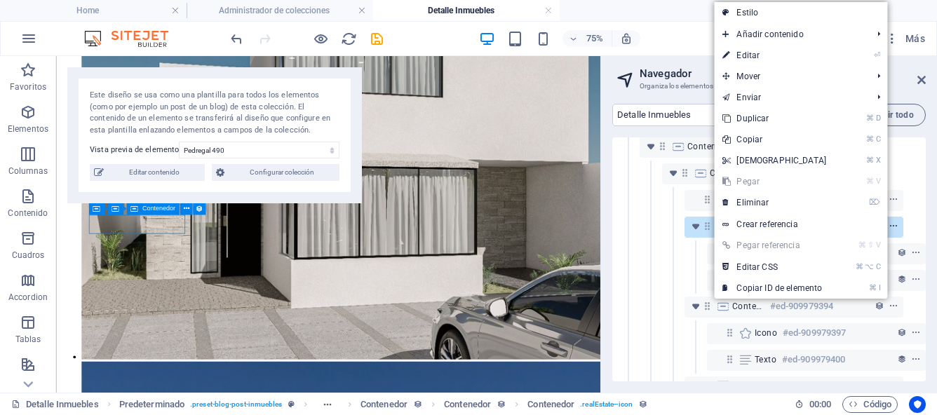
scroll to position [643, 0]
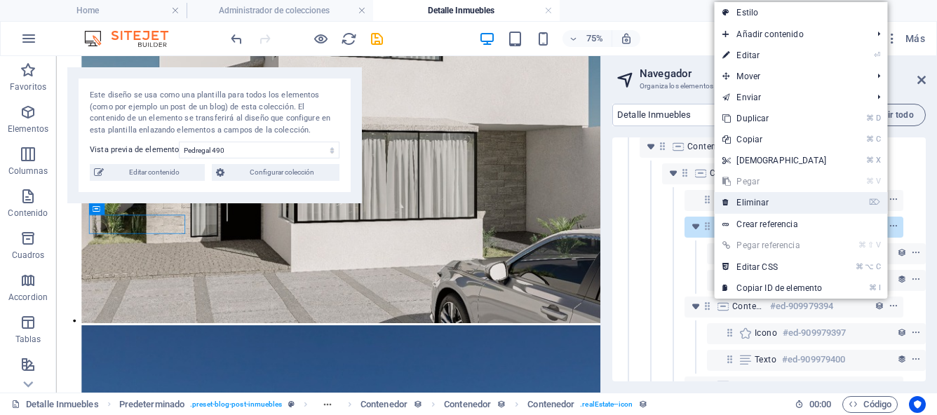
click at [759, 201] on link "⌦ Eliminar" at bounding box center [774, 202] width 121 height 21
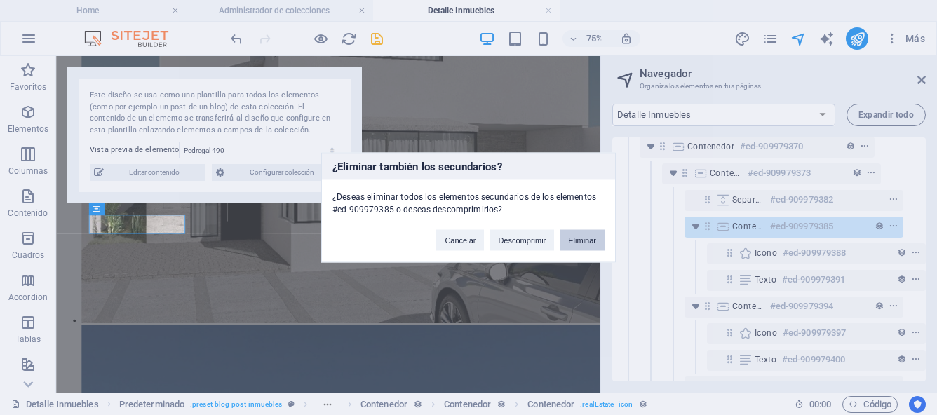
click at [592, 241] on button "Eliminar" at bounding box center [581, 240] width 45 height 21
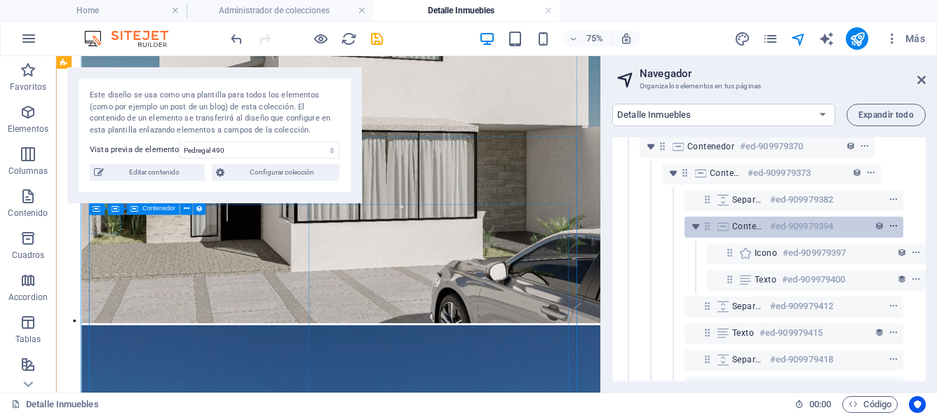
click at [891, 226] on icon "context-menu" at bounding box center [893, 227] width 10 height 10
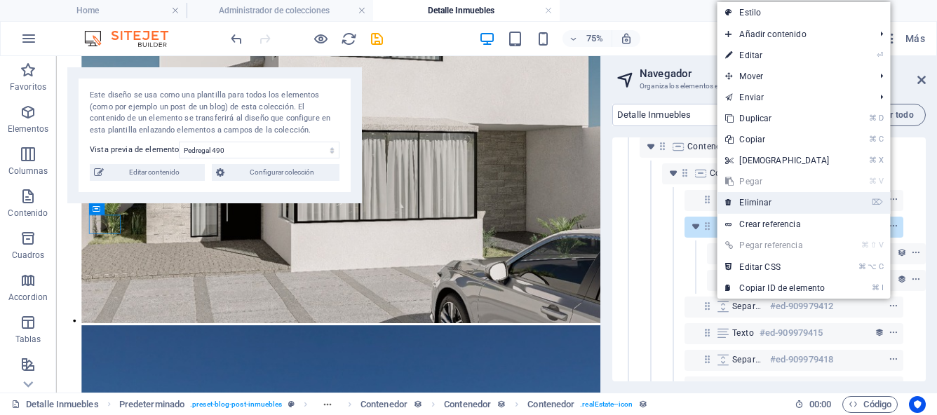
click at [772, 199] on link "⌦ Eliminar" at bounding box center [776, 202] width 121 height 21
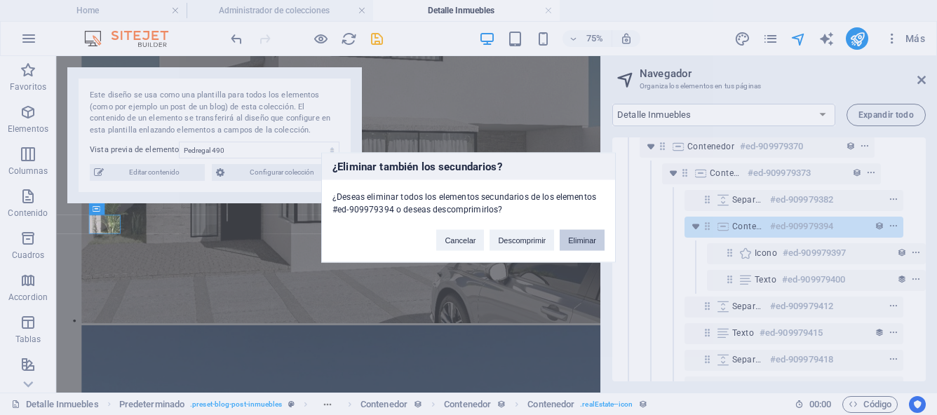
click at [592, 238] on button "Eliminar" at bounding box center [581, 240] width 45 height 21
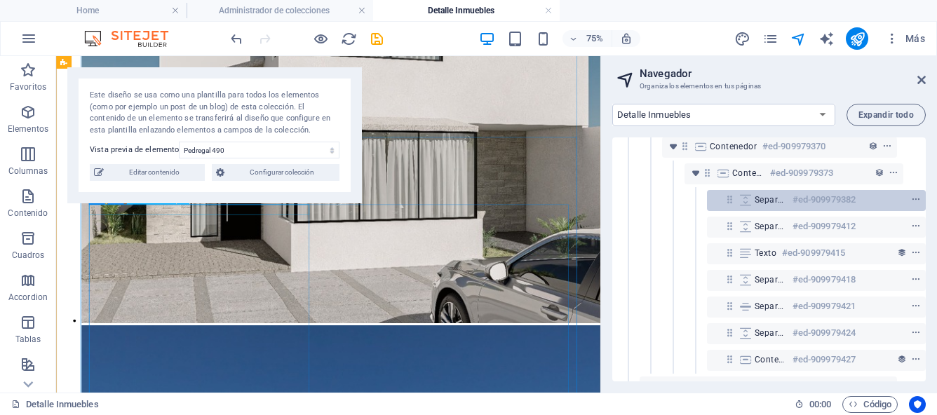
click at [730, 196] on icon at bounding box center [729, 199] width 12 height 12
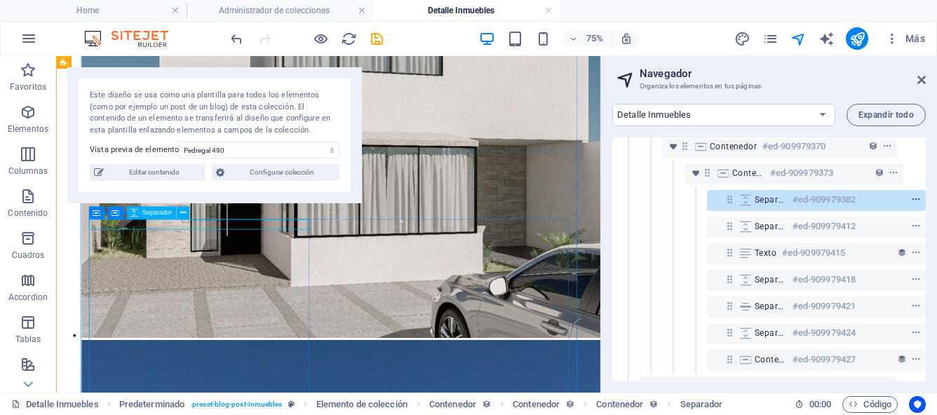
click at [912, 200] on icon "context-menu" at bounding box center [916, 200] width 10 height 10
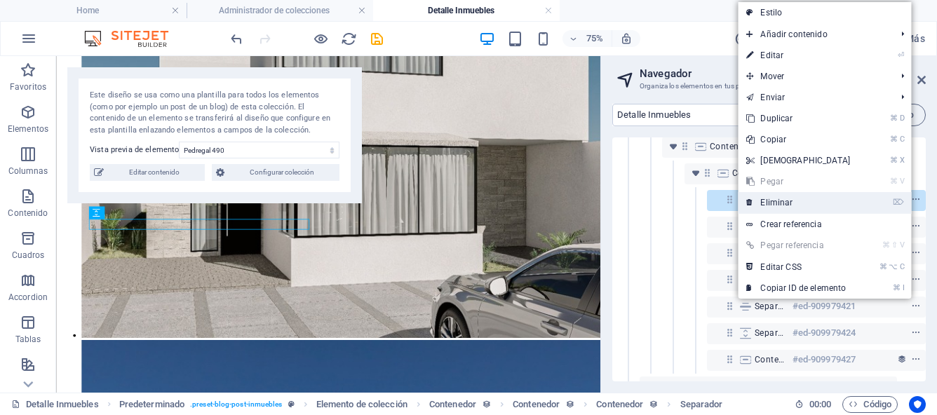
click at [794, 203] on link "⌦ Eliminar" at bounding box center [797, 202] width 121 height 21
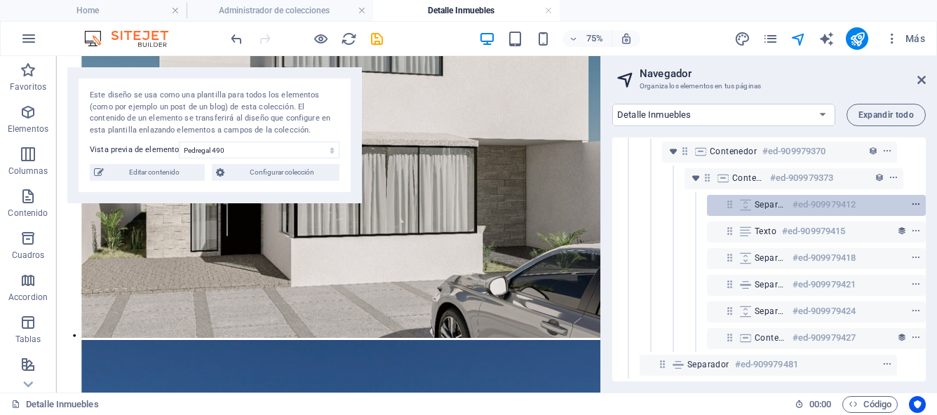
click at [915, 200] on icon "context-menu" at bounding box center [916, 205] width 10 height 10
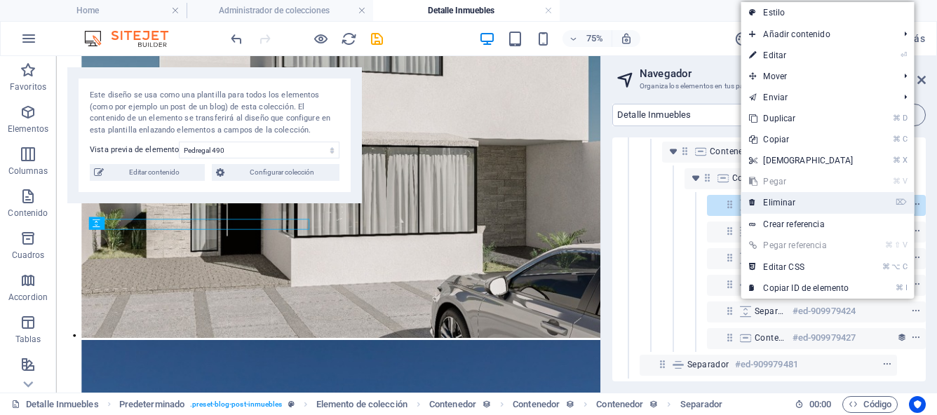
click at [793, 200] on link "⌦ Eliminar" at bounding box center [800, 202] width 121 height 21
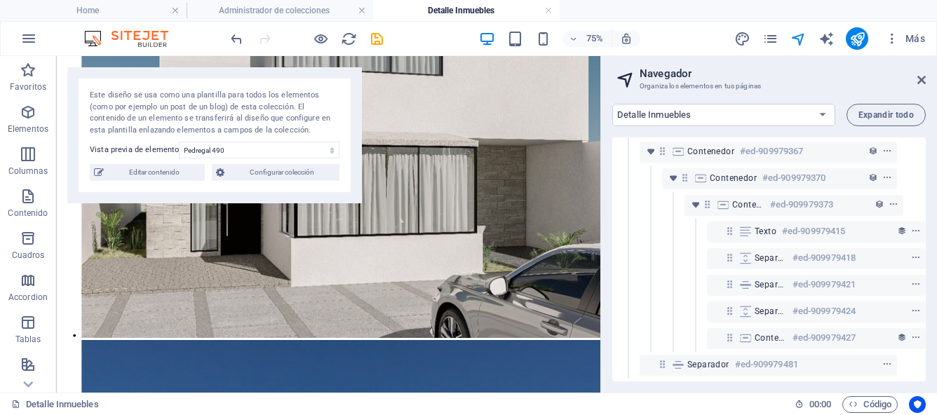
scroll to position [146, 26]
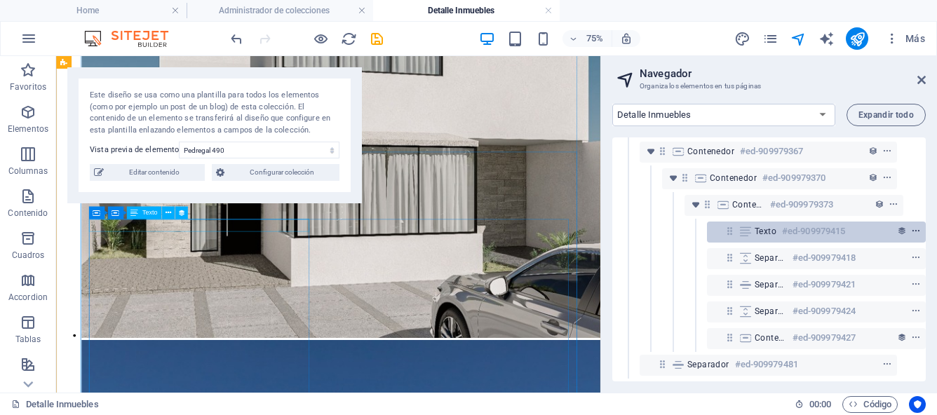
click at [911, 226] on icon "context-menu" at bounding box center [916, 231] width 10 height 10
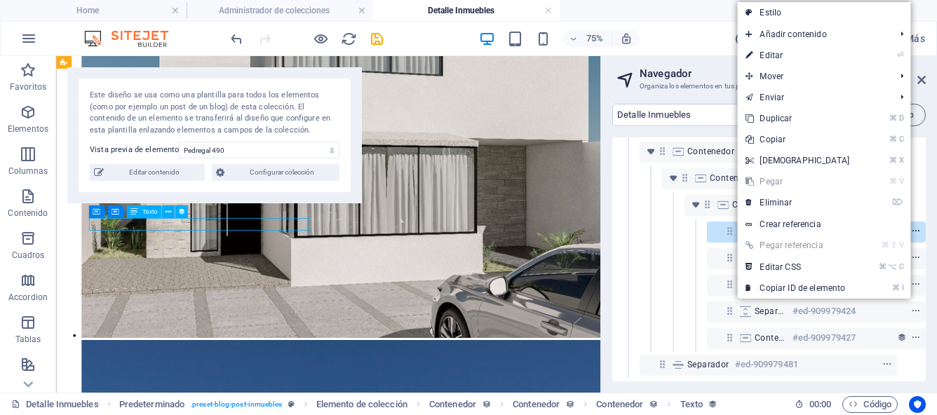
scroll to position [625, 0]
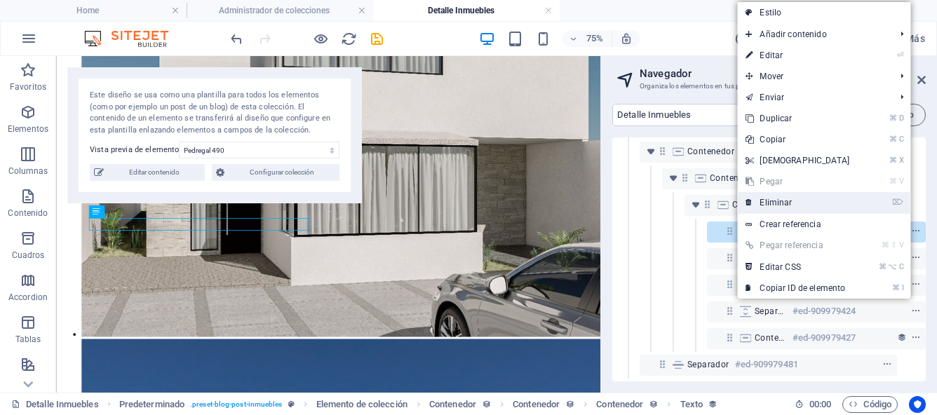
click at [786, 198] on link "⌦ Eliminar" at bounding box center [797, 202] width 121 height 21
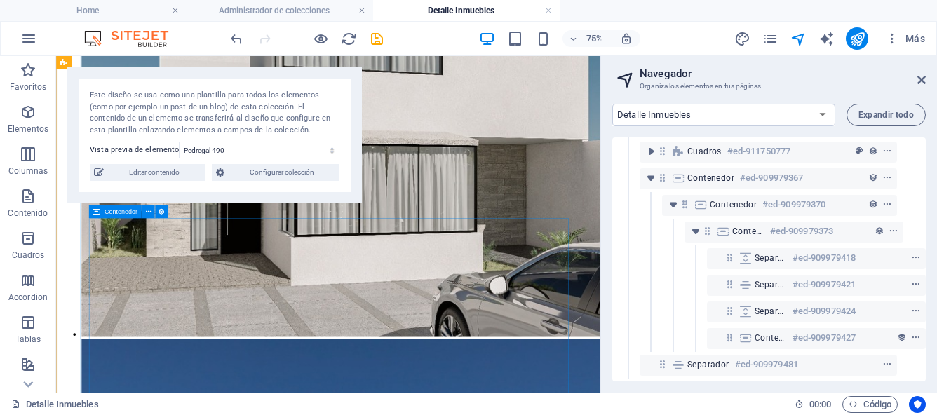
scroll to position [119, 26]
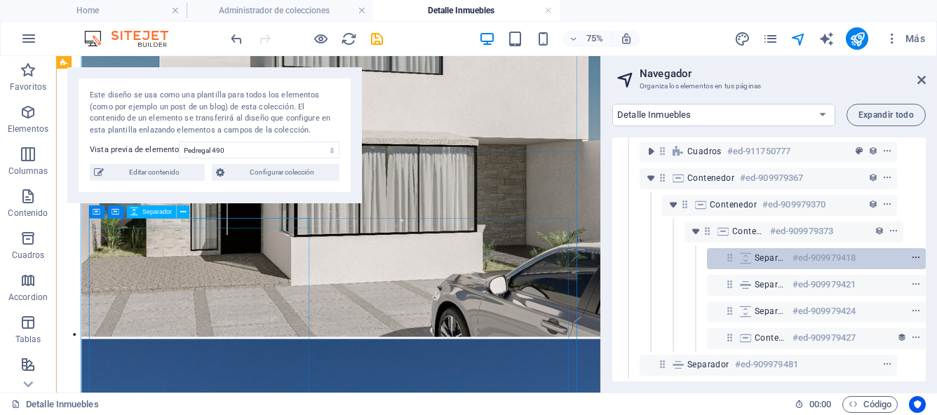
click at [915, 253] on icon "context-menu" at bounding box center [916, 258] width 10 height 10
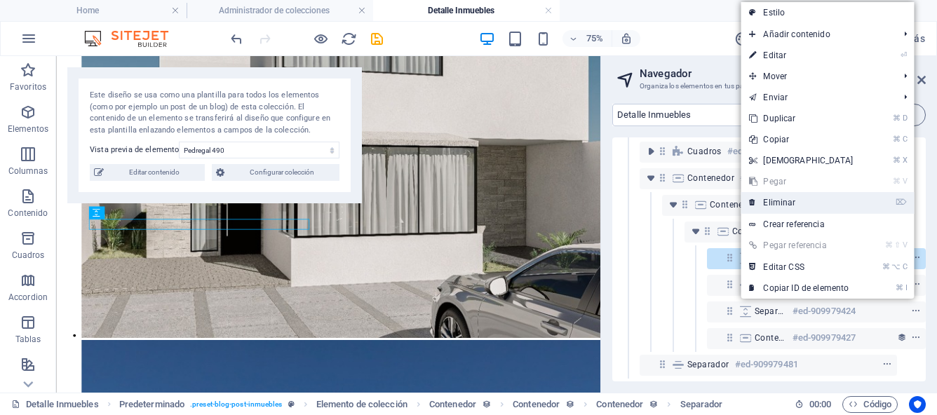
click at [799, 205] on link "⌦ Eliminar" at bounding box center [800, 202] width 121 height 21
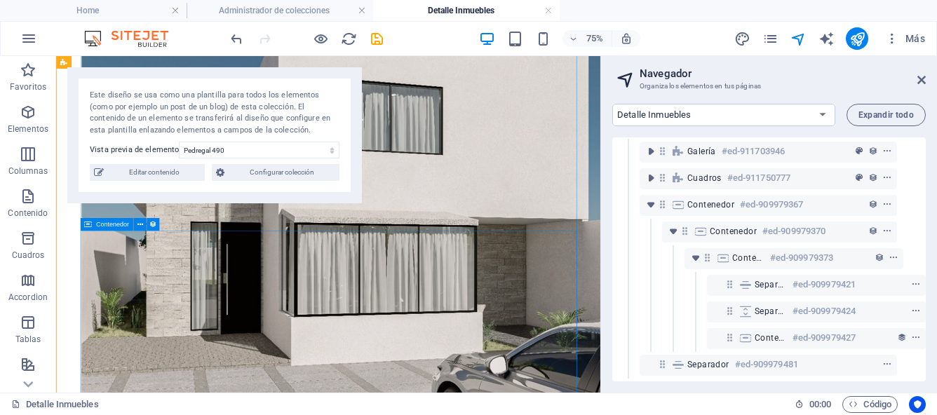
scroll to position [519, 0]
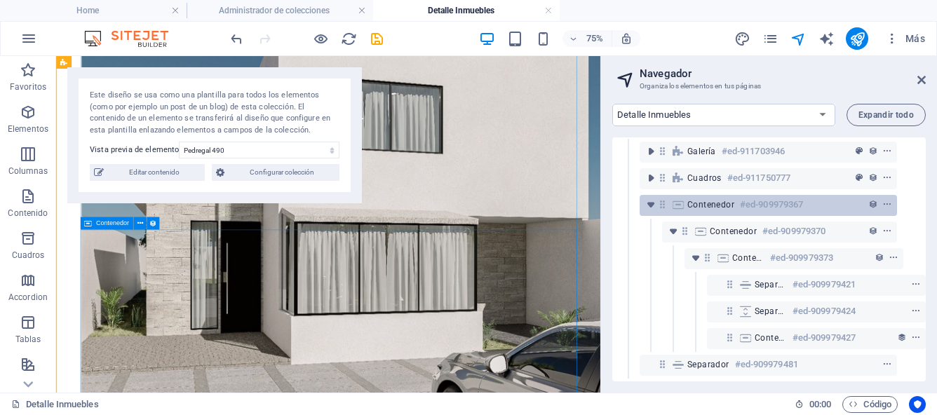
click at [690, 199] on span "Contenedor" at bounding box center [710, 204] width 47 height 11
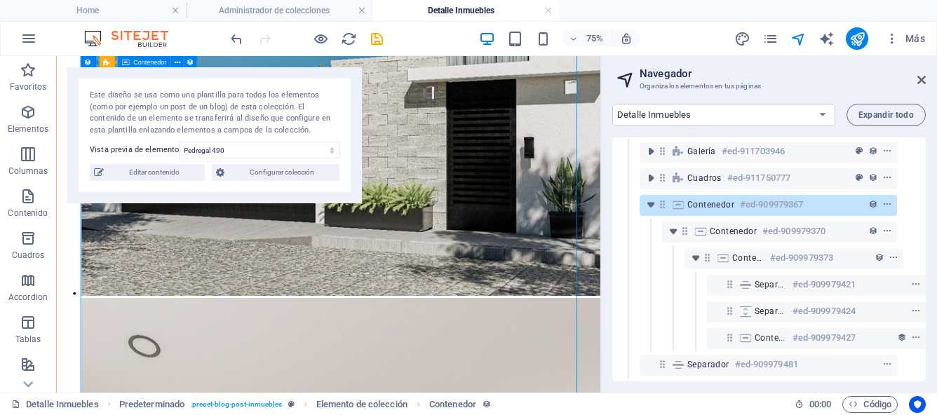
click at [672, 199] on icon at bounding box center [677, 204] width 15 height 11
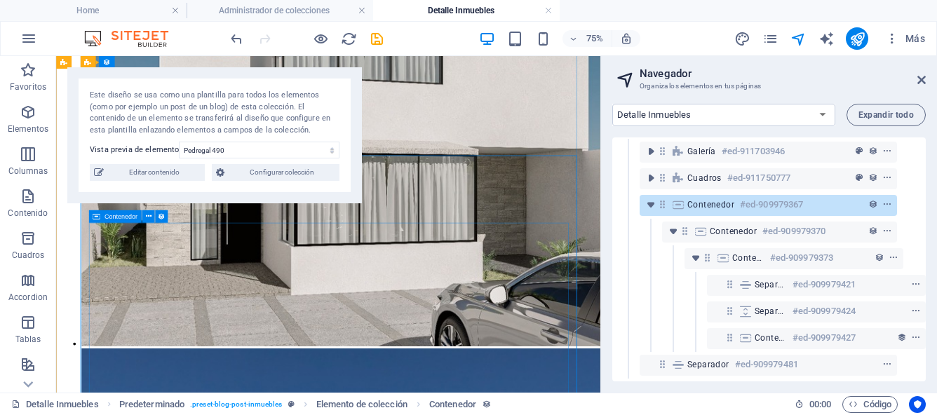
scroll to position [611, 0]
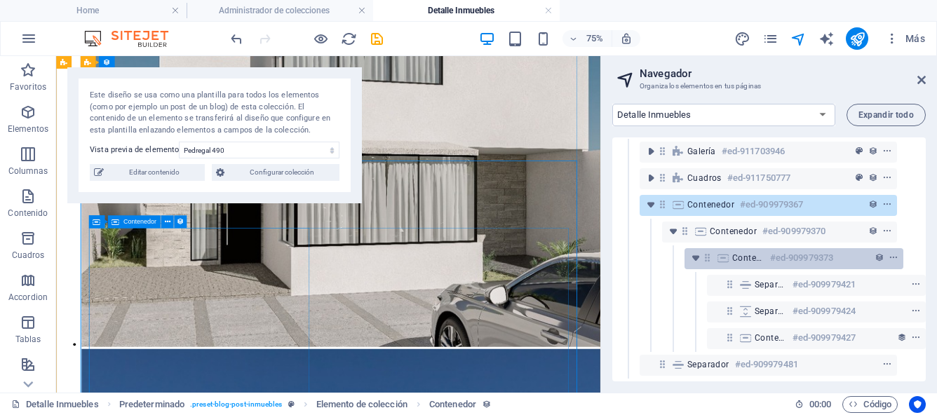
click at [719, 252] on icon at bounding box center [722, 257] width 15 height 11
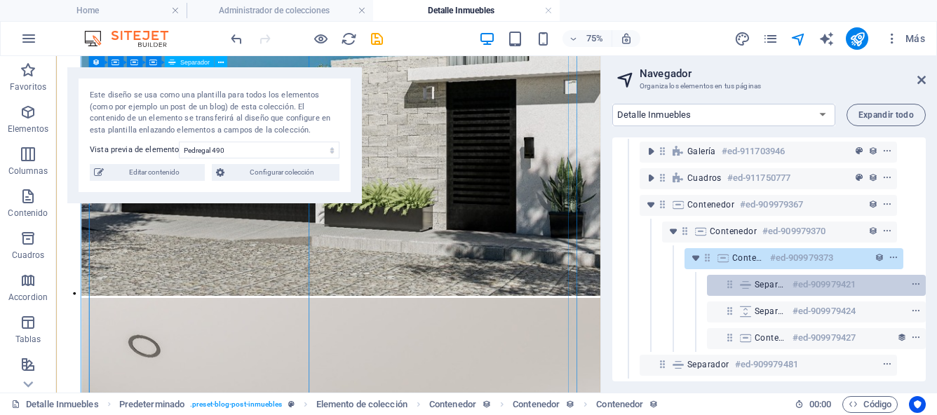
click at [728, 278] on icon at bounding box center [729, 284] width 12 height 12
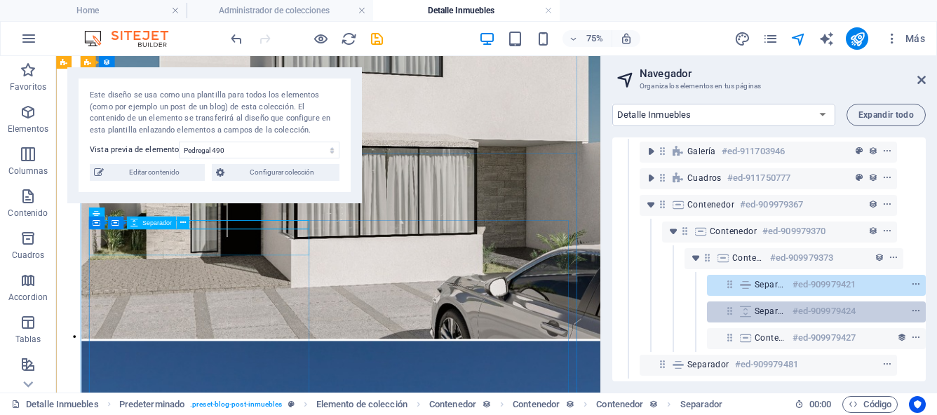
click at [744, 306] on icon at bounding box center [744, 311] width 15 height 11
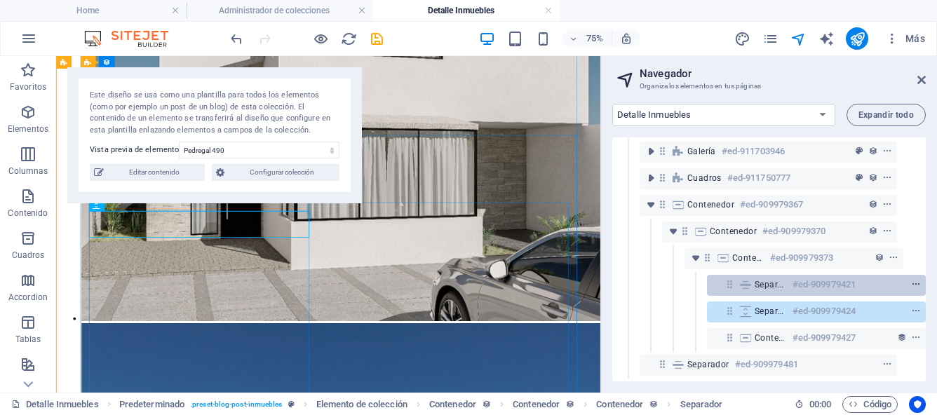
click at [913, 280] on icon "context-menu" at bounding box center [916, 285] width 10 height 10
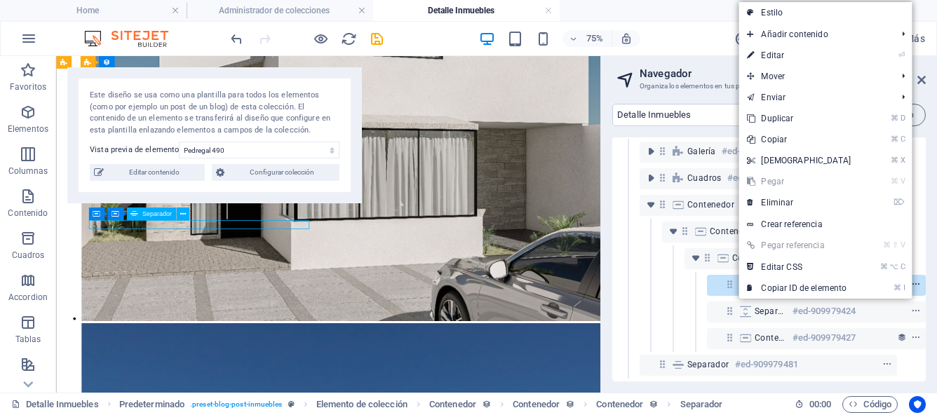
scroll to position [622, 0]
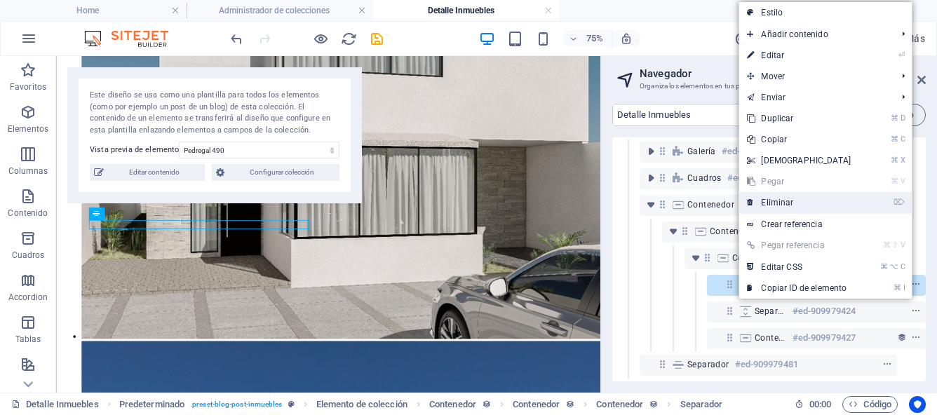
click at [796, 199] on link "⌦ Eliminar" at bounding box center [798, 202] width 121 height 21
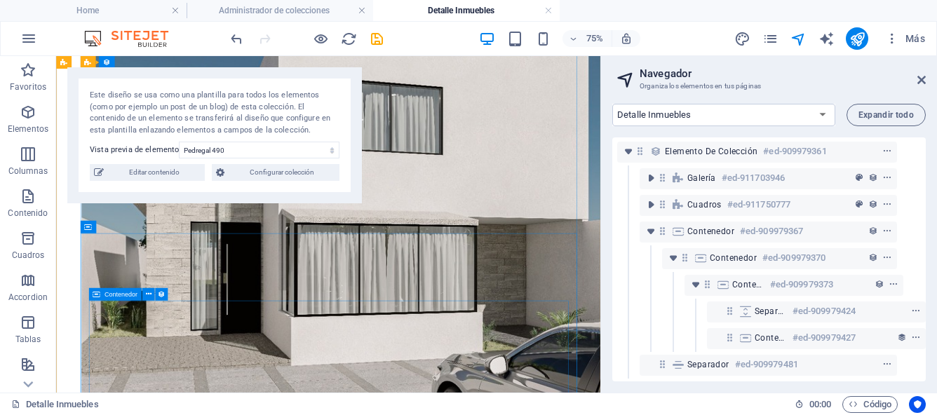
scroll to position [515, 0]
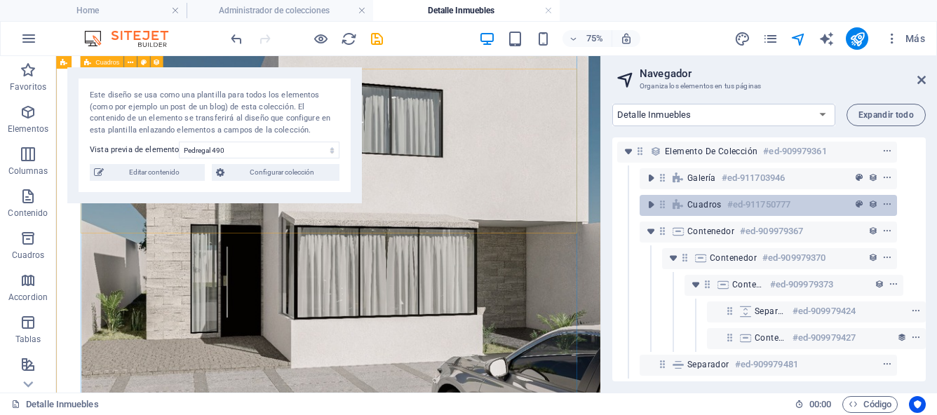
click at [681, 199] on icon at bounding box center [677, 204] width 15 height 11
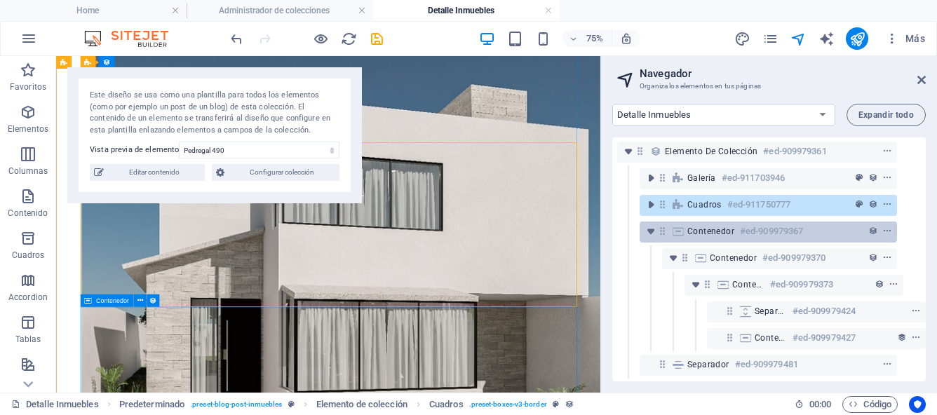
click at [688, 226] on span "Contenedor" at bounding box center [710, 231] width 47 height 11
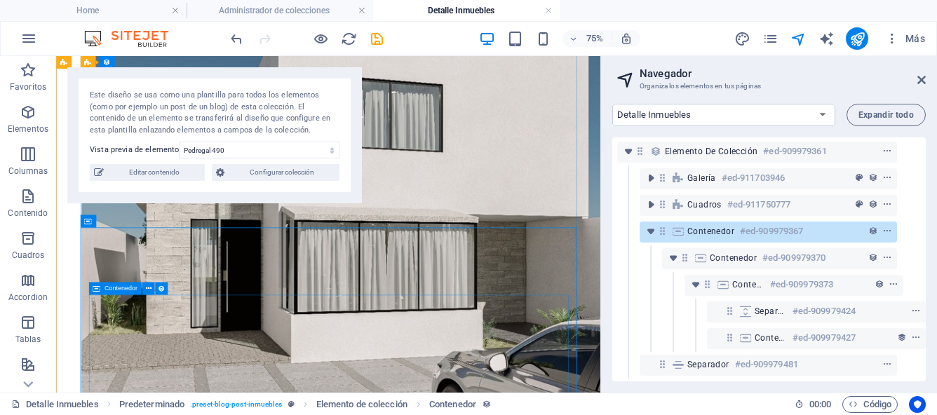
scroll to position [521, 0]
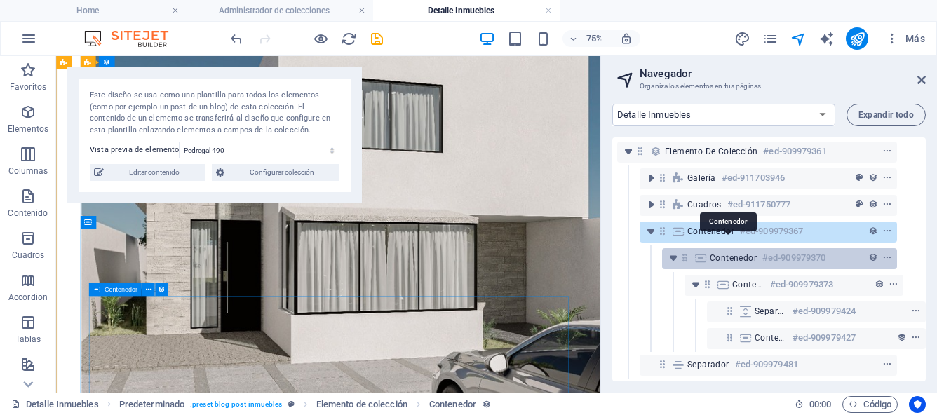
click at [713, 252] on span "Contenedor" at bounding box center [732, 257] width 47 height 11
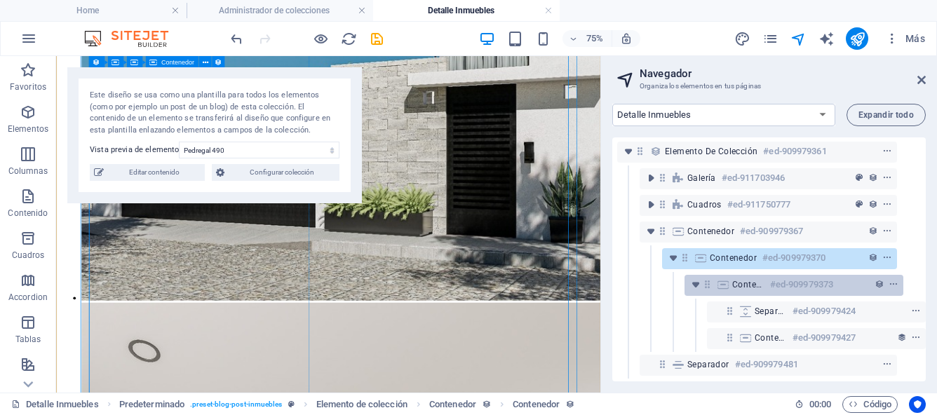
click at [726, 279] on icon at bounding box center [722, 284] width 15 height 11
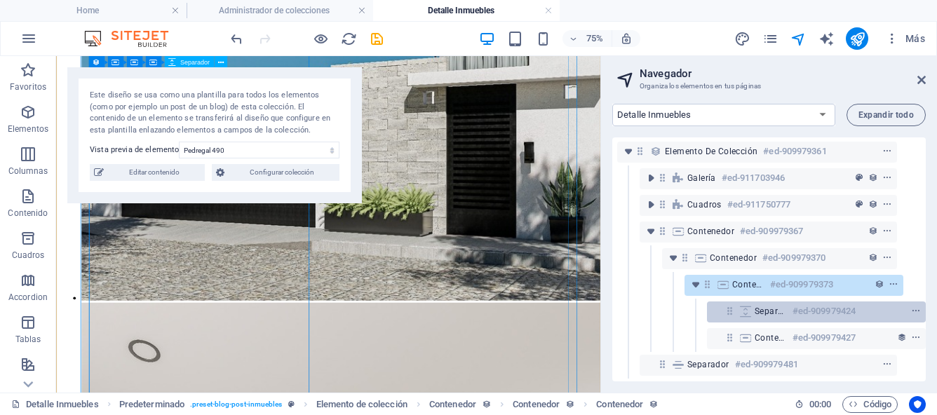
click at [737, 306] on icon at bounding box center [744, 311] width 15 height 11
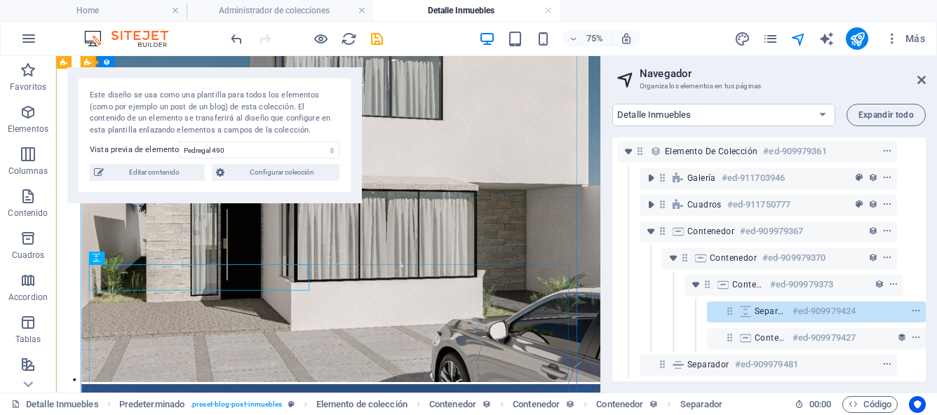
scroll to position [563, 0]
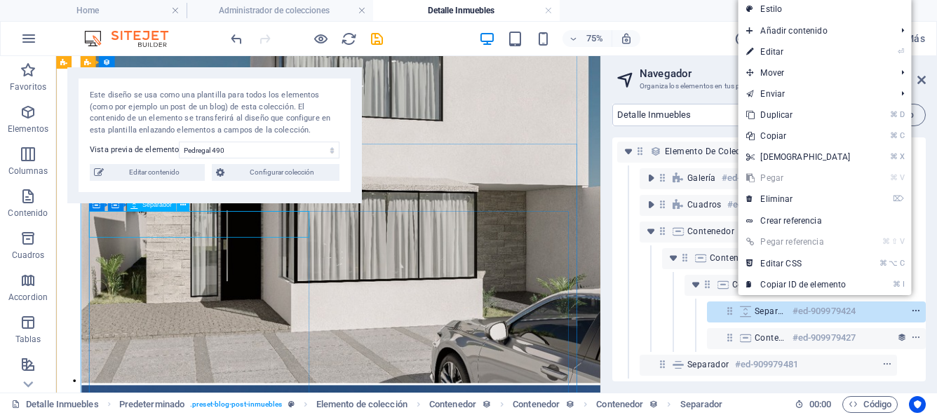
scroll to position [634, 0]
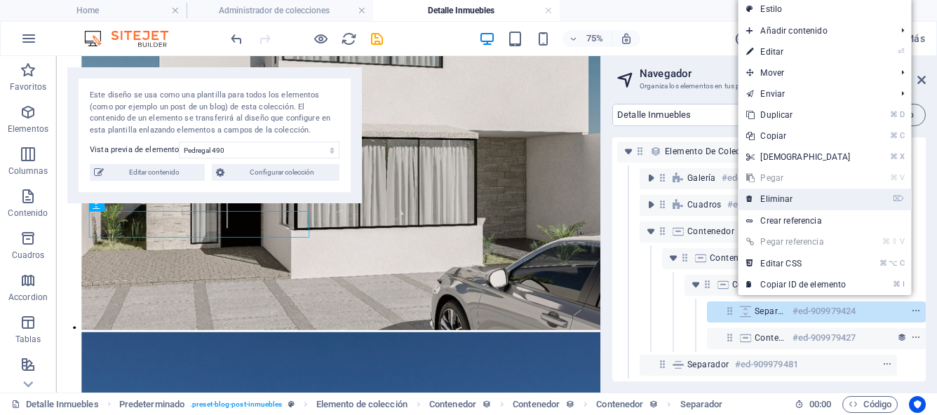
click at [800, 197] on link "⌦ Eliminar" at bounding box center [797, 199] width 121 height 21
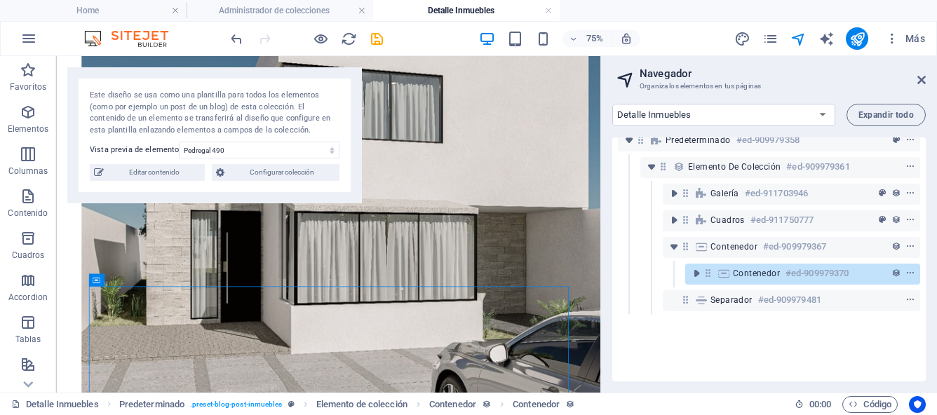
scroll to position [39, 0]
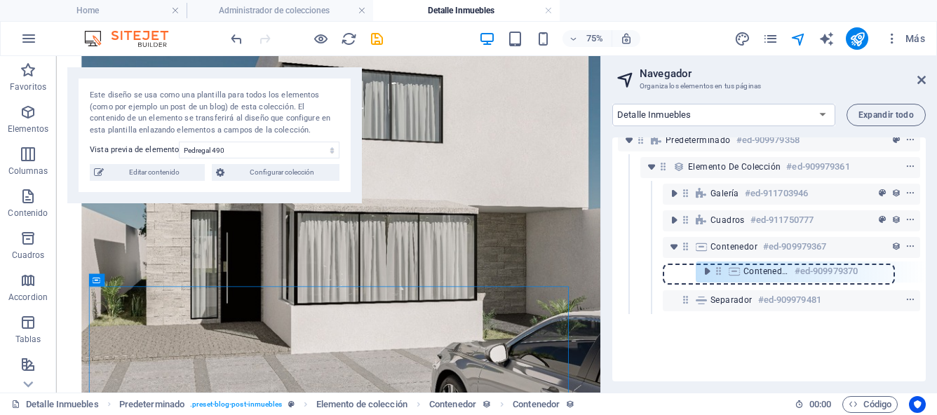
drag, startPoint x: 681, startPoint y: 275, endPoint x: 691, endPoint y: 270, distance: 11.3
click at [691, 270] on div "Referencia #ed-909979496 Predeterminado #ed-909979358 Elemento de colección #ed…" at bounding box center [768, 259] width 313 height 244
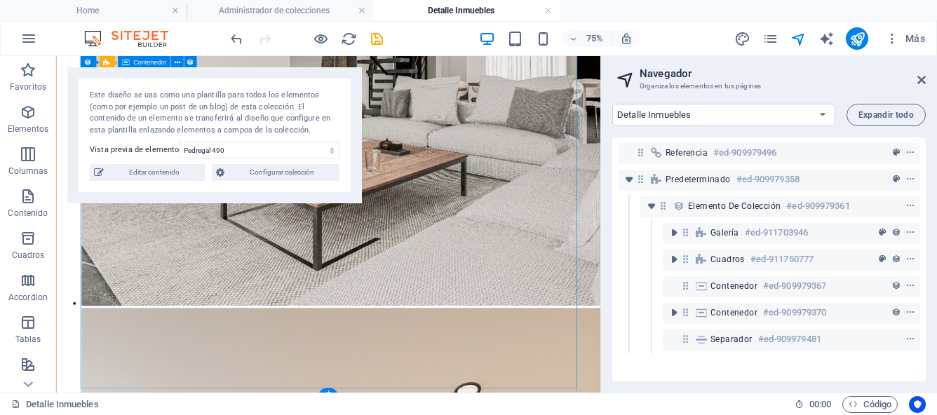
scroll to position [2130, 0]
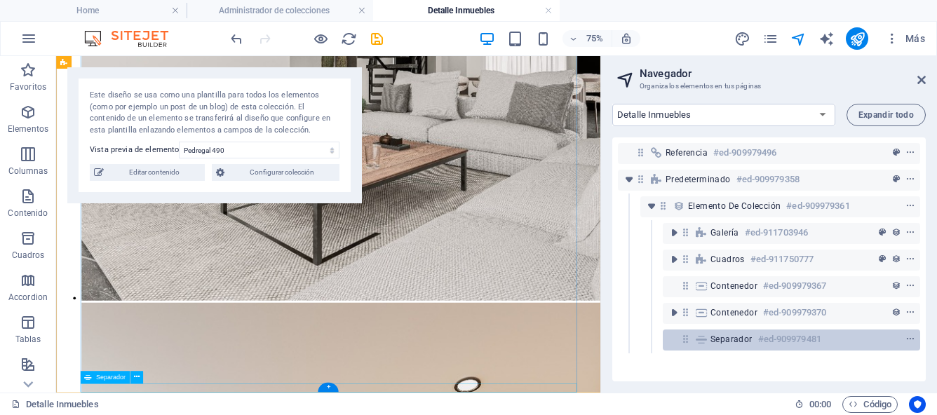
click at [702, 339] on icon at bounding box center [700, 339] width 15 height 11
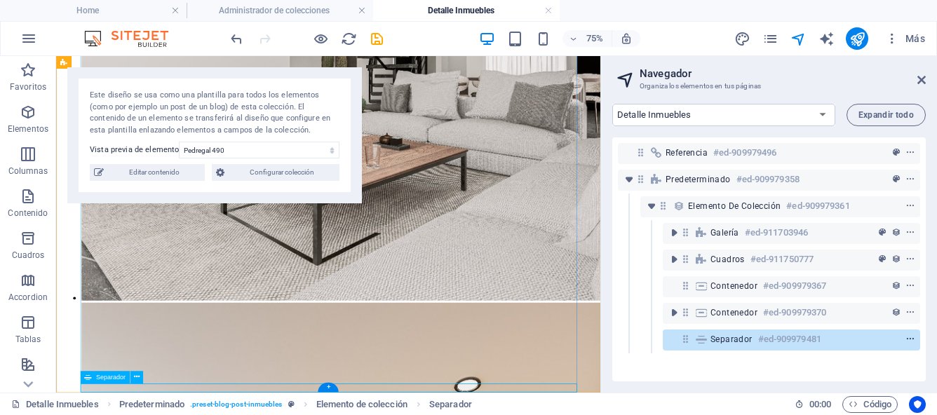
click at [905, 340] on icon "context-menu" at bounding box center [910, 339] width 10 height 10
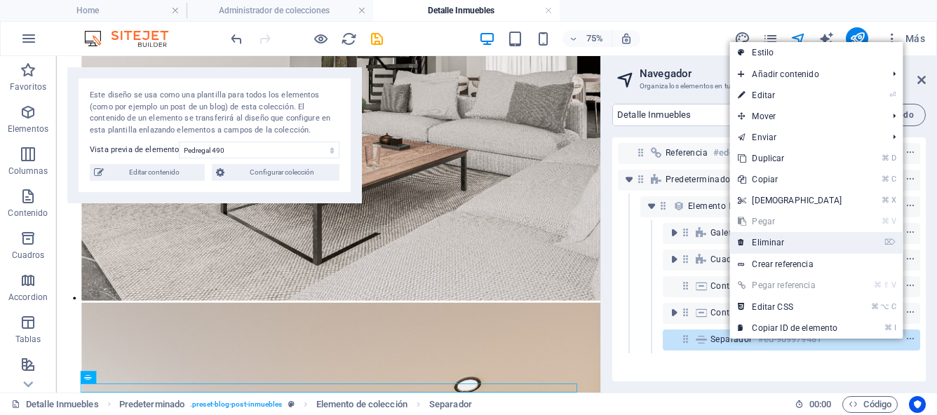
click at [774, 242] on link "⌦ Eliminar" at bounding box center [789, 242] width 121 height 21
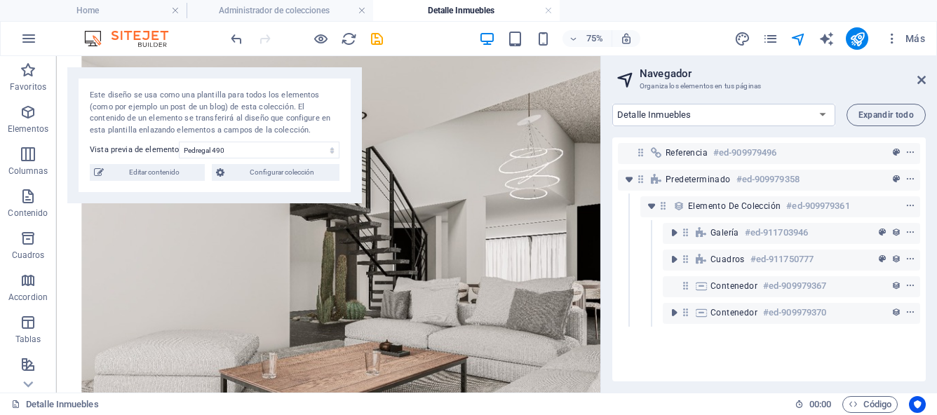
scroll to position [2118, 0]
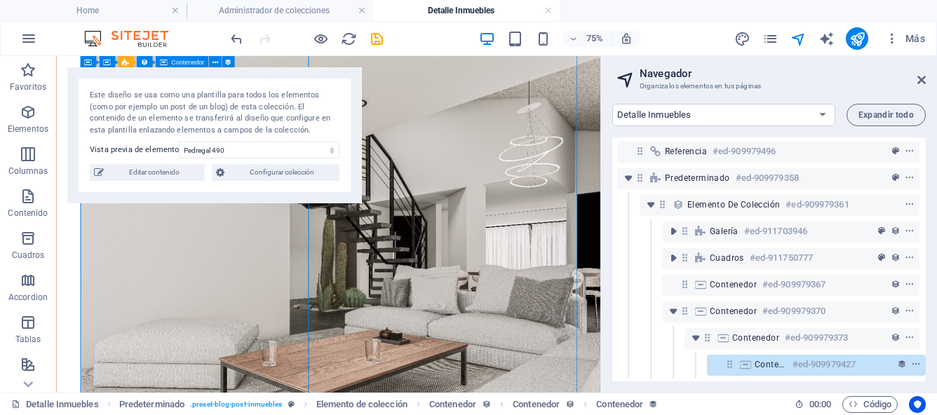
scroll to position [1871, 0]
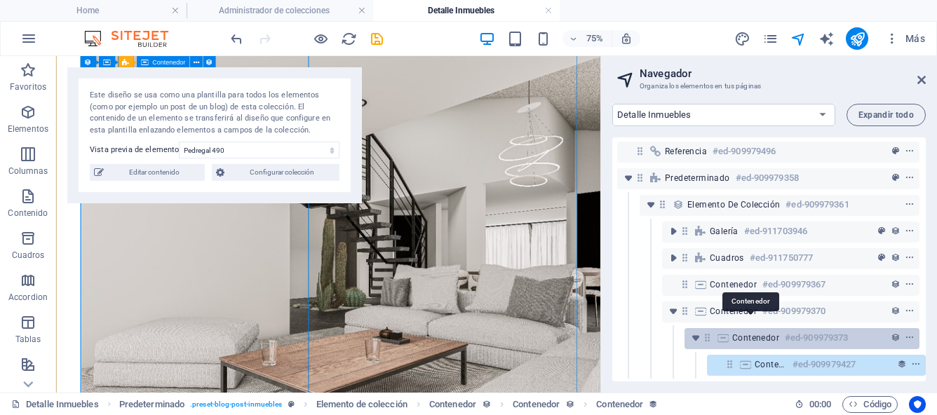
click at [733, 332] on span "Contenedor" at bounding box center [755, 337] width 47 height 11
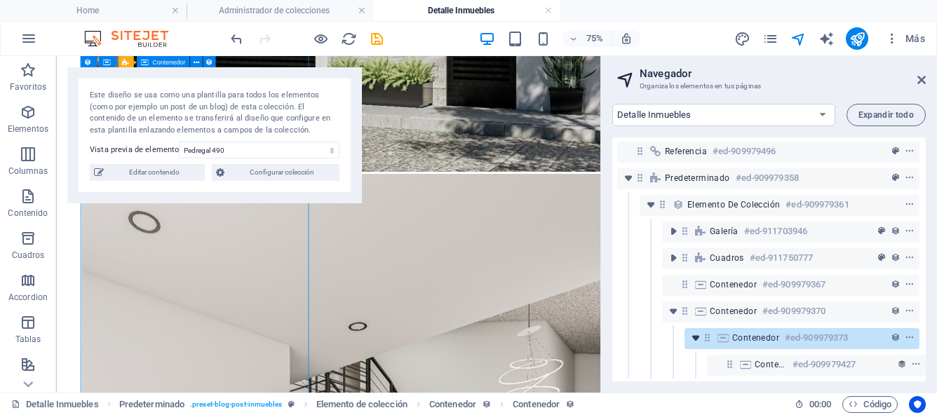
click at [690, 331] on icon "toggle-expand" at bounding box center [695, 338] width 14 height 14
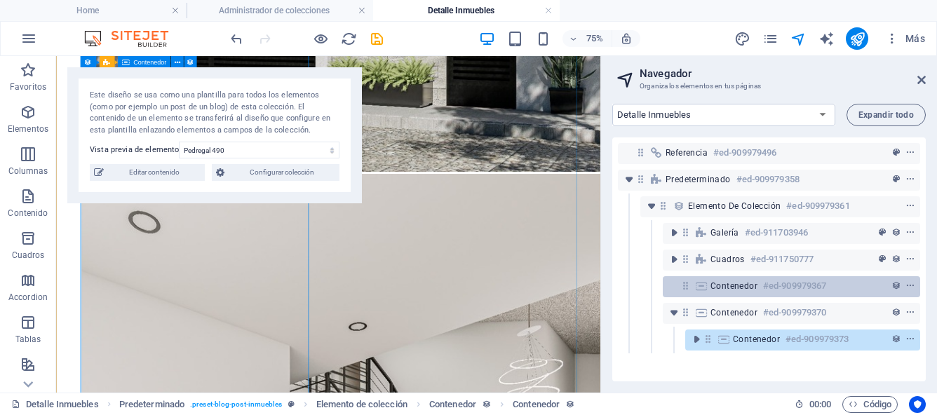
click at [721, 285] on span "Contenedor" at bounding box center [733, 285] width 47 height 11
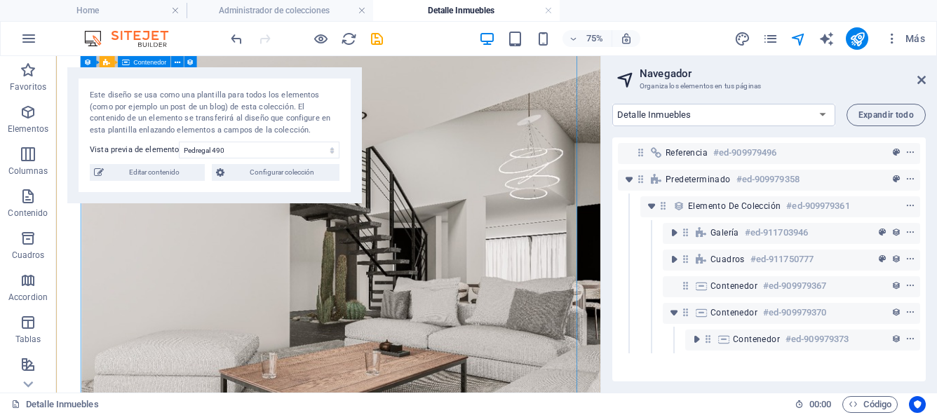
scroll to position [1856, 0]
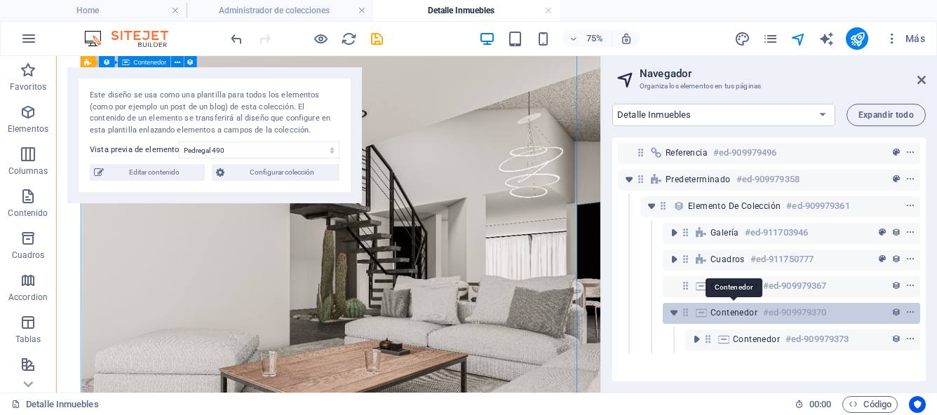
click at [715, 315] on span "Contenedor" at bounding box center [733, 312] width 47 height 11
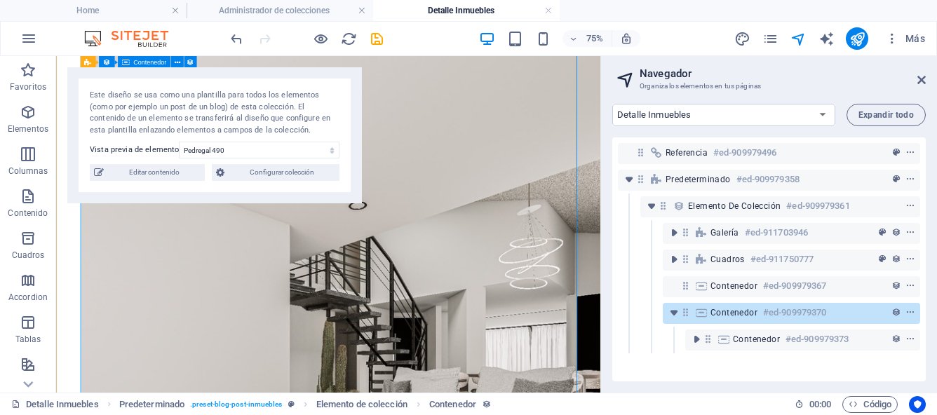
scroll to position [1738, 0]
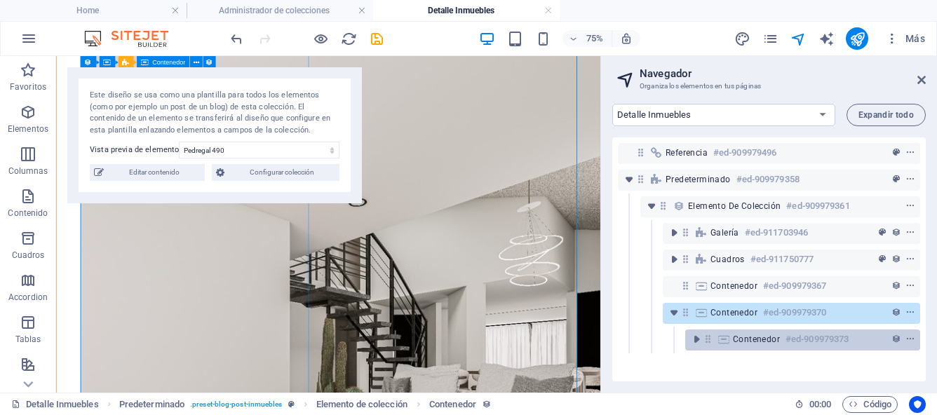
click at [730, 342] on icon at bounding box center [723, 339] width 15 height 11
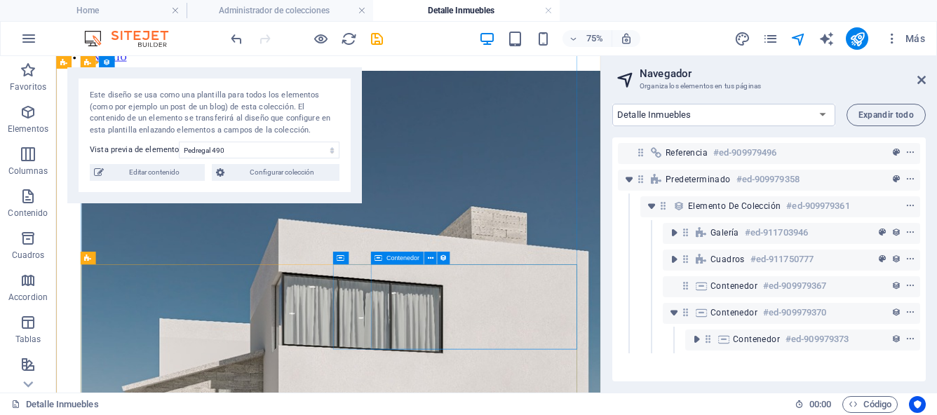
scroll to position [302, 0]
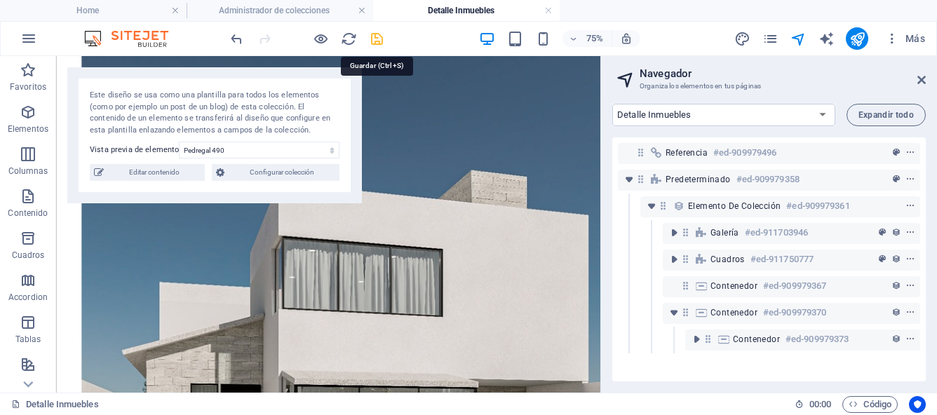
click at [378, 43] on icon "save" at bounding box center [377, 39] width 16 height 16
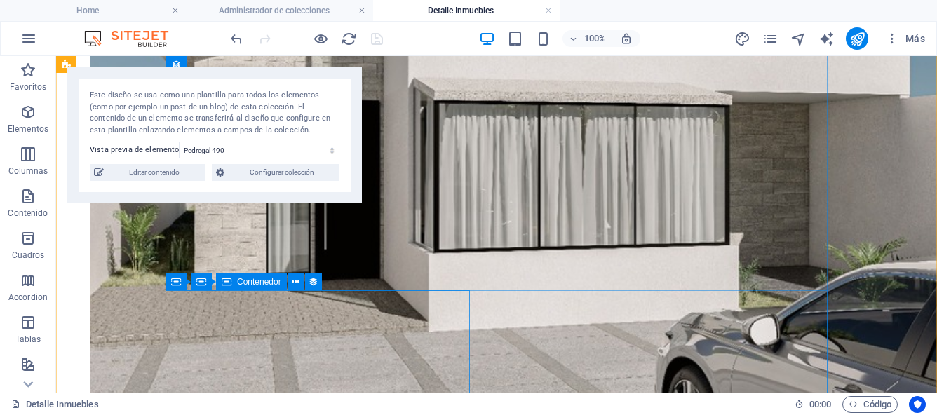
scroll to position [816, 0]
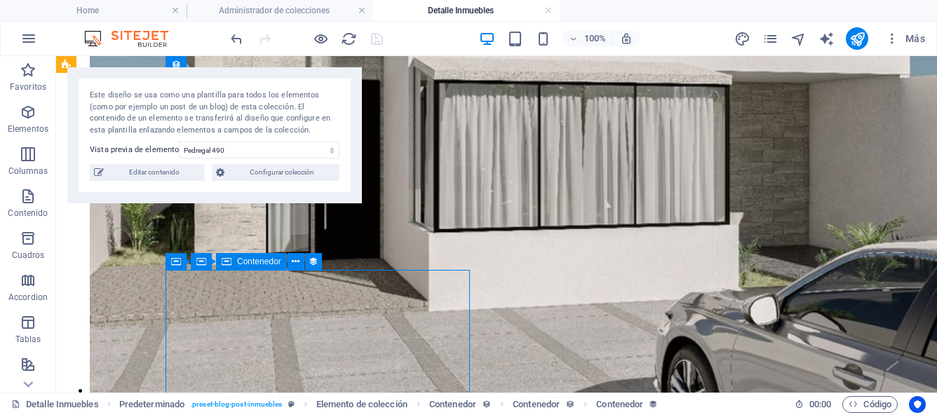
select select "full_description"
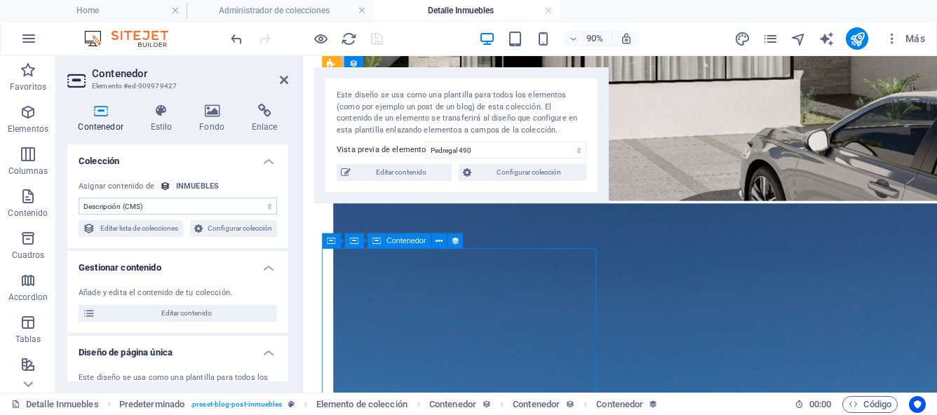
drag, startPoint x: 488, startPoint y: 384, endPoint x: 421, endPoint y: 360, distance: 71.4
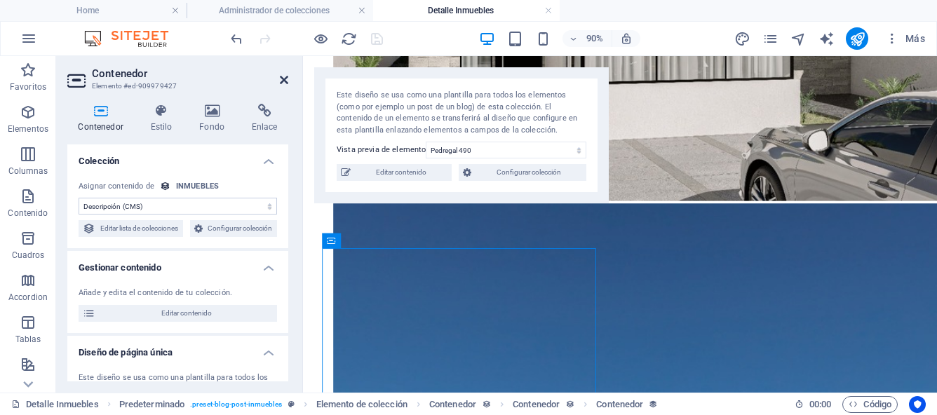
click at [285, 83] on icon at bounding box center [284, 79] width 8 height 11
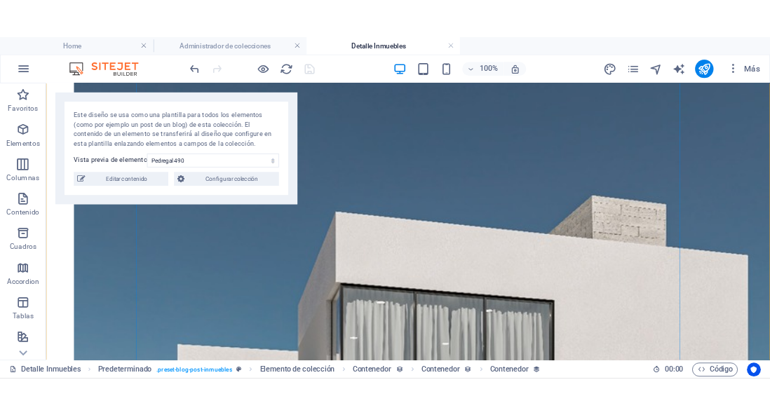
scroll to position [358, 0]
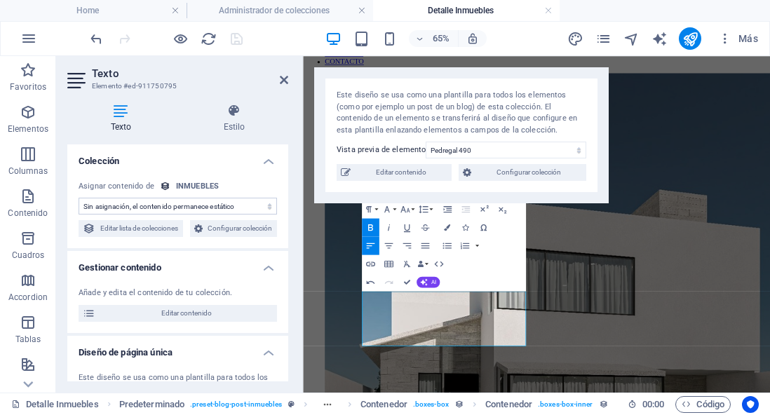
scroll to position [243, 0]
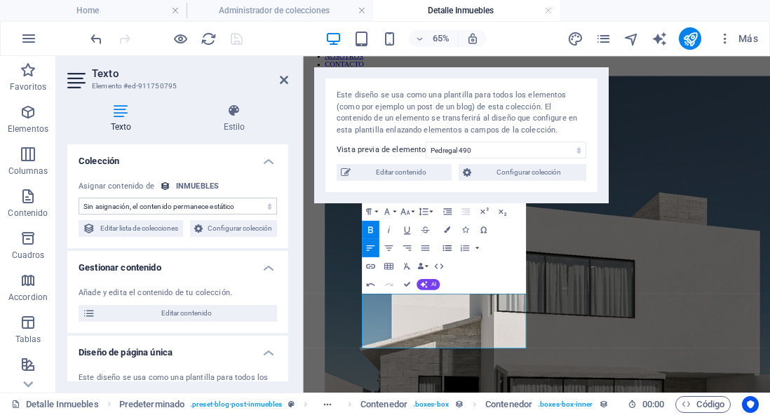
click at [446, 249] on icon "button" at bounding box center [446, 248] width 11 height 11
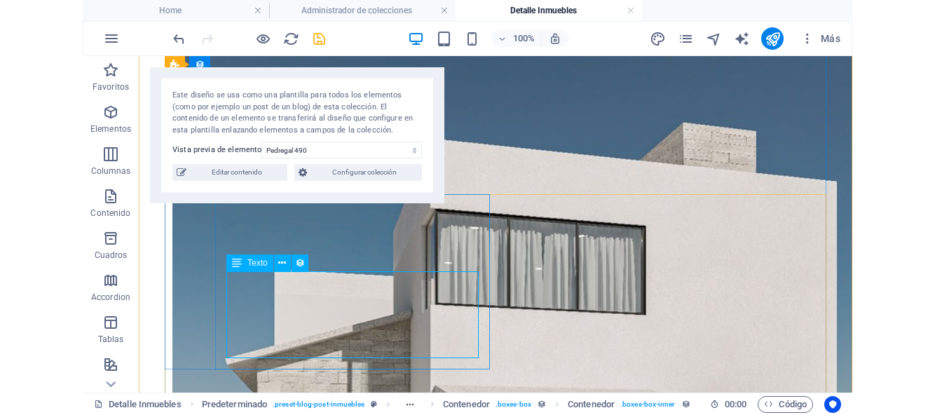
scroll to position [400, 0]
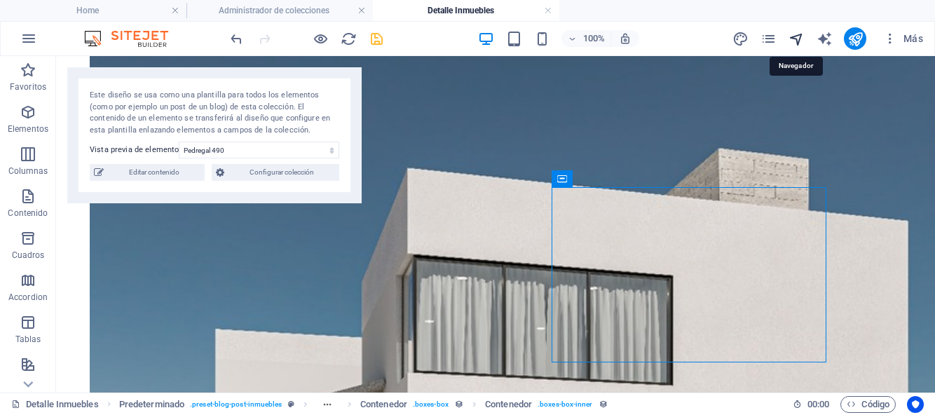
click at [797, 40] on icon "navigator" at bounding box center [797, 39] width 16 height 16
select select "17043486-es"
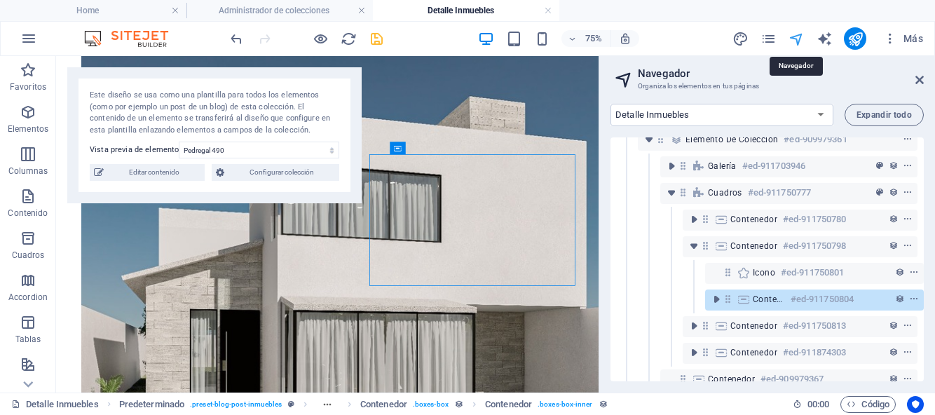
scroll to position [113, 4]
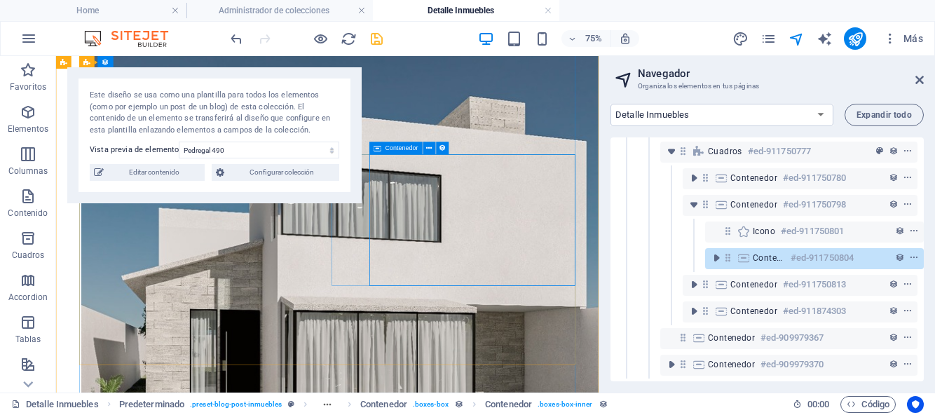
click at [712, 257] on icon "toggle-expand" at bounding box center [716, 258] width 14 height 14
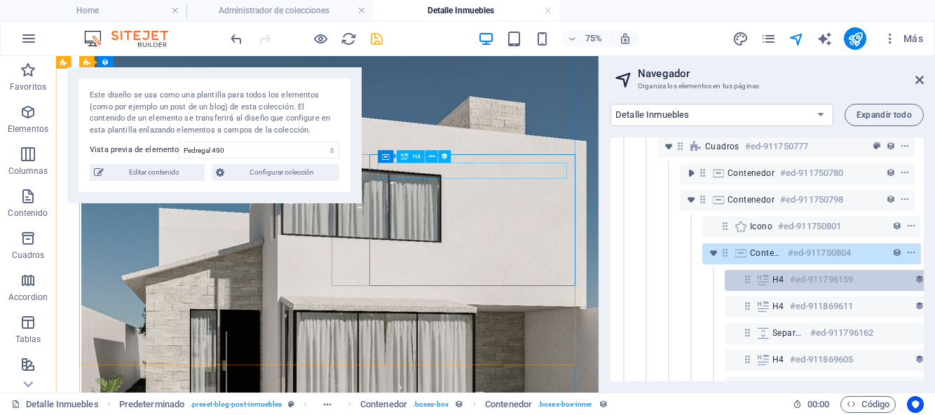
click at [747, 284] on icon at bounding box center [748, 279] width 12 height 12
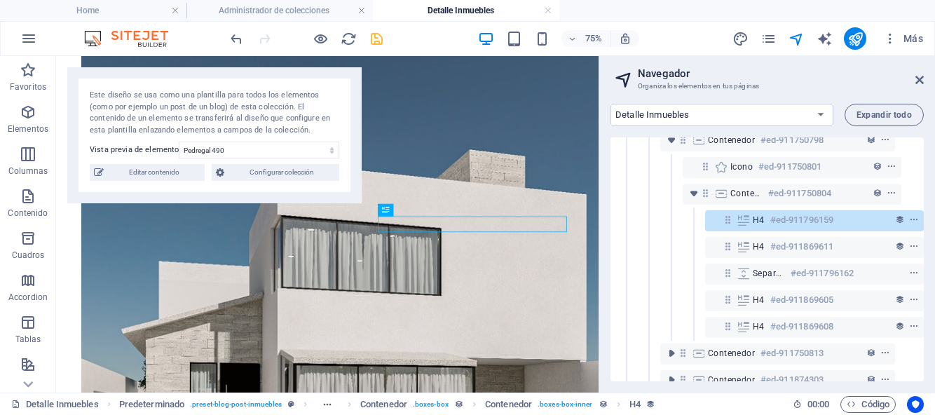
scroll to position [170, 26]
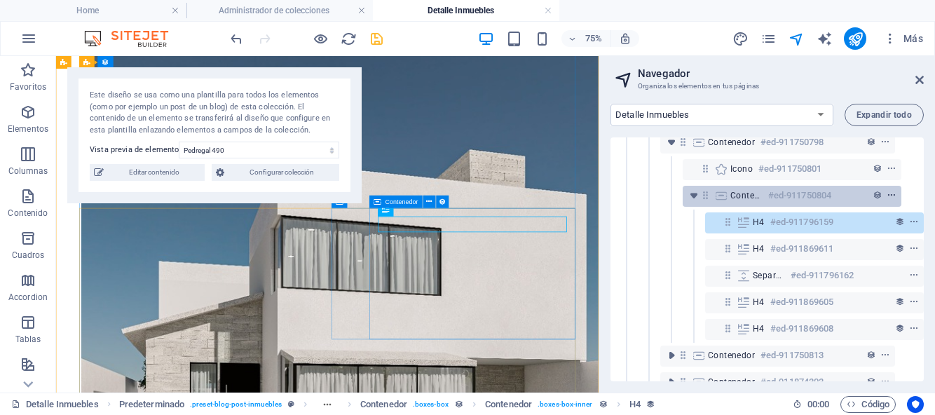
click at [888, 196] on icon "context-menu" at bounding box center [892, 196] width 10 height 10
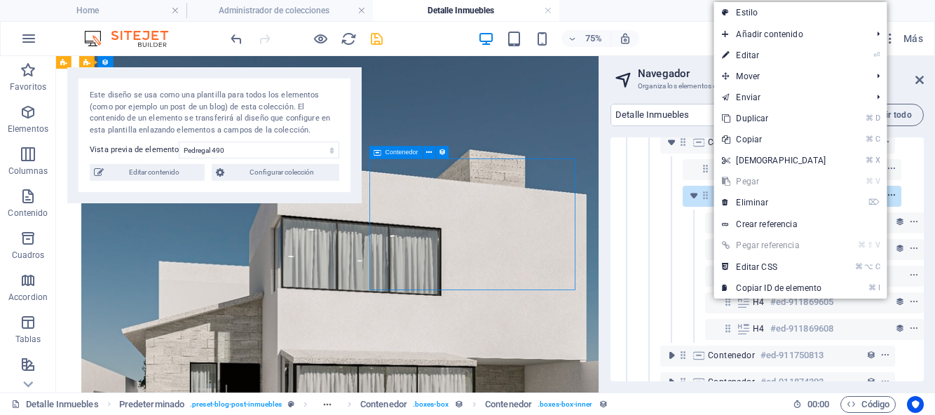
scroll to position [395, 0]
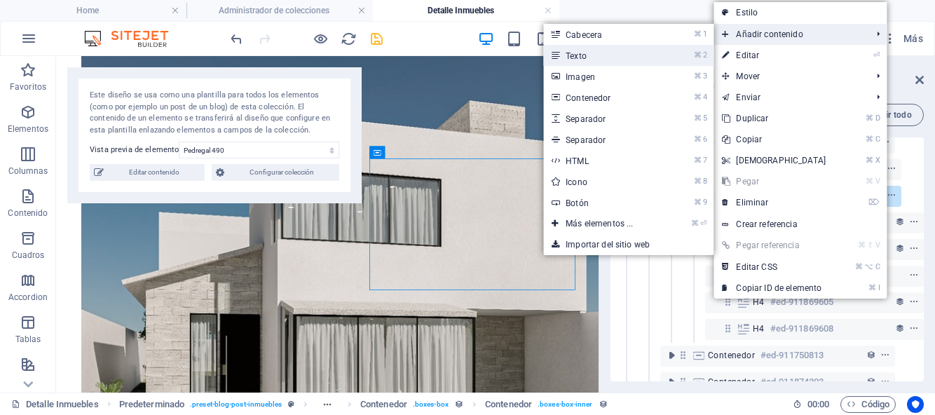
click at [573, 57] on link "⌘ 2 Texto" at bounding box center [602, 55] width 118 height 21
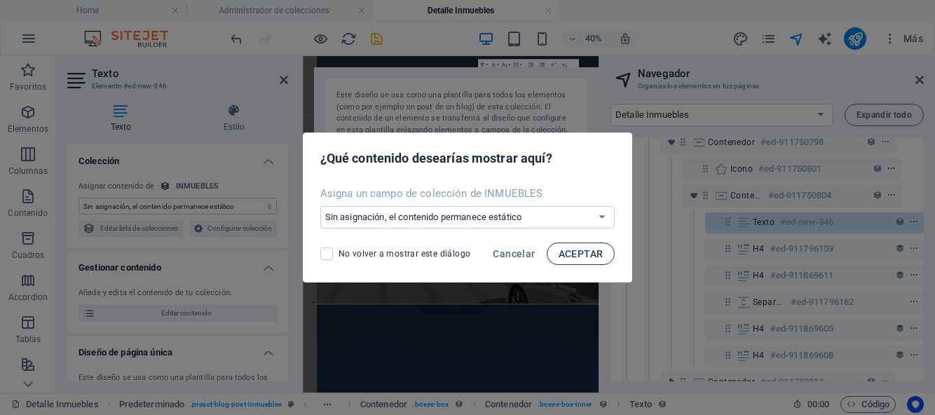
click at [566, 254] on span "ACEPTAR" at bounding box center [581, 253] width 45 height 11
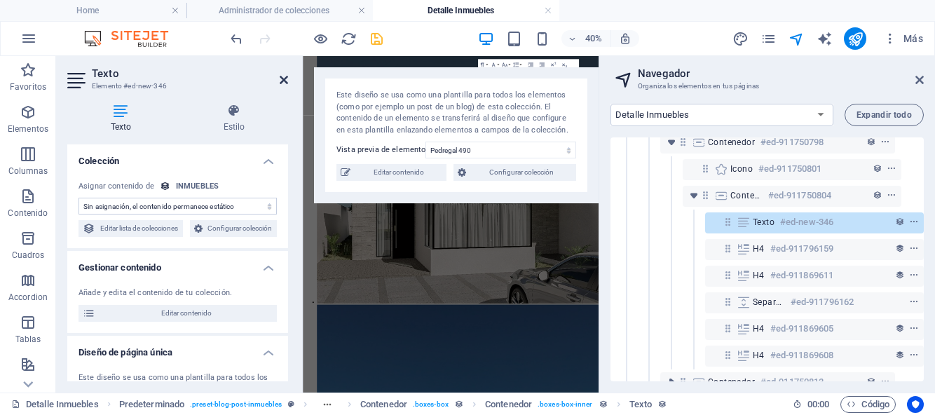
click at [280, 77] on icon at bounding box center [284, 79] width 8 height 11
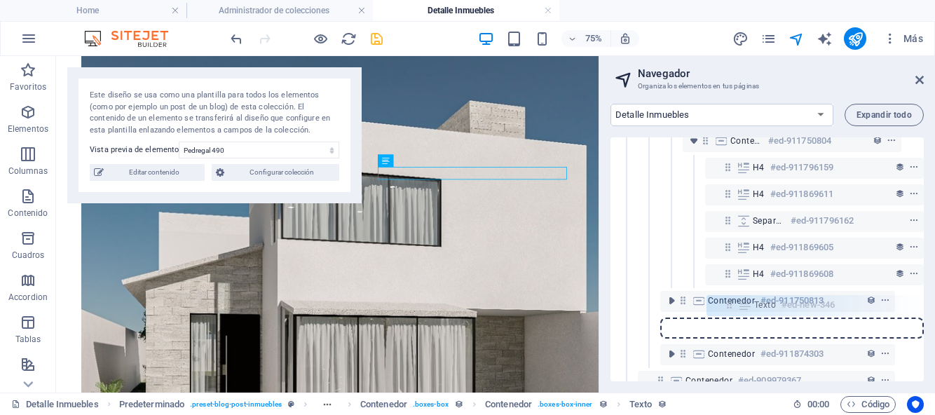
scroll to position [229, 26]
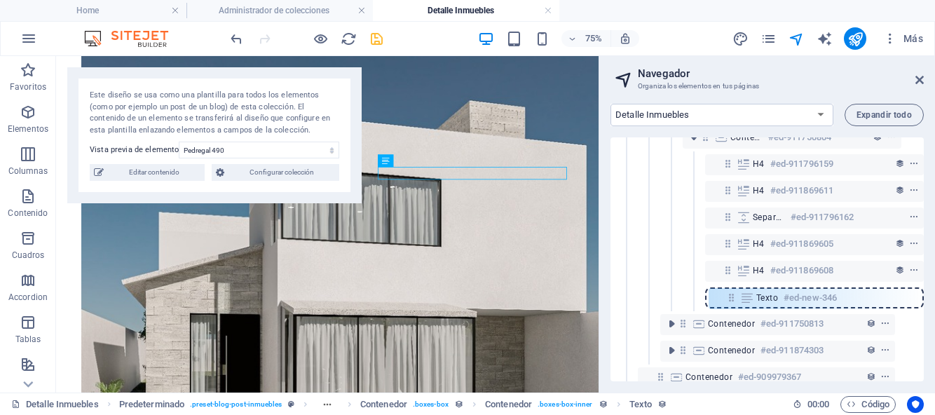
drag, startPoint x: 725, startPoint y: 224, endPoint x: 731, endPoint y: 304, distance: 80.2
click at [731, 304] on div "Referencia #ed-909979496 Predeterminado #ed-909979358 Elemento de colección #ed…" at bounding box center [767, 259] width 313 height 244
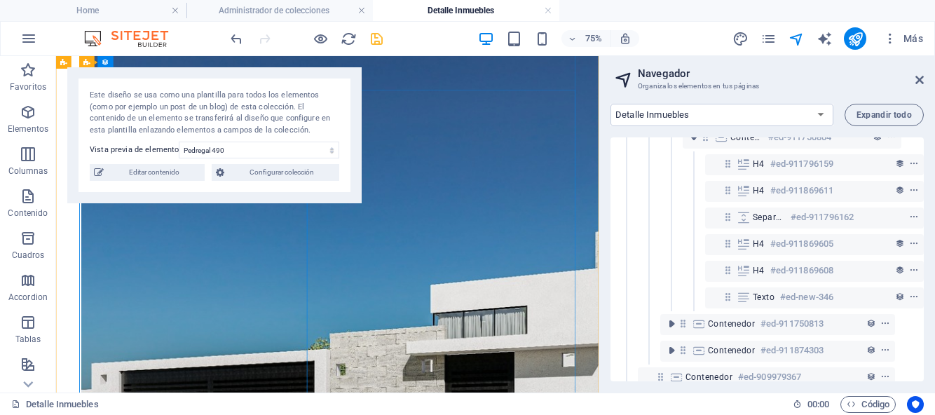
scroll to position [1058, 0]
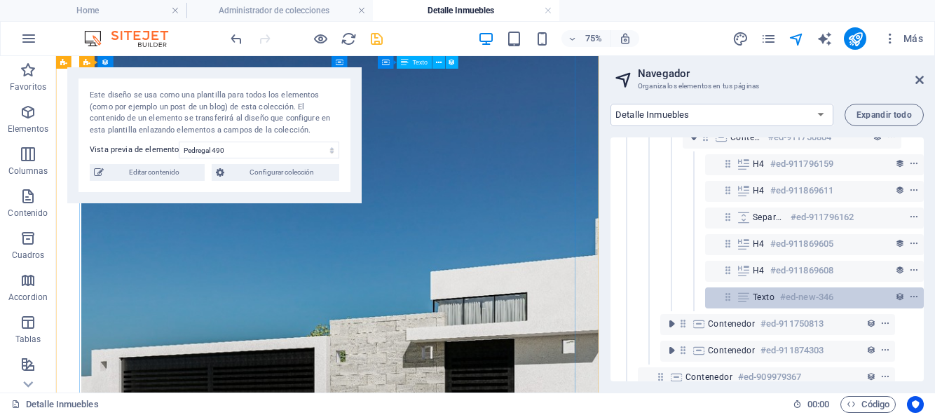
click at [744, 300] on icon at bounding box center [743, 297] width 15 height 11
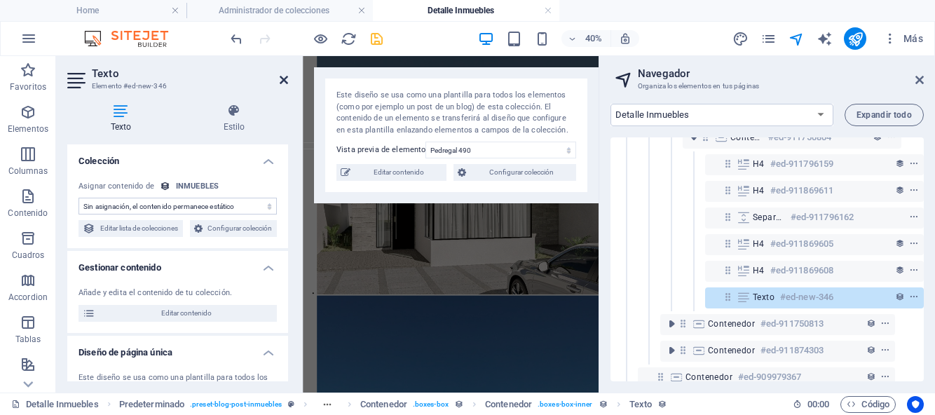
click at [285, 83] on icon at bounding box center [284, 79] width 8 height 11
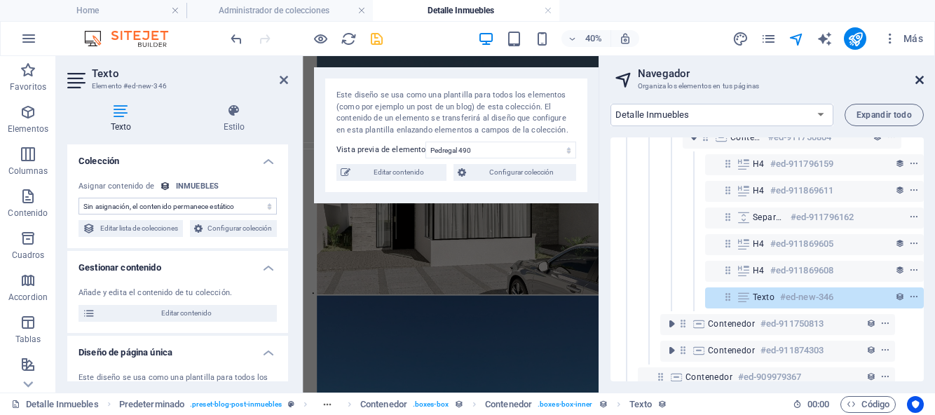
click at [918, 81] on icon at bounding box center [919, 79] width 8 height 11
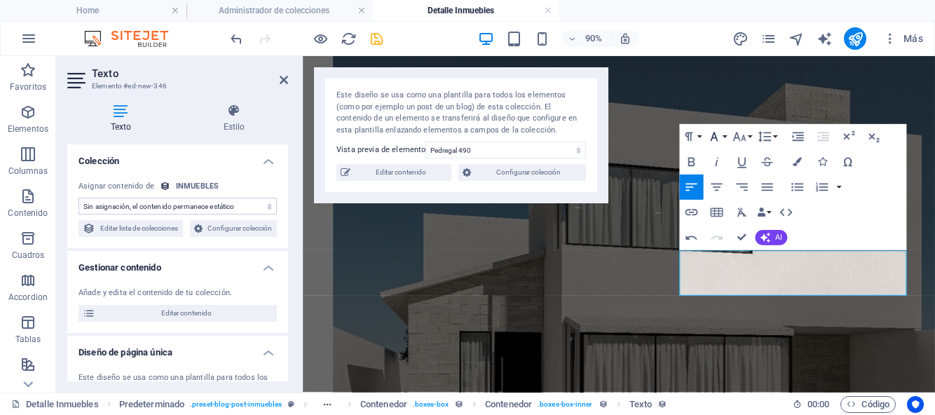
click at [716, 140] on icon "button" at bounding box center [714, 136] width 15 height 15
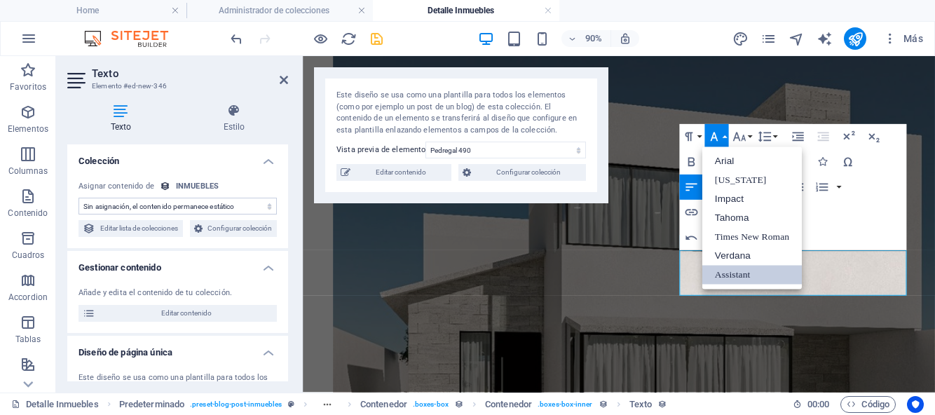
scroll to position [0, 0]
click at [728, 280] on link "Assistant" at bounding box center [752, 275] width 100 height 19
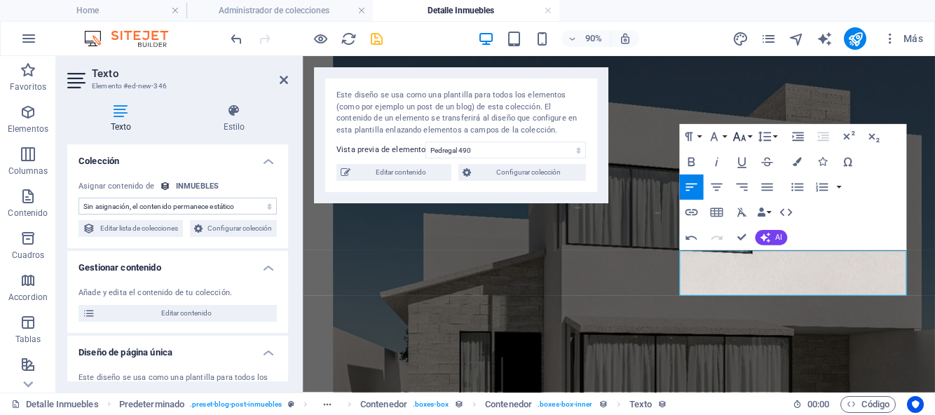
click at [750, 138] on button "Font Size" at bounding box center [742, 136] width 24 height 25
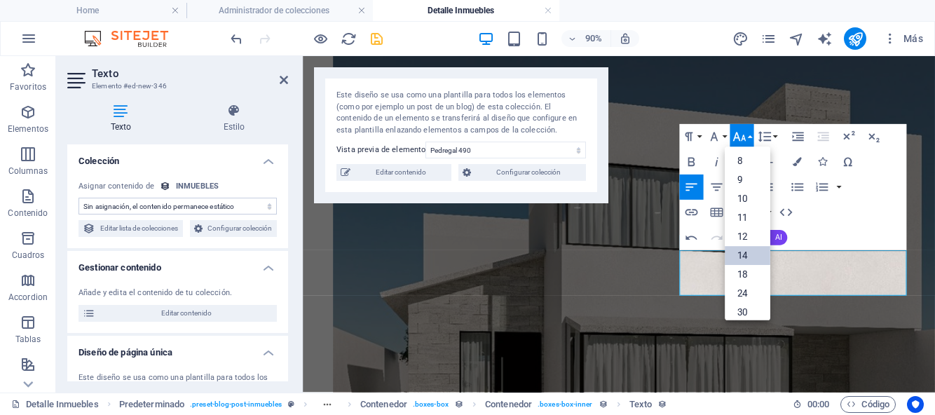
click at [747, 254] on link "14" at bounding box center [748, 256] width 46 height 19
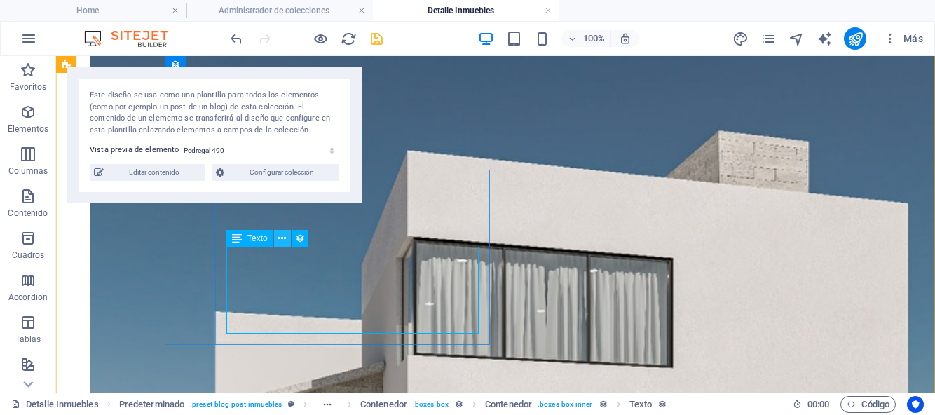
click at [283, 242] on icon at bounding box center [282, 238] width 8 height 15
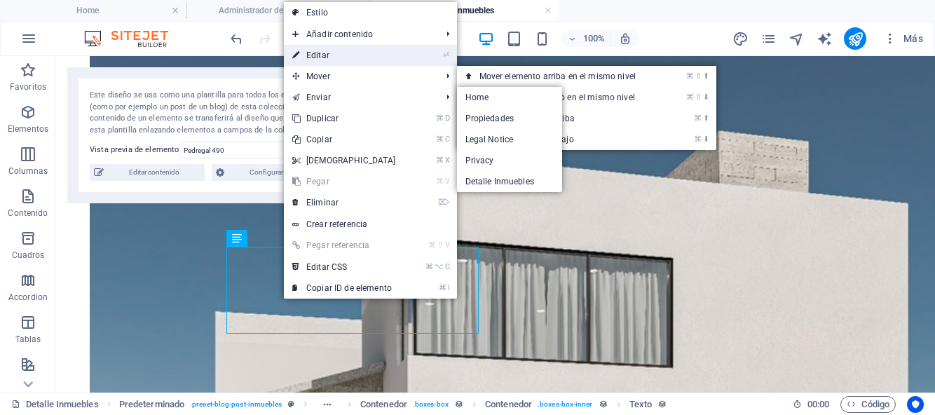
click at [320, 57] on link "⏎ Editar" at bounding box center [344, 55] width 121 height 21
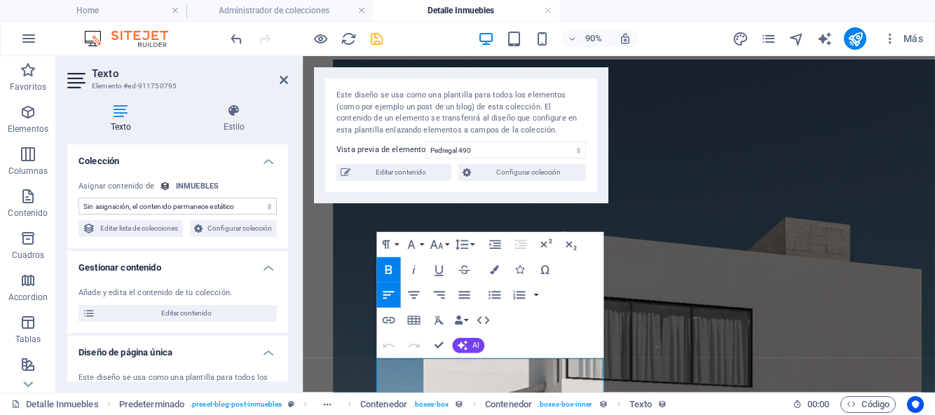
scroll to position [268, 0]
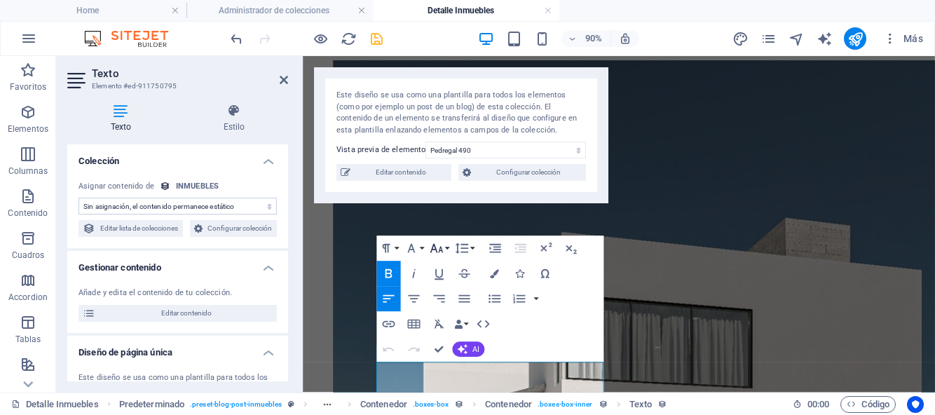
click at [448, 248] on button "Font Size" at bounding box center [439, 248] width 24 height 25
click at [547, 309] on div "Paragraph Format Normal Heading 1 Heading 2 Heading 3 Heading 4 Heading 5 Headi…" at bounding box center [489, 299] width 227 height 126
click at [574, 322] on div "Paragraph Format Normal Heading 1 Heading 2 Heading 3 Heading 4 Heading 5 Headi…" at bounding box center [489, 299] width 227 height 126
click at [294, 292] on div "Texto Estilo Colección Sin asignación, el contenido permanece estático Creado a…" at bounding box center [177, 243] width 243 height 300
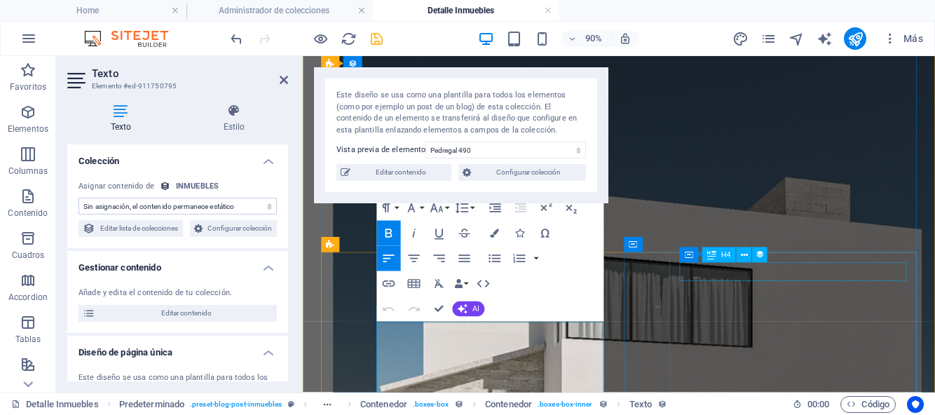
scroll to position [313, 0]
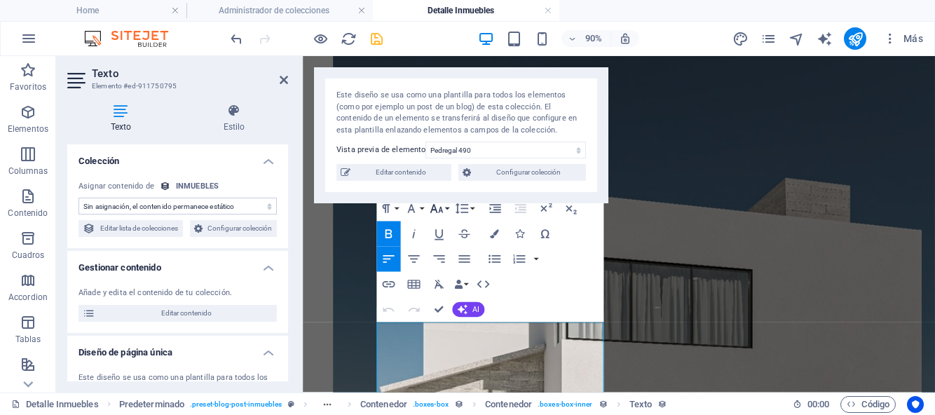
click at [444, 209] on button "Font Size" at bounding box center [439, 208] width 24 height 25
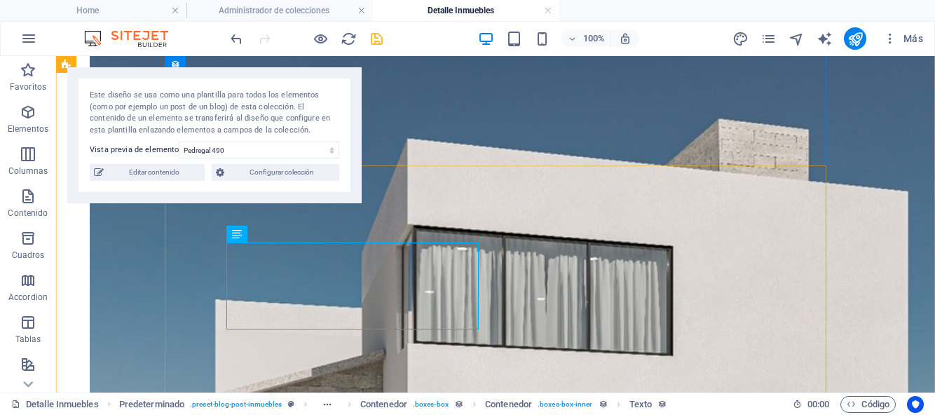
scroll to position [412, 0]
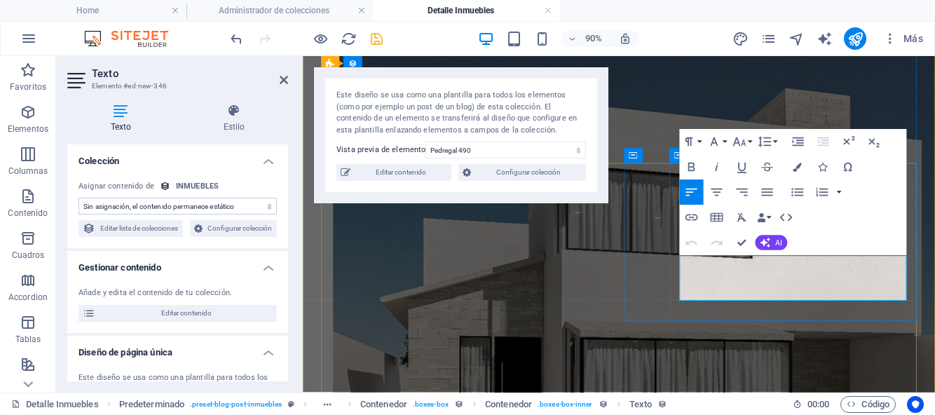
click at [696, 168] on icon "button" at bounding box center [691, 167] width 15 height 15
click at [692, 168] on icon "button" at bounding box center [691, 167] width 15 height 15
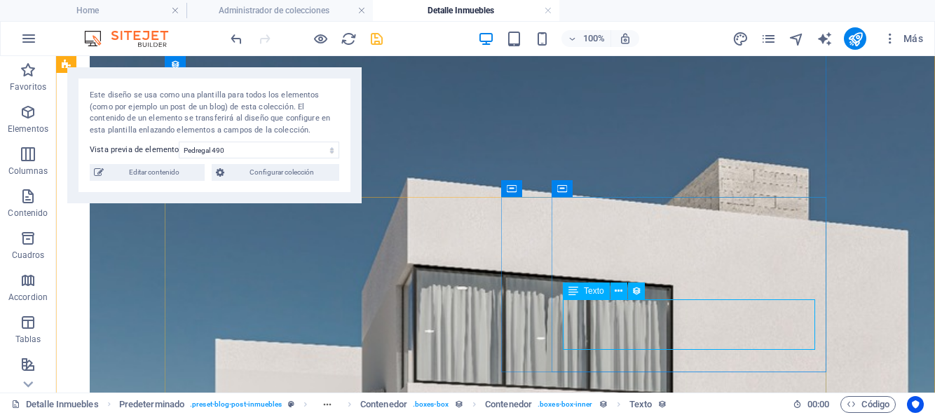
scroll to position [391, 0]
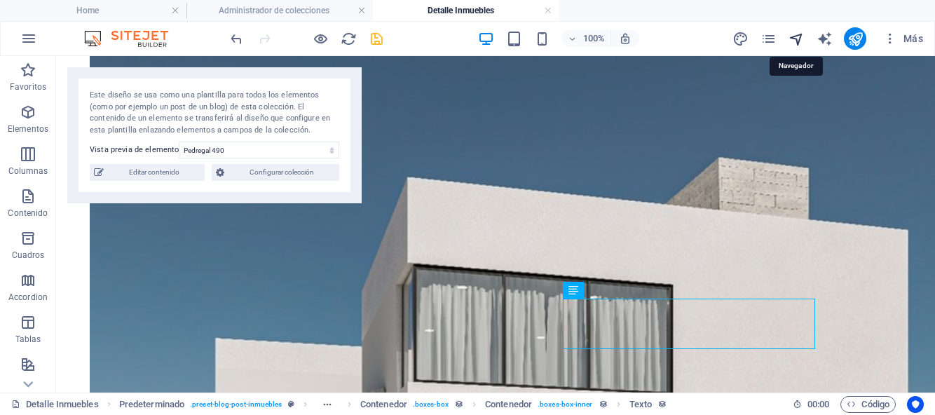
click at [796, 36] on icon "navigator" at bounding box center [797, 39] width 16 height 16
select select "17043486-es"
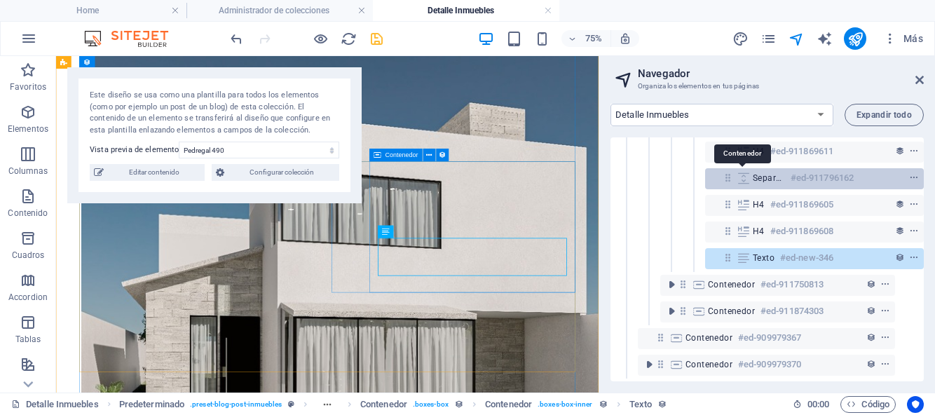
scroll to position [187, 26]
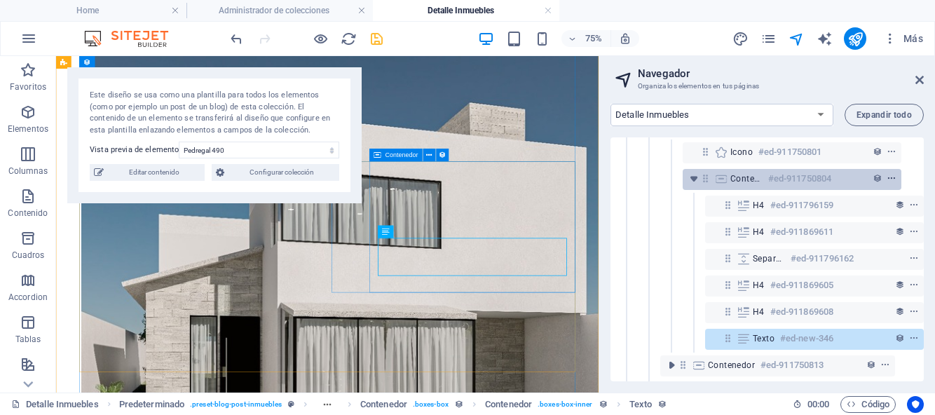
click at [890, 177] on icon "context-menu" at bounding box center [892, 179] width 10 height 10
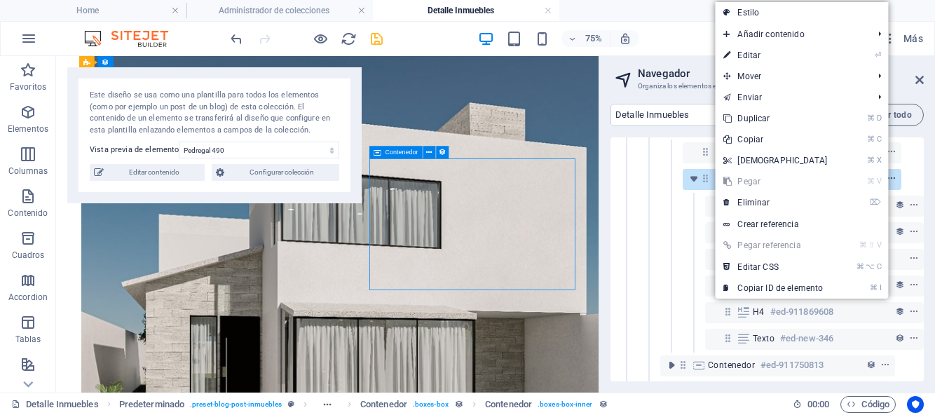
scroll to position [395, 0]
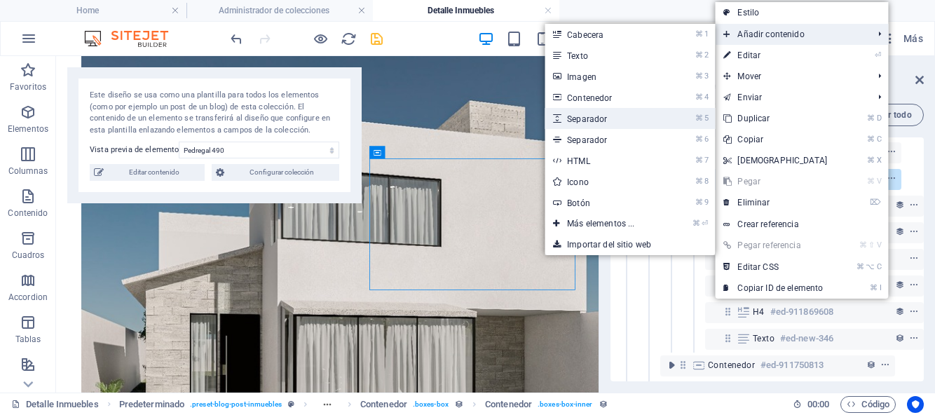
click at [603, 115] on link "⌘ 5 Separador" at bounding box center [604, 118] width 118 height 21
select select "px"
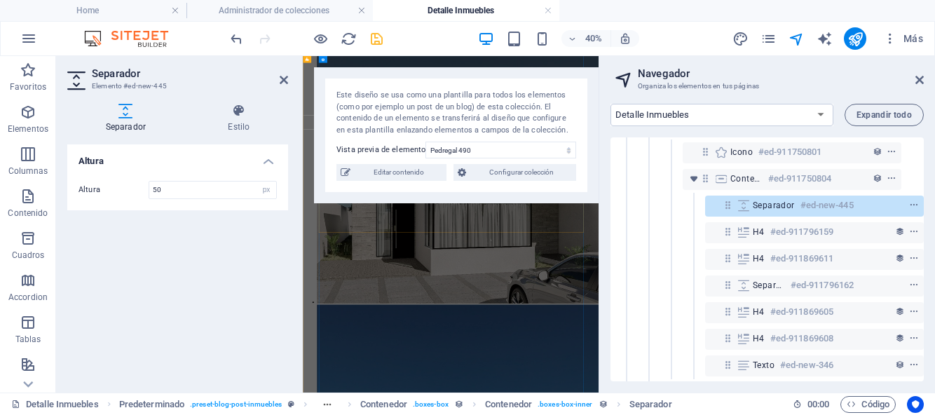
click at [728, 211] on div "Separador #ed-new-445" at bounding box center [814, 206] width 219 height 21
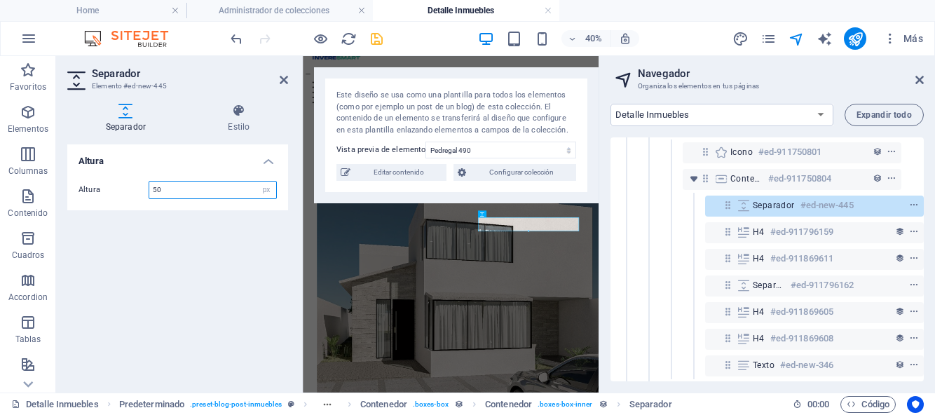
click at [177, 186] on input "50" at bounding box center [212, 190] width 127 height 17
type input "5"
type input "10"
click at [144, 274] on div "Altura Altura 10 px rem vh vw" at bounding box center [177, 262] width 221 height 237
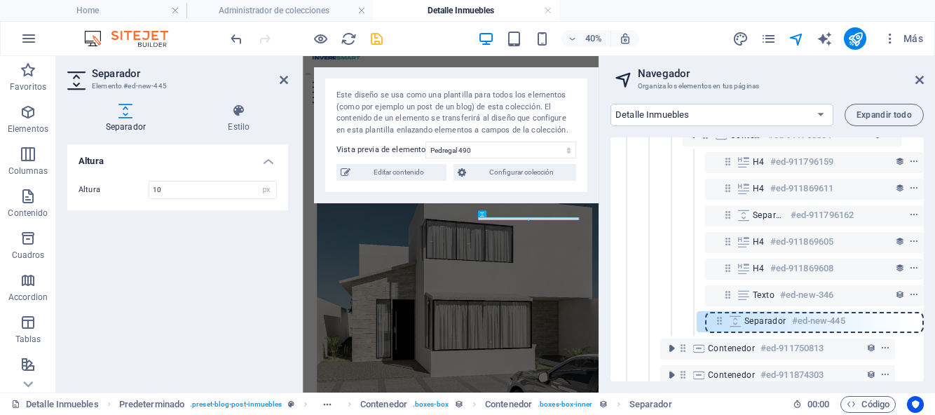
scroll to position [231, 26]
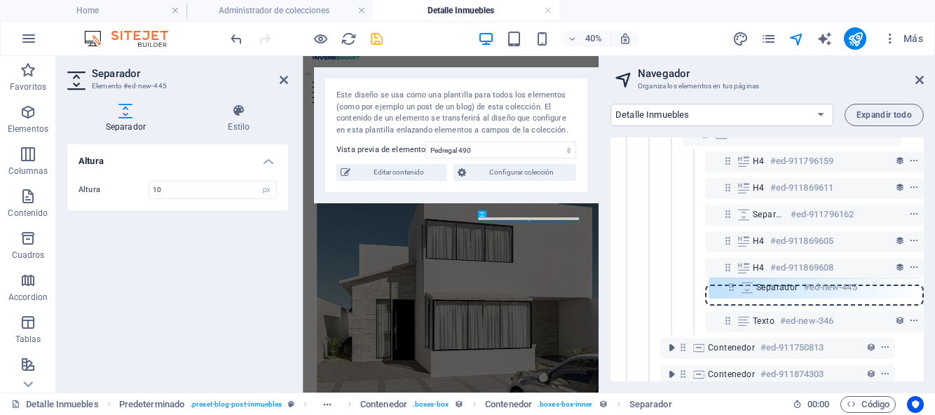
drag, startPoint x: 722, startPoint y: 208, endPoint x: 728, endPoint y: 294, distance: 85.8
click at [728, 294] on div "Referencia #ed-909979496 Predeterminado #ed-909979358 Elemento de colección #ed…" at bounding box center [767, 259] width 313 height 244
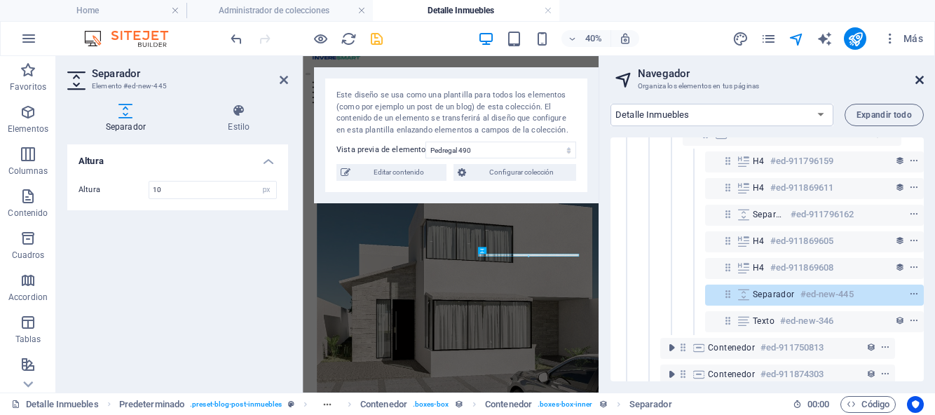
click at [923, 79] on icon at bounding box center [919, 79] width 8 height 11
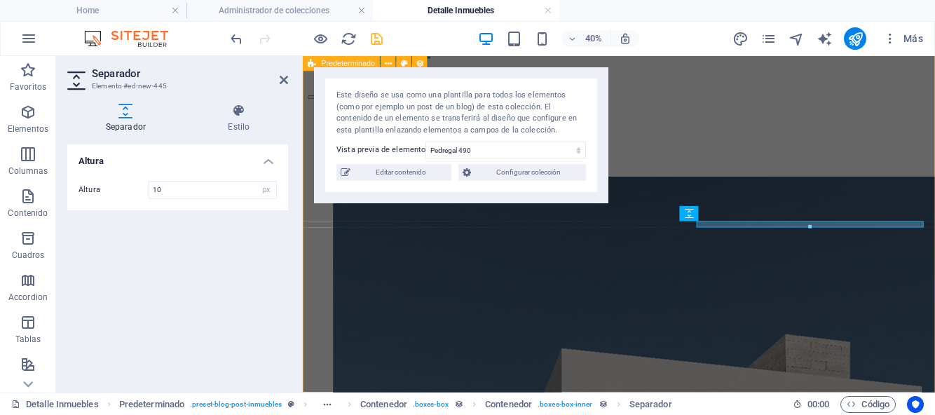
scroll to position [450, 0]
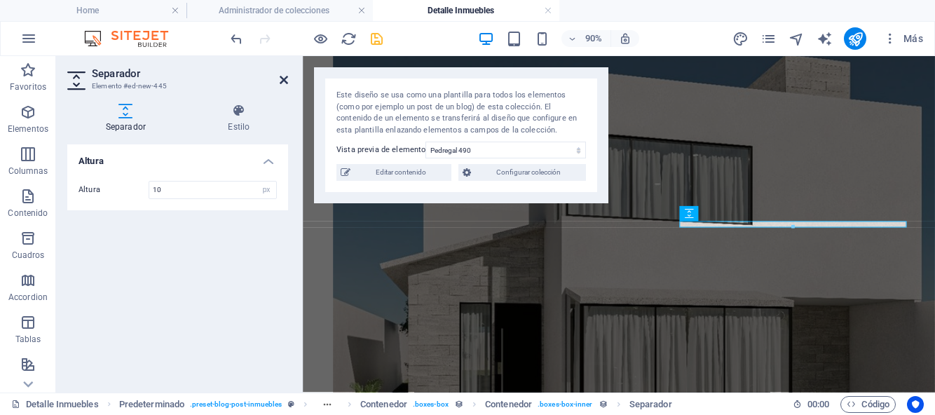
click at [281, 78] on icon at bounding box center [284, 79] width 8 height 11
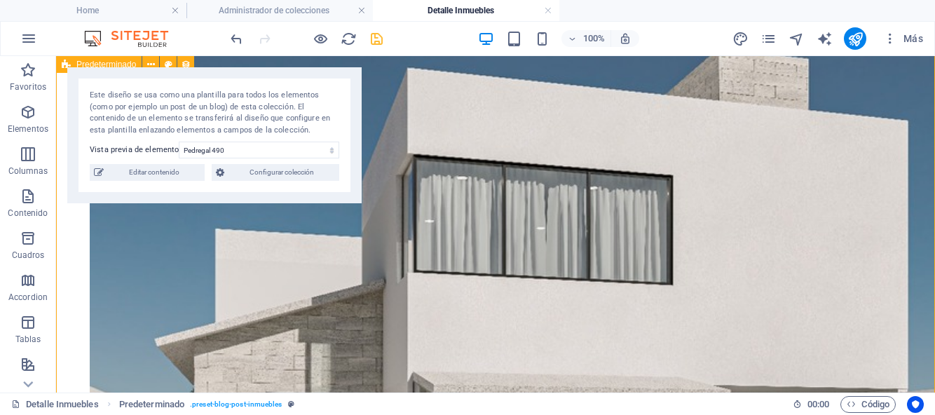
scroll to position [497, 0]
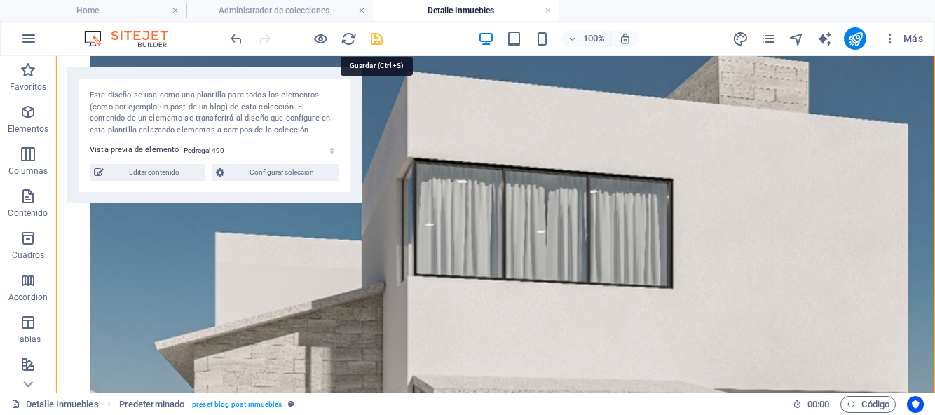
click at [378, 39] on icon "save" at bounding box center [377, 39] width 16 height 16
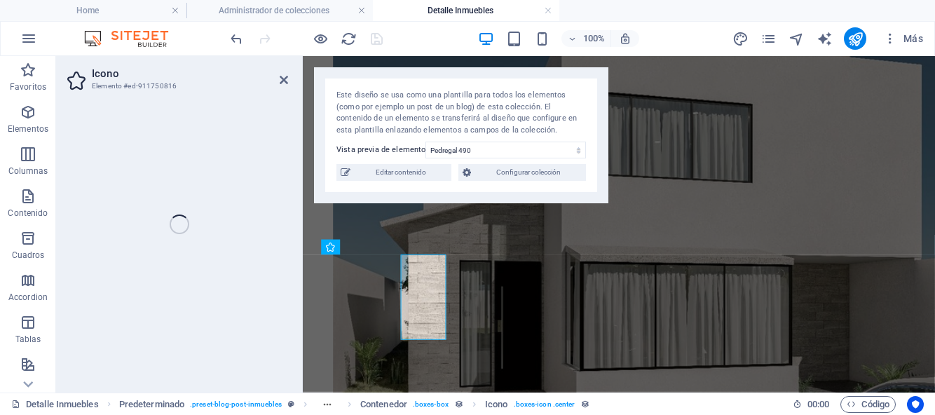
select select "xMidYMid"
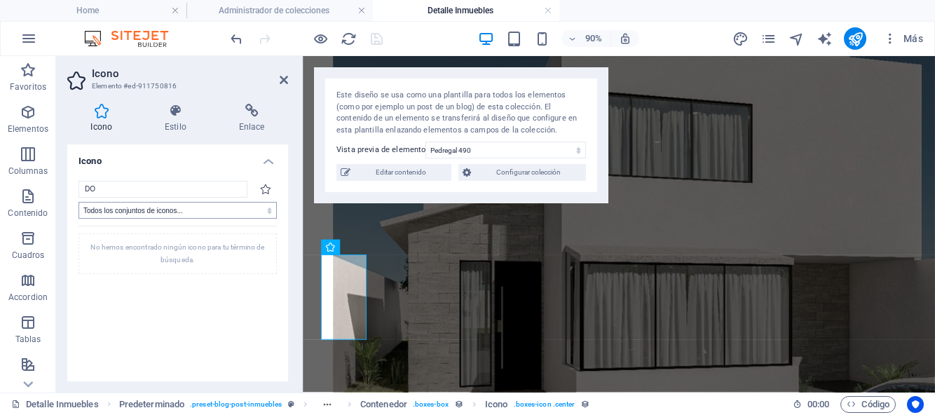
type input "D"
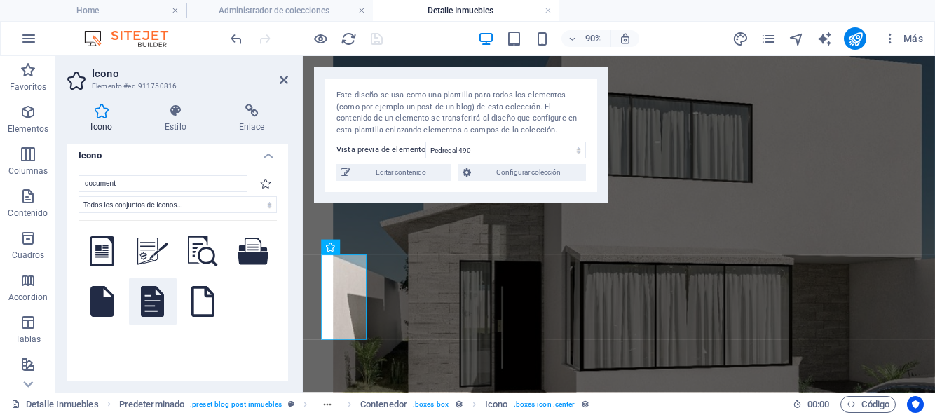
scroll to position [4, 0]
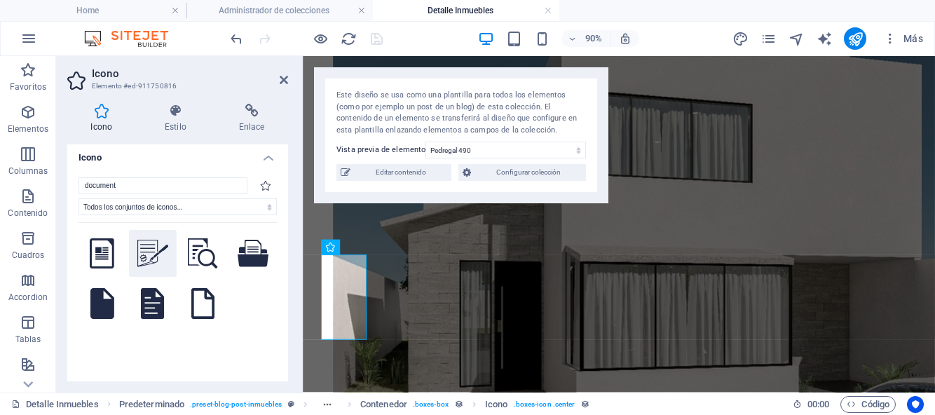
type input "document"
click at [148, 254] on icon at bounding box center [152, 253] width 31 height 27
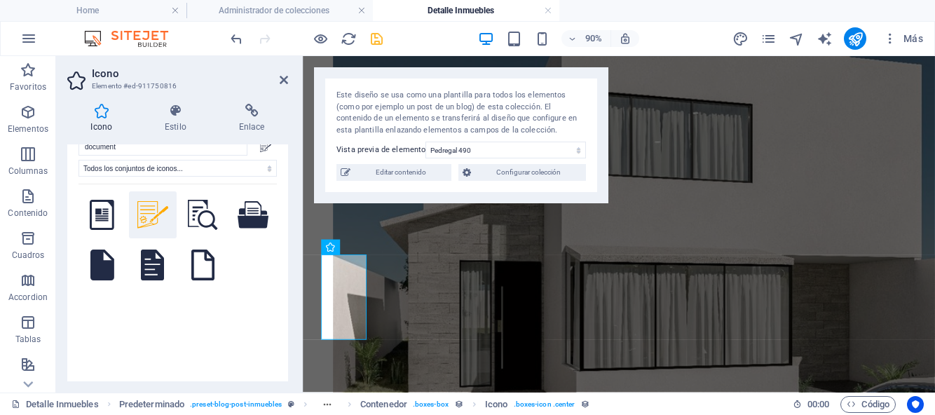
scroll to position [44, 0]
click at [282, 81] on icon at bounding box center [284, 79] width 8 height 11
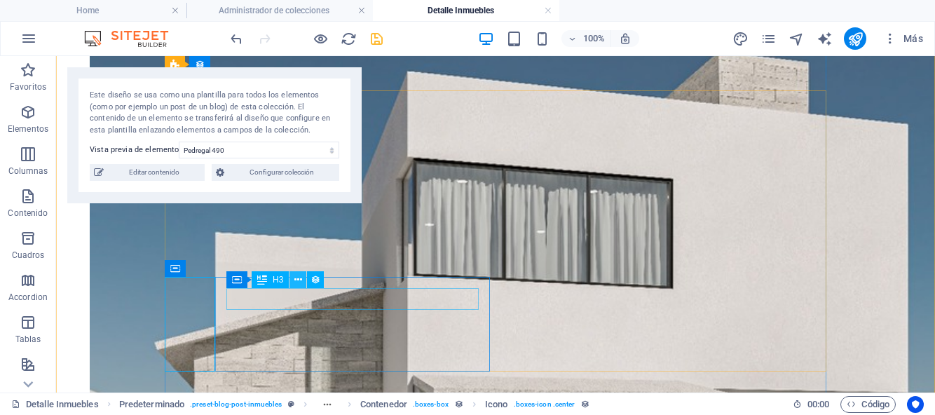
click at [297, 284] on icon at bounding box center [298, 280] width 8 height 15
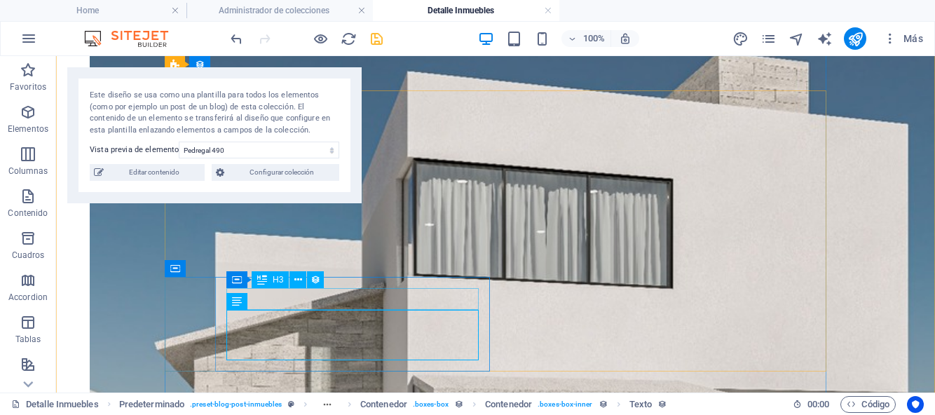
click at [297, 283] on icon at bounding box center [298, 280] width 8 height 15
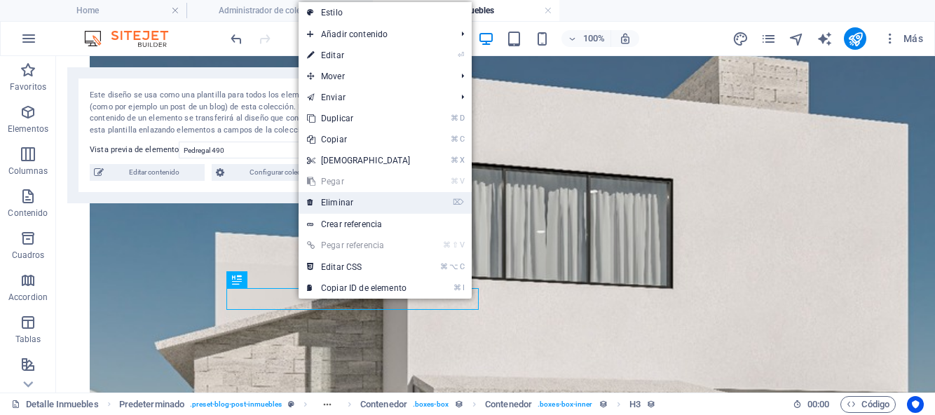
click at [327, 205] on link "⌦ Eliminar" at bounding box center [359, 202] width 121 height 21
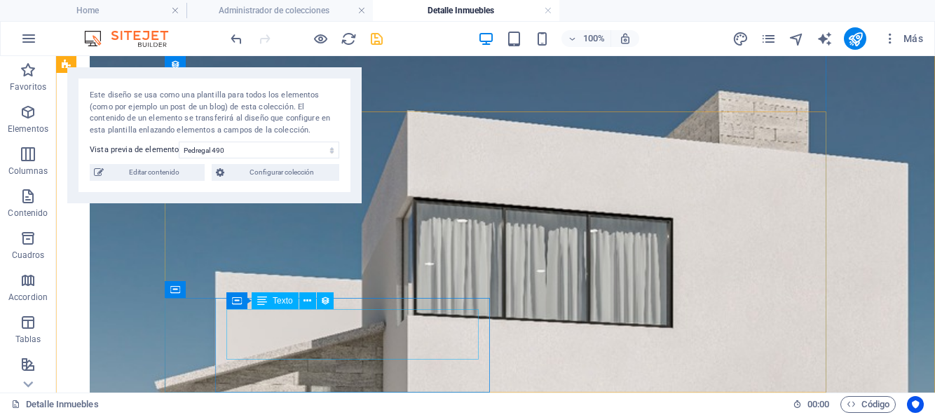
scroll to position [478, 0]
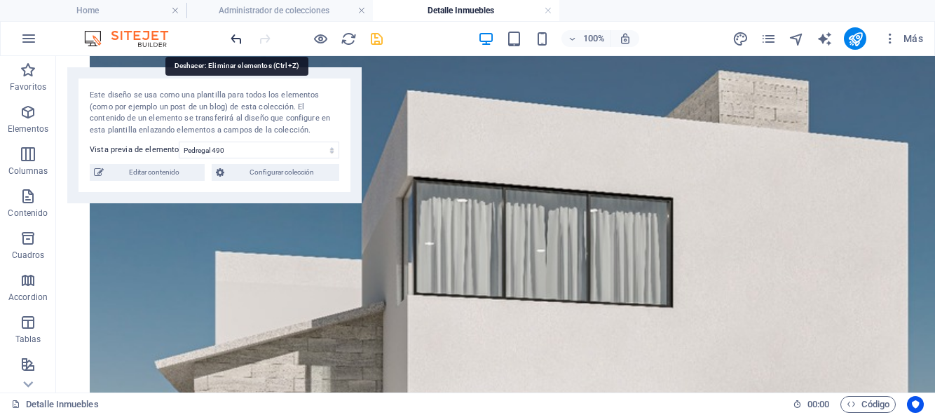
click at [236, 43] on icon "undo" at bounding box center [237, 39] width 16 height 16
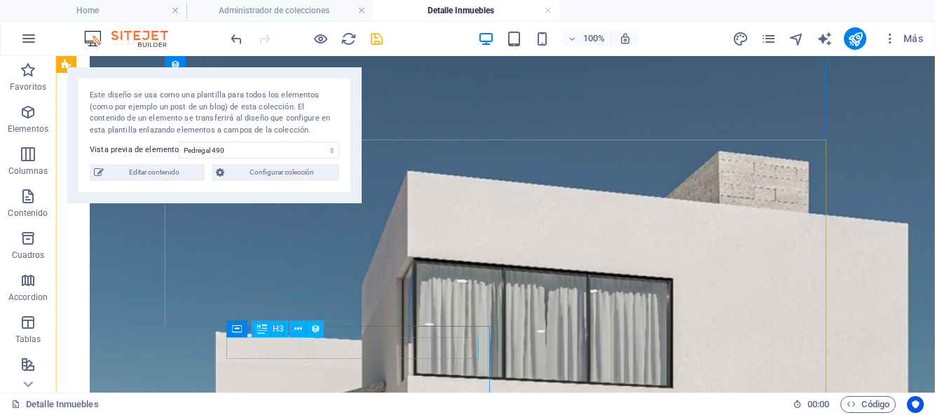
scroll to position [489, 0]
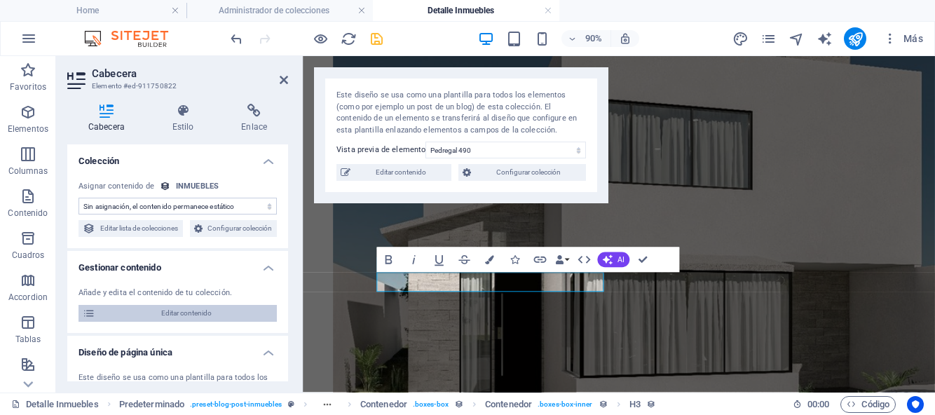
scroll to position [243, 0]
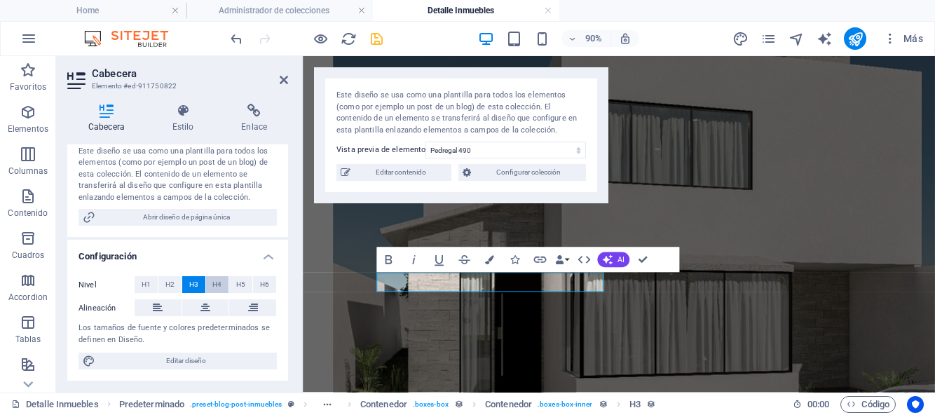
click at [216, 284] on span "H4" at bounding box center [216, 284] width 9 height 17
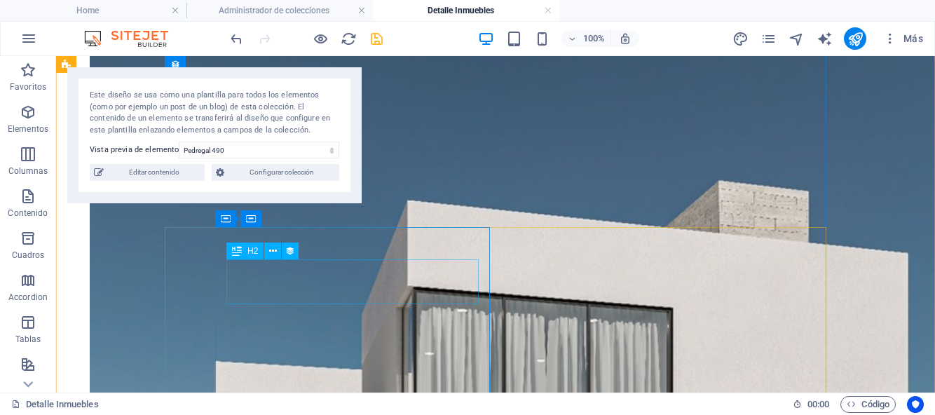
scroll to position [331, 0]
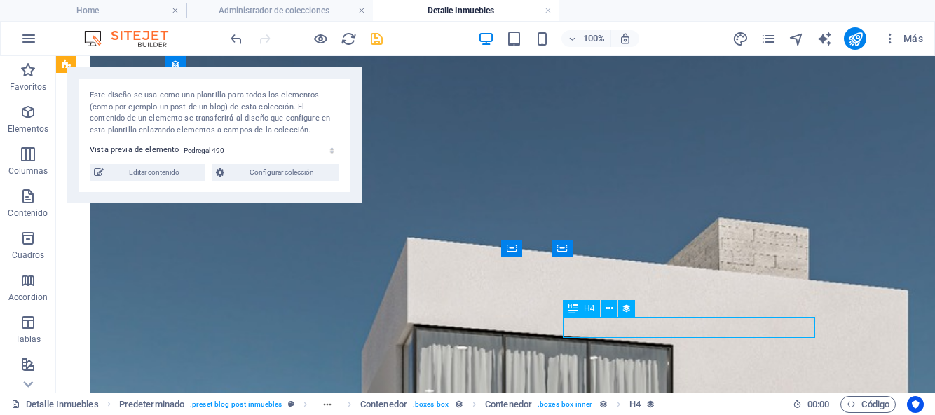
select select "size"
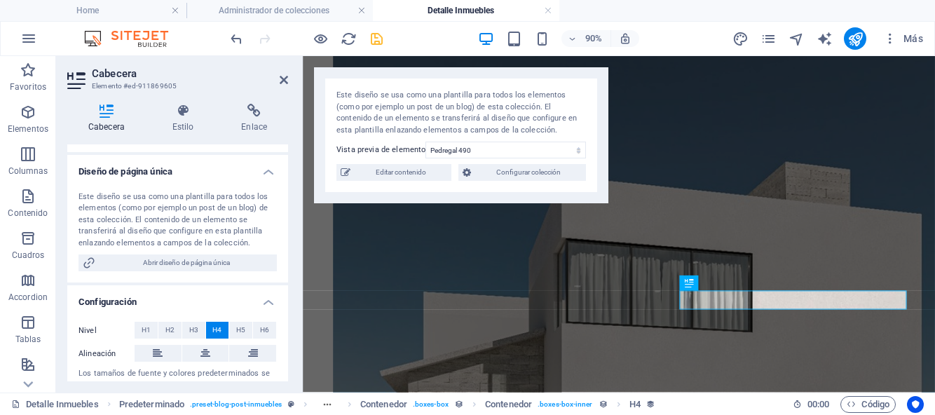
scroll to position [243, 0]
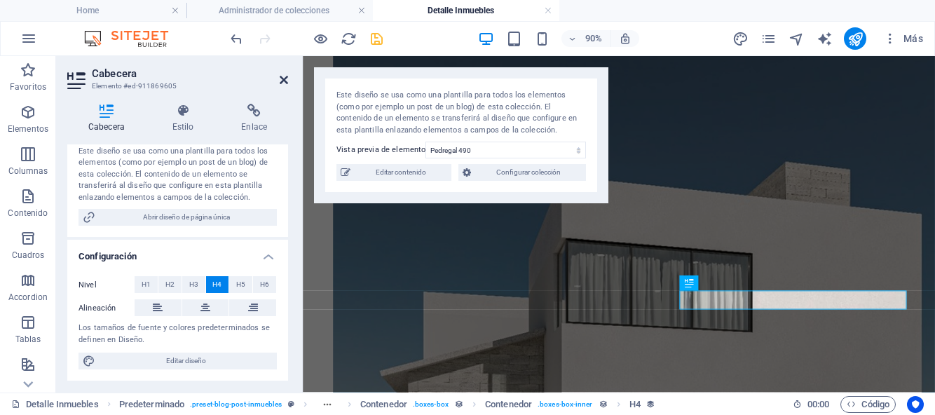
click at [287, 82] on icon at bounding box center [284, 79] width 8 height 11
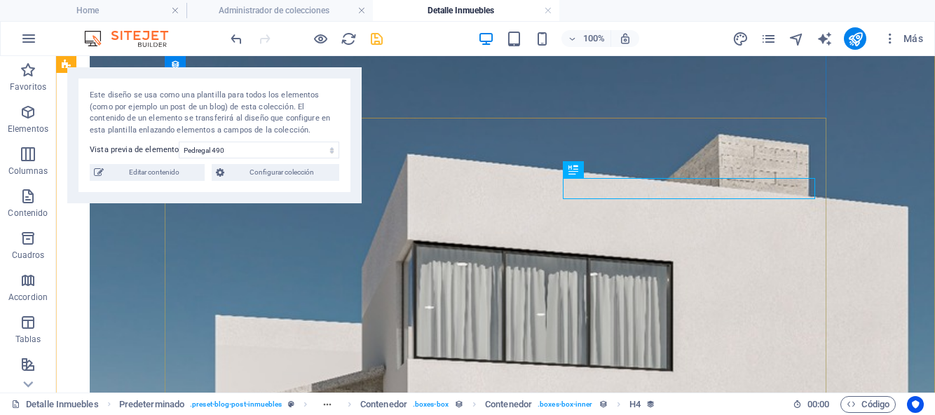
scroll to position [484, 0]
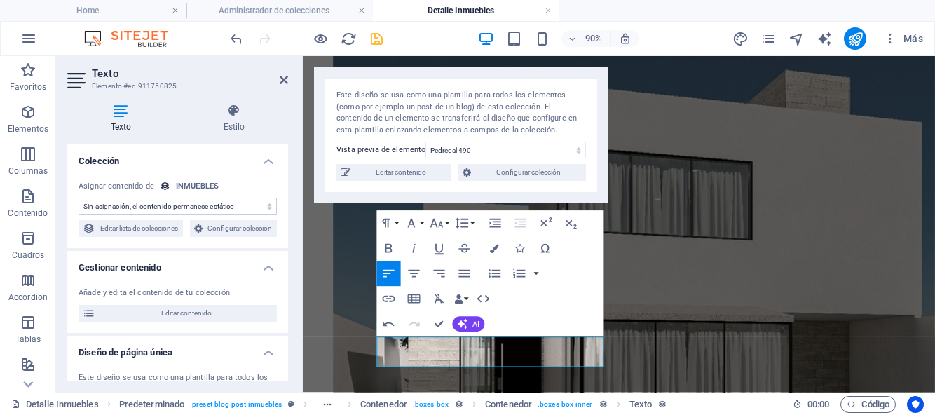
scroll to position [430, 0]
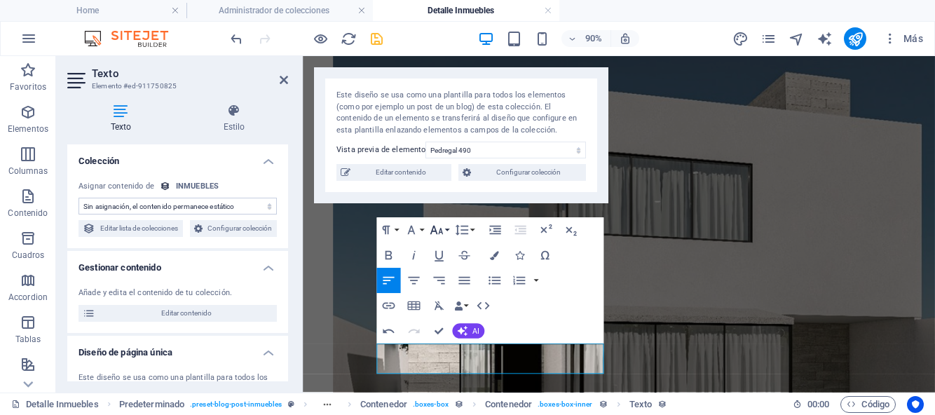
click at [445, 228] on button "Font Size" at bounding box center [439, 229] width 24 height 25
click at [565, 310] on div "Paragraph Format Normal Heading 1 Heading 2 Heading 3 Heading 4 Heading 5 Headi…" at bounding box center [489, 280] width 227 height 126
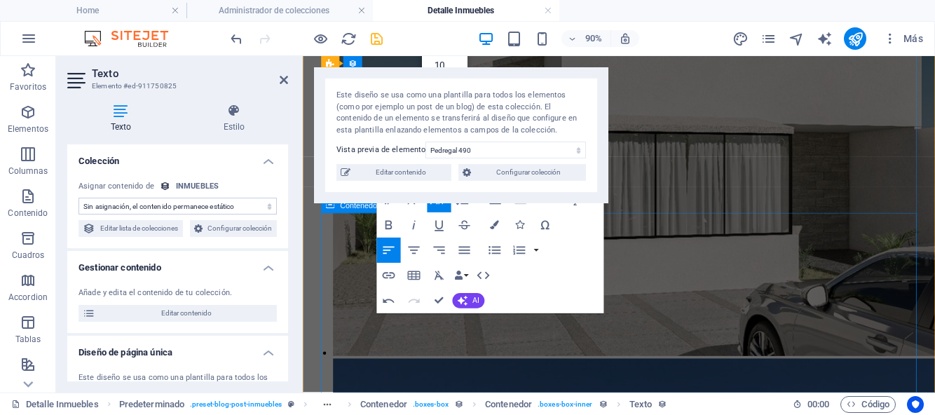
scroll to position [650, 0]
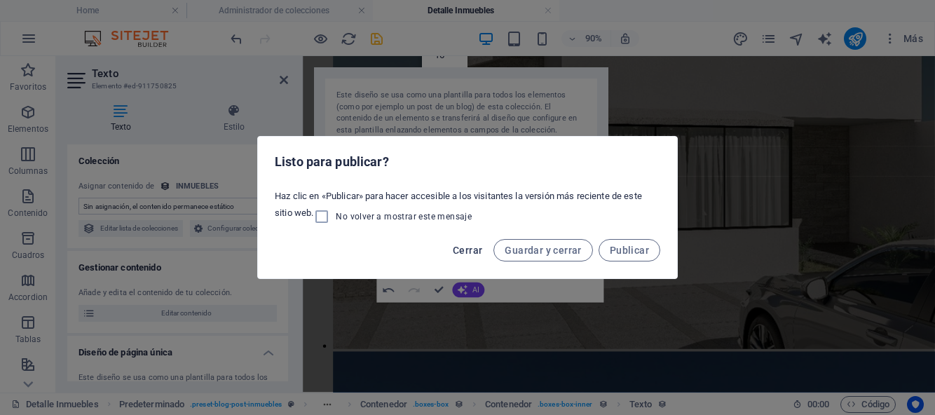
click at [467, 250] on span "Cerrar" at bounding box center [467, 250] width 29 height 11
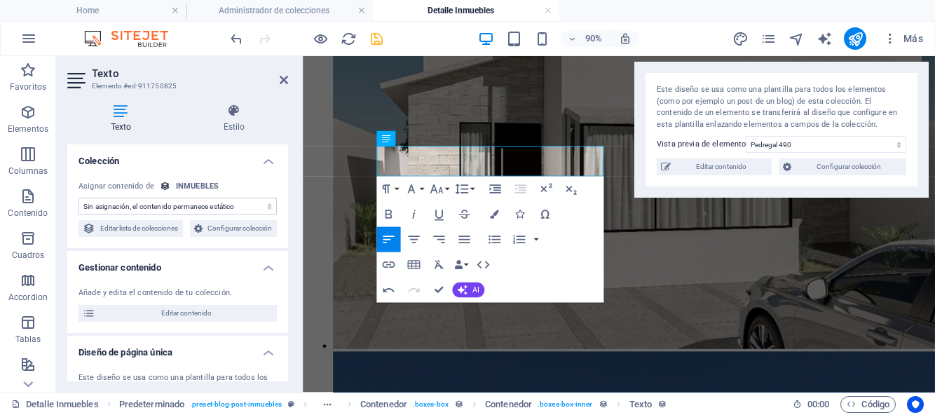
drag, startPoint x: 521, startPoint y: 74, endPoint x: 841, endPoint y: 69, distance: 320.4
click at [841, 69] on div "Este diseño se usa como una plantilla para todos los elementos (como por ejempl…" at bounding box center [781, 130] width 294 height 136
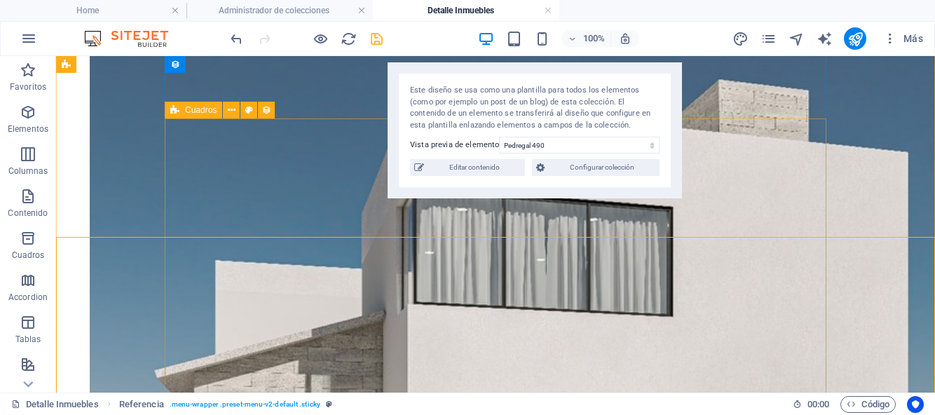
scroll to position [514, 0]
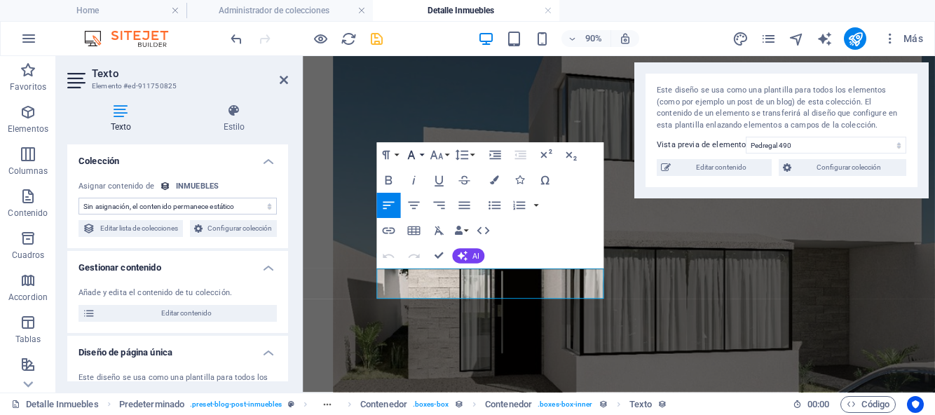
click at [422, 158] on button "Font Family" at bounding box center [414, 154] width 24 height 25
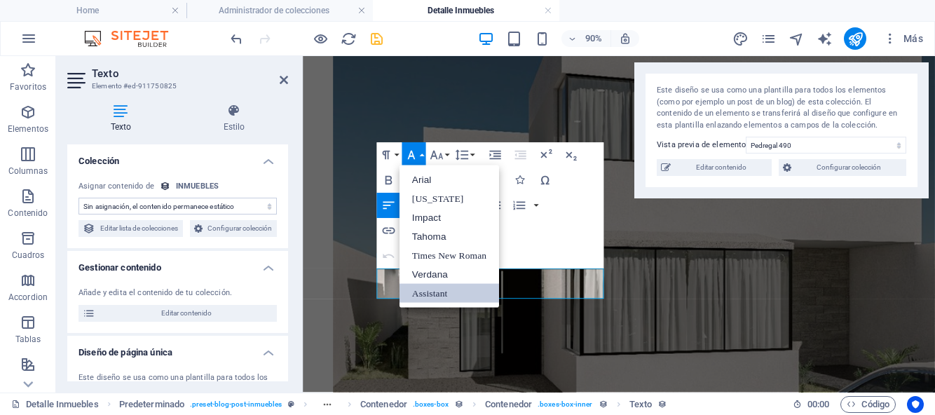
scroll to position [0, 0]
click at [426, 294] on link "Assistant" at bounding box center [450, 293] width 100 height 19
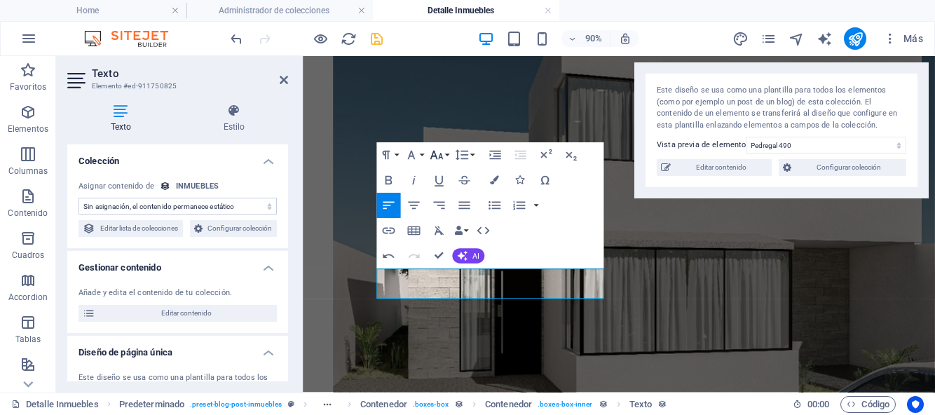
click at [448, 156] on button "Font Size" at bounding box center [439, 154] width 24 height 25
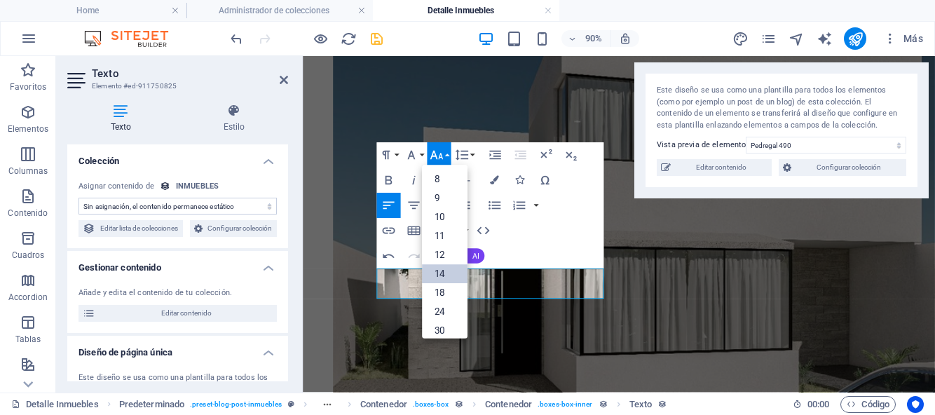
click at [449, 271] on link "14" at bounding box center [445, 274] width 46 height 19
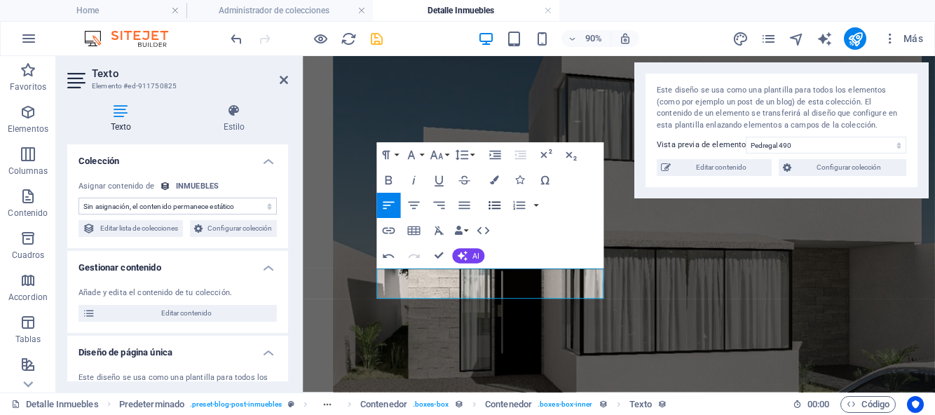
click at [491, 206] on icon "button" at bounding box center [494, 205] width 15 height 15
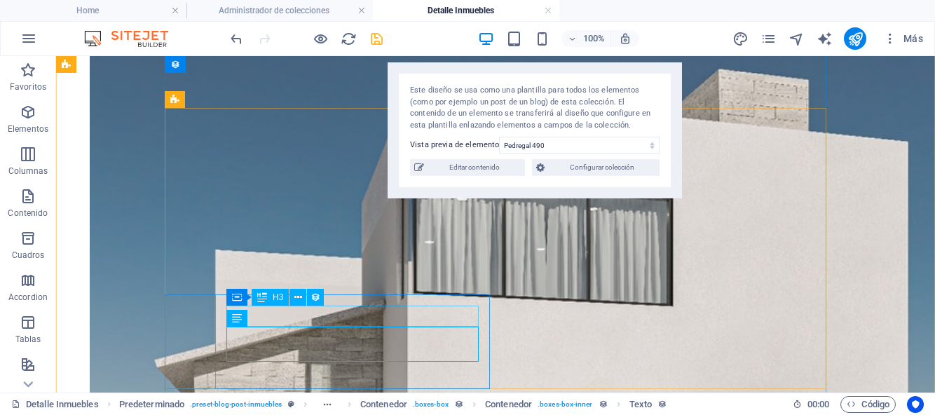
scroll to position [503, 0]
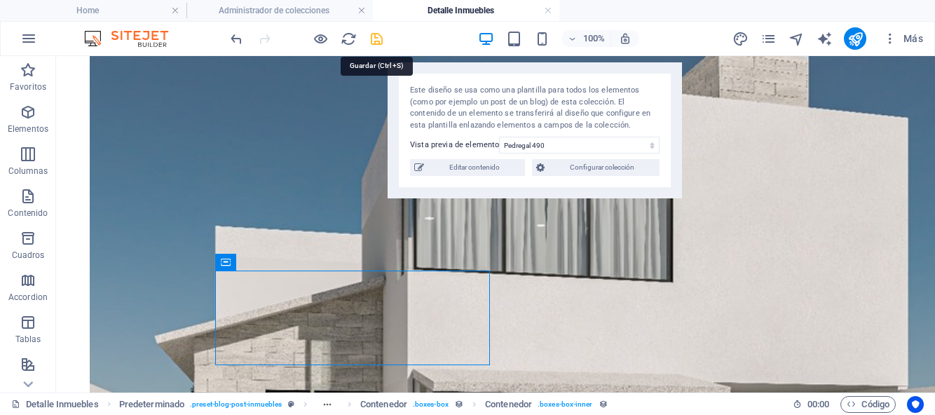
click at [375, 45] on icon "save" at bounding box center [377, 39] width 16 height 16
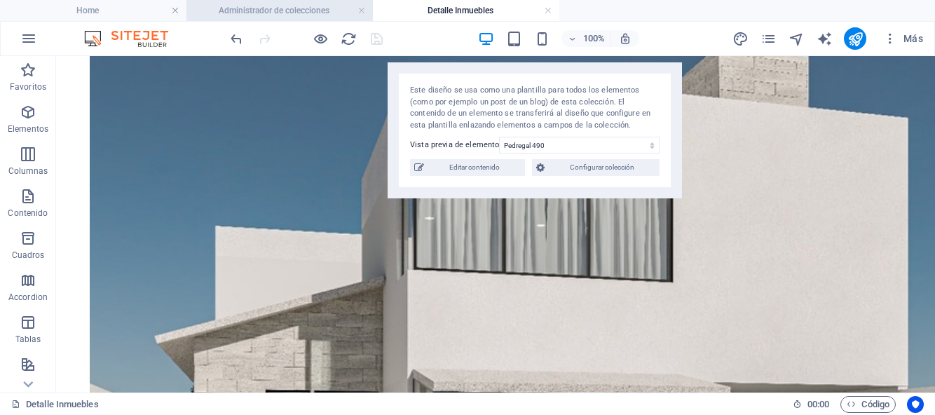
click at [247, 11] on h4 "Administrador de colecciones" at bounding box center [279, 10] width 186 height 15
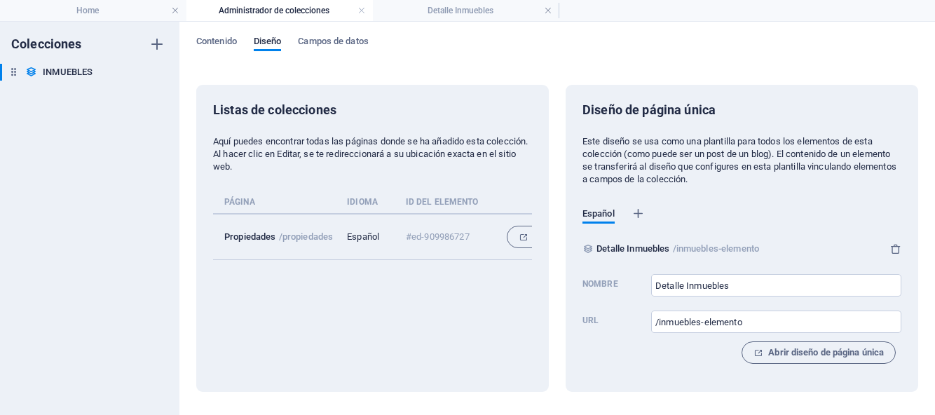
scroll to position [0, 0]
click at [329, 43] on span "Campos de datos" at bounding box center [333, 43] width 70 height 20
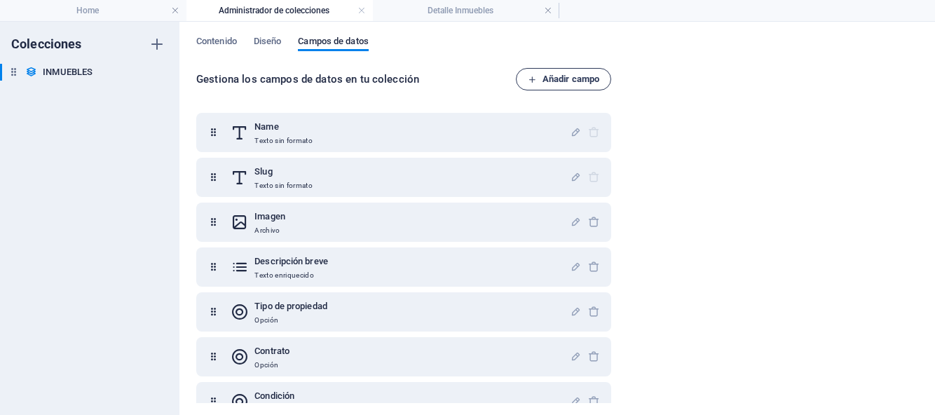
click at [543, 83] on span "Añadir campo" at bounding box center [564, 79] width 72 height 17
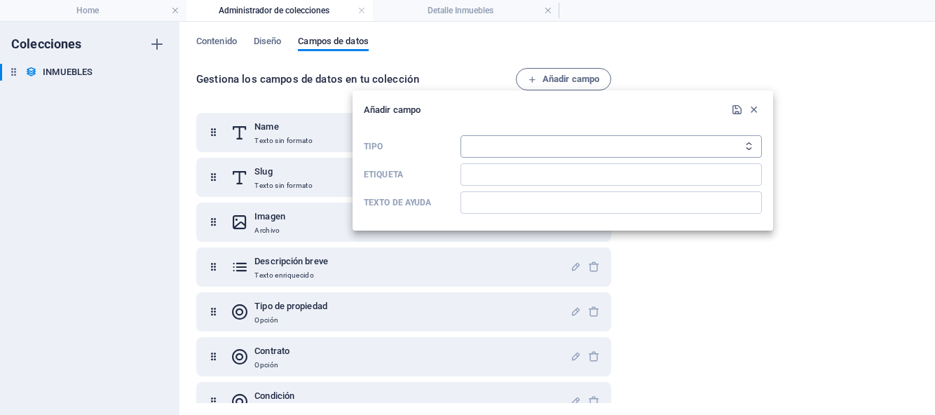
click at [490, 144] on select "Texto sin formato Enlace CMS Texto enriquecido Archivo Múltiples archivos Casil…" at bounding box center [611, 146] width 301 height 22
select select "text"
click at [482, 170] on input "Etiqueta" at bounding box center [611, 174] width 301 height 22
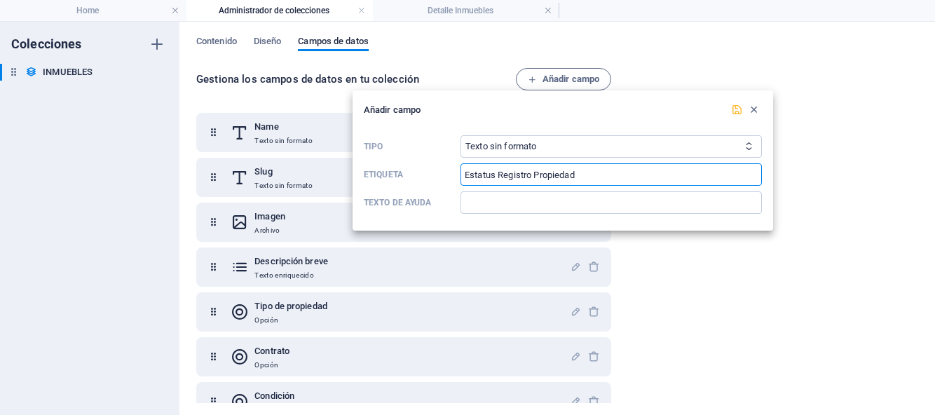
type input "Estatus Registro Propiedad"
click at [737, 111] on icon "submit" at bounding box center [737, 110] width 12 height 12
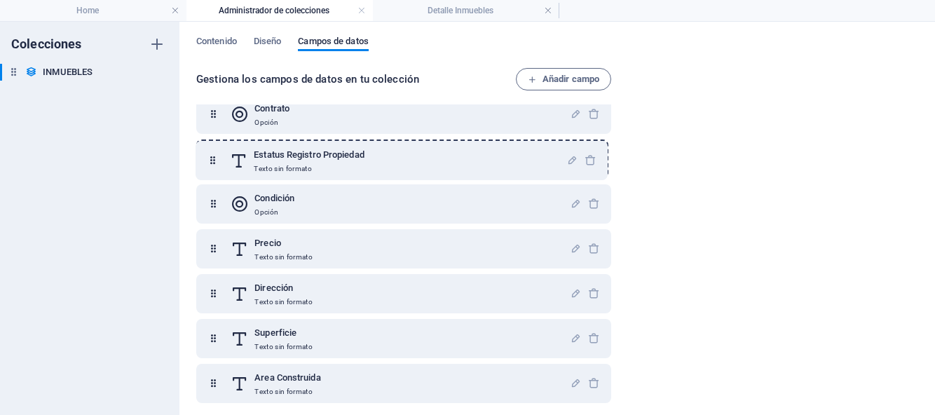
scroll to position [241, 0]
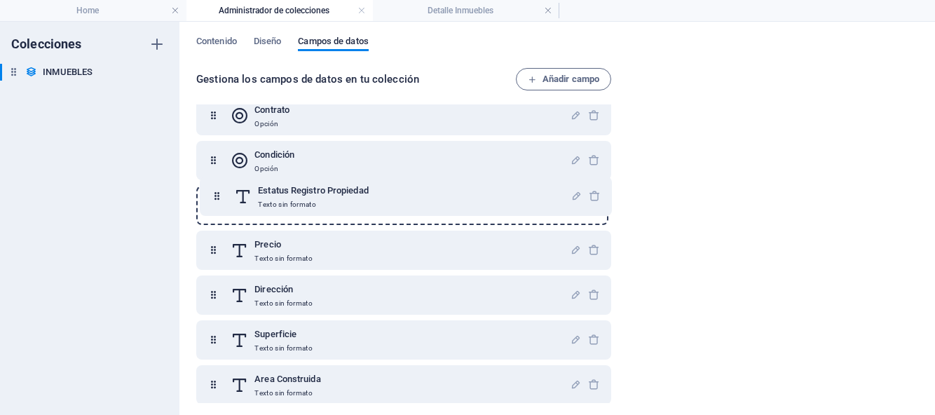
drag, startPoint x: 215, startPoint y: 380, endPoint x: 218, endPoint y: 194, distance: 185.8
click at [218, 194] on div "Name Texto sin formato Slug Texto sin formato Imagen Archivo Descripción breve …" at bounding box center [403, 250] width 415 height 757
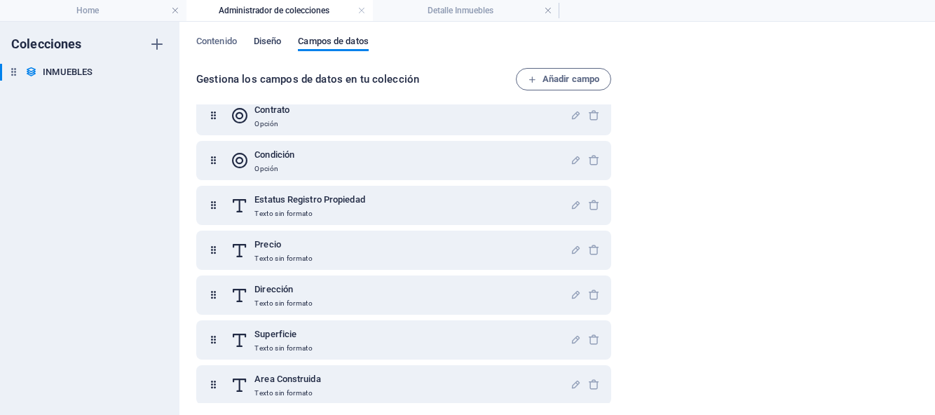
click at [271, 43] on span "Diseño" at bounding box center [268, 43] width 28 height 20
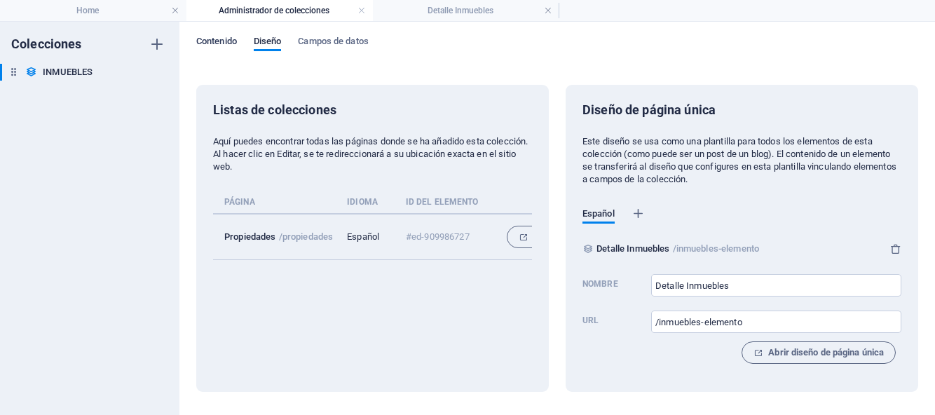
click at [224, 35] on span "Contenido" at bounding box center [216, 43] width 41 height 20
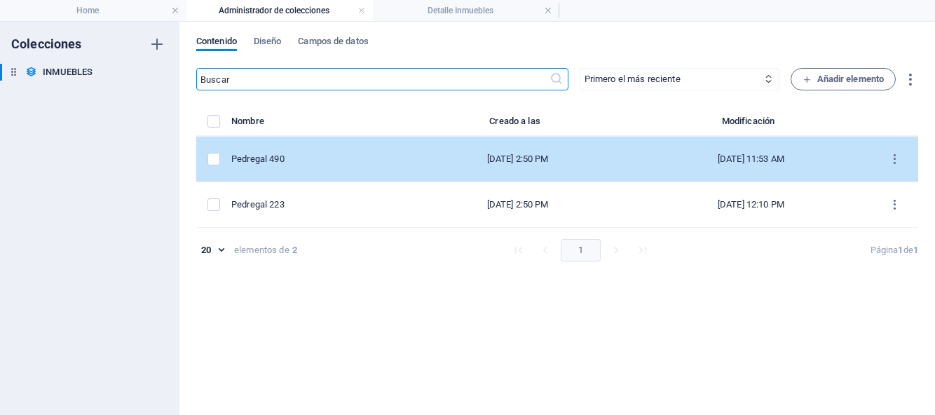
click at [257, 161] on div "Pedregal 490" at bounding box center [312, 159] width 162 height 13
select select "Casa"
select select "Para Venta"
select select "NUEVA"
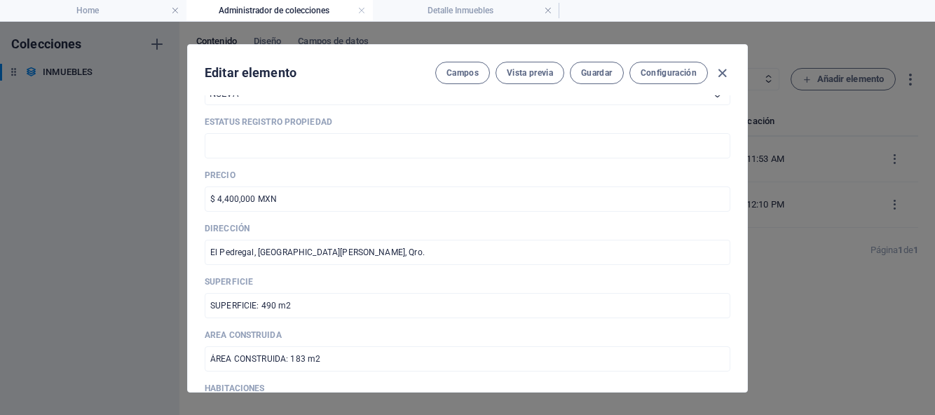
scroll to position [562, 0]
click at [404, 142] on input "text" at bounding box center [468, 143] width 526 height 25
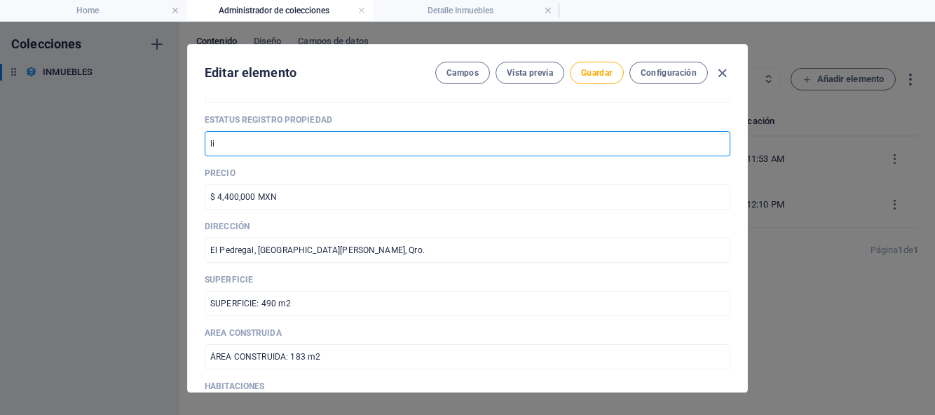
type input "l"
type input "LIBRE DE GRAVAMEN"
click at [597, 76] on span "Guardar" at bounding box center [596, 72] width 31 height 11
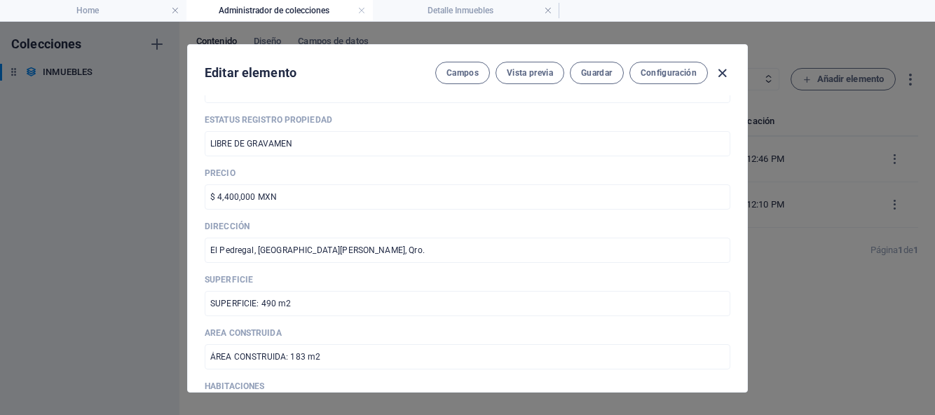
click at [719, 74] on icon "button" at bounding box center [722, 73] width 16 height 16
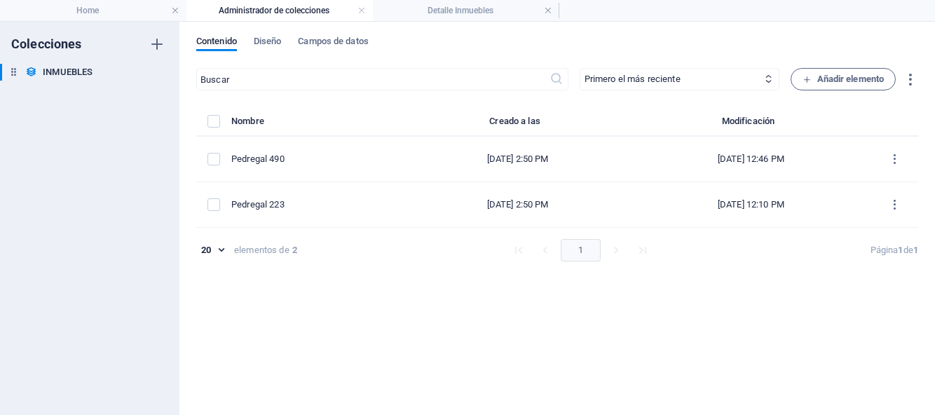
checkbox input "false"
type input "pedregal-490"
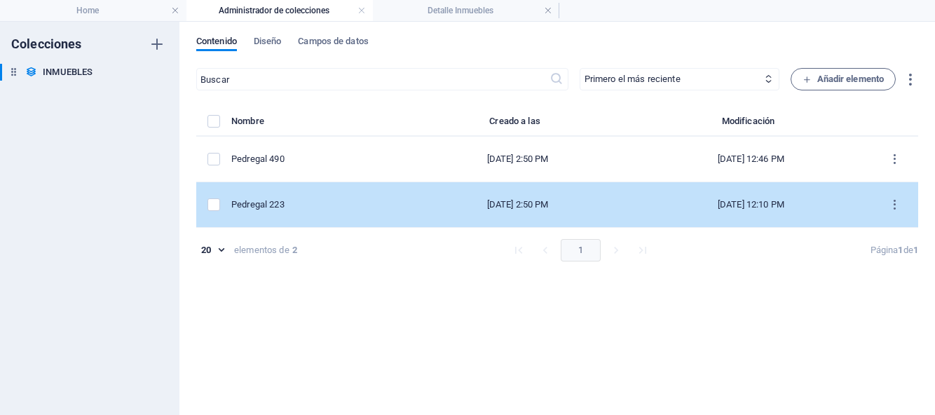
click at [416, 199] on div "[DATE] 2:50 PM" at bounding box center [518, 204] width 204 height 13
select select "Casa"
select select "Para Venta"
select select "NUEVA"
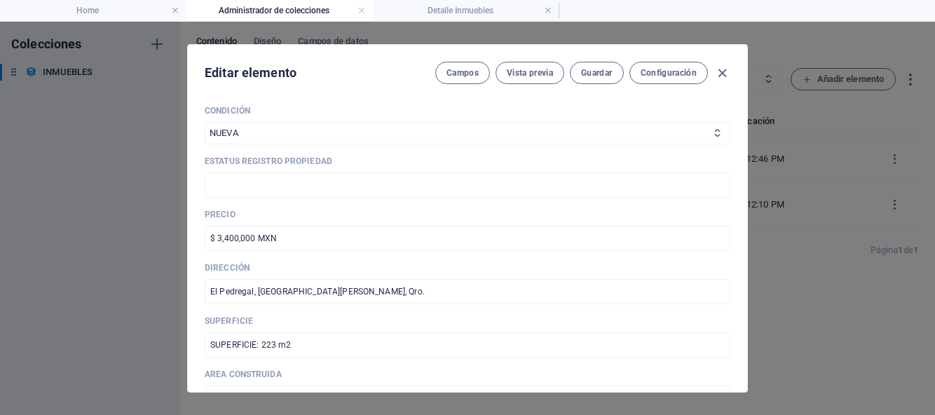
scroll to position [505, 0]
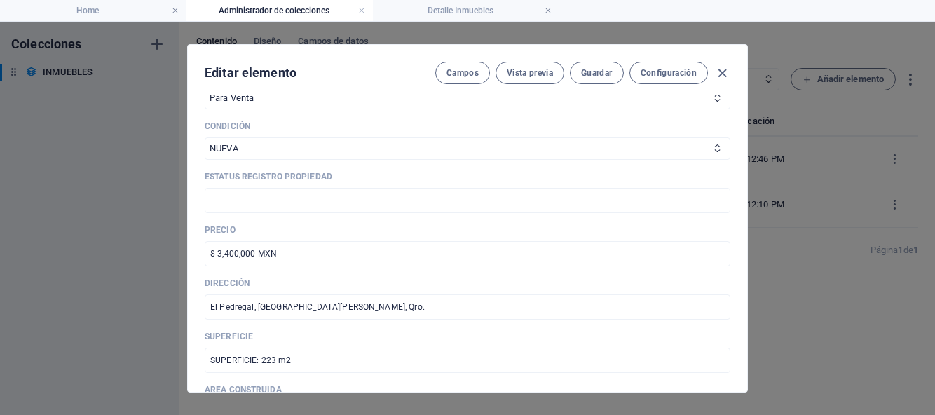
click at [315, 210] on input "text" at bounding box center [468, 200] width 526 height 25
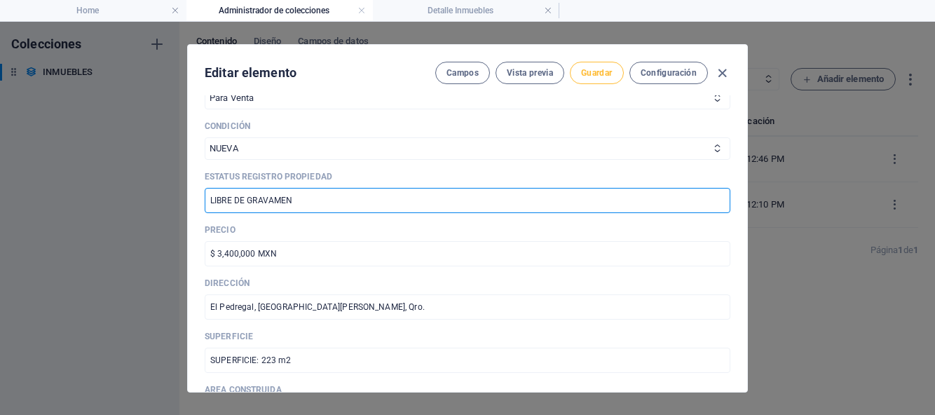
type input "LIBRE DE GRAVAMEN"
click at [596, 76] on span "Guardar" at bounding box center [596, 72] width 31 height 11
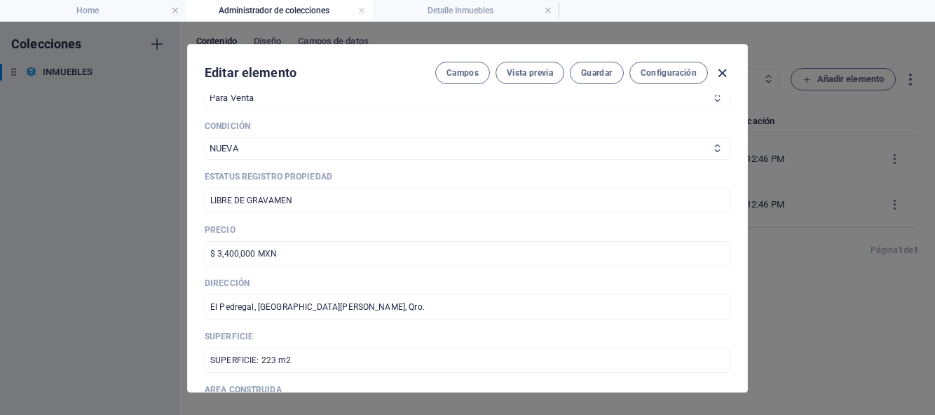
click at [722, 79] on icon "button" at bounding box center [722, 73] width 16 height 16
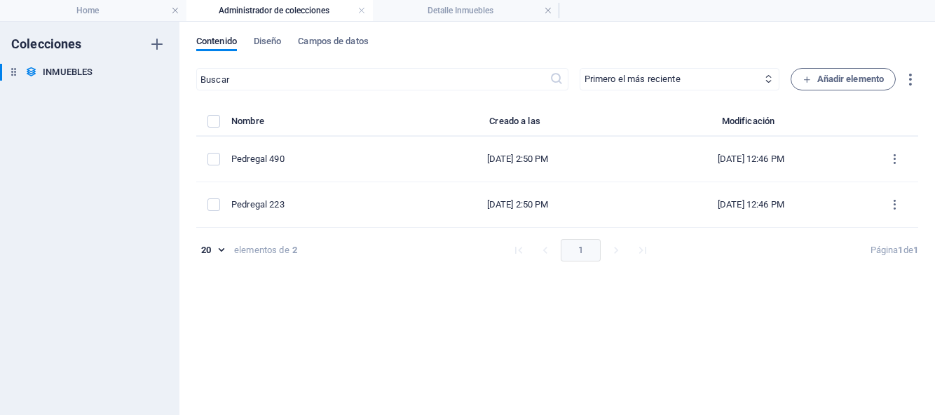
scroll to position [0, 0]
click at [501, 14] on h4 "Detalle Inmuebles" at bounding box center [466, 10] width 186 height 15
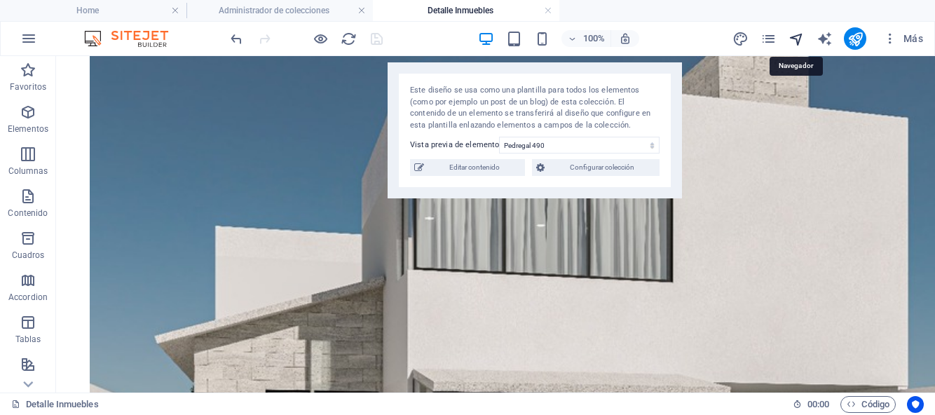
click at [799, 41] on icon "navigator" at bounding box center [797, 39] width 16 height 16
select select "17043486-es"
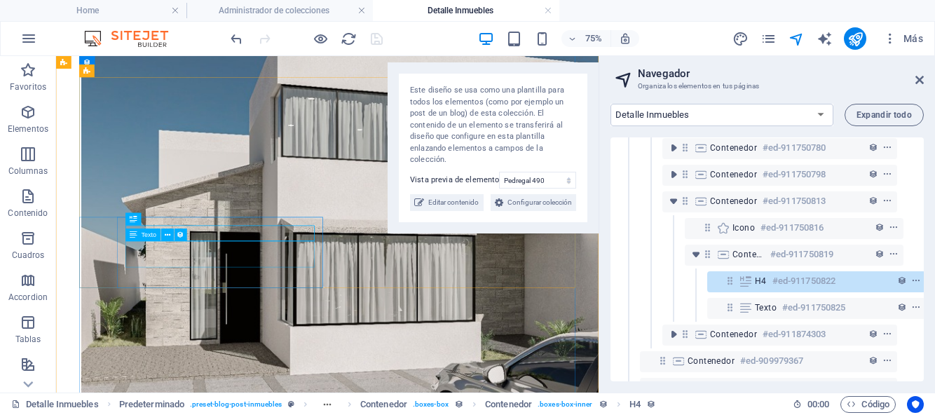
scroll to position [166, 26]
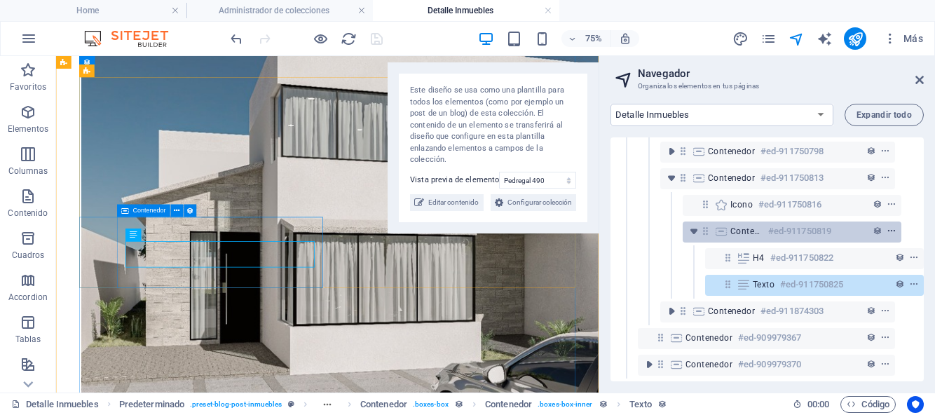
click at [891, 226] on icon "context-menu" at bounding box center [892, 231] width 10 height 10
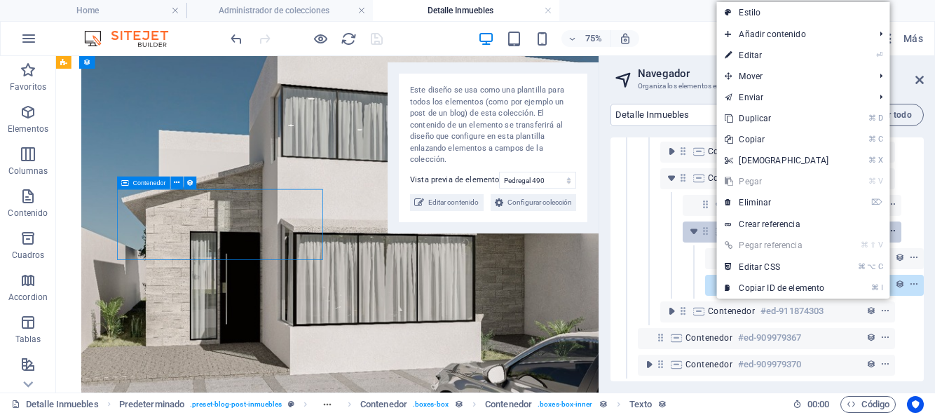
scroll to position [540, 0]
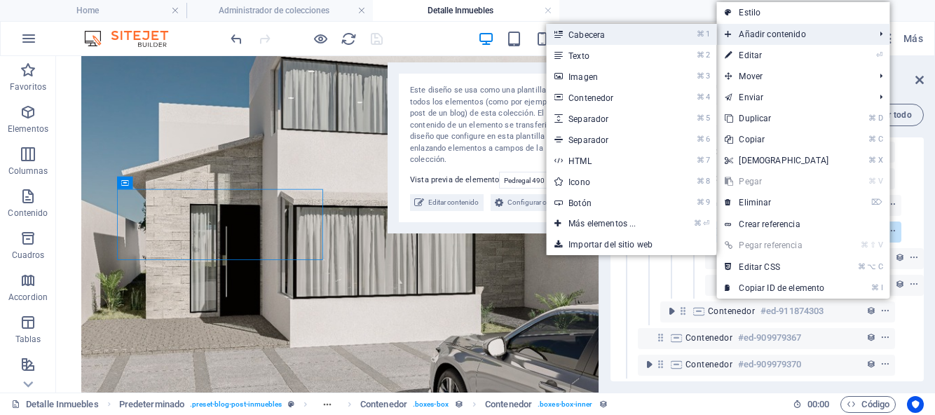
click at [651, 34] on link "⌘ 1 Cabecera" at bounding box center [605, 34] width 118 height 21
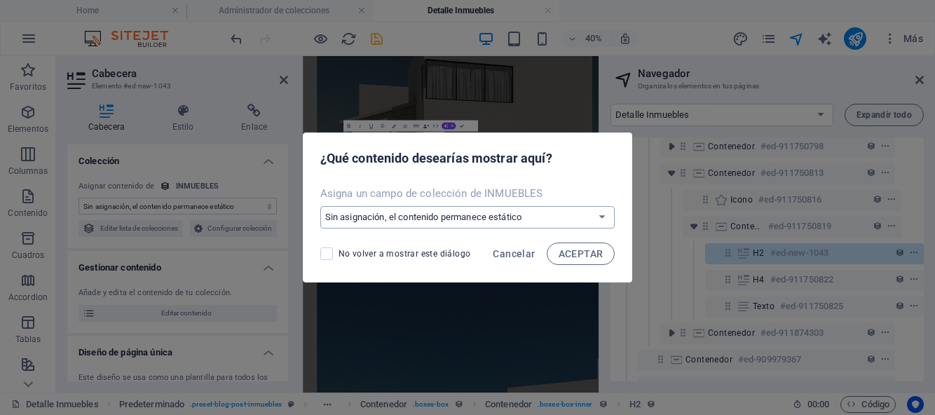
click at [603, 222] on select "Sin asignación, el contenido permanece estático Crear un campo nuevo Creado a l…" at bounding box center [467, 217] width 295 height 22
select select "estatus-registro-propiedad"
click at [584, 257] on span "ACEPTAR" at bounding box center [581, 253] width 45 height 11
select select "estatus-registro-propiedad"
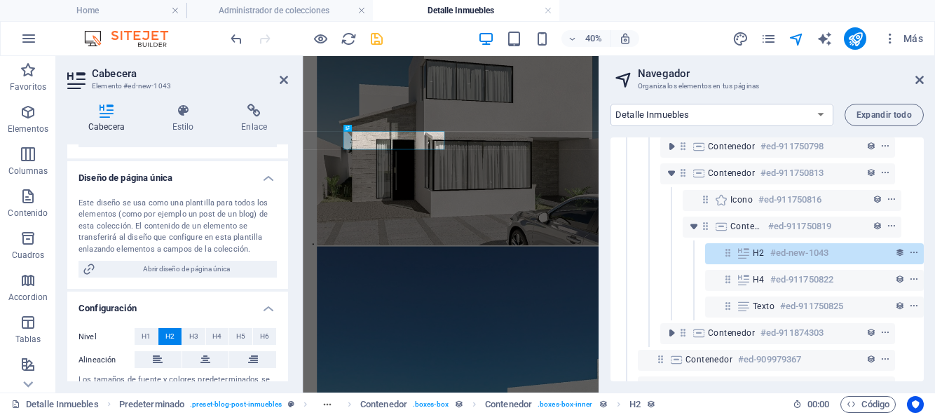
scroll to position [243, 0]
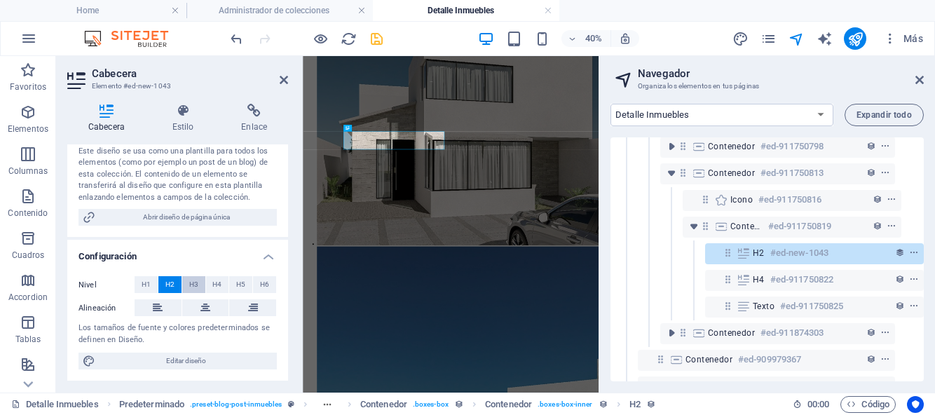
click at [193, 285] on span "H3" at bounding box center [193, 284] width 9 height 17
click at [282, 79] on icon at bounding box center [284, 79] width 8 height 11
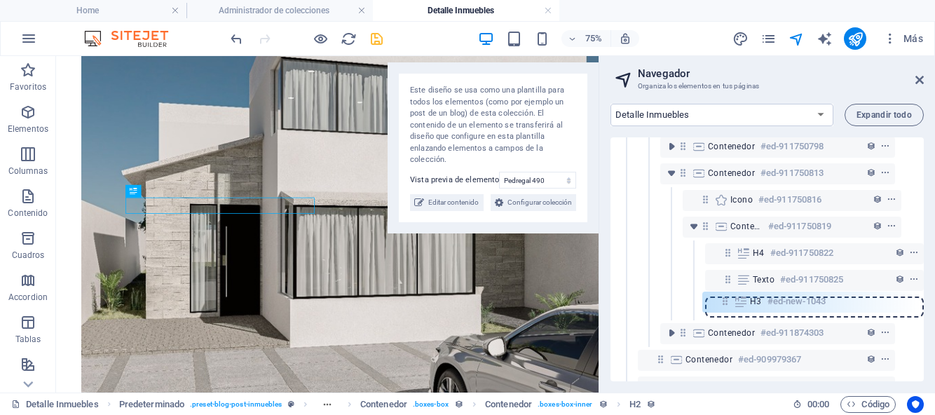
drag, startPoint x: 725, startPoint y: 255, endPoint x: 725, endPoint y: 308, distance: 53.3
click at [725, 308] on div "Referencia #ed-909979496 Predeterminado #ed-909979358 Elemento de colección #ed…" at bounding box center [767, 259] width 313 height 244
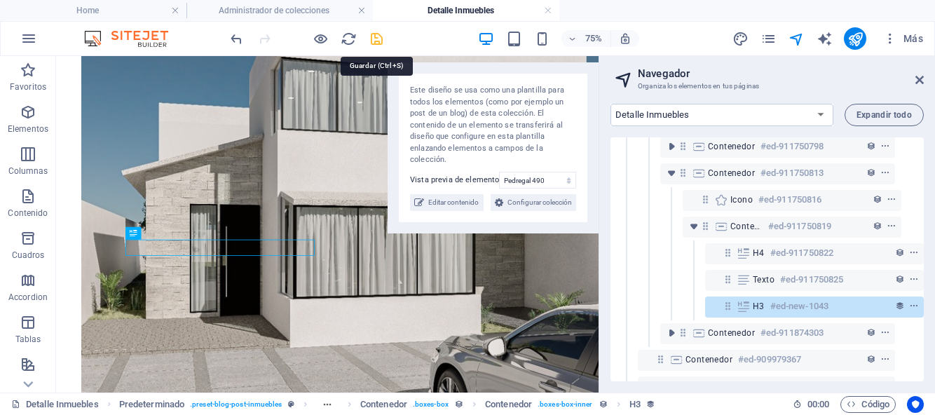
click at [378, 43] on icon "save" at bounding box center [377, 39] width 16 height 16
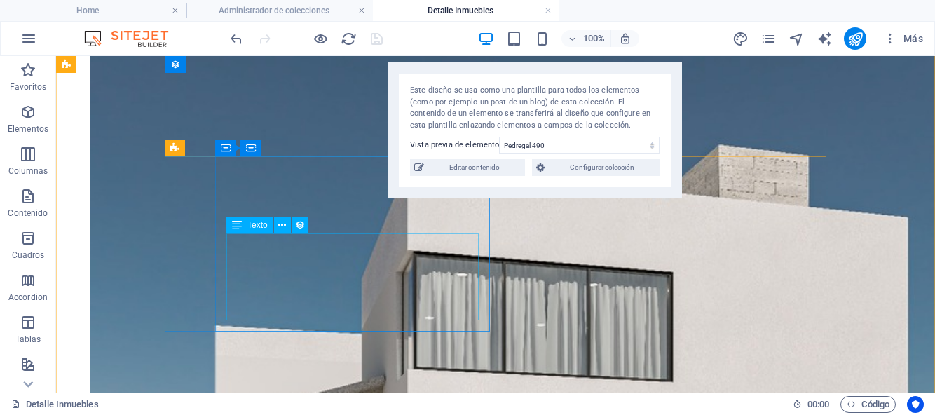
scroll to position [398, 0]
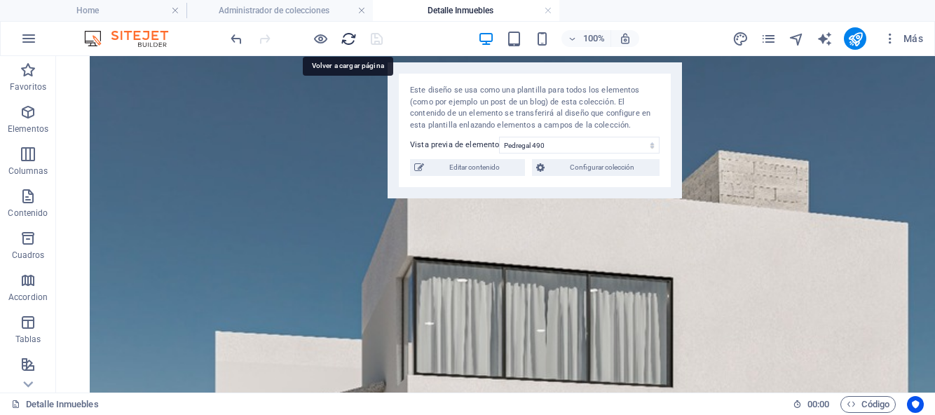
click at [347, 39] on icon "reload" at bounding box center [349, 39] width 16 height 16
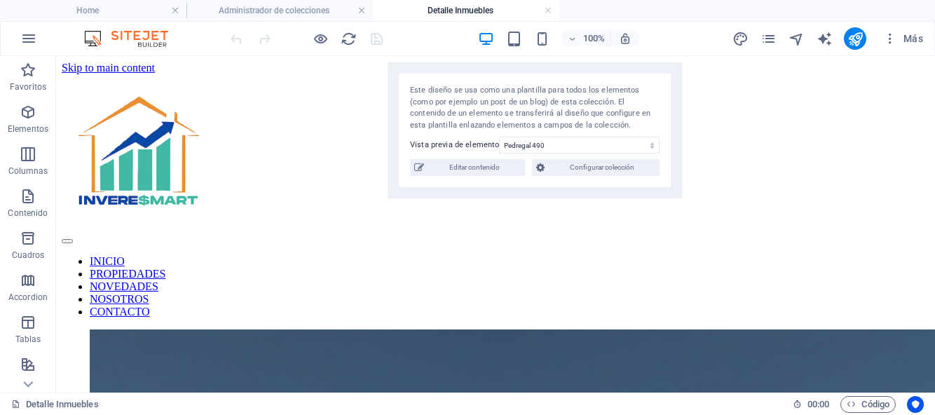
scroll to position [0, 0]
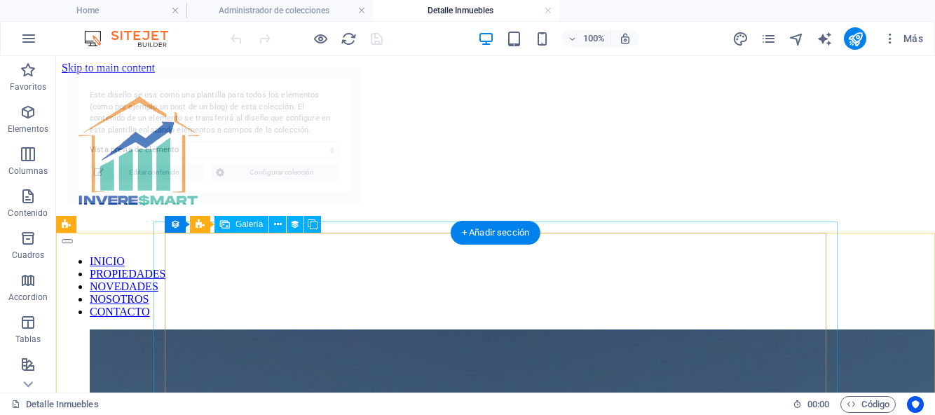
select select "68bb4d186a1bf5a7fa01d972"
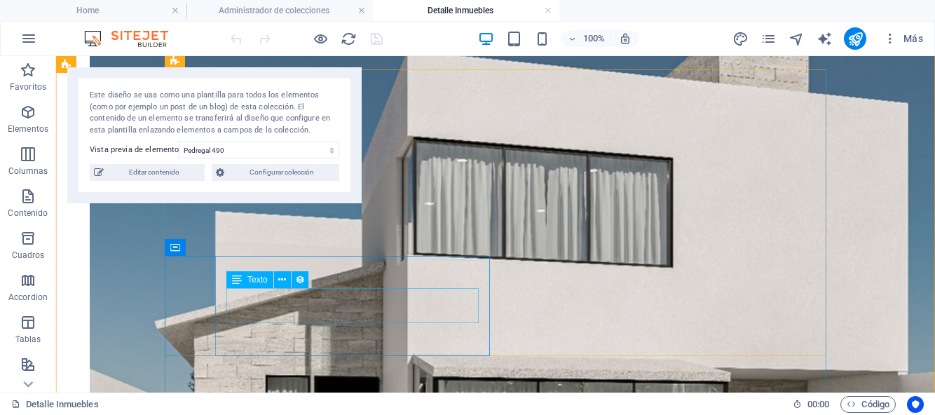
scroll to position [536, 0]
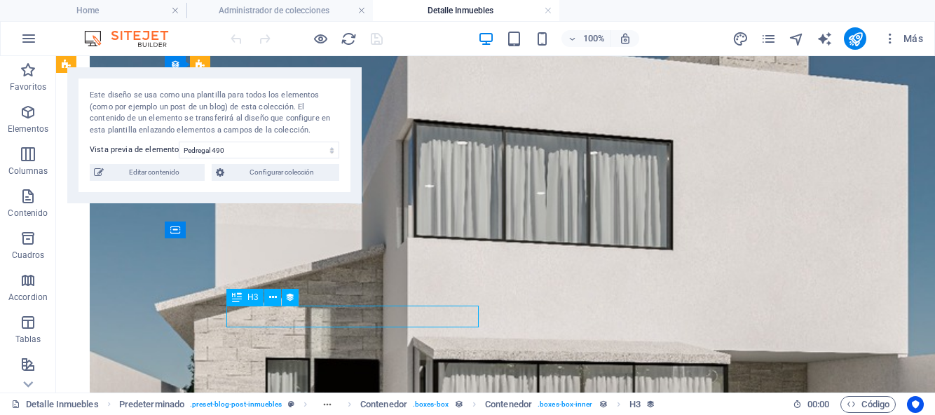
select select "estatus-registro-propiedad"
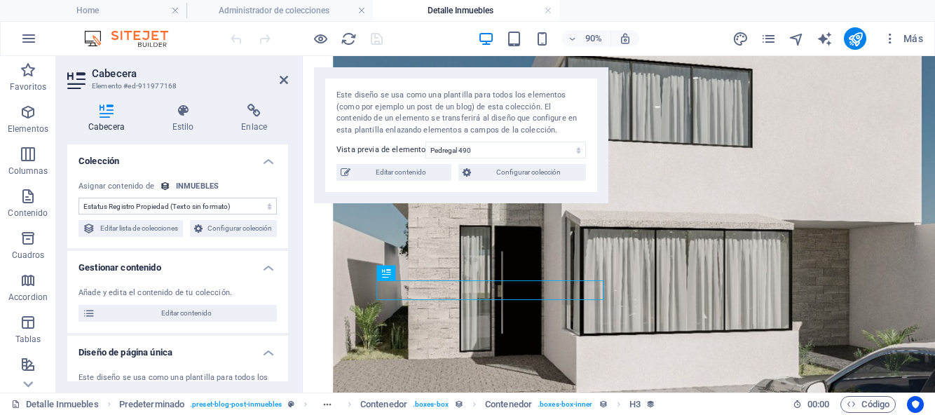
scroll to position [243, 0]
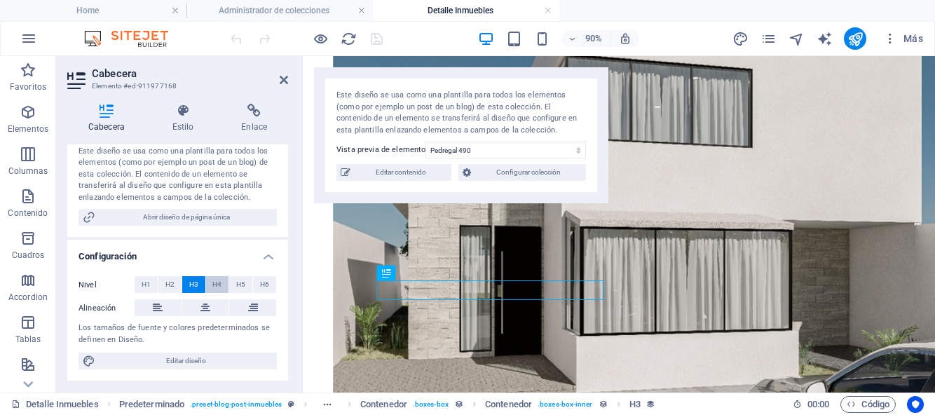
click at [217, 289] on span "H4" at bounding box center [216, 284] width 9 height 17
click at [287, 77] on icon at bounding box center [284, 79] width 8 height 11
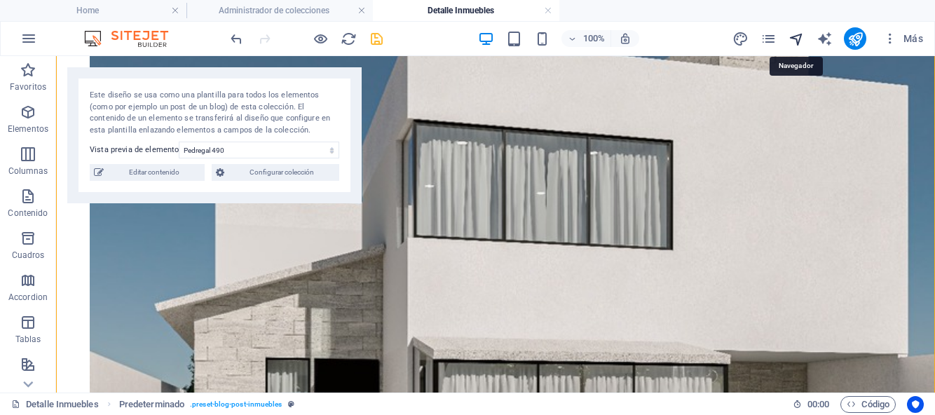
click at [798, 36] on icon "navigator" at bounding box center [797, 39] width 16 height 16
select select "17043486-es"
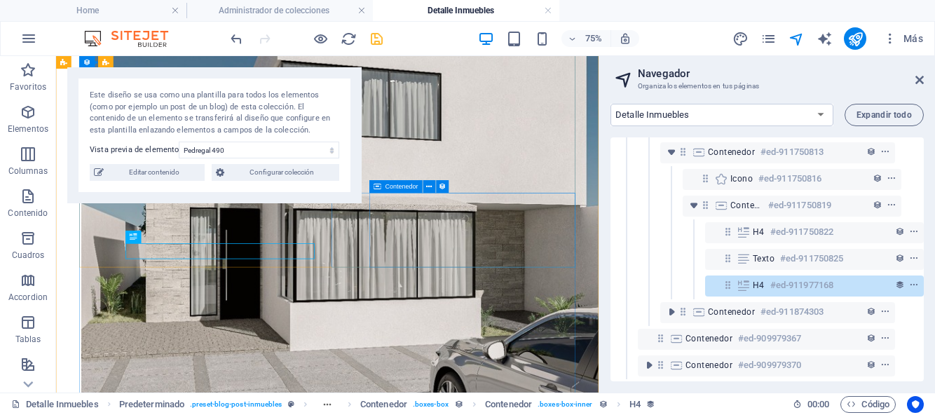
scroll to position [199, 26]
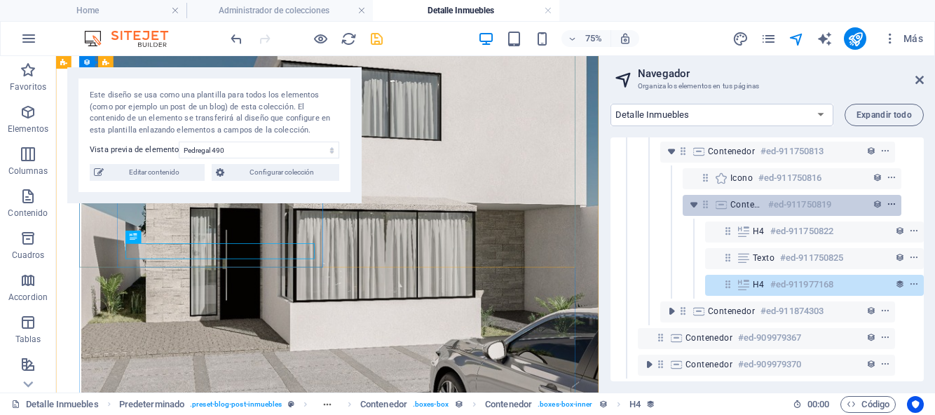
click at [891, 200] on icon "context-menu" at bounding box center [892, 205] width 10 height 10
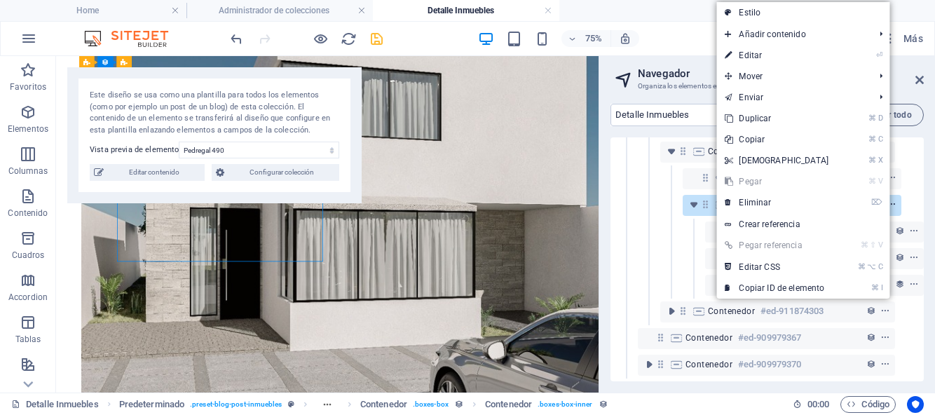
scroll to position [543, 0]
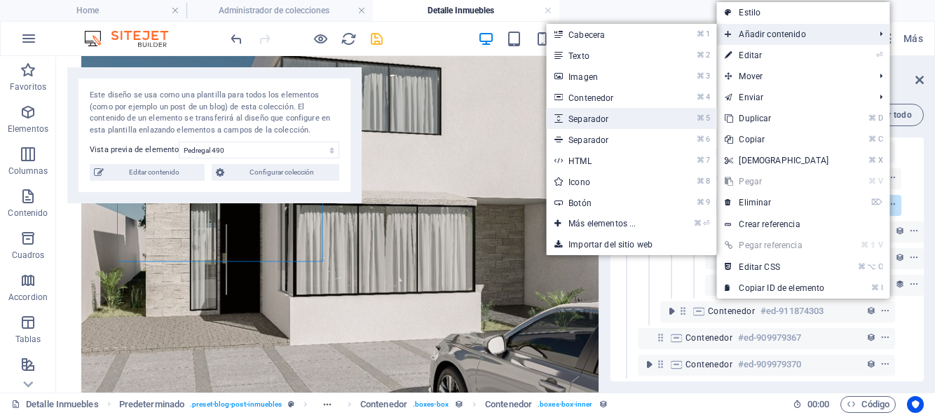
click at [601, 120] on link "⌘ 5 Separador" at bounding box center [605, 118] width 118 height 21
select select "px"
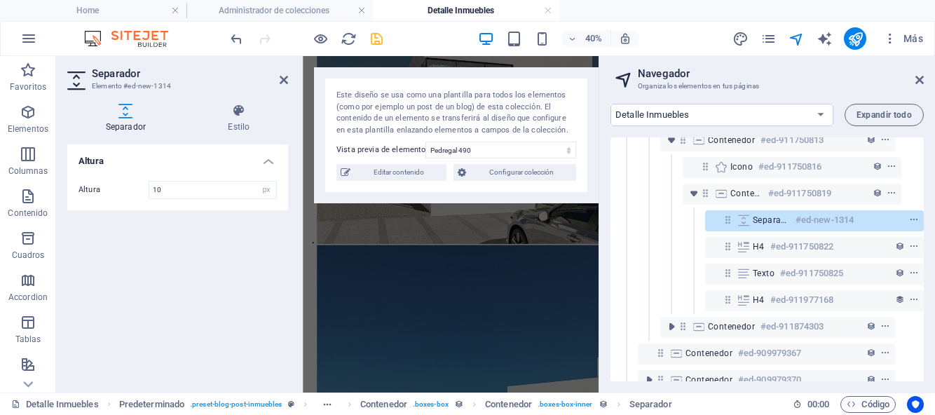
type input "10"
click at [196, 269] on div "Altura Altura 10 px rem vh vw" at bounding box center [177, 262] width 221 height 237
click at [282, 82] on icon at bounding box center [284, 79] width 8 height 11
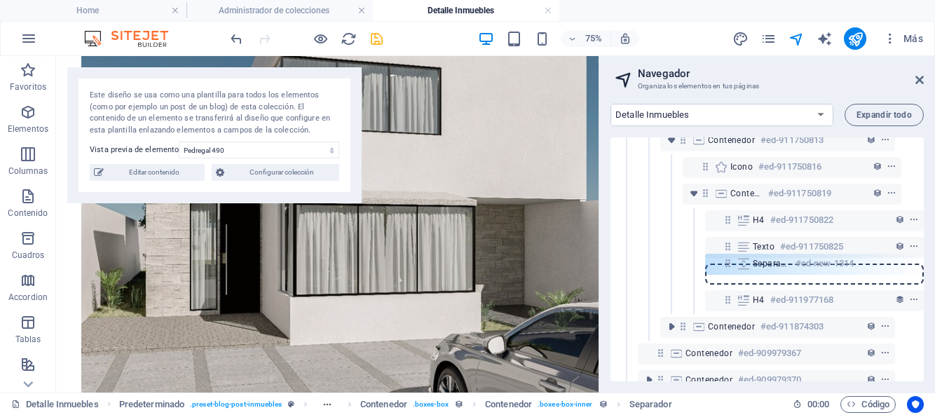
drag, startPoint x: 725, startPoint y: 221, endPoint x: 728, endPoint y: 268, distance: 47.7
click at [728, 268] on div "Referencia #ed-909979496 Predeterminado #ed-909979358 Elemento de colección #ed…" at bounding box center [767, 259] width 313 height 244
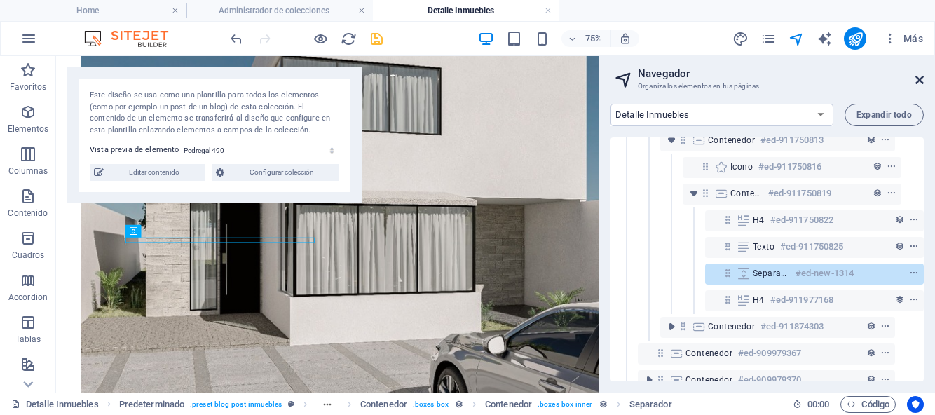
click at [918, 75] on icon at bounding box center [919, 79] width 8 height 11
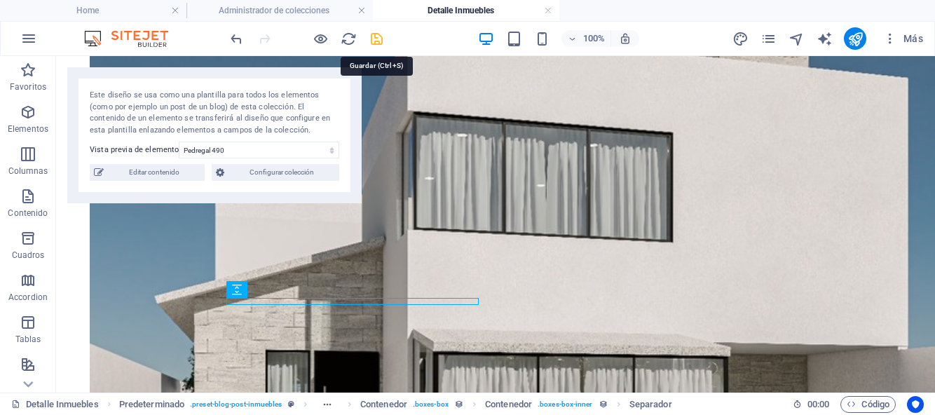
click at [376, 44] on icon "save" at bounding box center [377, 39] width 16 height 16
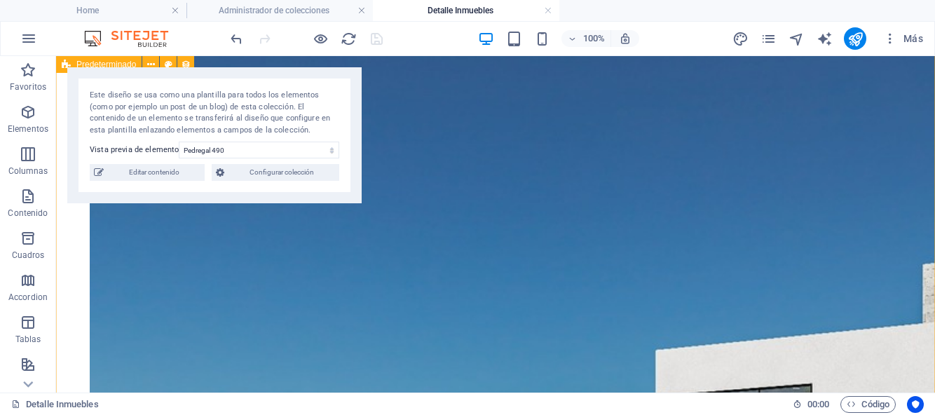
scroll to position [1316, 0]
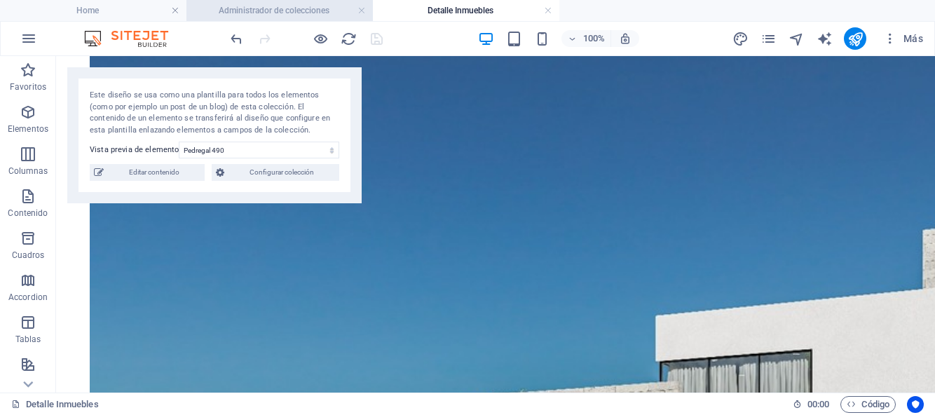
click at [324, 13] on h4 "Administrador de colecciones" at bounding box center [279, 10] width 186 height 15
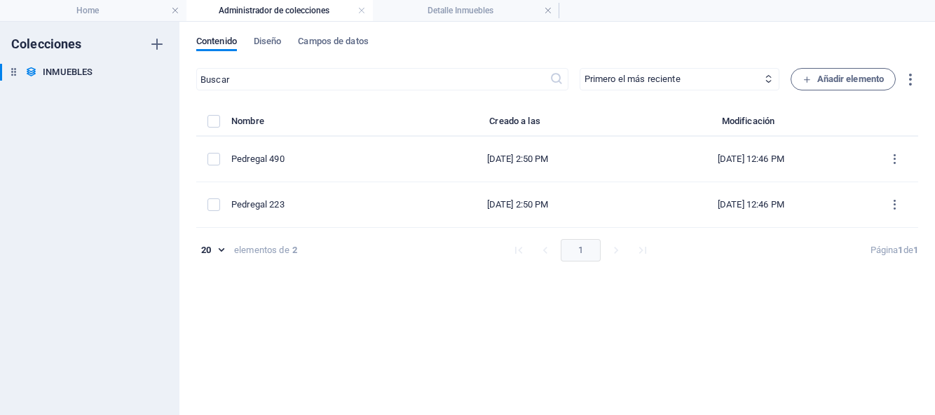
scroll to position [0, 0]
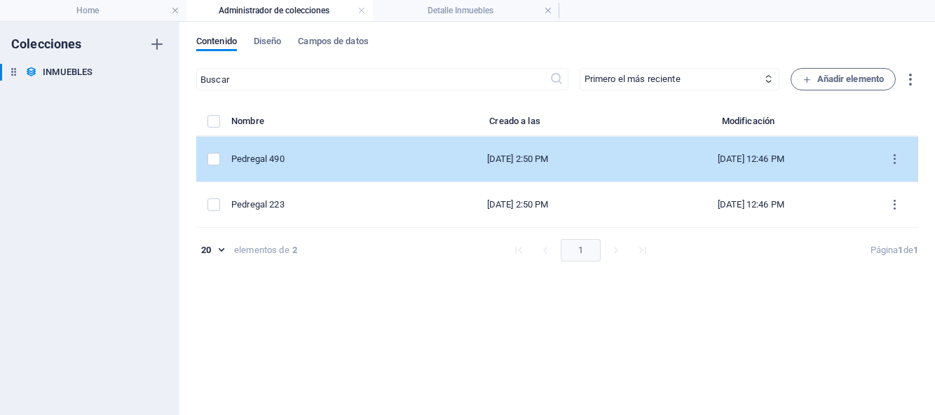
click at [292, 163] on div "Pedregal 490" at bounding box center [312, 159] width 162 height 13
select select "Casa"
select select "Para Venta"
select select "NUEVA"
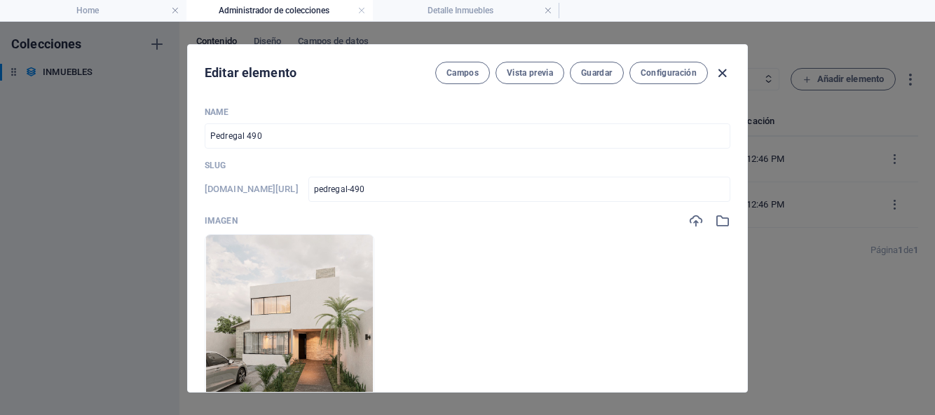
click at [721, 74] on icon "button" at bounding box center [722, 73] width 16 height 16
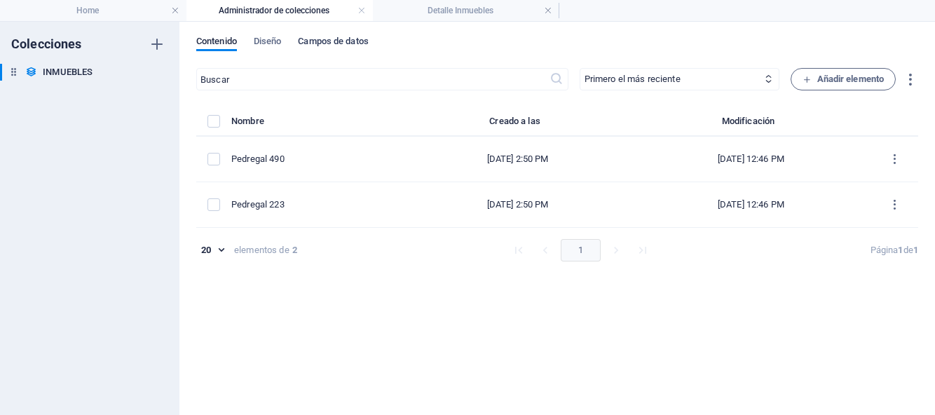
click at [350, 44] on span "Campos de datos" at bounding box center [333, 43] width 70 height 20
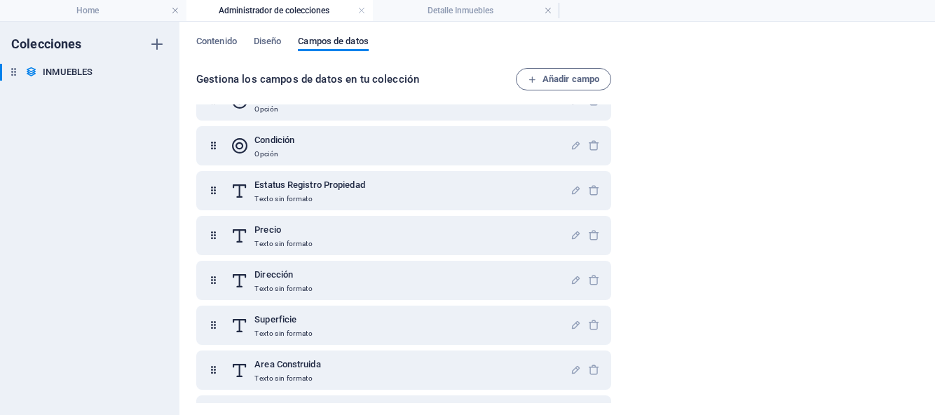
scroll to position [265, 0]
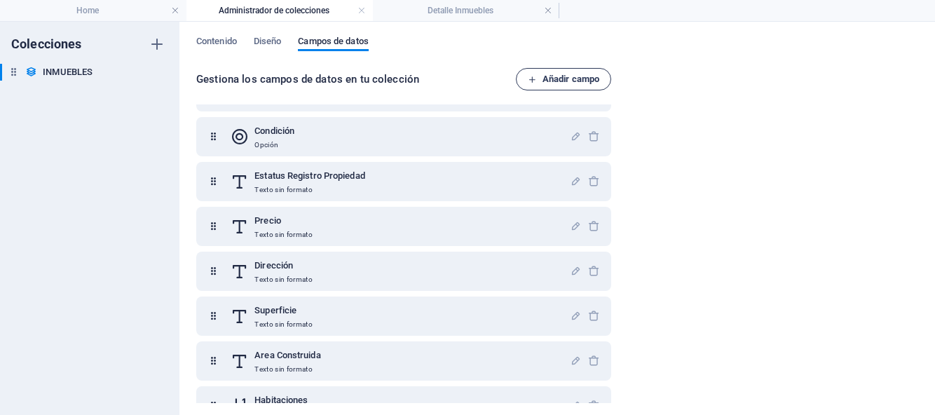
click at [545, 83] on span "Añadir campo" at bounding box center [564, 79] width 72 height 17
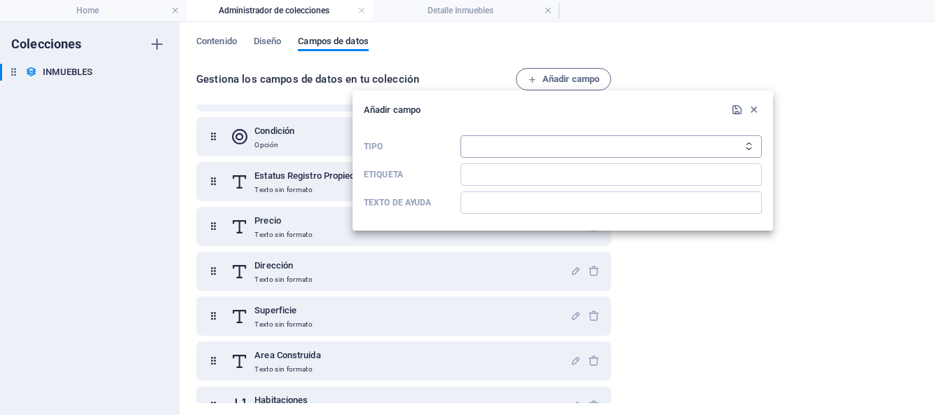
click at [531, 145] on select "Texto sin formato Enlace CMS Texto enriquecido Archivo Múltiples archivos Casil…" at bounding box center [611, 146] width 301 height 22
select select "choice"
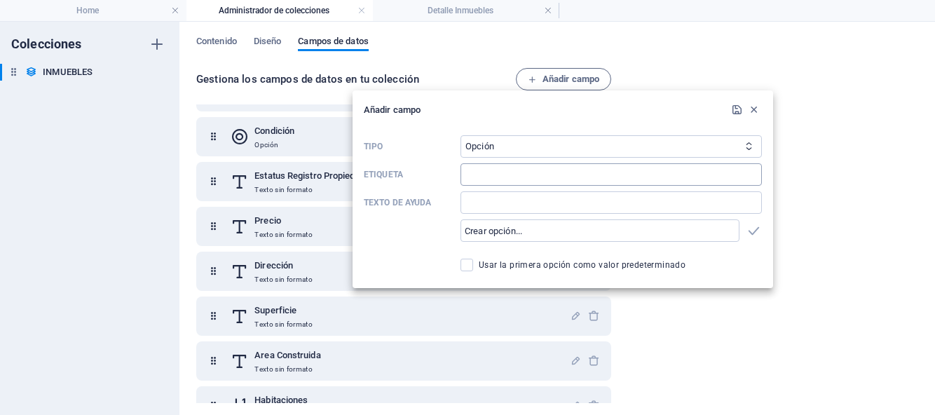
click at [493, 184] on input "Etiqueta" at bounding box center [611, 174] width 301 height 22
type input "Estado_Direccion"
click at [651, 231] on input "text" at bounding box center [600, 230] width 279 height 22
type input "QUERÉTARO"
click at [756, 232] on icon "button" at bounding box center [754, 231] width 16 height 16
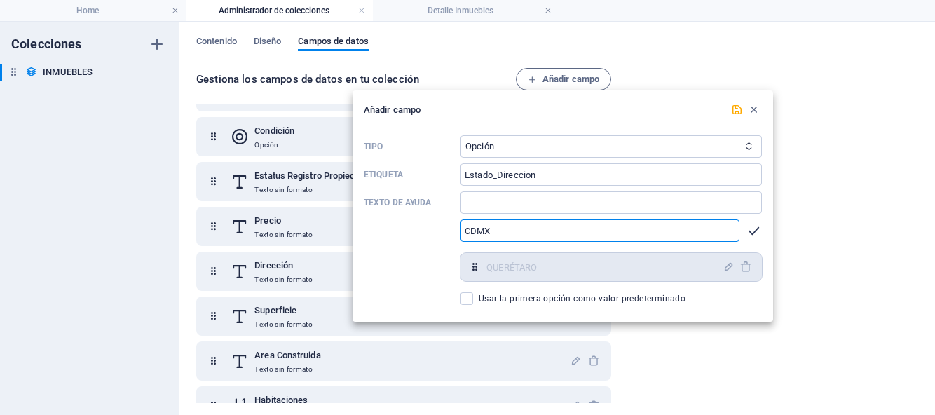
type input "CDMX"
click at [753, 231] on icon "button" at bounding box center [754, 231] width 16 height 16
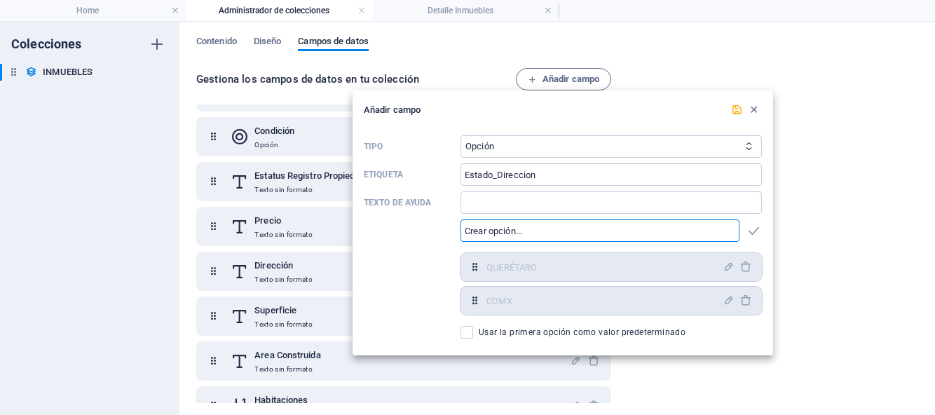
click at [668, 234] on input "text" at bounding box center [600, 230] width 279 height 22
type input "[GEOGRAPHIC_DATA]"
click at [751, 233] on icon "button" at bounding box center [754, 231] width 16 height 16
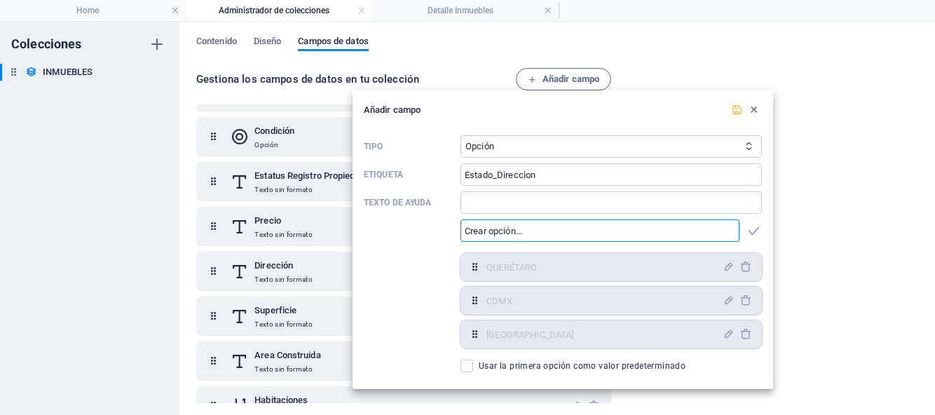
click at [737, 111] on icon "submit" at bounding box center [737, 110] width 12 height 12
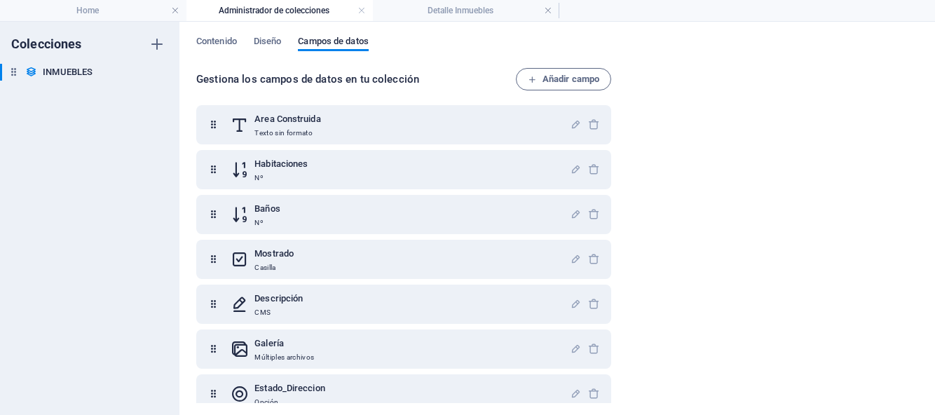
scroll to position [517, 0]
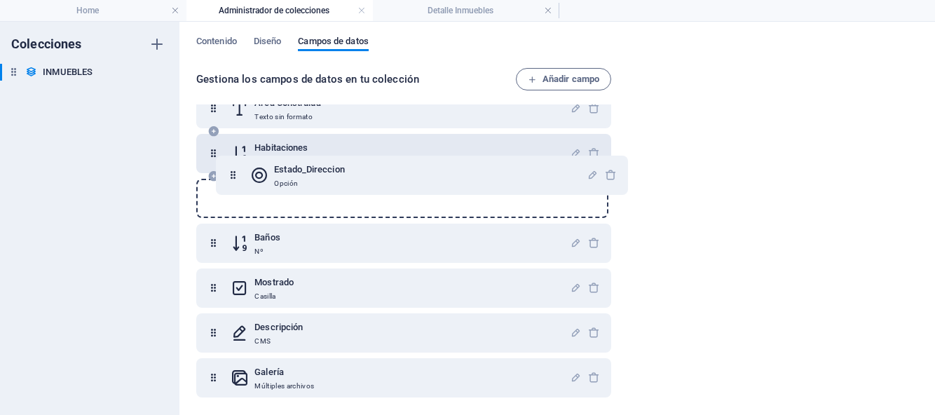
drag, startPoint x: 215, startPoint y: 379, endPoint x: 235, endPoint y: 170, distance: 209.8
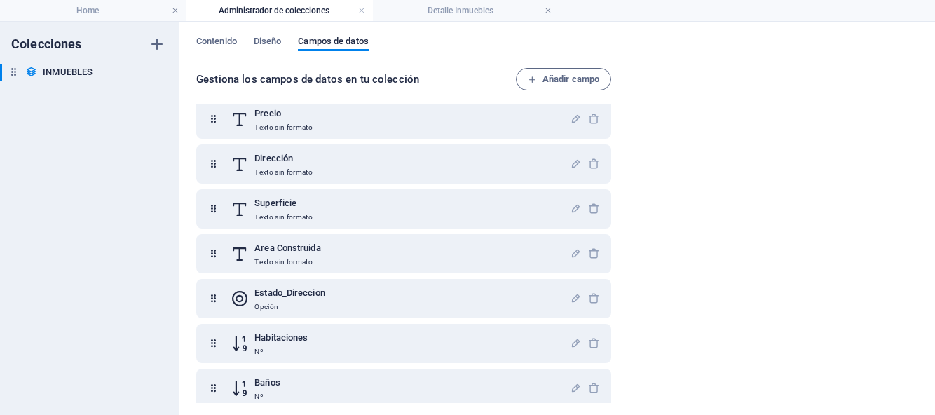
scroll to position [365, 0]
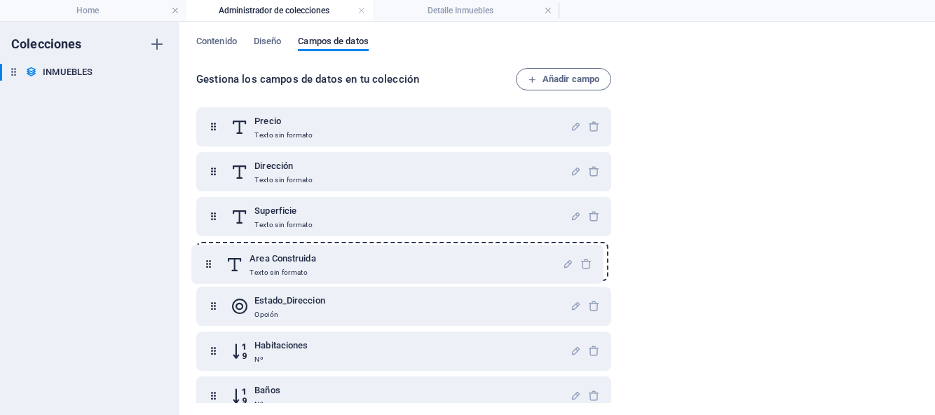
click at [210, 259] on div "Name Texto sin formato Slug Texto sin formato Imagen Archivo Descripción breve …" at bounding box center [403, 149] width 415 height 802
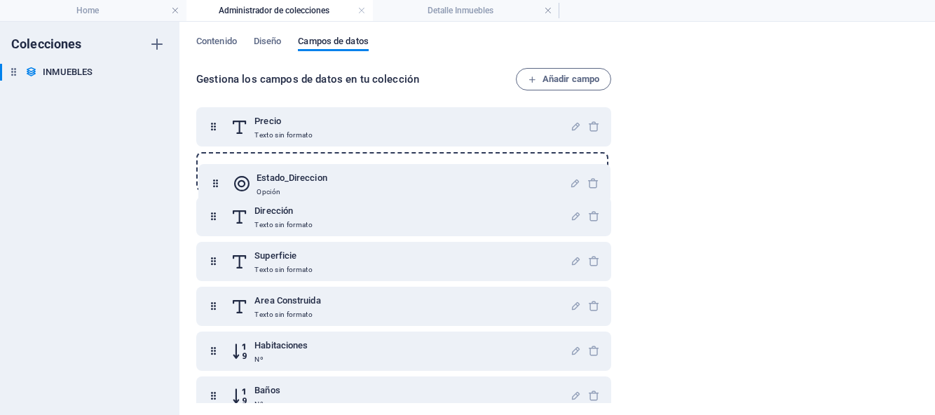
drag, startPoint x: 217, startPoint y: 310, endPoint x: 217, endPoint y: 178, distance: 131.8
click at [217, 178] on div "Name Texto sin formato Slug Texto sin formato Imagen Archivo Descripción breve …" at bounding box center [403, 149] width 415 height 802
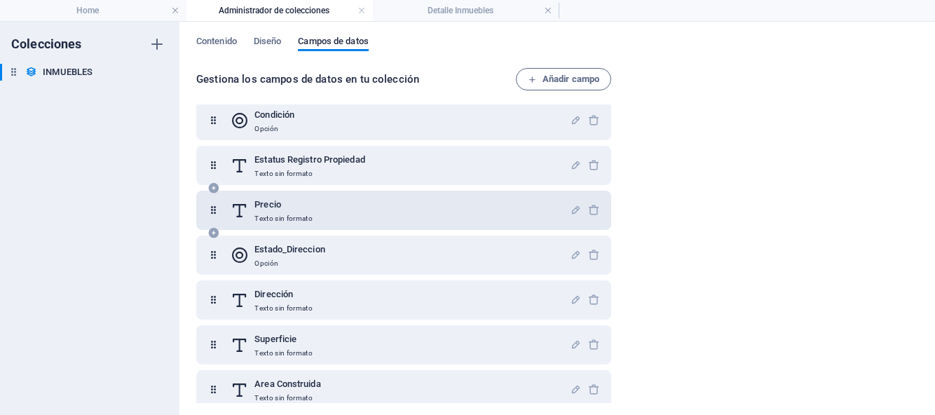
scroll to position [258, 0]
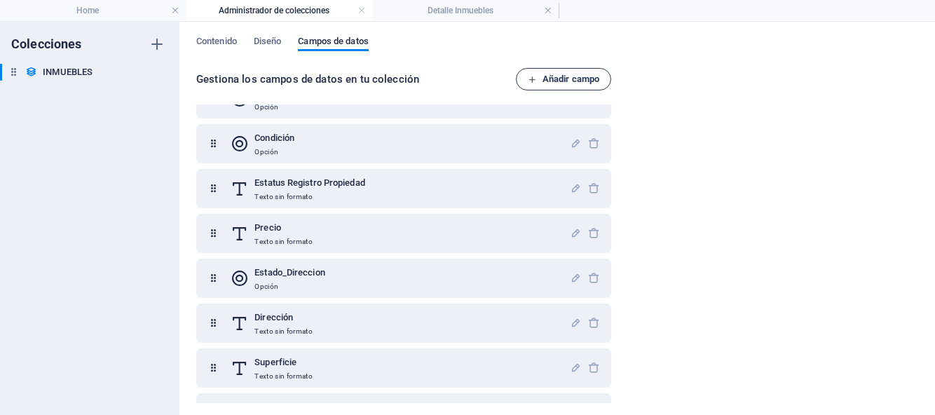
click at [564, 83] on span "Añadir campo" at bounding box center [564, 79] width 72 height 17
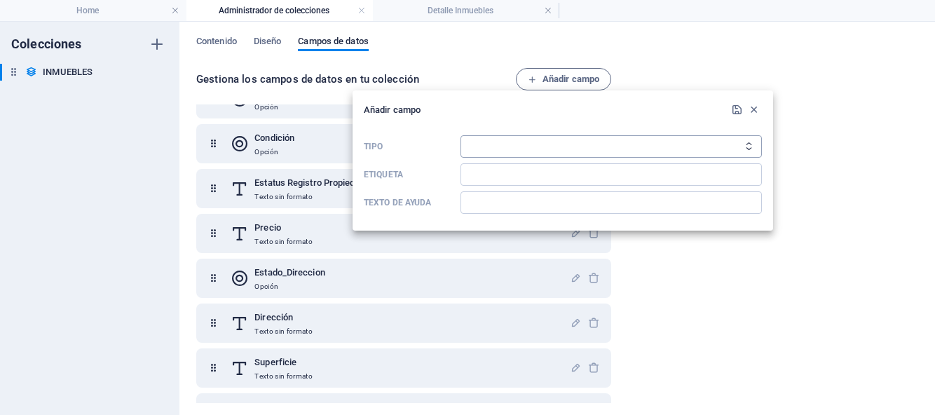
click at [526, 151] on select "Texto sin formato Enlace CMS Texto enriquecido Archivo Múltiples archivos Casil…" at bounding box center [611, 146] width 301 height 22
select select "choice"
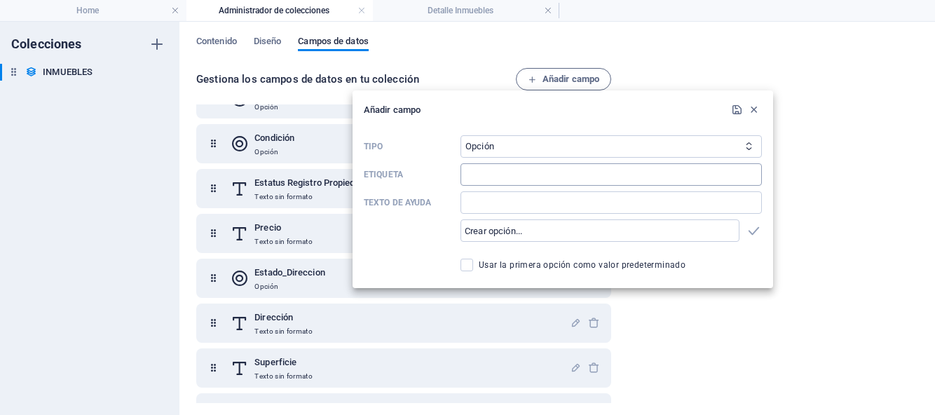
click at [491, 172] on input "Etiqueta" at bounding box center [611, 174] width 301 height 22
type input "m"
type input "Municipio_Estado_Direccion"
click at [489, 205] on input "Texto de ayuda" at bounding box center [611, 202] width 301 height 22
click at [568, 230] on input "text" at bounding box center [600, 230] width 279 height 22
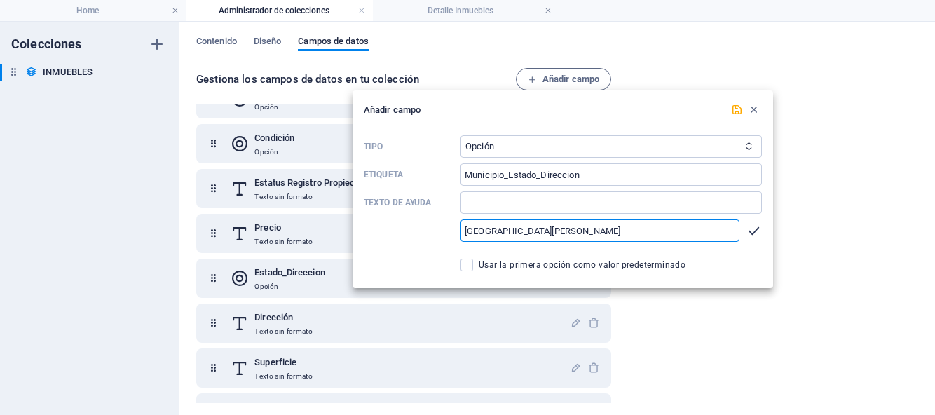
type input "[GEOGRAPHIC_DATA][PERSON_NAME]"
click at [749, 235] on icon "button" at bounding box center [754, 231] width 16 height 16
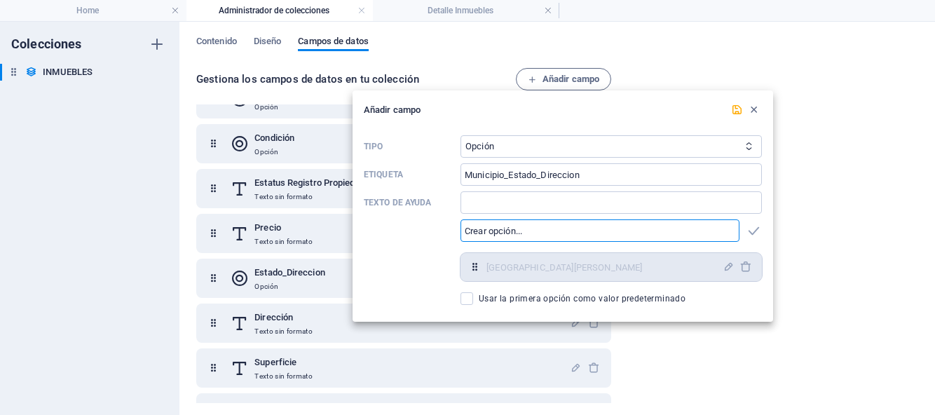
click at [684, 240] on input "text" at bounding box center [600, 230] width 279 height 22
type input "CORREGIDORA"
click at [757, 233] on icon "button" at bounding box center [754, 231] width 16 height 16
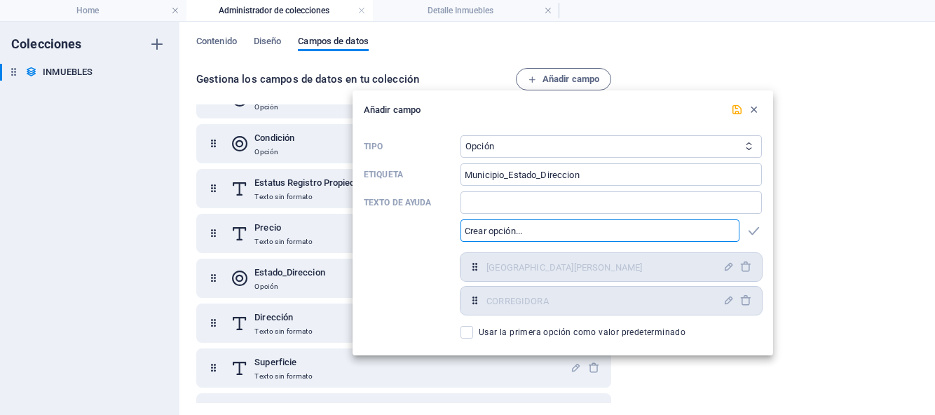
click at [635, 229] on input "text" at bounding box center [600, 230] width 279 height 22
type input "QUERÉTARO"
click at [751, 233] on icon "button" at bounding box center [754, 231] width 16 height 16
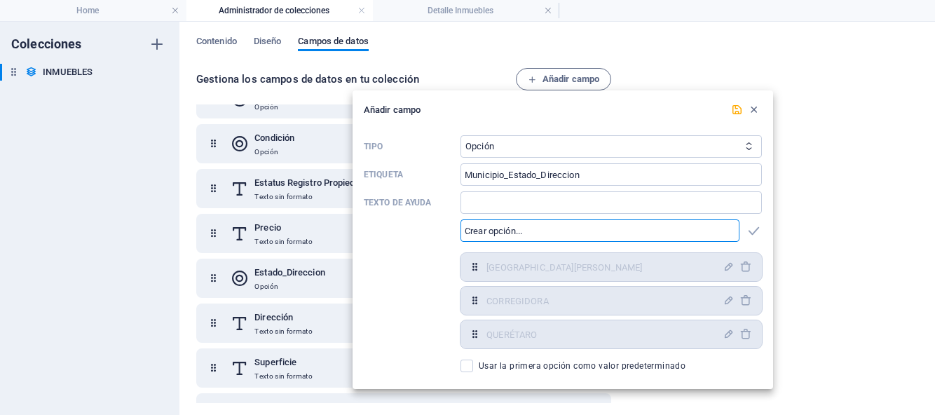
click at [639, 239] on input "text" at bounding box center [600, 230] width 279 height 22
type input "AMEALCO"
click at [751, 231] on icon "button" at bounding box center [754, 231] width 16 height 16
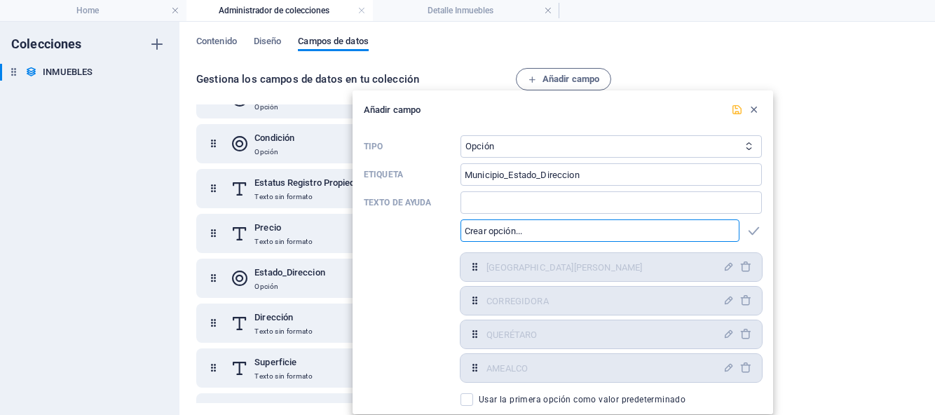
click at [733, 113] on icon "submit" at bounding box center [737, 110] width 12 height 12
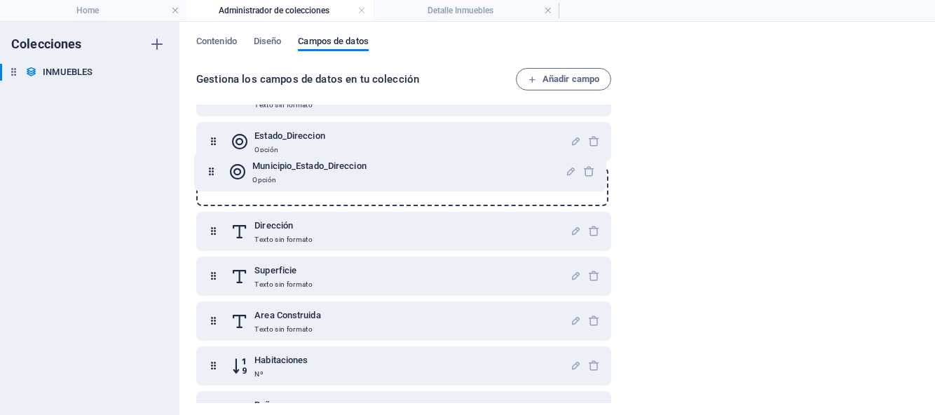
scroll to position [394, 0]
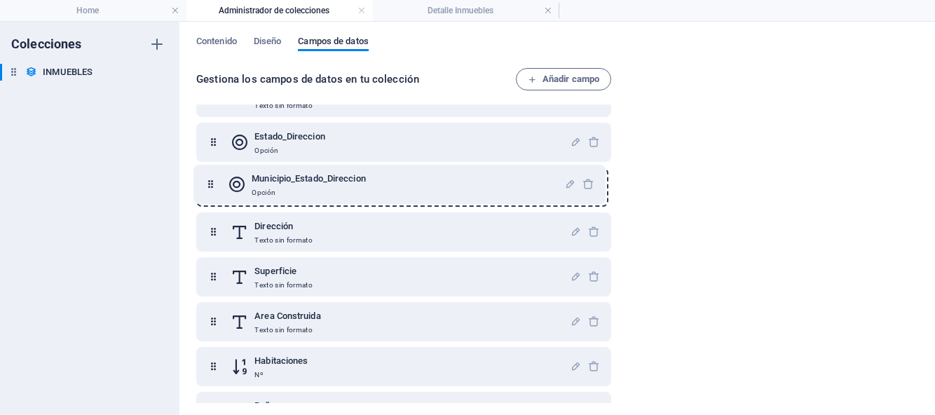
drag, startPoint x: 215, startPoint y: 383, endPoint x: 212, endPoint y: 180, distance: 202.6
click at [212, 180] on div "Name Texto sin formato Slug Texto sin formato Imagen Archivo Descripción breve …" at bounding box center [403, 142] width 415 height 847
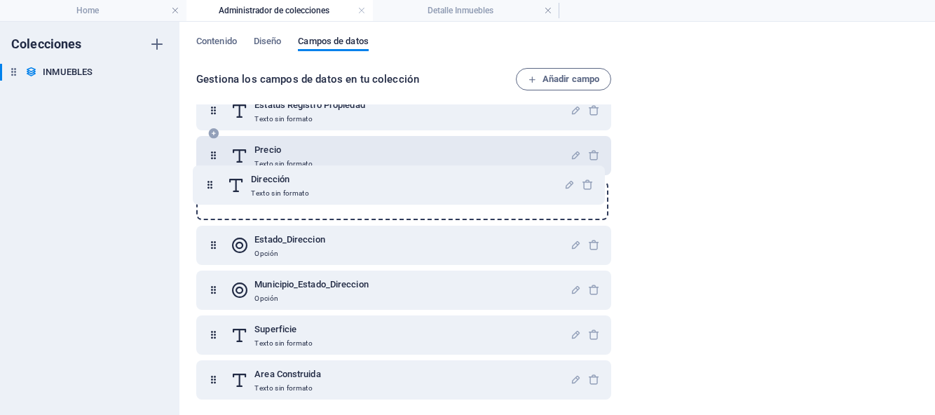
scroll to position [334, 0]
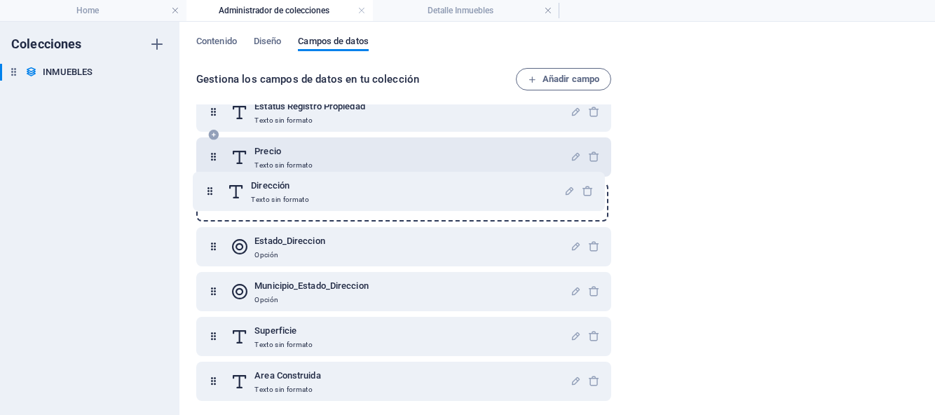
drag, startPoint x: 215, startPoint y: 268, endPoint x: 212, endPoint y: 189, distance: 79.3
click at [212, 189] on div "Name Texto sin formato Slug Texto sin formato Imagen Archivo Descripción breve …" at bounding box center [403, 179] width 415 height 802
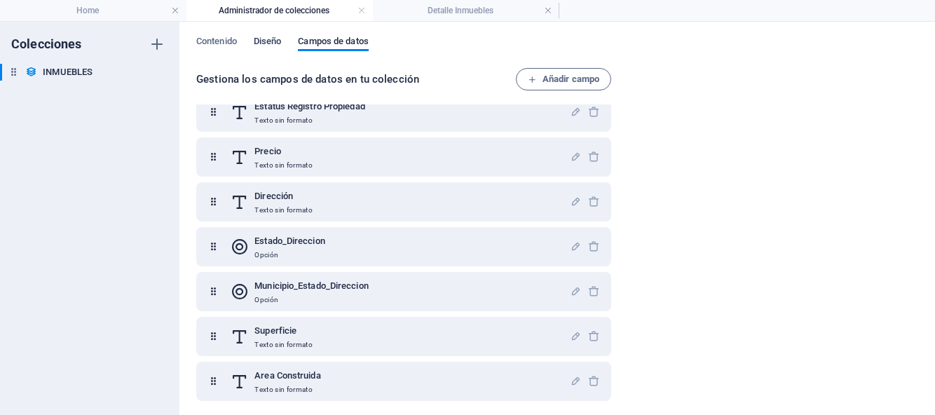
click at [263, 40] on span "Diseño" at bounding box center [268, 43] width 28 height 20
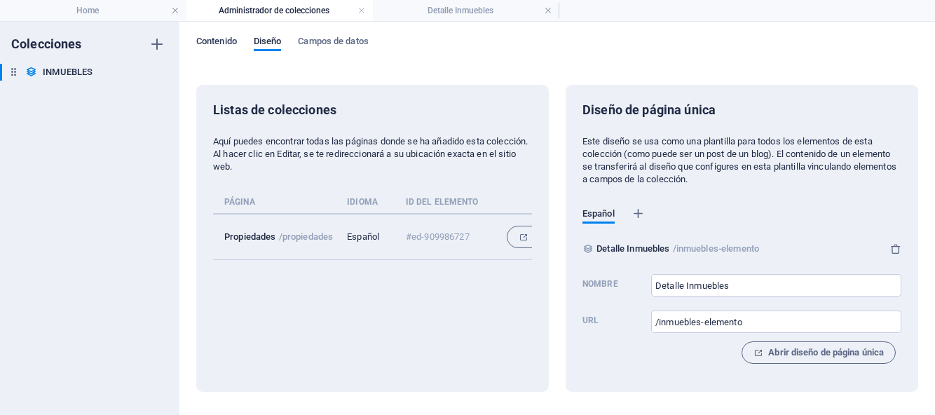
click at [227, 41] on span "Contenido" at bounding box center [216, 43] width 41 height 20
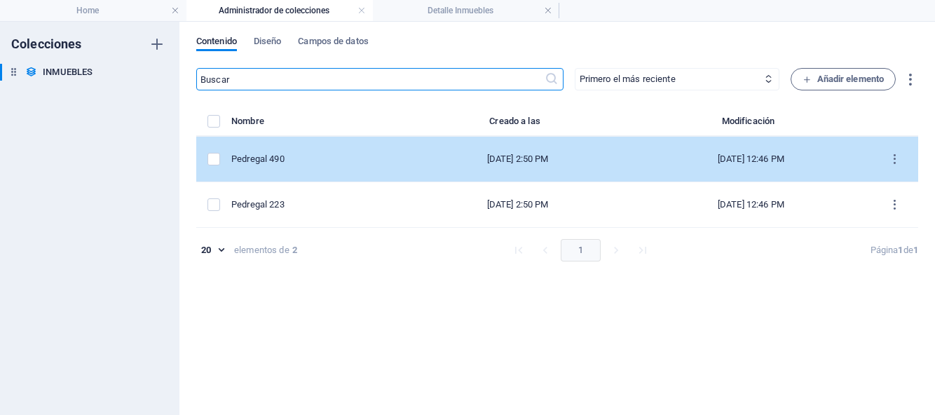
click at [321, 160] on div "Pedregal 490" at bounding box center [312, 159] width 162 height 13
select select "Casa"
select select "Para Venta"
select select "NUEVA"
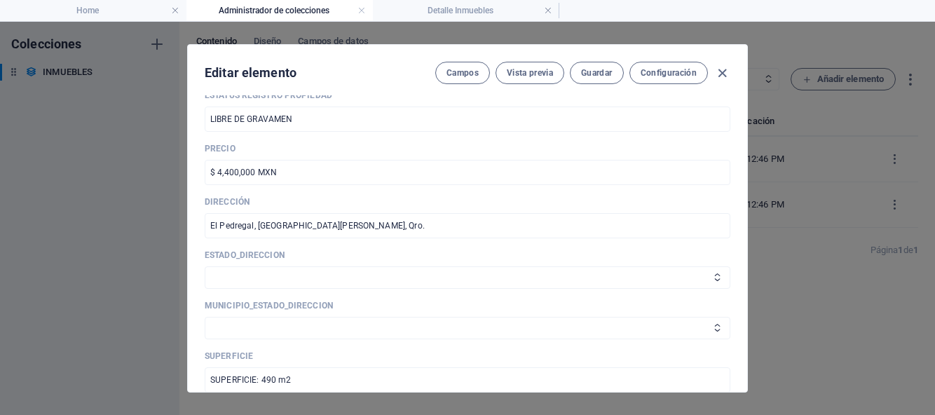
scroll to position [591, 0]
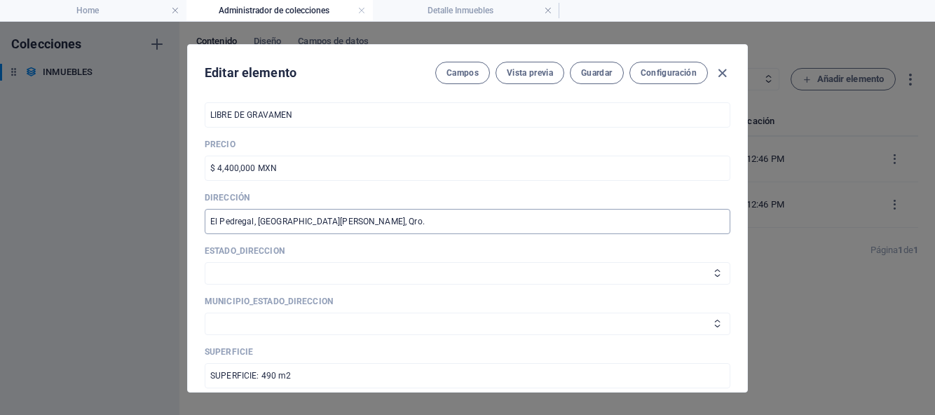
click at [350, 222] on input "El Pedregal, San Juan del Río, Qro." at bounding box center [468, 221] width 526 height 25
drag, startPoint x: 350, startPoint y: 222, endPoint x: 212, endPoint y: 216, distance: 138.2
click at [212, 216] on input "El Pedregal, San Juan del Río, Qro." at bounding box center [468, 221] width 526 height 25
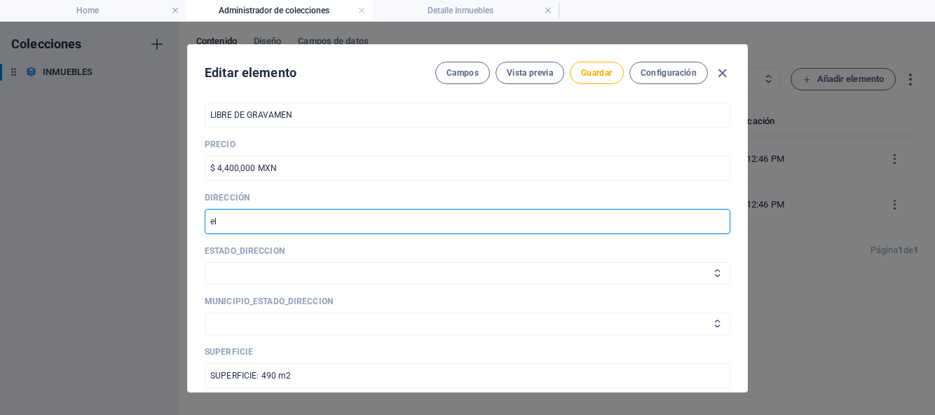
type input "e"
type input "EL PEDREGAL"
click at [264, 271] on select "QUERÉTARO CDMX ESTADO DE MÉXICO" at bounding box center [468, 273] width 526 height 22
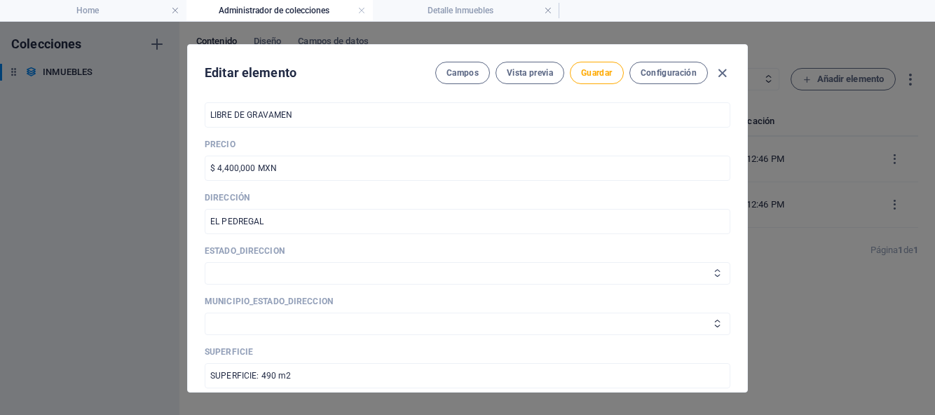
select select "QUERÉTARO"
click at [264, 320] on select "SAN JUAN DEL RÍO CORREGIDORA QUERÉTARO AMEALCO" at bounding box center [468, 324] width 526 height 22
select select "[GEOGRAPHIC_DATA][PERSON_NAME]"
click at [339, 227] on input "EL PEDREGAL" at bounding box center [468, 221] width 526 height 25
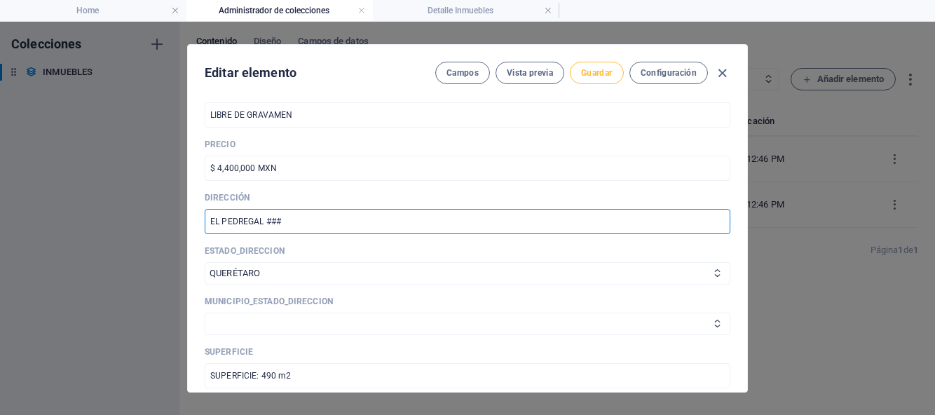
type input "EL PEDREGAL ###"
click at [593, 77] on span "Guardar" at bounding box center [596, 72] width 31 height 11
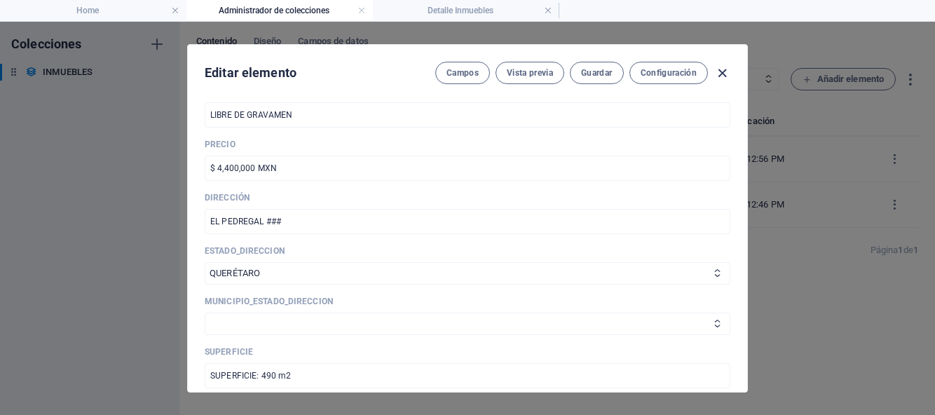
click at [724, 73] on icon "button" at bounding box center [722, 73] width 16 height 16
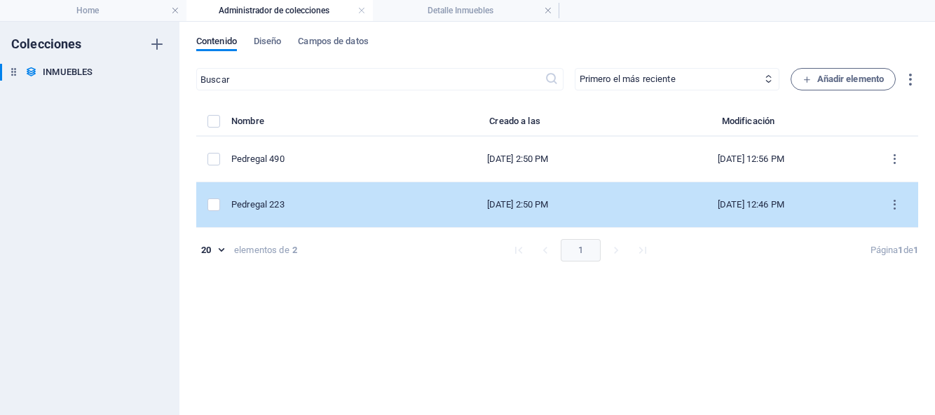
click at [372, 205] on td "Pedregal 223" at bounding box center [317, 205] width 173 height 46
select select "Casa"
select select "Para Venta"
select select "NUEVA"
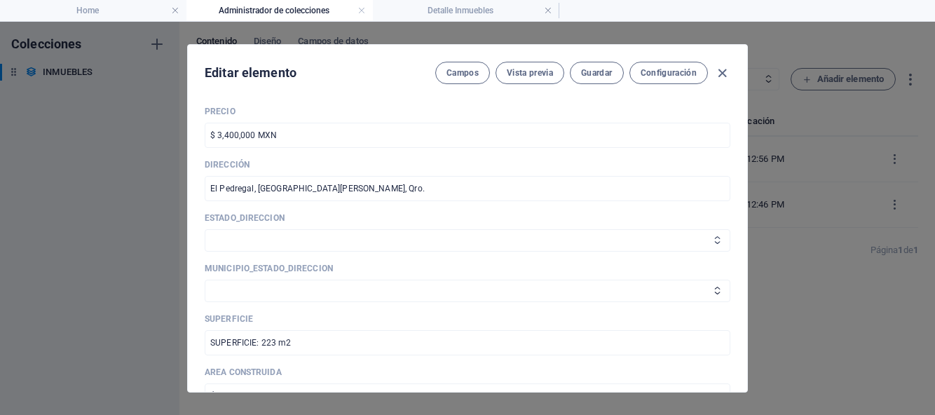
scroll to position [625, 0]
click at [363, 189] on input "El Pedregal, San Juan del Río, Qro." at bounding box center [468, 187] width 526 height 25
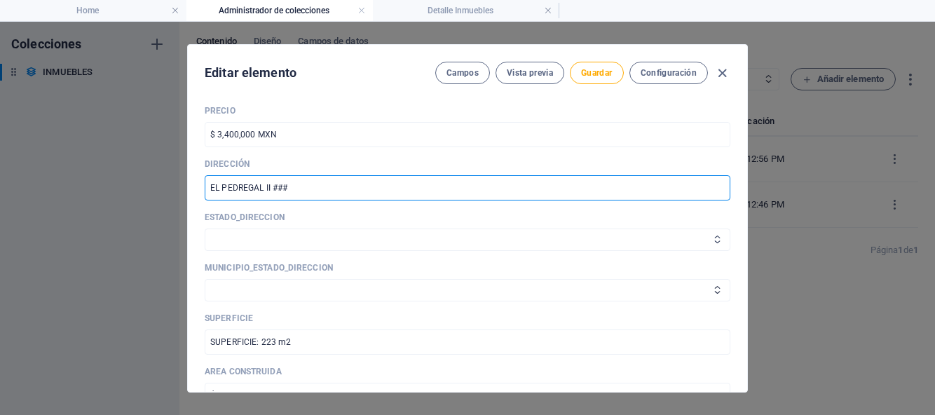
type input "EL PEDREGAL II ###"
click at [342, 233] on select "QUERÉTARO CDMX ESTADO DE MÉXICO" at bounding box center [468, 240] width 526 height 22
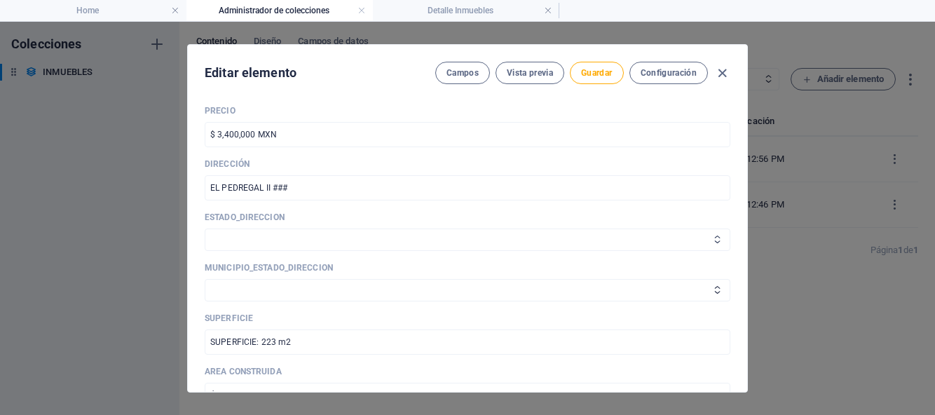
select select "QUERÉTARO"
click at [327, 283] on select "SAN JUAN DEL RÍO CORREGIDORA QUERÉTARO AMEALCO" at bounding box center [468, 290] width 526 height 22
select select "[GEOGRAPHIC_DATA][PERSON_NAME]"
click at [597, 79] on button "Guardar" at bounding box center [596, 73] width 53 height 22
click at [722, 71] on icon "button" at bounding box center [722, 73] width 16 height 16
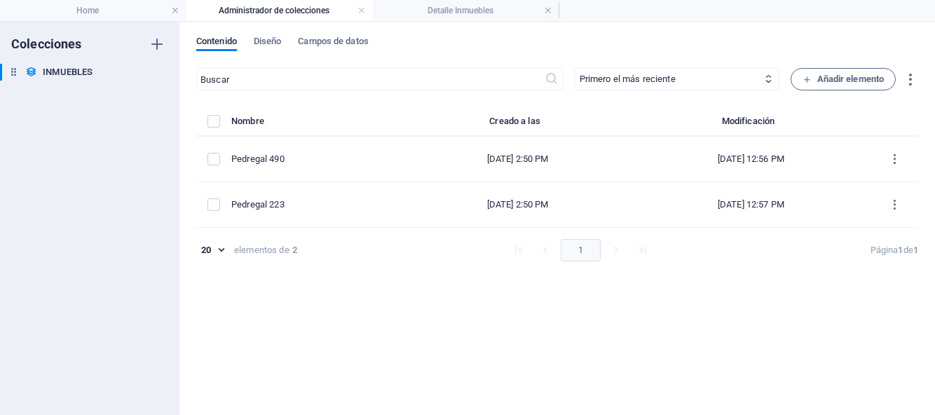
scroll to position [0, 0]
click at [472, 13] on h4 "Detalle Inmuebles" at bounding box center [466, 10] width 186 height 15
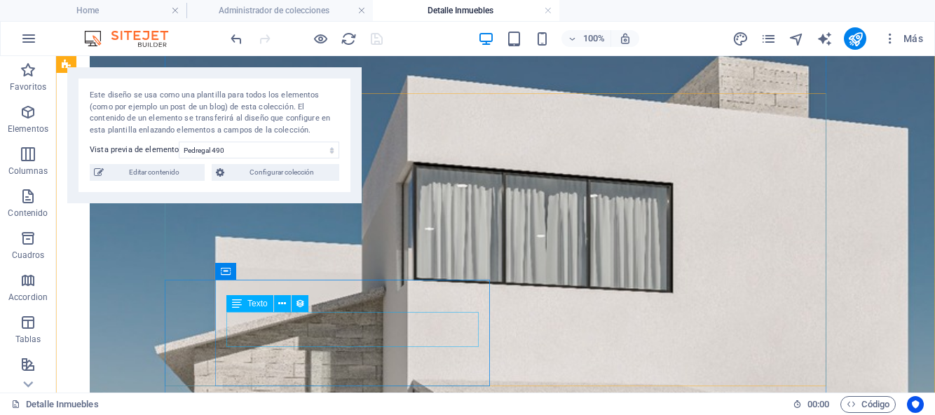
scroll to position [490, 0]
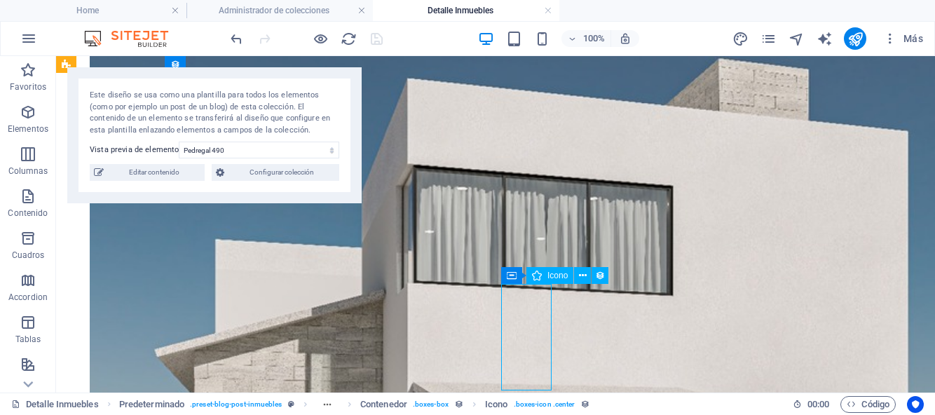
select select "xMidYMid"
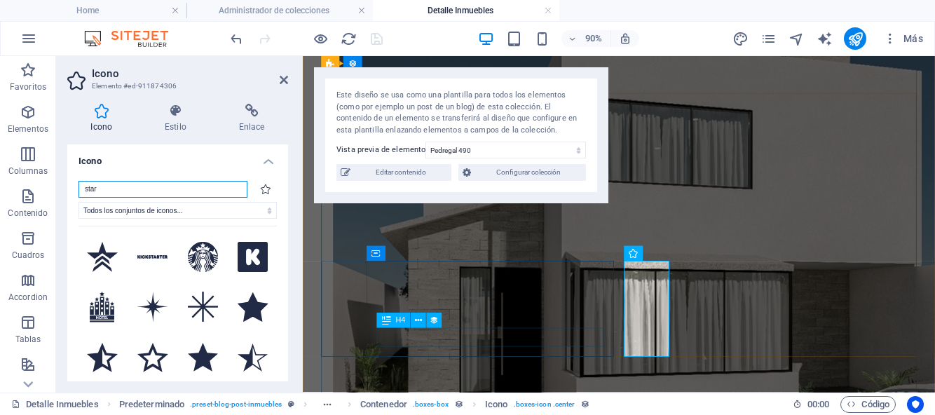
type input "B"
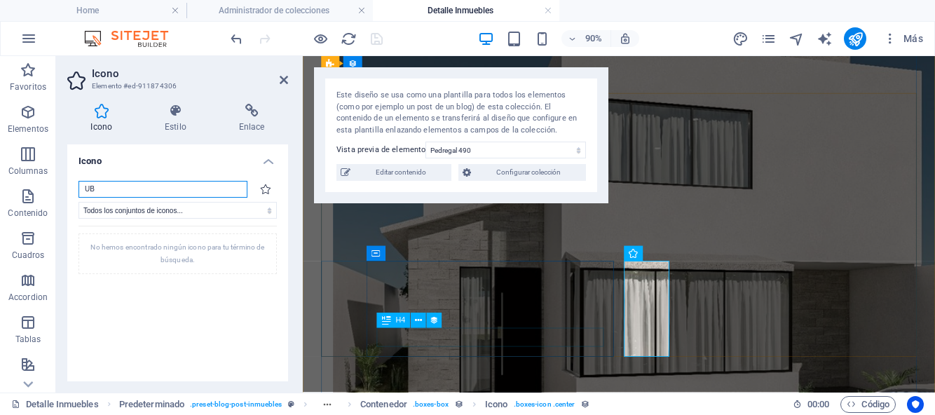
type input "U"
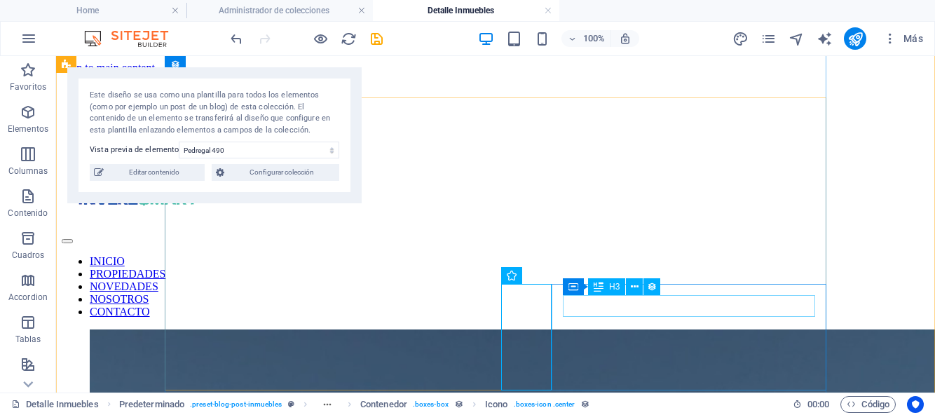
scroll to position [490, 0]
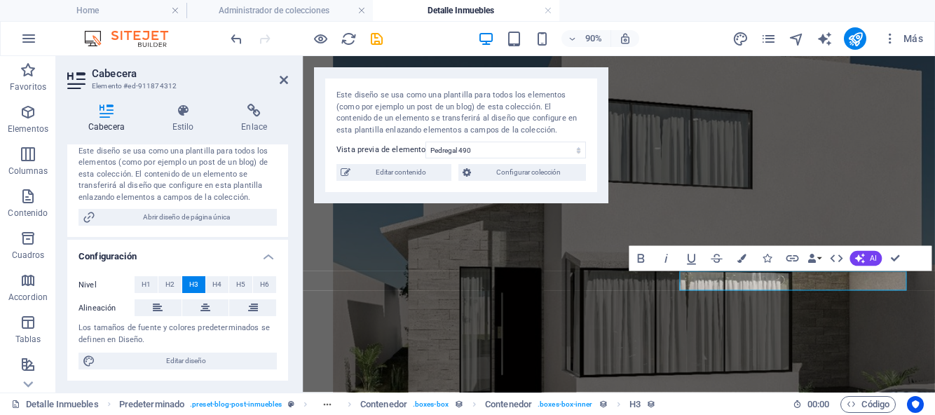
scroll to position [243, 0]
click at [214, 284] on span "H4" at bounding box center [216, 284] width 9 height 17
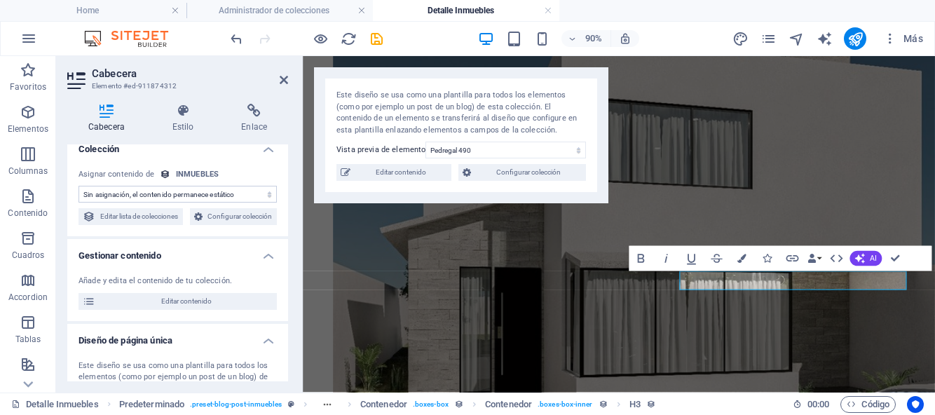
scroll to position [0, 0]
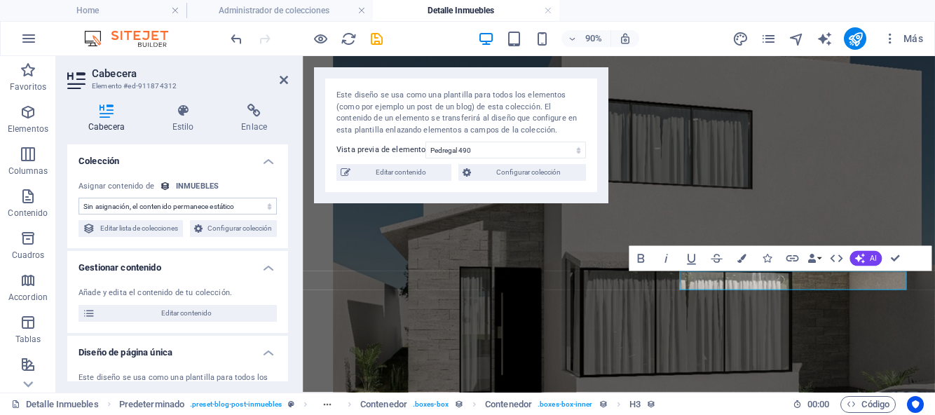
click at [266, 207] on select "Sin asignación, el contenido permanece estático Creado a las (Fecha) Actualizad…" at bounding box center [178, 206] width 198 height 17
select select "address"
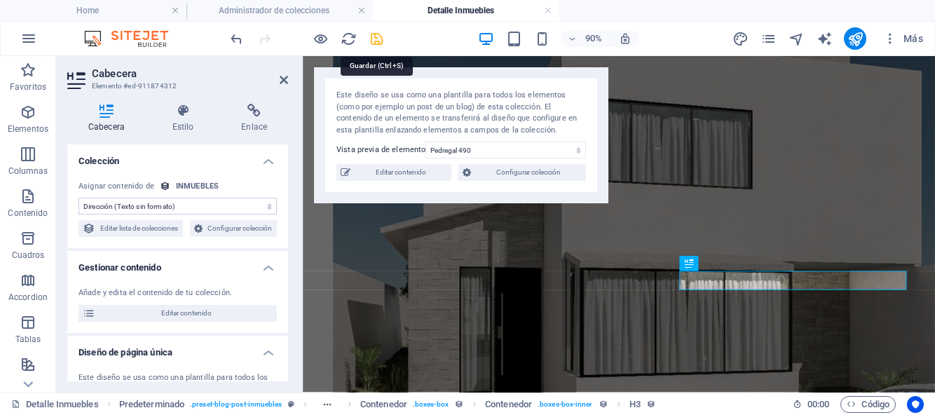
click at [375, 43] on icon "save" at bounding box center [377, 39] width 16 height 16
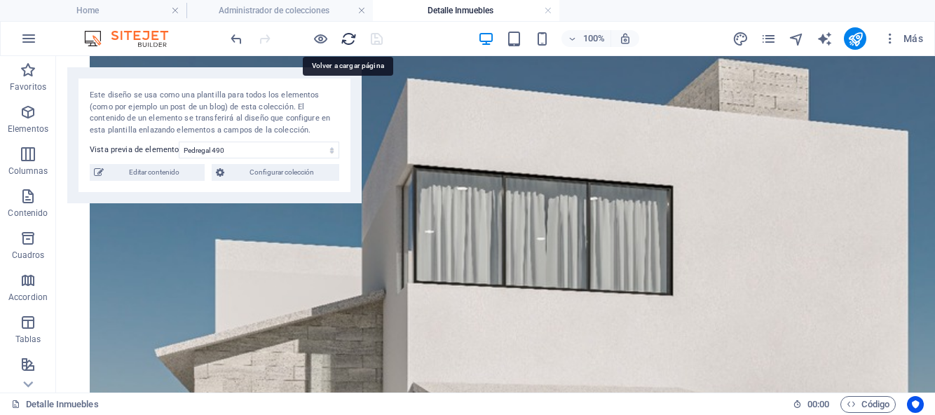
click at [350, 40] on icon "reload" at bounding box center [349, 39] width 16 height 16
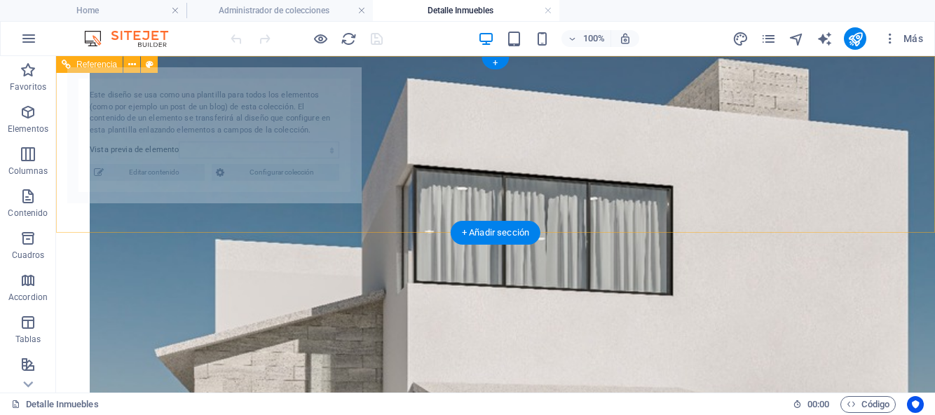
select select "68bb4d186a1bf5a7fa01d972"
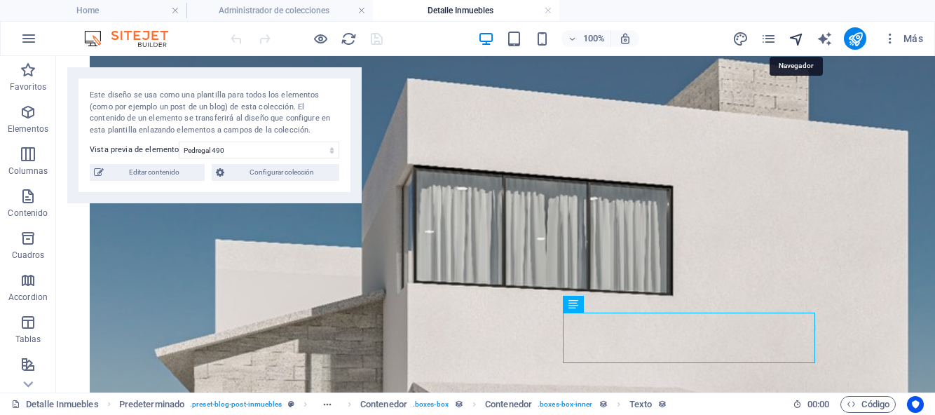
click at [797, 35] on icon "navigator" at bounding box center [797, 39] width 16 height 16
select select "17043486-es"
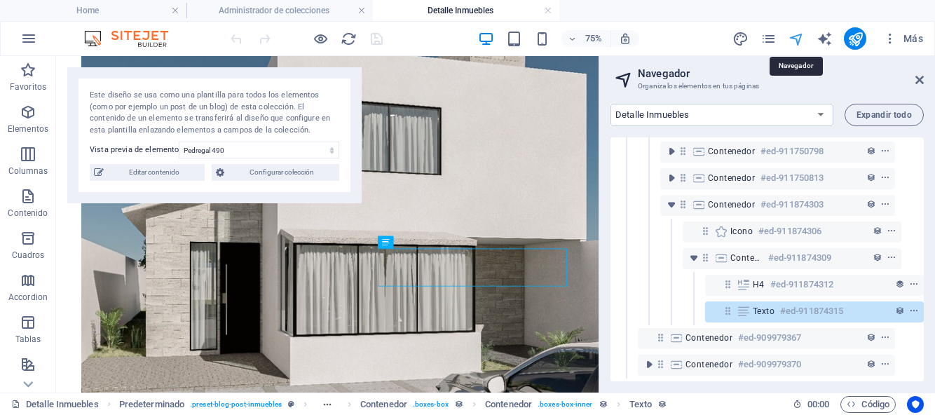
scroll to position [172, 26]
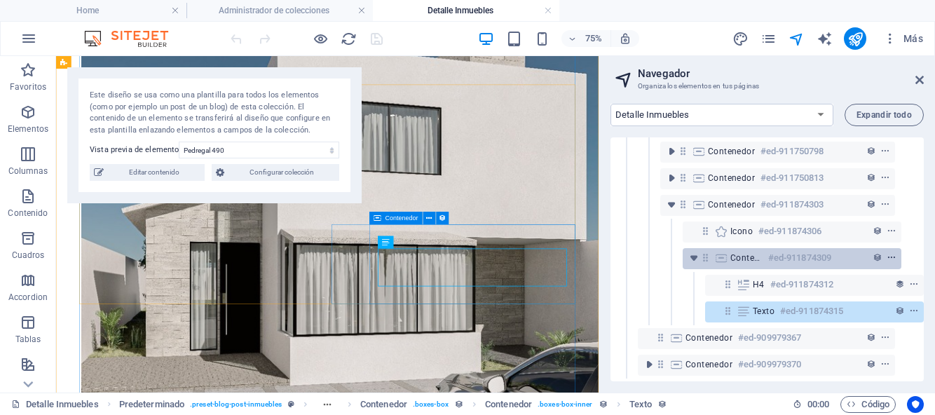
click at [890, 253] on icon "context-menu" at bounding box center [892, 258] width 10 height 10
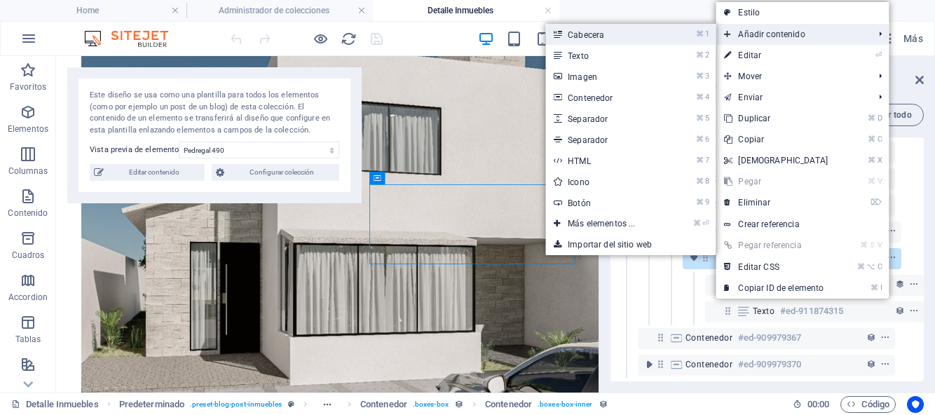
click at [627, 36] on link "⌘ 1 Cabecera" at bounding box center [604, 34] width 118 height 21
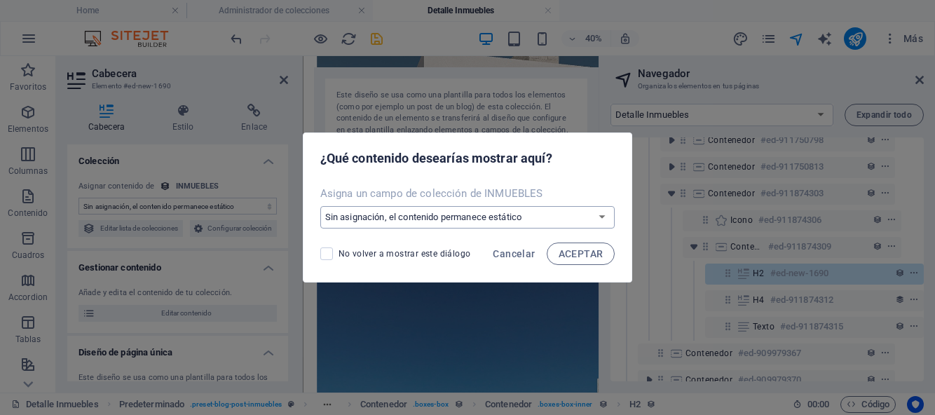
click at [604, 219] on select "Sin asignación, el contenido permanece estático Crear un campo nuevo Creado a l…" at bounding box center [467, 217] width 295 height 22
select select "municipio-estado-direccion"
click at [575, 252] on span "ACEPTAR" at bounding box center [581, 253] width 45 height 11
select select "municipio-estado-direccion"
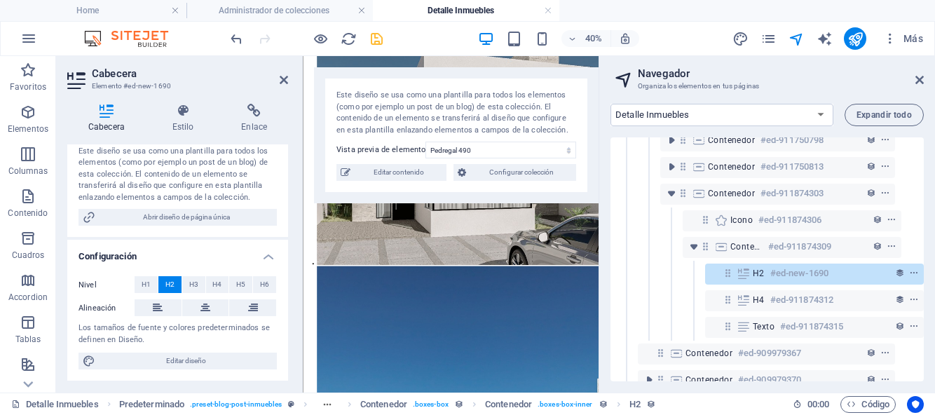
scroll to position [243, 0]
click at [214, 287] on span "H4" at bounding box center [216, 284] width 9 height 17
click at [283, 83] on icon at bounding box center [284, 79] width 8 height 11
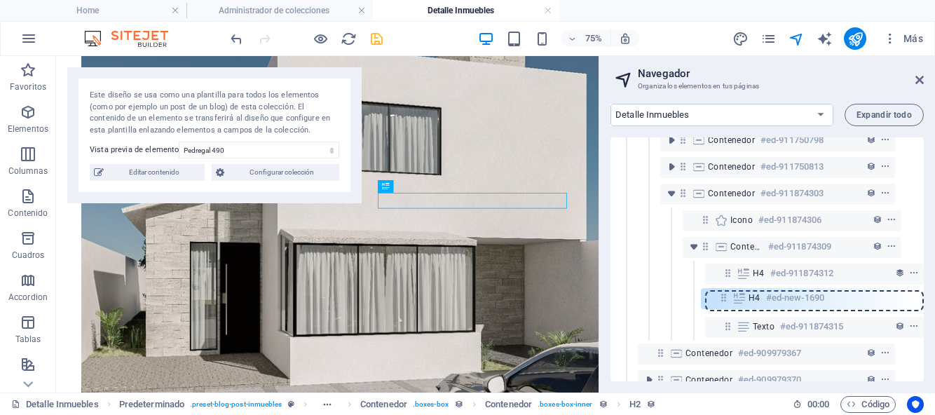
drag, startPoint x: 729, startPoint y: 275, endPoint x: 728, endPoint y: 303, distance: 28.1
click at [728, 303] on div "Referencia #ed-909979496 Predeterminado #ed-909979358 Elemento de colección #ed…" at bounding box center [767, 259] width 313 height 244
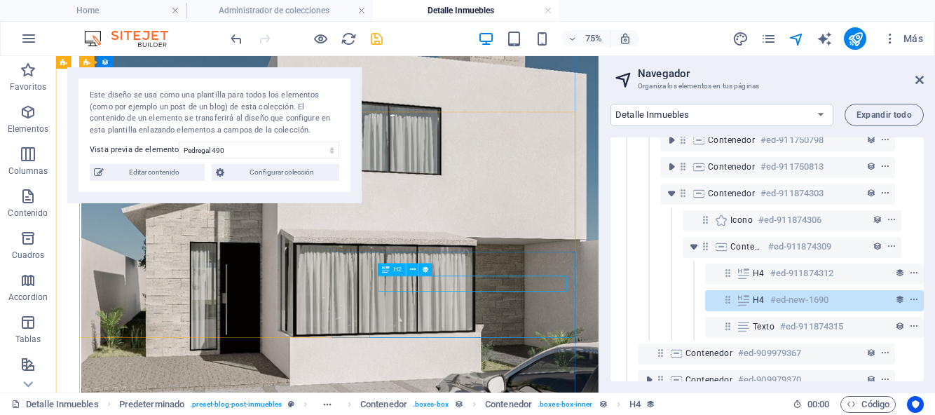
scroll to position [199, 26]
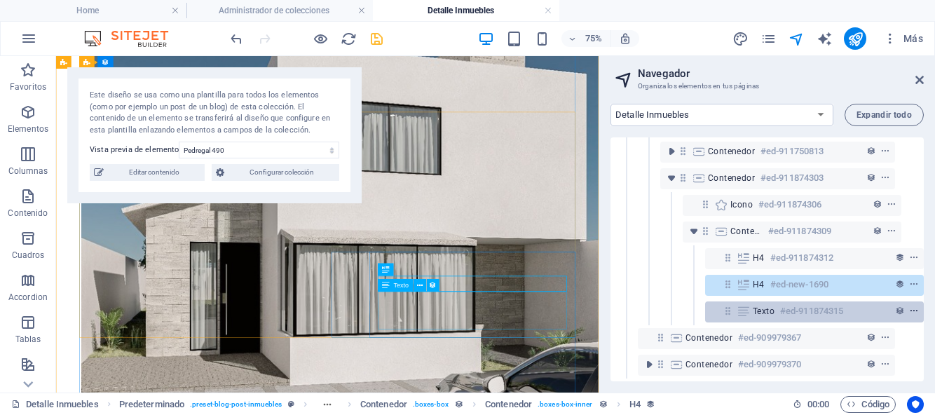
click at [913, 306] on icon "context-menu" at bounding box center [914, 311] width 10 height 10
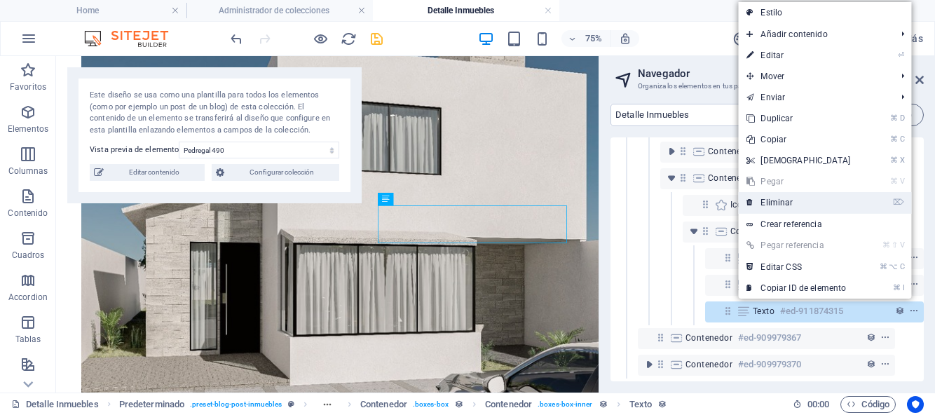
click at [780, 203] on link "⌦ Eliminar" at bounding box center [798, 202] width 121 height 21
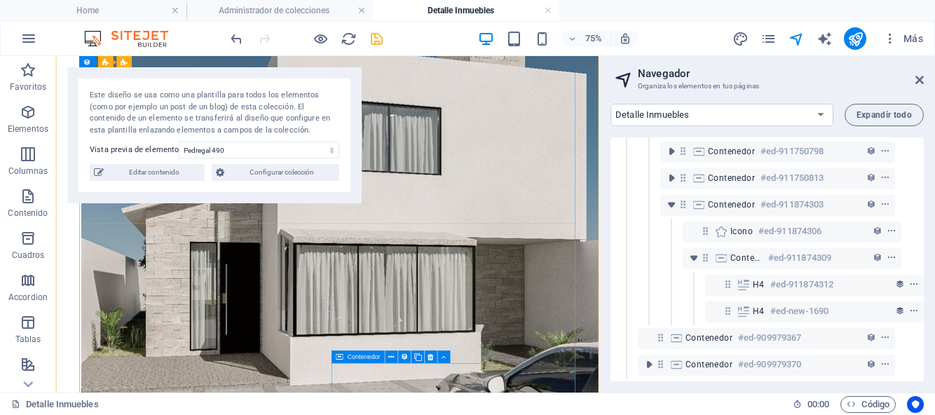
scroll to position [172, 26]
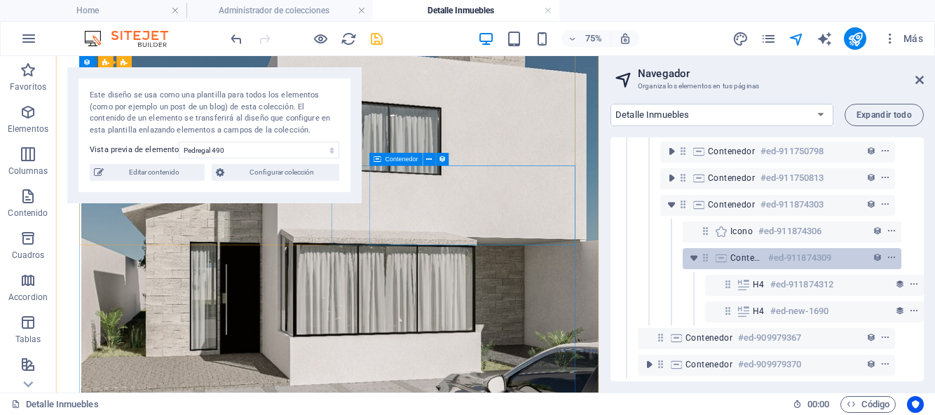
click at [819, 250] on h6 "#ed-911874309" at bounding box center [799, 258] width 63 height 17
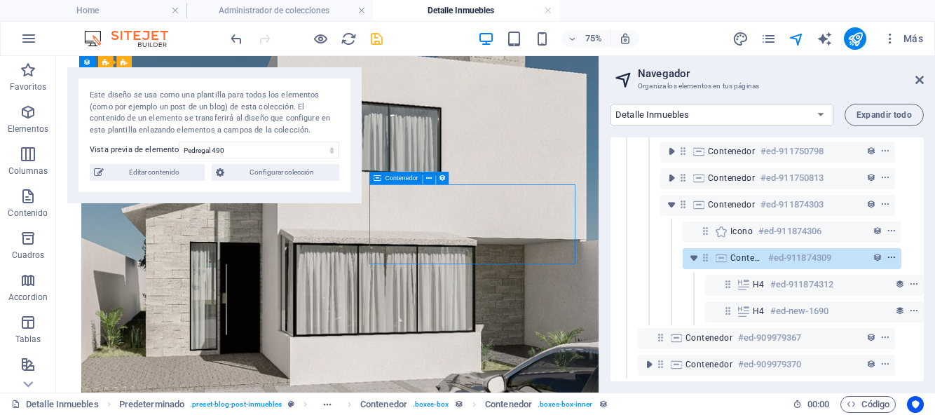
click at [887, 253] on icon "context-menu" at bounding box center [892, 258] width 10 height 10
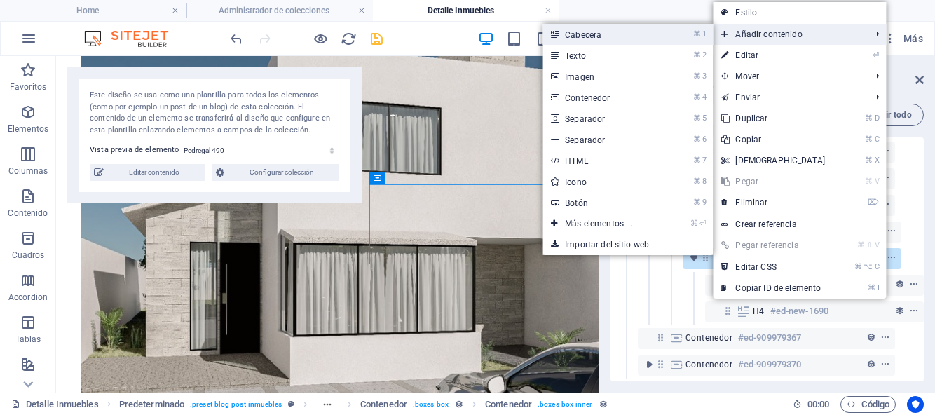
click at [658, 32] on link "⌘ 1 Cabecera" at bounding box center [602, 34] width 118 height 21
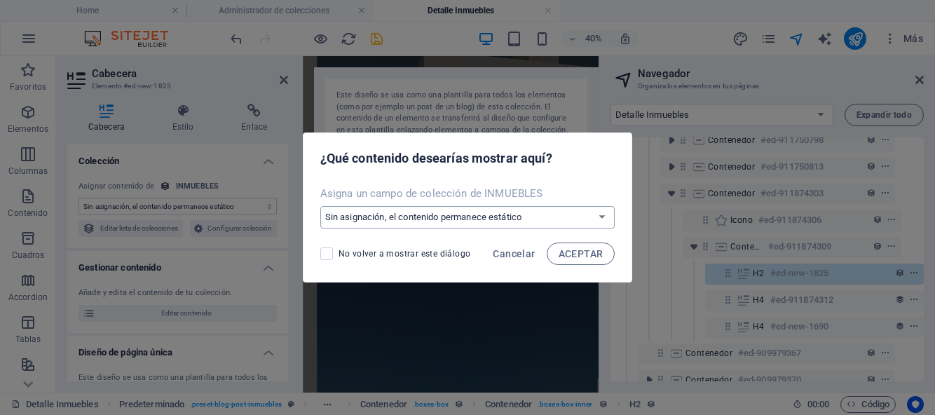
click at [603, 220] on select "Sin asignación, el contenido permanece estático Crear un campo nuevo Creado a l…" at bounding box center [467, 217] width 295 height 22
select select "estado-direccion"
click at [568, 259] on span "ACEPTAR" at bounding box center [581, 253] width 45 height 11
select select "estado-direccion"
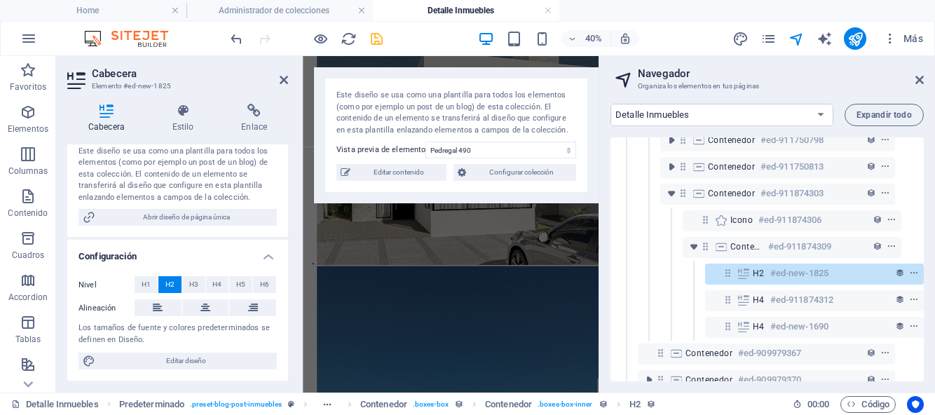
scroll to position [243, 0]
click at [212, 287] on span "H4" at bounding box center [216, 284] width 9 height 17
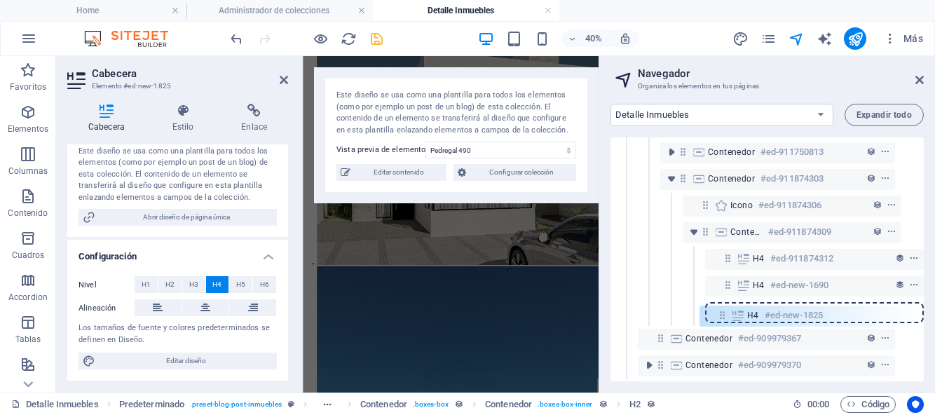
scroll to position [189, 26]
drag, startPoint x: 724, startPoint y: 275, endPoint x: 721, endPoint y: 324, distance: 48.4
click at [721, 324] on div "Referencia #ed-909979496 Predeterminado #ed-909979358 Elemento de colección #ed…" at bounding box center [767, 259] width 313 height 244
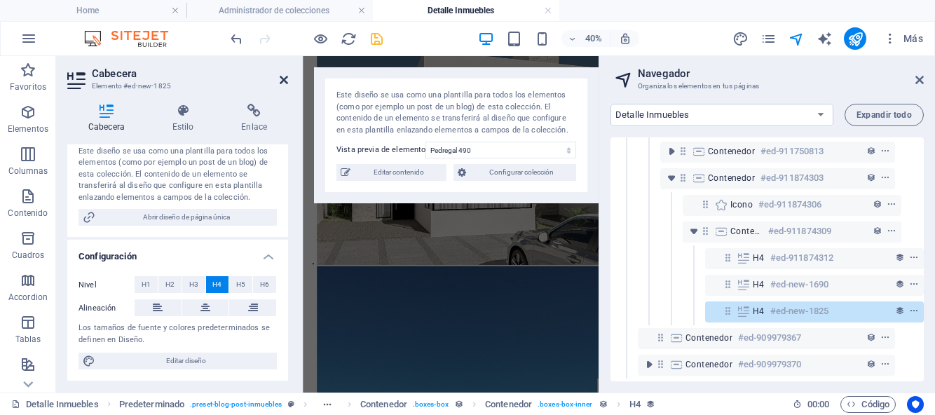
click at [281, 81] on icon at bounding box center [284, 79] width 8 height 11
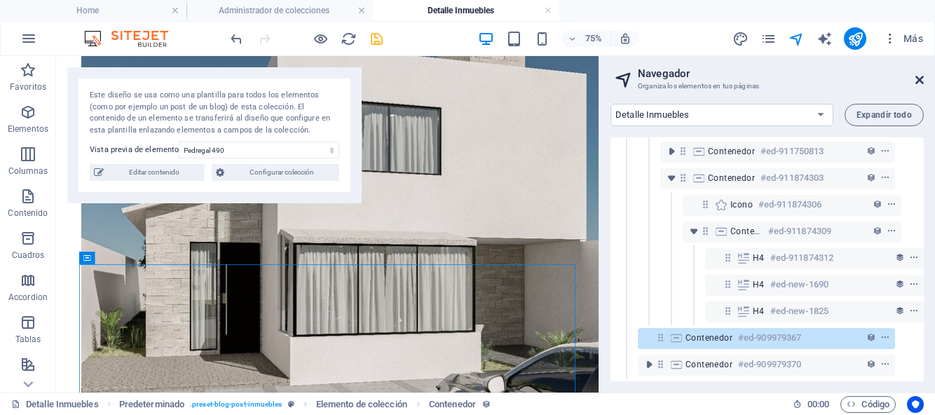
click at [920, 77] on icon at bounding box center [919, 79] width 8 height 11
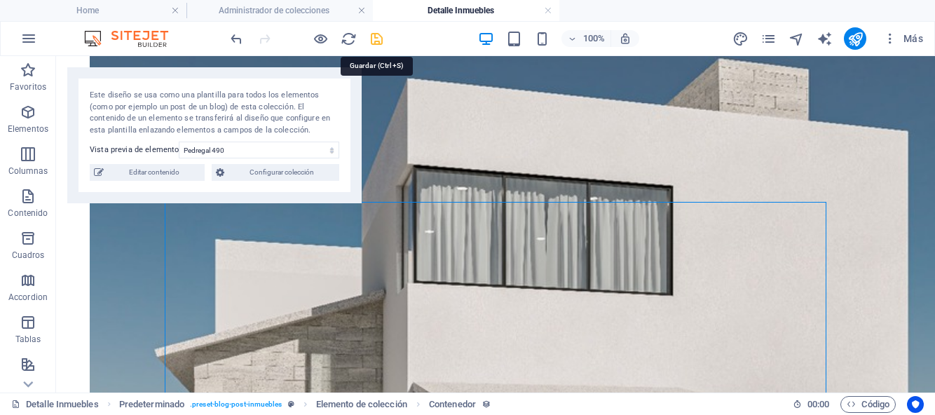
click at [377, 37] on icon "save" at bounding box center [377, 39] width 16 height 16
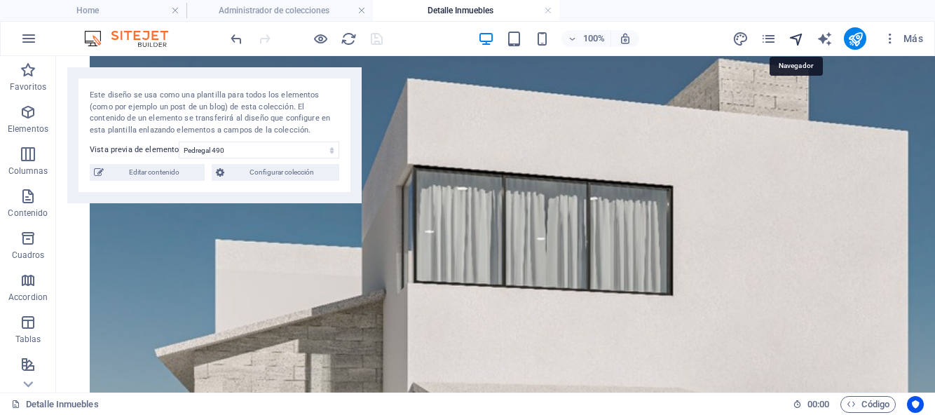
click at [797, 36] on icon "navigator" at bounding box center [797, 39] width 16 height 16
select select "17043486-es"
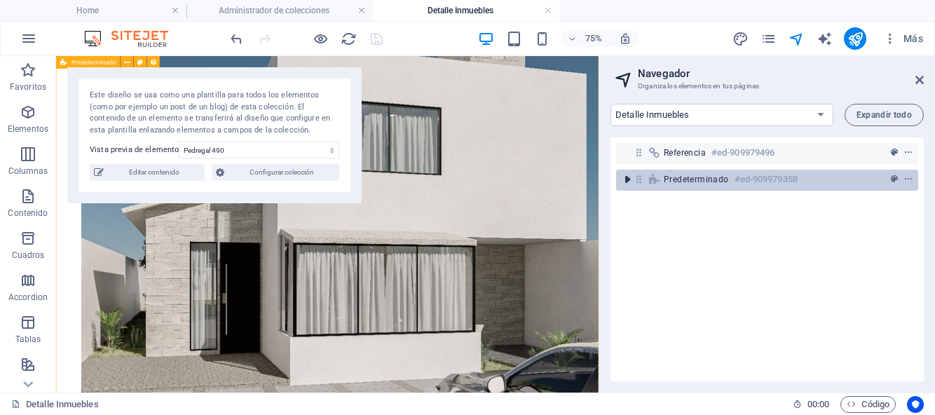
click at [628, 180] on icon "toggle-expand" at bounding box center [627, 179] width 14 height 14
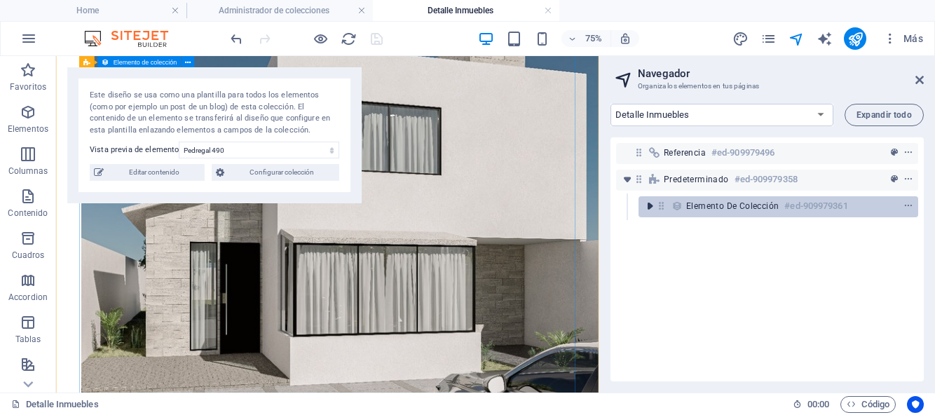
click at [650, 207] on icon "toggle-expand" at bounding box center [650, 206] width 14 height 14
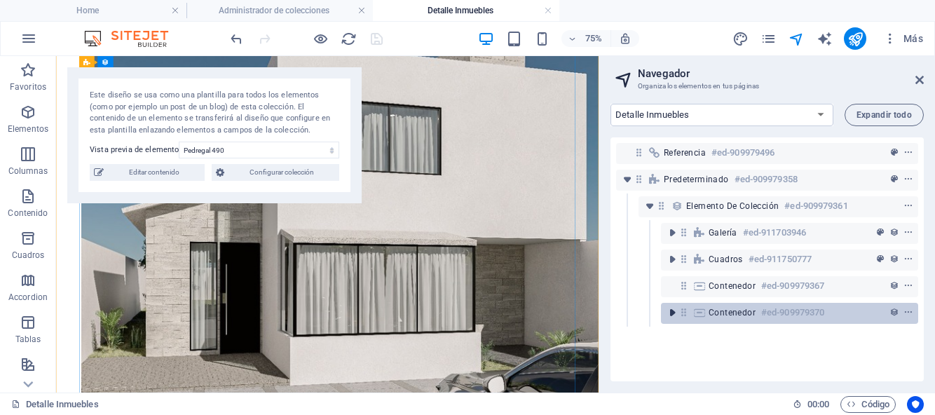
click at [672, 315] on icon "toggle-expand" at bounding box center [672, 313] width 14 height 14
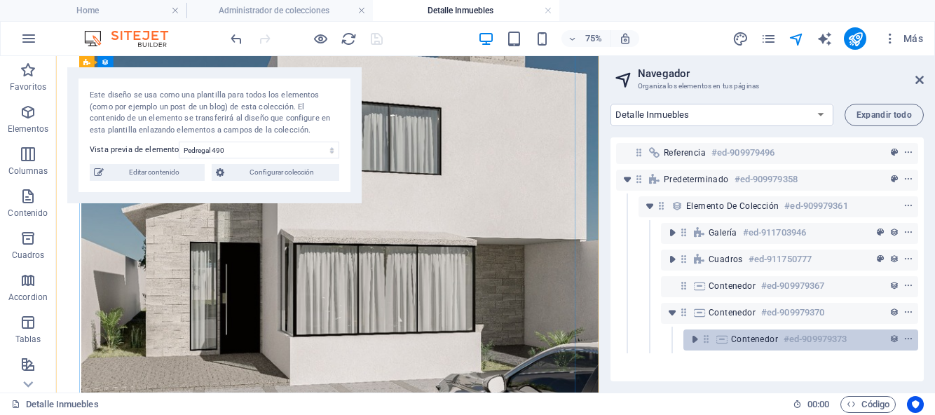
click at [721, 341] on icon at bounding box center [721, 339] width 15 height 11
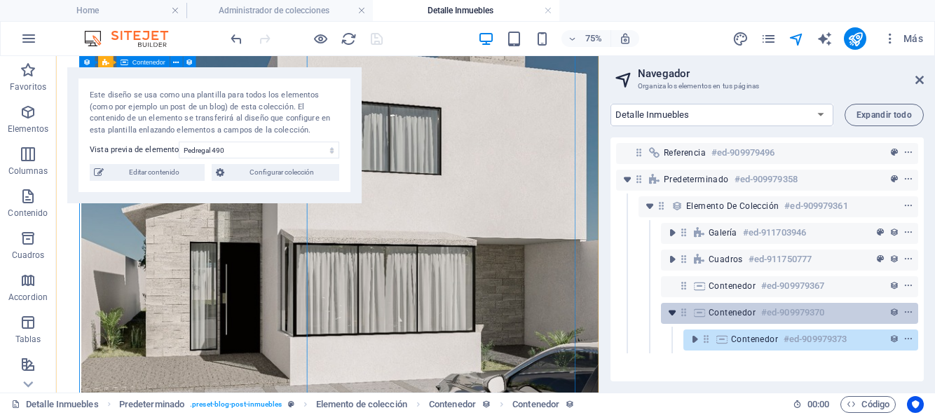
click at [673, 316] on icon "toggle-expand" at bounding box center [672, 313] width 14 height 14
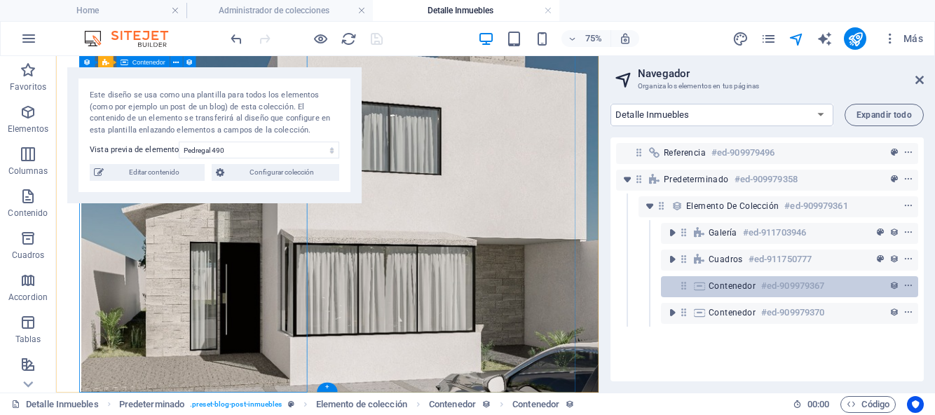
click at [676, 286] on div "Contenedor #ed-909979367" at bounding box center [789, 286] width 257 height 21
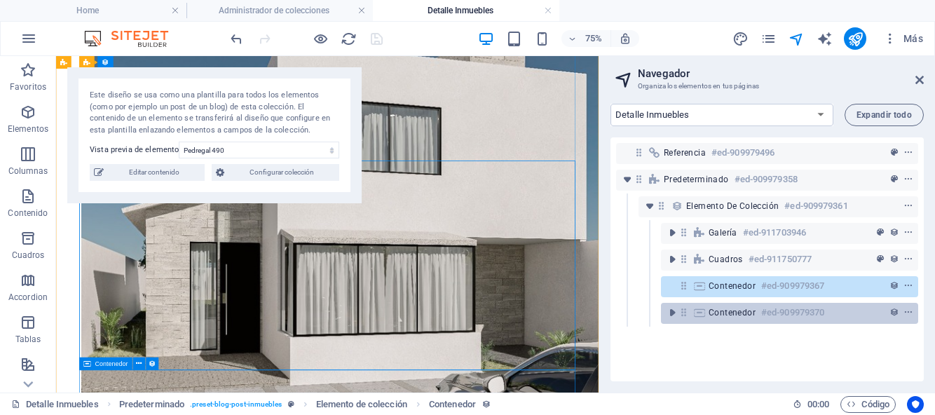
click at [706, 315] on icon at bounding box center [699, 312] width 15 height 11
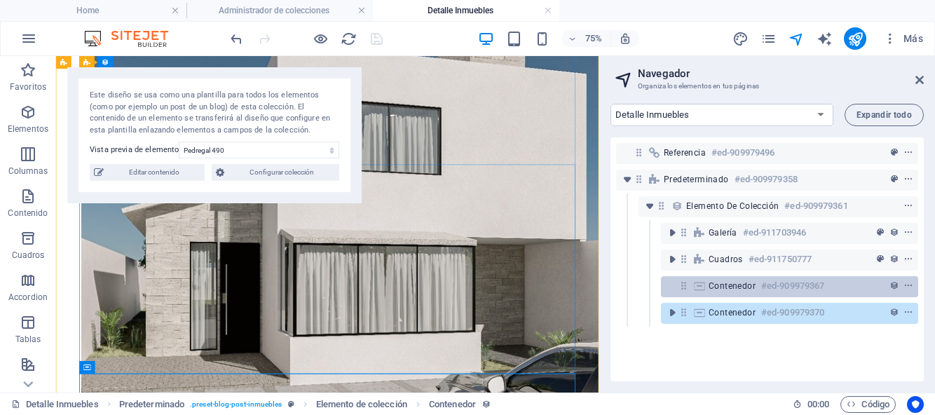
click at [686, 290] on icon at bounding box center [684, 286] width 12 height 12
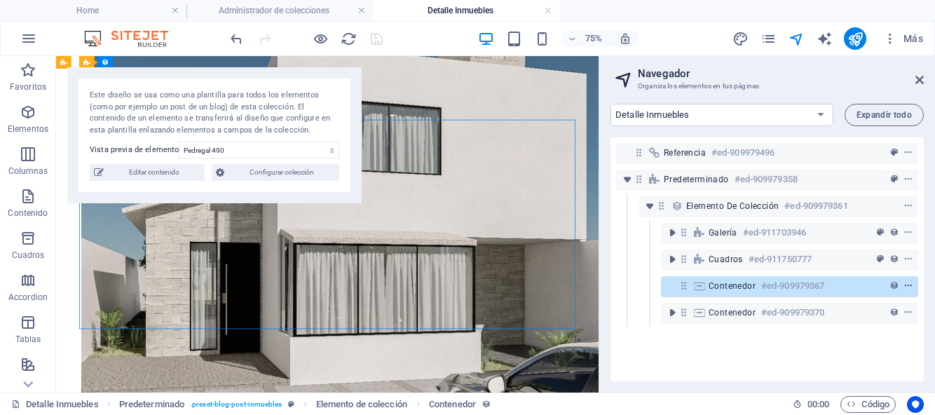
click at [906, 285] on icon "context-menu" at bounding box center [909, 286] width 10 height 10
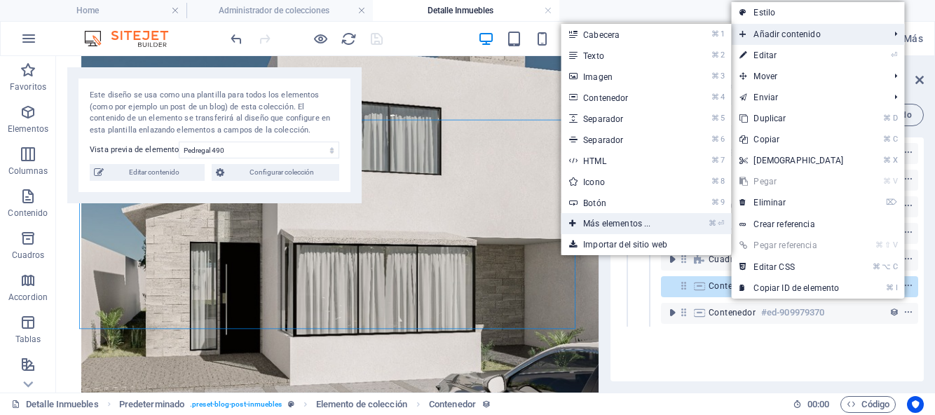
click at [622, 225] on link "⌘ ⏎ Más elementos ..." at bounding box center [620, 223] width 118 height 21
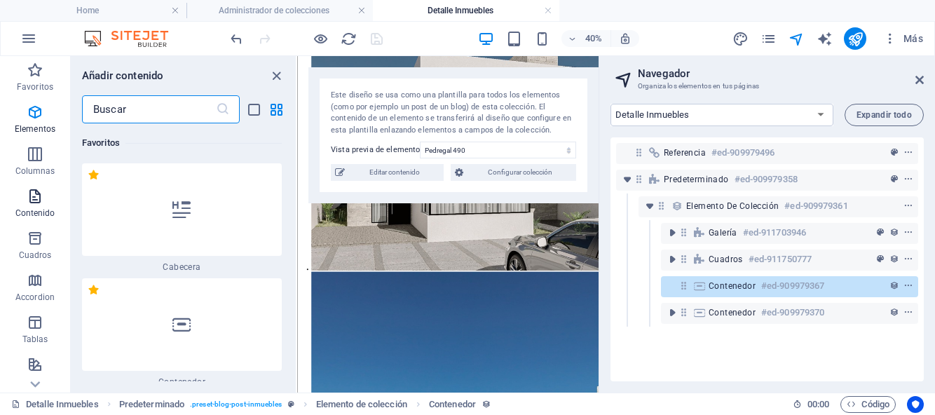
scroll to position [264, 0]
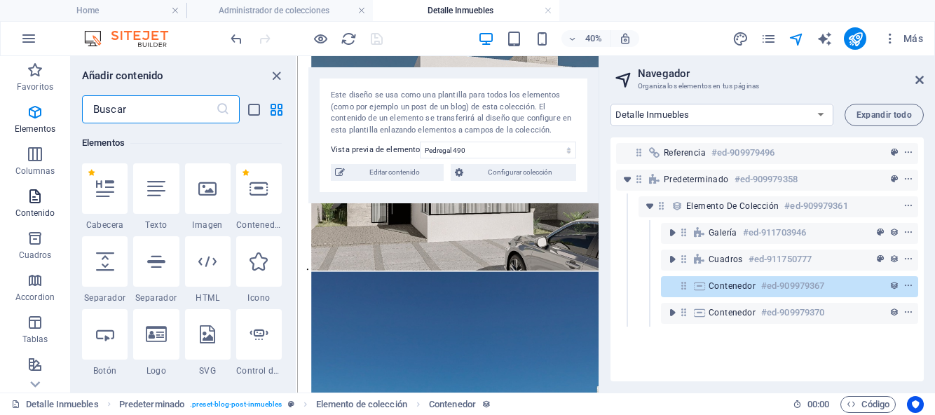
click at [32, 195] on icon "button" at bounding box center [35, 196] width 17 height 17
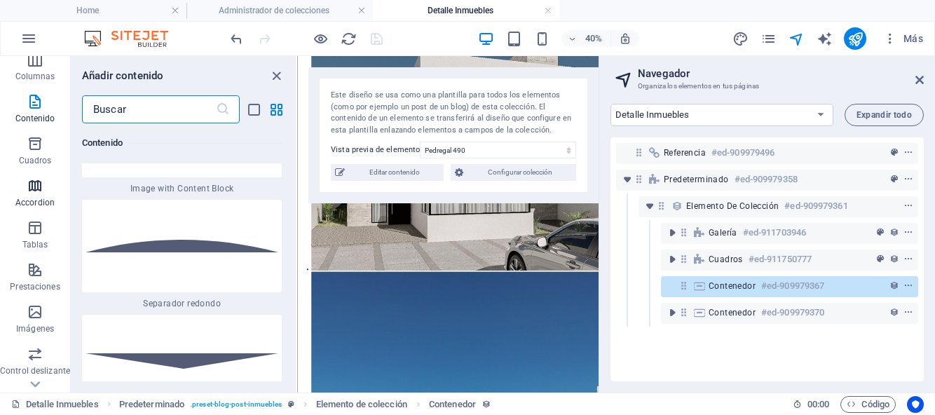
scroll to position [116, 0]
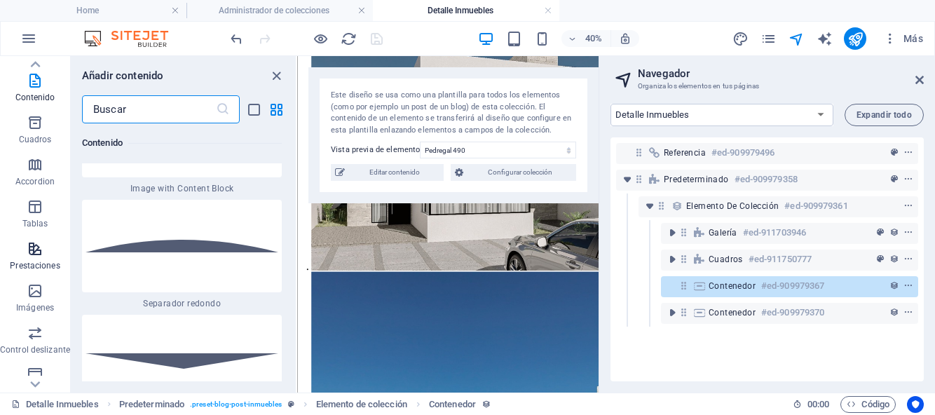
click at [37, 246] on icon "button" at bounding box center [35, 248] width 17 height 17
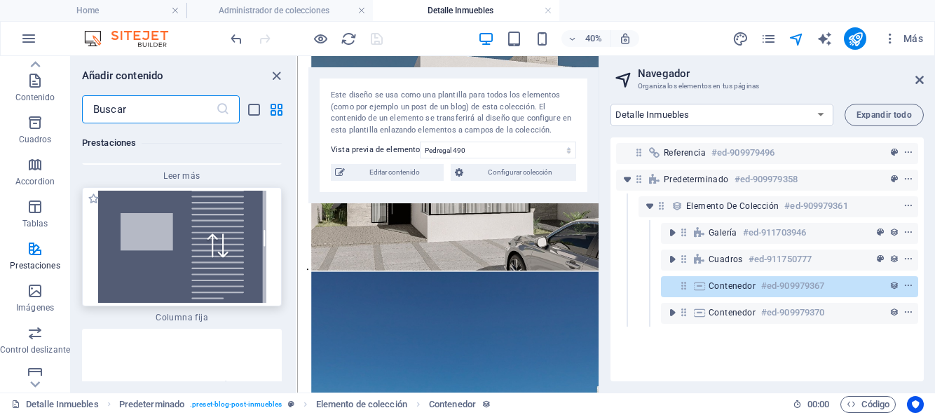
scroll to position [10789, 0]
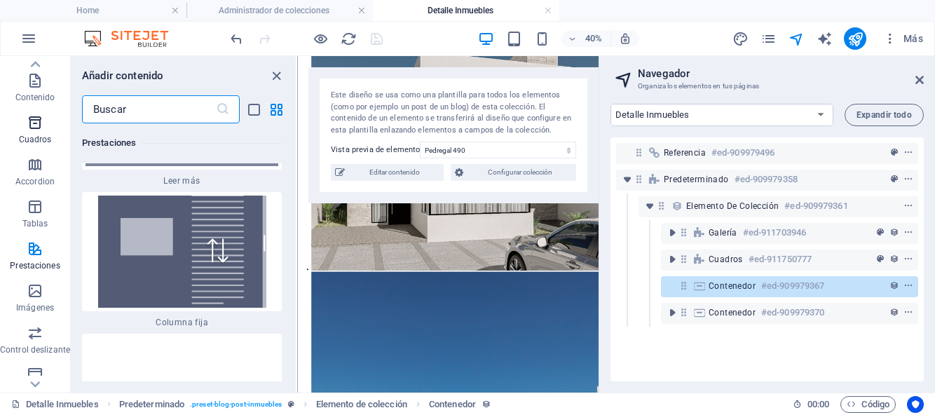
click at [40, 118] on icon "button" at bounding box center [35, 122] width 17 height 17
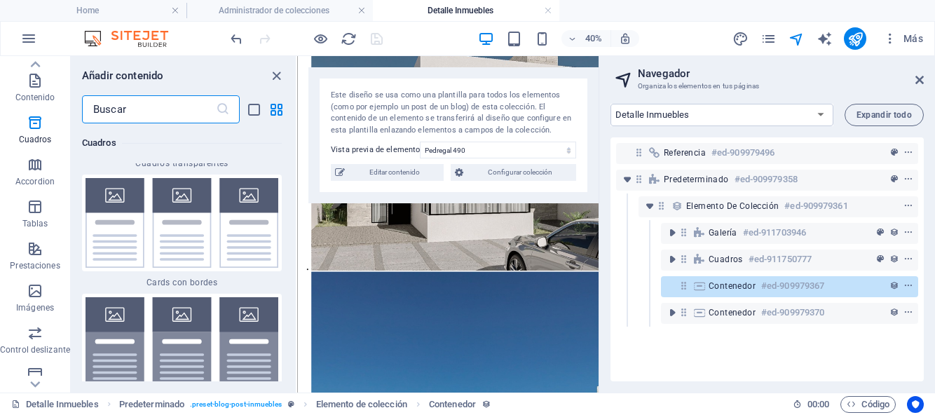
scroll to position [8430, 0]
click at [120, 247] on img at bounding box center [182, 222] width 193 height 90
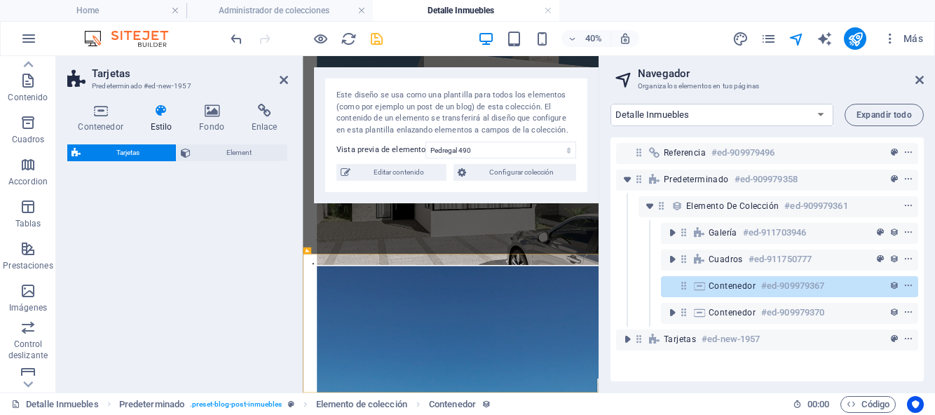
select select "rem"
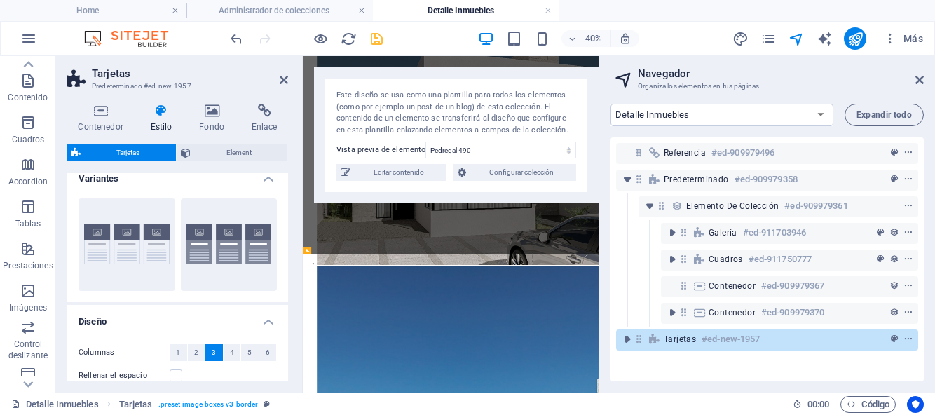
scroll to position [0, 0]
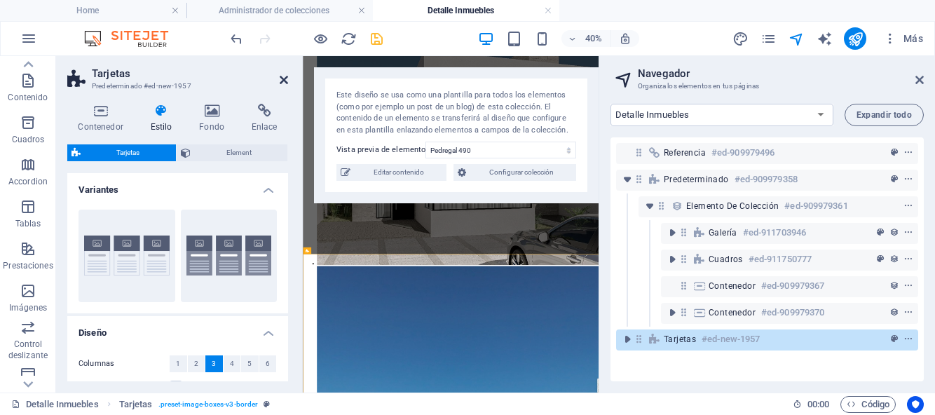
click at [285, 81] on icon at bounding box center [284, 79] width 8 height 11
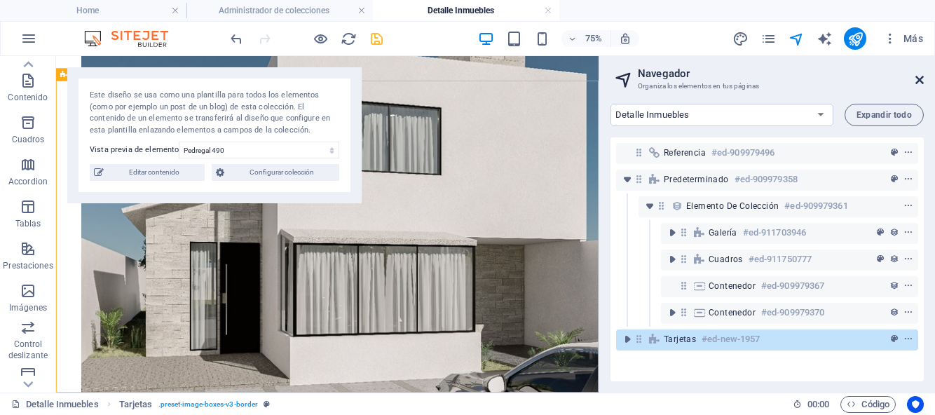
click at [923, 80] on icon at bounding box center [919, 79] width 8 height 11
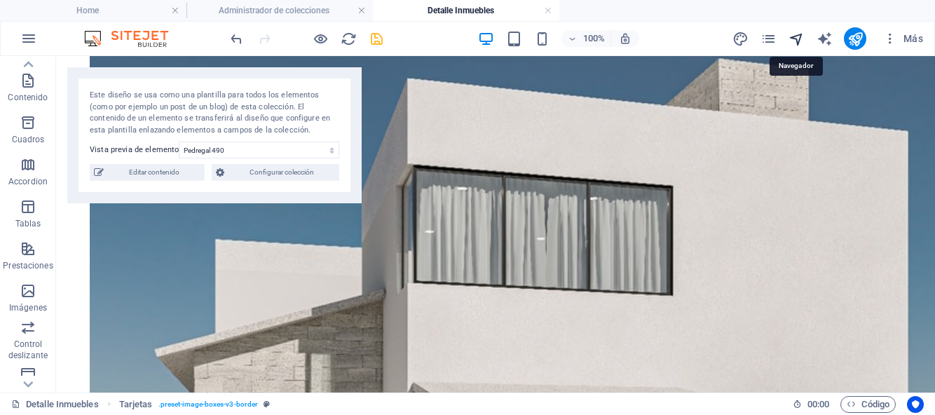
click at [798, 41] on icon "navigator" at bounding box center [797, 39] width 16 height 16
select select "17043486-es"
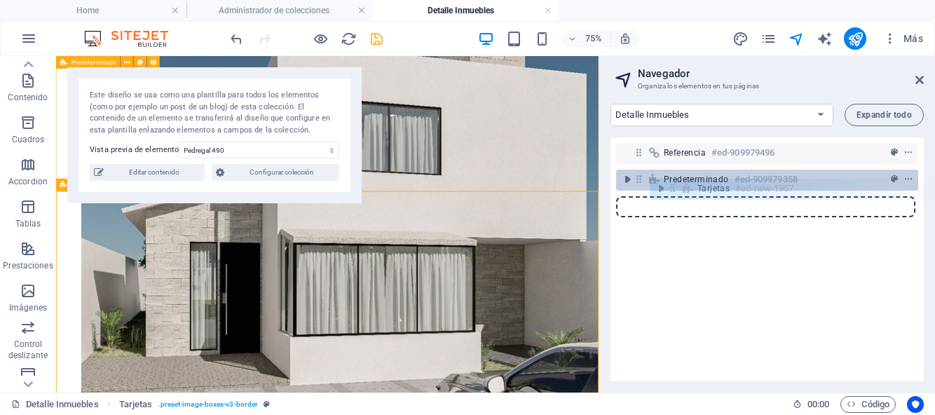
drag, startPoint x: 642, startPoint y: 207, endPoint x: 679, endPoint y: 186, distance: 42.1
click at [679, 186] on div "Referencia #ed-909979496 Predeterminado #ed-909979358 Tarjetas #ed-new-1957" at bounding box center [767, 259] width 313 height 244
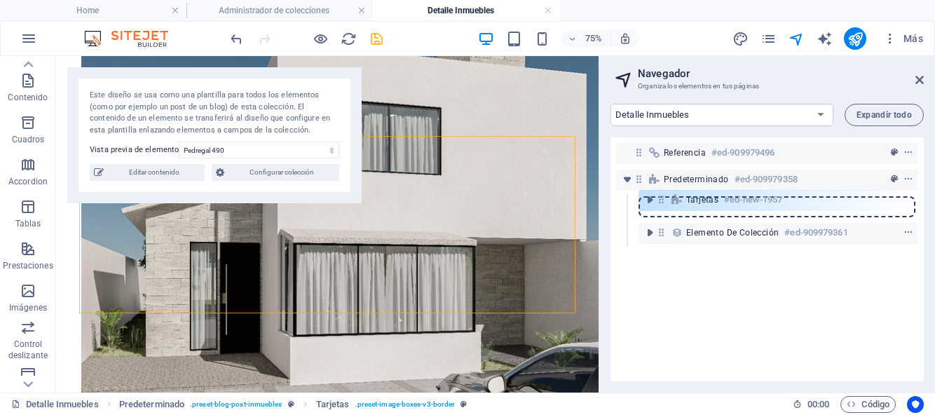
drag, startPoint x: 662, startPoint y: 153, endPoint x: 662, endPoint y: 203, distance: 50.5
click at [662, 203] on div "Tarjetas #ed-new-1957 Referencia #ed-909979496 Predeterminado #ed-909979358 Ele…" at bounding box center [767, 259] width 313 height 244
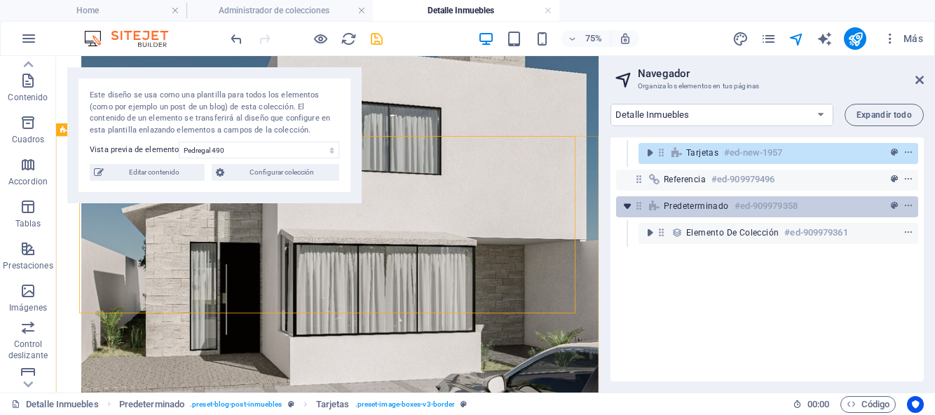
click at [629, 205] on icon "toggle-expand" at bounding box center [627, 206] width 14 height 14
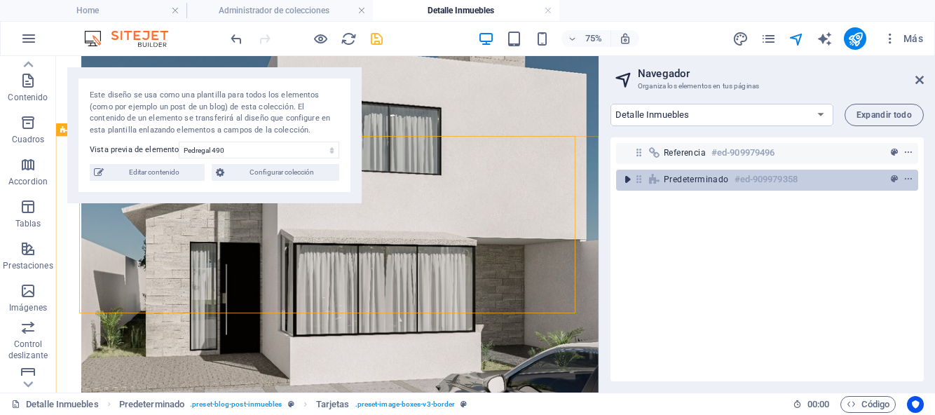
click at [629, 184] on icon "toggle-expand" at bounding box center [627, 179] width 14 height 14
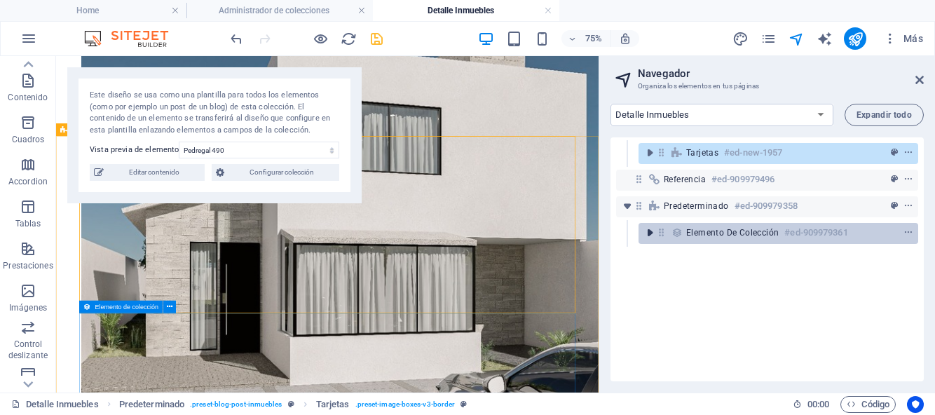
click at [650, 238] on icon "toggle-expand" at bounding box center [650, 233] width 14 height 14
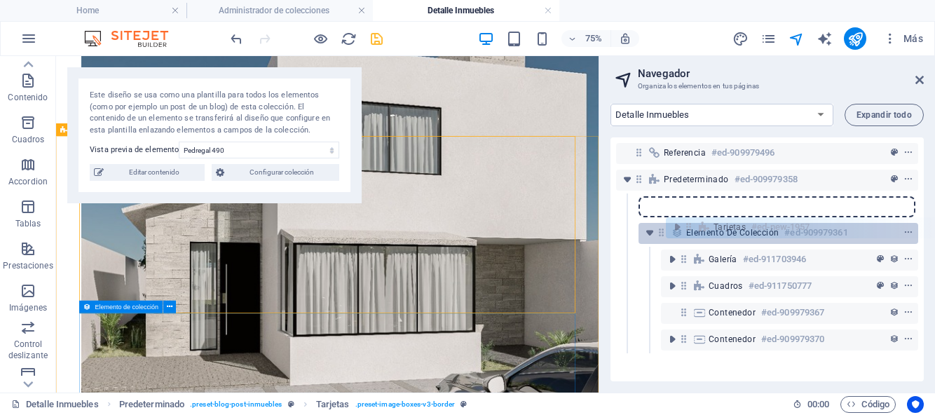
drag, startPoint x: 662, startPoint y: 154, endPoint x: 693, endPoint y: 231, distance: 82.7
click at [693, 231] on div "Tarjetas #ed-new-1957 Referencia #ed-909979496 Predeterminado #ed-909979358 Ele…" at bounding box center [767, 259] width 313 height 244
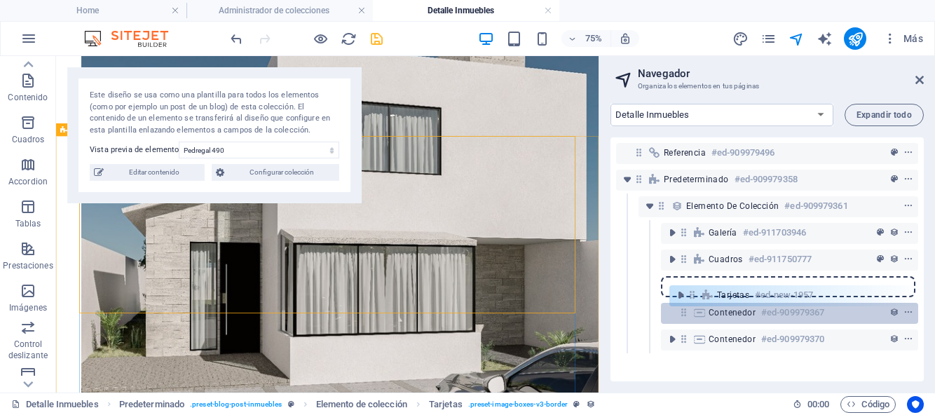
drag, startPoint x: 683, startPoint y: 233, endPoint x: 692, endPoint y: 303, distance: 69.9
click at [692, 303] on div "Referencia #ed-909979496 Predeterminado #ed-909979358 Elemento de colección #ed…" at bounding box center [767, 259] width 313 height 244
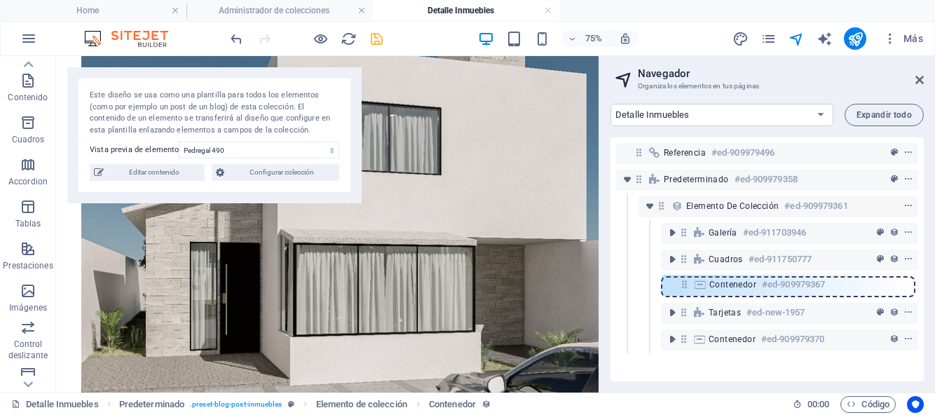
drag, startPoint x: 685, startPoint y: 314, endPoint x: 686, endPoint y: 283, distance: 31.6
click at [686, 283] on div "Referencia #ed-909979496 Predeterminado #ed-909979358 Elemento de colección #ed…" at bounding box center [767, 259] width 313 height 244
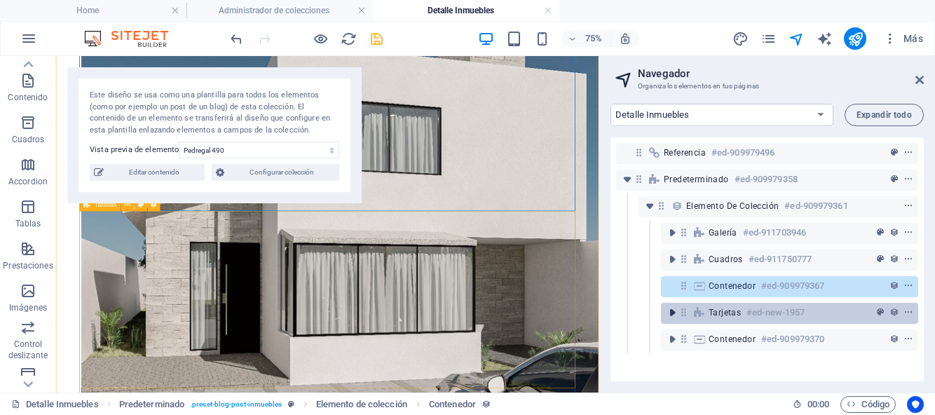
click at [672, 314] on icon "toggle-expand" at bounding box center [672, 313] width 14 height 14
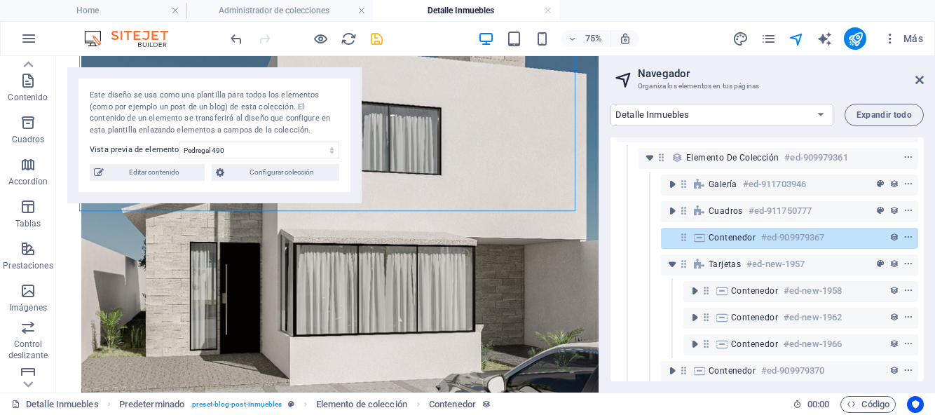
scroll to position [66, 0]
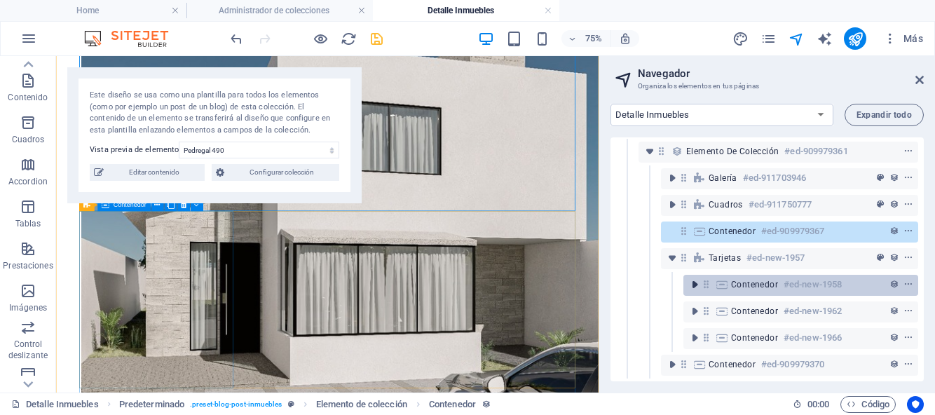
click at [694, 279] on icon "toggle-expand" at bounding box center [695, 285] width 14 height 14
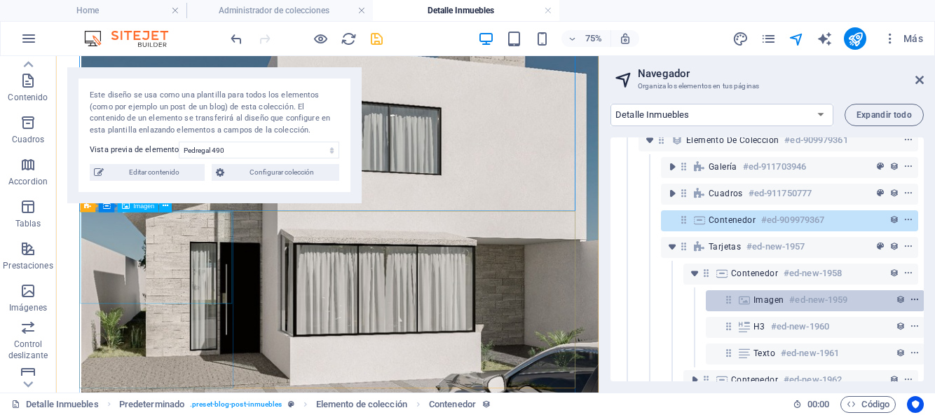
click at [916, 299] on icon "context-menu" at bounding box center [915, 300] width 10 height 10
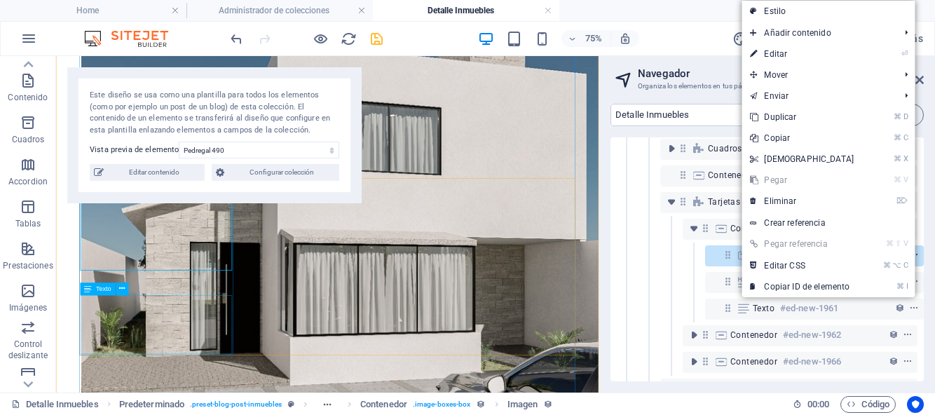
scroll to position [113, 4]
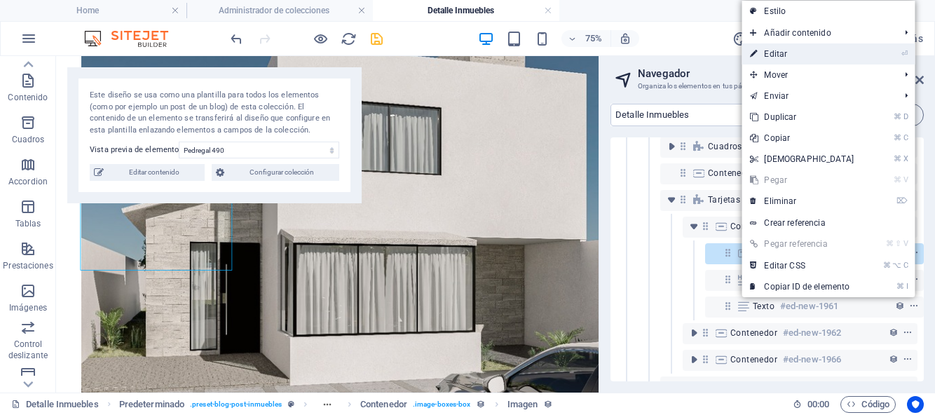
click at [789, 57] on link "⏎ Editar" at bounding box center [802, 53] width 121 height 21
select select "%"
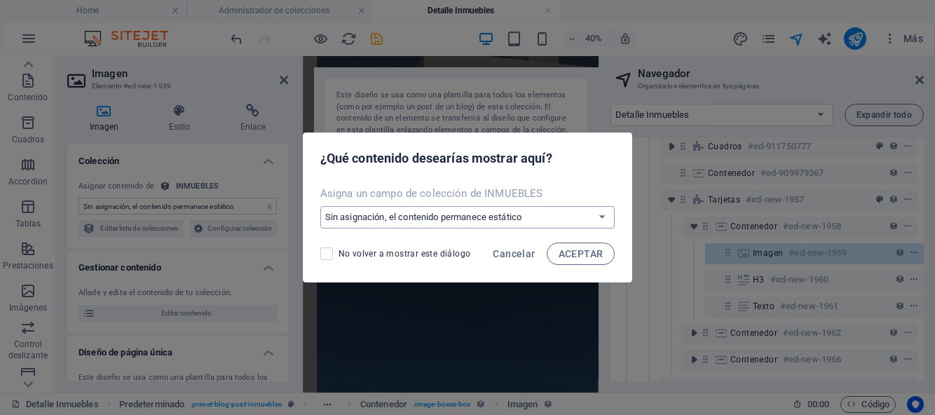
click at [600, 222] on select "Sin asignación, el contenido permanece estático Crear un campo nuevo Creado a l…" at bounding box center [467, 217] width 295 height 22
click at [507, 257] on span "Cancelar" at bounding box center [514, 253] width 42 height 11
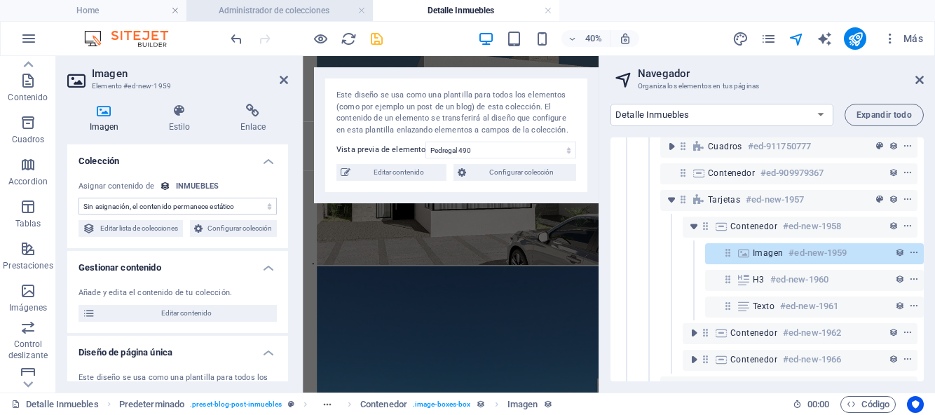
click at [304, 15] on h4 "Administrador de colecciones" at bounding box center [279, 10] width 186 height 15
select select
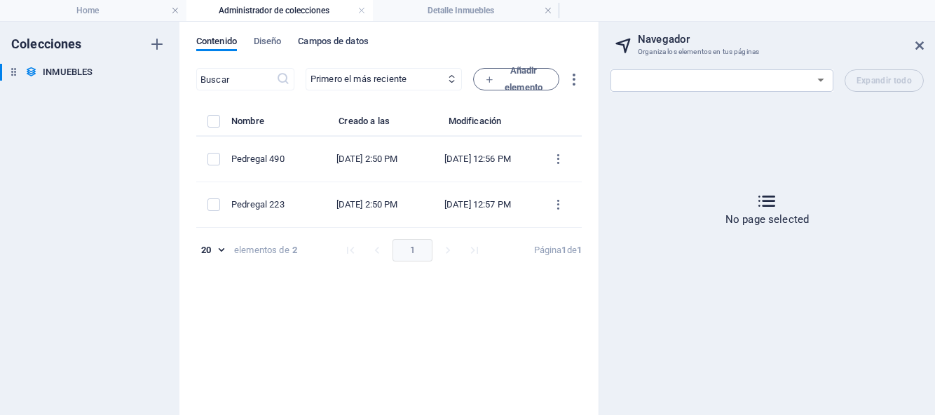
click at [326, 45] on span "Campos de datos" at bounding box center [333, 43] width 70 height 20
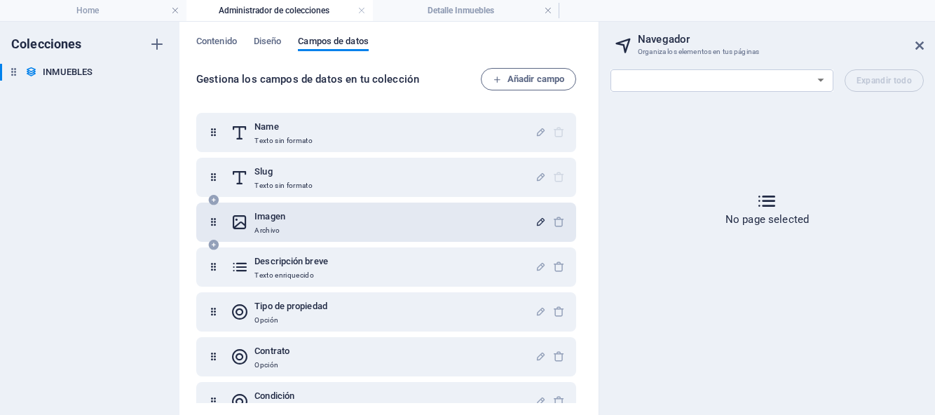
click at [537, 224] on icon "button" at bounding box center [541, 222] width 12 height 12
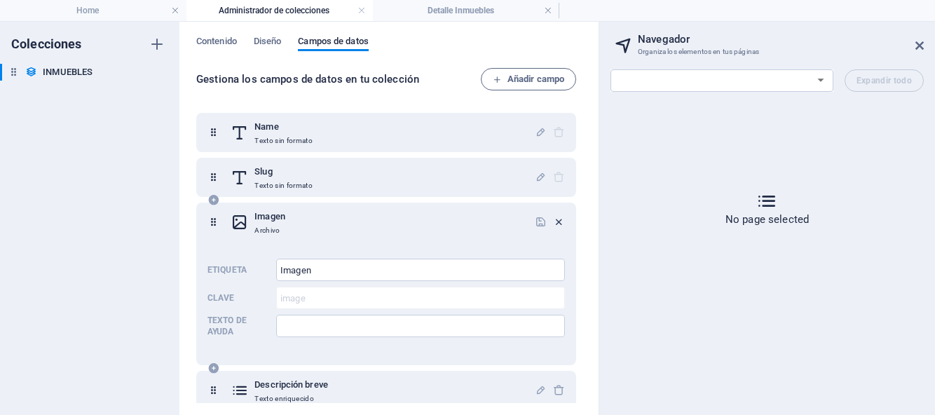
click at [556, 222] on icon "button" at bounding box center [559, 222] width 12 height 12
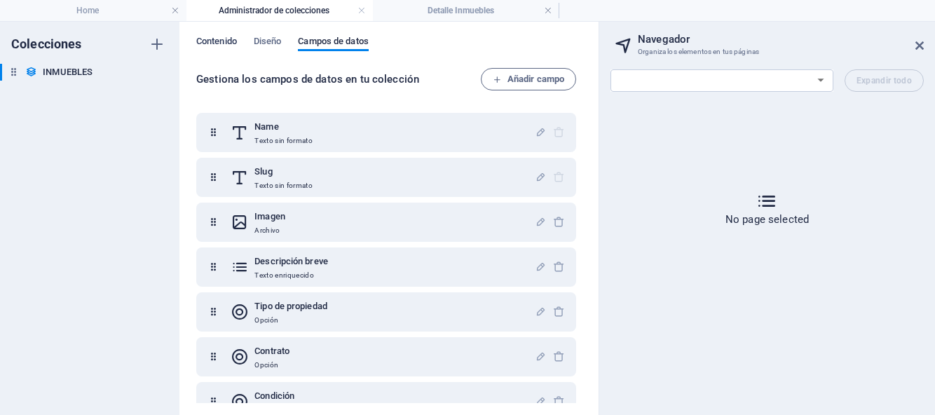
click at [229, 43] on span "Contenido" at bounding box center [216, 43] width 41 height 20
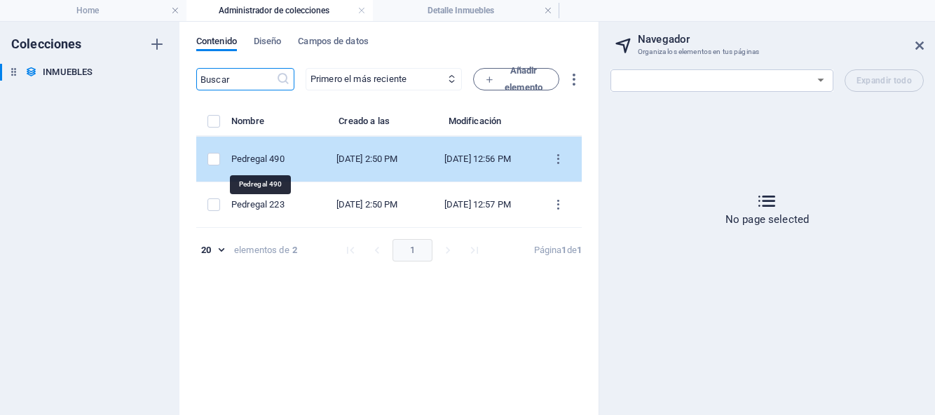
click at [259, 161] on div "Pedregal 490" at bounding box center [266, 159] width 71 height 13
select select "Casa"
select select "Para Venta"
select select "NUEVA"
select select "QUERÉTARO"
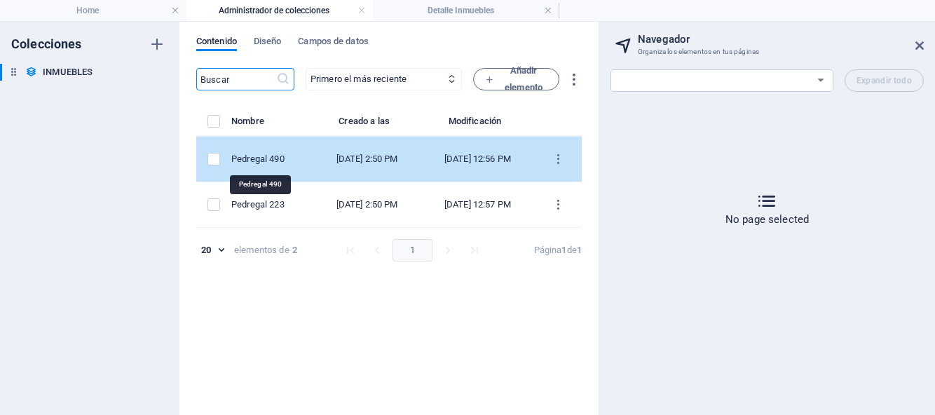
select select "[GEOGRAPHIC_DATA][PERSON_NAME]"
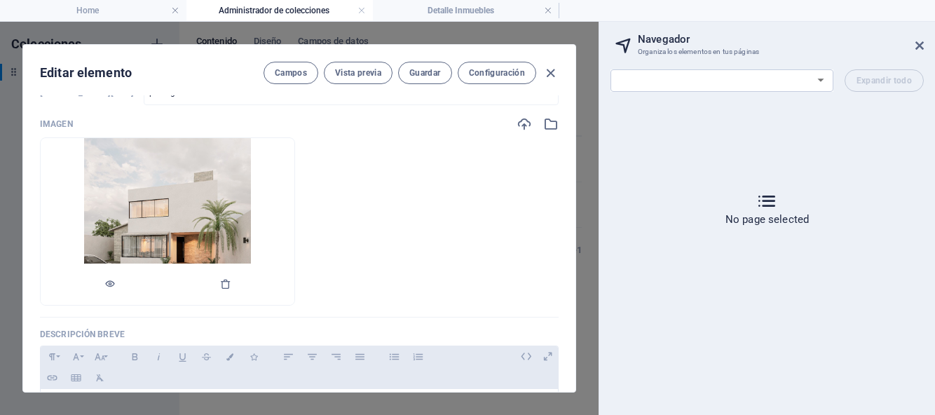
scroll to position [104, 0]
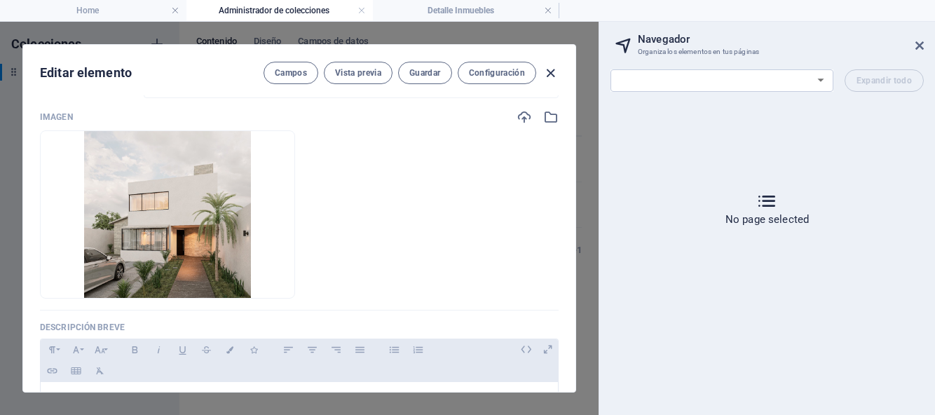
click at [550, 73] on icon "button" at bounding box center [551, 73] width 16 height 16
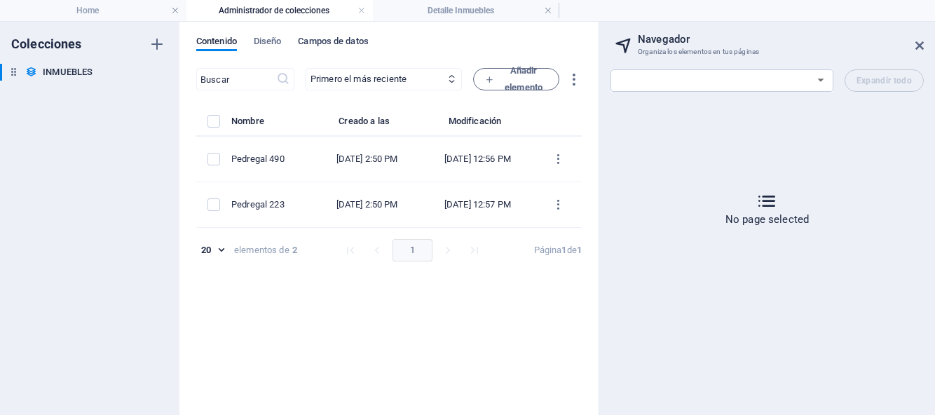
click at [343, 39] on span "Campos de datos" at bounding box center [333, 43] width 70 height 20
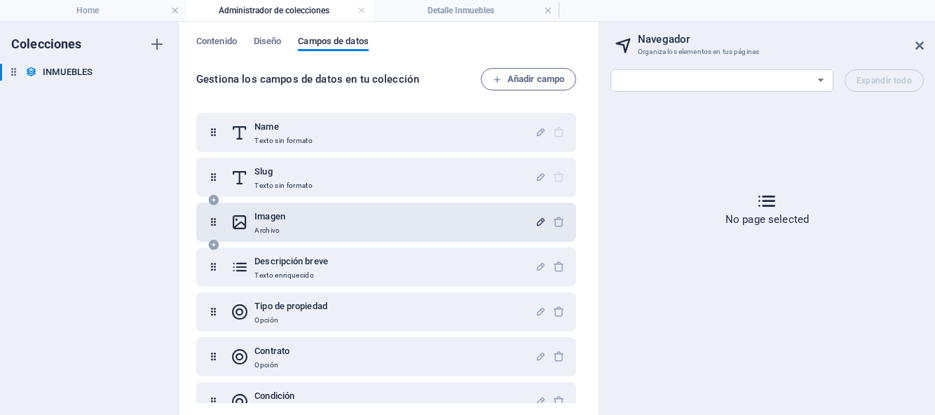
click at [537, 219] on icon "button" at bounding box center [541, 222] width 12 height 12
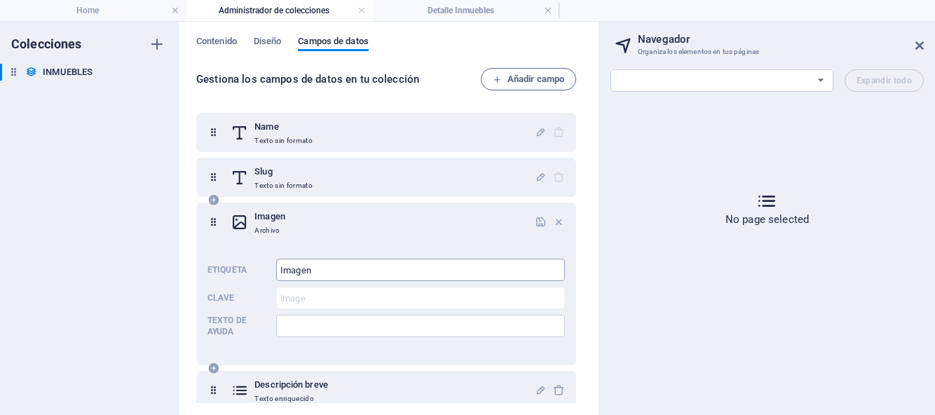
click at [389, 275] on input "Imagen" at bounding box center [420, 270] width 289 height 22
type input "Imagen Principal"
click at [538, 222] on icon "button" at bounding box center [541, 222] width 12 height 12
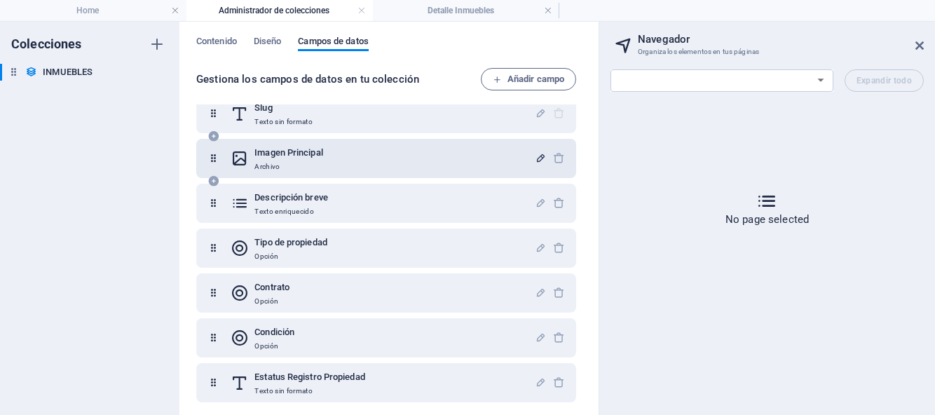
scroll to position [98, 0]
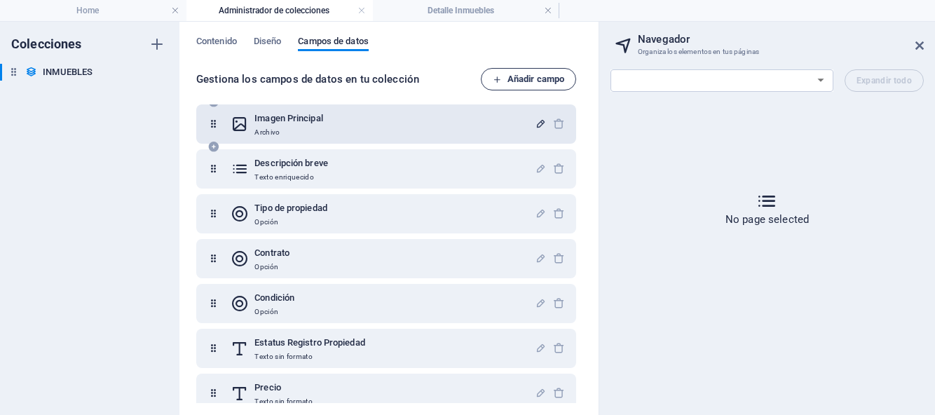
click at [528, 83] on span "Añadir campo" at bounding box center [529, 79] width 72 height 17
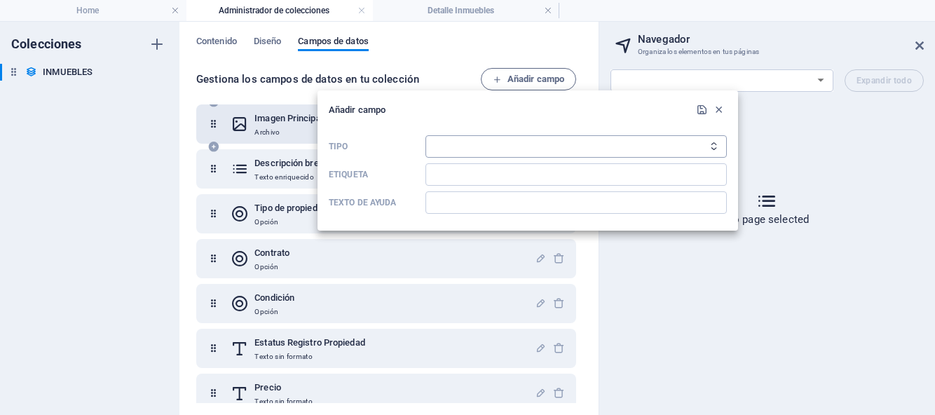
click at [704, 151] on select "Texto sin formato Enlace CMS Texto enriquecido Archivo Múltiples archivos Casil…" at bounding box center [576, 146] width 301 height 22
select select "file"
click at [713, 177] on input "Etiqueta" at bounding box center [576, 174] width 301 height 22
type input "Imagen PB Interiores"
click at [704, 109] on icon "submit" at bounding box center [702, 110] width 12 height 12
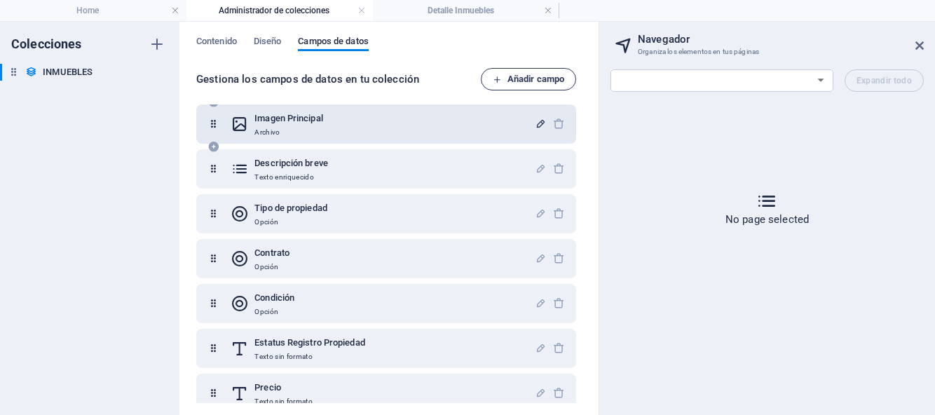
click at [529, 79] on span "Añadir campo" at bounding box center [529, 79] width 72 height 17
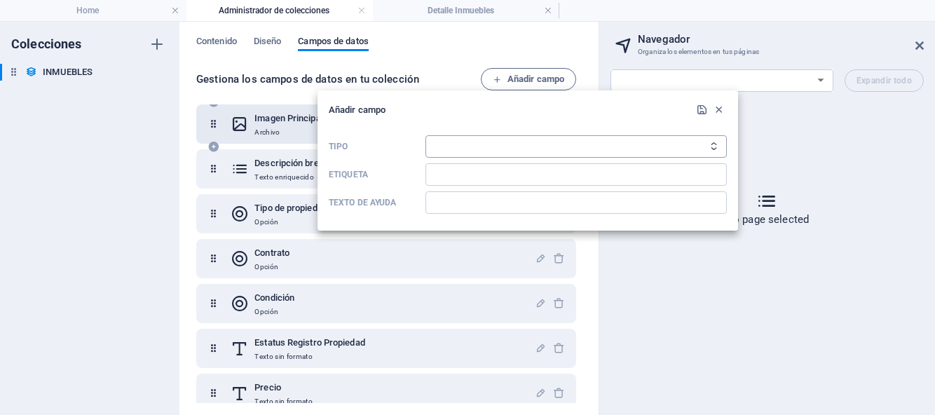
click at [502, 149] on select "Texto sin formato Enlace CMS Texto enriquecido Archivo Múltiples archivos Casil…" at bounding box center [576, 146] width 301 height 22
select select "file"
click at [487, 174] on input "Etiqueta" at bounding box center [576, 174] width 301 height 22
click at [531, 176] on input "Imagen PB Interiores" at bounding box center [576, 174] width 301 height 22
type input "Imagen PB Exterior"
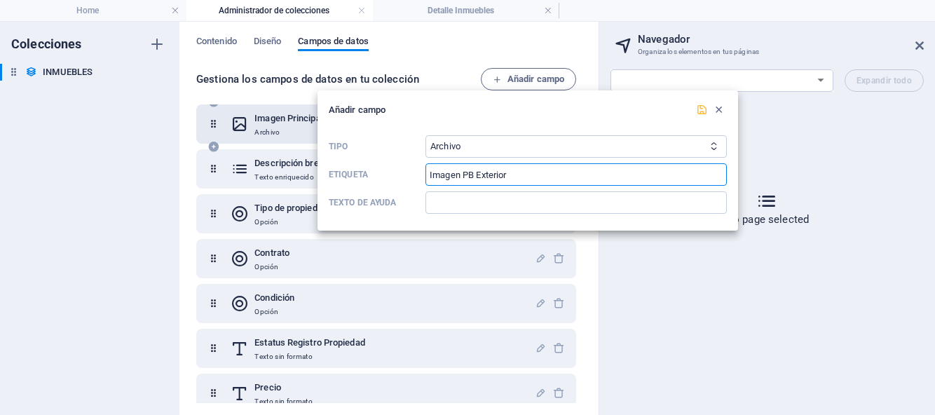
click at [702, 110] on icon "submit" at bounding box center [702, 110] width 12 height 12
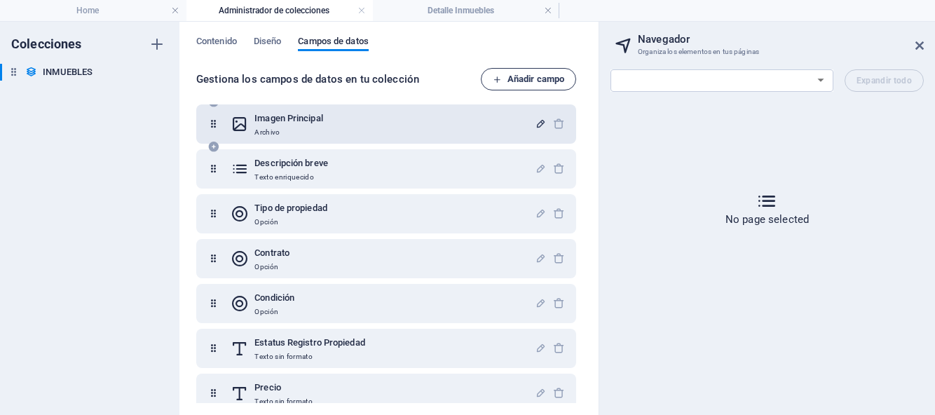
click at [561, 80] on span "Añadir campo" at bounding box center [529, 79] width 72 height 17
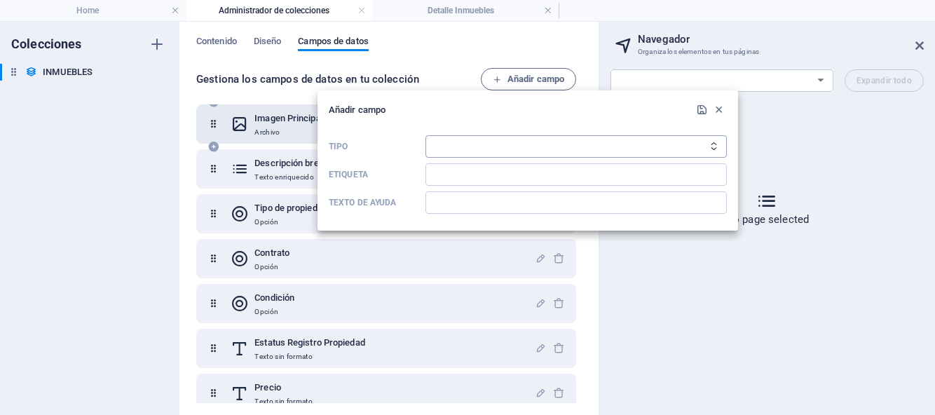
click at [551, 144] on select "Texto sin formato Enlace CMS Texto enriquecido Archivo Múltiples archivos Casil…" at bounding box center [576, 146] width 301 height 22
select select "file"
click at [515, 177] on input "Etiqueta" at bounding box center [576, 174] width 301 height 22
type input "Imagen PA"
click at [702, 111] on icon "submit" at bounding box center [702, 110] width 12 height 12
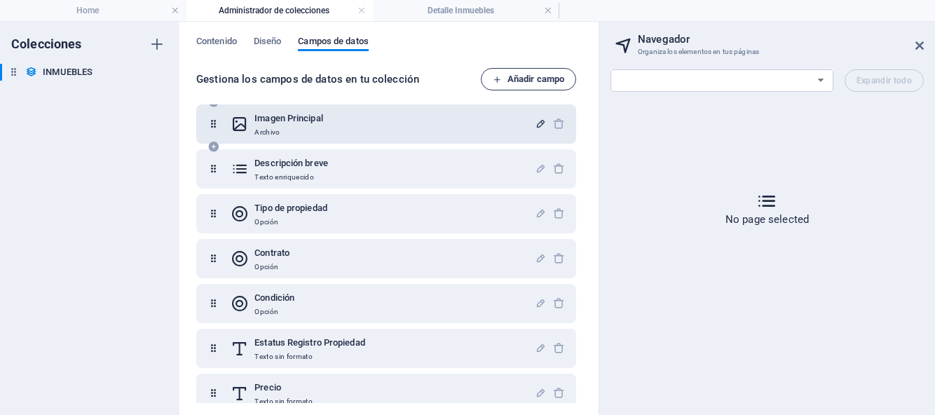
click at [559, 85] on span "Añadir campo" at bounding box center [529, 79] width 72 height 17
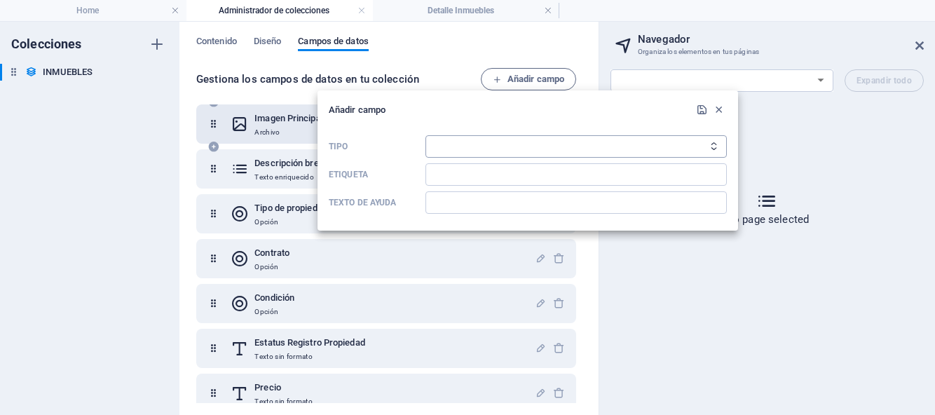
click at [536, 147] on select "Texto sin formato Enlace CMS Texto enriquecido Archivo Múltiples archivos Casil…" at bounding box center [576, 146] width 301 height 22
select select "file"
click at [488, 178] on input "Etiqueta" at bounding box center [576, 174] width 301 height 22
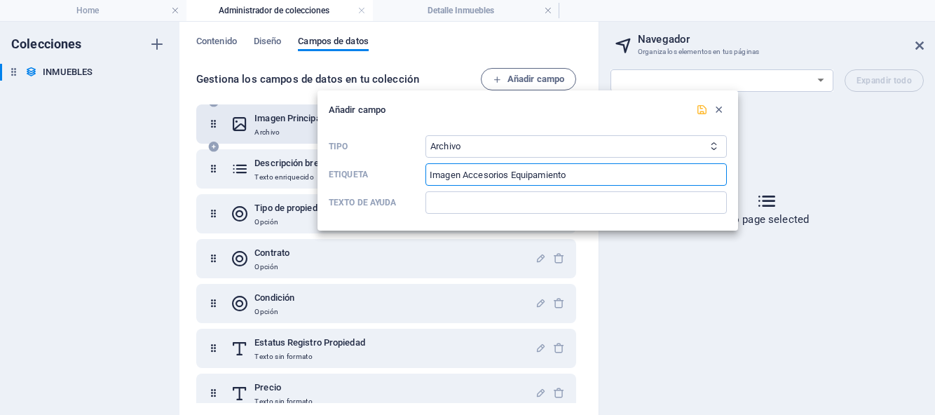
type input "Imagen Accesorios Equipamiento"
click at [701, 113] on icon "submit" at bounding box center [702, 110] width 12 height 12
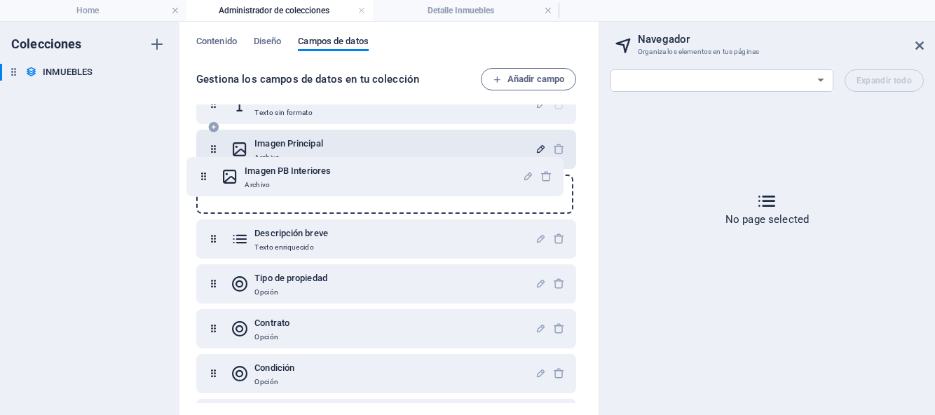
scroll to position [71, 0]
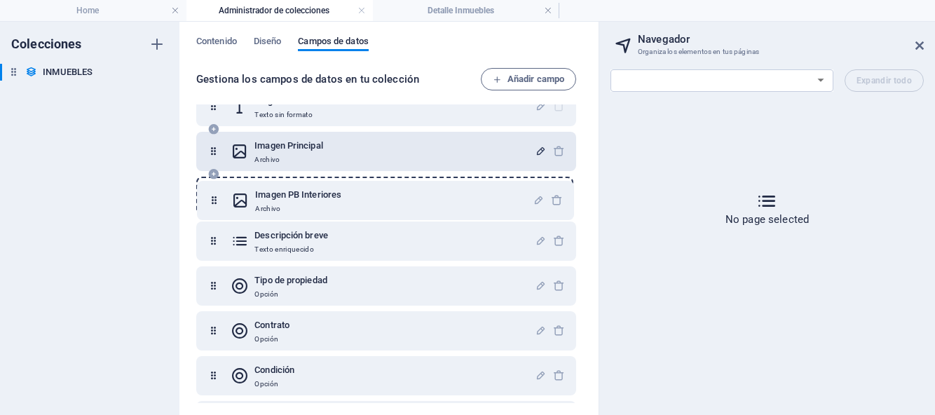
drag, startPoint x: 215, startPoint y: 242, endPoint x: 216, endPoint y: 192, distance: 49.8
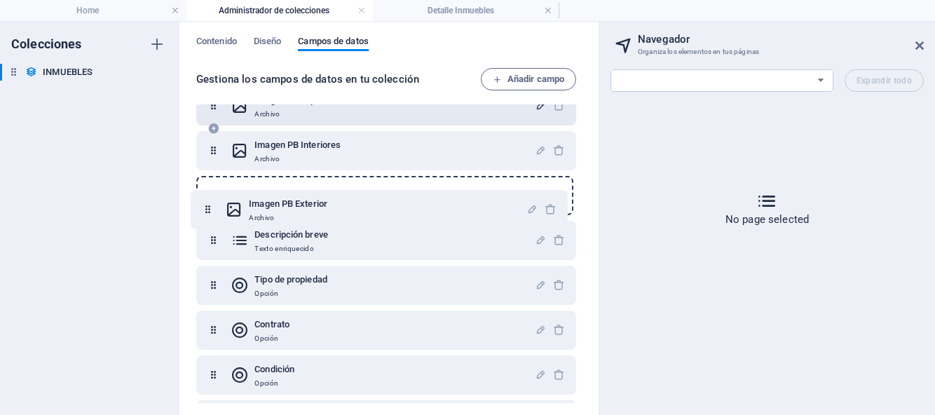
scroll to position [111, 0]
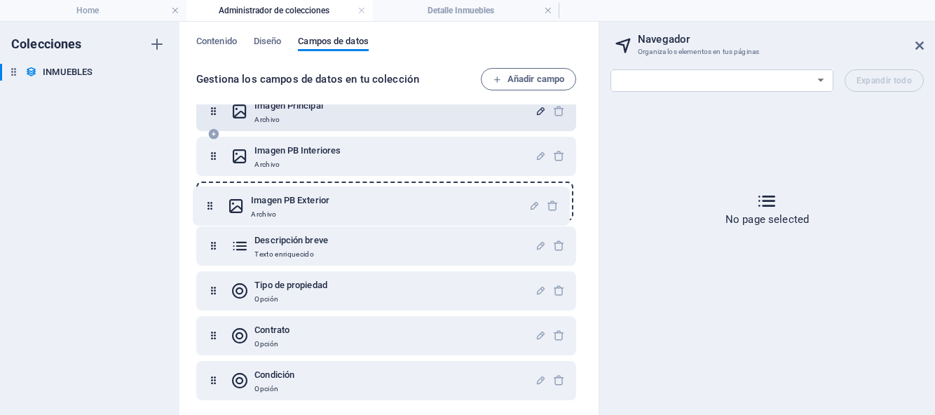
drag, startPoint x: 216, startPoint y: 293, endPoint x: 212, endPoint y: 205, distance: 88.4
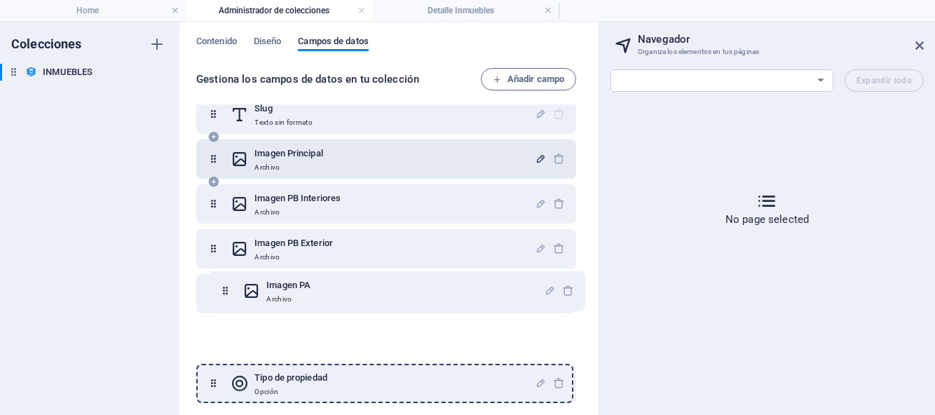
scroll to position [92, 0]
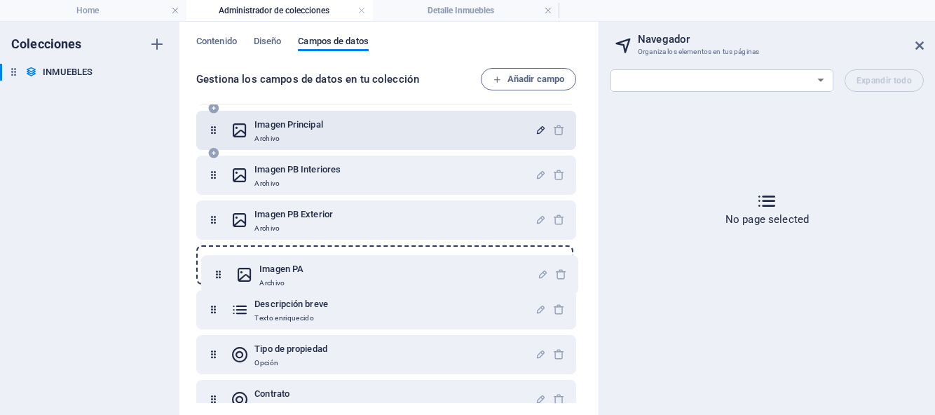
drag, startPoint x: 218, startPoint y: 339, endPoint x: 222, endPoint y: 273, distance: 66.0
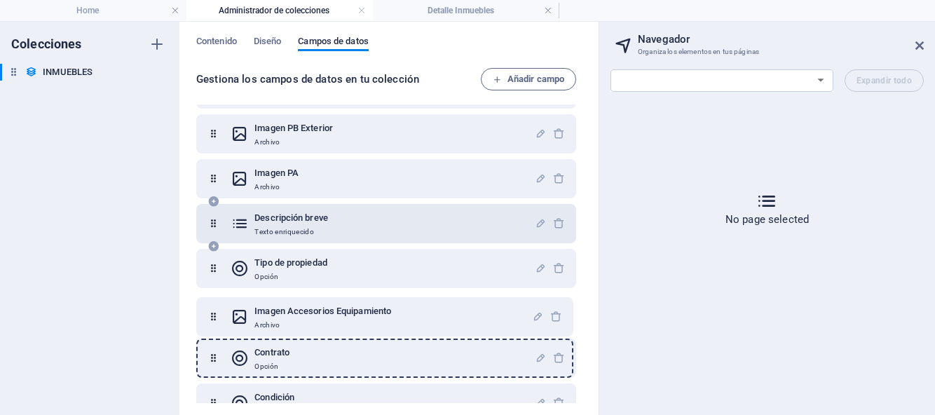
scroll to position [181, 0]
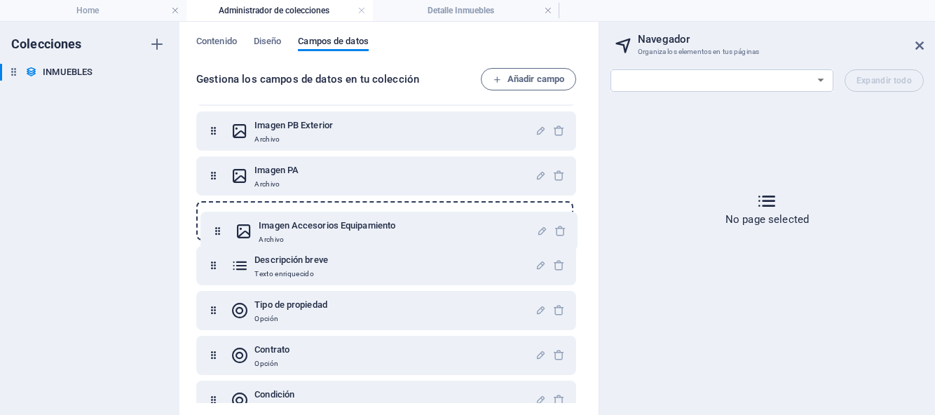
drag, startPoint x: 215, startPoint y: 376, endPoint x: 217, endPoint y: 208, distance: 168.3
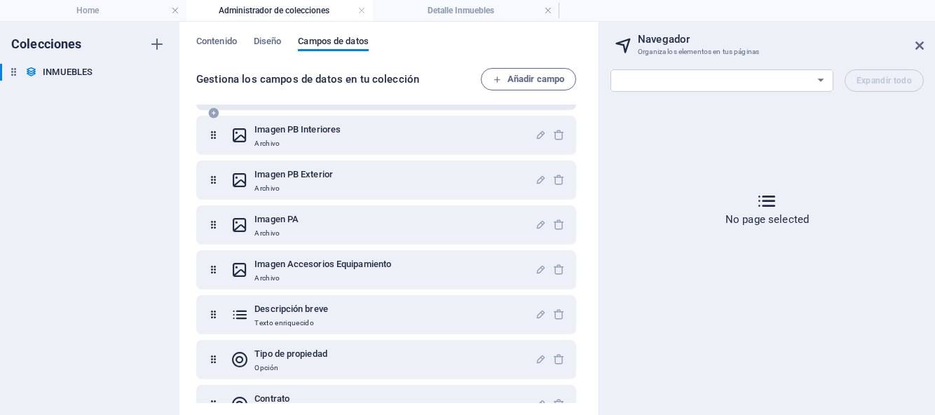
scroll to position [98, 0]
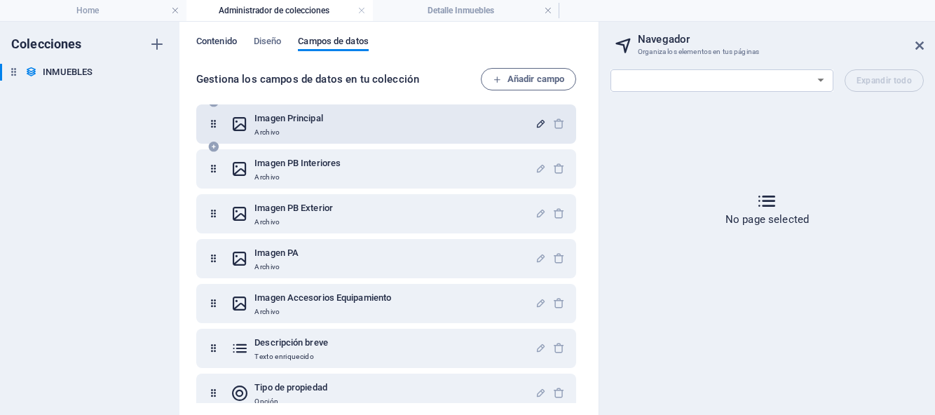
click at [222, 40] on span "Contenido" at bounding box center [216, 43] width 41 height 20
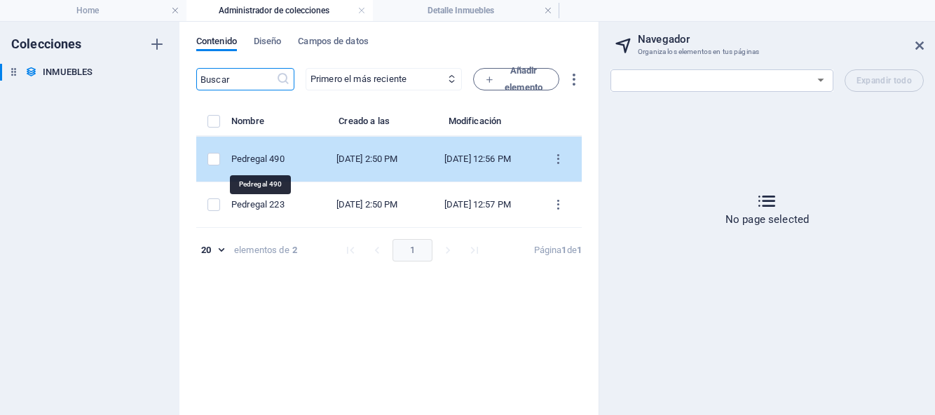
click at [285, 160] on div "Pedregal 490" at bounding box center [266, 159] width 71 height 13
select select "Casa"
select select "Para Venta"
select select "NUEVA"
select select "QUERÉTARO"
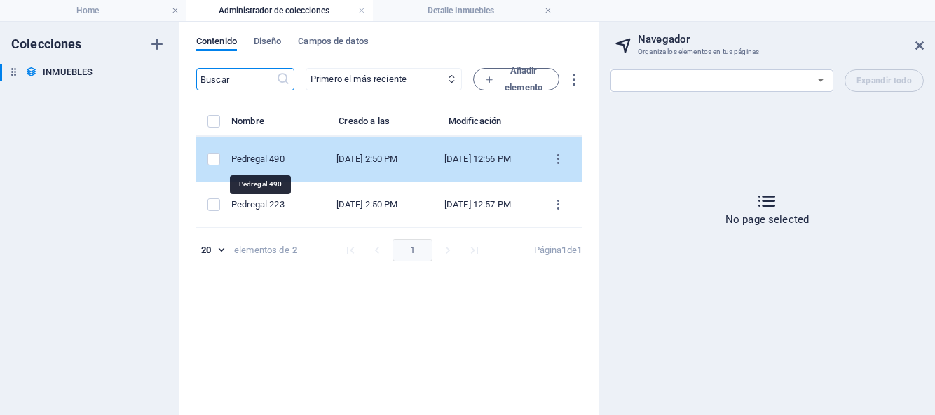
select select "[GEOGRAPHIC_DATA][PERSON_NAME]"
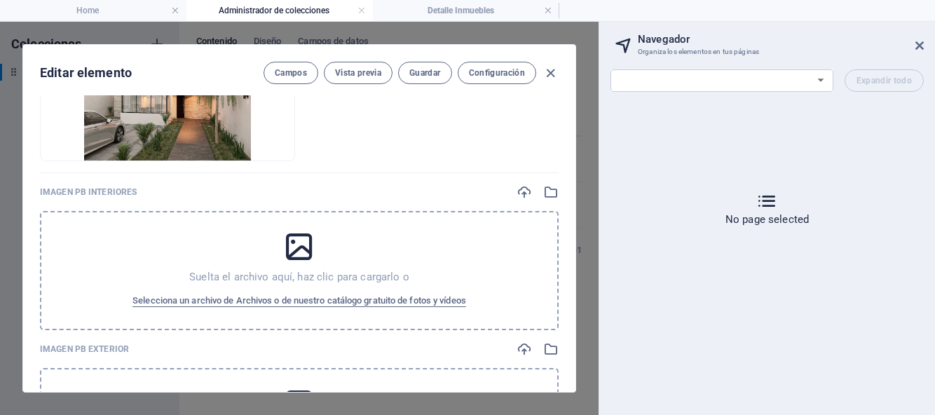
scroll to position [242, 0]
click at [296, 294] on span "Selecciona un archivo de Archivos o de nuestro catálogo gratuito de fotos y víd…" at bounding box center [299, 300] width 334 height 17
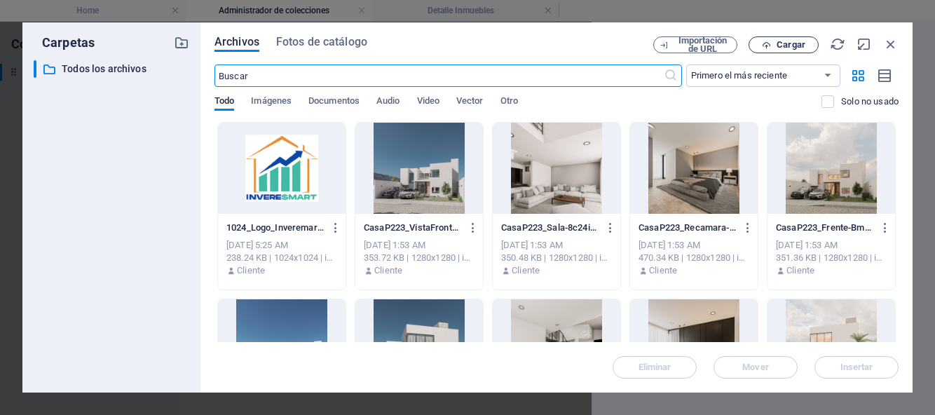
click at [779, 48] on span "Cargar" at bounding box center [791, 45] width 29 height 8
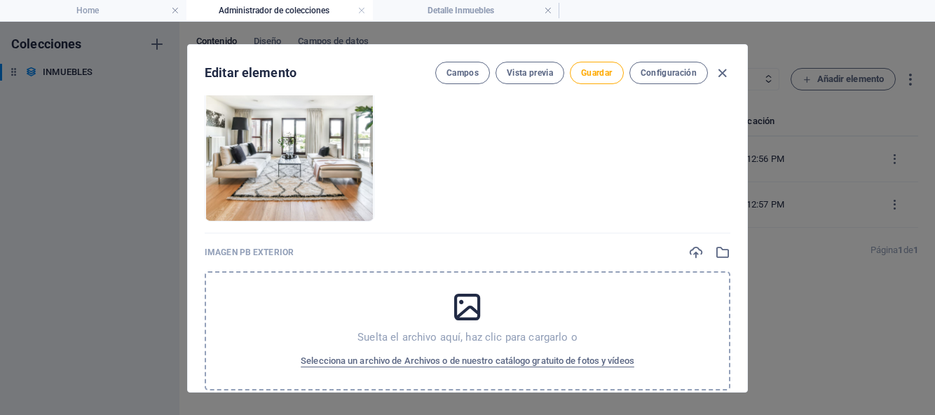
scroll to position [472, 0]
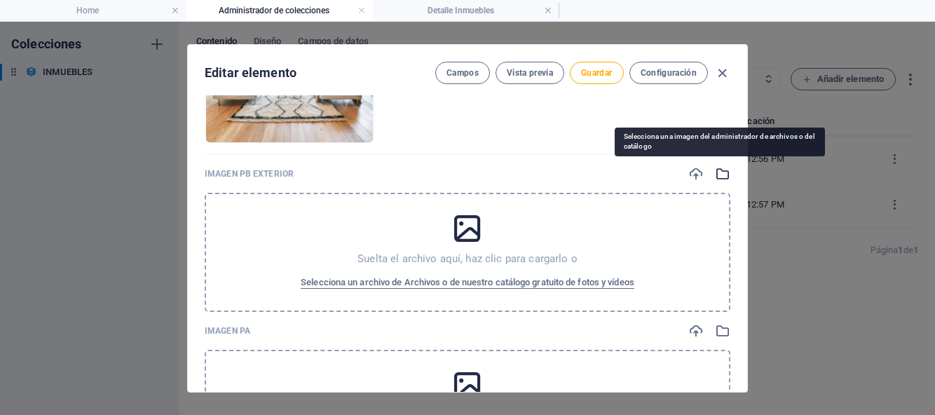
click at [719, 178] on icon "button" at bounding box center [722, 173] width 15 height 15
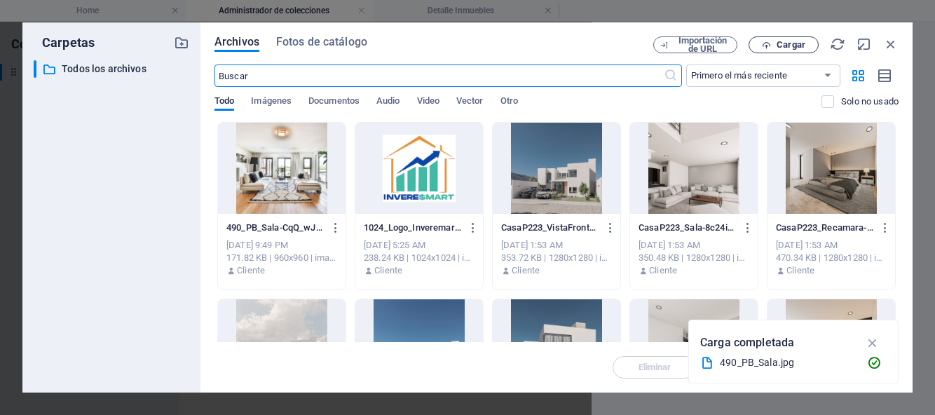
click at [768, 47] on icon "button" at bounding box center [766, 45] width 9 height 9
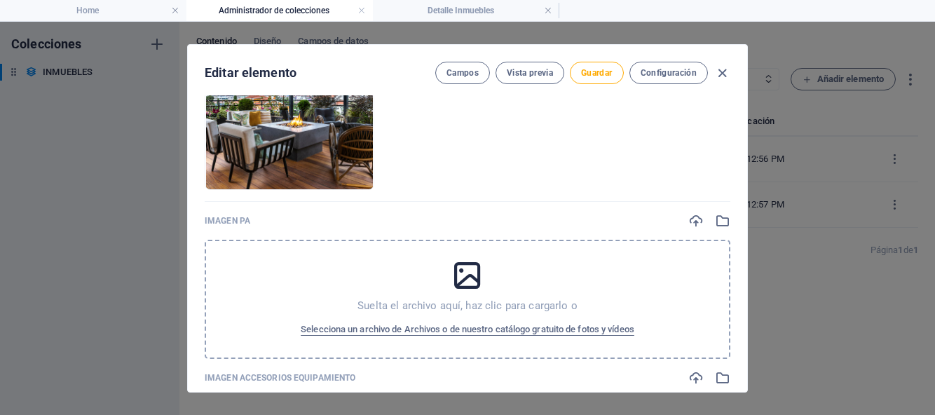
scroll to position [638, 0]
click at [666, 295] on div "Suelta el archivo aquí, haz clic para cargarlo o Selecciona un archivo de Archi…" at bounding box center [468, 298] width 526 height 119
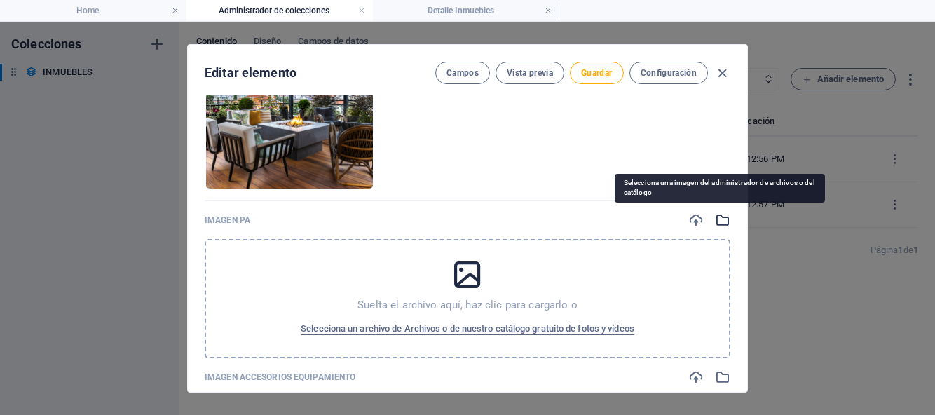
click at [720, 224] on icon "button" at bounding box center [722, 219] width 15 height 15
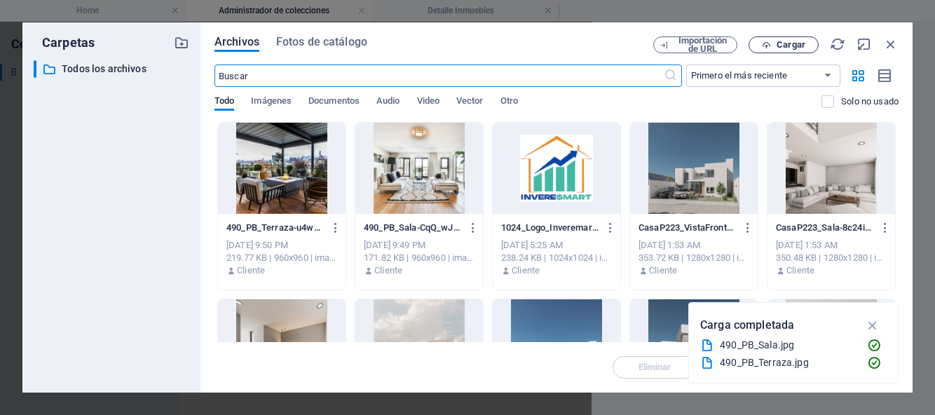
click at [788, 48] on span "Cargar" at bounding box center [791, 45] width 29 height 8
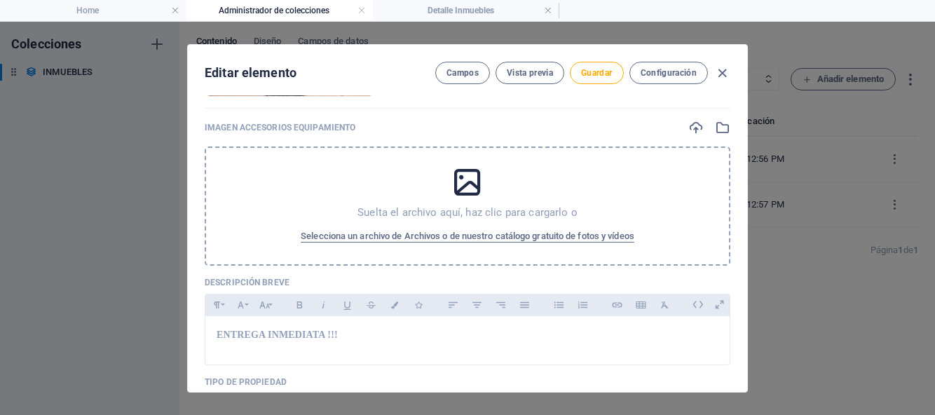
scroll to position [950, 0]
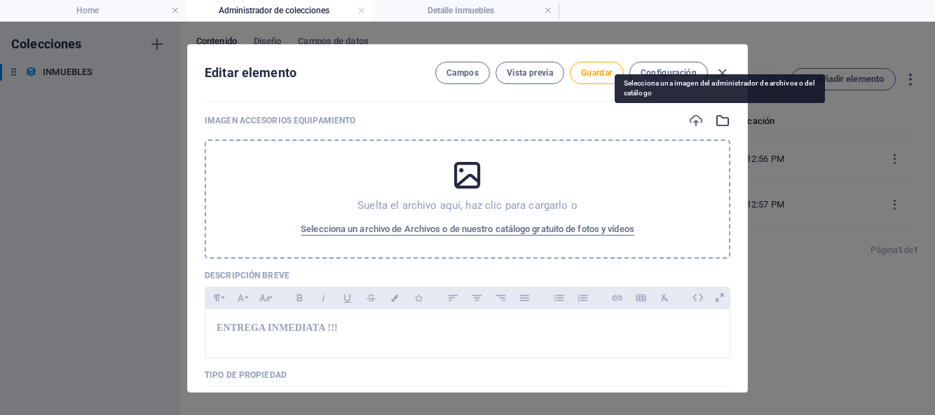
click at [721, 123] on icon "button" at bounding box center [722, 120] width 15 height 15
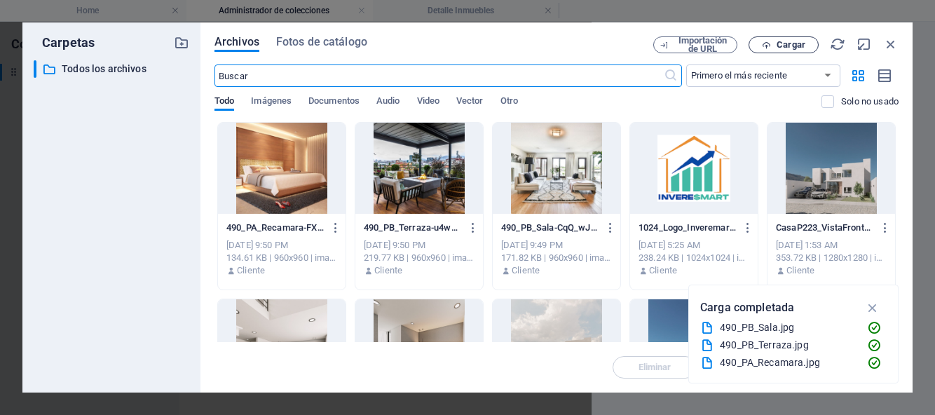
click at [780, 47] on span "Cargar" at bounding box center [791, 45] width 29 height 8
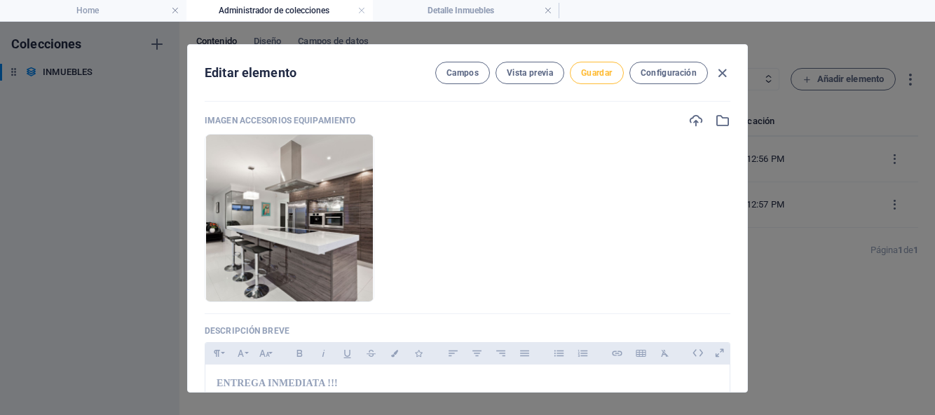
click at [605, 74] on span "Guardar" at bounding box center [596, 72] width 31 height 11
click at [722, 76] on icon "button" at bounding box center [722, 73] width 16 height 16
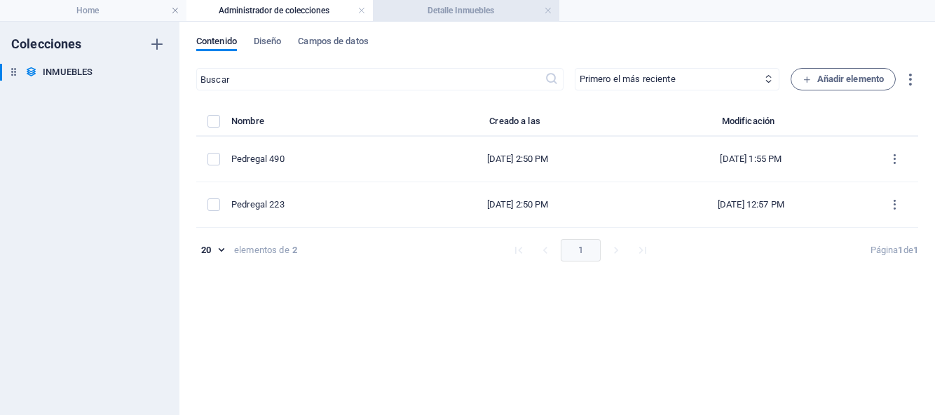
click at [439, 11] on h4 "Detalle Inmuebles" at bounding box center [466, 10] width 186 height 15
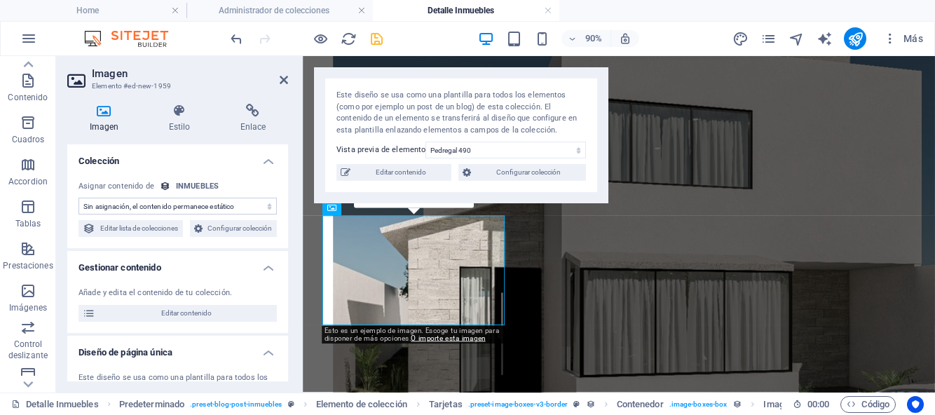
click at [266, 205] on select "Sin asignación, el contenido permanece estático Creado a las (Fecha) Actualizad…" at bounding box center [178, 206] width 198 height 17
select select "imagen-pb-interiores"
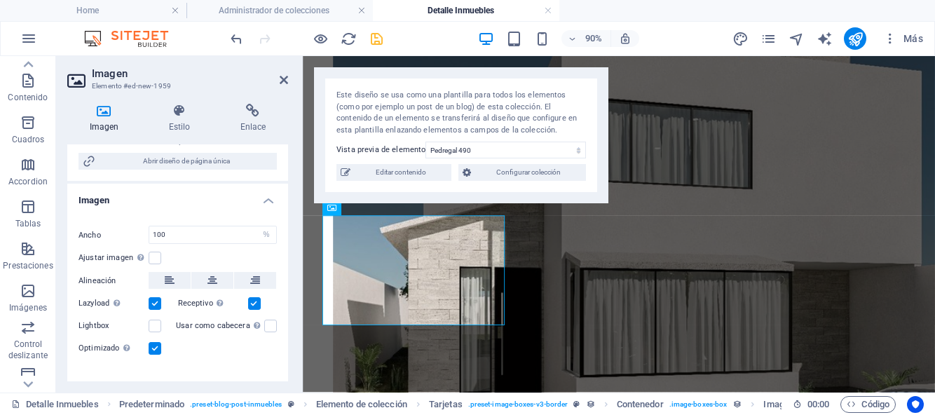
scroll to position [319, 0]
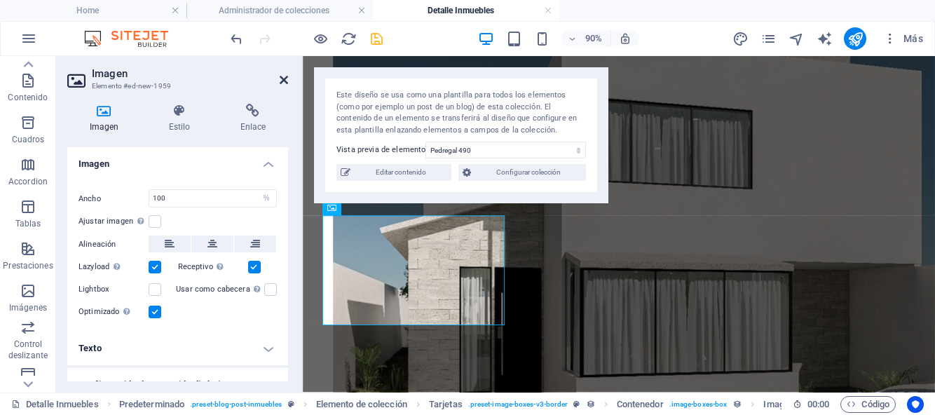
click at [286, 83] on icon at bounding box center [284, 79] width 8 height 11
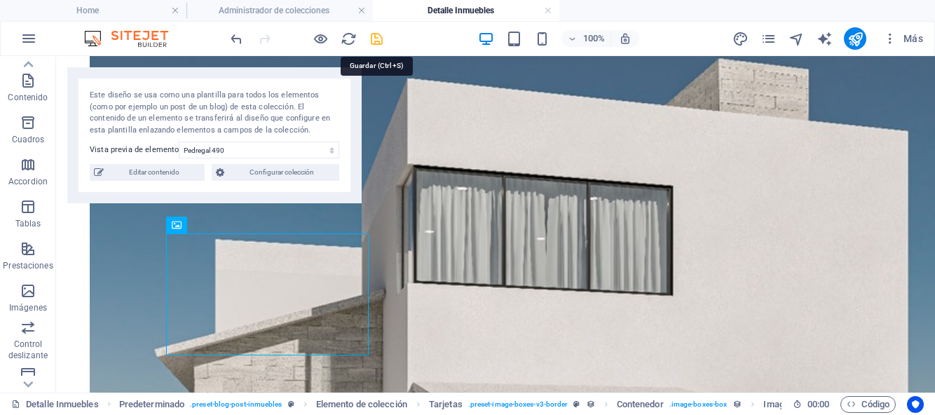
click at [381, 41] on icon "save" at bounding box center [377, 39] width 16 height 16
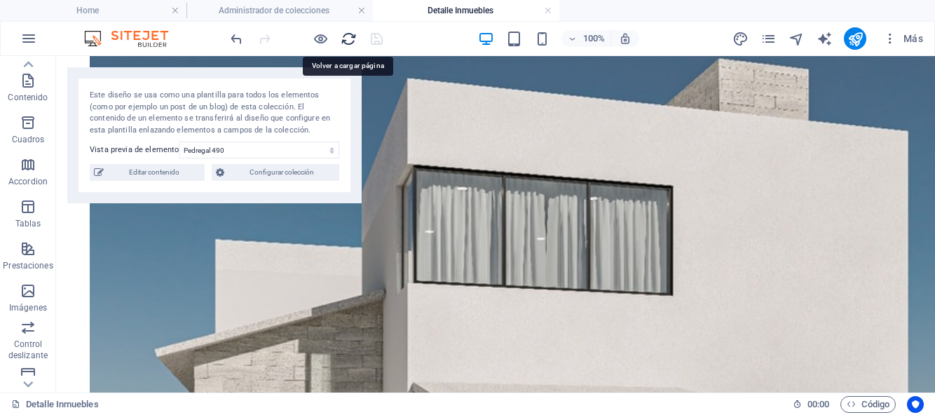
click at [350, 43] on icon "reload" at bounding box center [349, 39] width 16 height 16
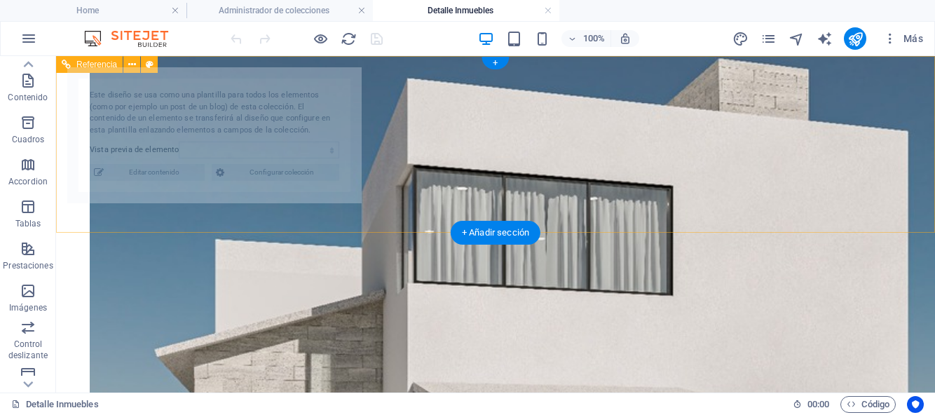
select select "68bb4d186a1bf5a7fa01d972"
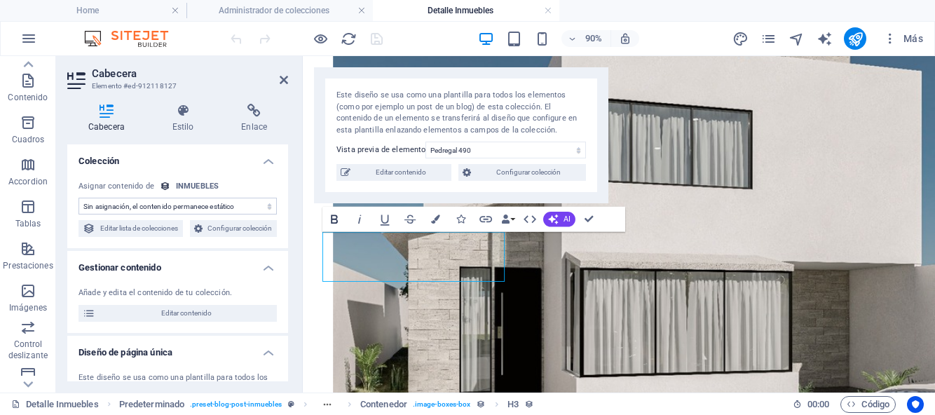
click at [335, 223] on icon "button" at bounding box center [334, 219] width 7 height 9
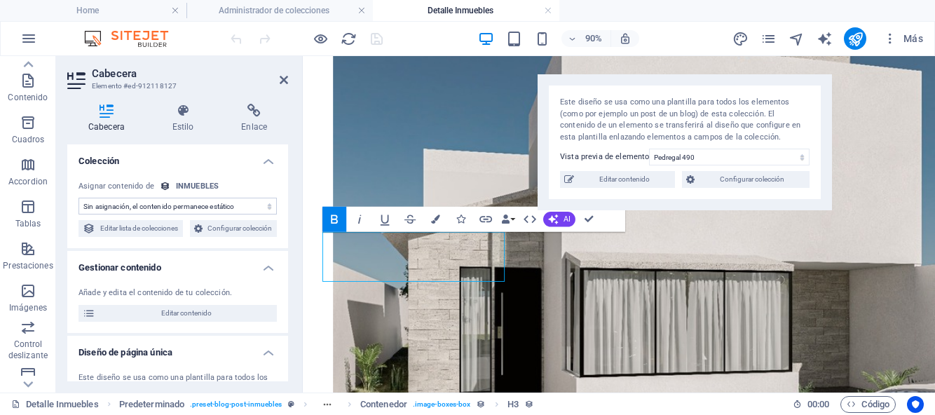
drag, startPoint x: 486, startPoint y: 79, endPoint x: 741, endPoint y: 68, distance: 255.4
click at [741, 74] on div "Este diseño se usa como una plantilla para todos los elementos (como por ejempl…" at bounding box center [685, 142] width 294 height 136
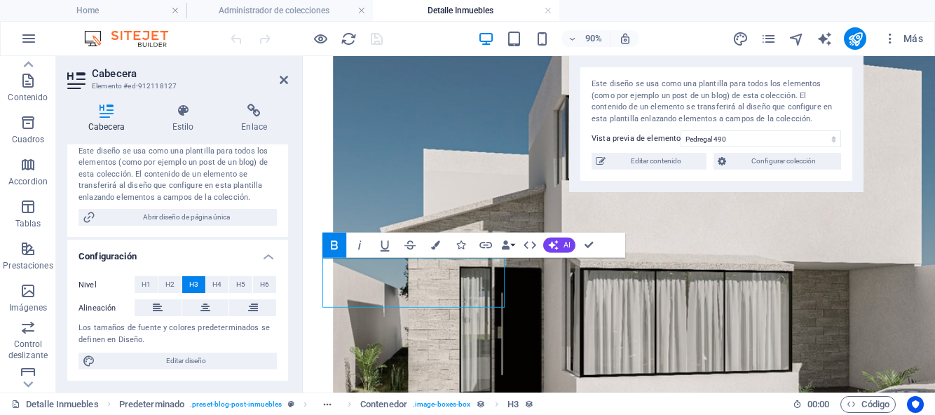
scroll to position [243, 0]
click at [219, 286] on span "H4" at bounding box center [216, 284] width 9 height 17
click at [337, 257] on button "Bold" at bounding box center [334, 245] width 24 height 25
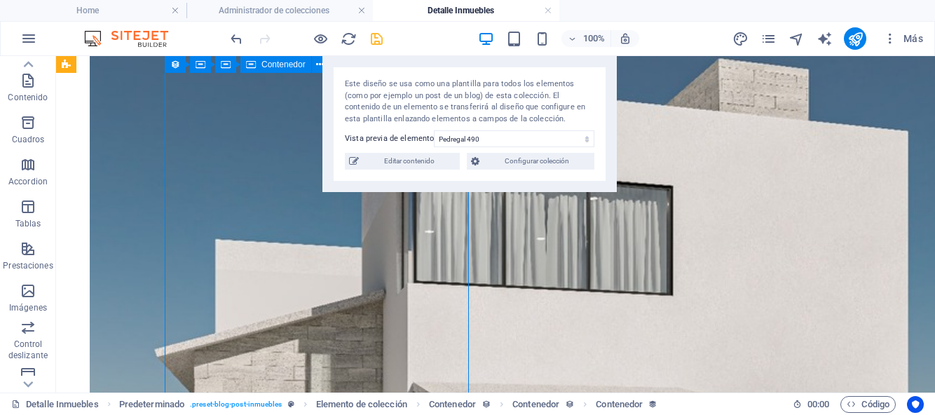
select select "full_description"
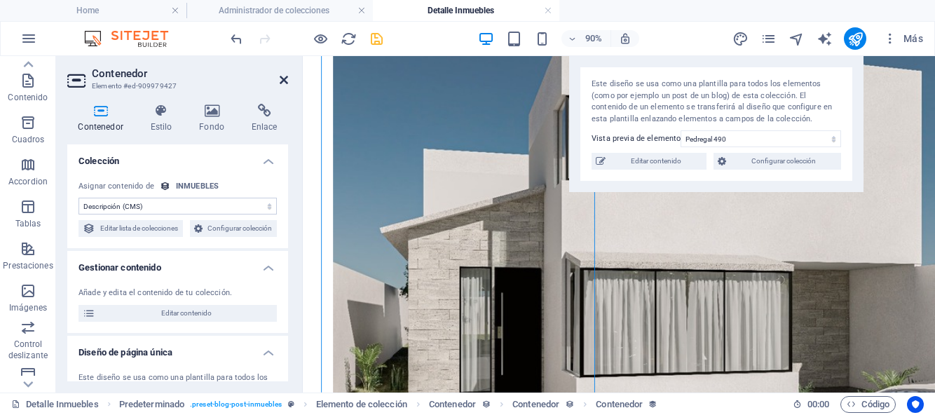
click at [284, 79] on icon at bounding box center [284, 79] width 8 height 11
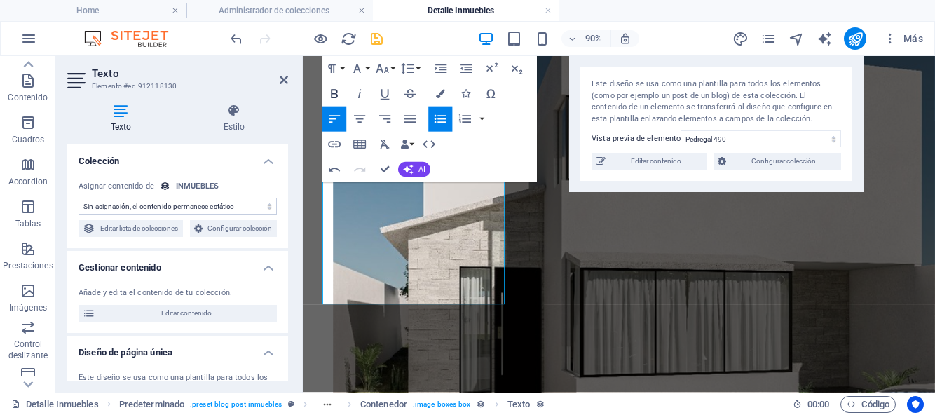
click at [332, 97] on icon "button" at bounding box center [334, 94] width 7 height 9
click at [367, 70] on button "Font Family" at bounding box center [360, 68] width 24 height 25
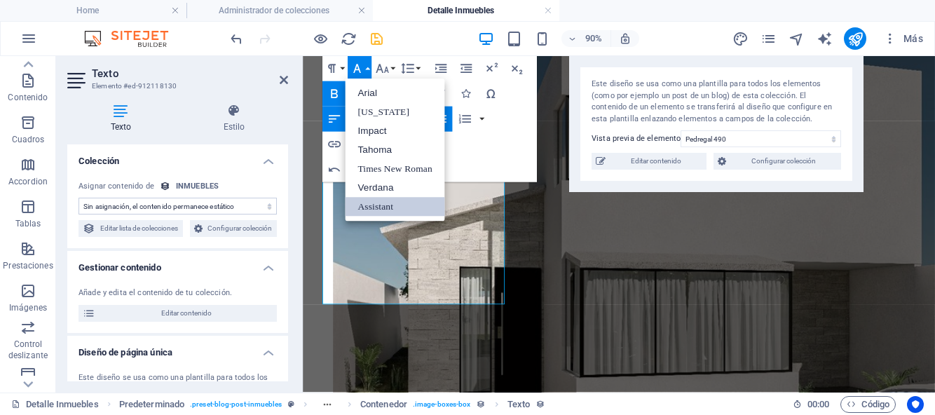
scroll to position [0, 0]
click at [378, 207] on link "Assistant" at bounding box center [395, 207] width 100 height 19
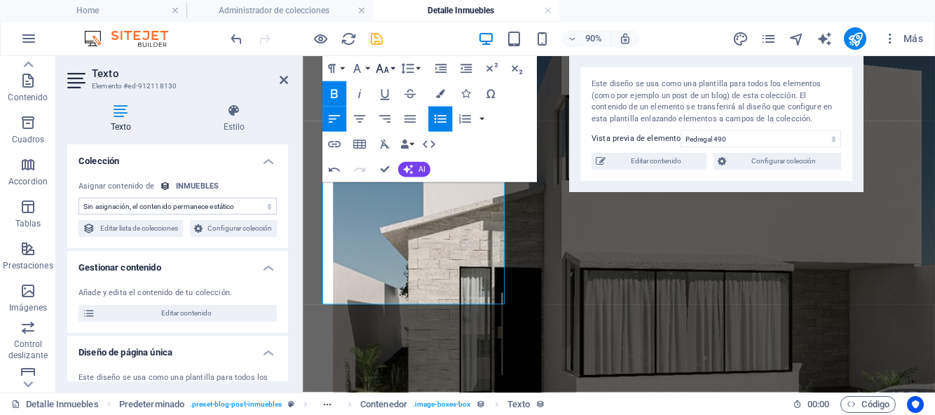
click at [393, 69] on button "Font Size" at bounding box center [385, 68] width 24 height 25
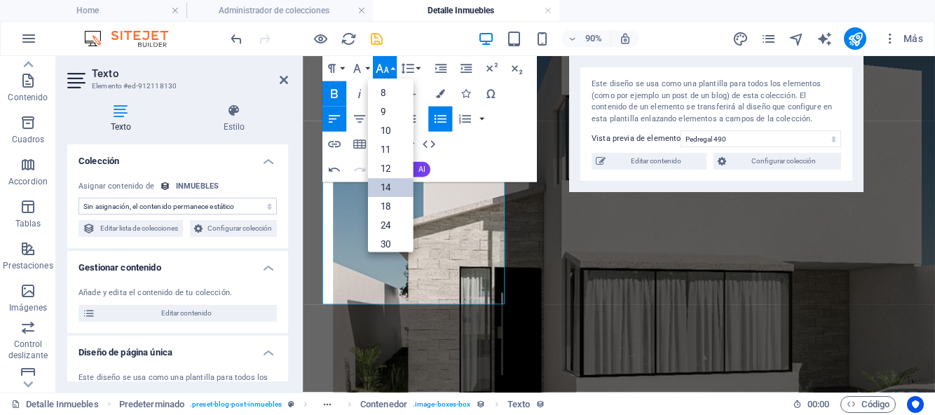
click at [391, 185] on link "14" at bounding box center [391, 188] width 46 height 19
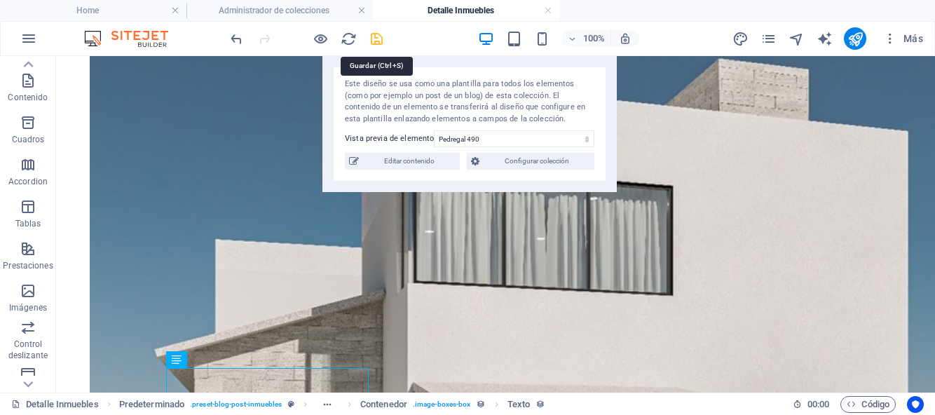
click at [379, 42] on icon "save" at bounding box center [377, 39] width 16 height 16
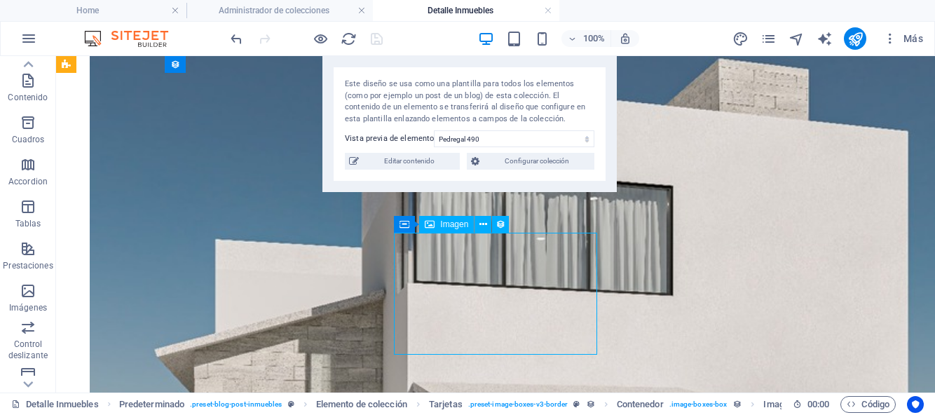
select select "%"
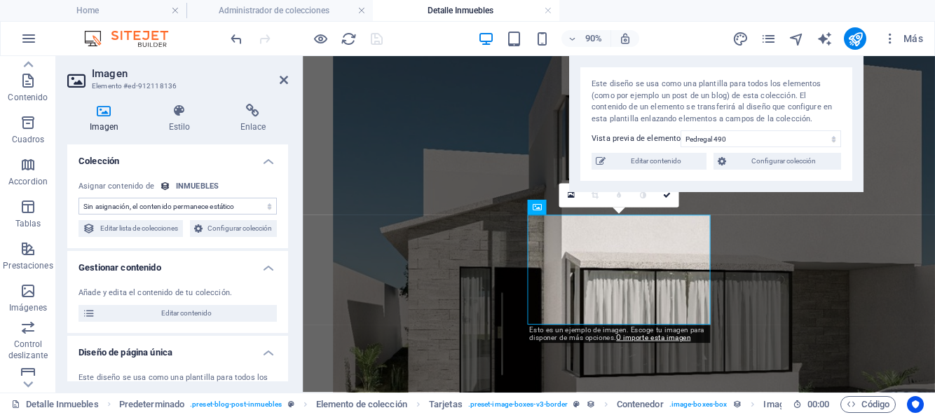
click at [265, 206] on select "Sin asignación, el contenido permanece estático Creado a las (Fecha) Actualizad…" at bounding box center [178, 206] width 198 height 17
select select "imagen-pb-interiores"
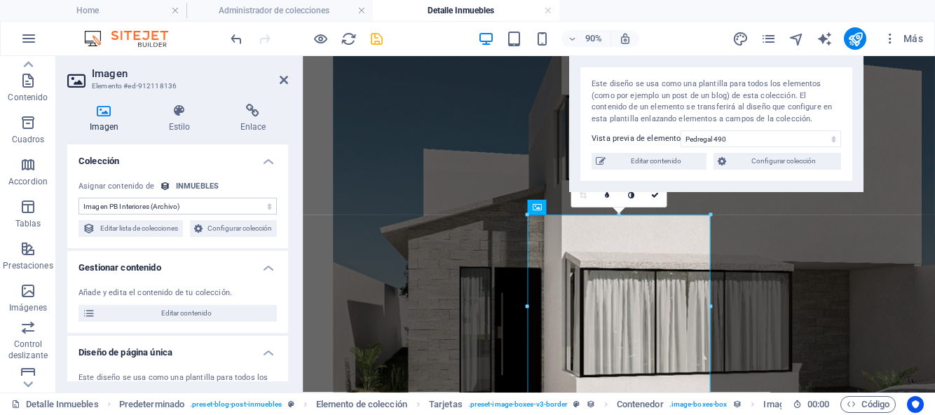
click at [266, 208] on select "Sin asignación, el contenido permanece estático Creado a las (Fecha) Actualizad…" at bounding box center [178, 206] width 198 height 17
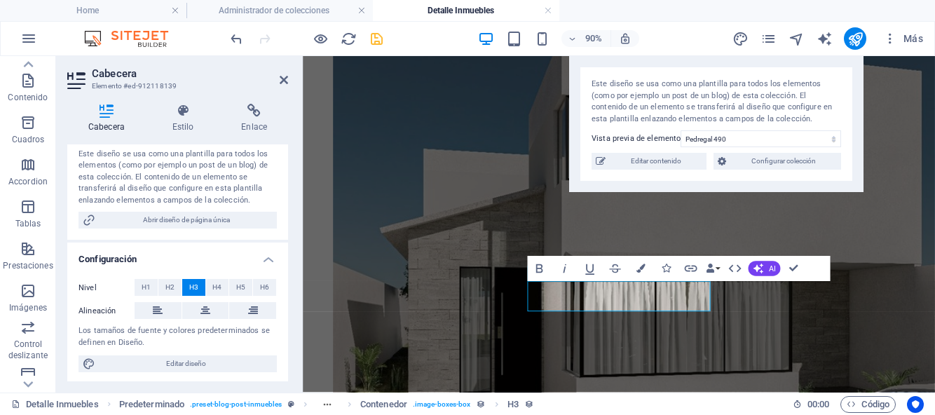
scroll to position [243, 0]
click at [217, 283] on span "H4" at bounding box center [216, 284] width 9 height 17
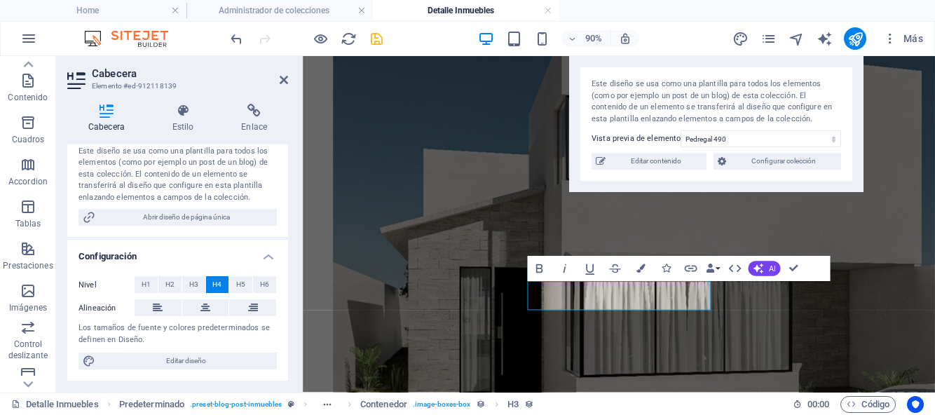
click at [216, 286] on span "H4" at bounding box center [216, 284] width 9 height 17
click at [197, 287] on button "H3" at bounding box center [193, 284] width 23 height 17
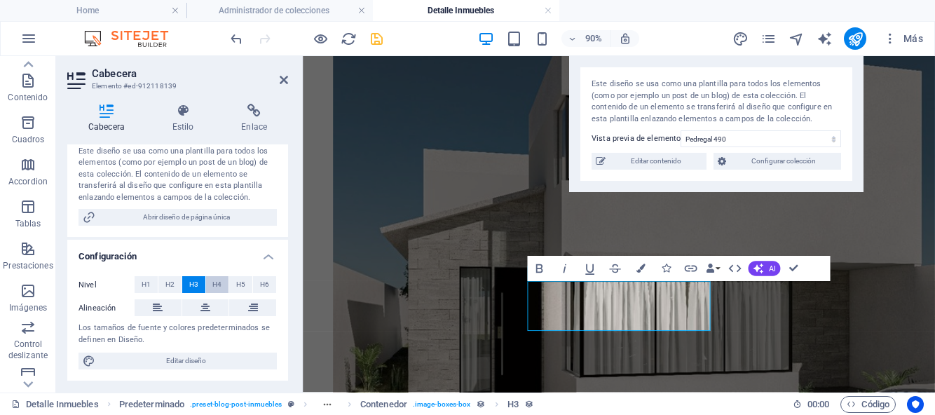
click at [215, 289] on span "H4" at bounding box center [216, 284] width 9 height 17
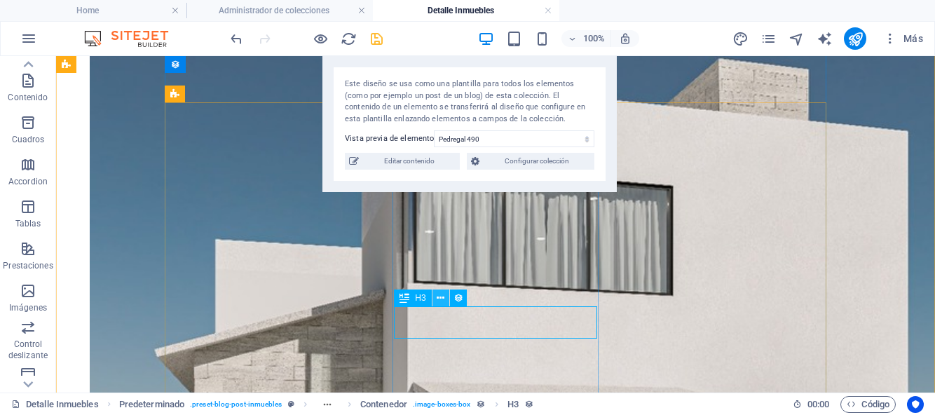
click at [442, 300] on icon at bounding box center [441, 298] width 8 height 15
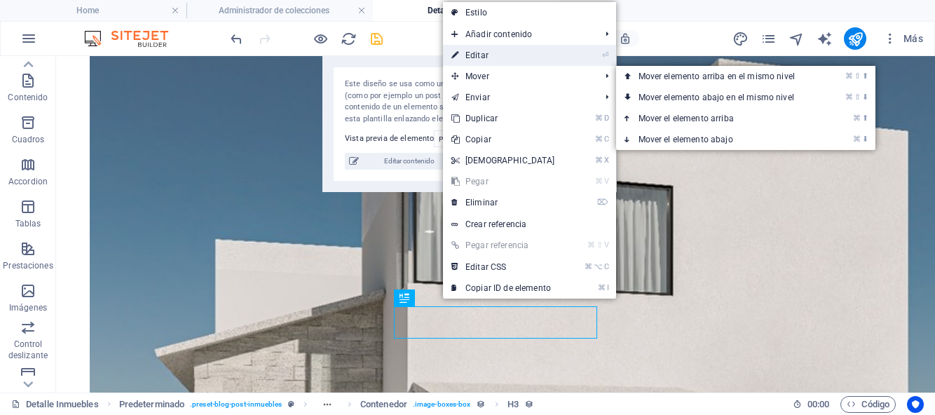
click at [473, 56] on link "⏎ Editar" at bounding box center [503, 55] width 121 height 21
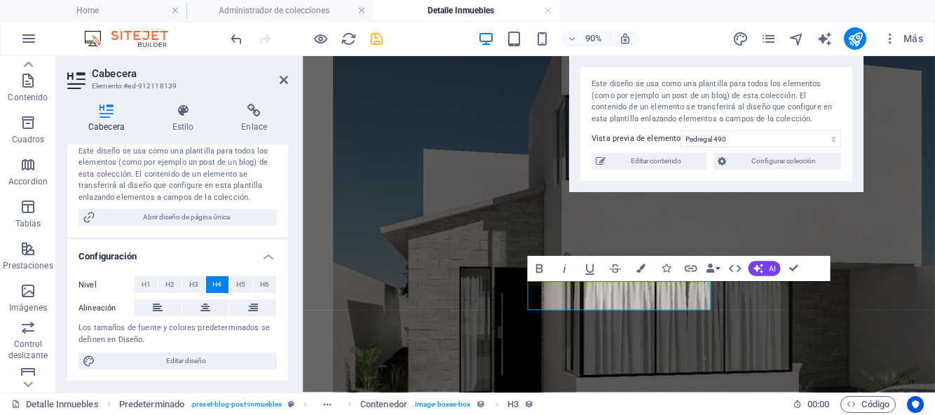
scroll to position [239, 0]
click at [215, 290] on span "H4" at bounding box center [216, 284] width 9 height 17
click at [282, 81] on icon at bounding box center [284, 79] width 8 height 11
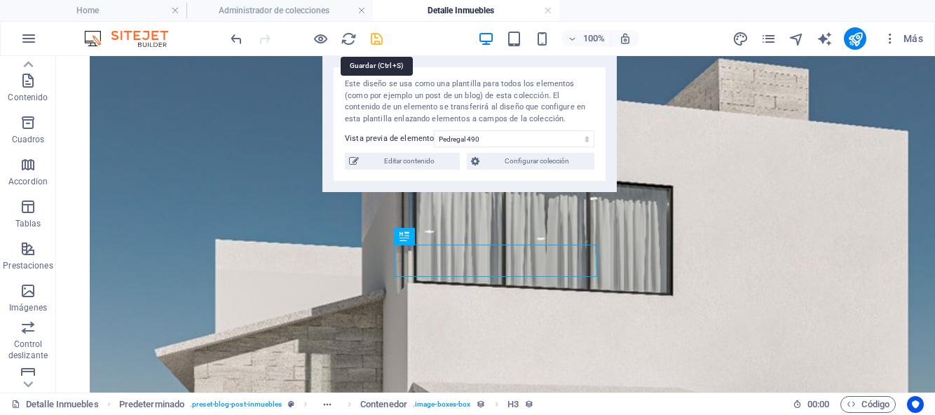
click at [376, 41] on icon "save" at bounding box center [377, 39] width 16 height 16
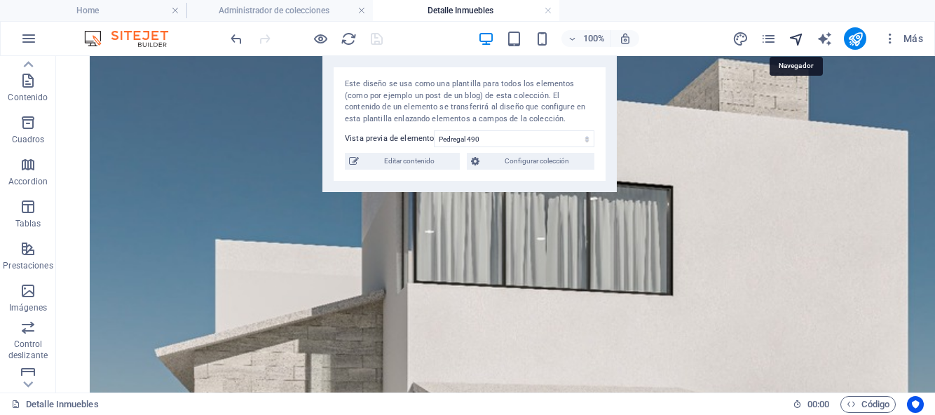
click at [800, 36] on icon "navigator" at bounding box center [797, 39] width 16 height 16
select select "17043486-es"
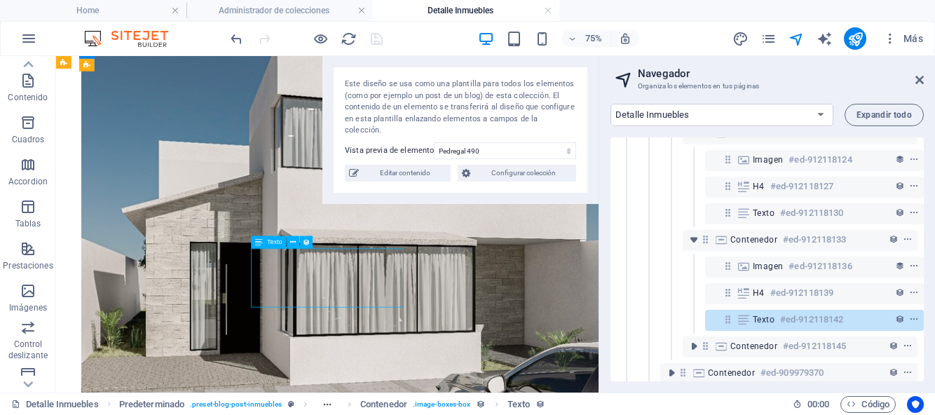
scroll to position [226, 4]
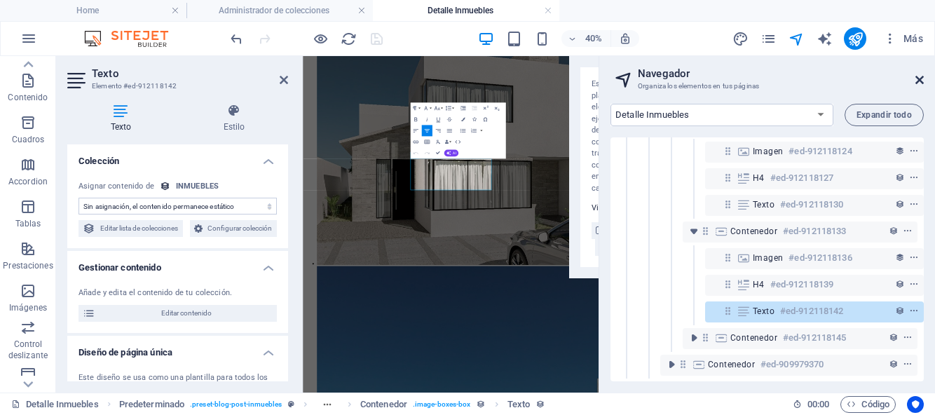
click at [921, 83] on icon at bounding box center [919, 79] width 8 height 11
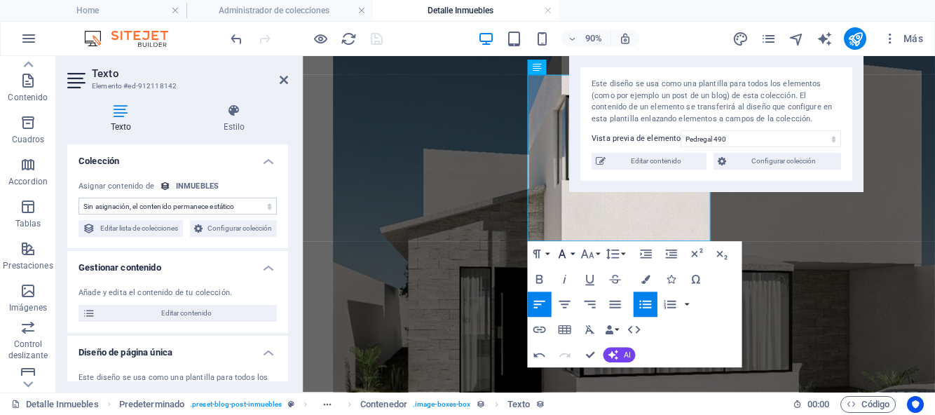
click at [573, 256] on button "Font Family" at bounding box center [565, 254] width 24 height 25
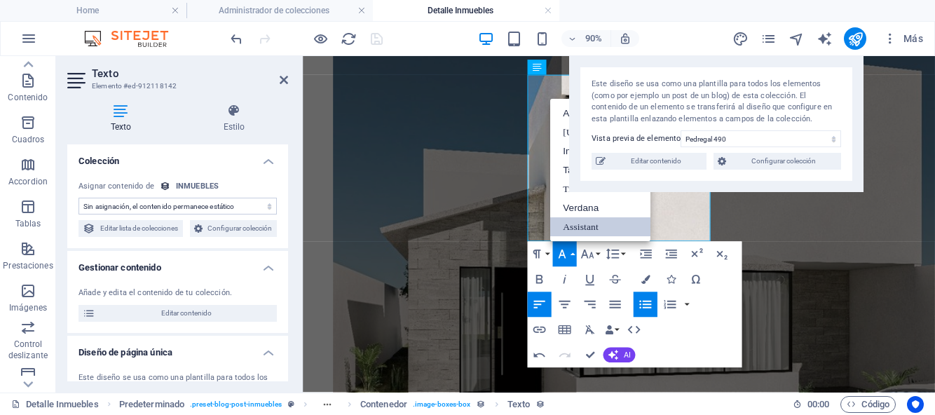
scroll to position [0, 0]
click at [583, 228] on link "Assistant" at bounding box center [600, 227] width 100 height 19
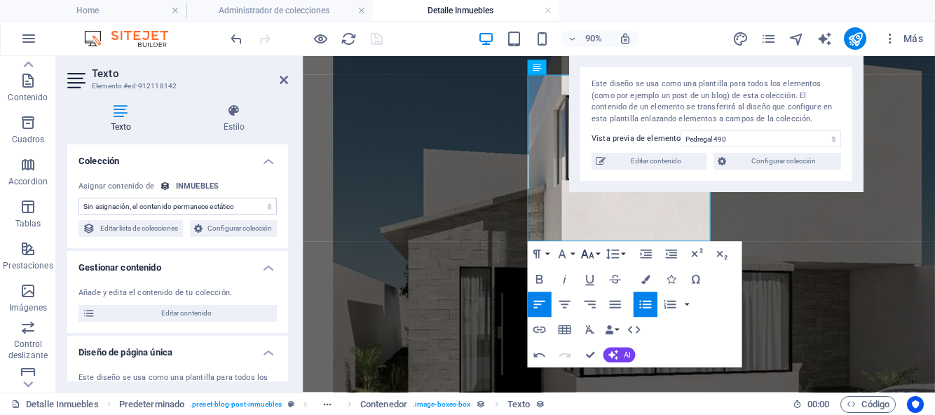
click at [598, 254] on button "Font Size" at bounding box center [590, 254] width 24 height 25
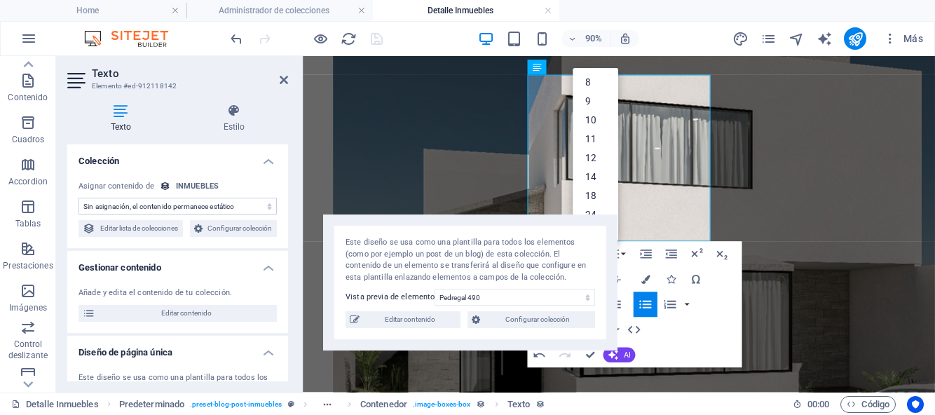
drag, startPoint x: 634, startPoint y: 60, endPoint x: 388, endPoint y: 217, distance: 292.3
click at [388, 217] on div "Este diseño se usa como una plantilla para todos los elementos (como por ejempl…" at bounding box center [470, 283] width 294 height 136
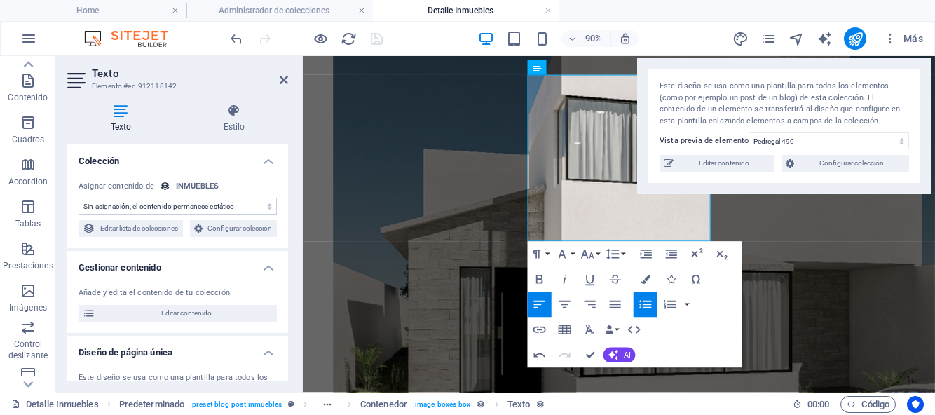
drag, startPoint x: 445, startPoint y: 223, endPoint x: 759, endPoint y: 67, distance: 350.8
click at [759, 67] on div "Este diseño se usa como una plantilla para todos los elementos (como por ejempl…" at bounding box center [784, 126] width 294 height 136
click at [597, 252] on button "Font Size" at bounding box center [590, 254] width 24 height 25
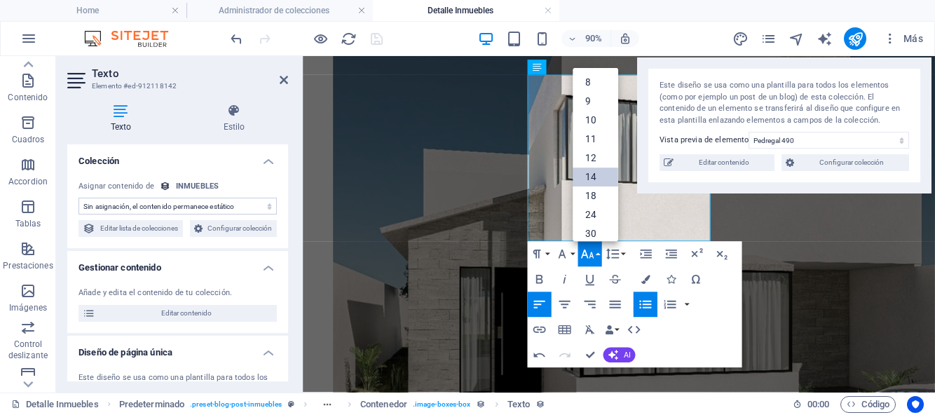
click at [597, 178] on link "14" at bounding box center [596, 177] width 46 height 19
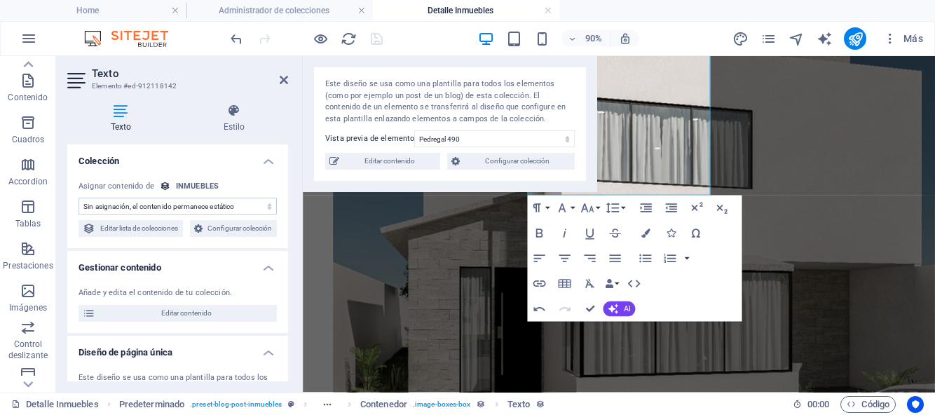
drag, startPoint x: 801, startPoint y: 70, endPoint x: 401, endPoint y: 56, distance: 400.5
click at [401, 56] on div "Este diseño se usa como una plantilla para todos los elementos (como por ejempl…" at bounding box center [450, 124] width 294 height 136
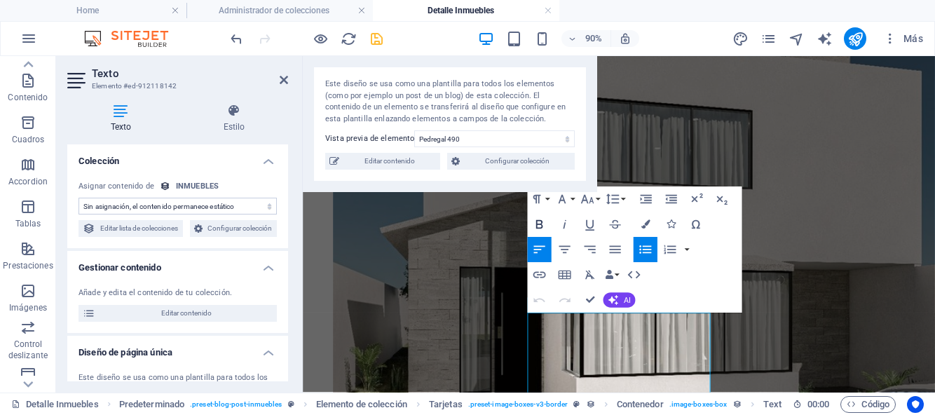
click at [538, 228] on icon "button" at bounding box center [539, 224] width 7 height 9
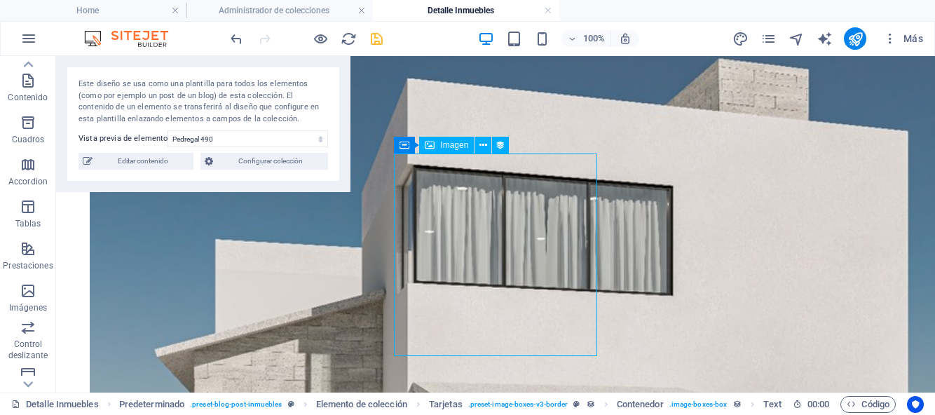
select select "imagen-pb-interiores"
select select "%"
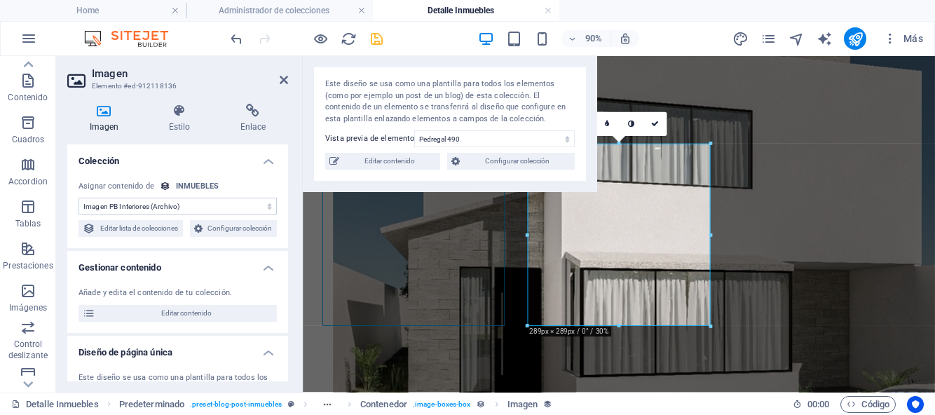
select select "imagen-pb-interiores"
select select "%"
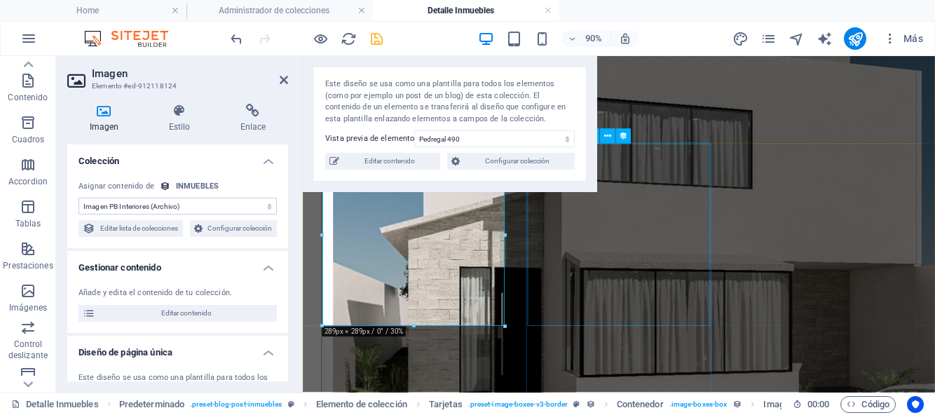
select select "imagen-pb-interiores"
select select "%"
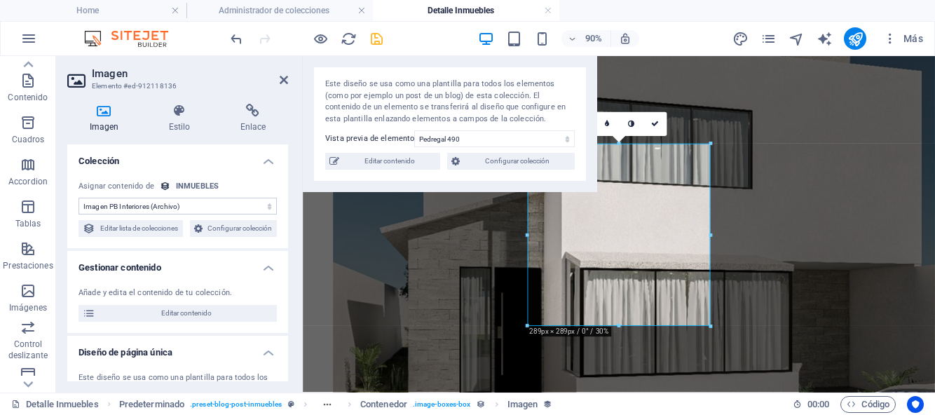
click at [269, 207] on select "Sin asignación, el contenido permanece estático Creado a las (Fecha) Actualizad…" at bounding box center [178, 206] width 198 height 17
select select "imagen-pb-exterior"
click at [376, 41] on icon "save" at bounding box center [377, 39] width 16 height 16
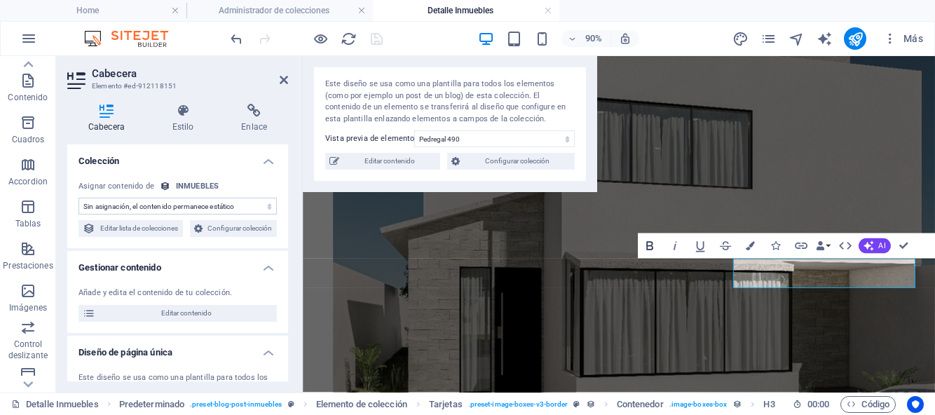
click at [646, 253] on button "Bold" at bounding box center [650, 245] width 24 height 25
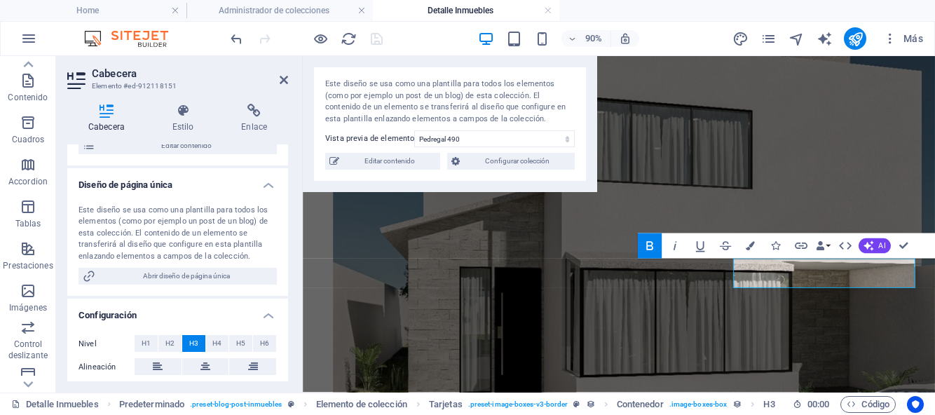
scroll to position [243, 0]
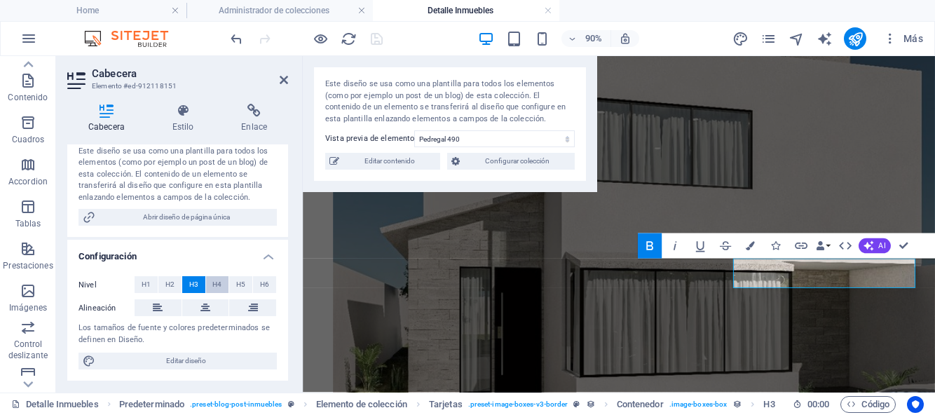
click at [213, 285] on span "H4" at bounding box center [216, 284] width 9 height 17
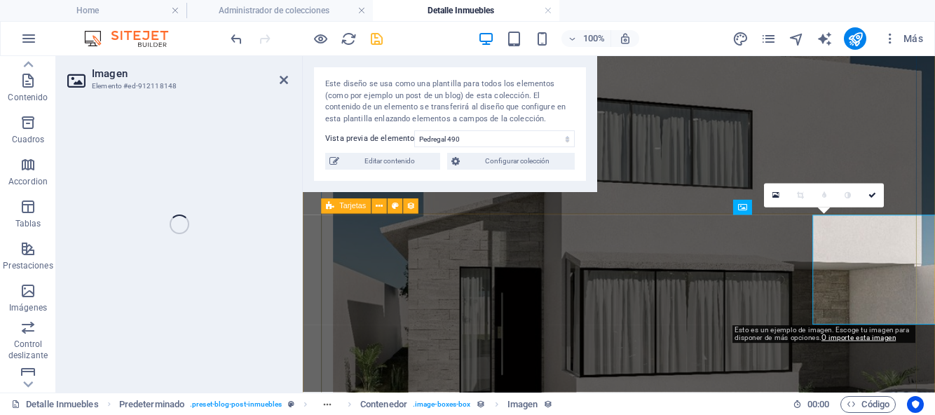
select select "%"
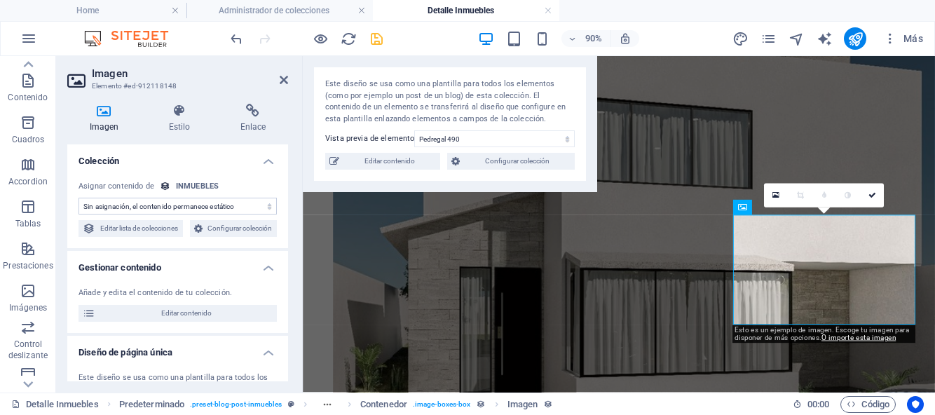
click at [269, 206] on select "Sin asignación, el contenido permanece estático Creado a las (Fecha) Actualizad…" at bounding box center [178, 206] width 198 height 17
select select "imagen-pa"
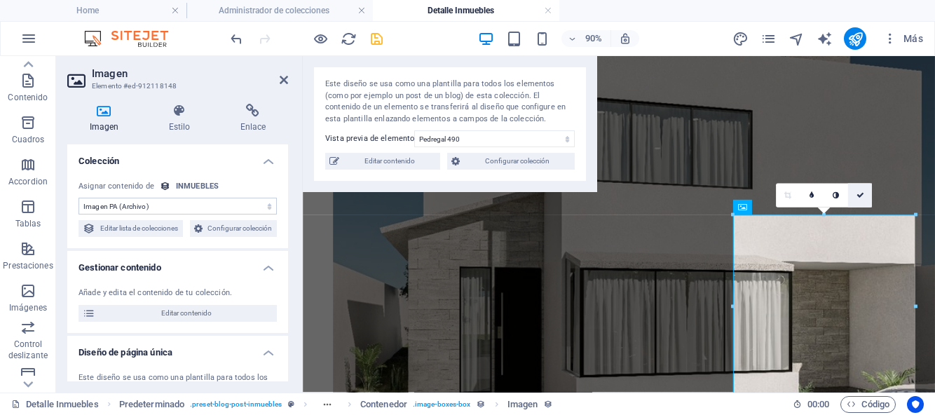
click at [862, 199] on link at bounding box center [860, 196] width 24 height 24
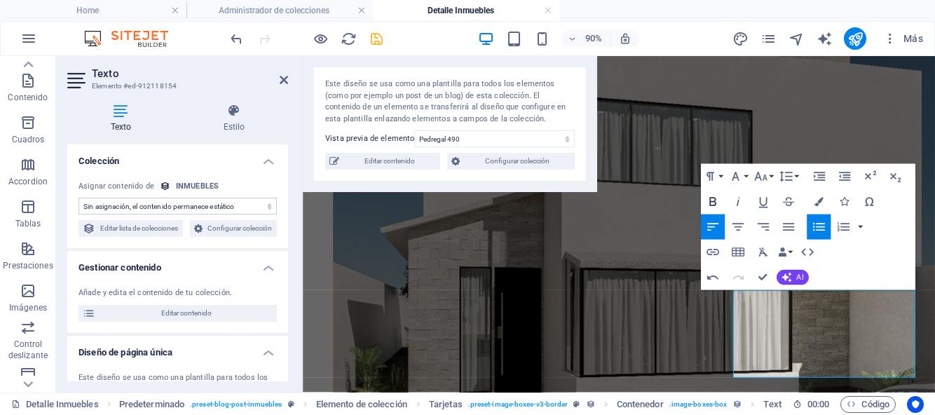
click at [716, 200] on icon "button" at bounding box center [712, 201] width 15 height 15
click at [740, 177] on icon "button" at bounding box center [735, 176] width 15 height 15
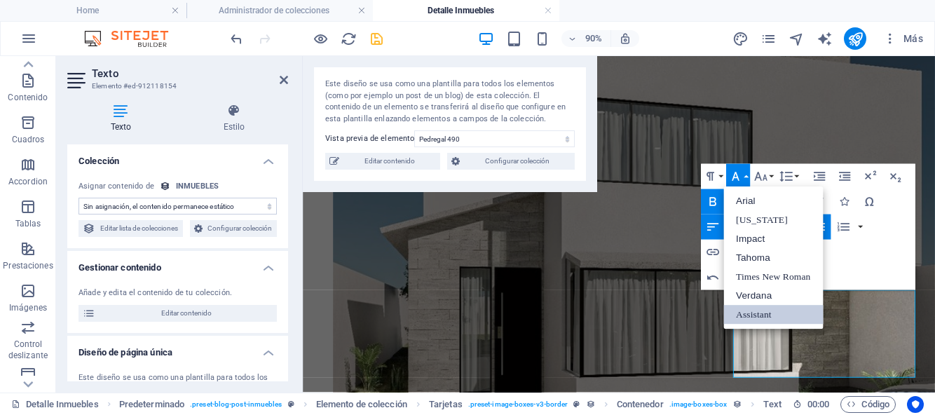
scroll to position [0, 0]
click at [748, 315] on link "Assistant" at bounding box center [773, 315] width 100 height 19
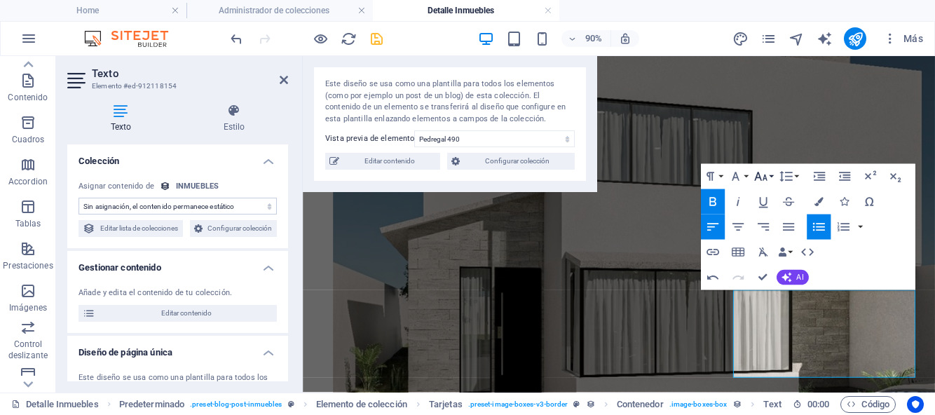
click at [773, 175] on button "Font Size" at bounding box center [763, 176] width 24 height 25
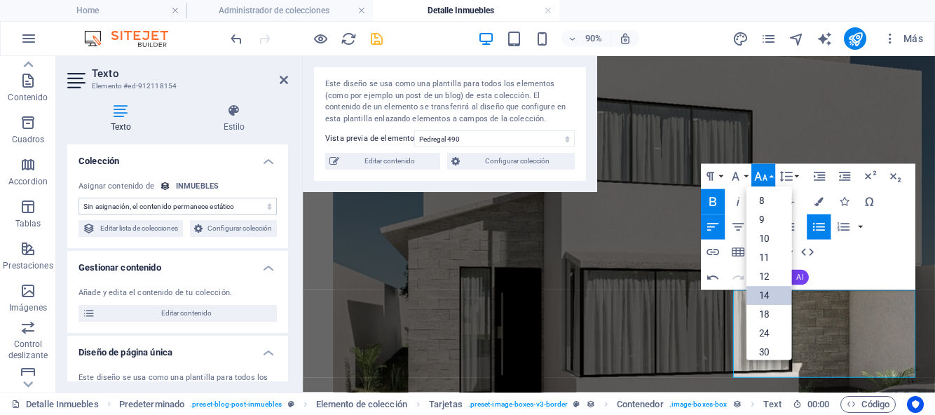
click at [771, 295] on link "14" at bounding box center [769, 296] width 46 height 19
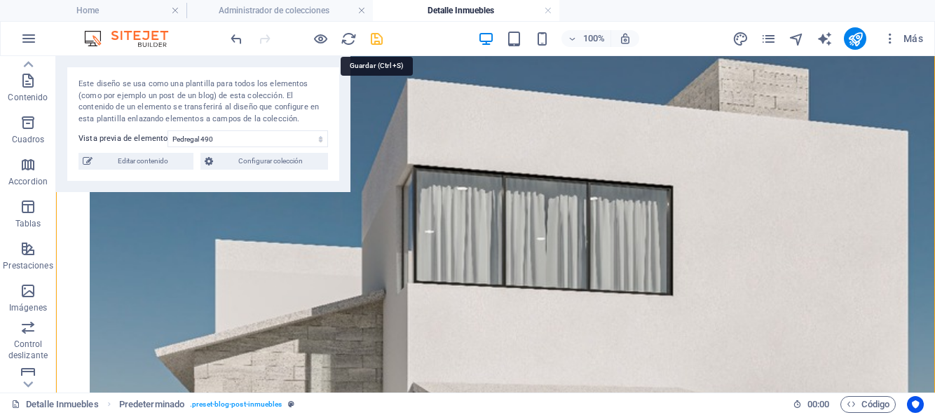
click at [377, 41] on icon "save" at bounding box center [377, 39] width 16 height 16
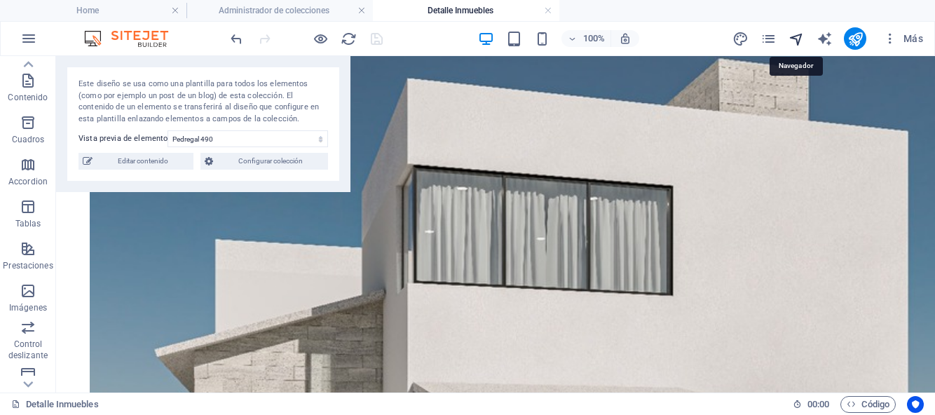
click at [802, 42] on icon "navigator" at bounding box center [797, 39] width 16 height 16
select select "17043486-es"
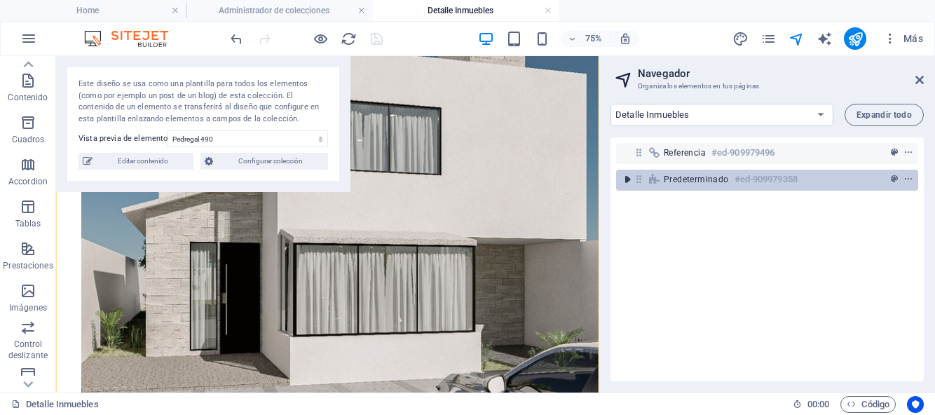
click at [627, 179] on icon "toggle-expand" at bounding box center [627, 179] width 14 height 14
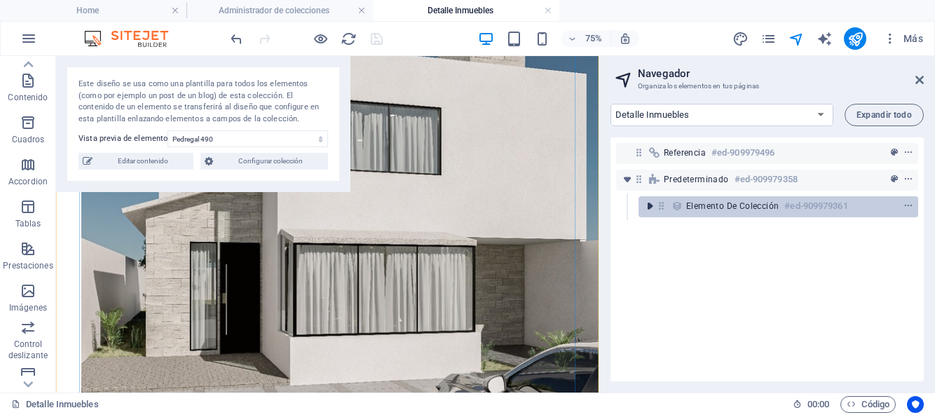
click at [648, 205] on icon "toggle-expand" at bounding box center [650, 206] width 14 height 14
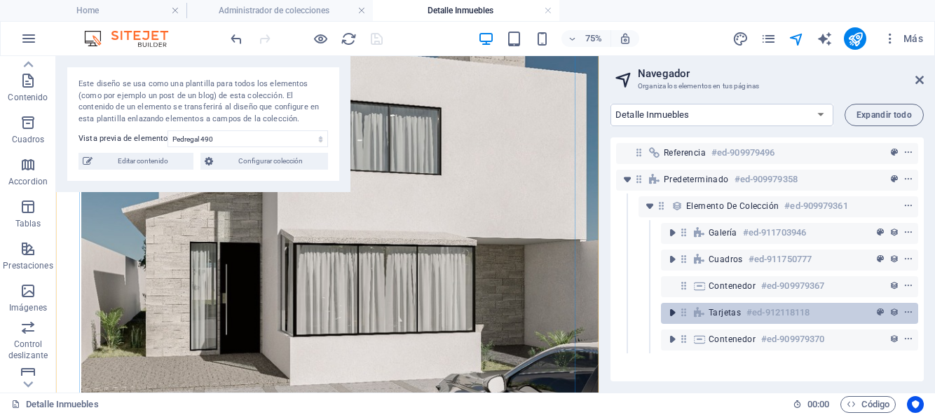
click at [669, 313] on icon "toggle-expand" at bounding box center [672, 313] width 14 height 14
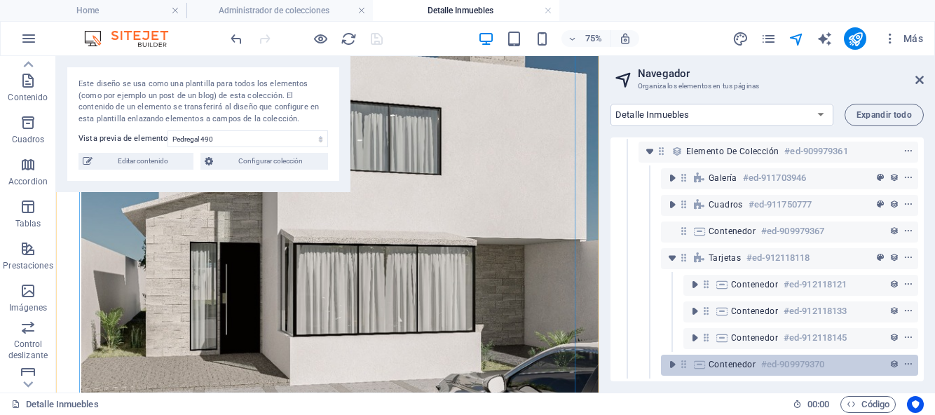
click at [720, 359] on span "Contenedor" at bounding box center [732, 364] width 47 height 11
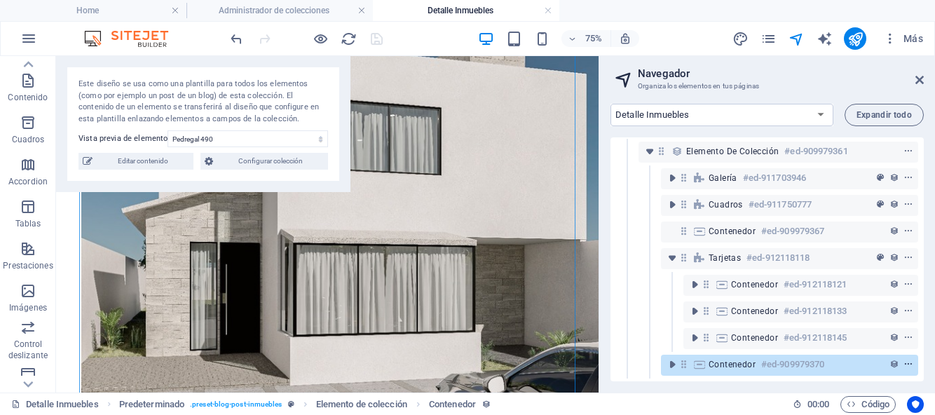
click at [908, 360] on icon "context-menu" at bounding box center [909, 365] width 10 height 10
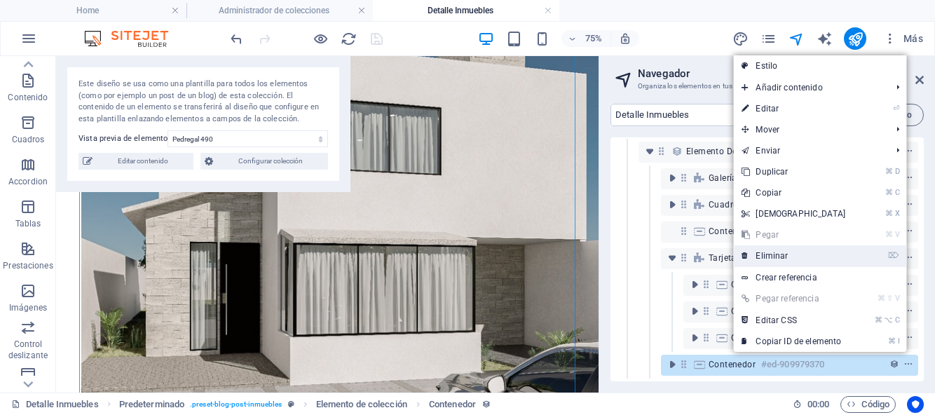
click at [790, 250] on link "⌦ Eliminar" at bounding box center [793, 255] width 121 height 21
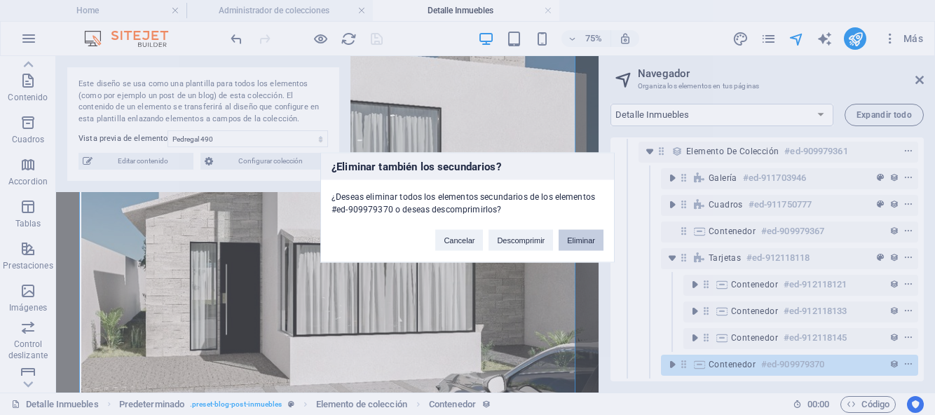
click at [564, 246] on button "Eliminar" at bounding box center [581, 240] width 45 height 21
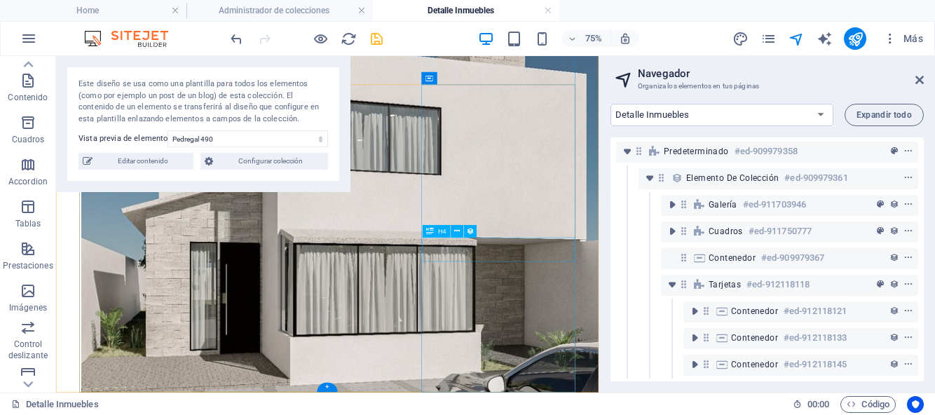
scroll to position [39, 0]
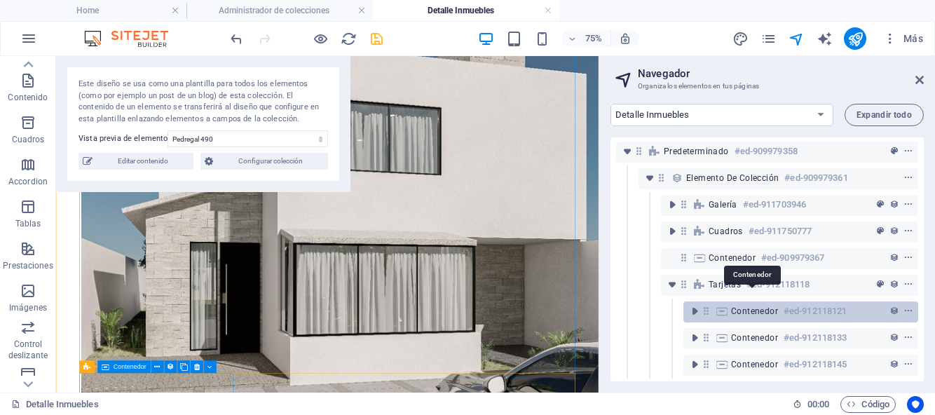
click at [745, 306] on span "Contenedor" at bounding box center [754, 311] width 47 height 11
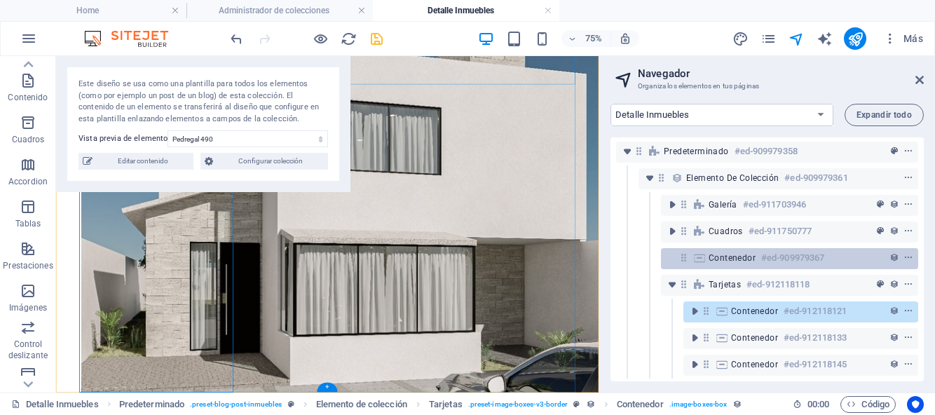
click at [740, 252] on span "Contenedor" at bounding box center [732, 257] width 47 height 11
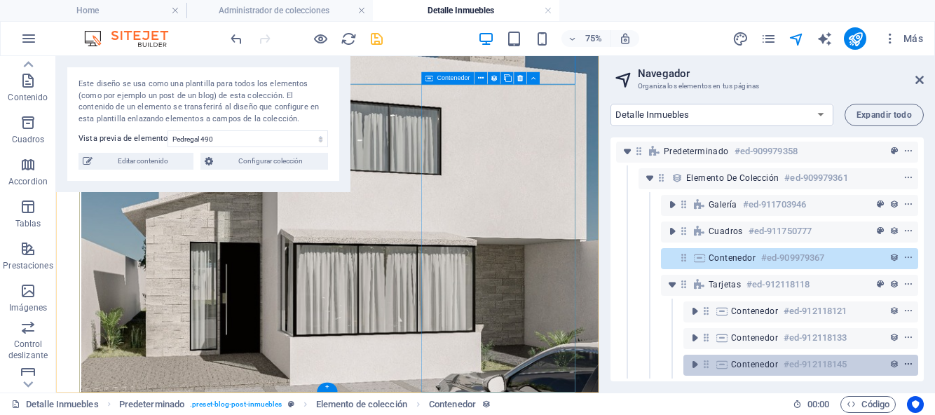
click at [904, 360] on icon "context-menu" at bounding box center [909, 365] width 10 height 10
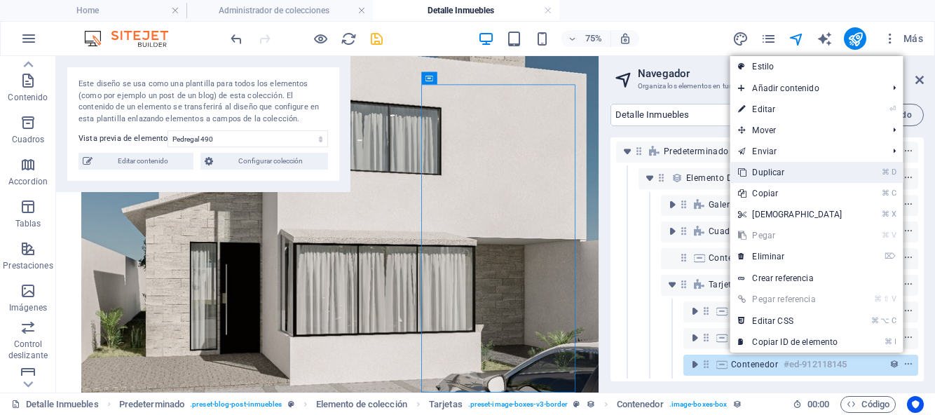
click at [793, 172] on link "⌘ D Duplicar" at bounding box center [790, 172] width 121 height 21
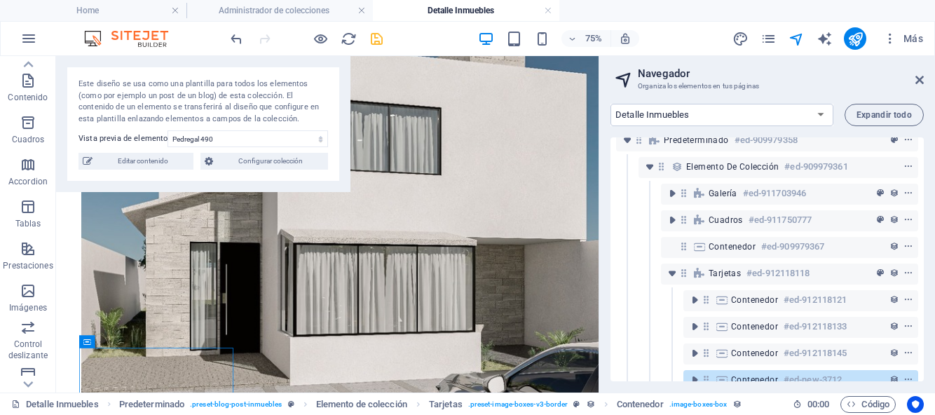
scroll to position [66, 0]
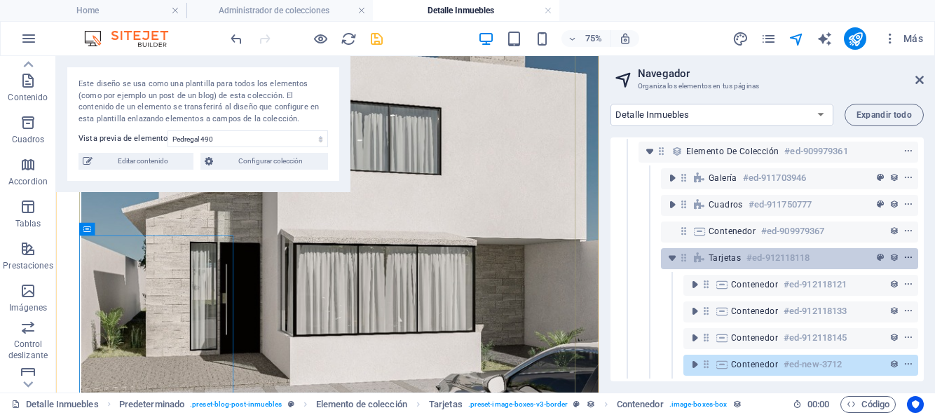
click at [904, 253] on icon "context-menu" at bounding box center [909, 258] width 10 height 10
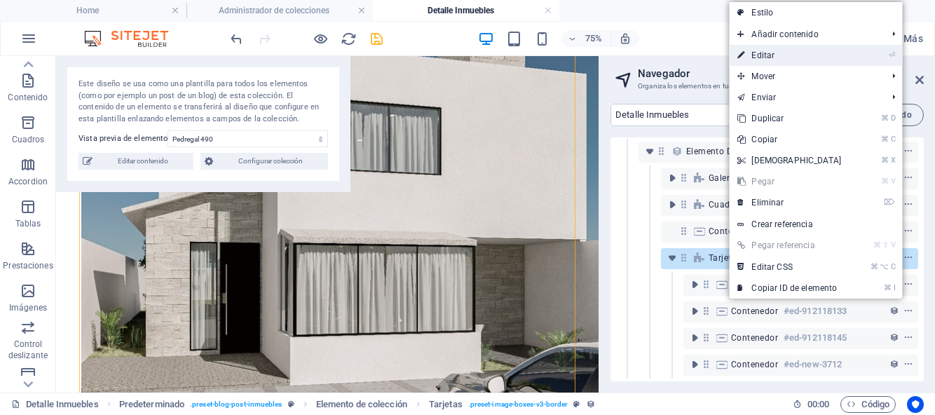
click at [773, 59] on link "⏎ Editar" at bounding box center [789, 55] width 121 height 21
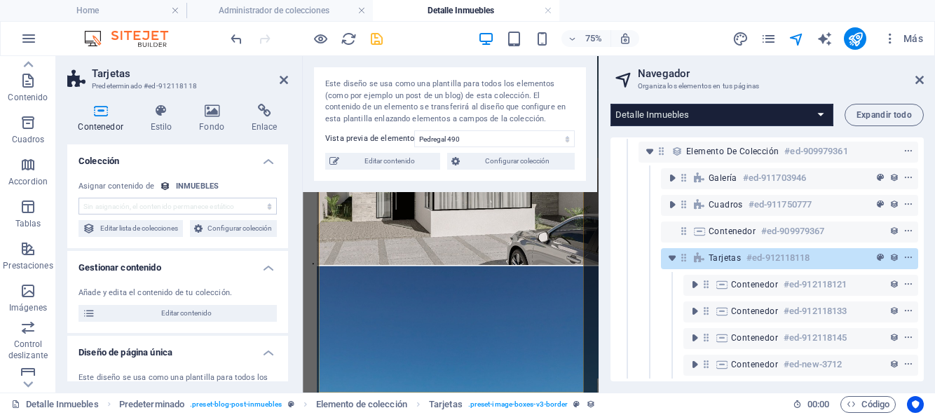
select select "rem"
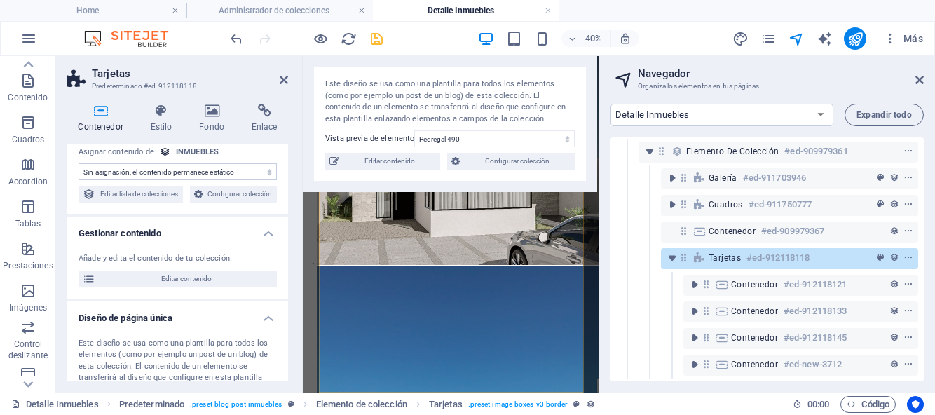
scroll to position [30, 0]
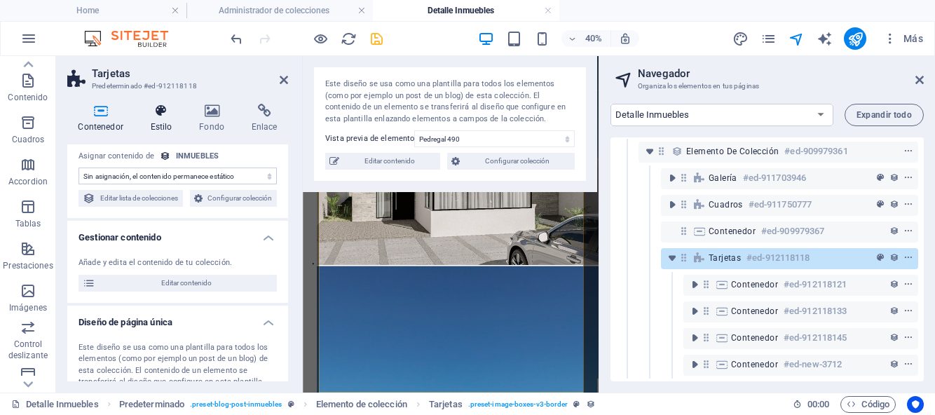
click at [154, 117] on icon at bounding box center [160, 111] width 43 height 14
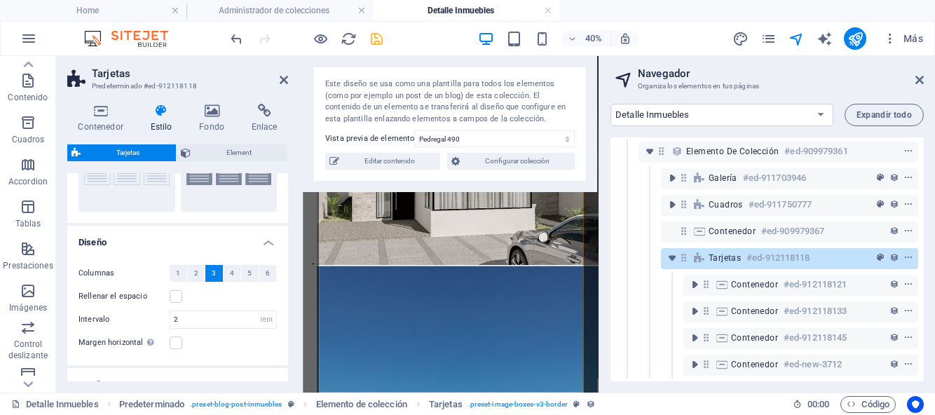
scroll to position [98, 0]
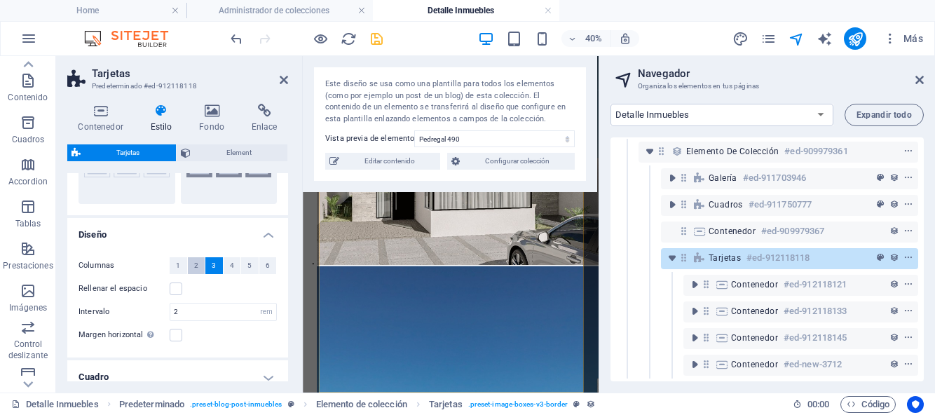
click at [198, 267] on button "2" at bounding box center [197, 265] width 18 height 17
click at [283, 81] on icon at bounding box center [284, 79] width 8 height 11
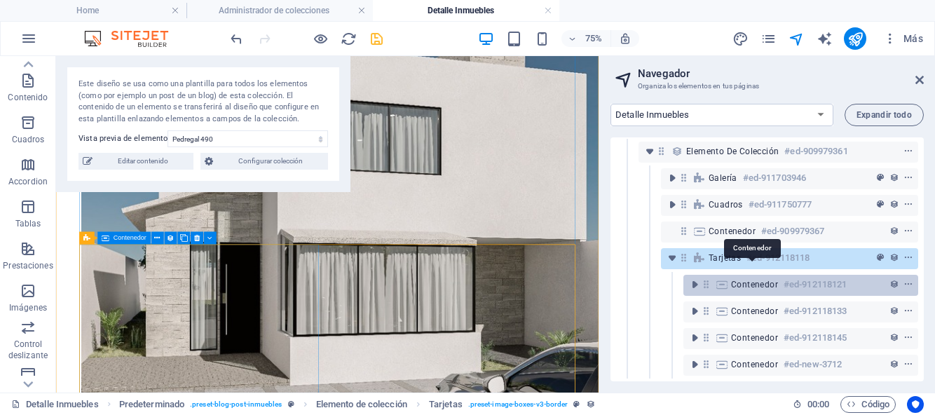
click at [733, 279] on span "Contenedor" at bounding box center [754, 284] width 47 height 11
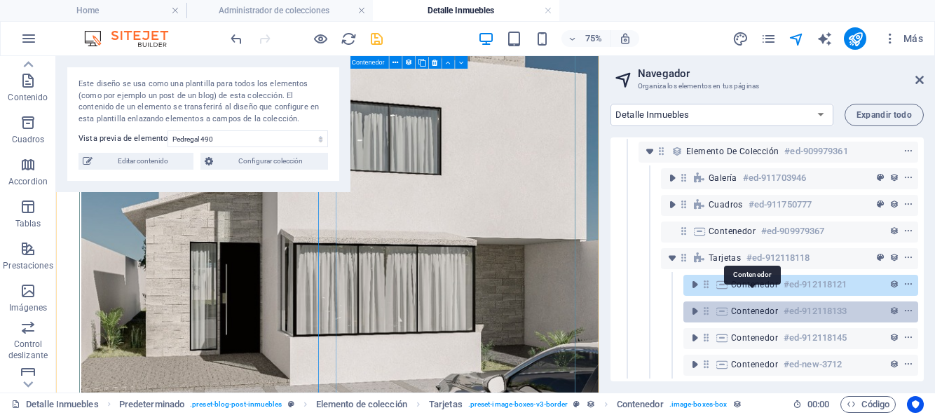
click at [743, 306] on span "Contenedor" at bounding box center [754, 311] width 47 height 11
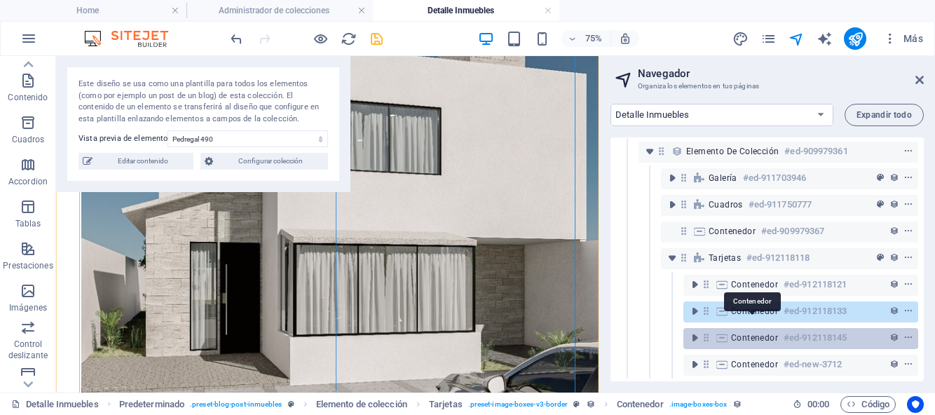
click at [749, 332] on span "Contenedor" at bounding box center [754, 337] width 47 height 11
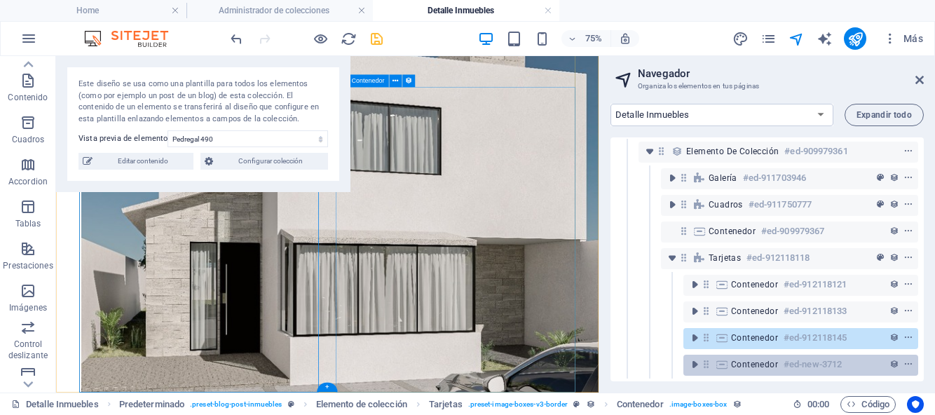
click at [751, 359] on span "Contenedor" at bounding box center [754, 364] width 47 height 11
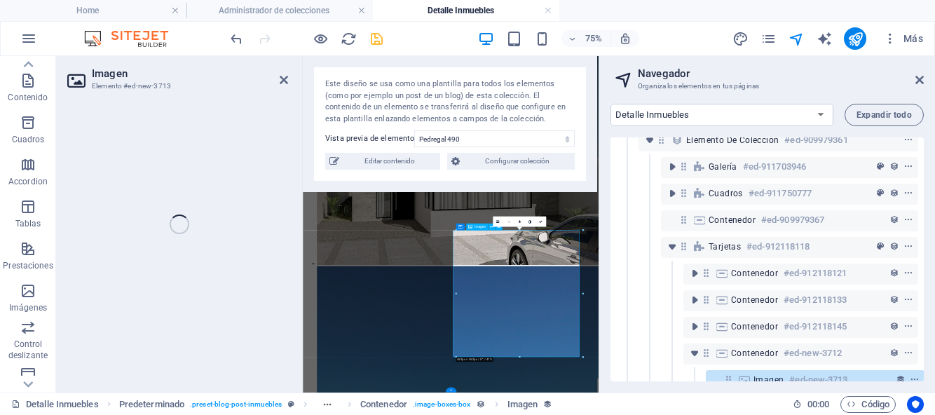
select select "imagen-pa"
select select "%"
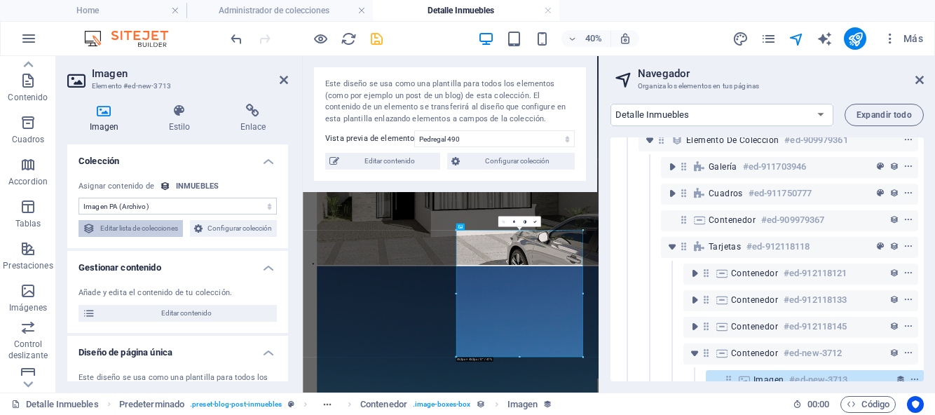
scroll to position [146, 4]
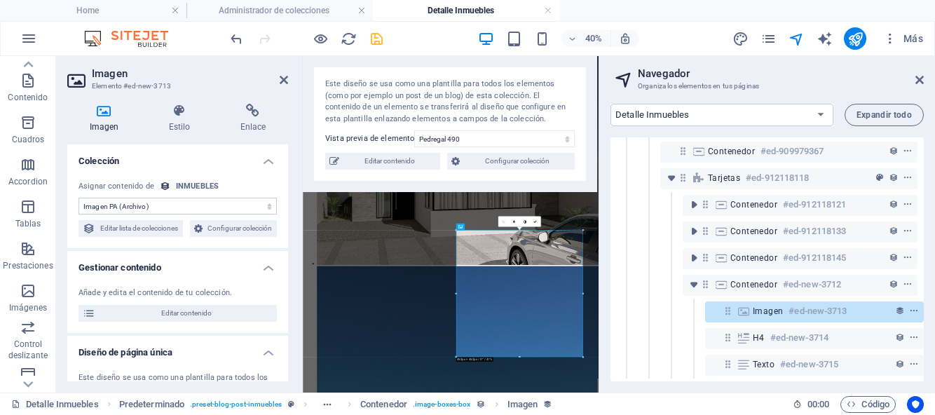
click at [265, 206] on select "Sin asignación, el contenido permanece estático Creado a las (Fecha) Actualizad…" at bounding box center [178, 206] width 198 height 17
select select "imagen-accesorios-equipamiento"
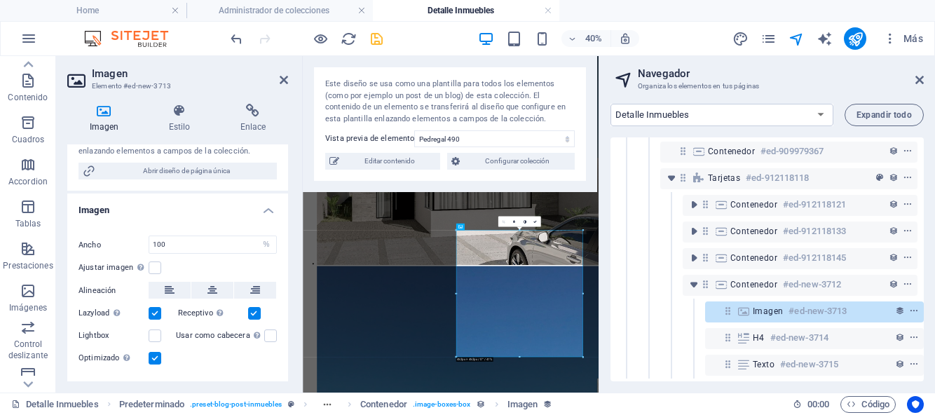
scroll to position [274, 0]
click at [282, 80] on icon at bounding box center [284, 79] width 8 height 11
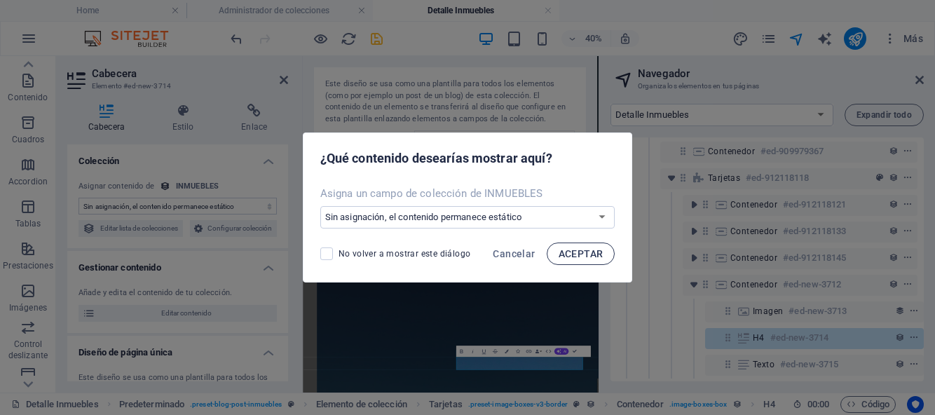
click at [560, 252] on span "ACEPTAR" at bounding box center [581, 253] width 45 height 11
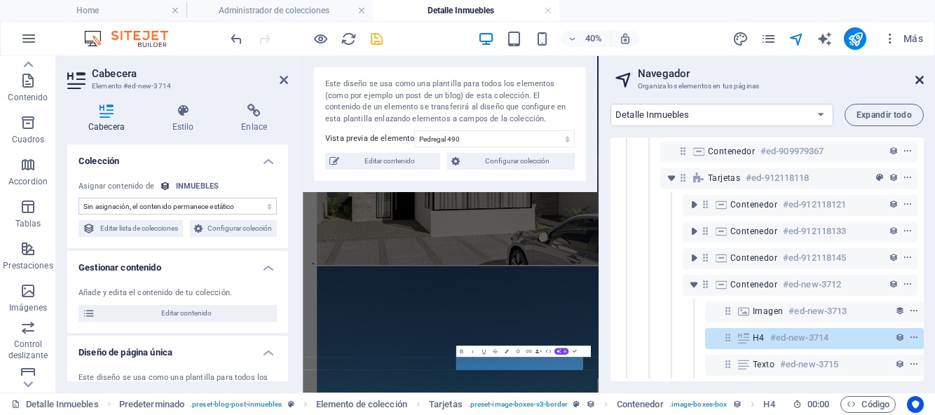
click at [920, 75] on icon at bounding box center [919, 79] width 8 height 11
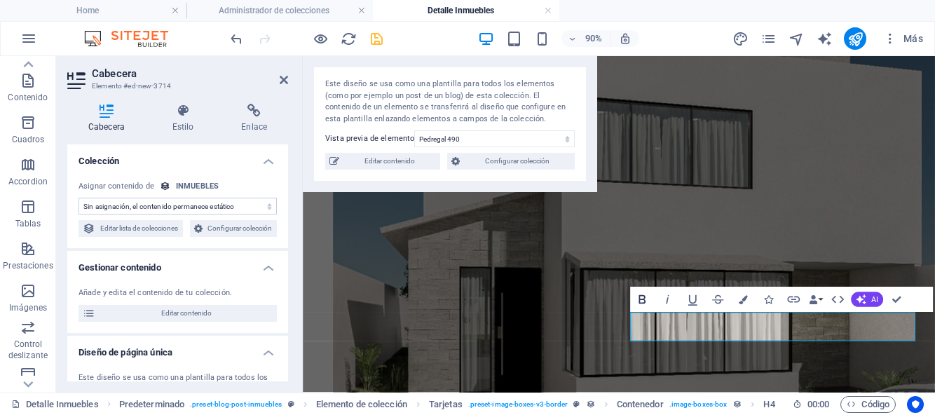
click at [643, 299] on icon "button" at bounding box center [642, 299] width 7 height 9
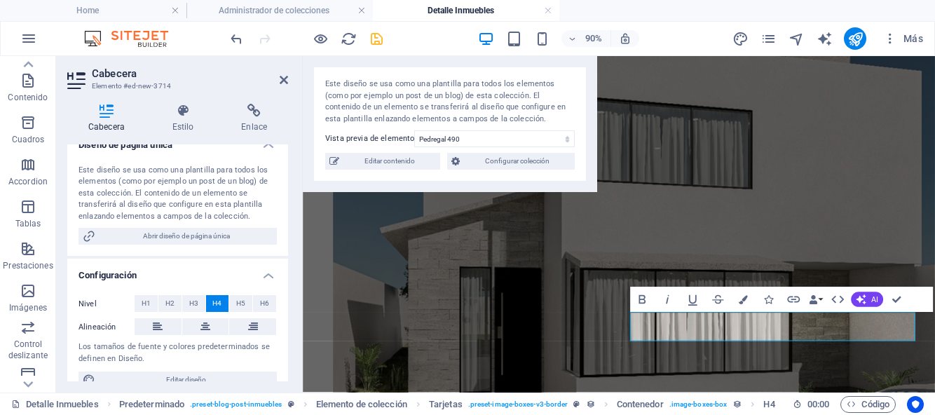
scroll to position [212, 0]
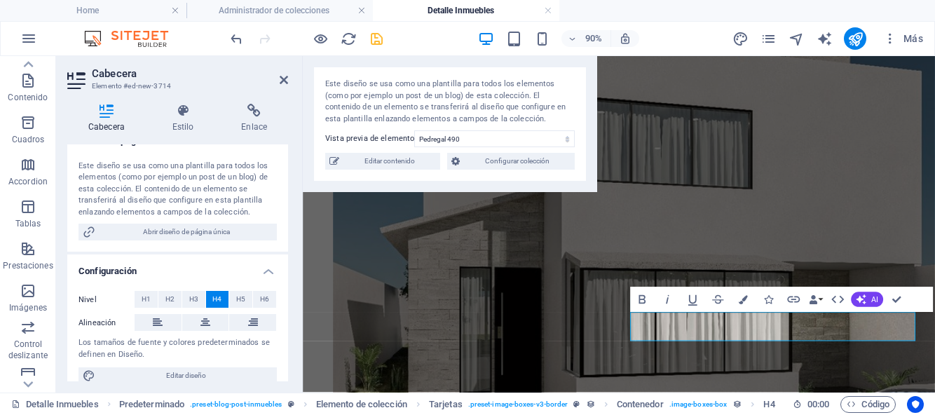
click at [215, 308] on span "H4" at bounding box center [216, 299] width 9 height 17
click at [640, 299] on icon "button" at bounding box center [642, 299] width 7 height 9
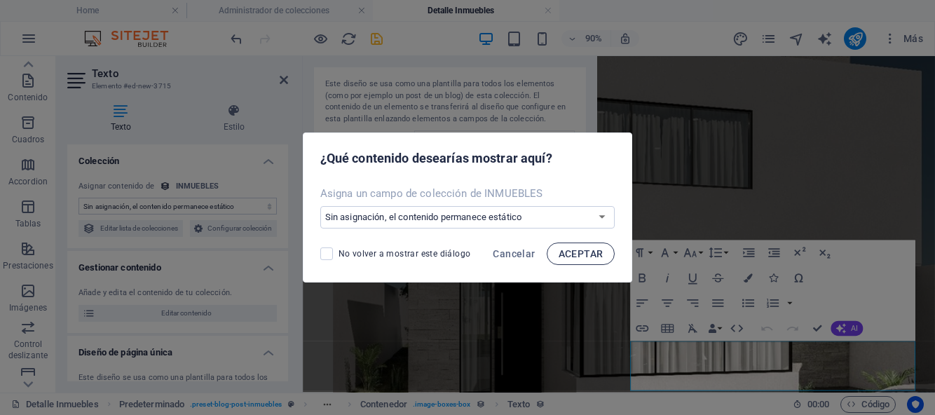
click at [580, 259] on button "ACEPTAR" at bounding box center [581, 254] width 69 height 22
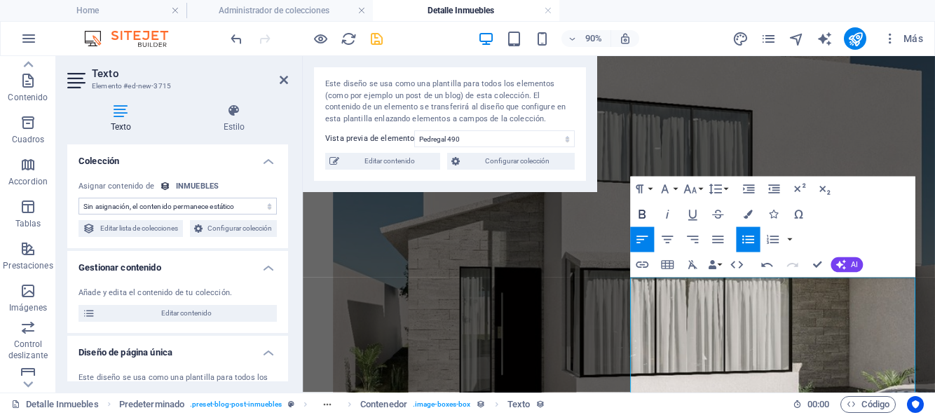
click at [639, 211] on icon "button" at bounding box center [641, 214] width 15 height 15
click at [676, 188] on button "Font Family" at bounding box center [667, 189] width 24 height 25
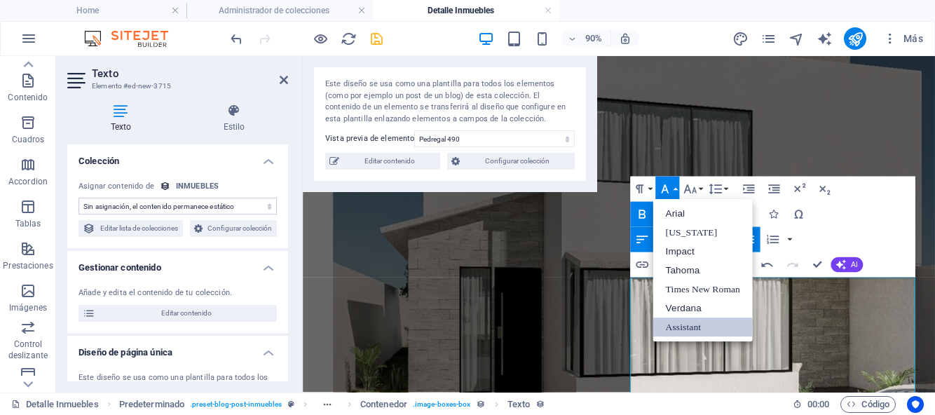
scroll to position [0, 0]
click at [695, 328] on link "Assistant" at bounding box center [703, 327] width 100 height 19
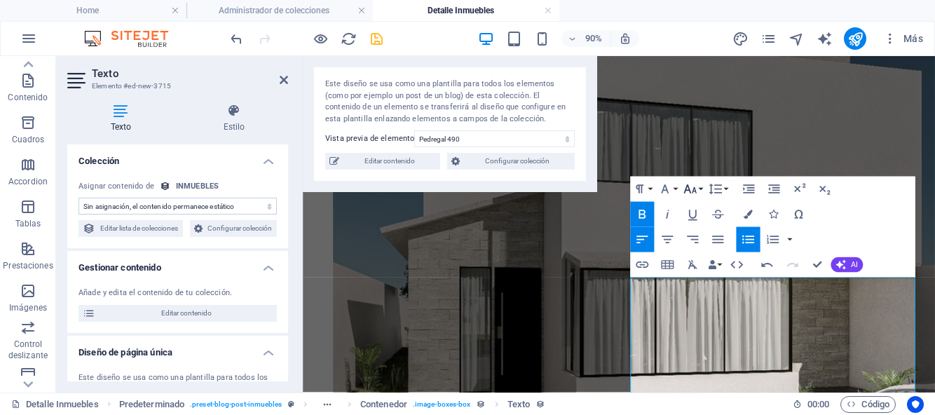
click at [702, 189] on button "Font Size" at bounding box center [693, 189] width 24 height 25
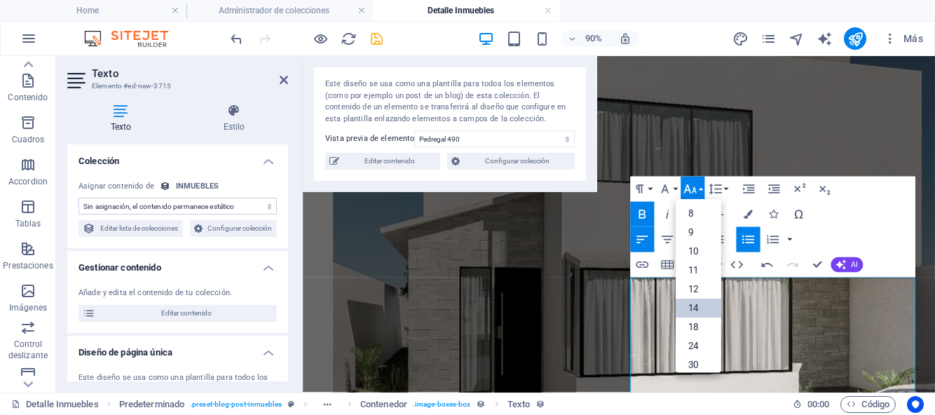
click at [697, 303] on link "14" at bounding box center [699, 308] width 46 height 19
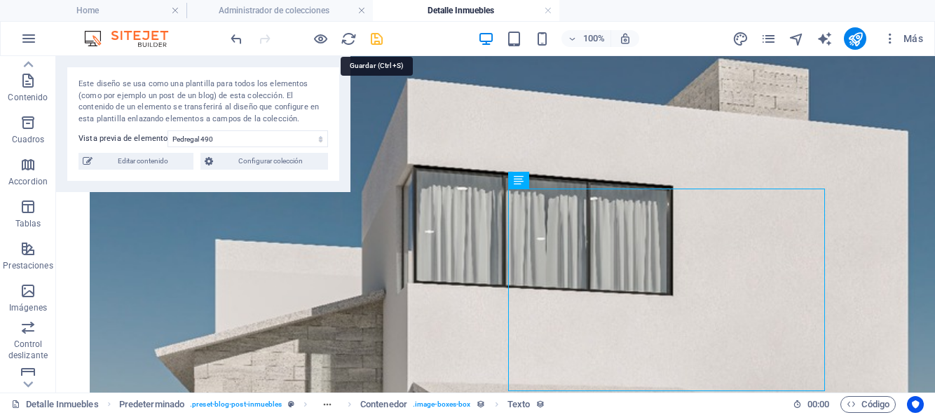
click at [381, 41] on icon "save" at bounding box center [377, 39] width 16 height 16
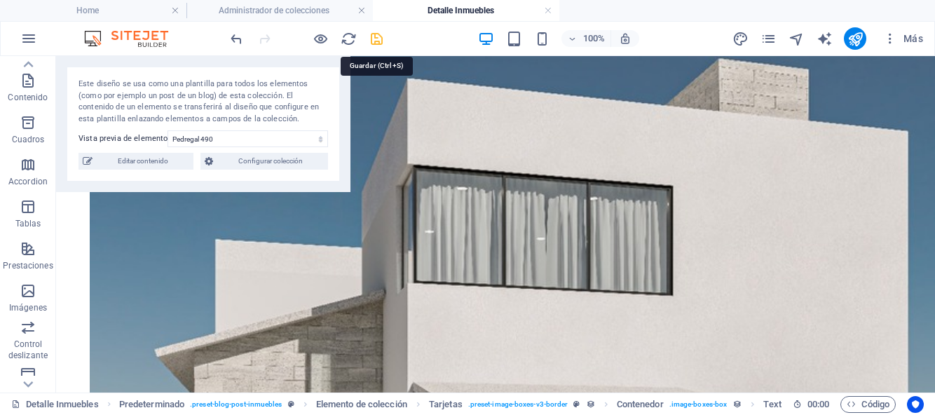
click at [379, 40] on icon "save" at bounding box center [377, 39] width 16 height 16
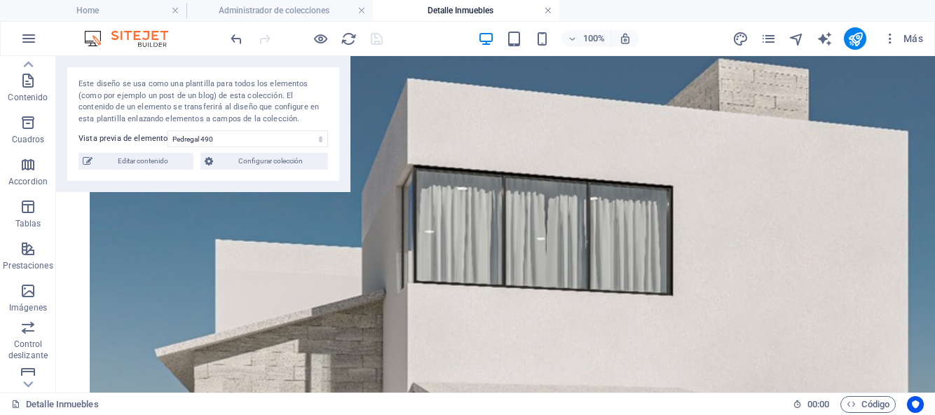
click at [545, 10] on link at bounding box center [548, 10] width 8 height 13
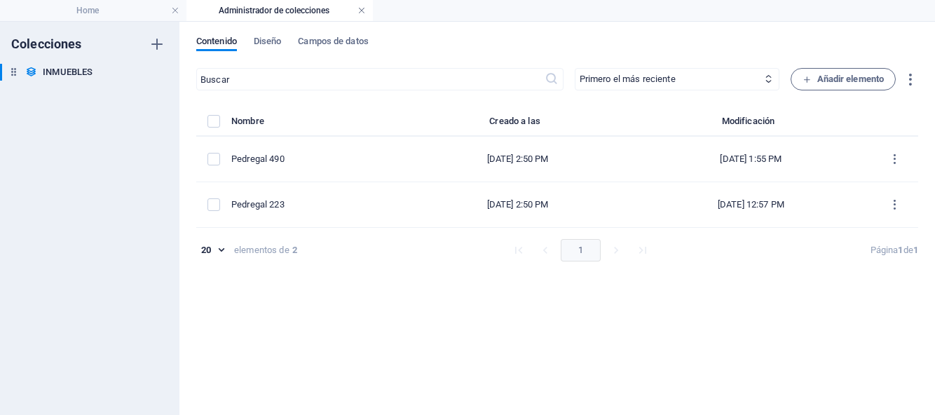
click at [365, 8] on link at bounding box center [362, 10] width 8 height 13
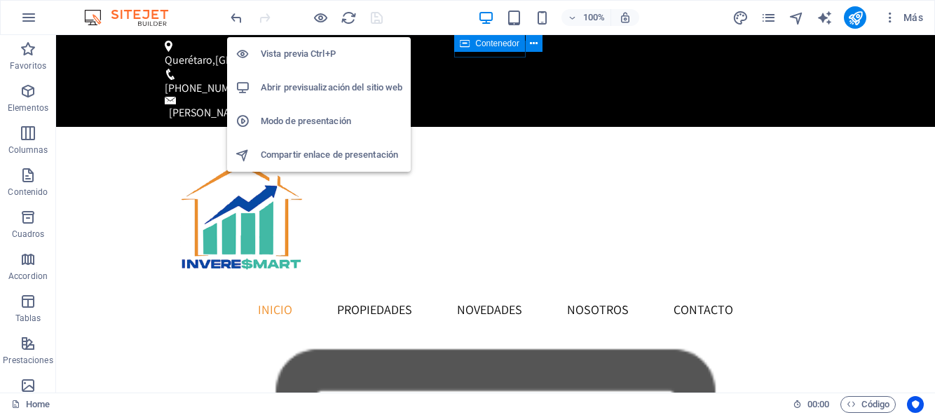
click at [306, 88] on h6 "Abrir previsualización del sitio web" at bounding box center [332, 87] width 142 height 17
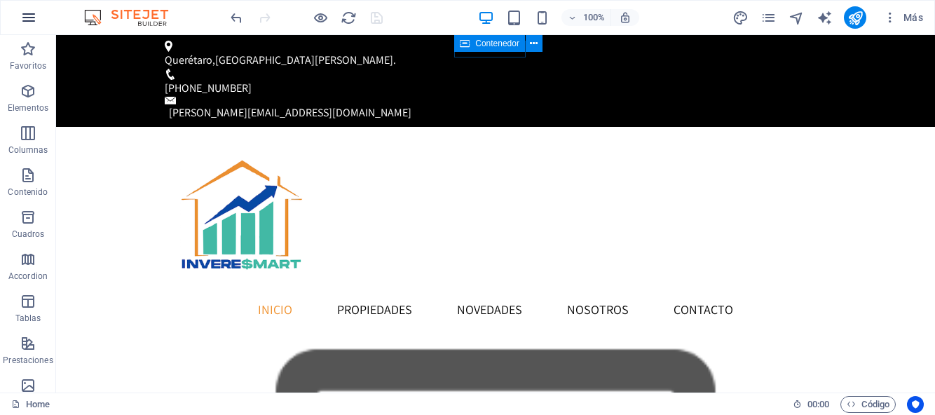
click at [20, 24] on icon "button" at bounding box center [28, 17] width 17 height 17
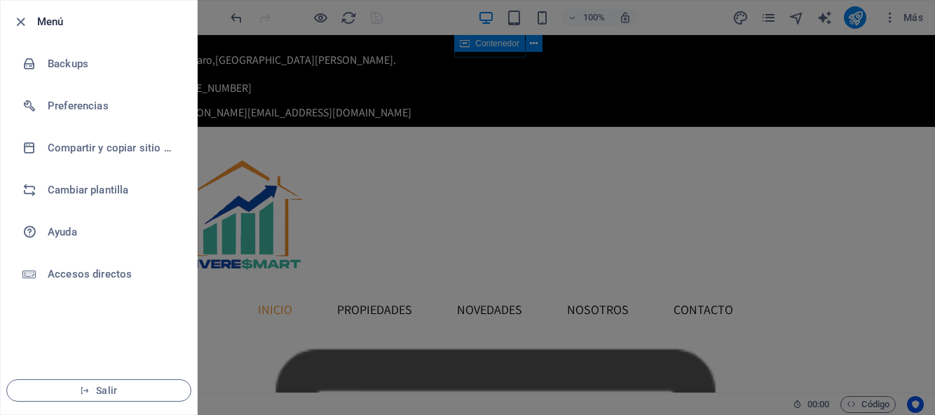
click at [284, 76] on div at bounding box center [467, 207] width 935 height 415
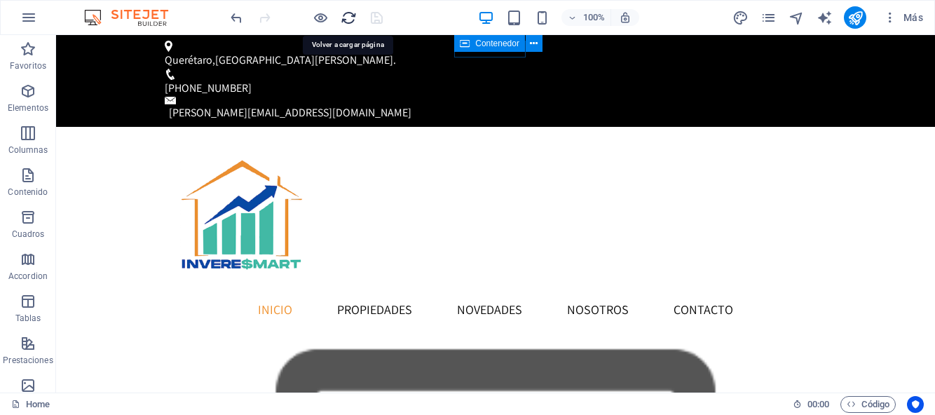
click at [347, 24] on icon "reload" at bounding box center [349, 18] width 16 height 16
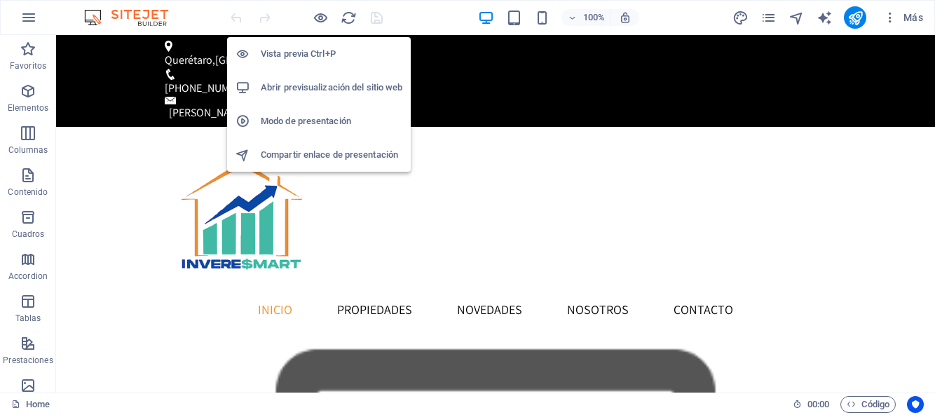
click at [320, 50] on h6 "Vista previa Ctrl+P" at bounding box center [332, 54] width 142 height 17
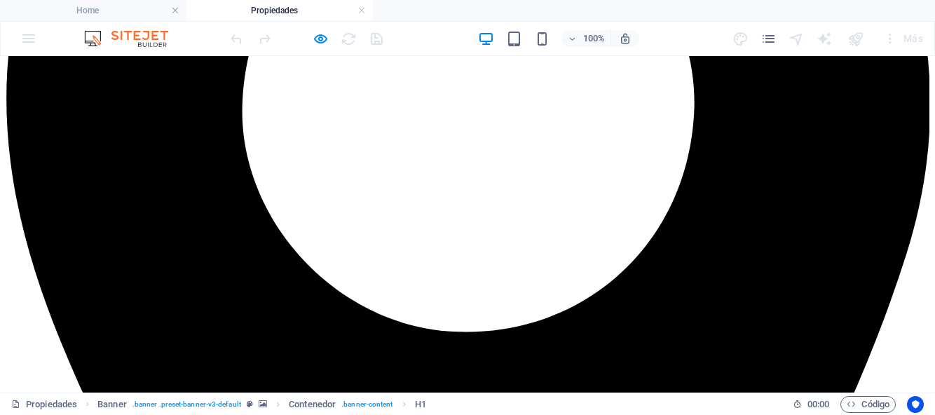
scroll to position [440, 0]
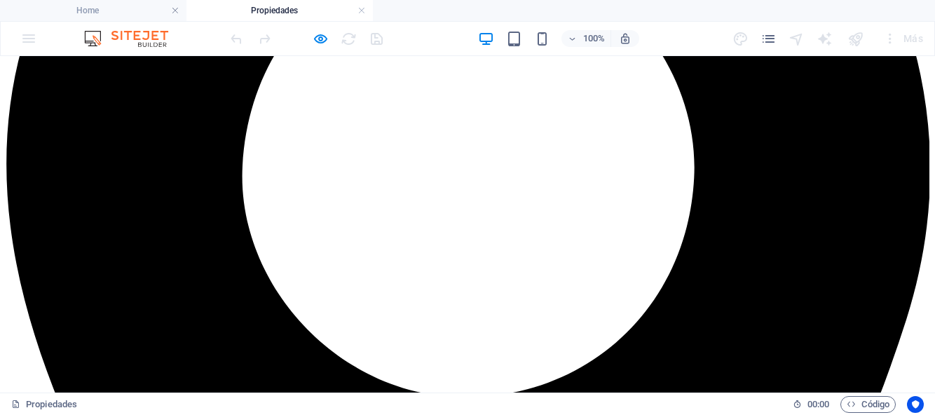
scroll to position [355, 0]
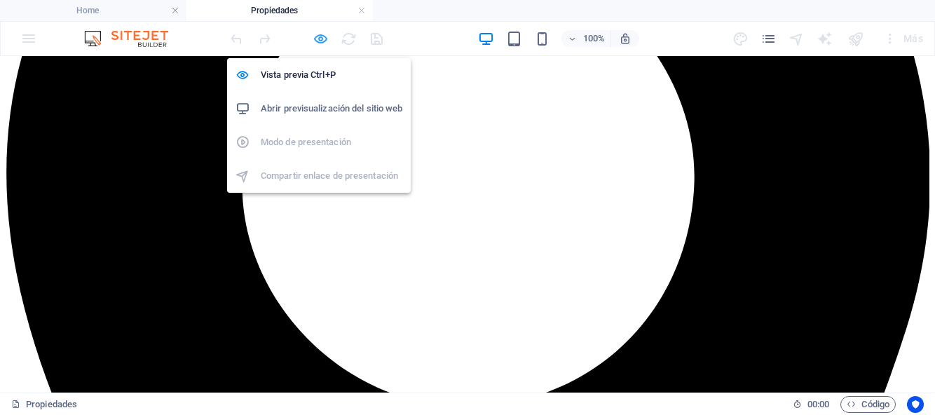
click at [325, 44] on icon "button" at bounding box center [321, 39] width 16 height 16
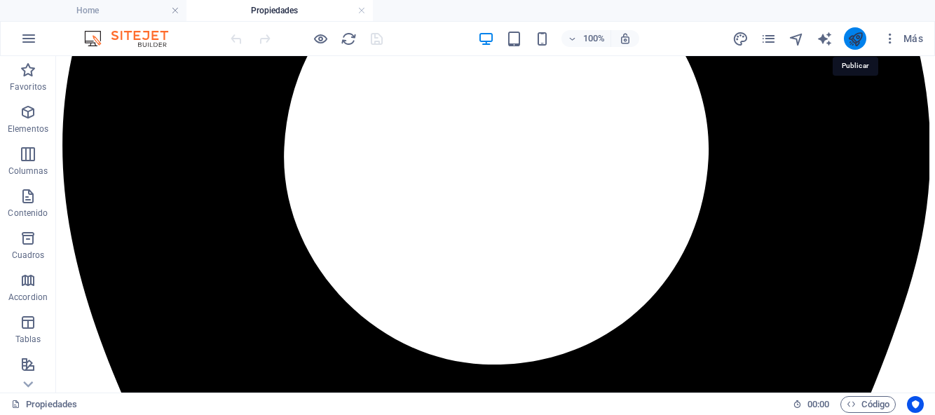
click at [855, 38] on icon "publish" at bounding box center [856, 39] width 16 height 16
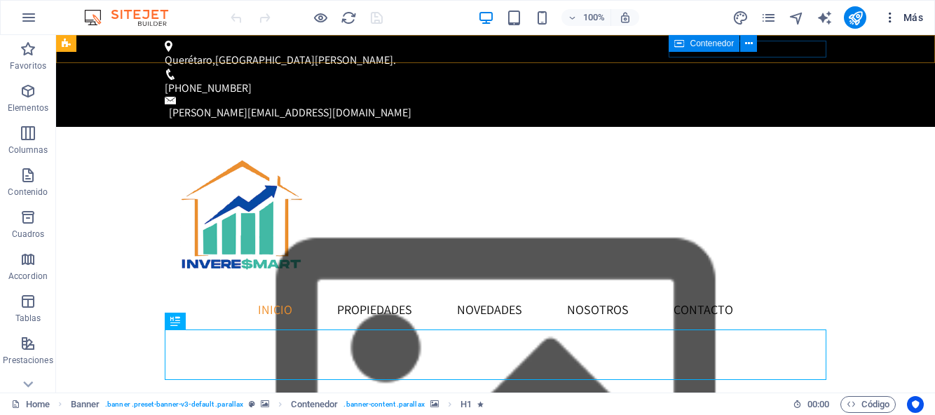
click at [893, 16] on icon "button" at bounding box center [890, 18] width 14 height 14
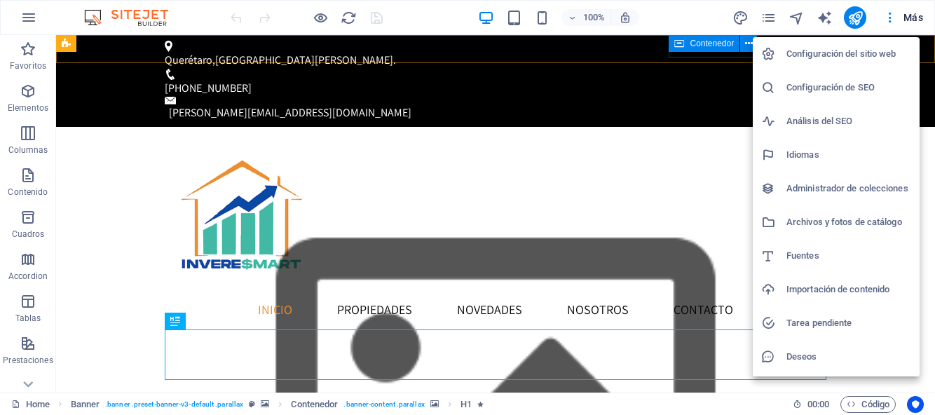
click at [857, 191] on h6 "Administrador de colecciones" at bounding box center [849, 188] width 125 height 17
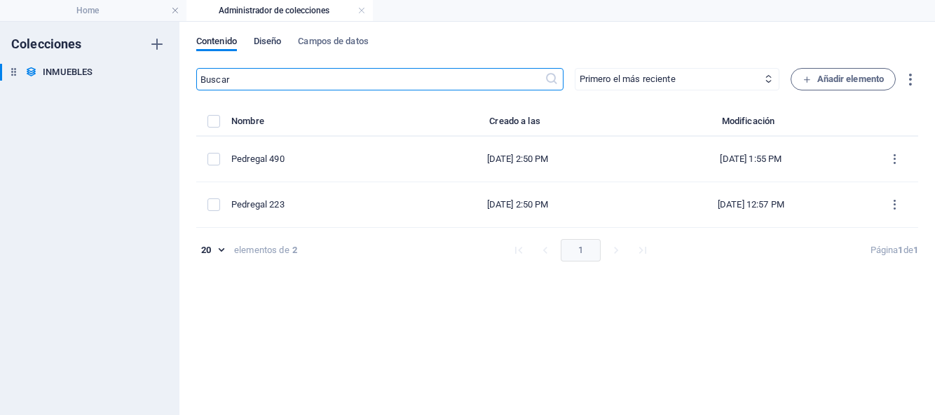
click at [273, 39] on span "Diseño" at bounding box center [268, 43] width 28 height 20
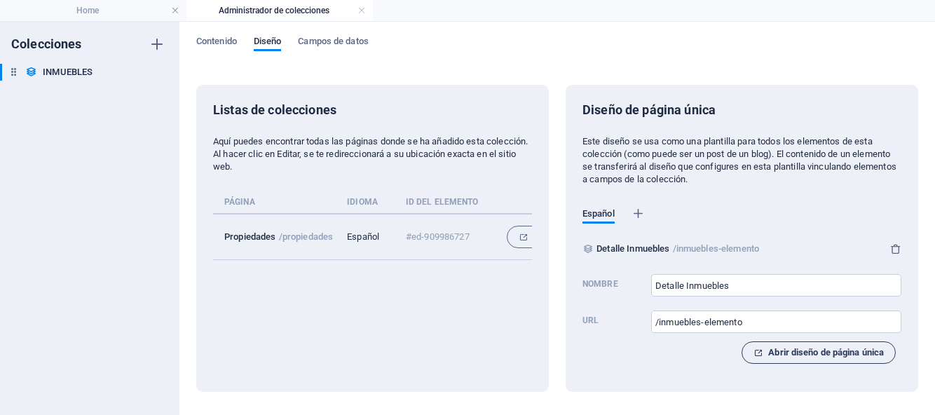
click at [763, 350] on span "Abrir diseño de página única" at bounding box center [819, 352] width 130 height 17
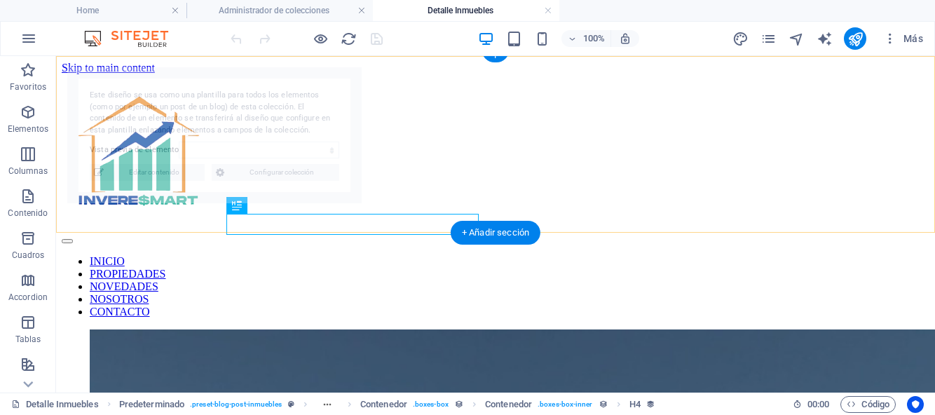
scroll to position [385, 0]
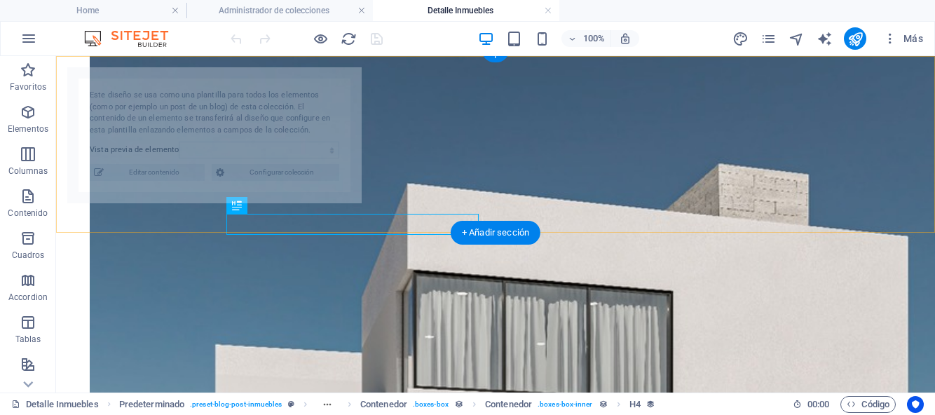
select select "68bb4d186a1bf5a7fa01d972"
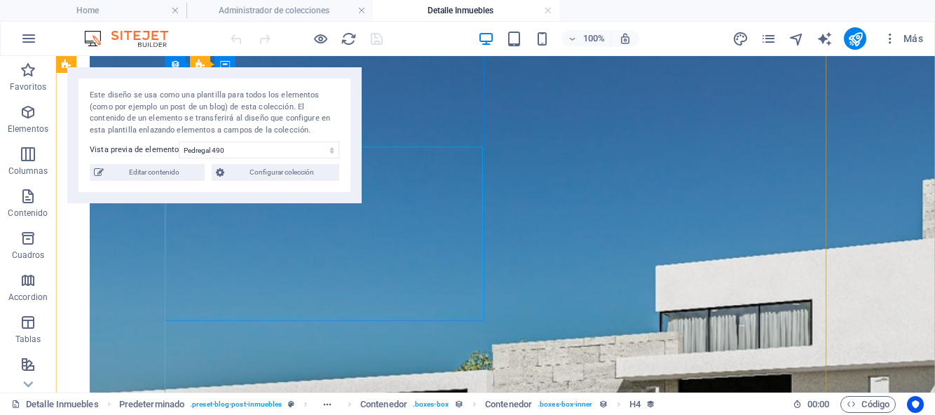
scroll to position [1363, 0]
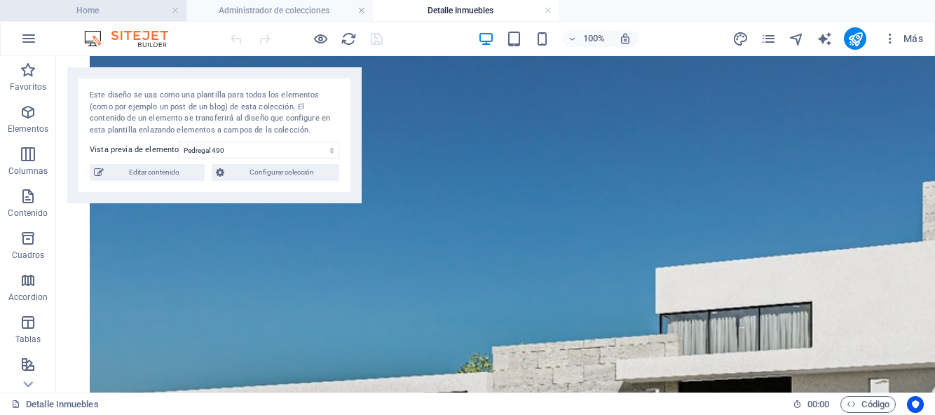
click at [133, 7] on h4 "Home" at bounding box center [93, 10] width 186 height 15
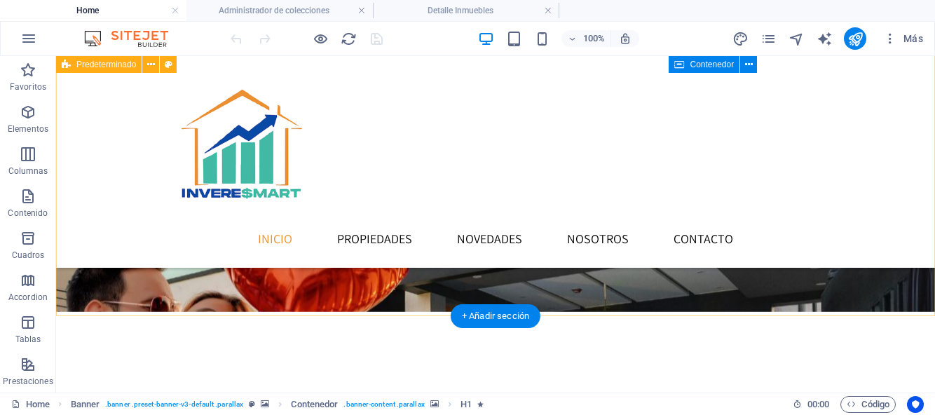
scroll to position [847, 0]
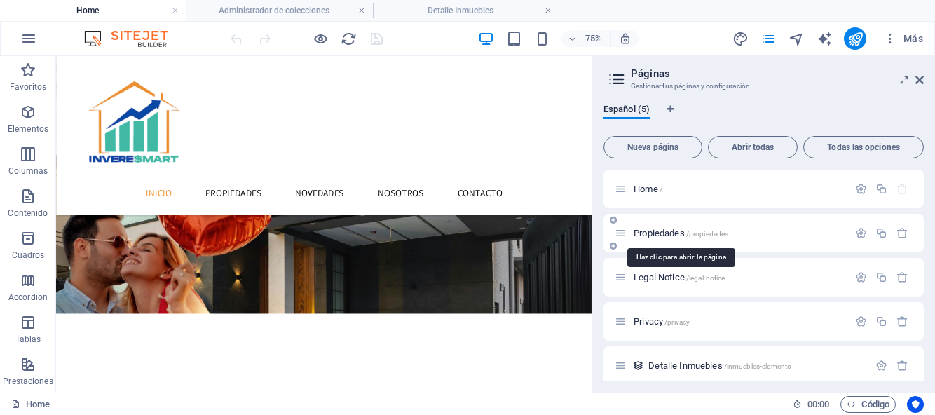
click at [668, 231] on span "Propiedades /propiedades" at bounding box center [681, 233] width 95 height 11
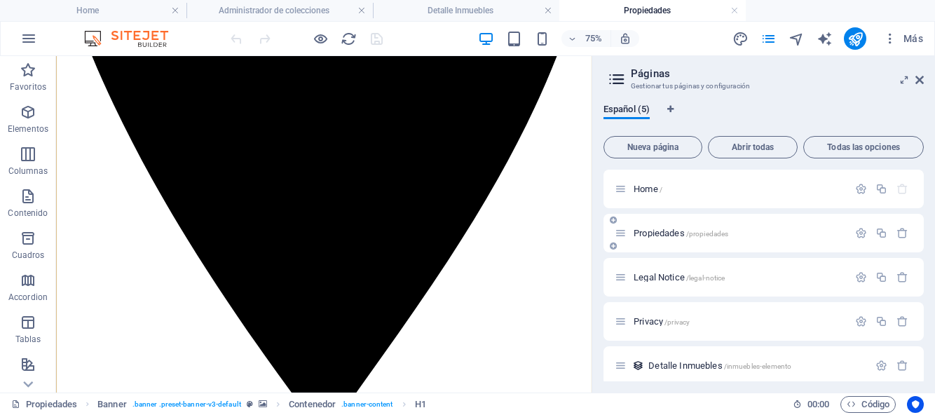
scroll to position [551, 0]
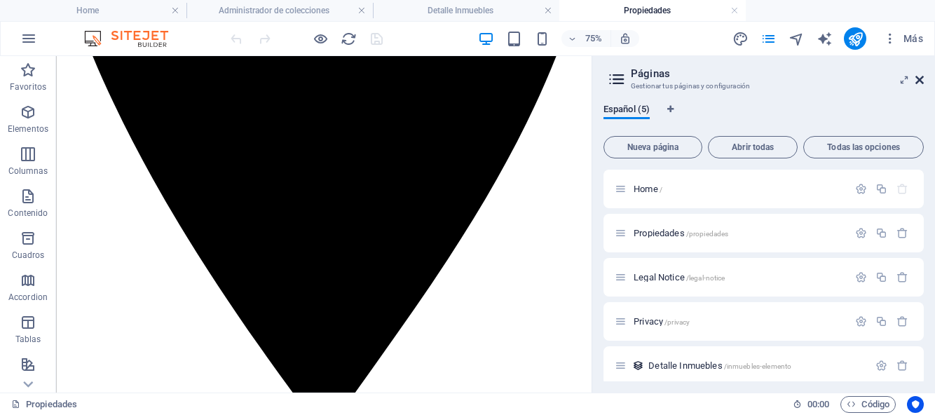
click at [918, 81] on icon at bounding box center [919, 79] width 8 height 11
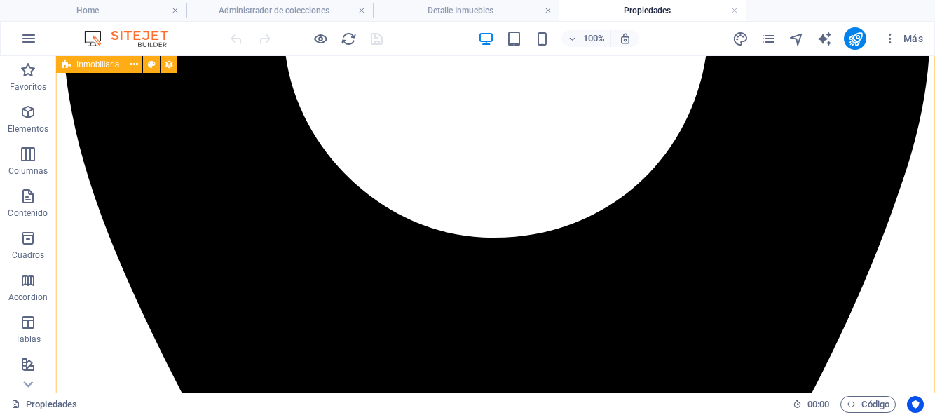
scroll to position [440, 0]
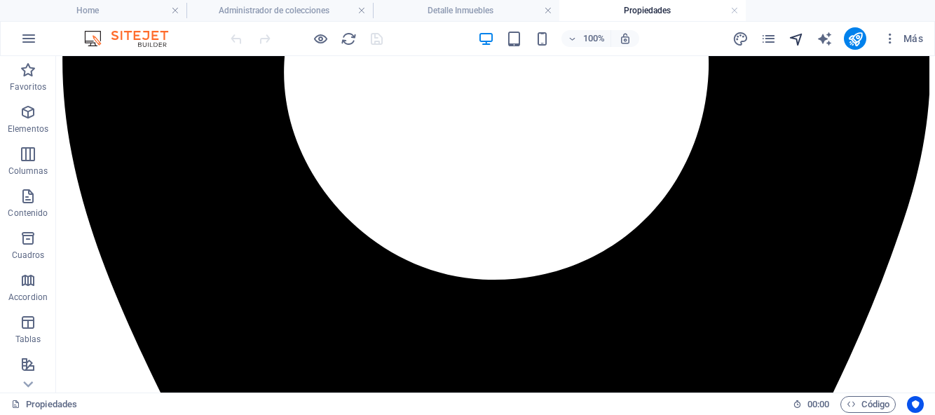
click at [794, 43] on icon "navigator" at bounding box center [797, 39] width 16 height 16
select select "17032437-es"
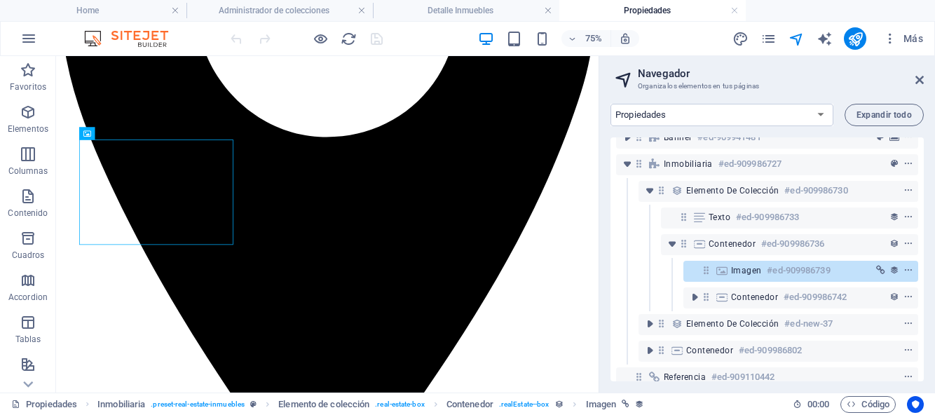
scroll to position [69, 0]
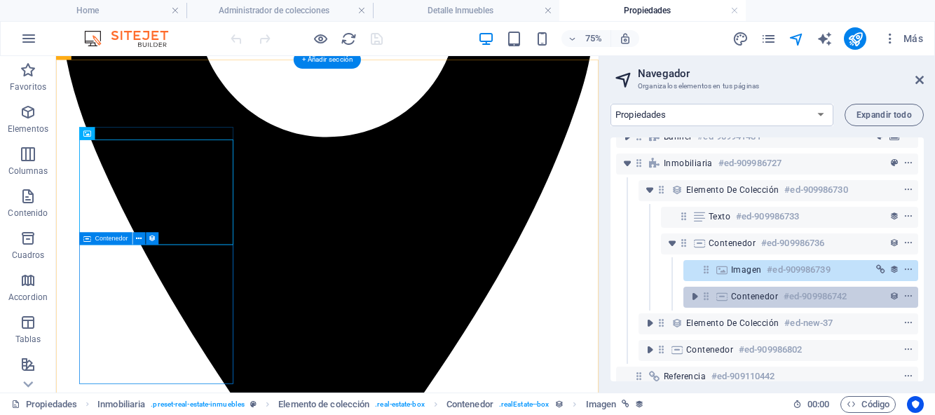
click at [726, 295] on icon at bounding box center [721, 296] width 15 height 11
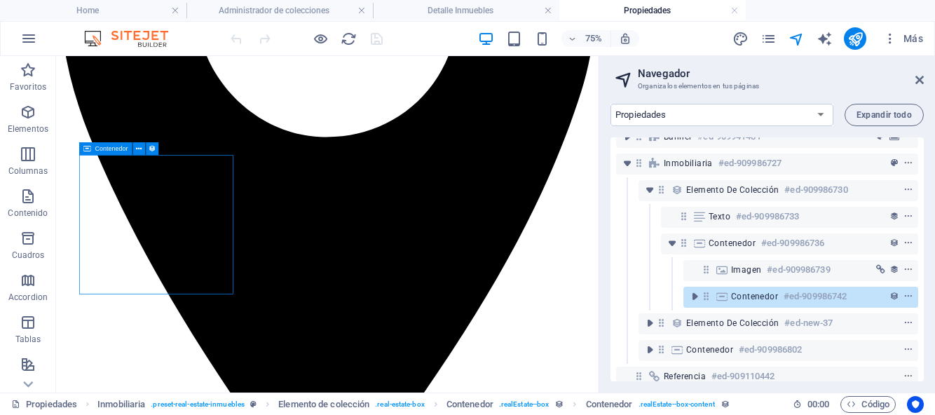
scroll to position [560, 0]
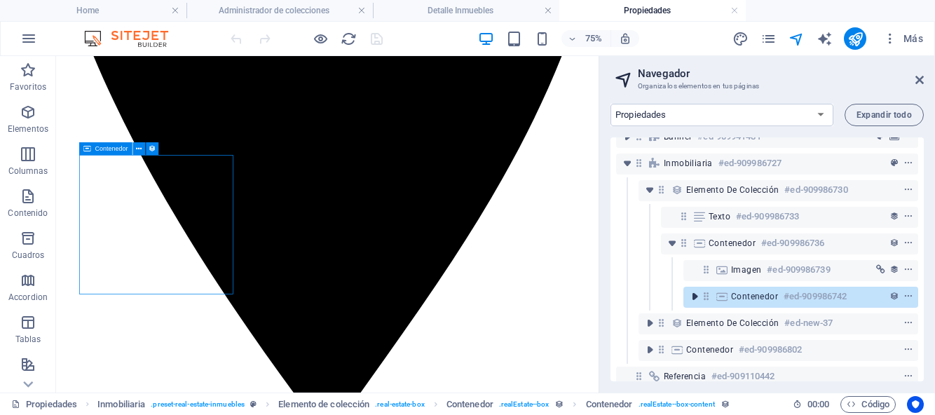
click at [696, 299] on icon "toggle-expand" at bounding box center [695, 297] width 14 height 14
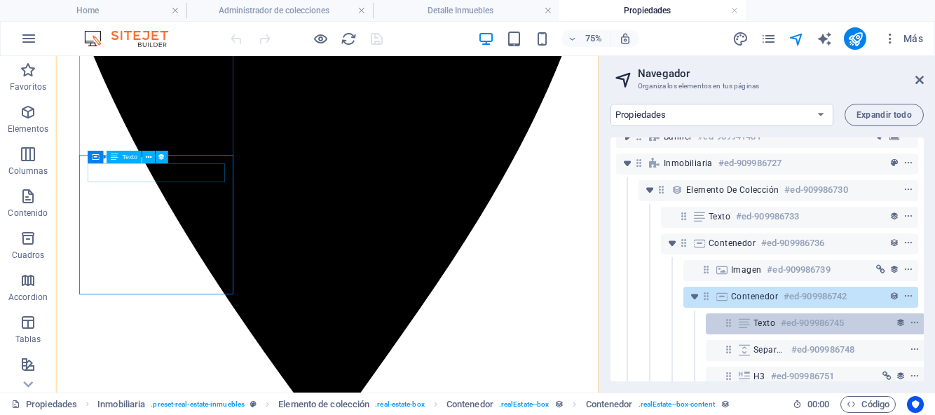
click at [732, 322] on icon at bounding box center [729, 323] width 12 height 12
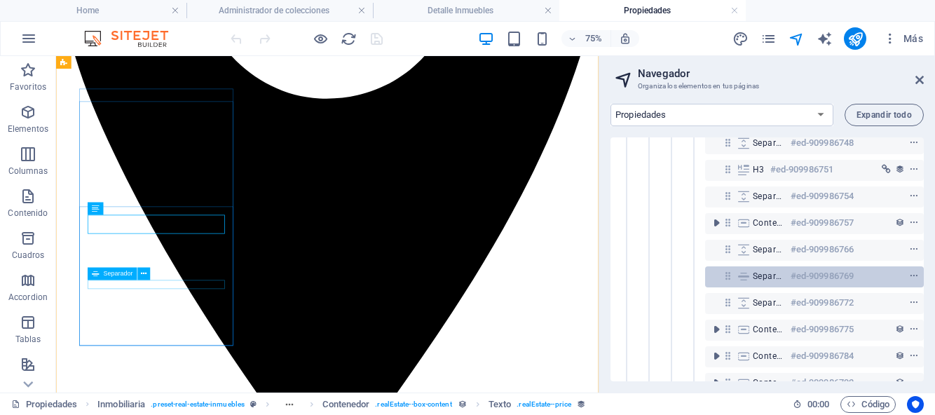
scroll to position [278, 4]
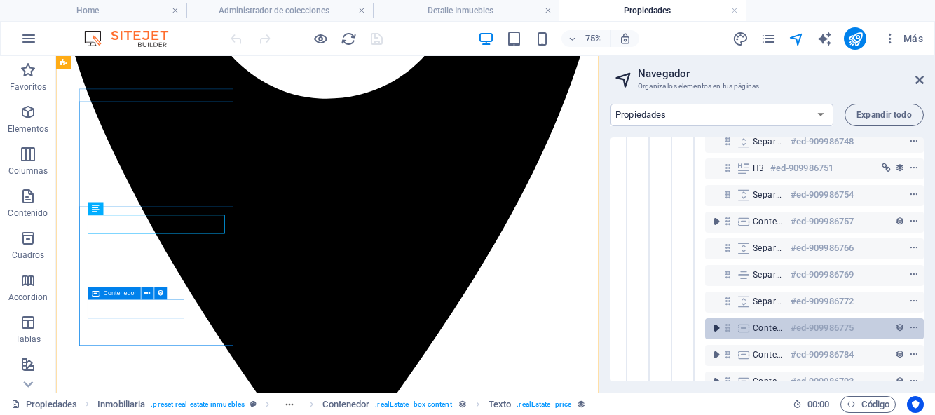
click at [714, 332] on icon "toggle-expand" at bounding box center [716, 328] width 14 height 14
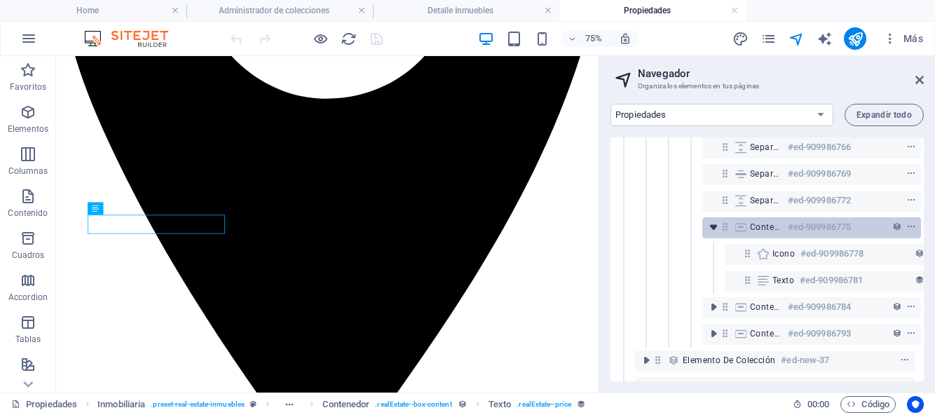
scroll to position [393, 4]
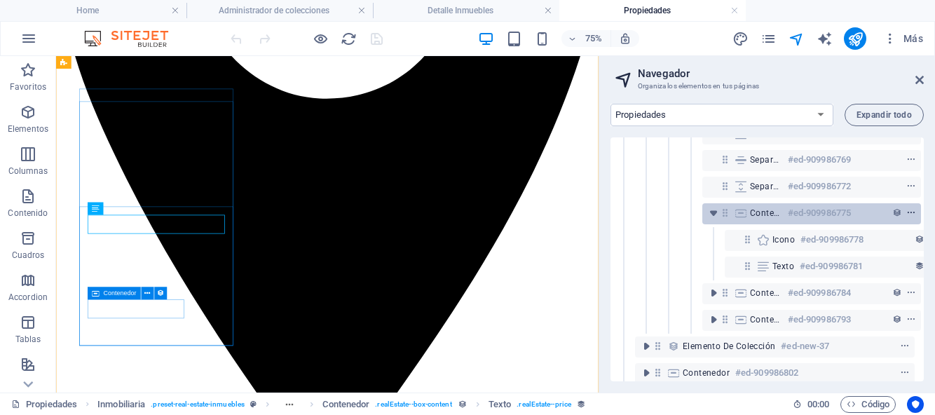
click at [913, 214] on icon "context-menu" at bounding box center [911, 213] width 10 height 10
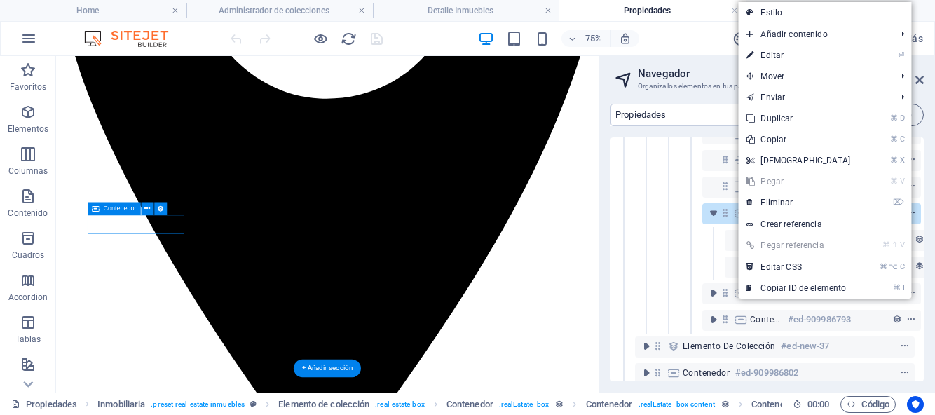
scroll to position [604, 0]
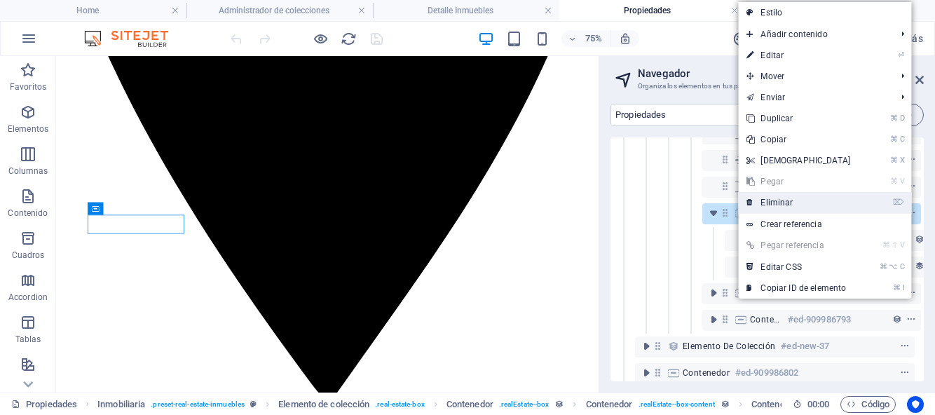
click at [815, 201] on link "⌦ Eliminar" at bounding box center [798, 202] width 121 height 21
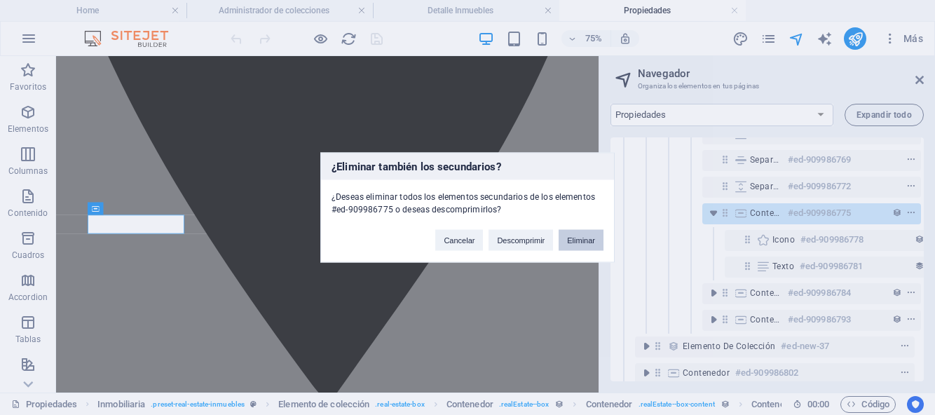
click at [586, 241] on button "Eliminar" at bounding box center [581, 240] width 45 height 21
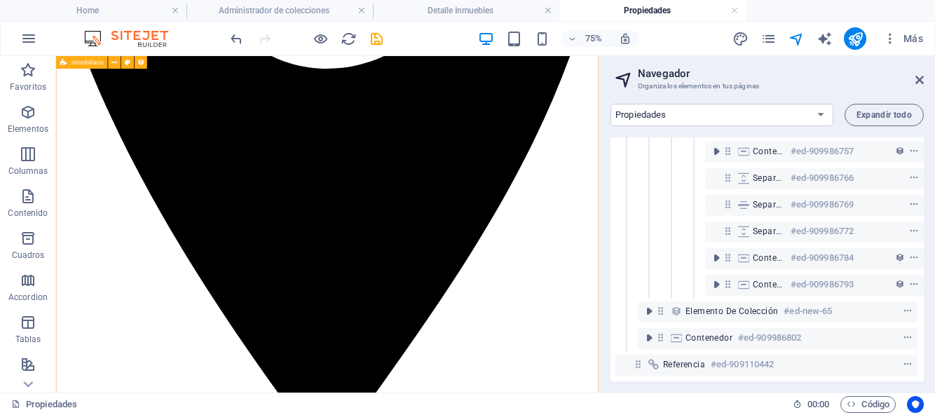
scroll to position [531, 0]
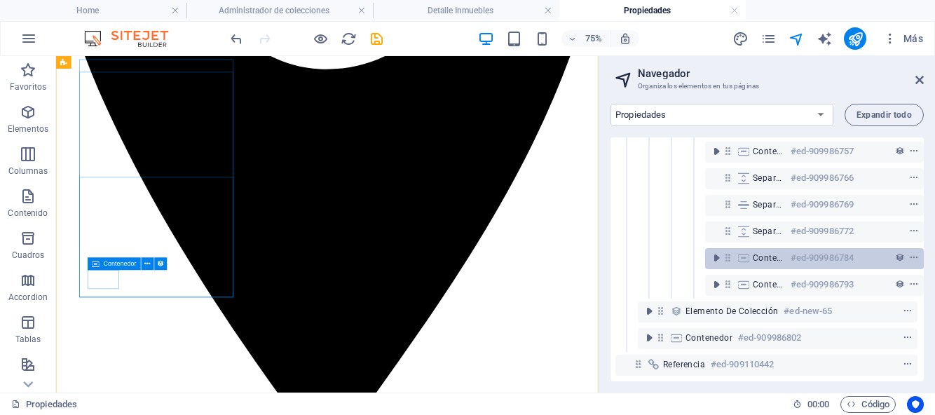
click at [749, 250] on div "Contenedor #ed-909986784" at bounding box center [814, 258] width 219 height 21
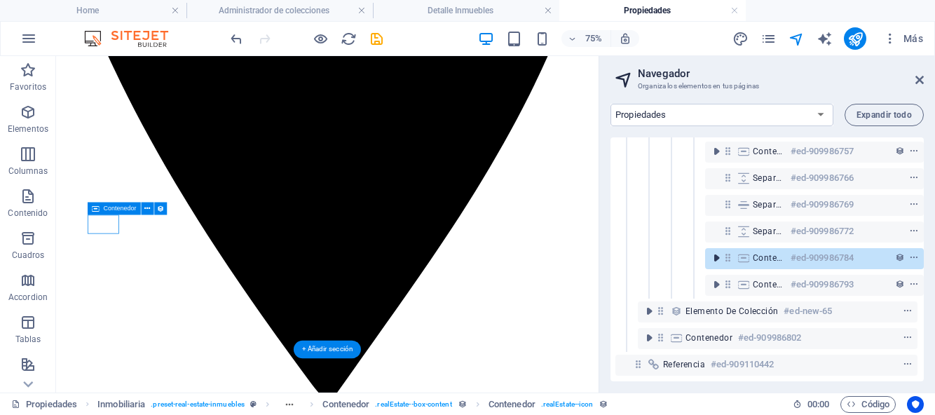
click at [717, 251] on icon "toggle-expand" at bounding box center [716, 258] width 14 height 14
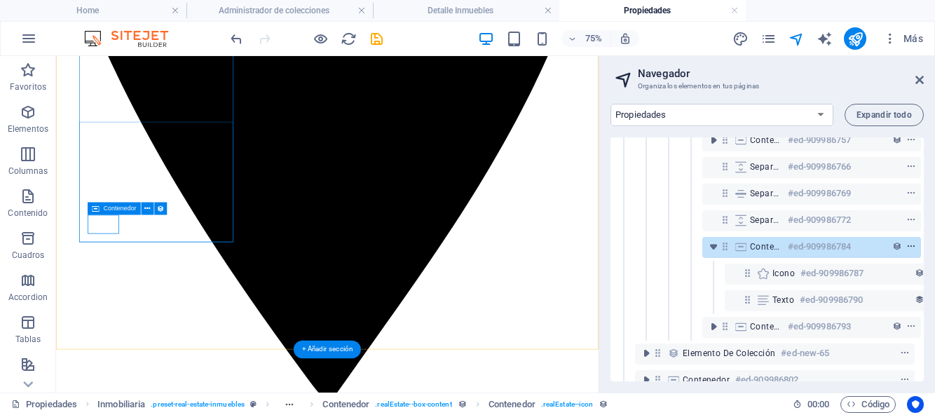
click at [913, 247] on icon "context-menu" at bounding box center [911, 247] width 10 height 10
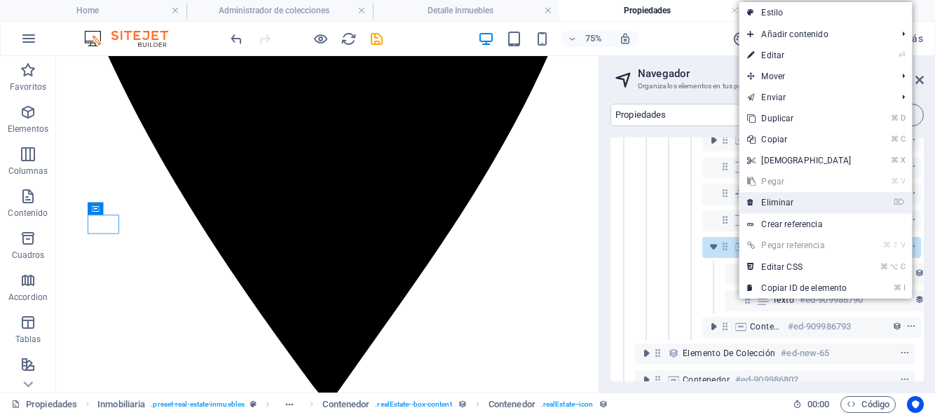
click at [825, 205] on link "⌦ Eliminar" at bounding box center [799, 202] width 121 height 21
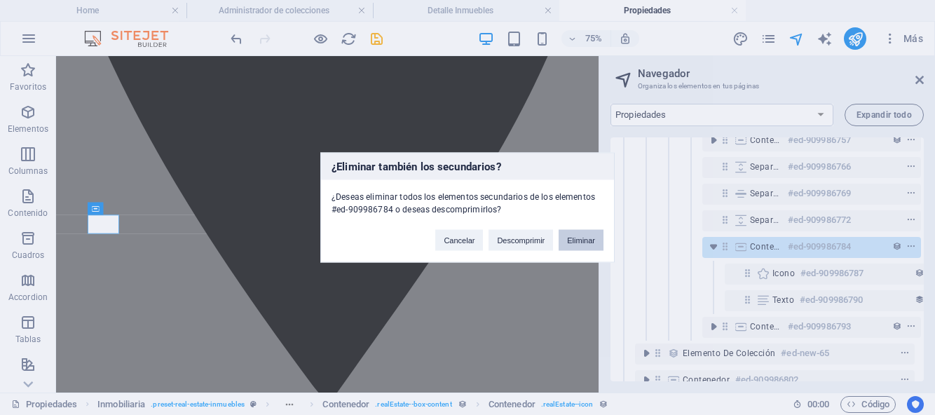
click at [590, 240] on button "Eliminar" at bounding box center [581, 240] width 45 height 21
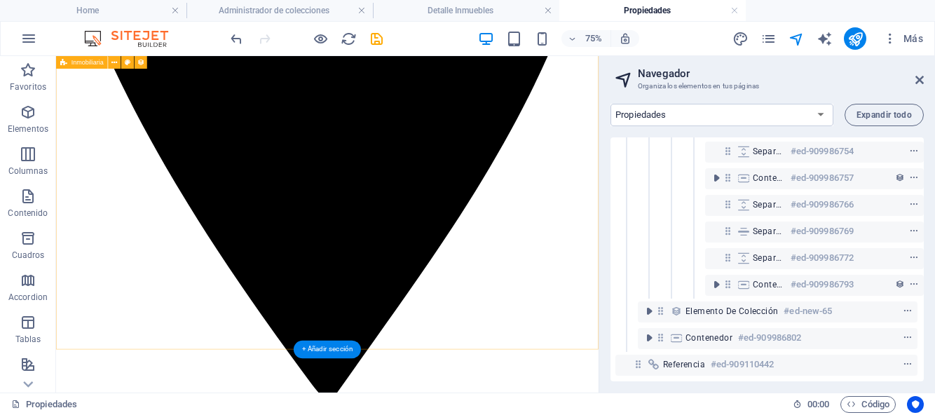
scroll to position [332, 4]
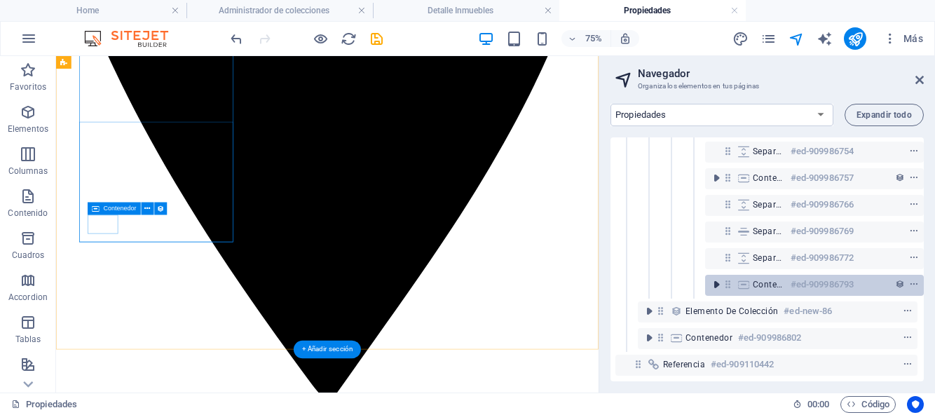
click at [718, 278] on icon "toggle-expand" at bounding box center [716, 285] width 14 height 14
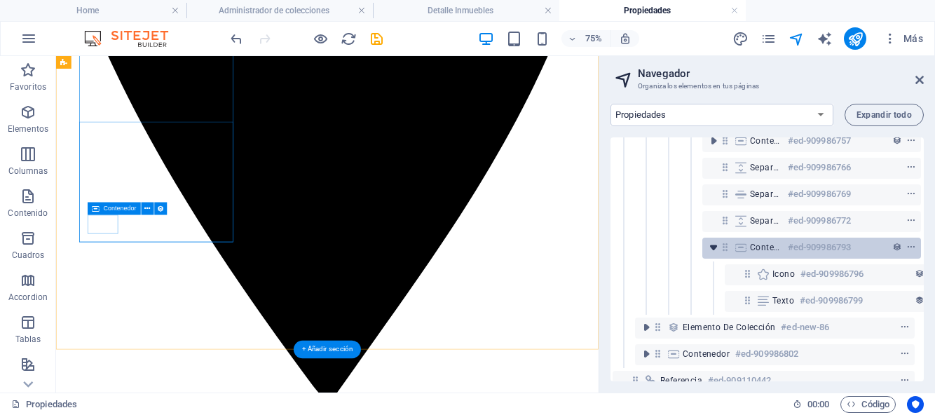
scroll to position [365, 4]
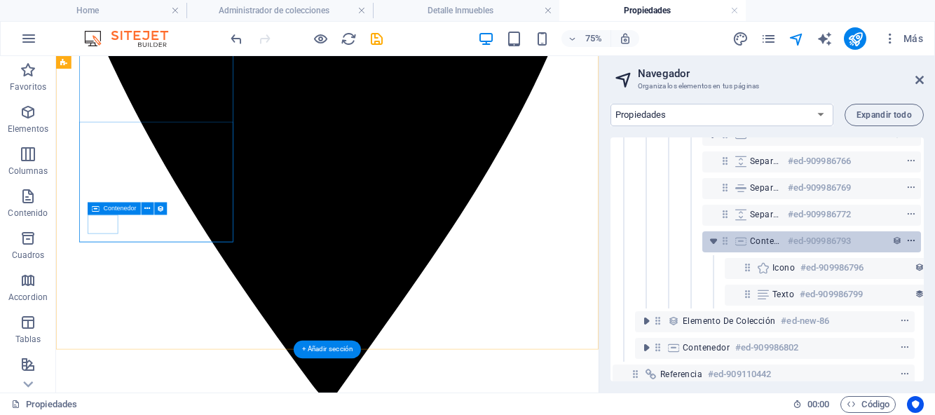
click at [915, 239] on icon "context-menu" at bounding box center [911, 241] width 10 height 10
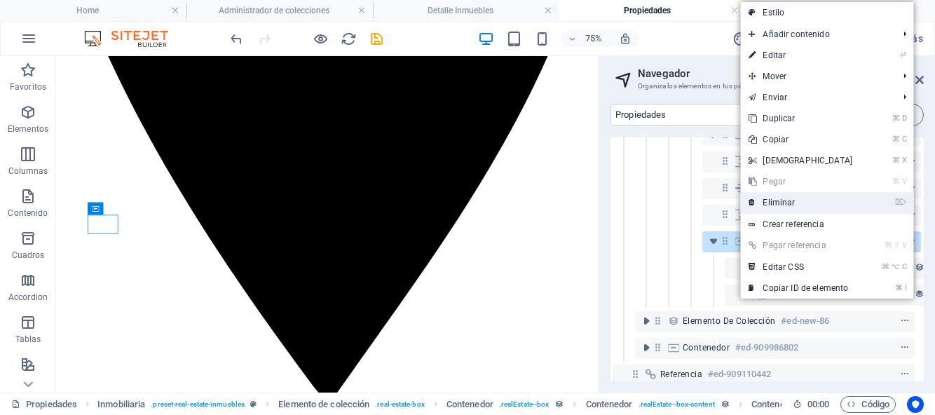
click at [792, 201] on link "⌦ Eliminar" at bounding box center [800, 202] width 121 height 21
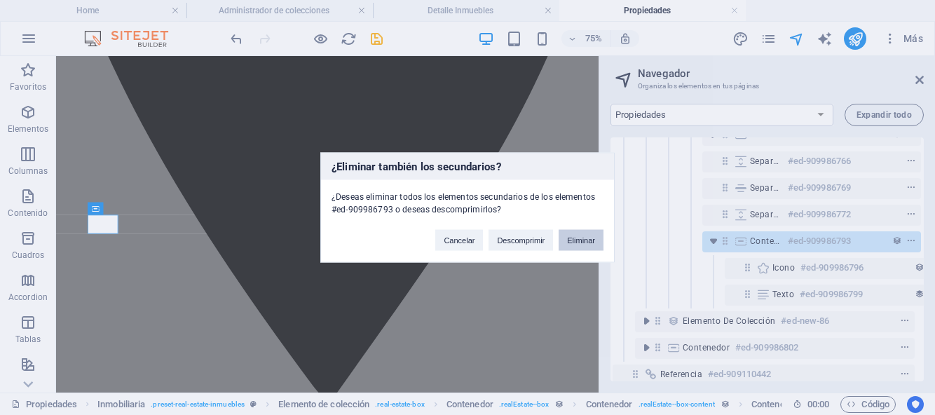
click at [594, 238] on button "Eliminar" at bounding box center [581, 240] width 45 height 21
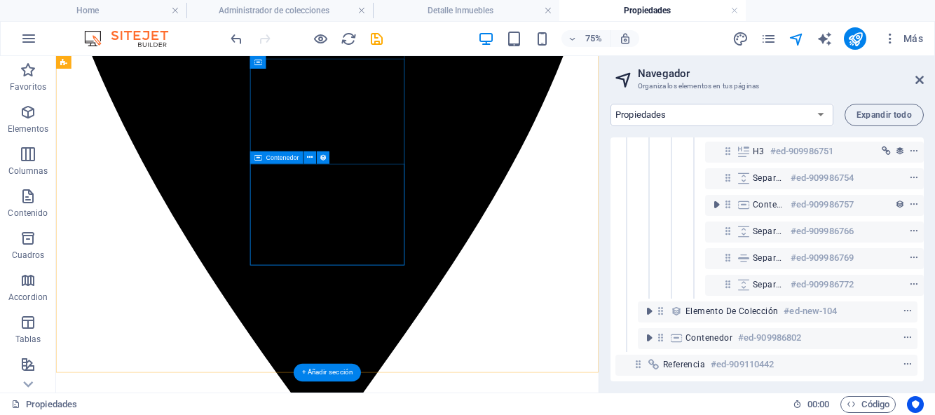
scroll to position [540, 0]
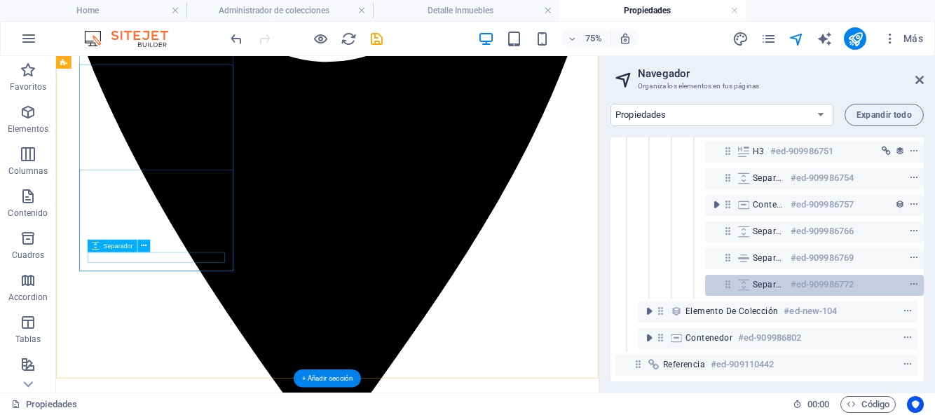
click at [747, 279] on icon at bounding box center [743, 284] width 15 height 11
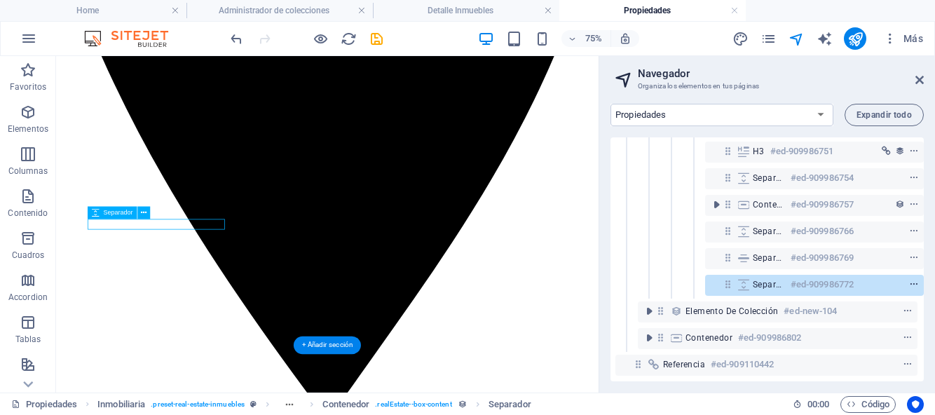
click at [909, 280] on icon "context-menu" at bounding box center [914, 285] width 10 height 10
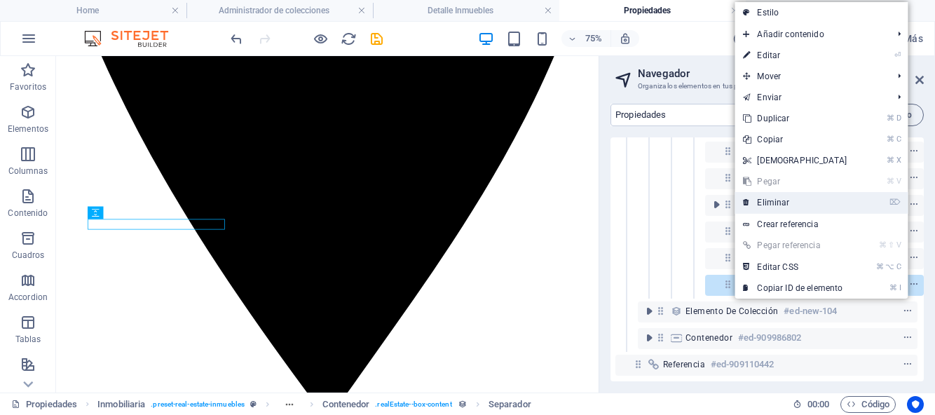
click at [793, 204] on link "⌦ Eliminar" at bounding box center [795, 202] width 121 height 21
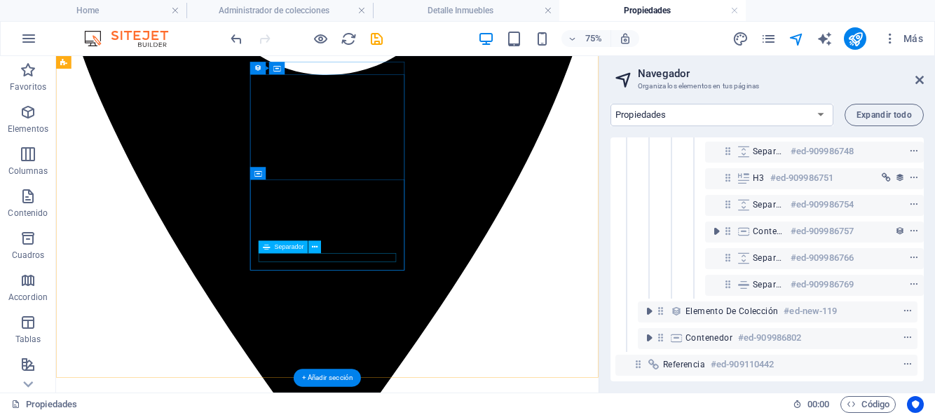
scroll to position [542, 0]
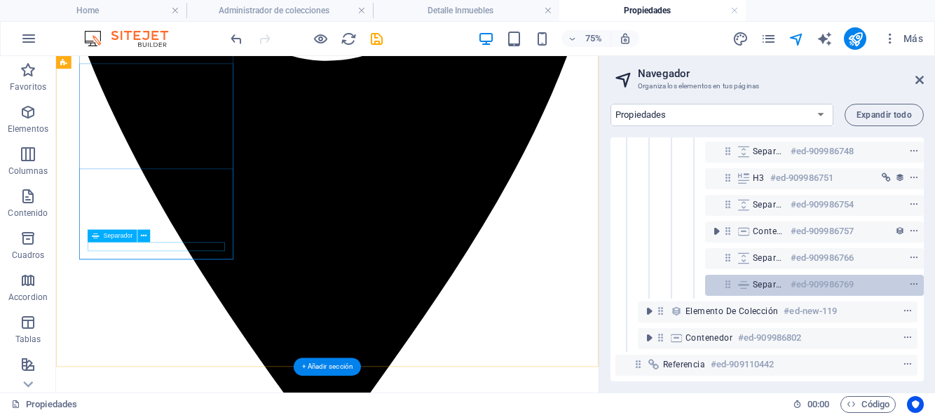
click at [748, 279] on icon at bounding box center [743, 284] width 15 height 11
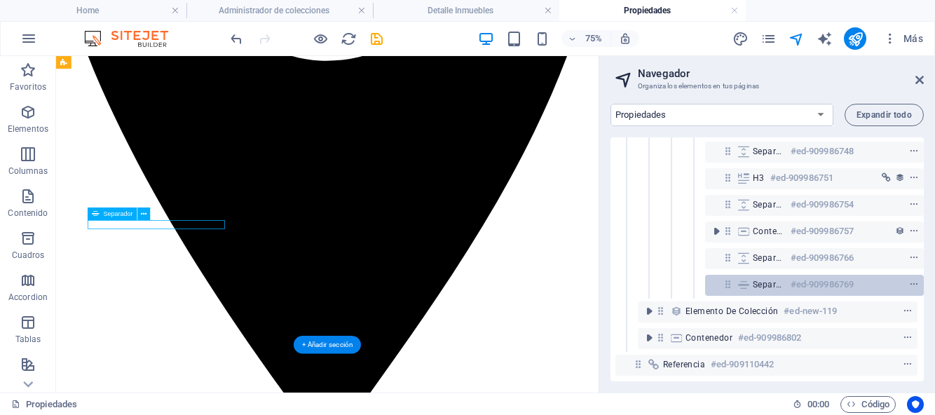
scroll to position [571, 0]
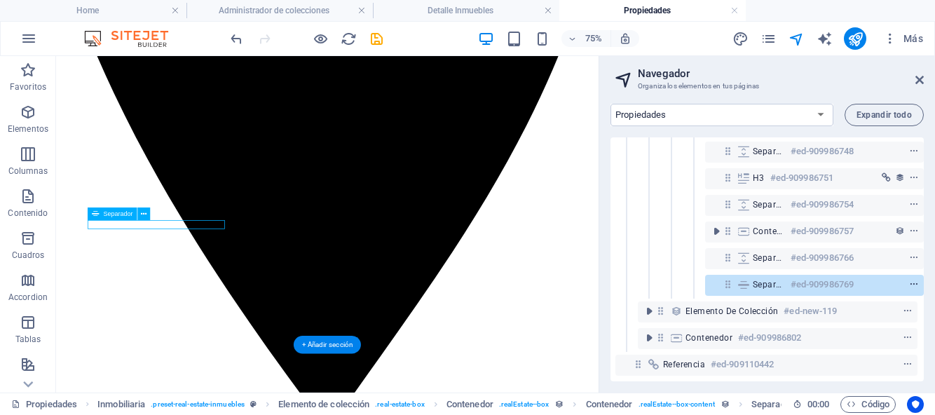
click at [912, 280] on icon "context-menu" at bounding box center [914, 285] width 10 height 10
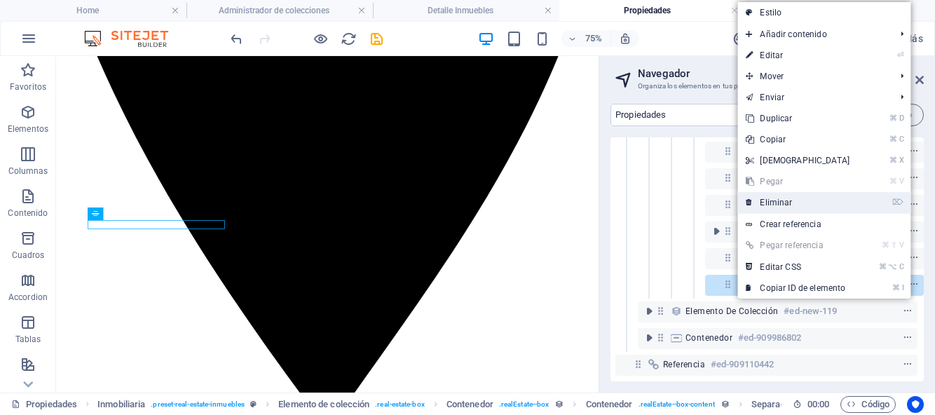
click at [774, 206] on link "⌦ Eliminar" at bounding box center [797, 202] width 121 height 21
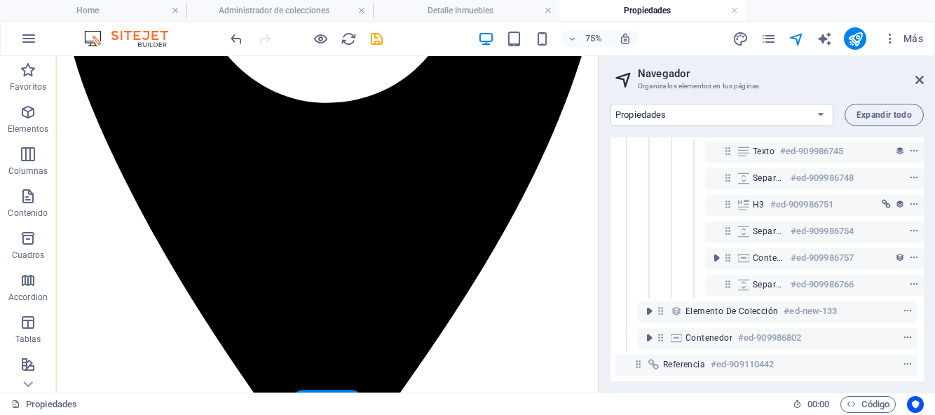
scroll to position [487, 0]
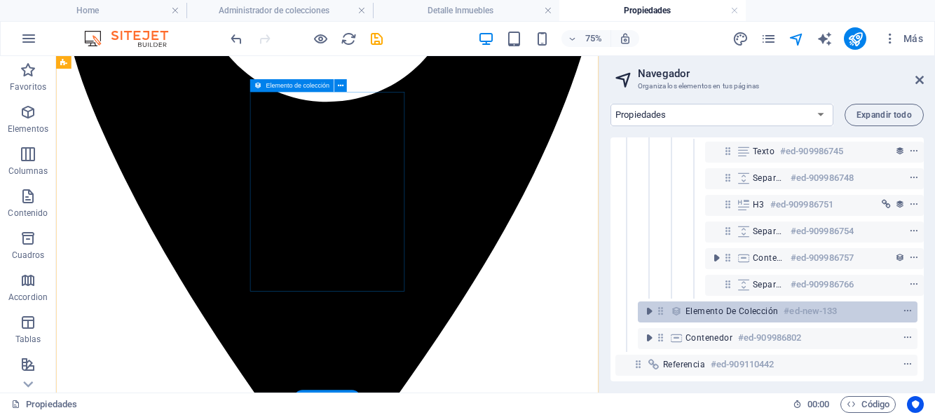
click at [697, 306] on span "Elemento de colección" at bounding box center [732, 311] width 93 height 11
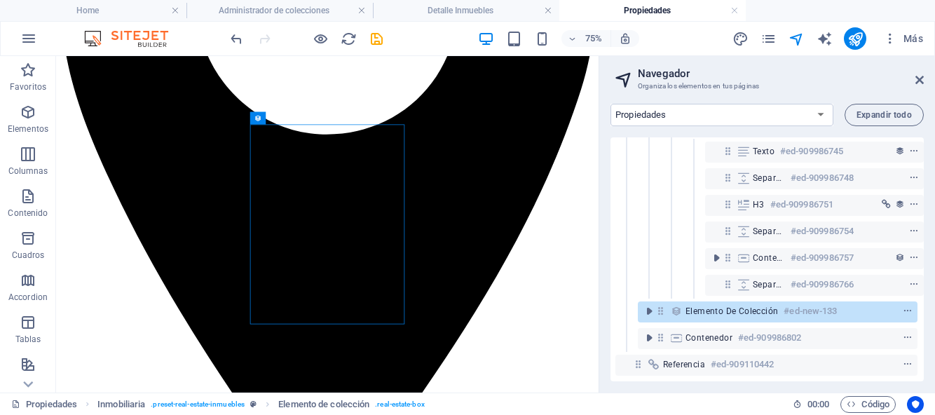
scroll to position [252, 4]
click at [644, 304] on icon "toggle-expand" at bounding box center [649, 311] width 14 height 14
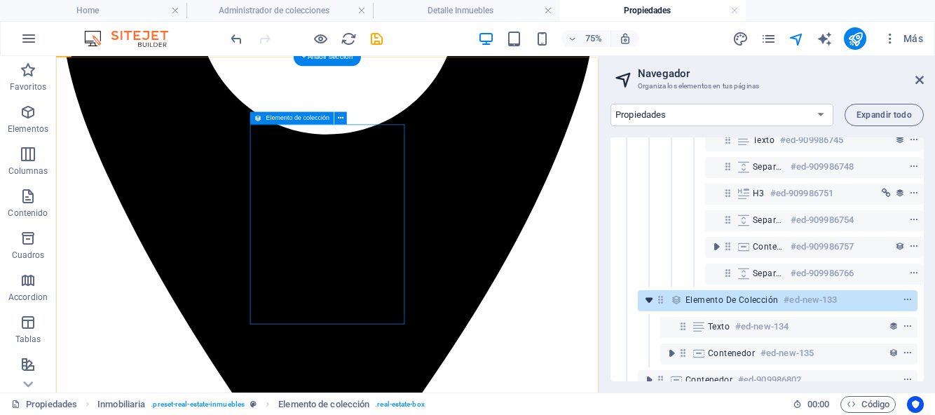
scroll to position [306, 4]
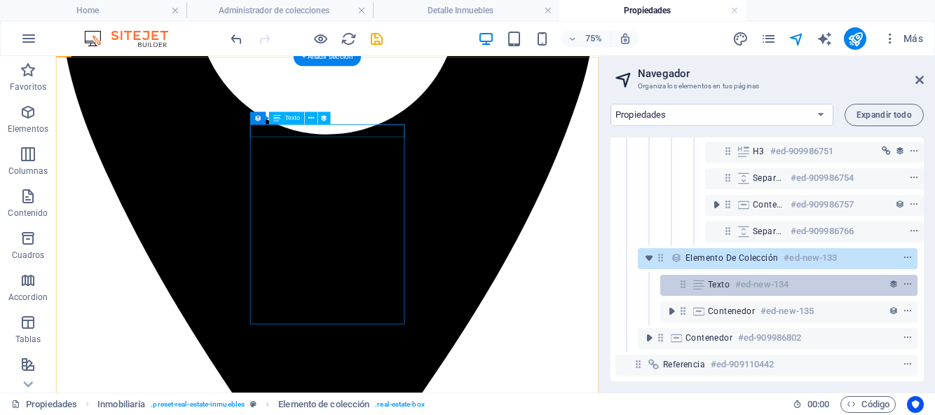
click at [695, 279] on icon at bounding box center [698, 284] width 15 height 11
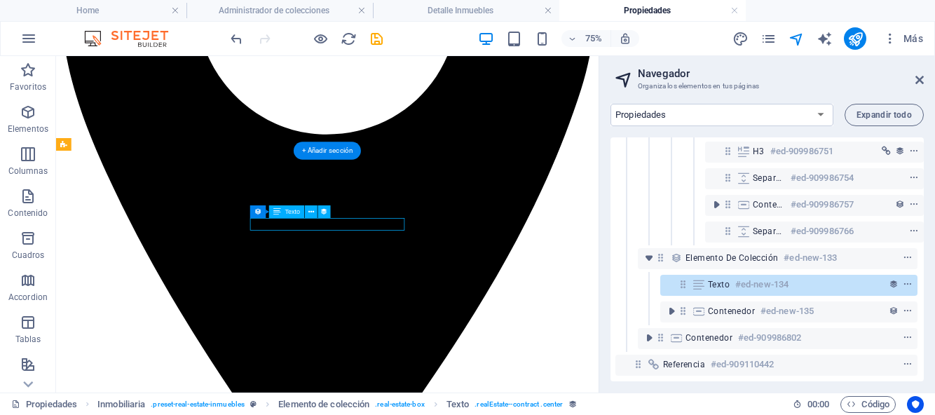
scroll to position [319, 0]
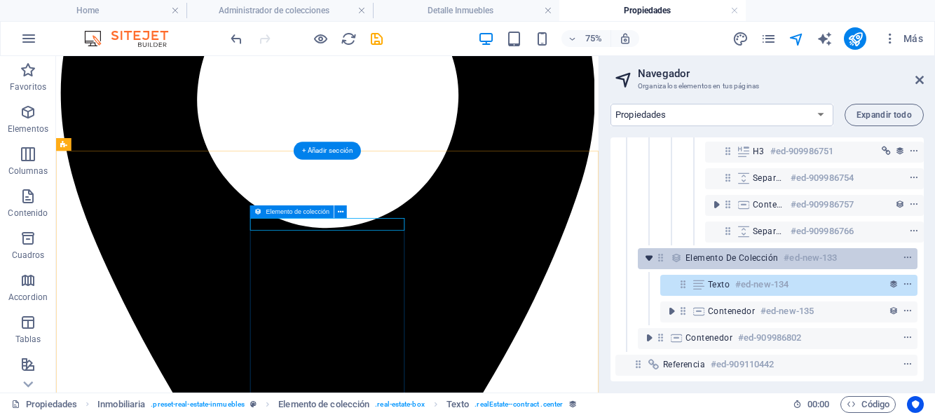
click at [647, 253] on icon "toggle-expand" at bounding box center [649, 258] width 14 height 14
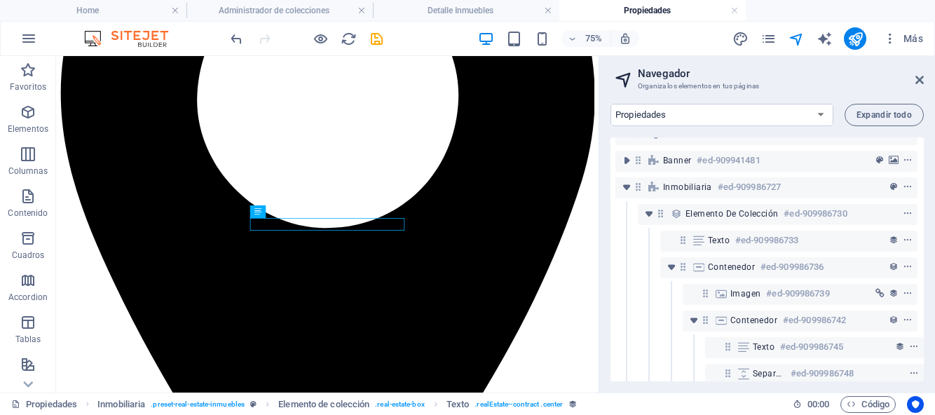
scroll to position [42, 4]
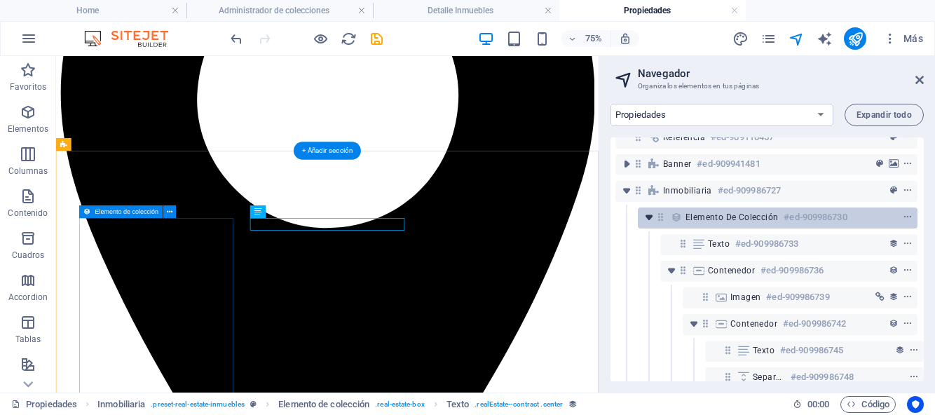
click at [644, 211] on icon "toggle-expand" at bounding box center [649, 217] width 14 height 14
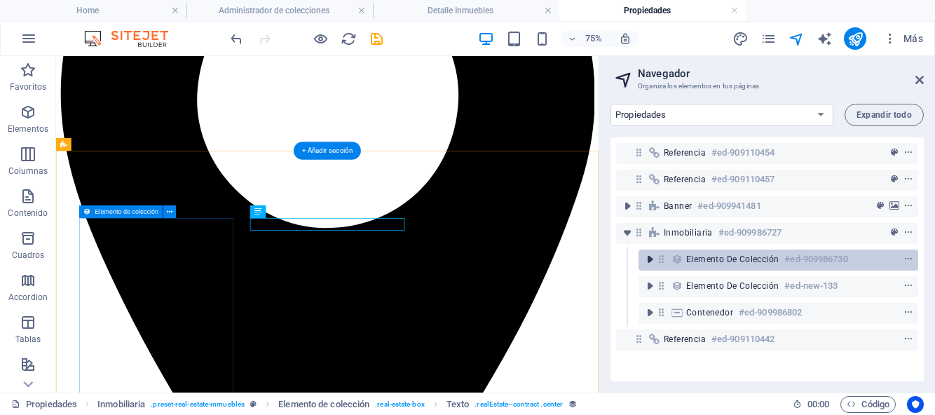
click at [650, 260] on icon "toggle-expand" at bounding box center [650, 259] width 14 height 14
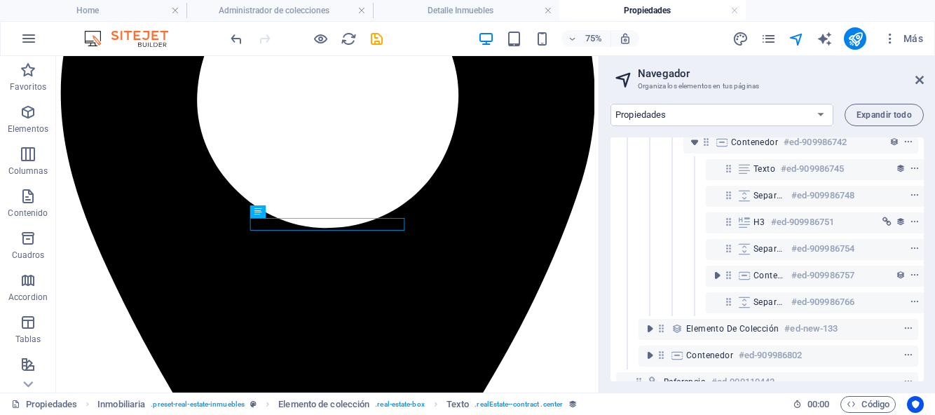
scroll to position [252, 0]
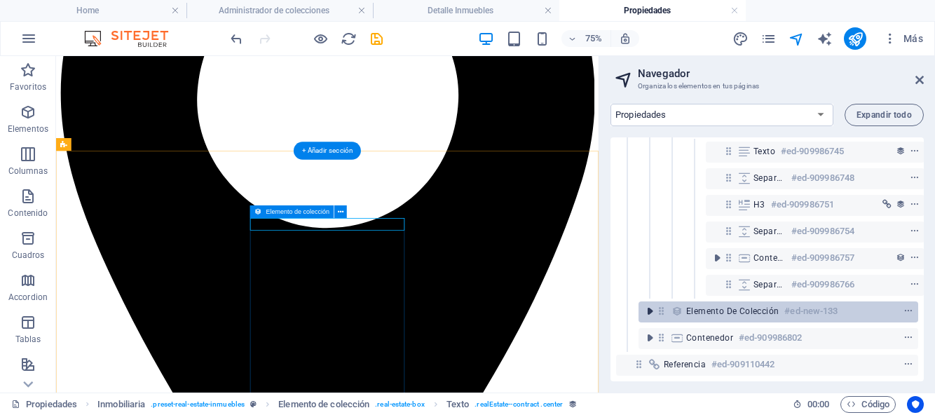
click at [651, 304] on icon "toggle-expand" at bounding box center [650, 311] width 14 height 14
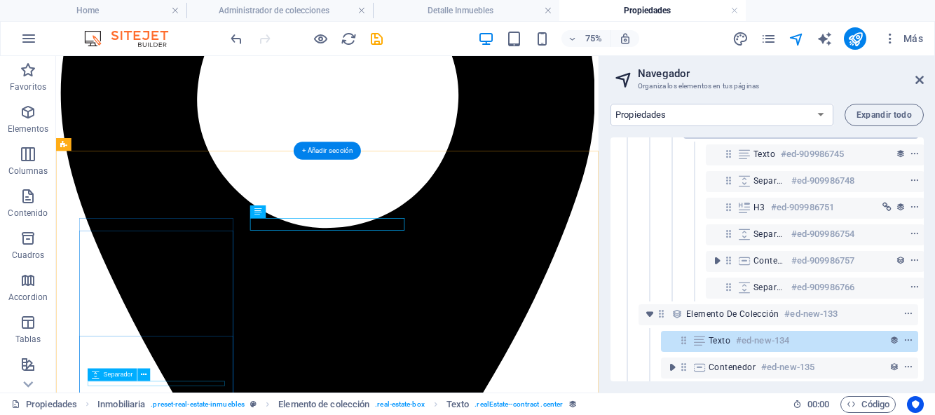
scroll to position [262, 0]
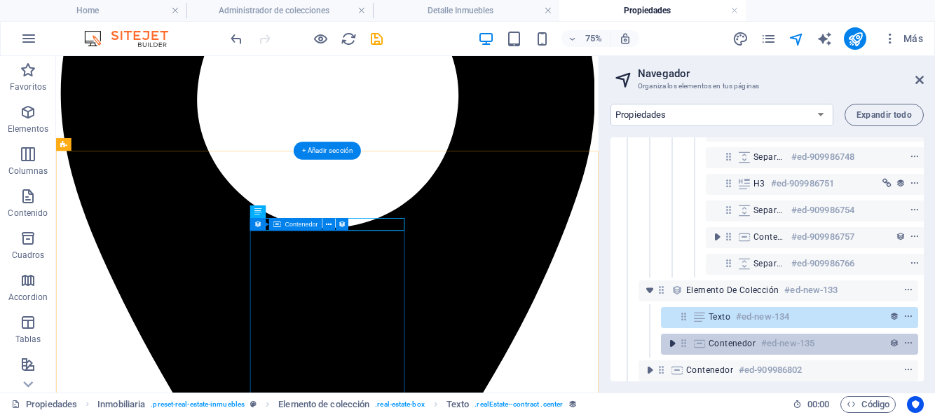
click at [676, 345] on icon "toggle-expand" at bounding box center [672, 343] width 14 height 14
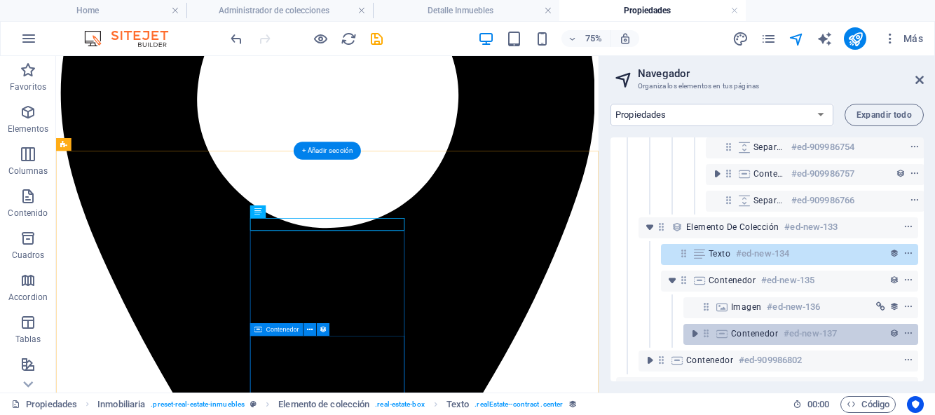
scroll to position [359, 0]
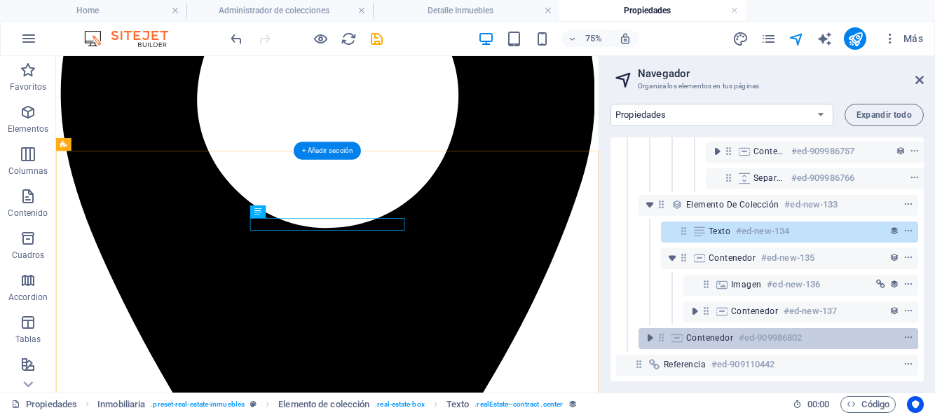
click at [709, 332] on span "Contenedor" at bounding box center [709, 337] width 47 height 11
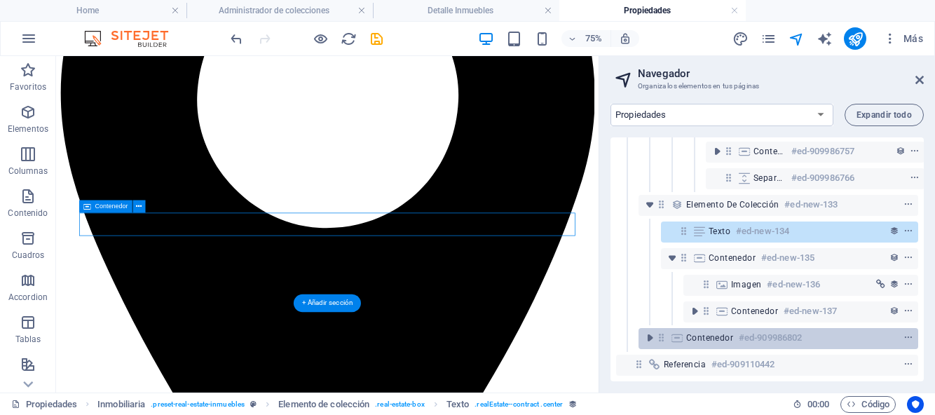
scroll to position [615, 0]
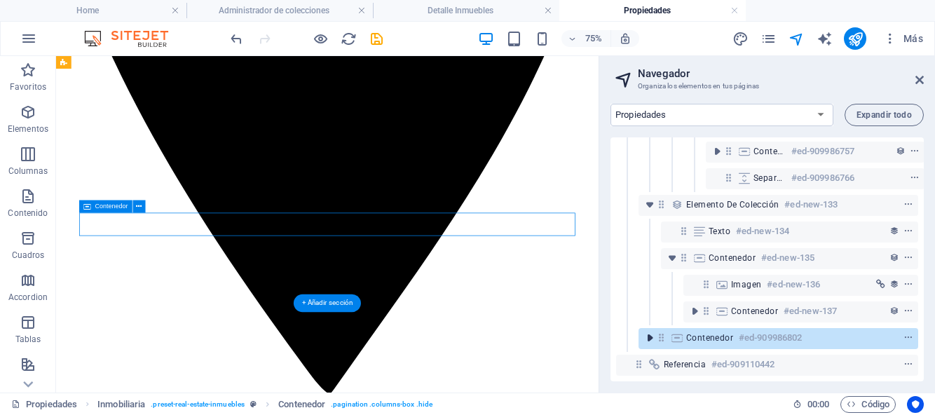
click at [653, 331] on icon "toggle-expand" at bounding box center [650, 338] width 14 height 14
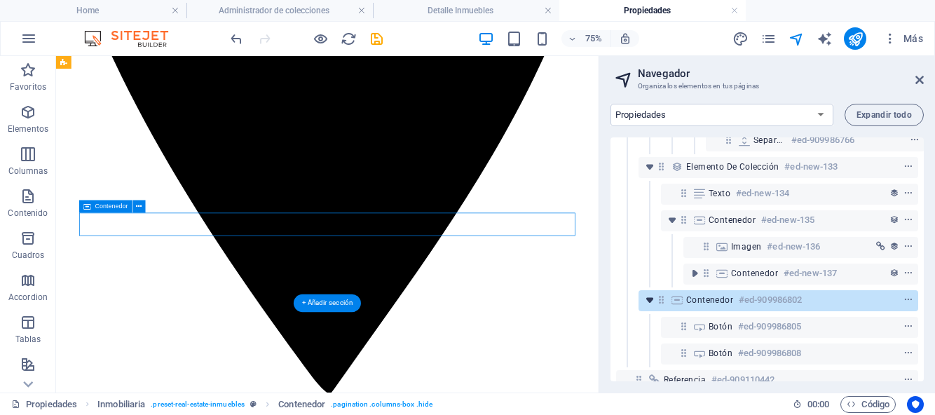
scroll to position [401, 0]
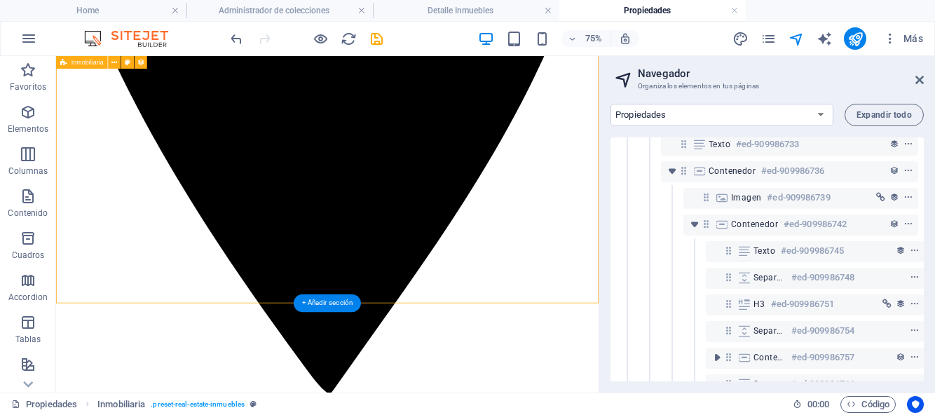
scroll to position [0, 0]
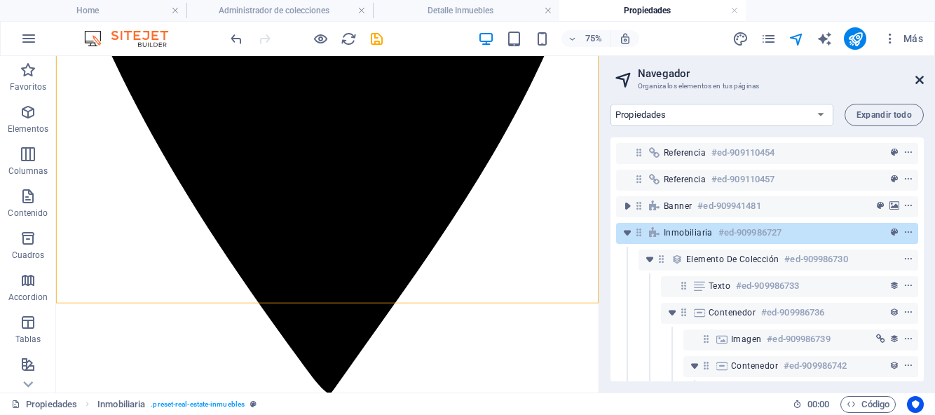
click at [921, 77] on icon at bounding box center [919, 79] width 8 height 11
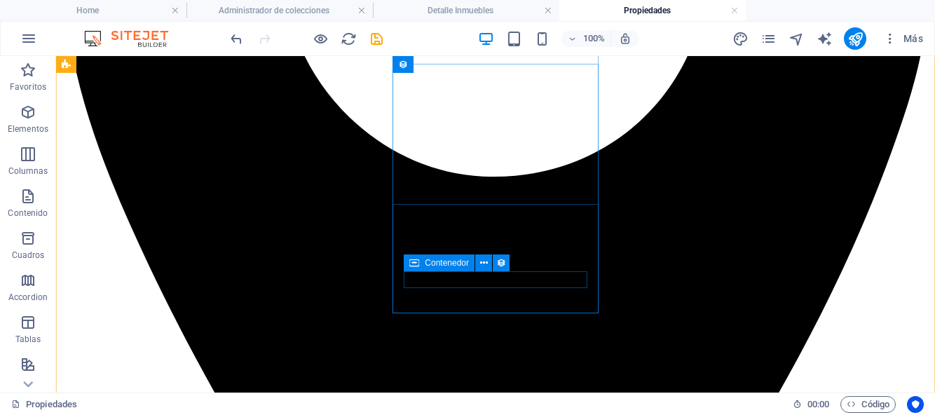
scroll to position [544, 0]
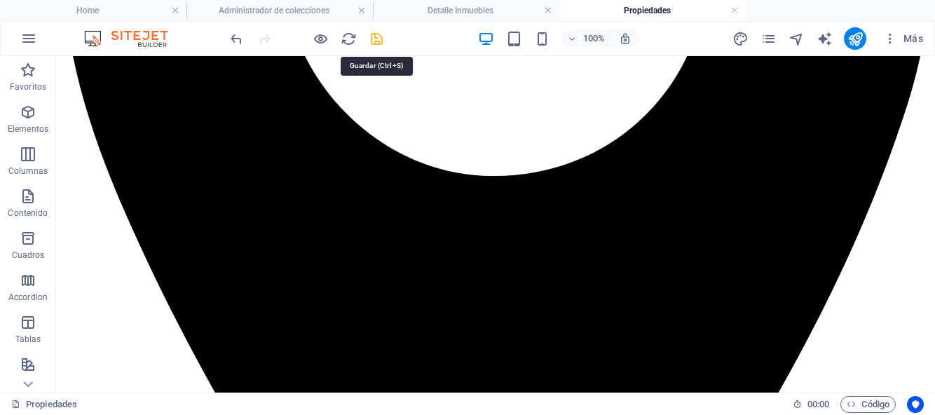
click at [376, 44] on icon "save" at bounding box center [377, 39] width 16 height 16
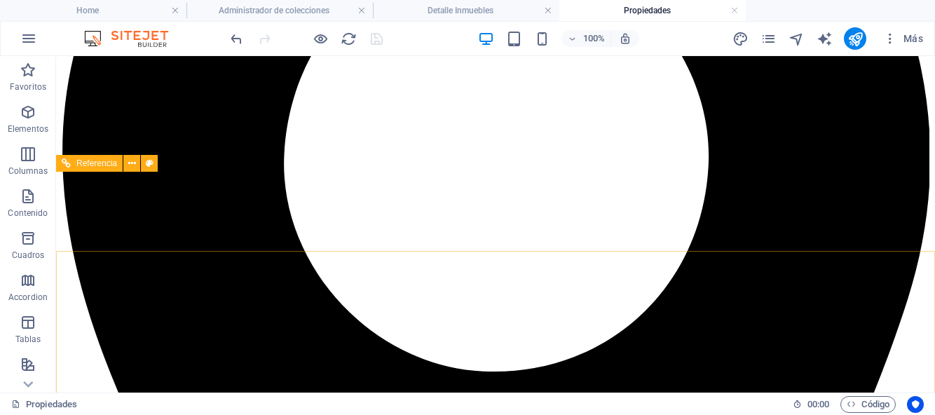
scroll to position [344, 0]
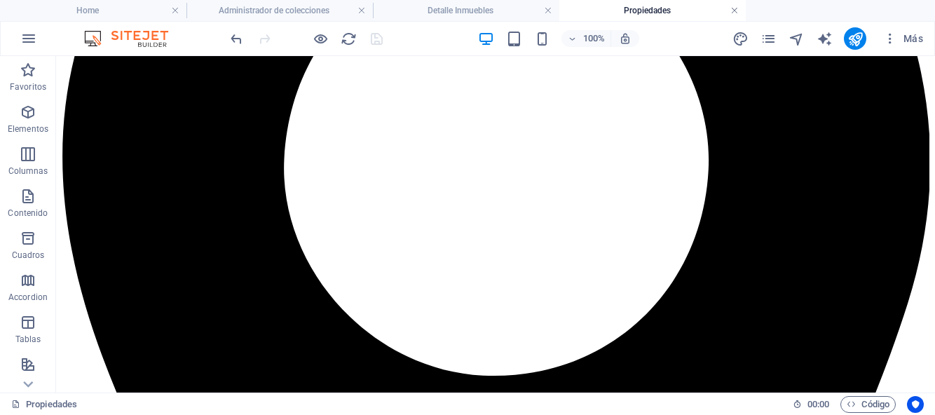
click at [735, 11] on link at bounding box center [734, 10] width 8 height 13
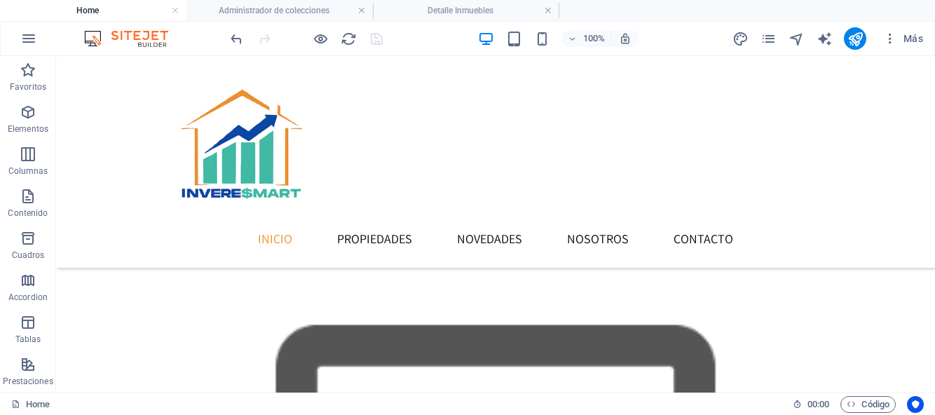
scroll to position [847, 0]
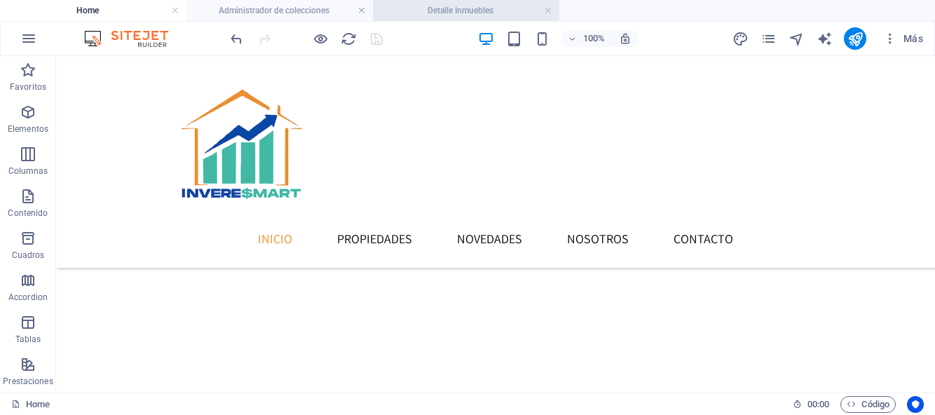
click at [515, 15] on h4 "Detalle Inmuebles" at bounding box center [466, 10] width 186 height 15
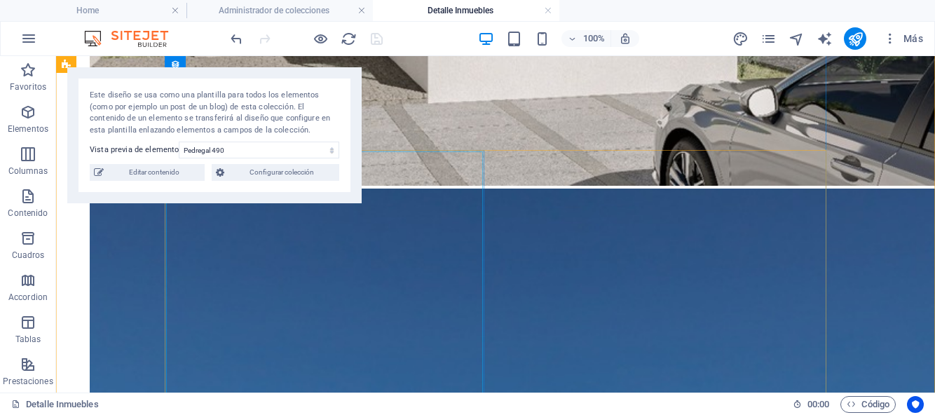
scroll to position [1005, 0]
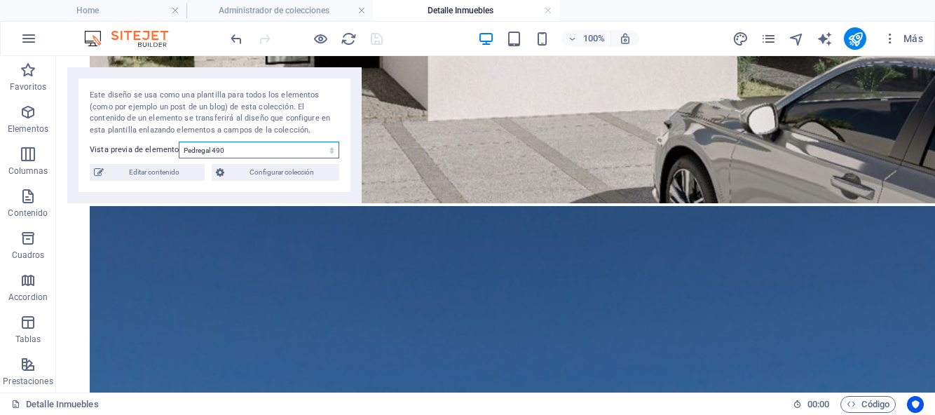
click at [331, 149] on select "Pedregal [STREET_ADDRESS]" at bounding box center [259, 150] width 161 height 17
select select "68bb4d186a1bf5a7fa01d971"
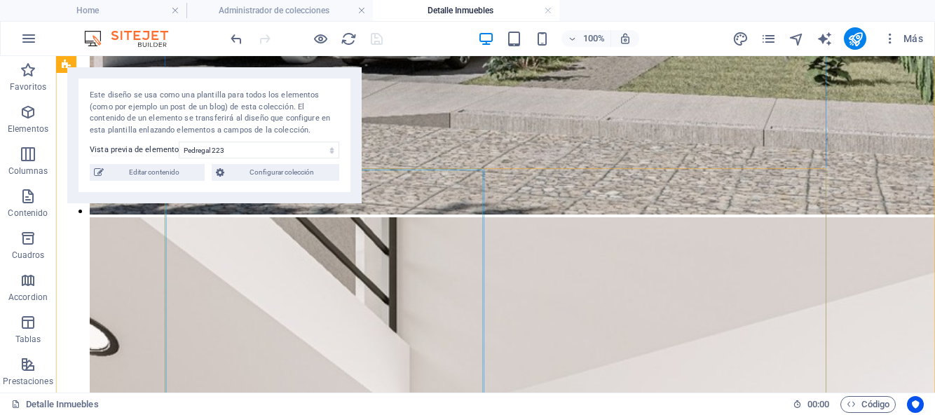
scroll to position [1028, 0]
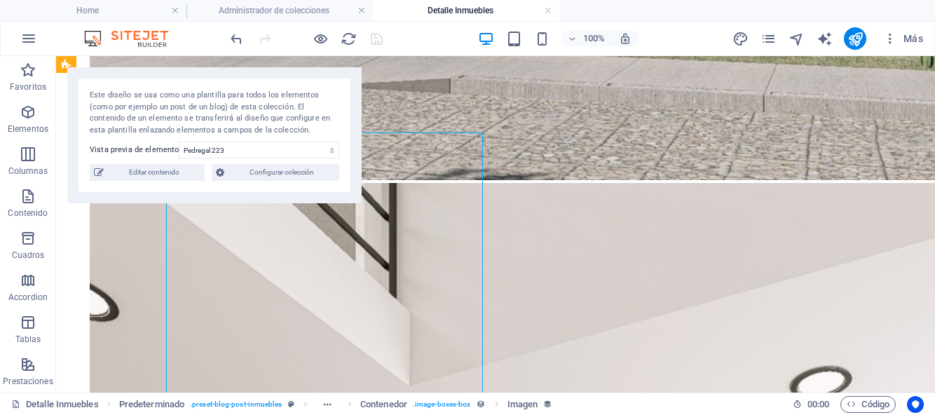
select select "imagen-pb-interiores"
select select "%"
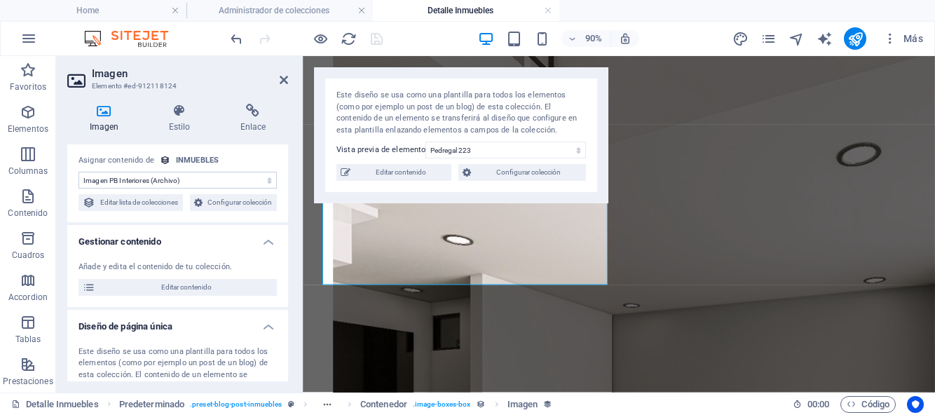
scroll to position [0, 0]
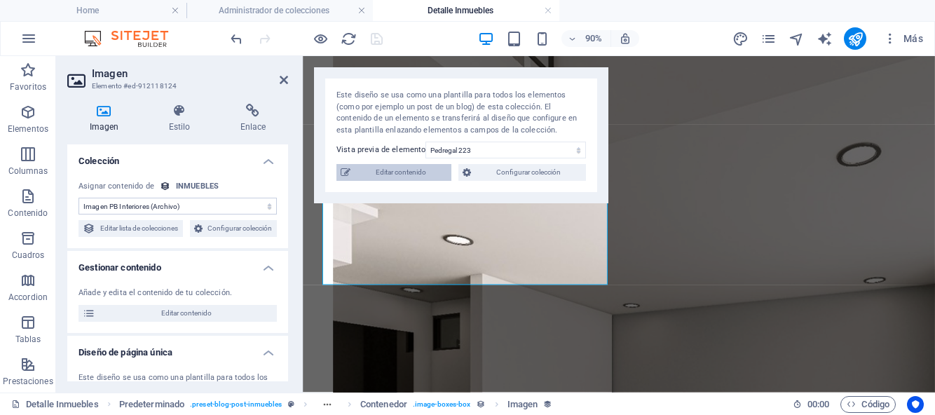
click at [383, 175] on span "Editar contenido" at bounding box center [401, 172] width 93 height 17
select select "Casa"
select select "Para Venta"
select select "NUEVA"
select select "QUERÉTARO"
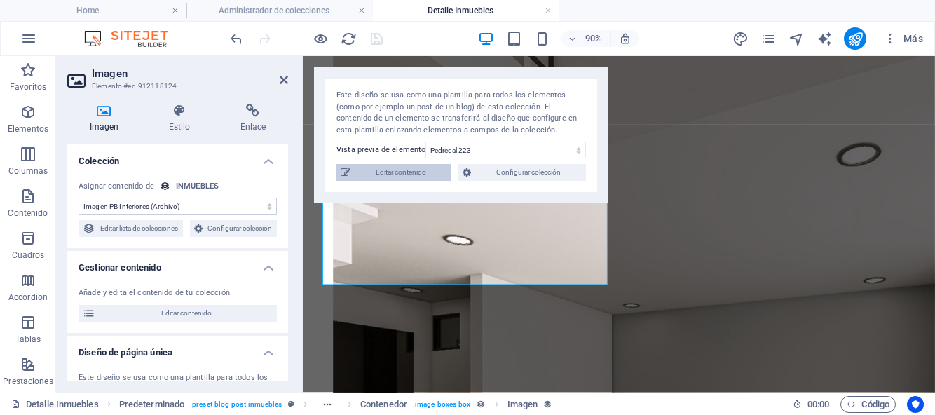
select select "[GEOGRAPHIC_DATA][PERSON_NAME]"
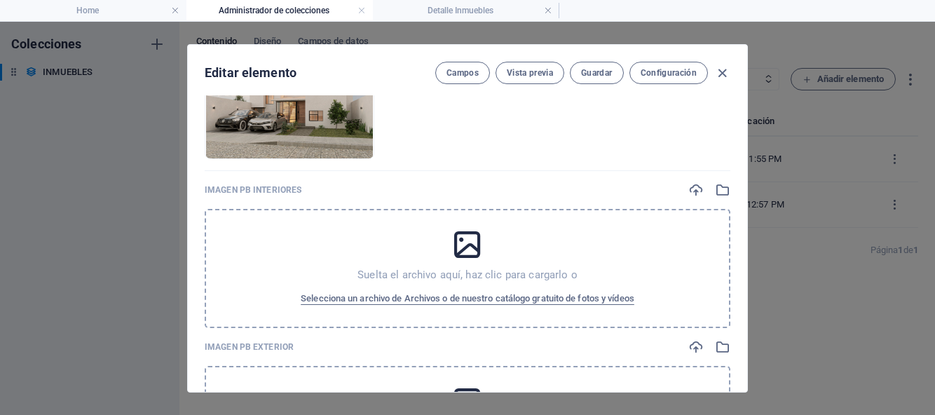
scroll to position [244, 0]
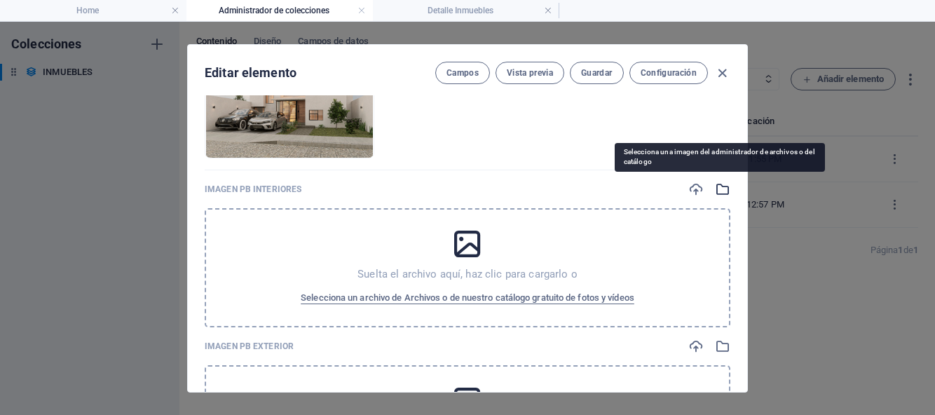
click at [718, 190] on icon "button" at bounding box center [722, 189] width 15 height 15
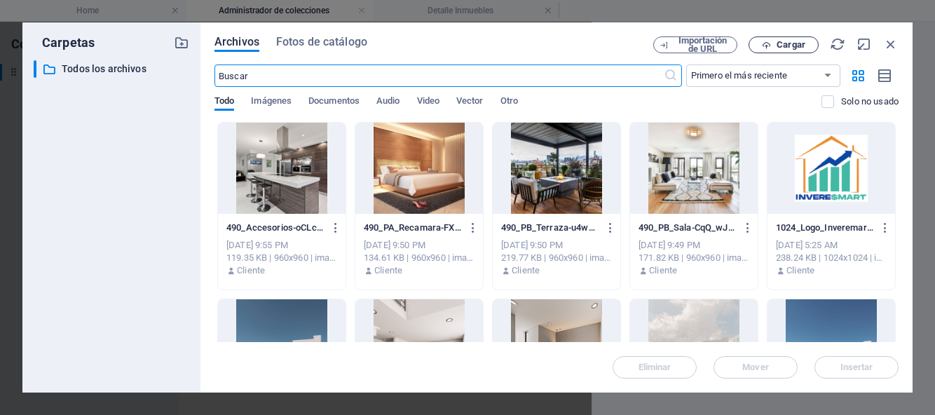
click at [789, 50] on button "Cargar" at bounding box center [784, 44] width 70 height 17
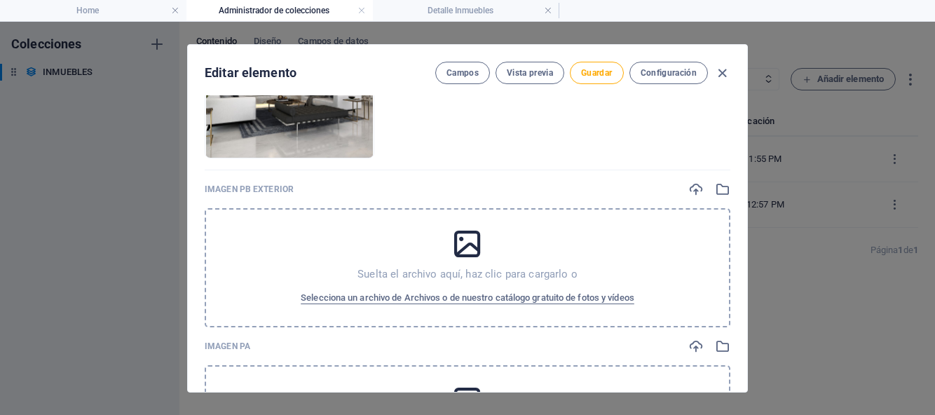
scroll to position [458, 0]
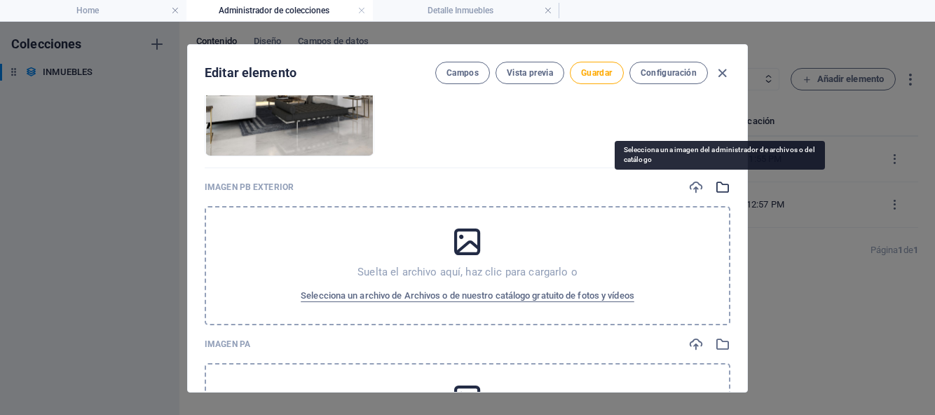
click at [719, 187] on icon "button" at bounding box center [722, 186] width 15 height 15
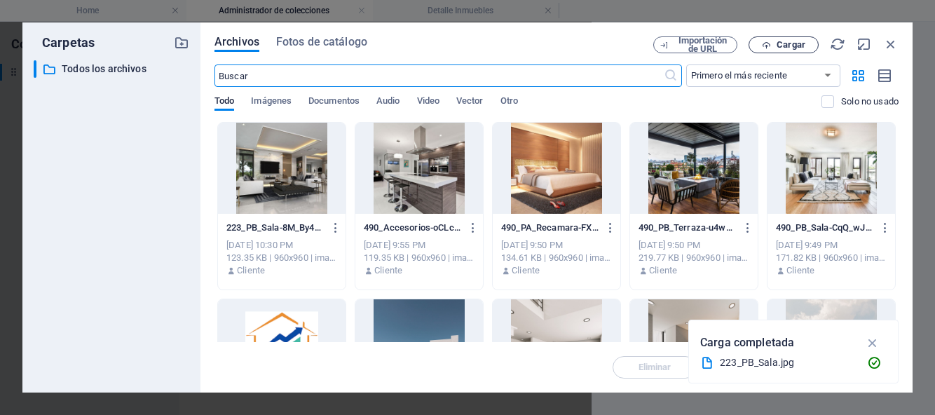
click at [768, 46] on icon "button" at bounding box center [766, 45] width 9 height 9
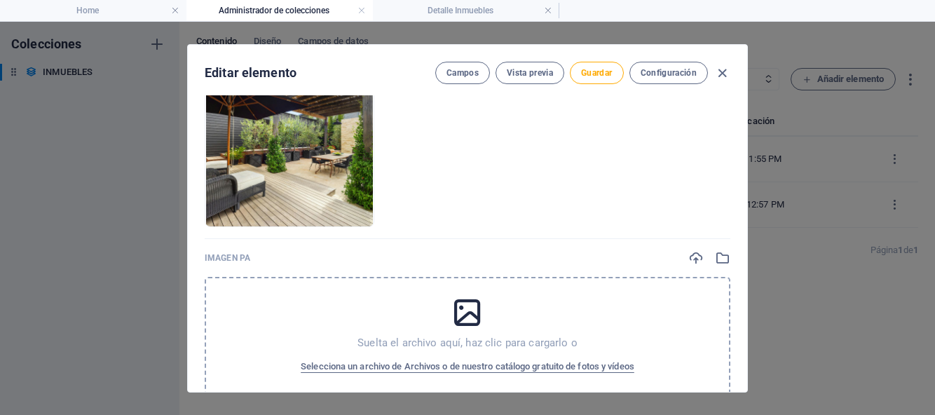
scroll to position [617, 0]
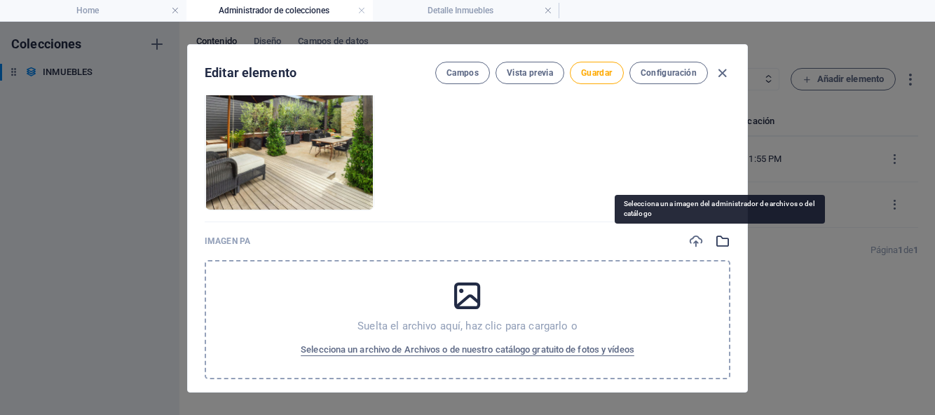
click at [721, 241] on icon "button" at bounding box center [722, 240] width 15 height 15
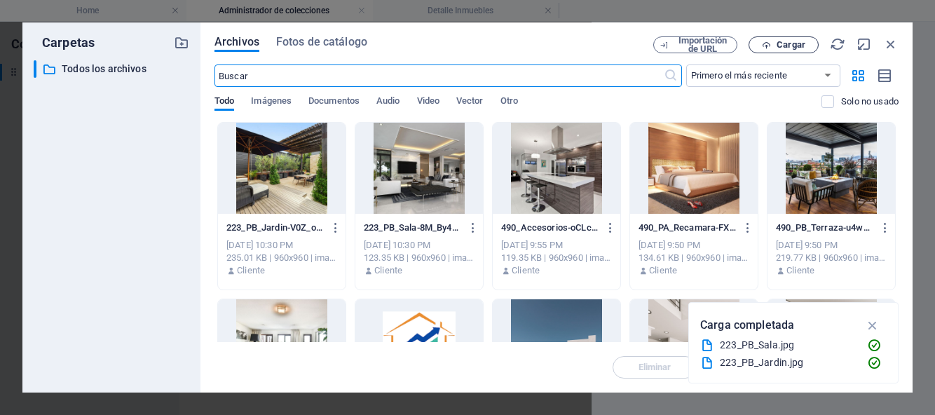
click at [785, 48] on span "Cargar" at bounding box center [791, 45] width 29 height 8
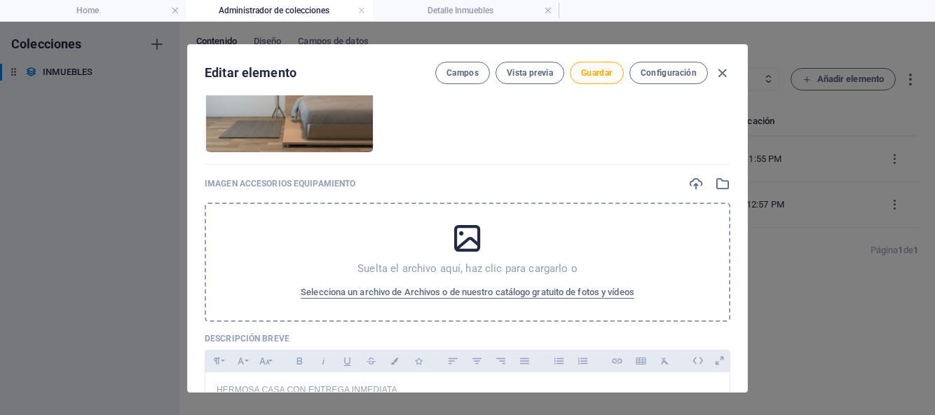
scroll to position [895, 0]
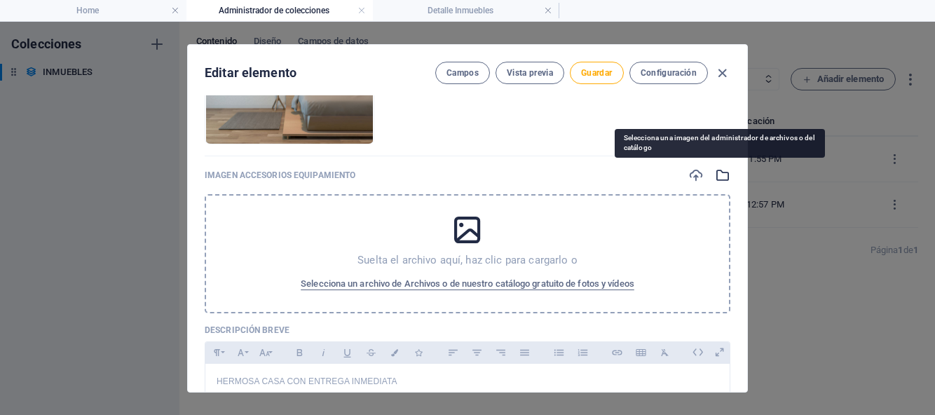
click at [718, 176] on icon "button" at bounding box center [722, 175] width 15 height 15
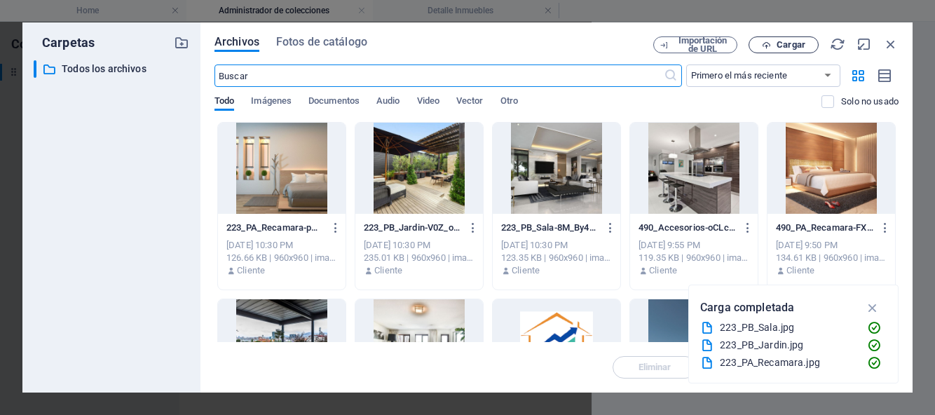
click at [779, 41] on span "Cargar" at bounding box center [791, 45] width 29 height 8
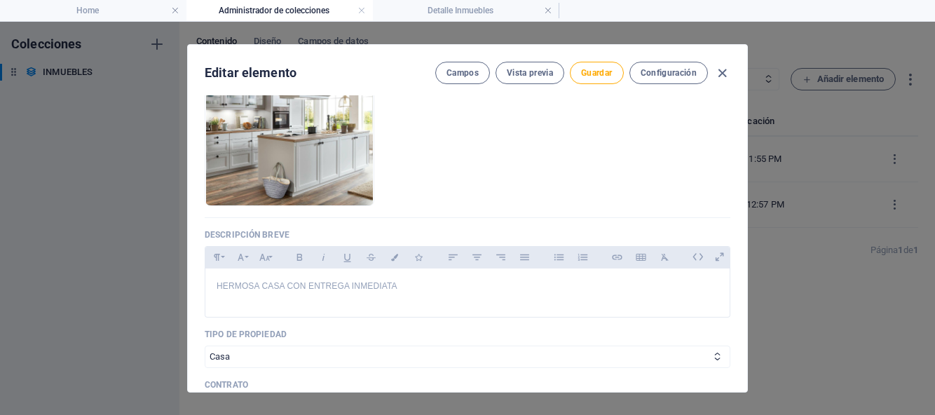
scroll to position [1058, 0]
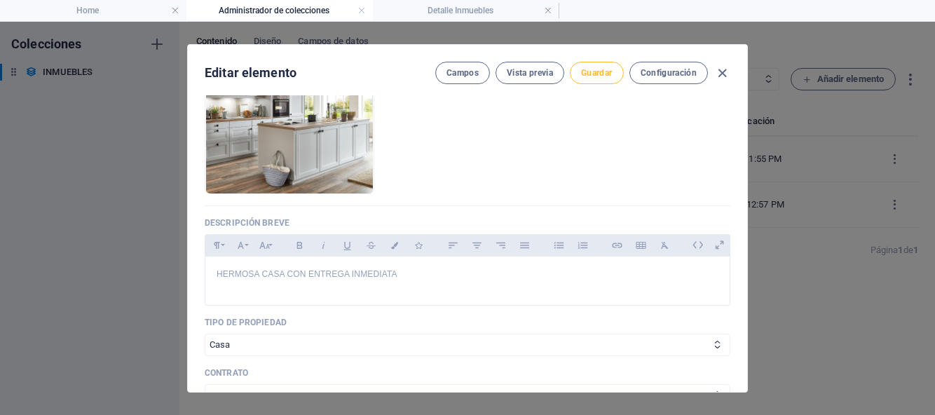
click at [606, 74] on span "Guardar" at bounding box center [596, 72] width 31 height 11
click at [719, 74] on icon "button" at bounding box center [722, 73] width 16 height 16
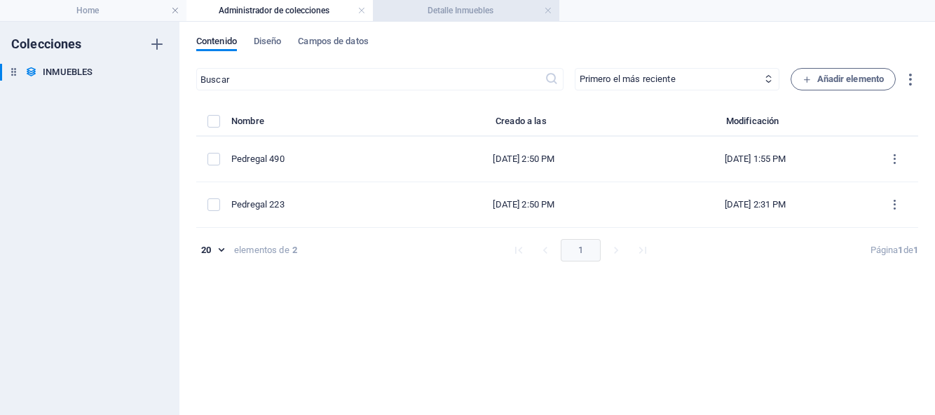
click at [485, 9] on h4 "Detalle Inmuebles" at bounding box center [466, 10] width 186 height 15
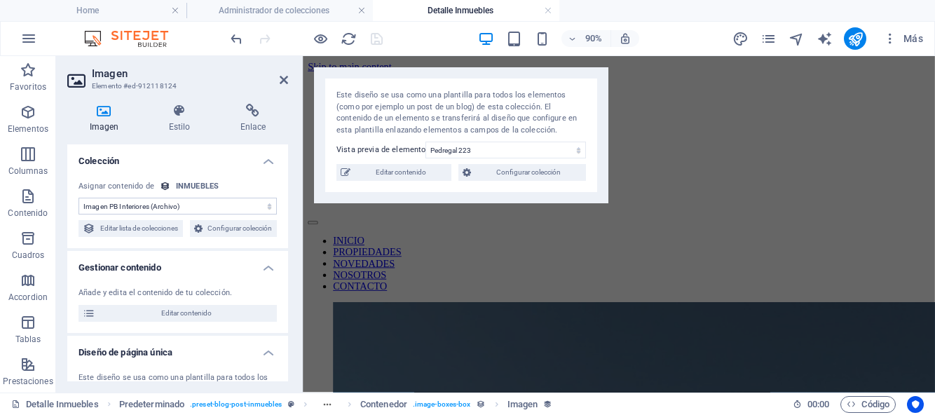
scroll to position [1028, 0]
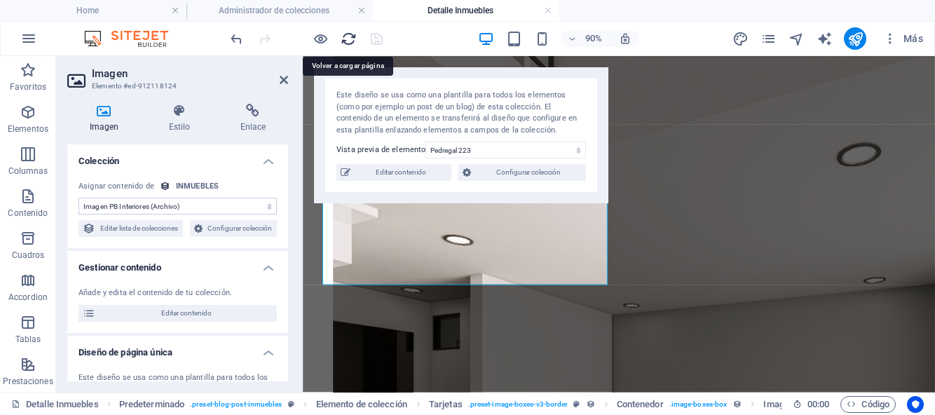
click at [350, 38] on icon "reload" at bounding box center [349, 39] width 16 height 16
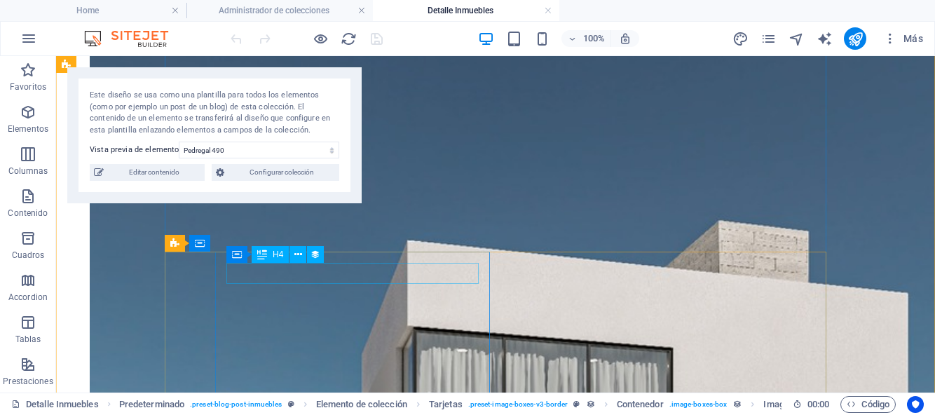
scroll to position [344, 0]
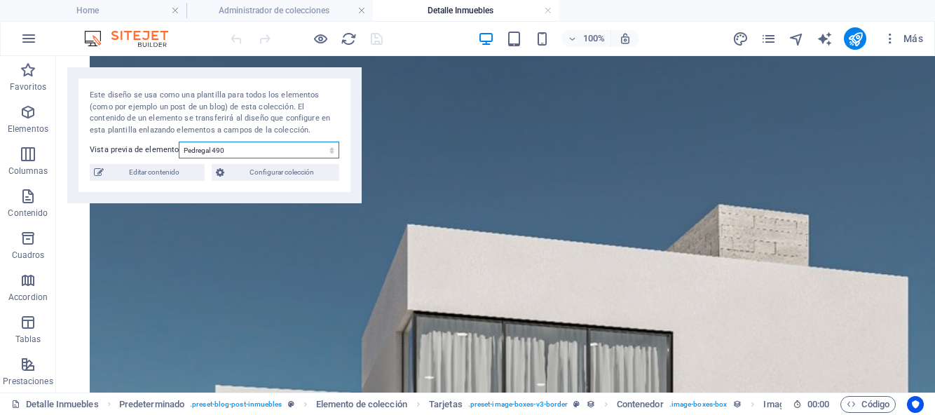
click at [330, 152] on select "Pedregal [STREET_ADDRESS]" at bounding box center [259, 150] width 161 height 17
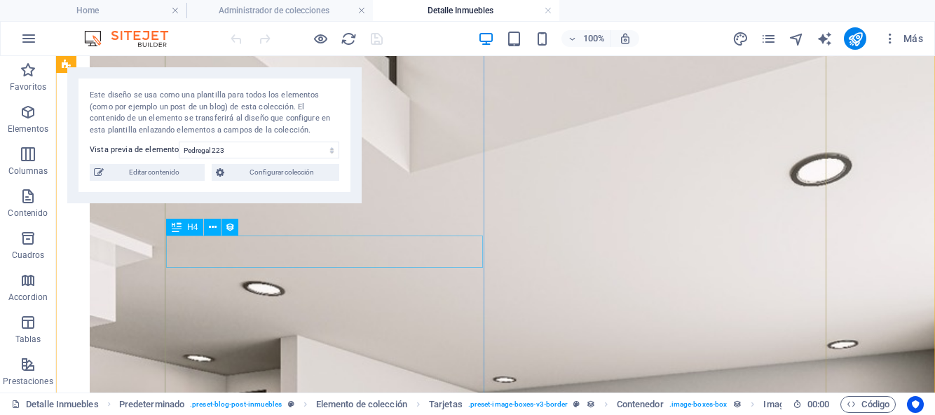
scroll to position [1244, 0]
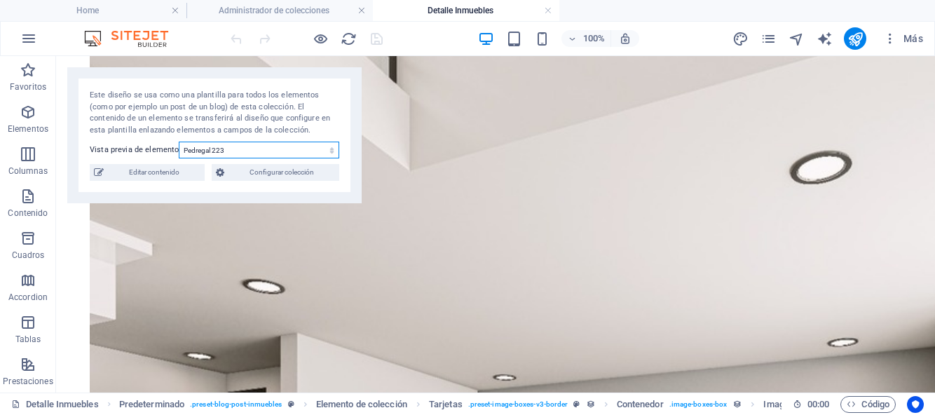
click at [332, 155] on select "Pedregal [STREET_ADDRESS]" at bounding box center [259, 150] width 161 height 17
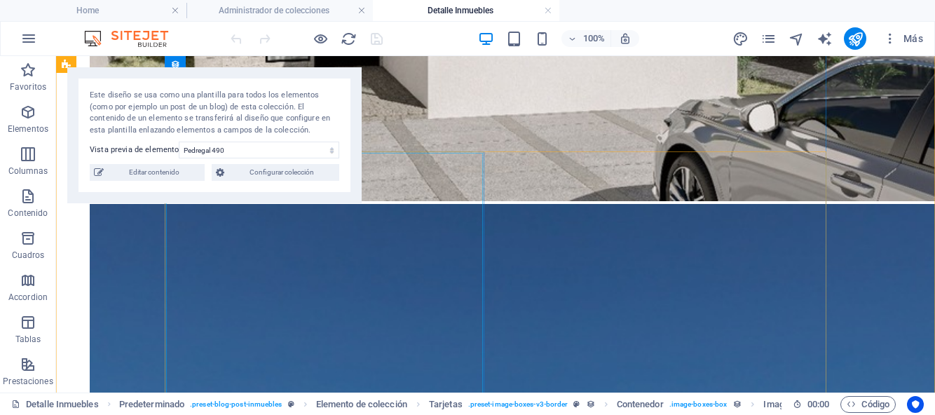
scroll to position [1012, 0]
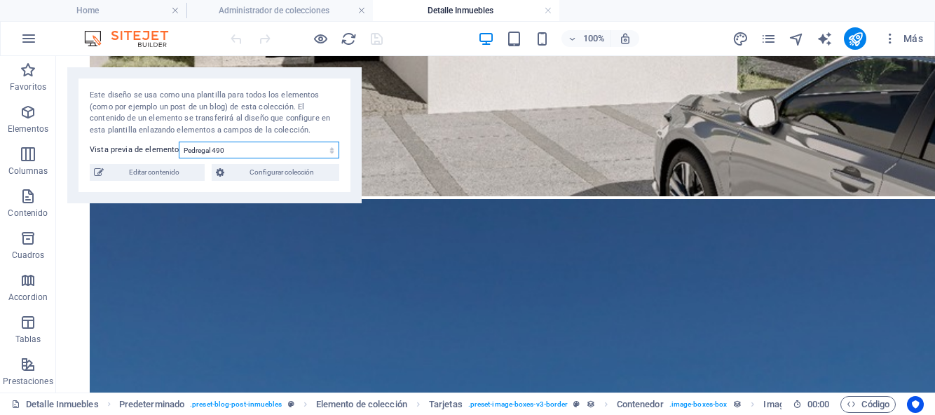
click at [329, 154] on select "Pedregal [STREET_ADDRESS]" at bounding box center [259, 150] width 161 height 17
select select "68bb4d186a1bf5a7fa01d971"
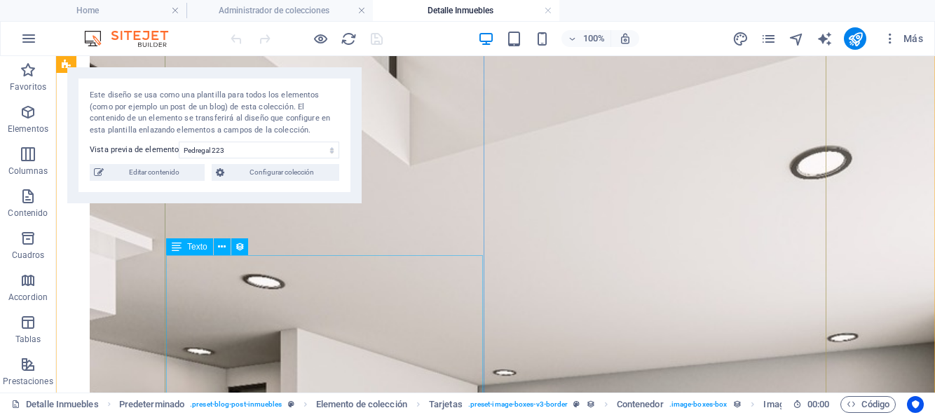
scroll to position [1278, 0]
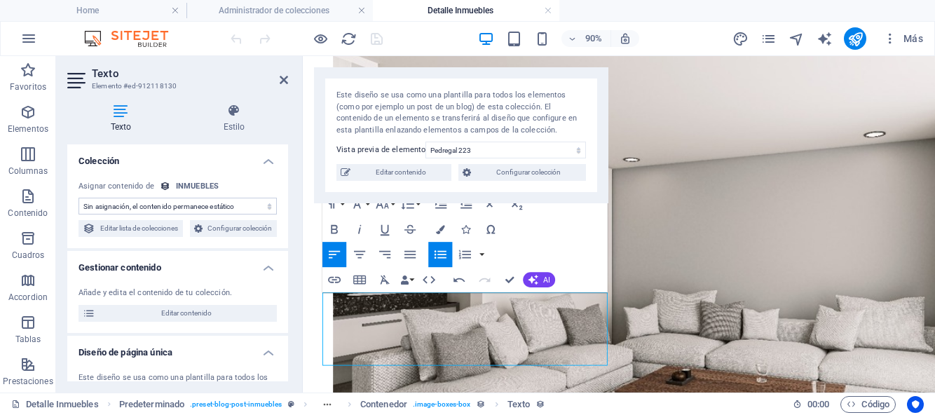
scroll to position [1191, 0]
click at [338, 228] on icon "button" at bounding box center [334, 229] width 15 height 15
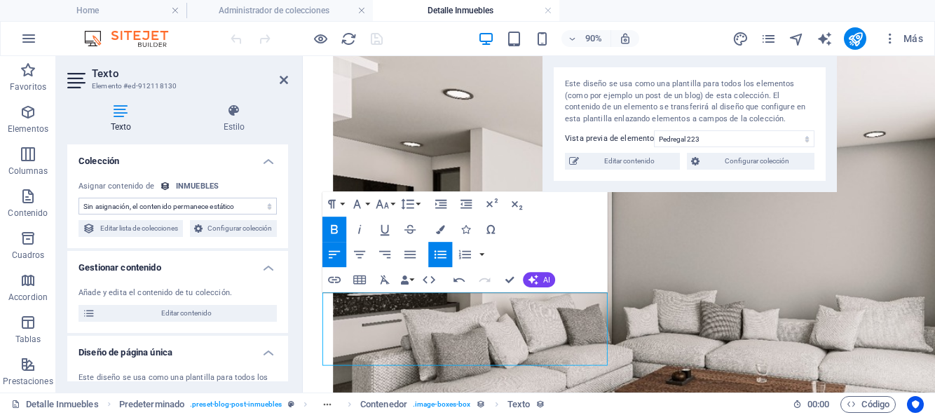
drag, startPoint x: 424, startPoint y: 77, endPoint x: 676, endPoint y: 69, distance: 251.8
click at [676, 69] on div "Este diseño se usa como una plantilla para todos los elementos (como por ejempl…" at bounding box center [690, 124] width 294 height 136
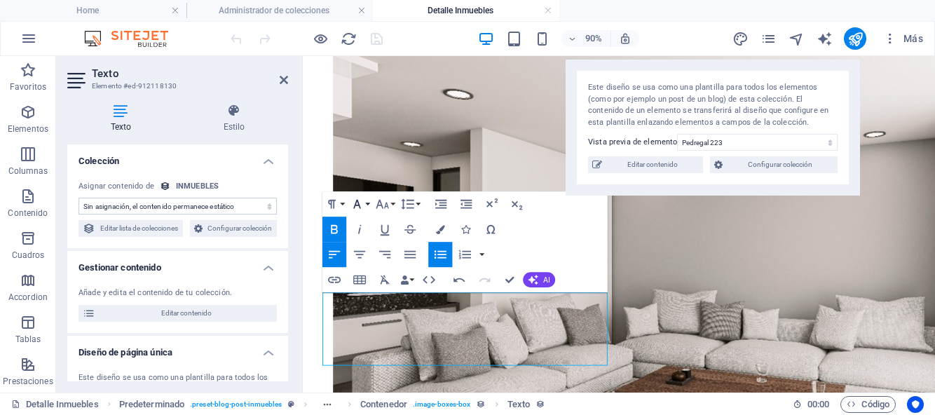
click at [362, 205] on icon "button" at bounding box center [357, 204] width 15 height 15
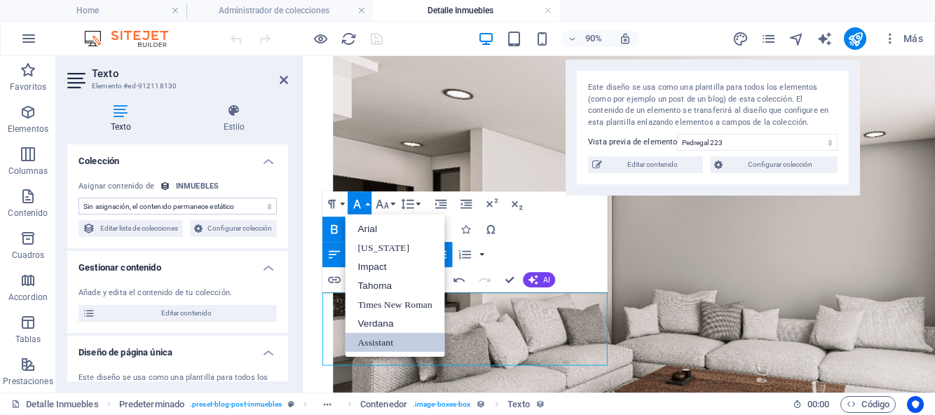
scroll to position [0, 0]
click at [369, 345] on link "Assistant" at bounding box center [395, 342] width 100 height 19
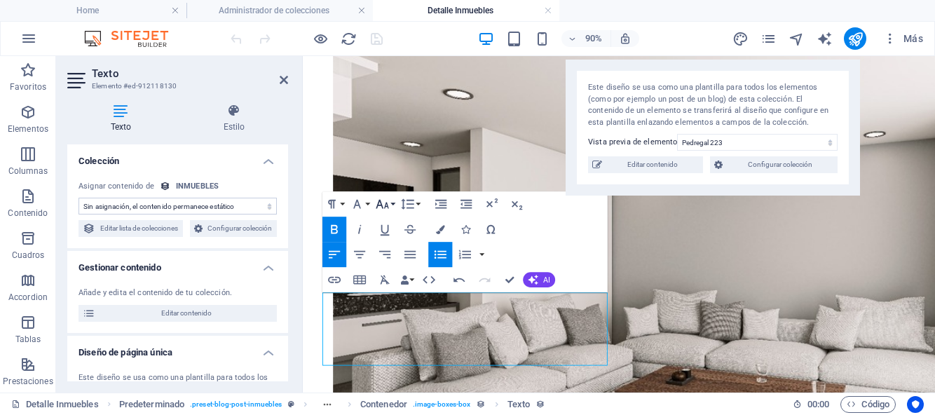
click at [393, 204] on button "Font Size" at bounding box center [385, 204] width 24 height 25
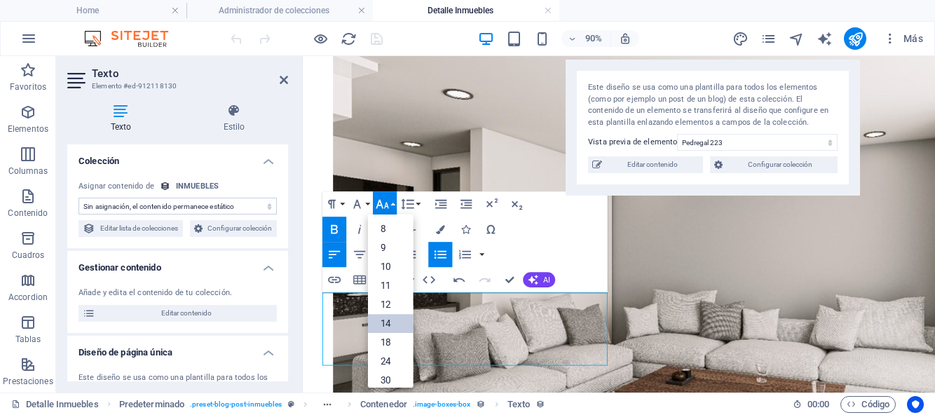
click at [395, 317] on link "14" at bounding box center [391, 323] width 46 height 19
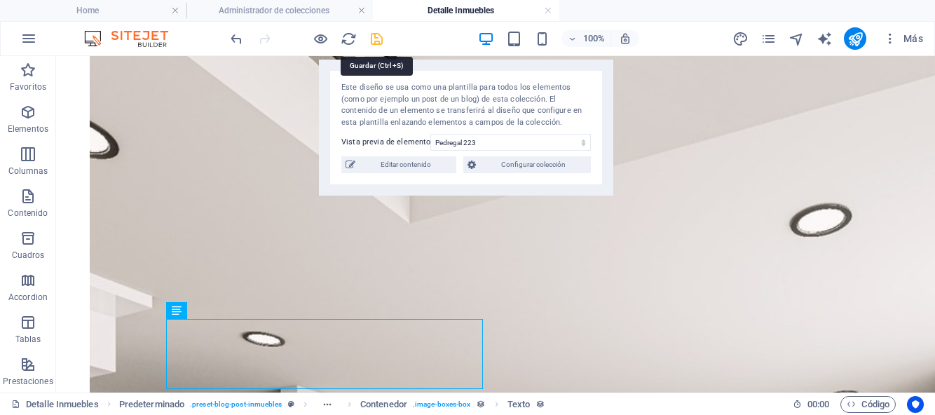
click at [374, 44] on icon "save" at bounding box center [377, 39] width 16 height 16
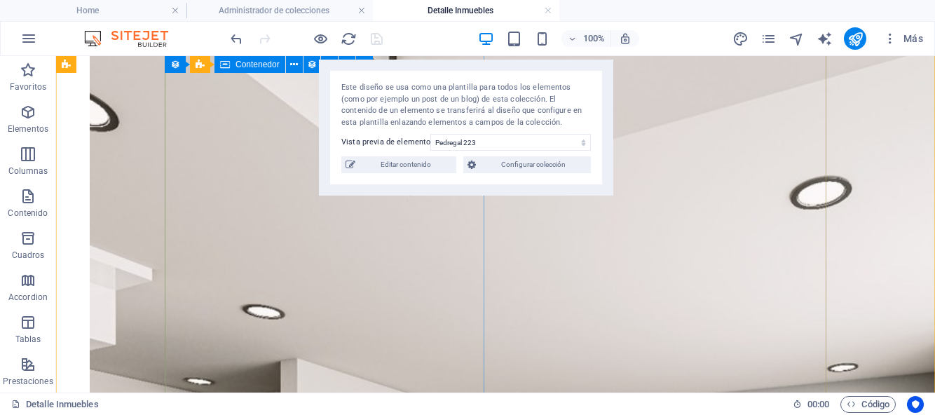
scroll to position [1227, 0]
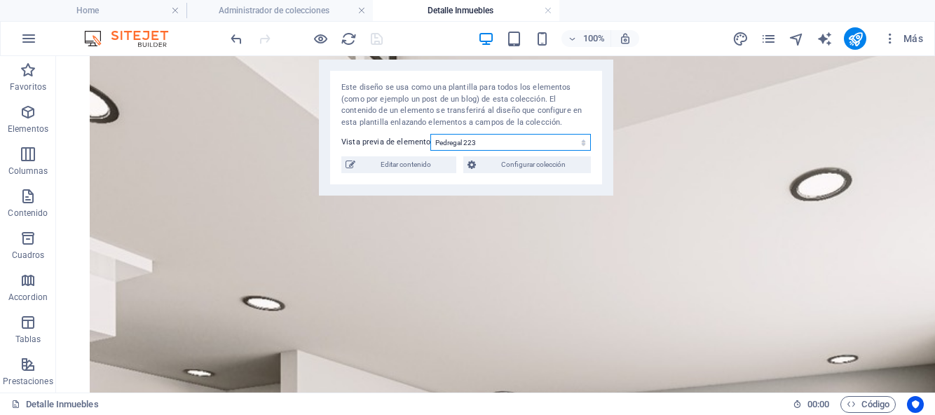
click at [584, 144] on select "Pedregal [STREET_ADDRESS]" at bounding box center [510, 142] width 161 height 17
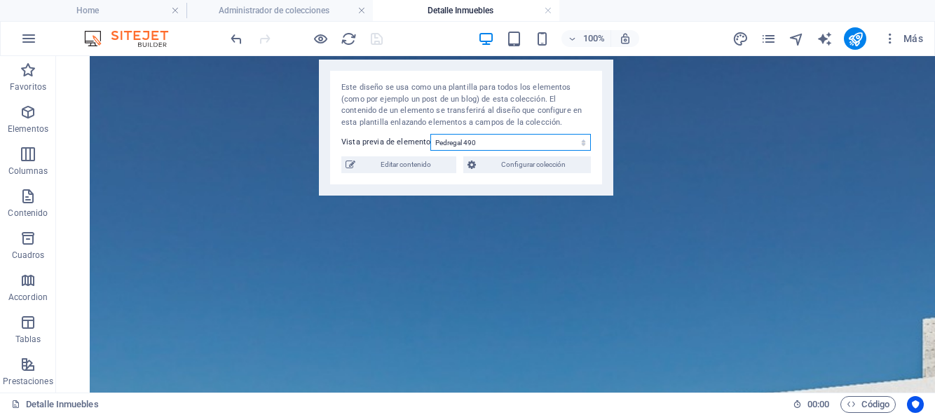
click at [583, 142] on select "Pedregal [STREET_ADDRESS]" at bounding box center [510, 142] width 161 height 17
select select "68bb4d186a1bf5a7fa01d971"
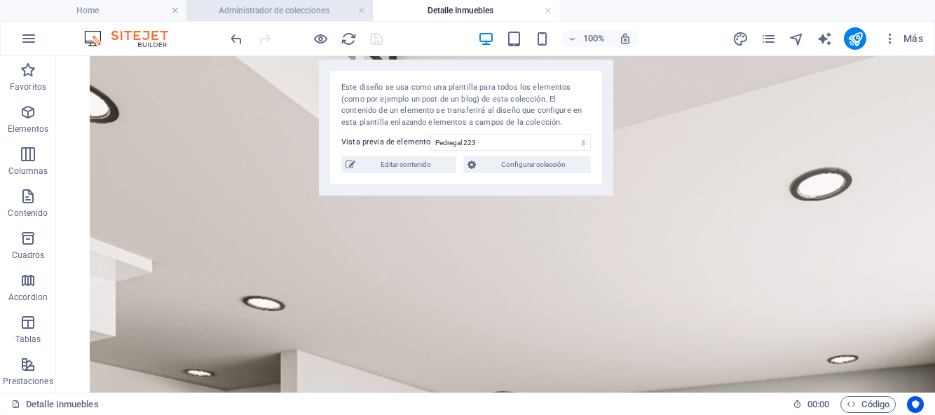
click at [264, 11] on h4 "Administrador de colecciones" at bounding box center [279, 10] width 186 height 15
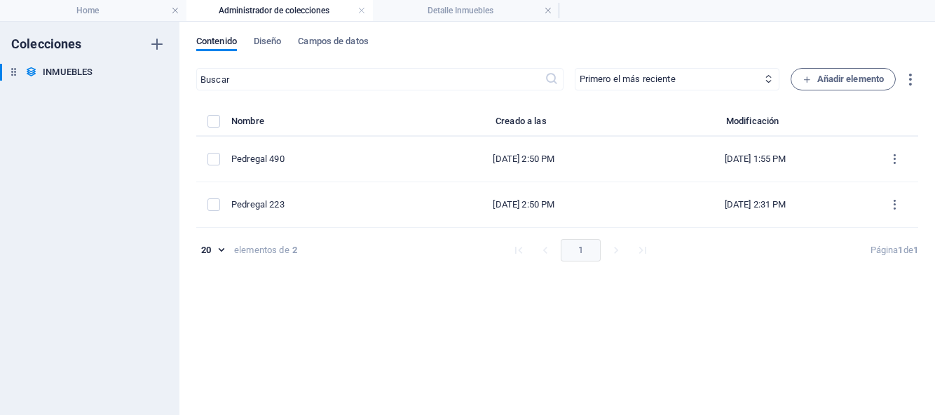
scroll to position [0, 0]
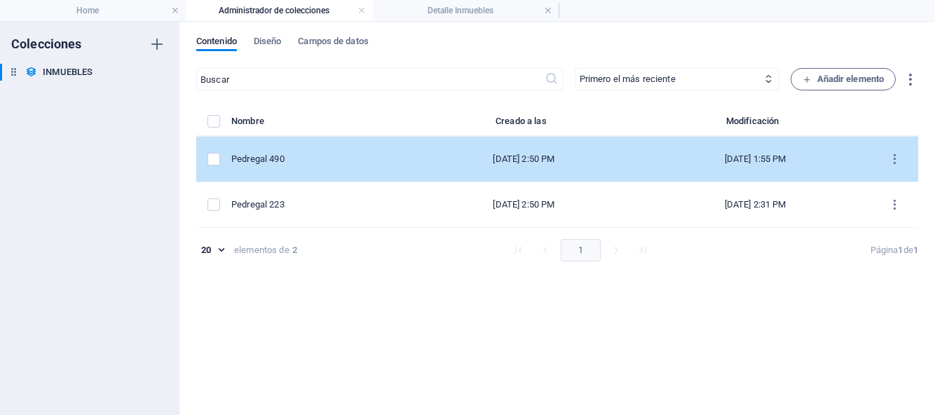
click at [360, 168] on td "Pedregal 490" at bounding box center [319, 160] width 177 height 46
select select "Casa"
select select "Para Venta"
select select "NUEVA"
select select "QUERÉTARO"
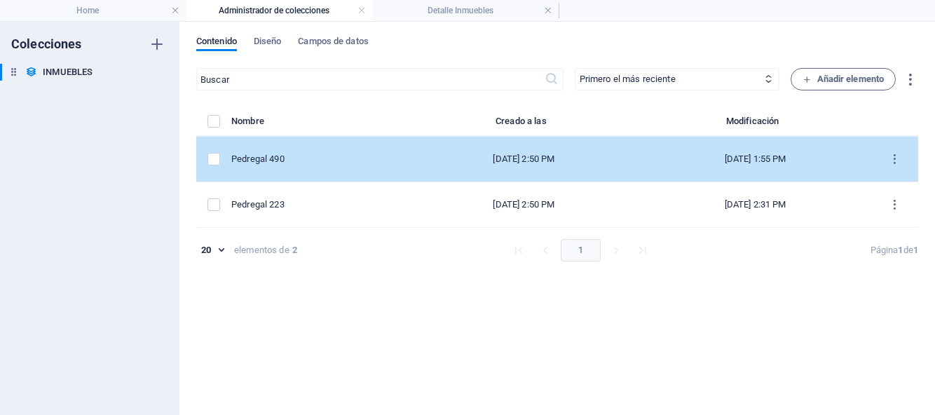
select select "[GEOGRAPHIC_DATA][PERSON_NAME]"
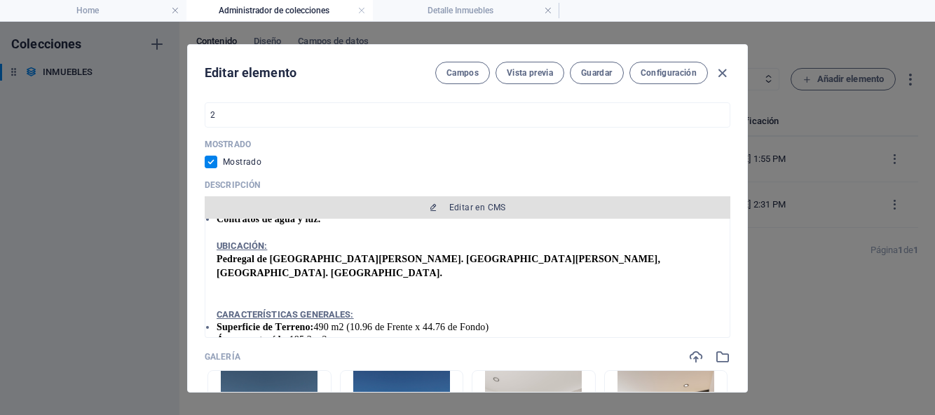
scroll to position [1849, 0]
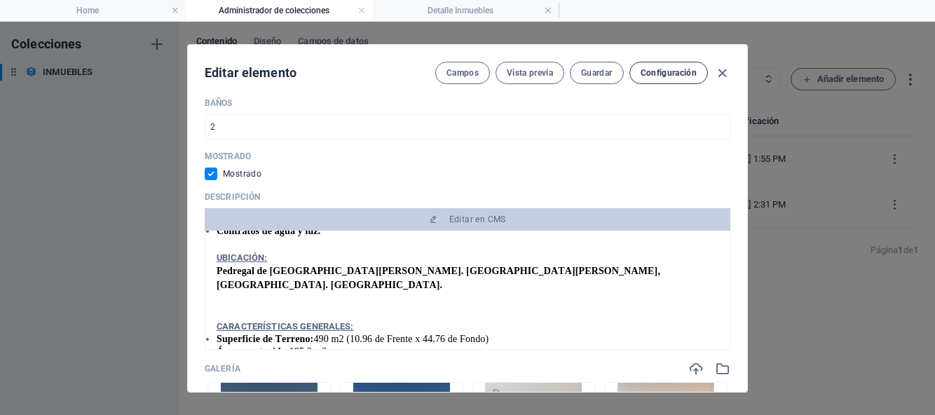
click at [653, 74] on span "Configuración" at bounding box center [669, 72] width 56 height 11
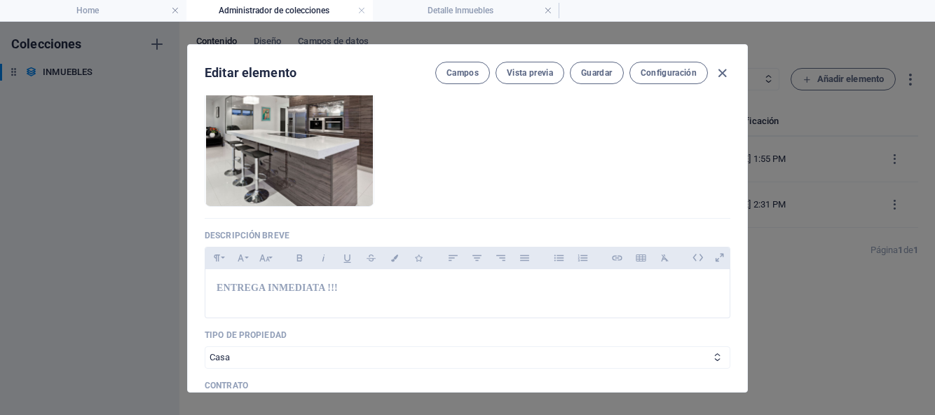
scroll to position [1043, 0]
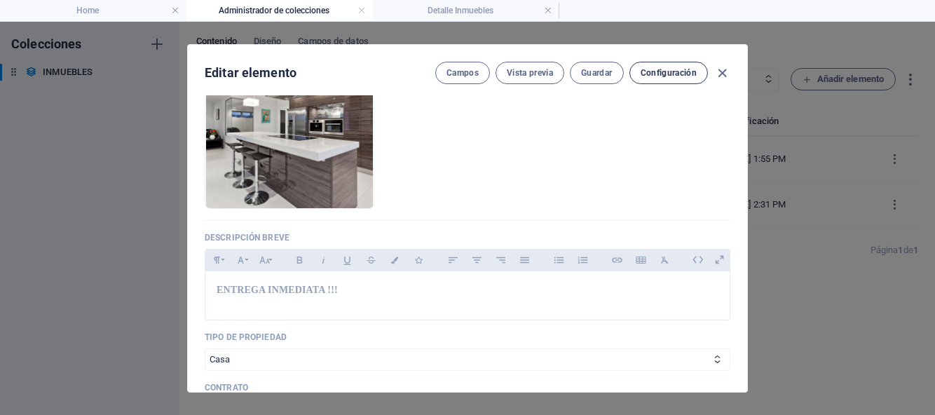
click at [667, 78] on span "Configuración" at bounding box center [669, 72] width 56 height 11
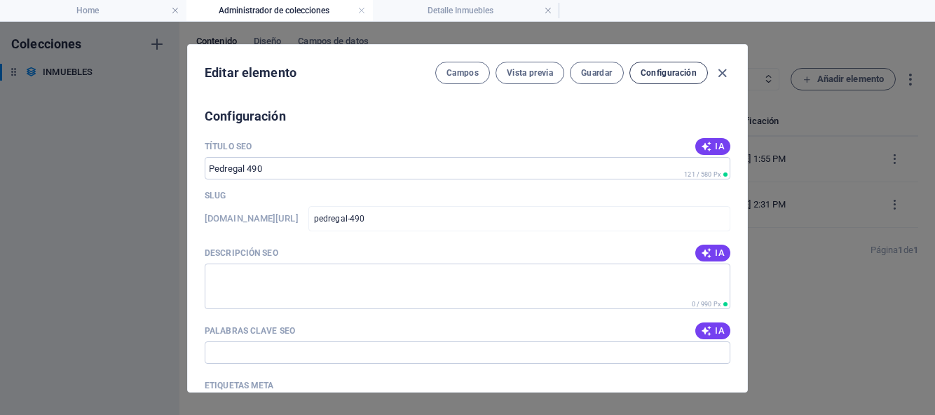
scroll to position [2360, 0]
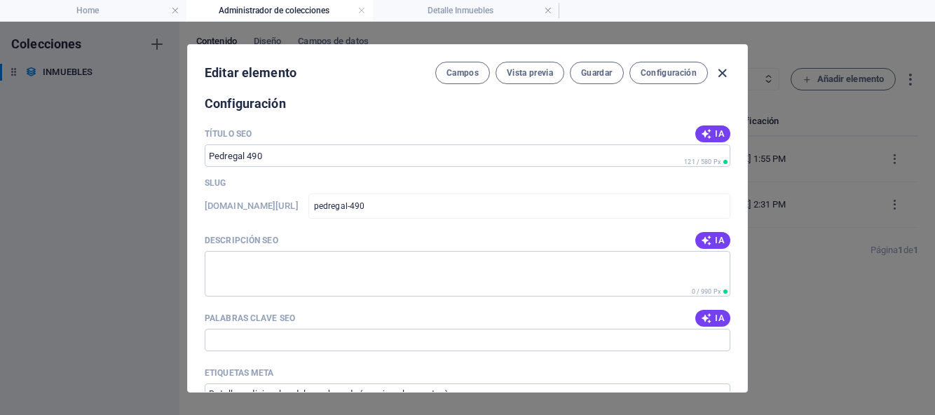
click at [723, 72] on icon "button" at bounding box center [722, 73] width 16 height 16
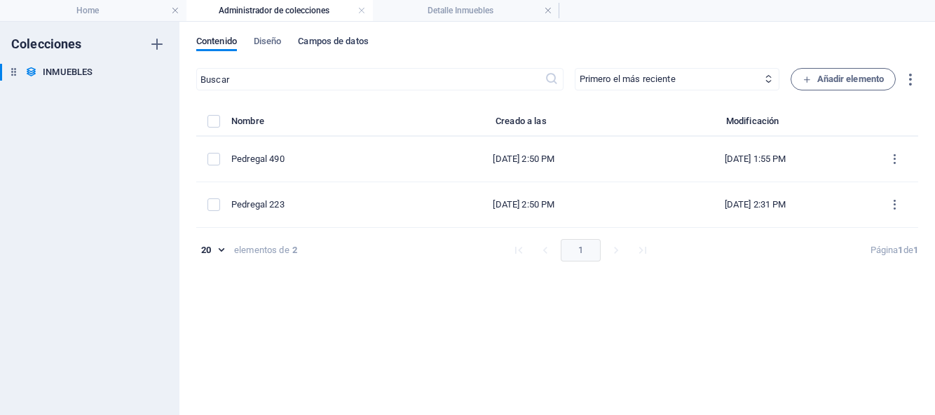
click at [311, 43] on span "Campos de datos" at bounding box center [333, 43] width 70 height 20
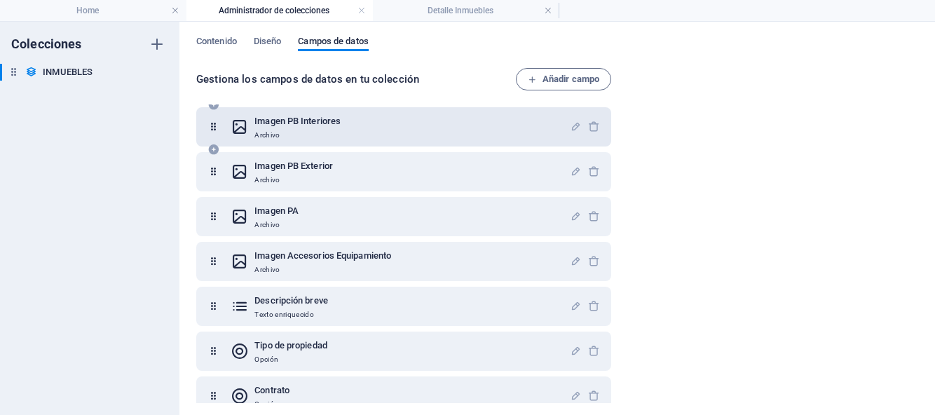
scroll to position [158, 0]
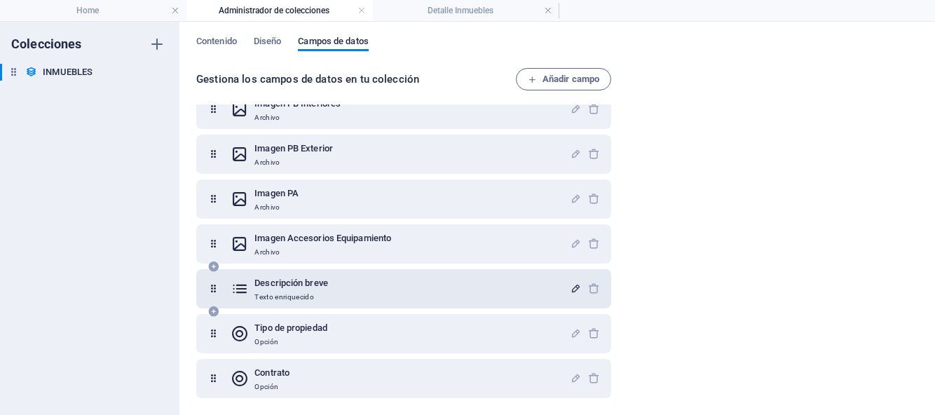
click at [571, 287] on icon "button" at bounding box center [576, 289] width 12 height 12
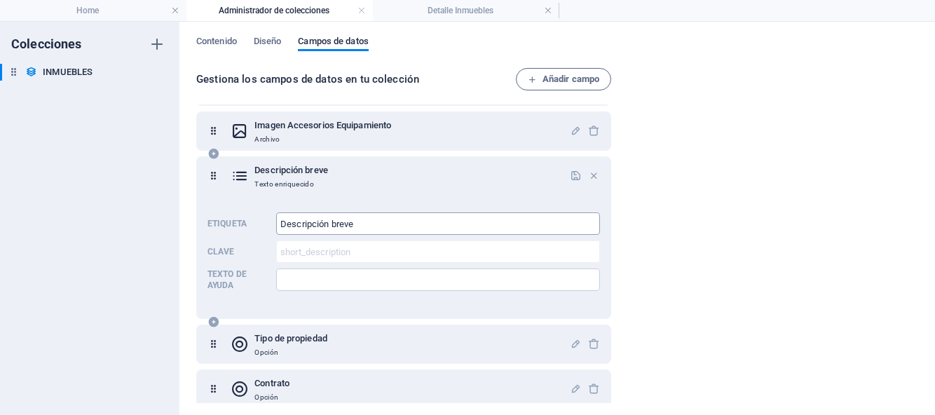
scroll to position [271, 0]
click at [360, 226] on input "Descripción breve" at bounding box center [438, 223] width 324 height 22
type input "Descripción_PB_Interiores"
click at [576, 173] on icon "button" at bounding box center [576, 175] width 12 height 12
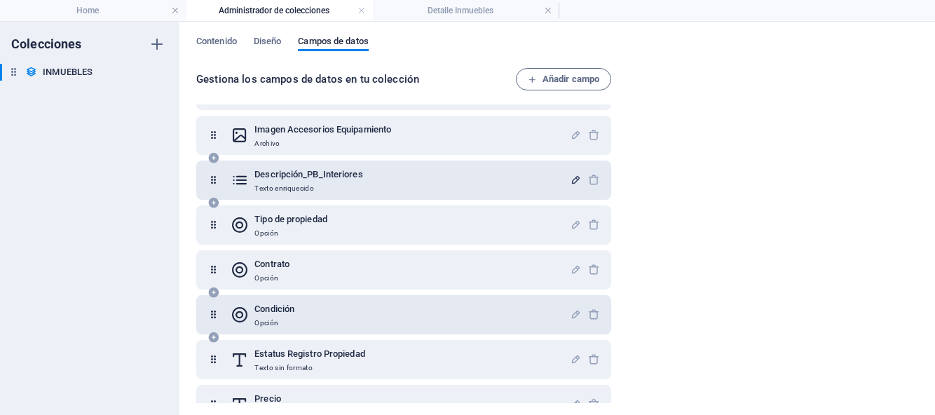
scroll to position [266, 0]
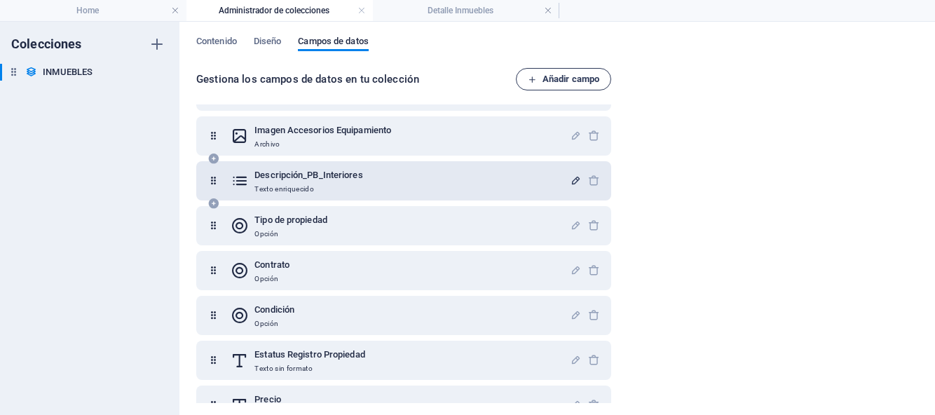
click at [554, 82] on span "Añadir campo" at bounding box center [564, 79] width 72 height 17
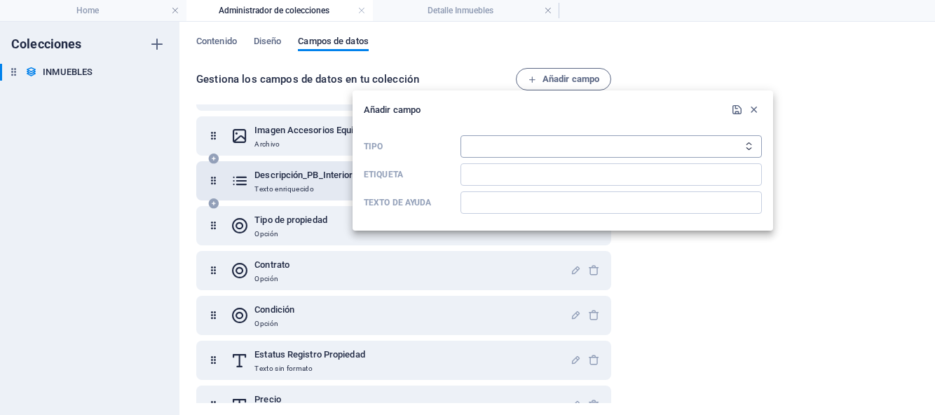
click at [498, 147] on select "Texto sin formato Enlace CMS Texto enriquecido Archivo Múltiples archivos Casil…" at bounding box center [611, 146] width 301 height 22
select select "editor"
click at [491, 182] on input "Etiqueta" at bounding box center [611, 174] width 301 height 22
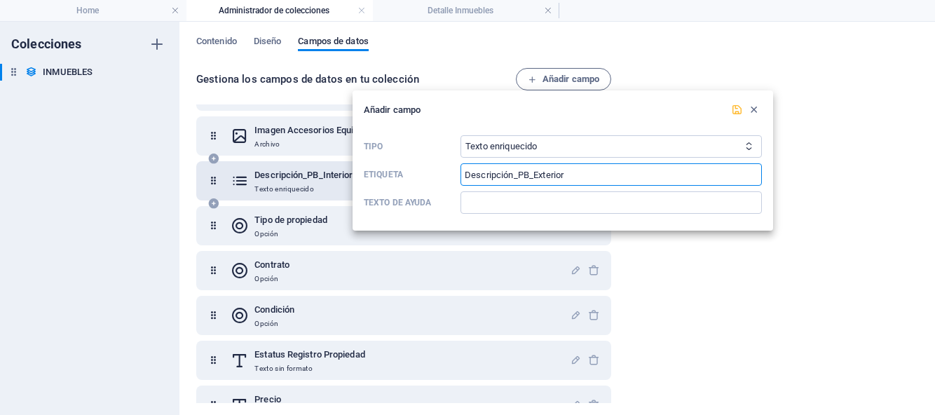
type input "Descripción_PB_Exterior"
click at [736, 109] on icon "submit" at bounding box center [737, 110] width 12 height 12
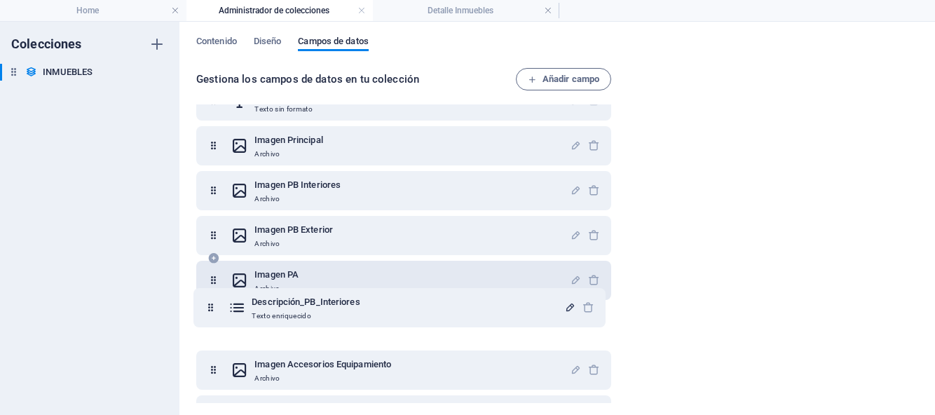
scroll to position [78, 0]
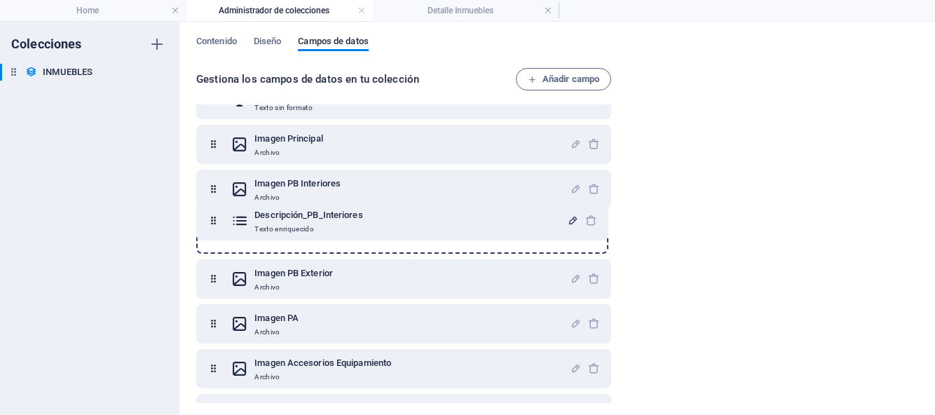
drag, startPoint x: 213, startPoint y: 370, endPoint x: 213, endPoint y: 217, distance: 153.5
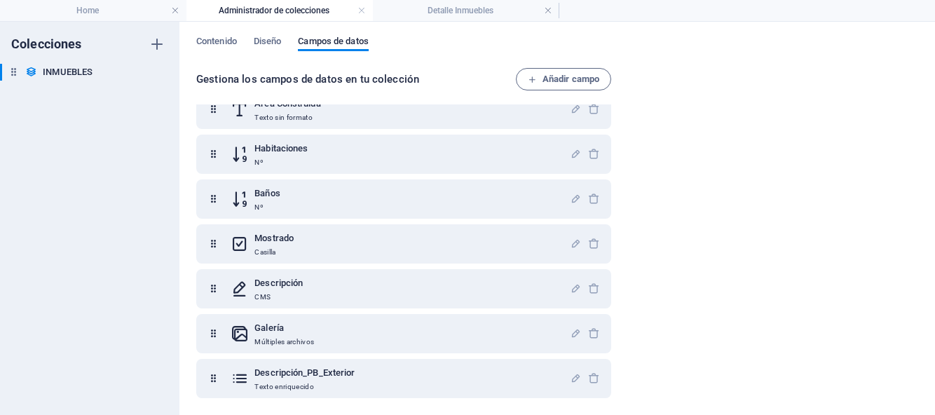
scroll to position [787, 0]
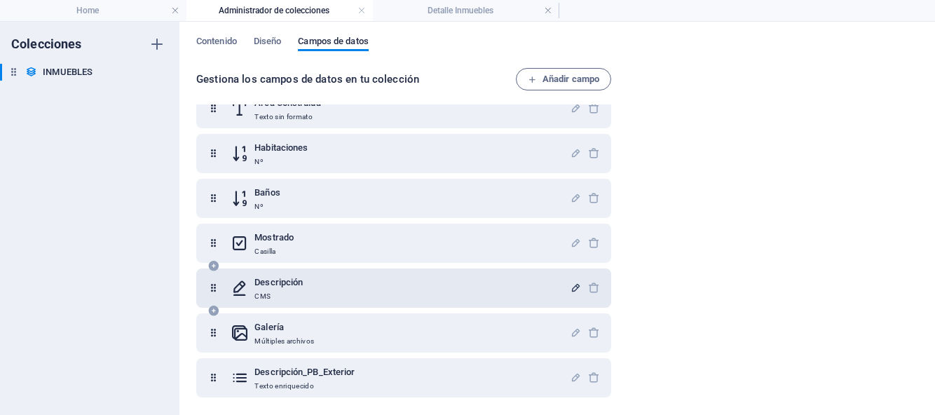
click at [572, 285] on icon "button" at bounding box center [576, 288] width 12 height 12
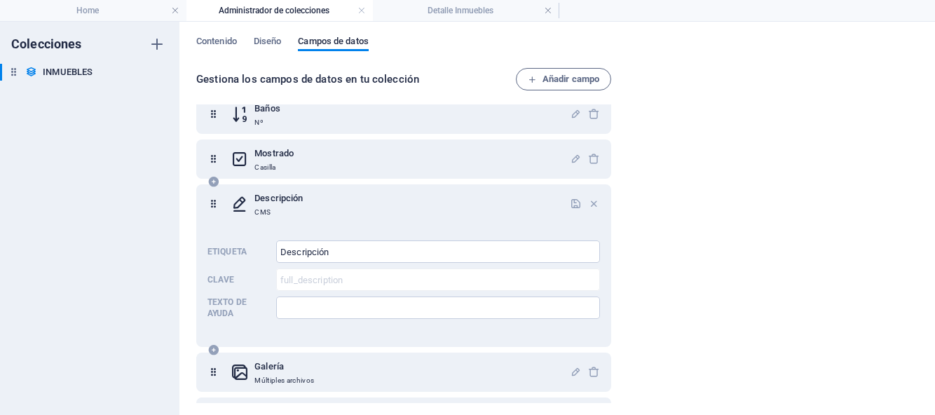
scroll to position [870, 0]
click at [592, 205] on icon "button" at bounding box center [594, 204] width 12 height 12
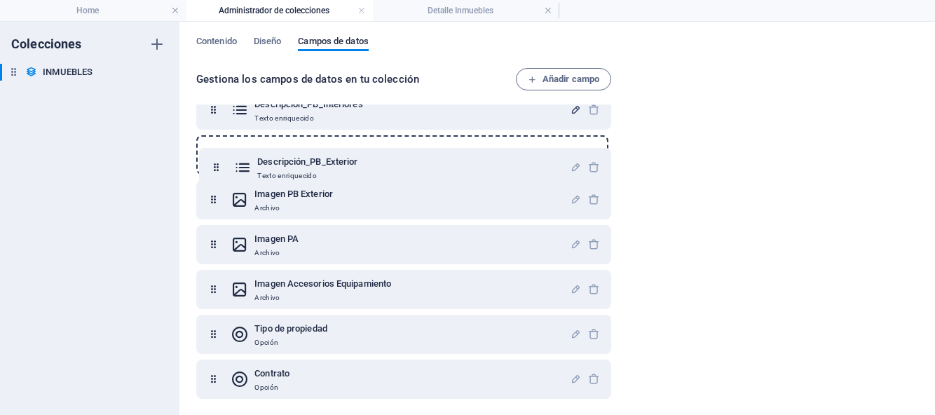
scroll to position [197, 0]
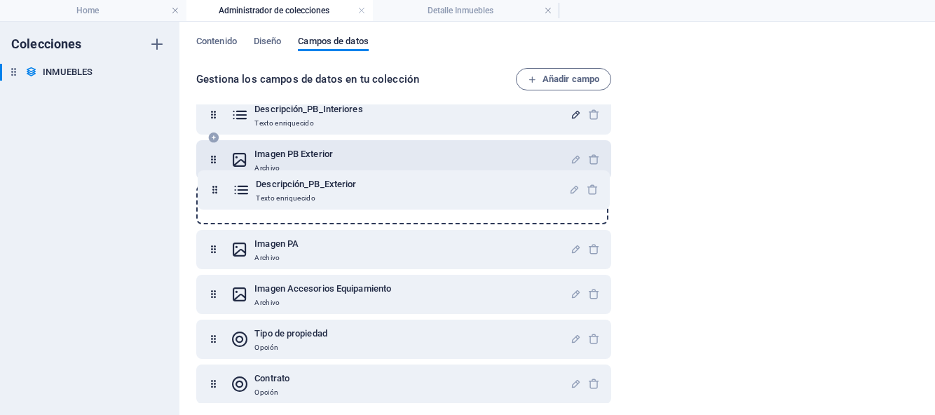
drag, startPoint x: 212, startPoint y: 381, endPoint x: 212, endPoint y: 179, distance: 201.9
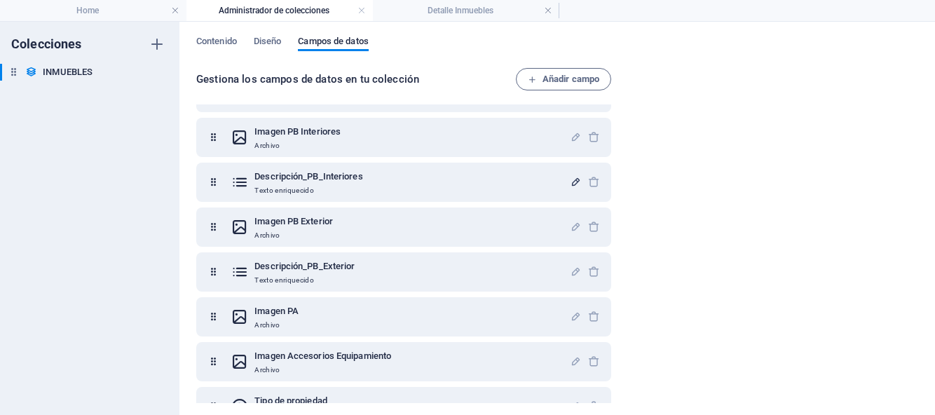
scroll to position [120, 0]
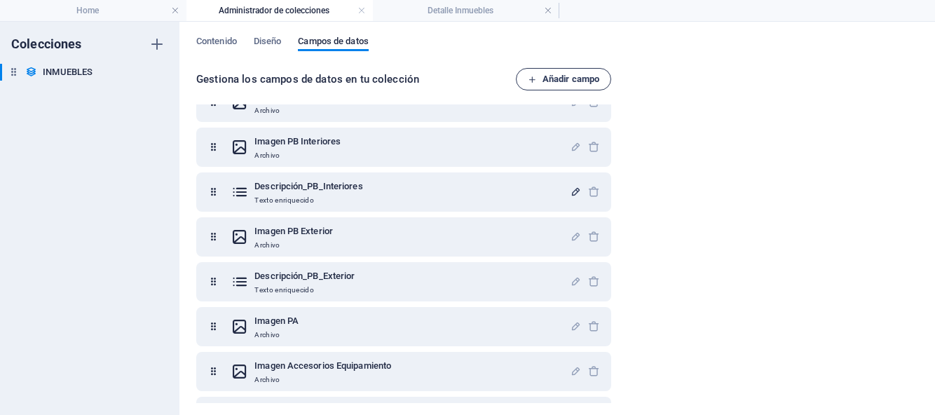
click at [552, 80] on span "Añadir campo" at bounding box center [564, 79] width 72 height 17
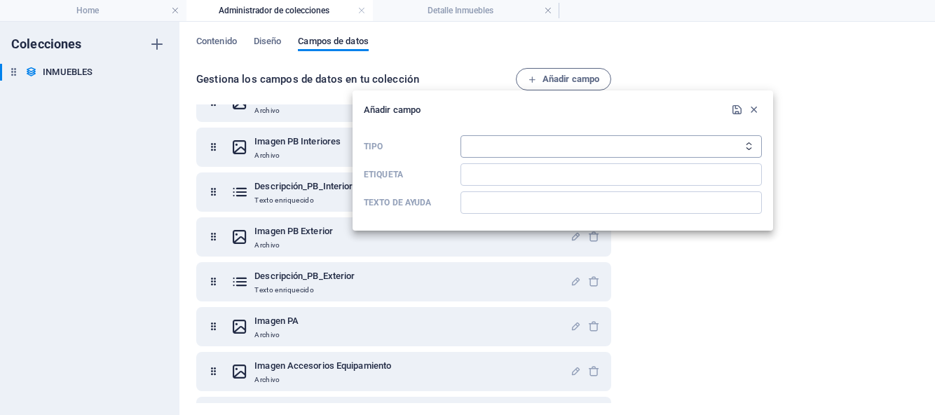
click at [635, 147] on select "Texto sin formato Enlace CMS Texto enriquecido Archivo Múltiples archivos Casil…" at bounding box center [611, 146] width 301 height 22
select select "editor"
click at [516, 182] on input "Etiqueta" at bounding box center [611, 174] width 301 height 22
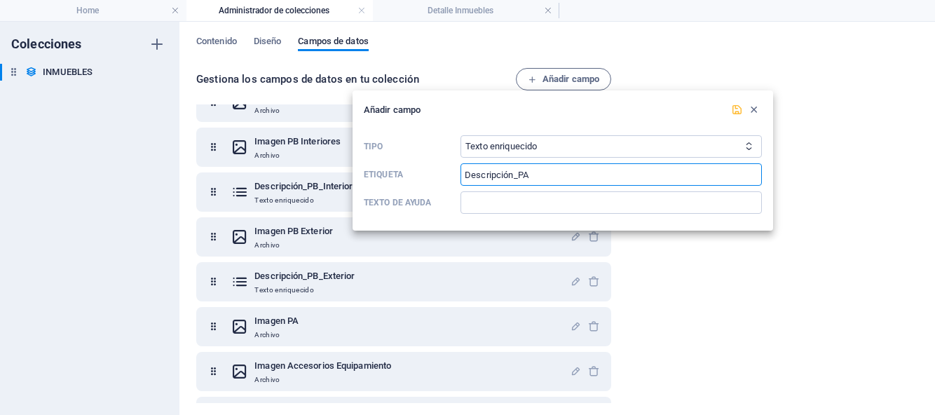
type input "Descripción_PA"
click at [737, 108] on icon "submit" at bounding box center [737, 110] width 12 height 12
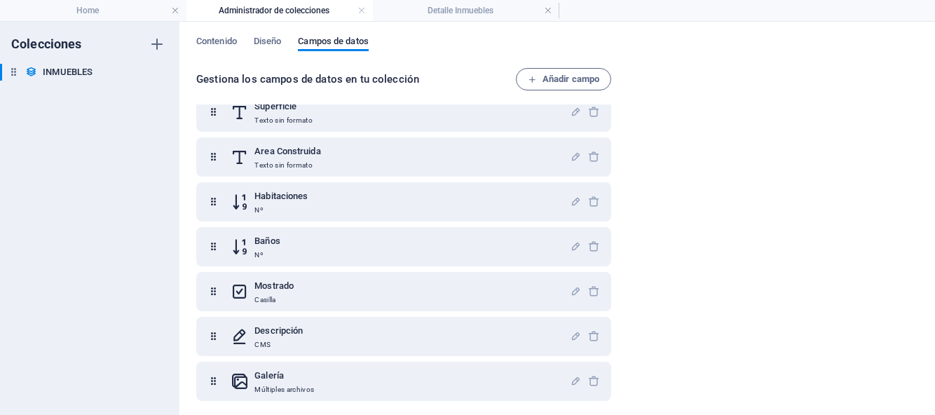
scroll to position [831, 0]
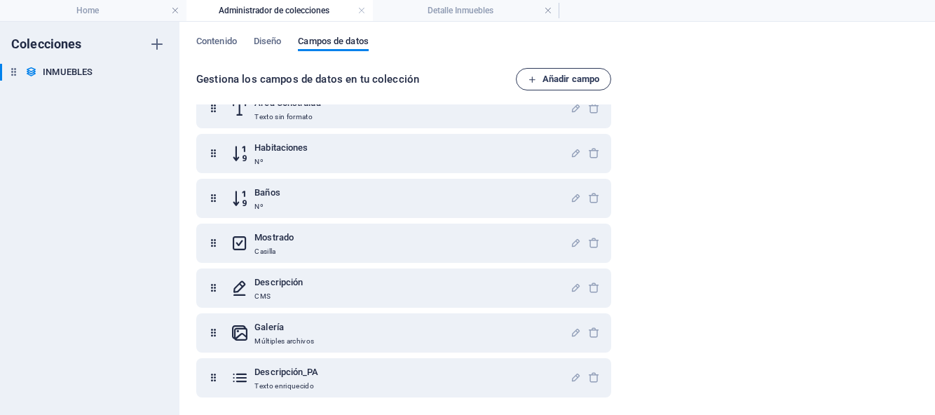
click at [562, 87] on span "Añadir campo" at bounding box center [564, 79] width 72 height 17
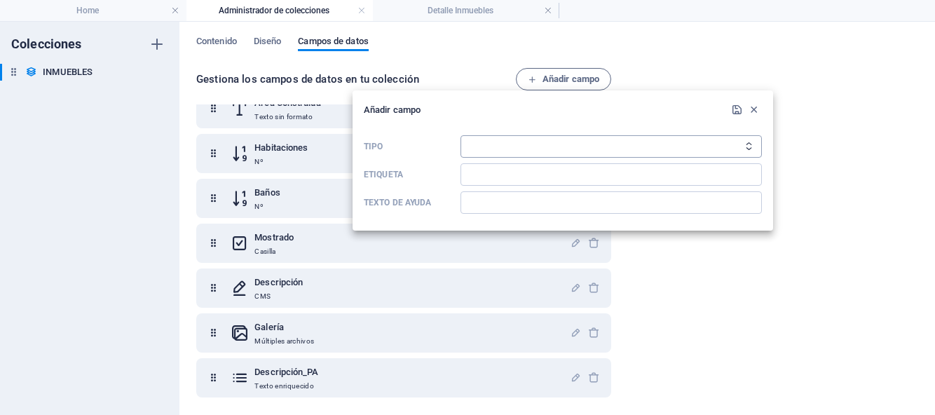
click at [527, 146] on select "Texto sin formato Enlace CMS Texto enriquecido Archivo Múltiples archivos Casil…" at bounding box center [611, 146] width 301 height 22
select select "editor"
click at [488, 176] on input "Etiqueta" at bounding box center [611, 174] width 301 height 22
click at [545, 181] on input "Etiqueta" at bounding box center [611, 174] width 301 height 22
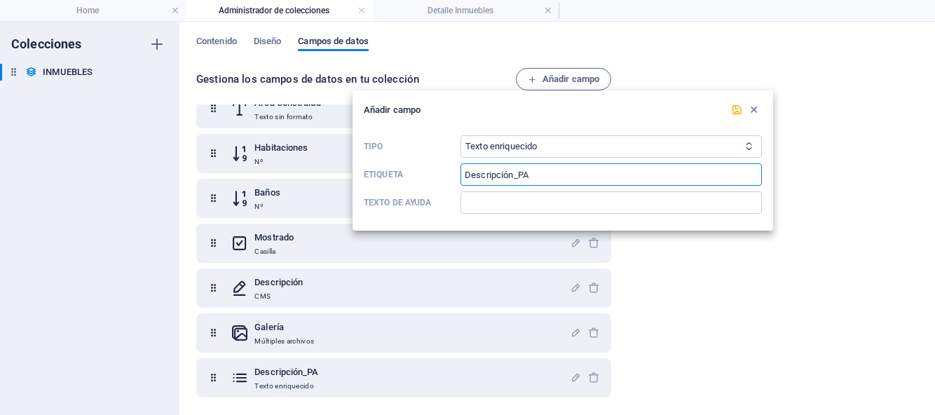
click at [556, 179] on input "Descripción_PA" at bounding box center [611, 174] width 301 height 22
type input "Descripción_Accesorios"
click at [736, 112] on icon "submit" at bounding box center [737, 110] width 12 height 12
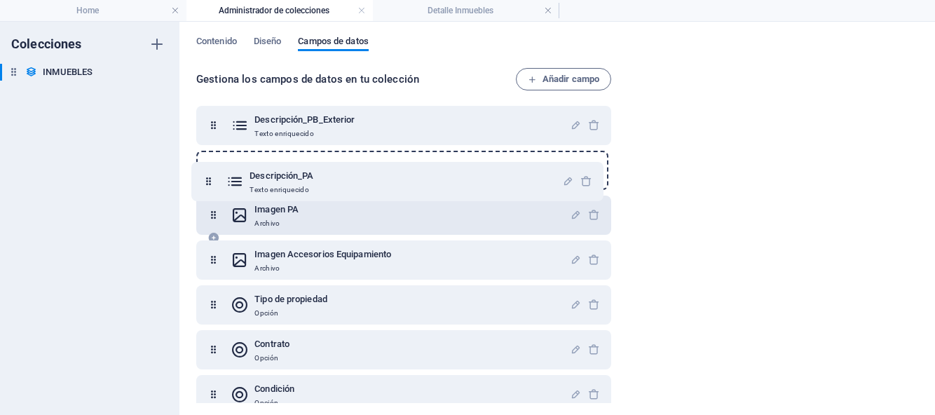
scroll to position [272, 0]
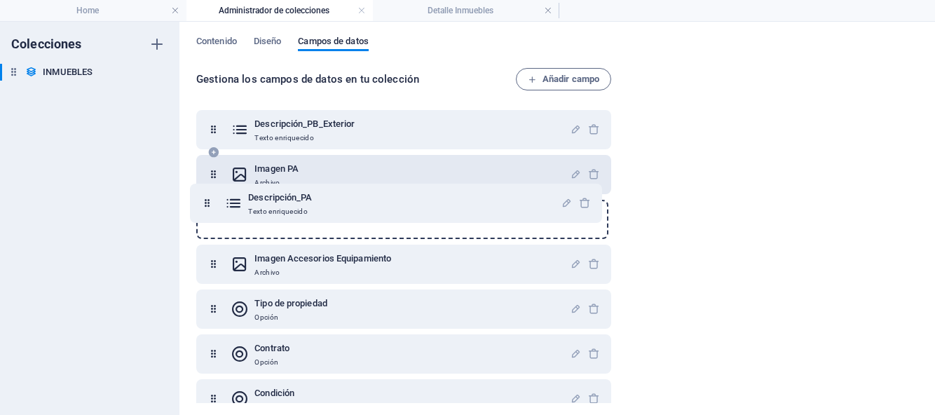
drag, startPoint x: 215, startPoint y: 332, endPoint x: 207, endPoint y: 193, distance: 139.7
click at [207, 193] on div "Name Texto sin formato Slug Texto sin formato Imagen Principal Archivo Imagen P…" at bounding box center [403, 399] width 415 height 1116
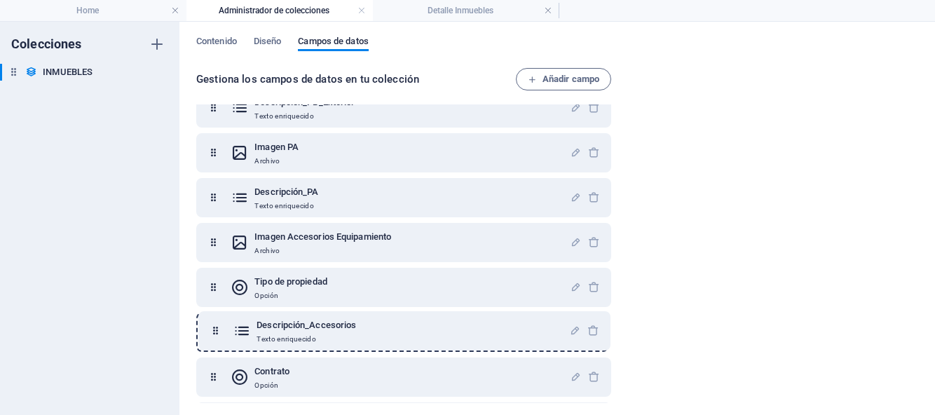
scroll to position [305, 0]
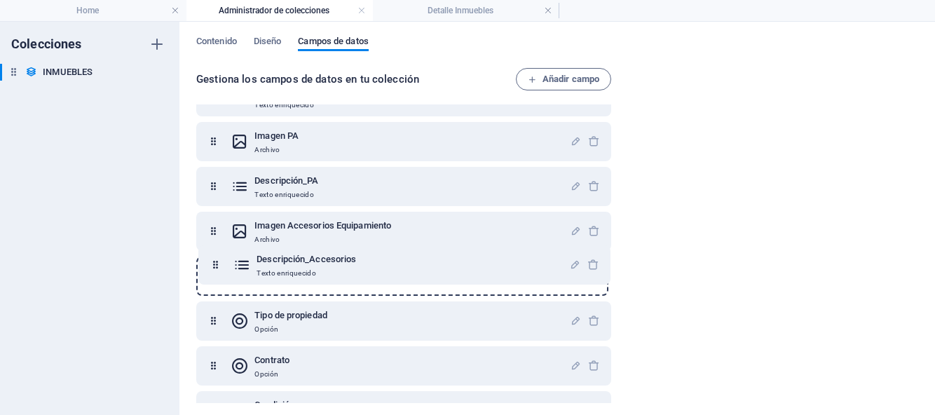
drag, startPoint x: 215, startPoint y: 381, endPoint x: 217, endPoint y: 255, distance: 126.2
click at [217, 255] on div "Name Texto sin formato Slug Texto sin formato Imagen Principal Archivo Imagen P…" at bounding box center [403, 366] width 415 height 1116
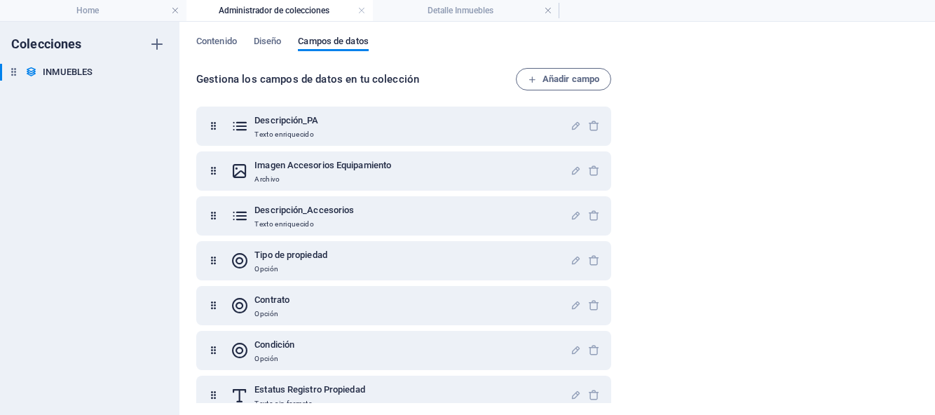
scroll to position [315, 0]
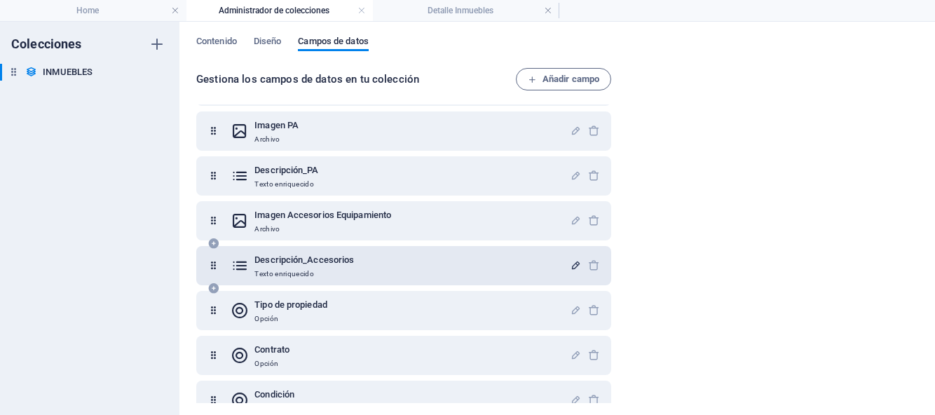
click at [570, 266] on icon "button" at bounding box center [576, 265] width 12 height 12
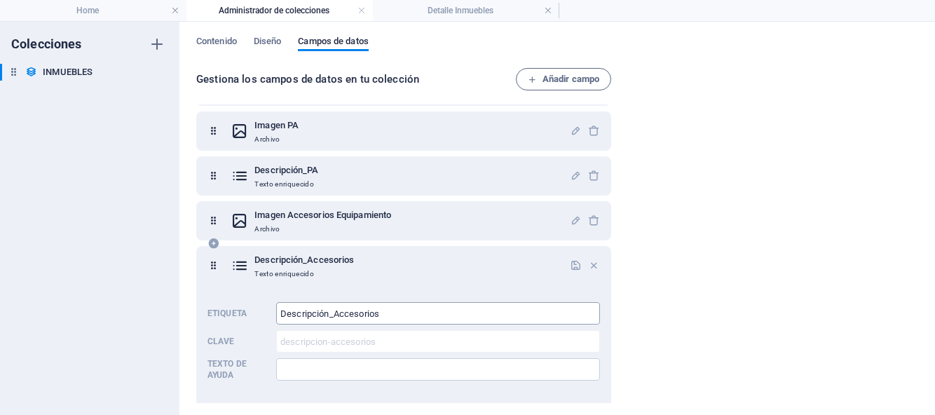
click at [441, 315] on input "Descripción_Accesorios" at bounding box center [438, 313] width 324 height 22
type input "Descripción_Accesorios Equipamiento"
click at [570, 266] on icon "button" at bounding box center [576, 265] width 12 height 12
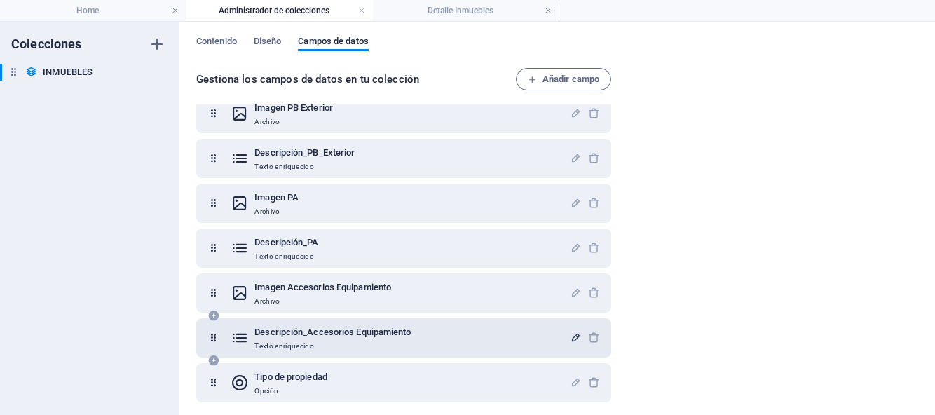
scroll to position [246, 0]
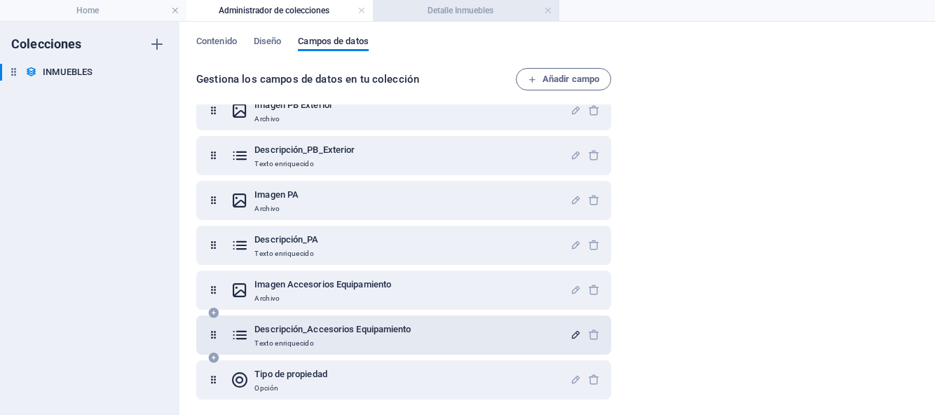
click at [493, 14] on h4 "Detalle Inmuebles" at bounding box center [466, 10] width 186 height 15
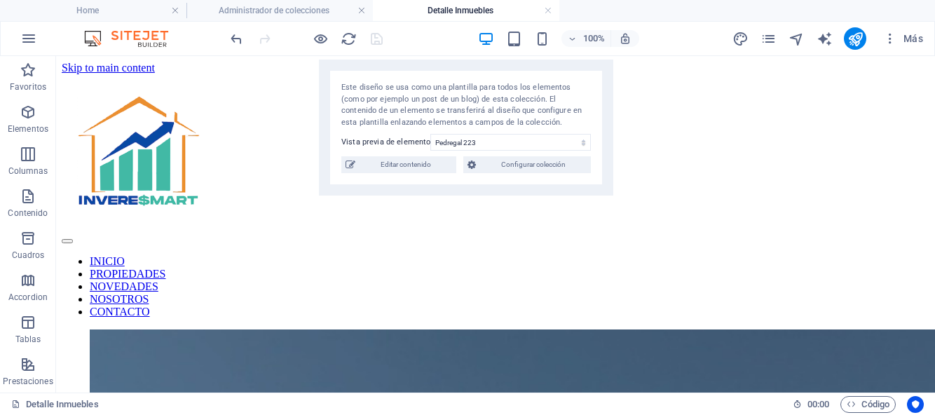
scroll to position [1227, 0]
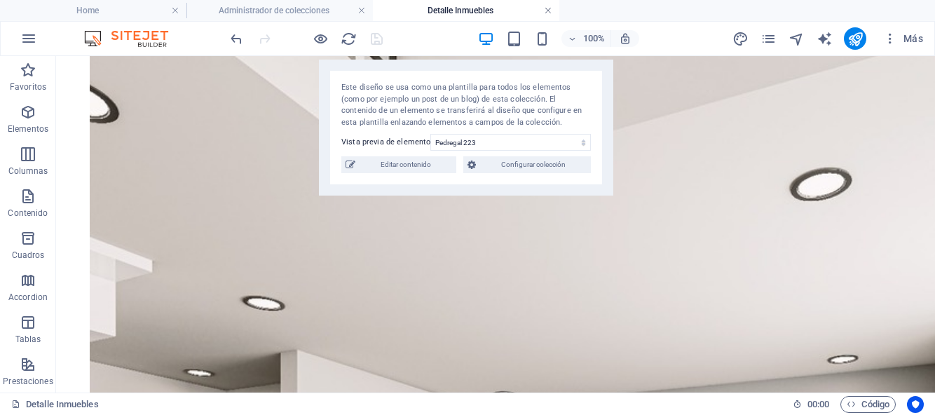
click at [549, 11] on link at bounding box center [548, 10] width 8 height 13
